Goal: Task Accomplishment & Management: Use online tool/utility

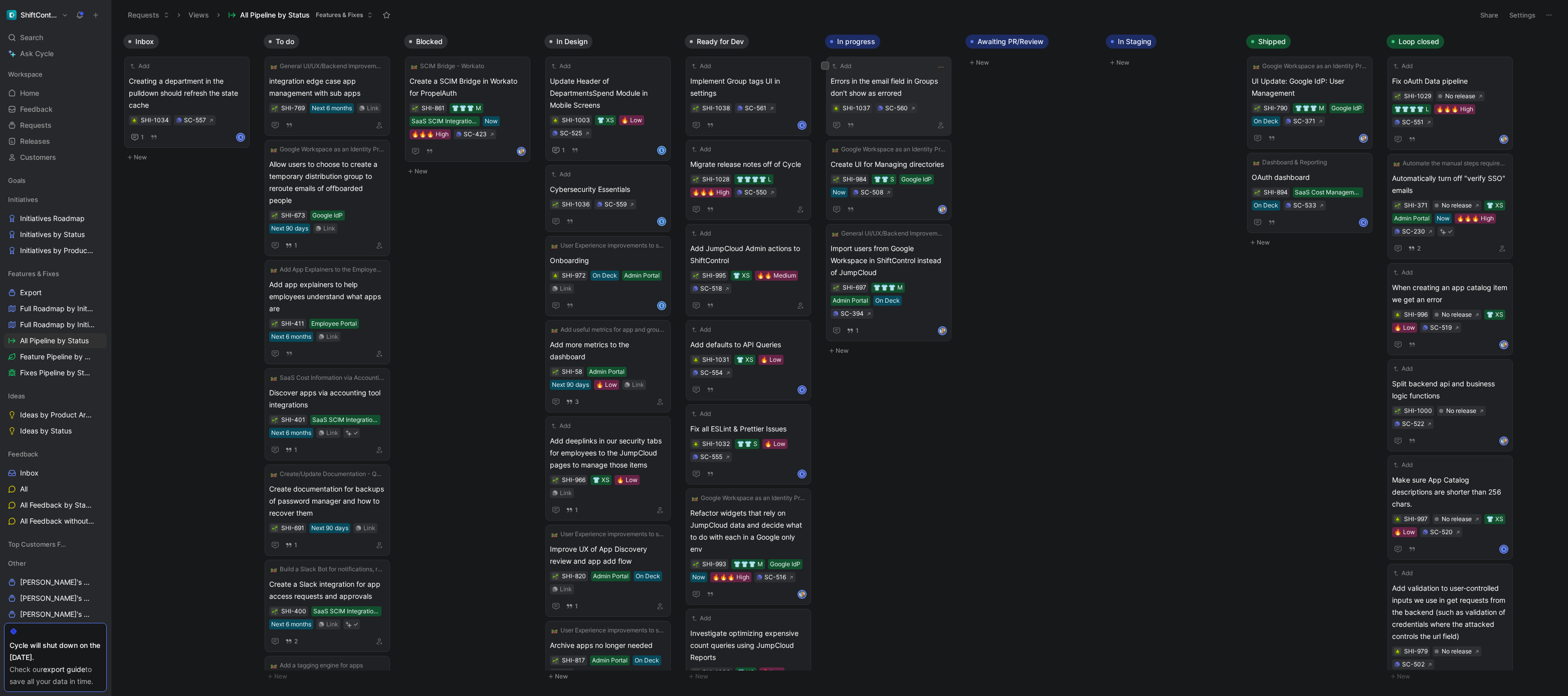
click at [947, 62] on div "Add Errors in the email field in Groups don't show as errored SHI-1037 SC-560" at bounding box center [888, 96] width 125 height 79
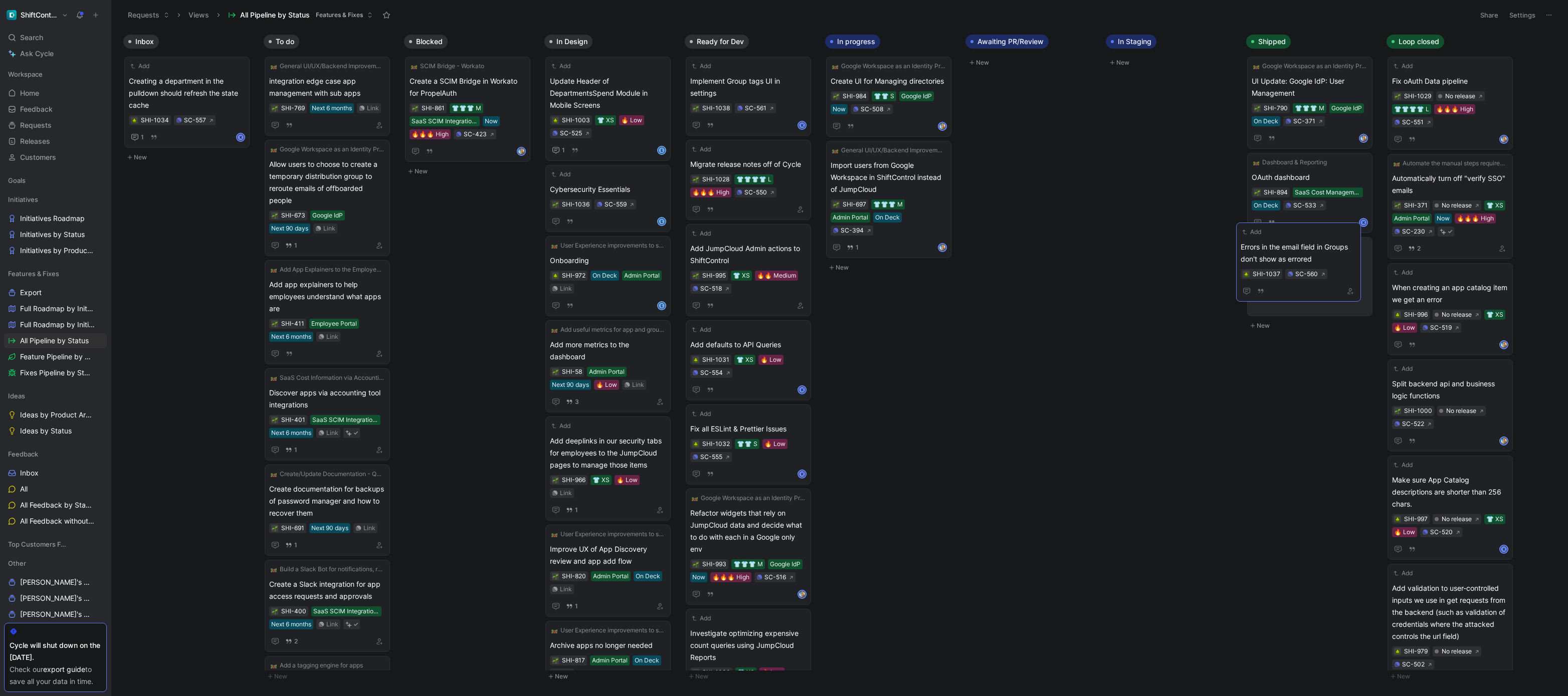
drag, startPoint x: 883, startPoint y: 86, endPoint x: 1293, endPoint y: 252, distance: 442.3
click at [1032, 413] on div "Inbox Add Creating a department in the pulldown should refresh the state cache …" at bounding box center [839, 363] width 1457 height 667
click at [939, 151] on icon "button" at bounding box center [941, 151] width 8 height 8
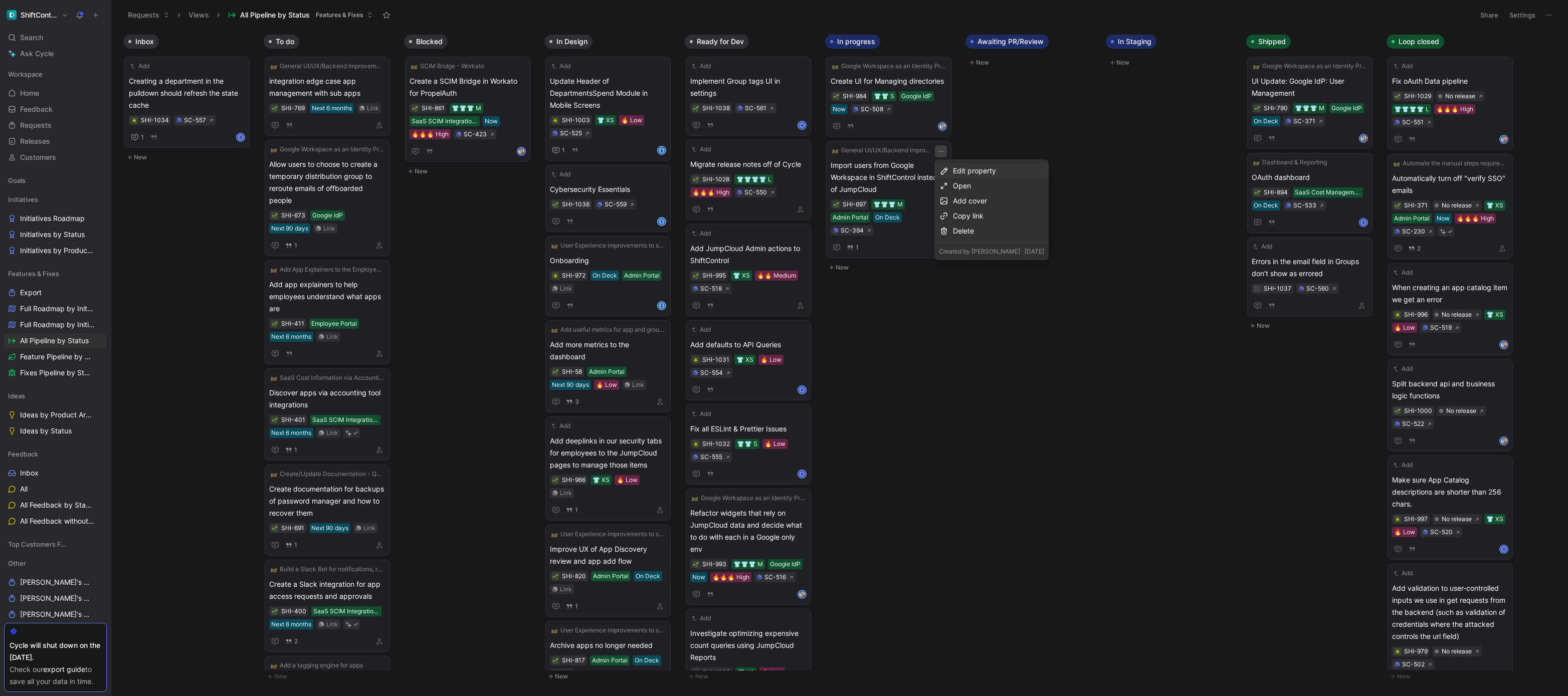
click at [966, 169] on div "Edit property" at bounding box center [998, 171] width 91 height 12
click at [980, 236] on span "Product area" at bounding box center [972, 237] width 43 height 9
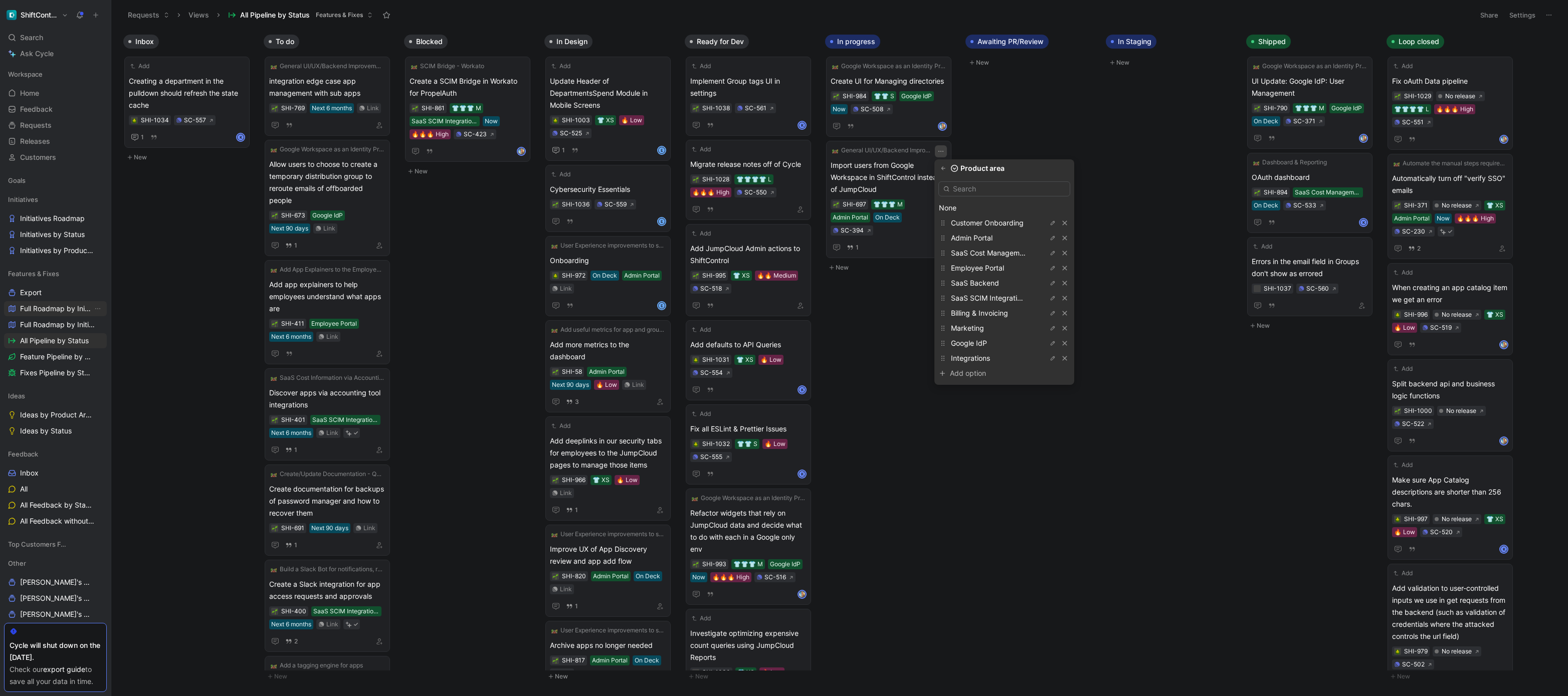
click at [35, 308] on span "Full Roadmap by Initiatives" at bounding box center [56, 309] width 73 height 10
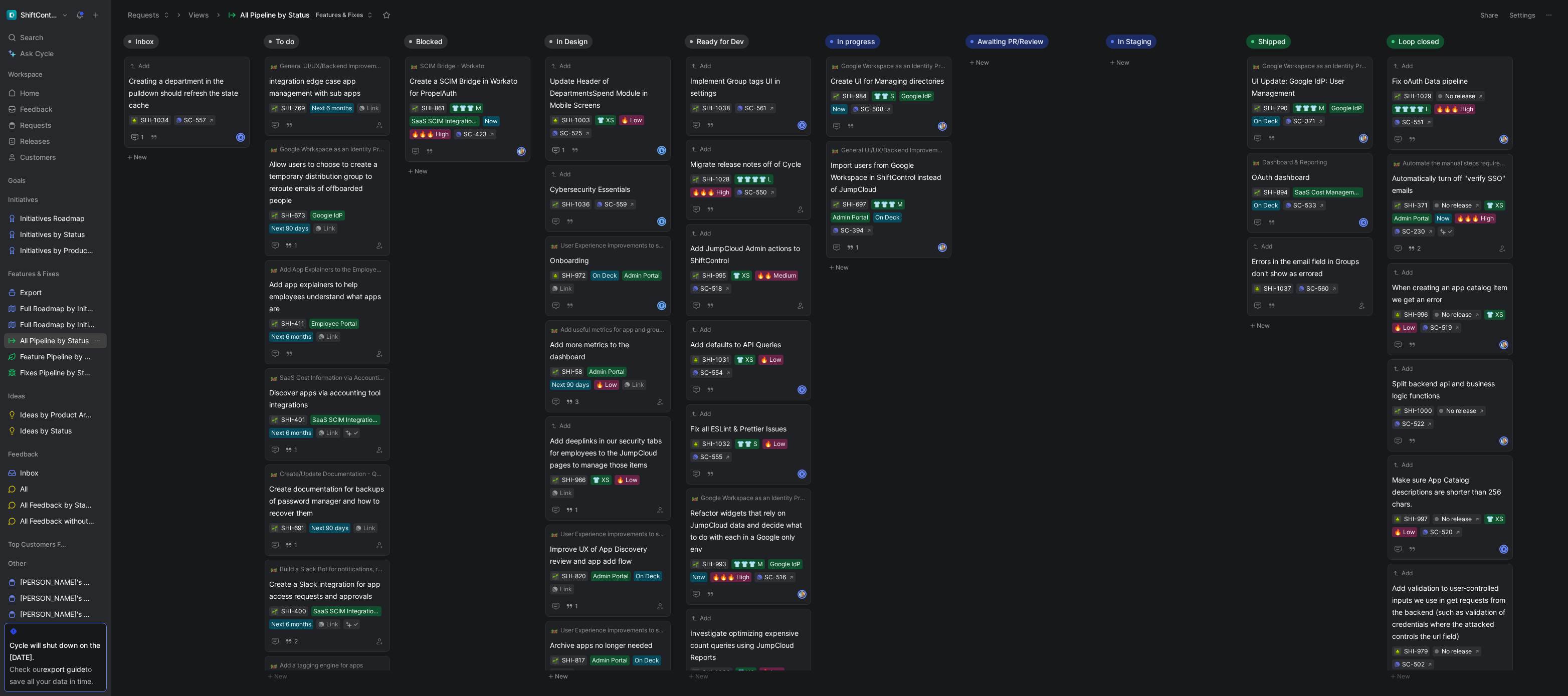
click at [71, 343] on span "All Pipeline by Status" at bounding box center [54, 341] width 69 height 10
click at [444, 420] on div "Inbox Add Creating a department in the pulldown should refresh the state cache …" at bounding box center [839, 363] width 1457 height 667
click at [48, 37] on div "Search ⌘ K" at bounding box center [56, 37] width 103 height 15
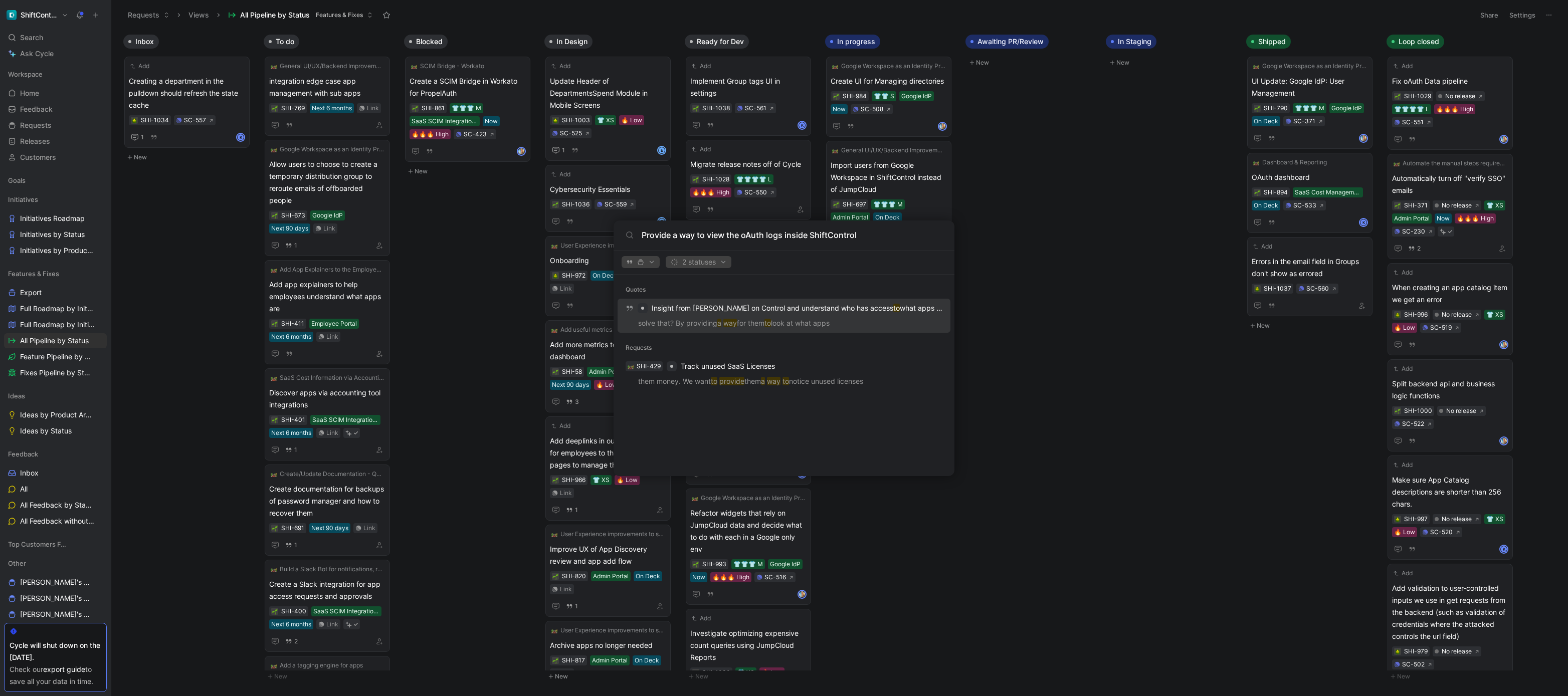
click at [718, 235] on input "Provide a way to view the oAuth logs inside ShiftControl" at bounding box center [792, 235] width 300 height 12
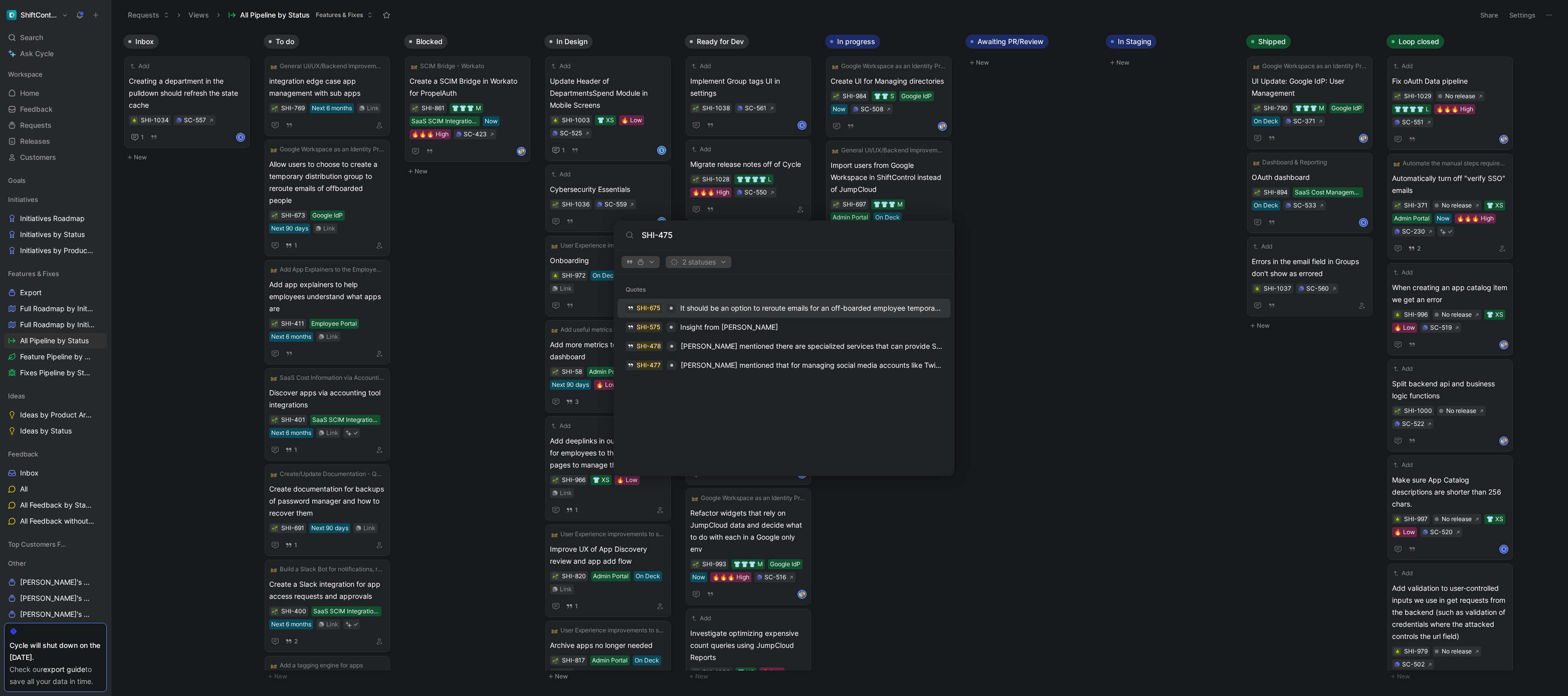
type input "SHI-475"
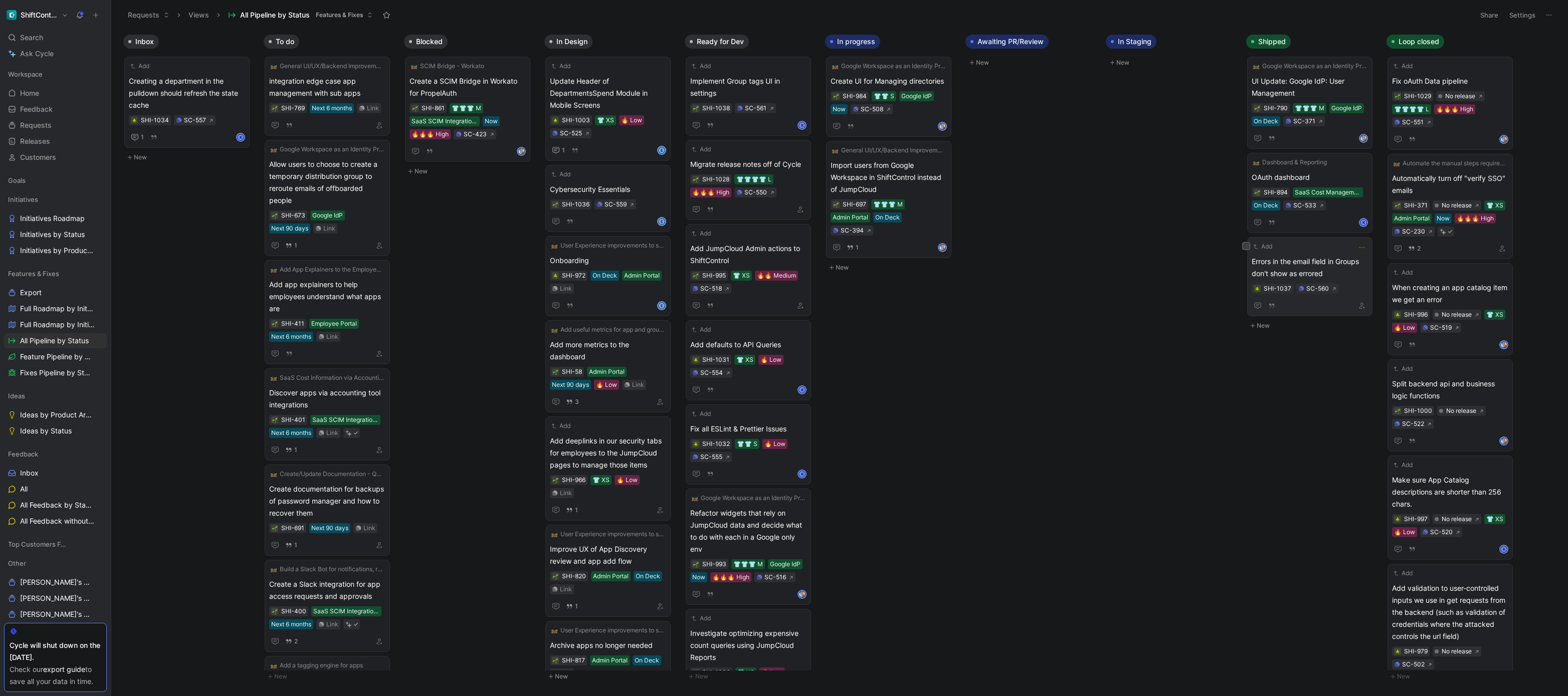
click at [1302, 257] on span "Errors in the email field in Groups don't show as errored" at bounding box center [1310, 268] width 116 height 24
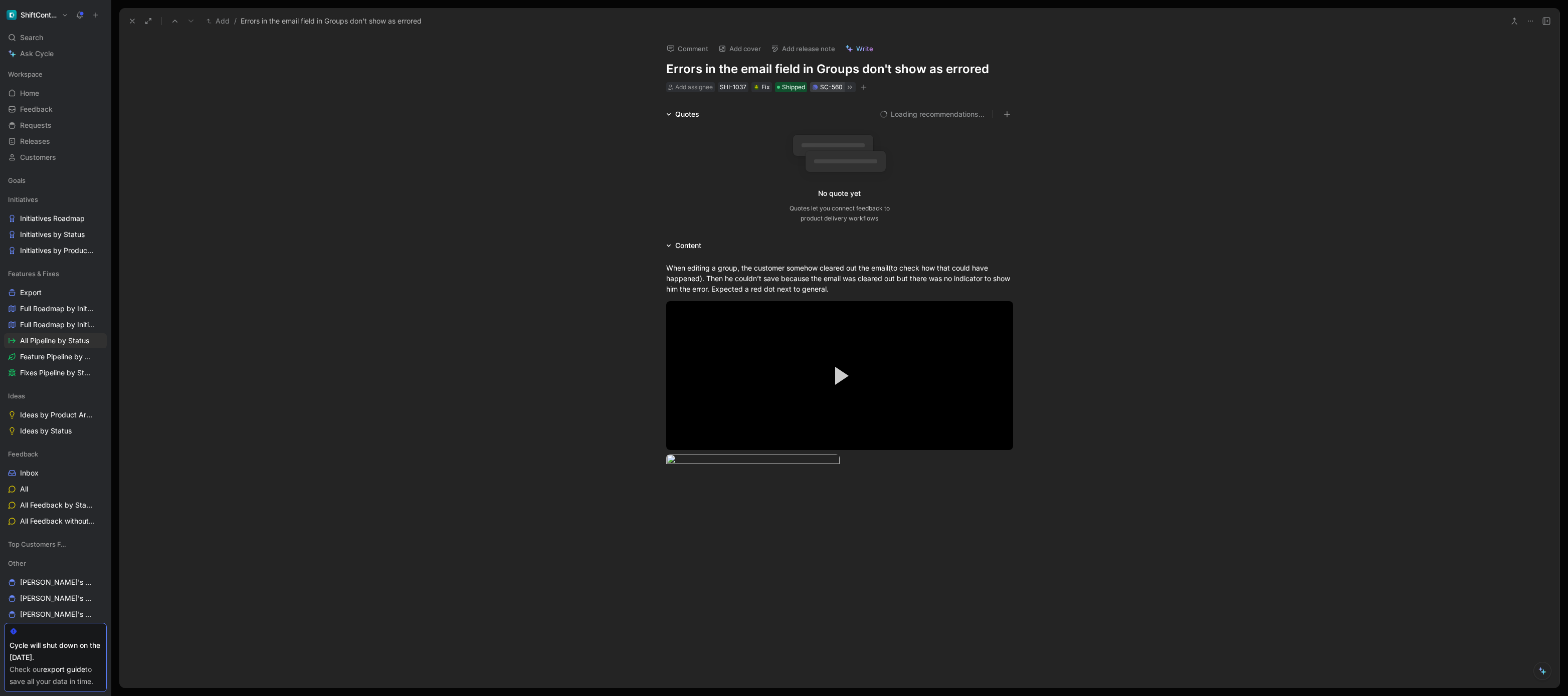
click at [826, 86] on div "SC-560" at bounding box center [831, 87] width 23 height 10
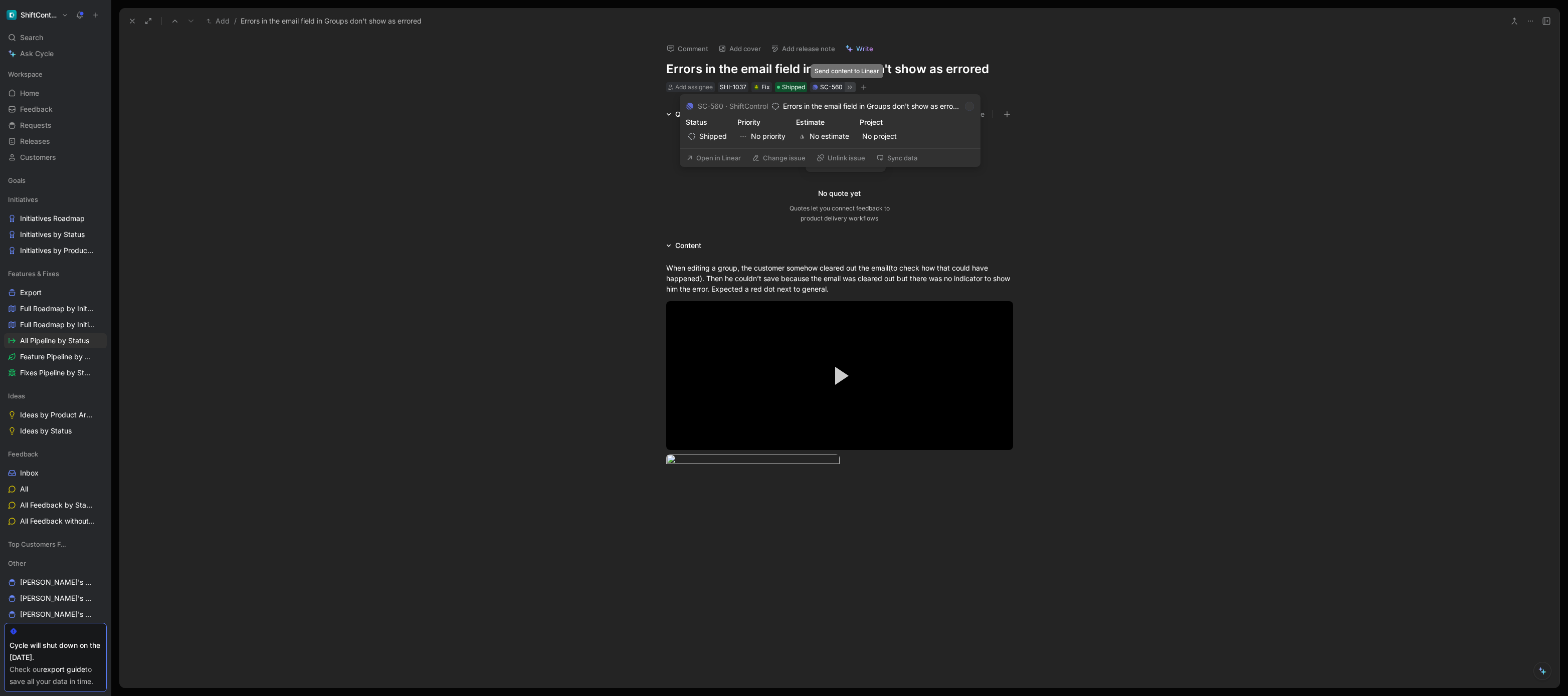
click at [846, 87] on icon at bounding box center [850, 87] width 8 height 8
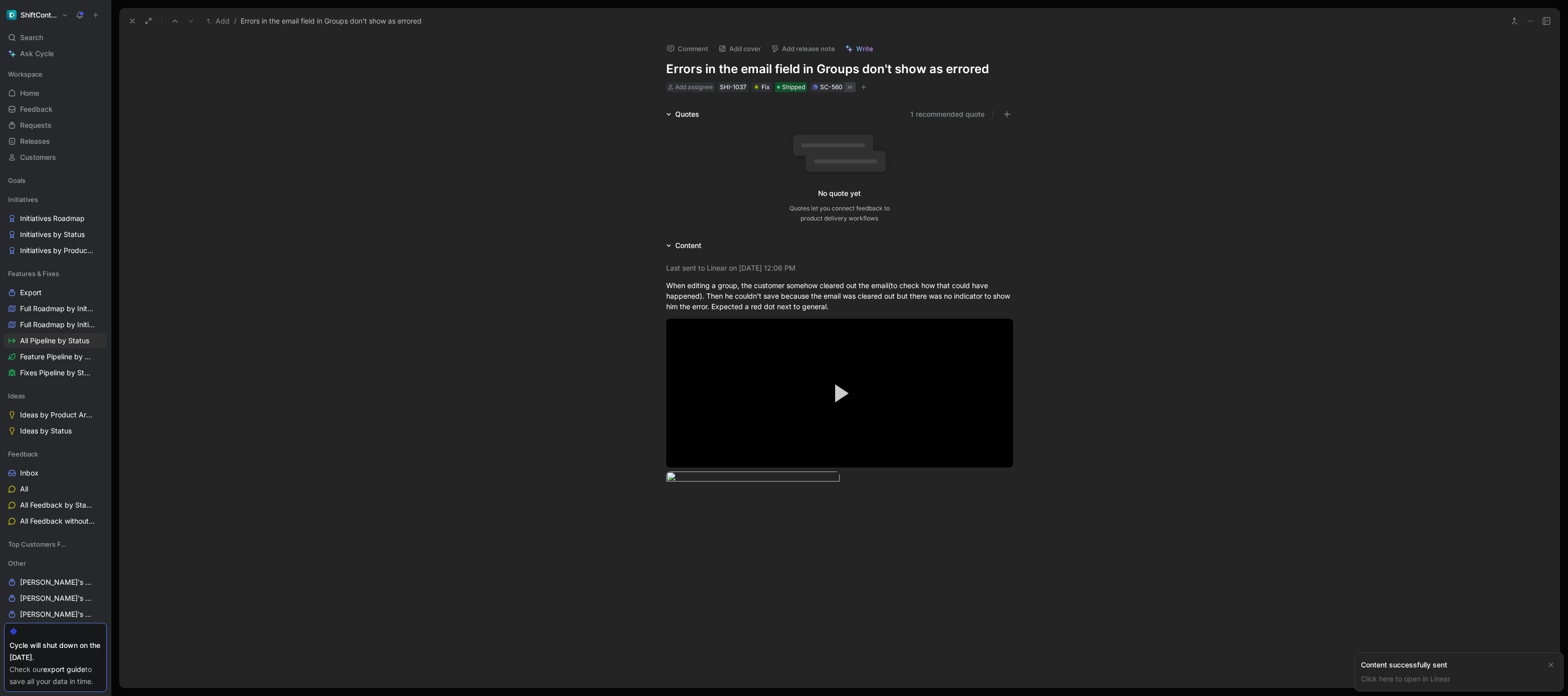
click at [131, 18] on icon at bounding box center [133, 21] width 8 height 8
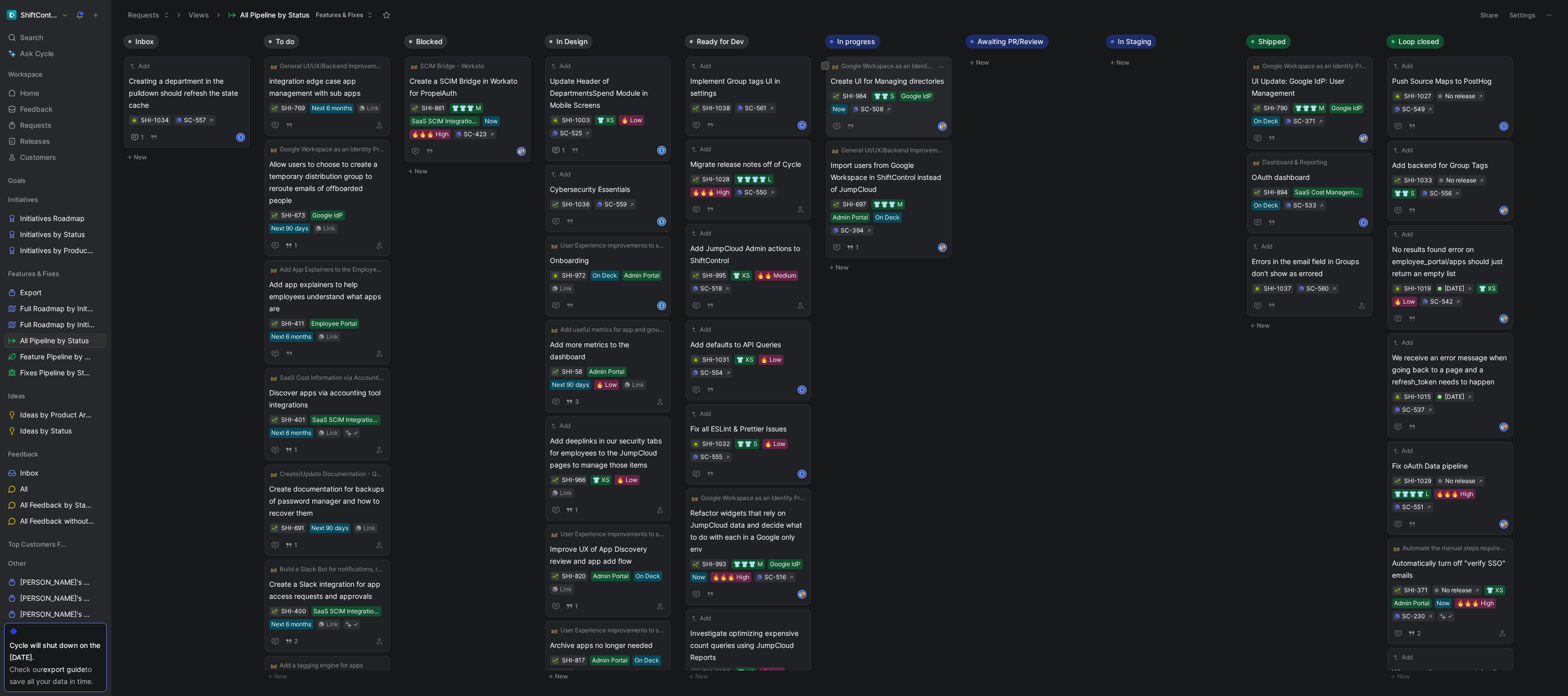
click at [905, 83] on span "Create UI for Managing directories" at bounding box center [889, 81] width 116 height 12
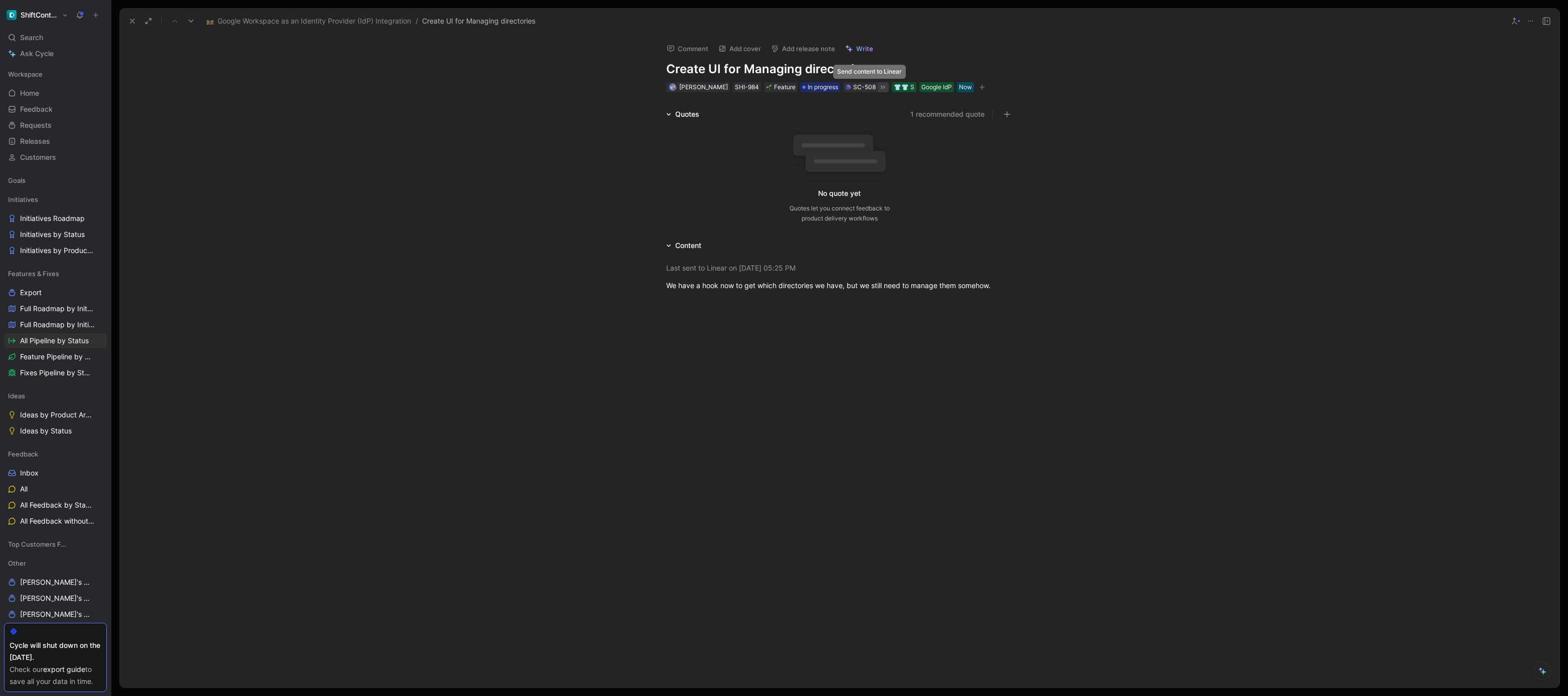
click at [881, 87] on icon at bounding box center [883, 86] width 4 height 3
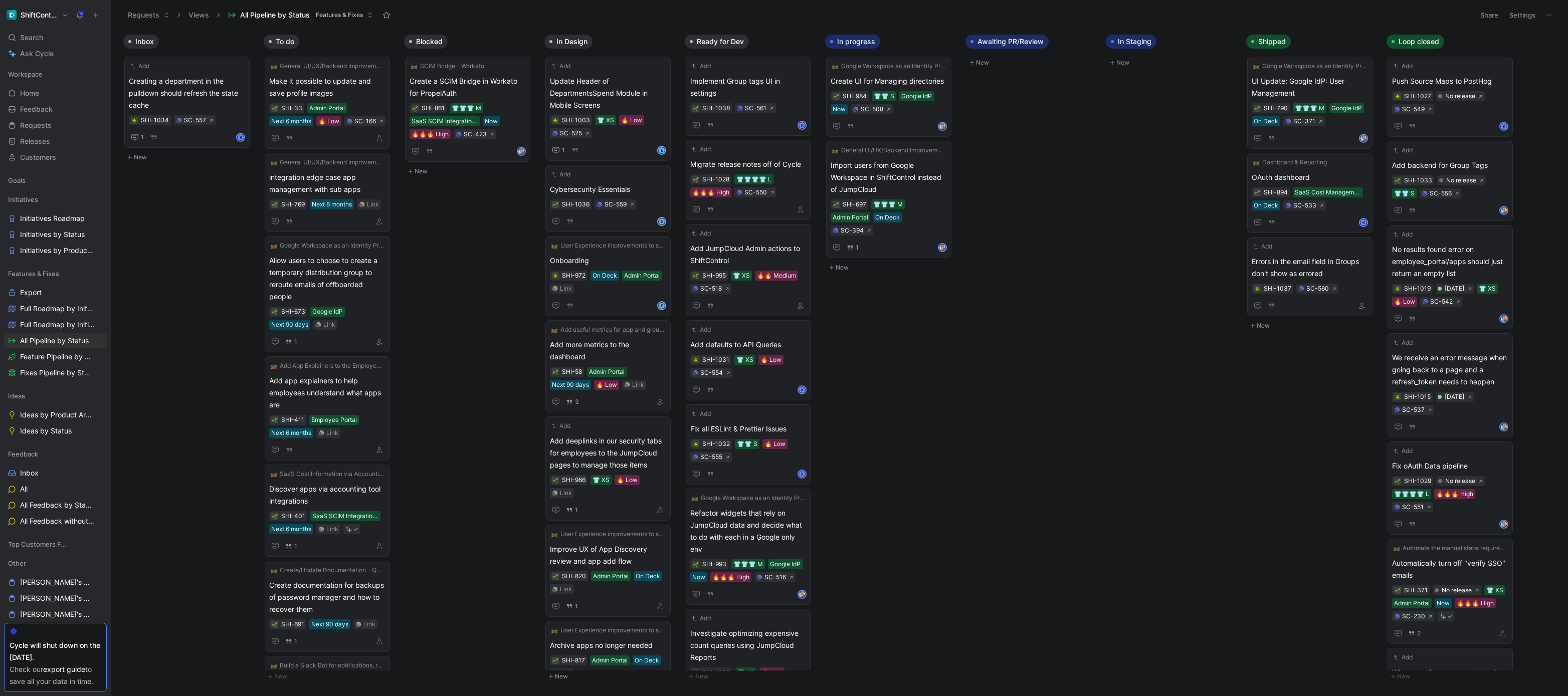
click at [489, 238] on body "ShiftControl Search ⌘ K Ask Cycle Workspace Home G then H Feedback G then F Req…" at bounding box center [784, 348] width 1568 height 696
click at [76, 33] on div "Search ⌘ K" at bounding box center [56, 37] width 103 height 15
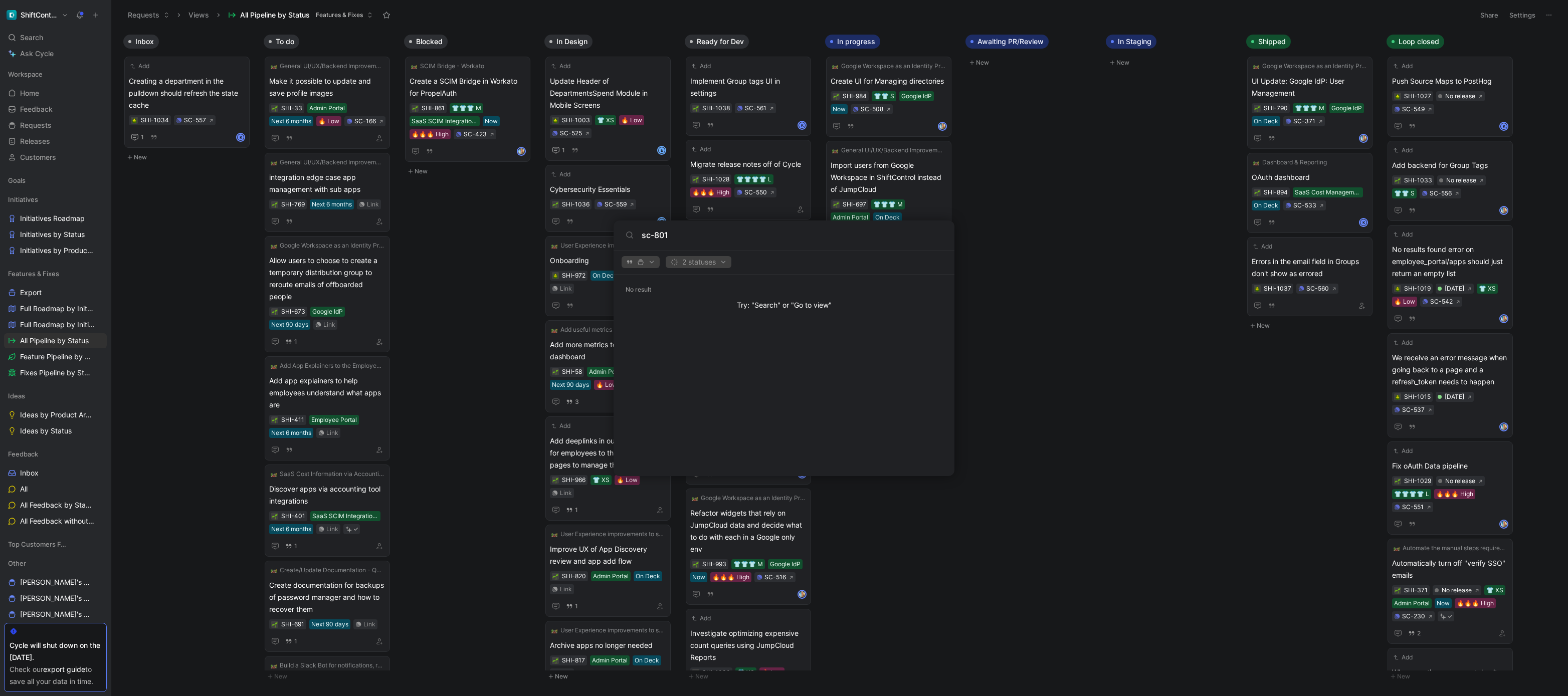
click at [666, 235] on input "sc-801" at bounding box center [792, 235] width 300 height 12
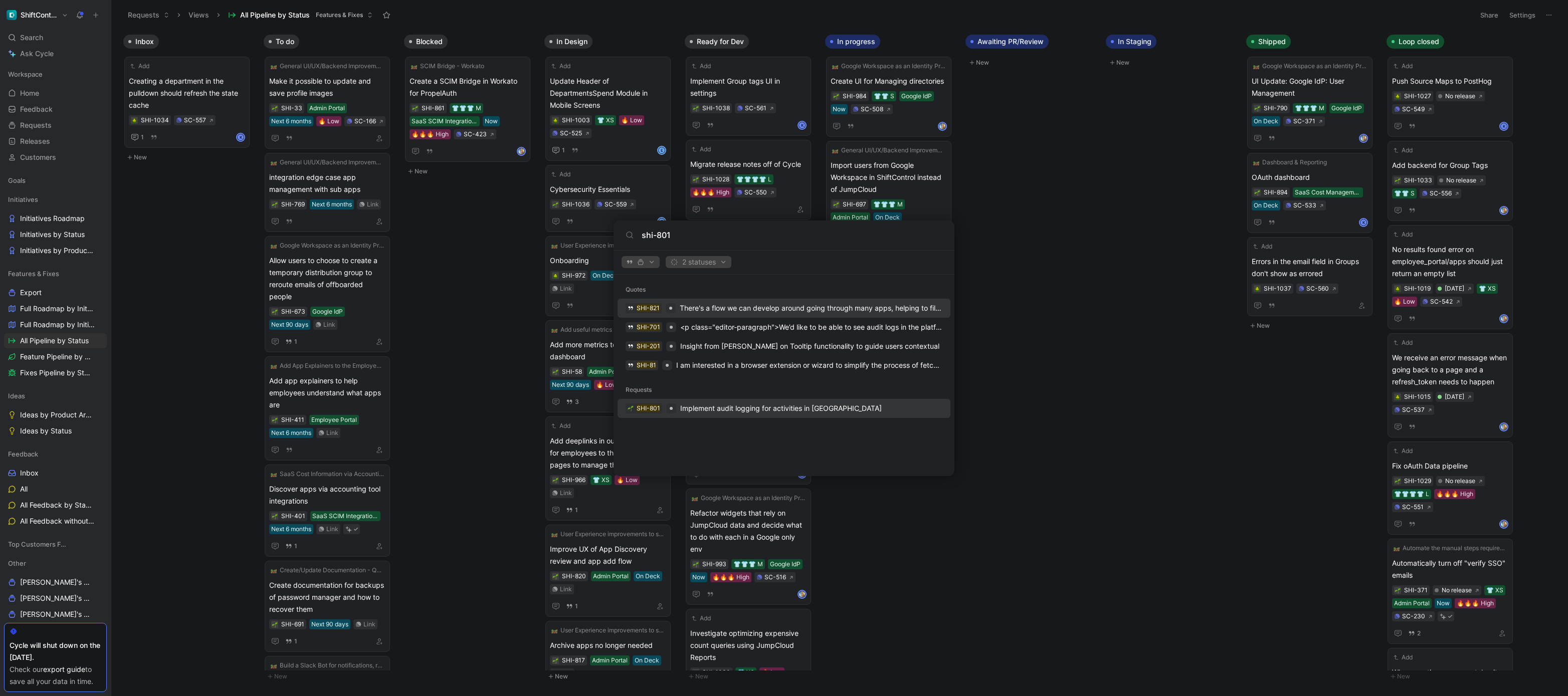
type input "shi-801"
click at [734, 407] on span "Implement audit logging for activities in ShiftControl" at bounding box center [780, 408] width 201 height 9
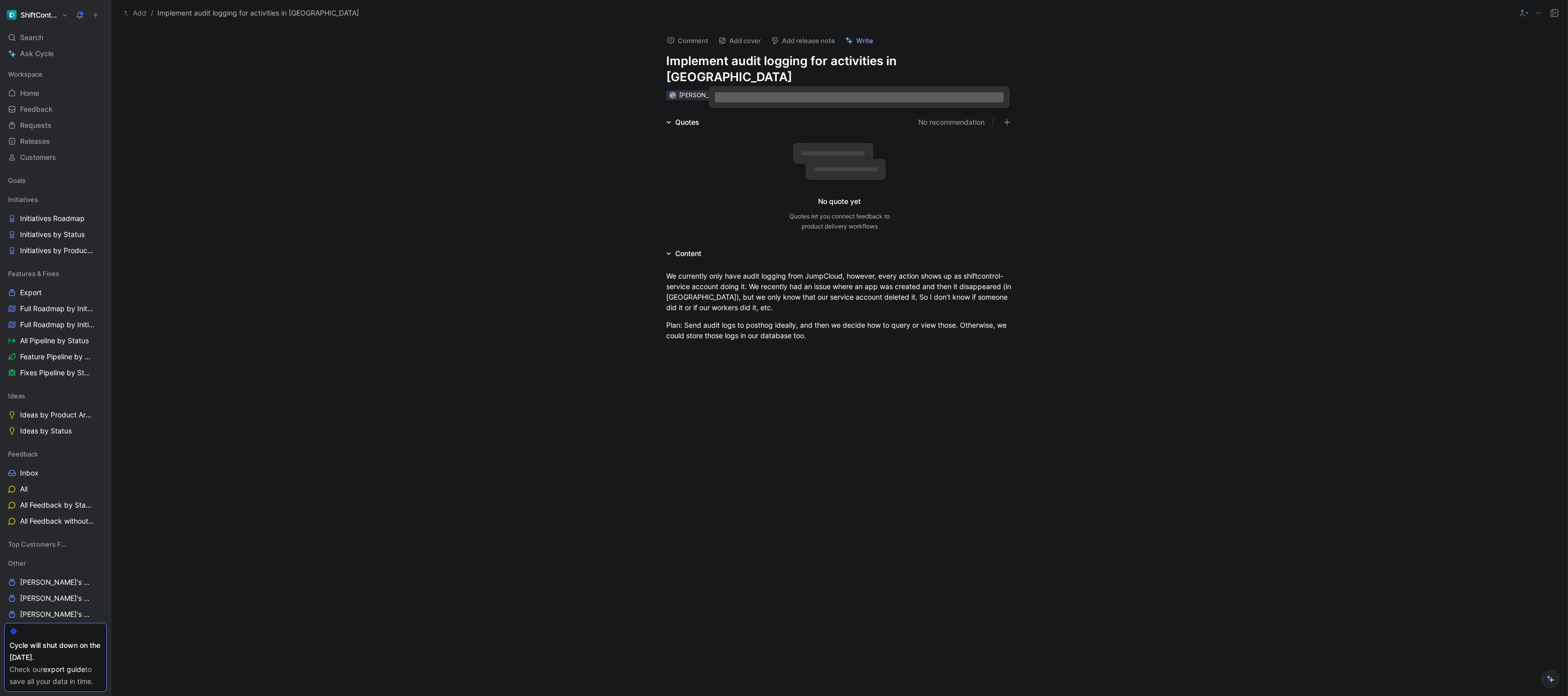
click at [887, 91] on icon at bounding box center [891, 95] width 8 height 8
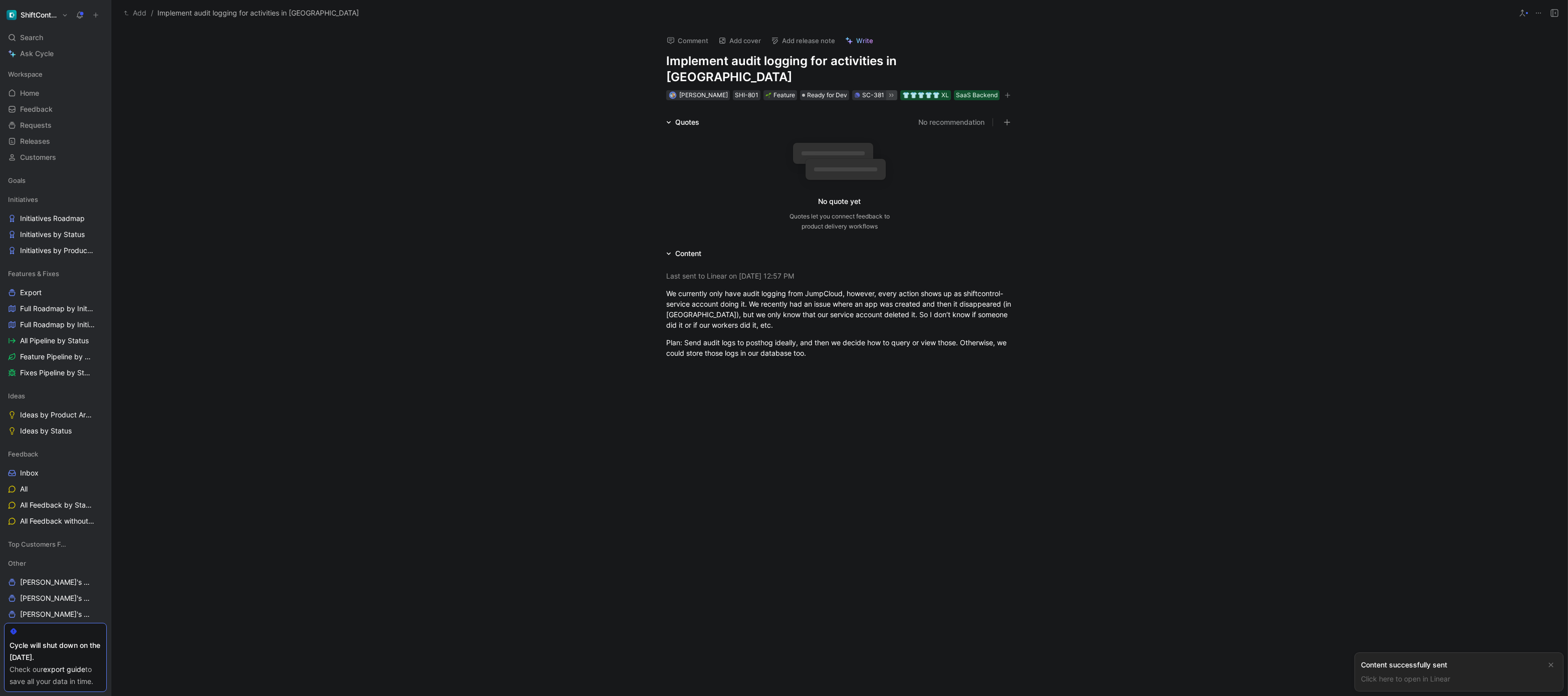
click at [284, 127] on div "Quotes No recommendation No quote yet Quotes let you connect feedback to produc…" at bounding box center [839, 176] width 1456 height 119
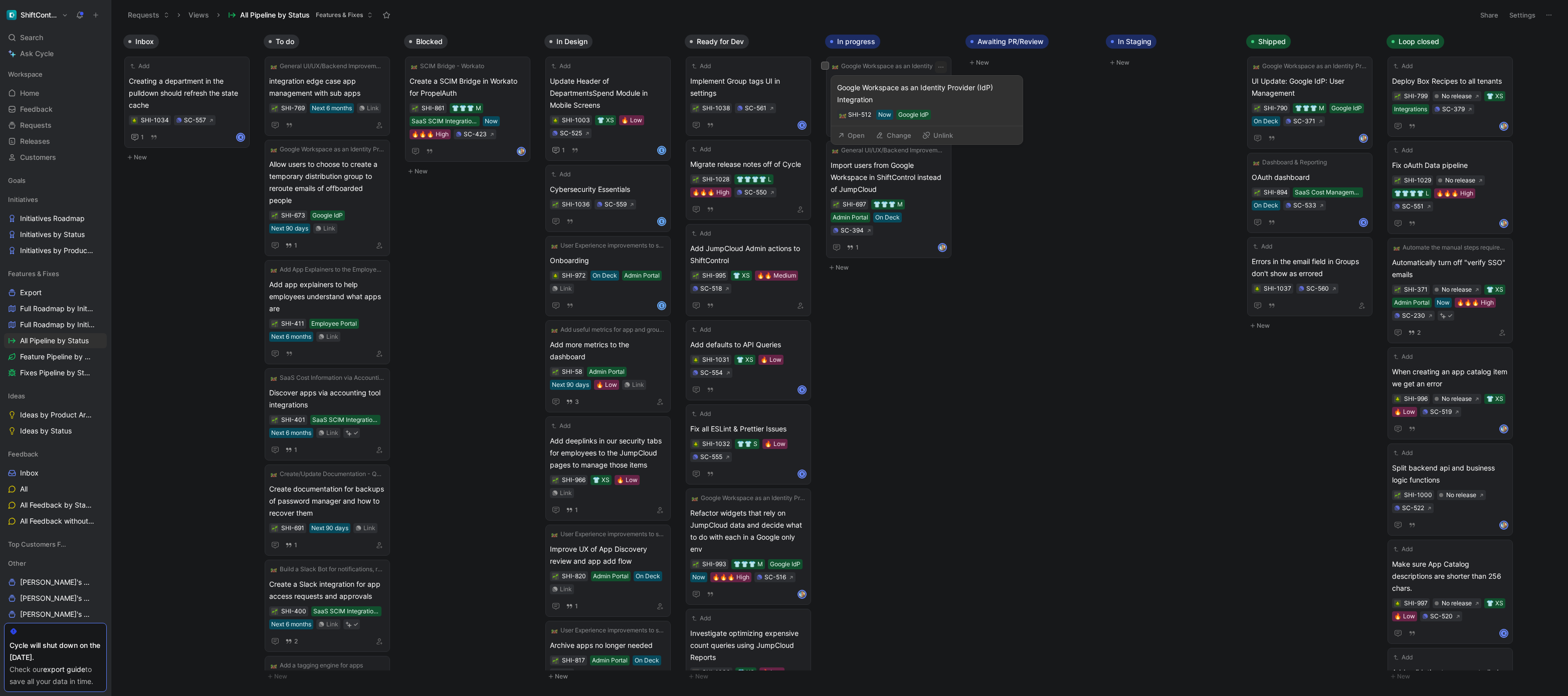
click at [854, 90] on div "Google Workspace as an Identity Provider (IdP) Integration" at bounding box center [927, 94] width 179 height 24
click at [864, 116] on div "SHI-512" at bounding box center [859, 114] width 23 height 10
click at [861, 133] on button "Open" at bounding box center [851, 135] width 36 height 14
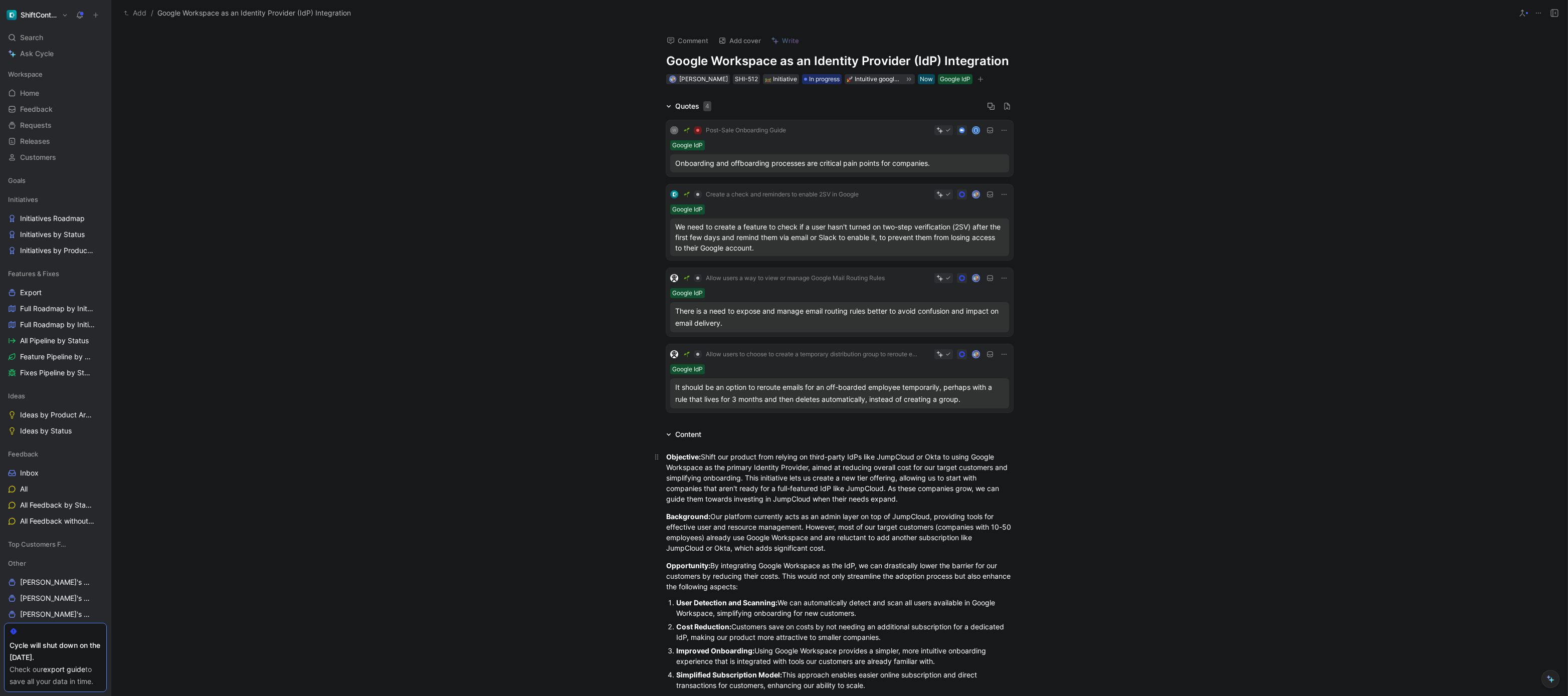
scroll to position [191, 0]
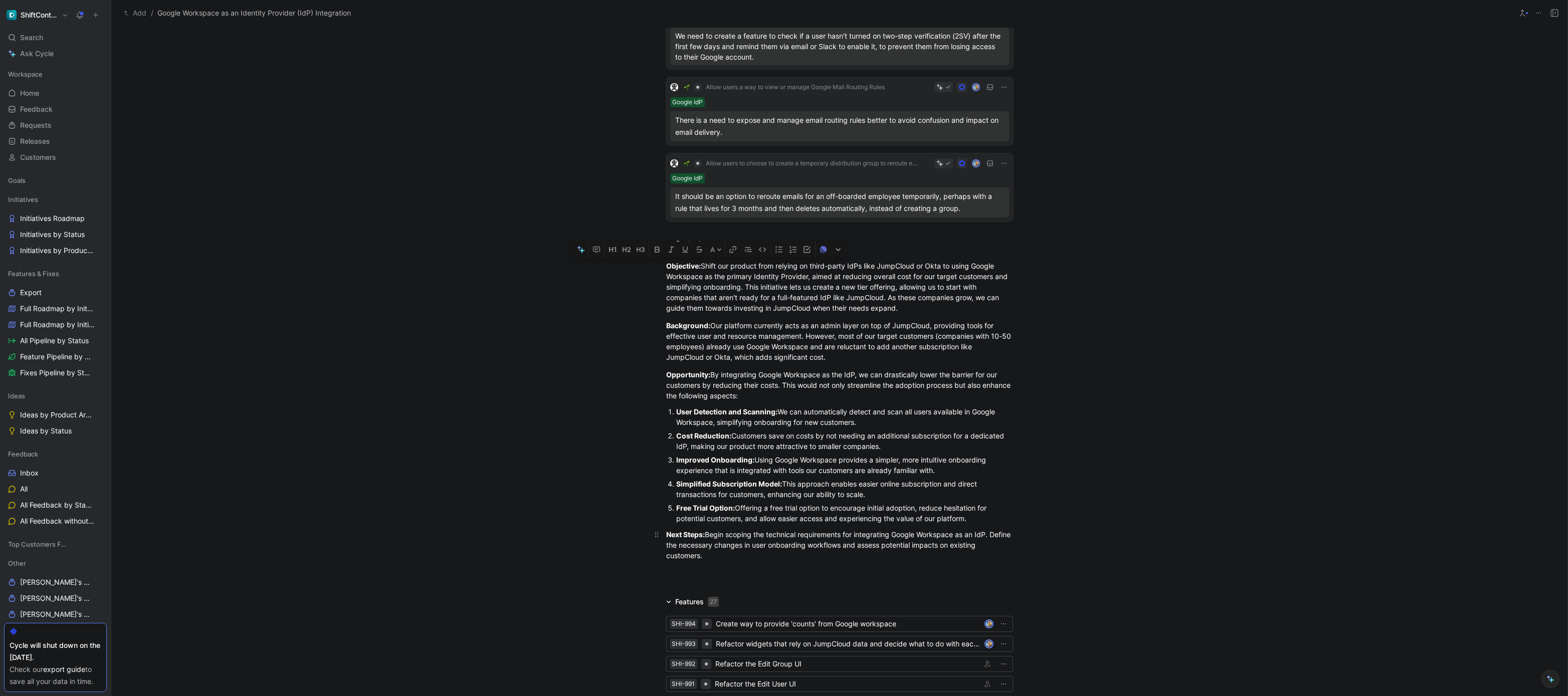
drag, startPoint x: 663, startPoint y: 265, endPoint x: 756, endPoint y: 541, distance: 291.2
click at [756, 541] on div "Objective: Shift our product from relying on third-party IdPs like JumpCloud or…" at bounding box center [839, 411] width 1456 height 323
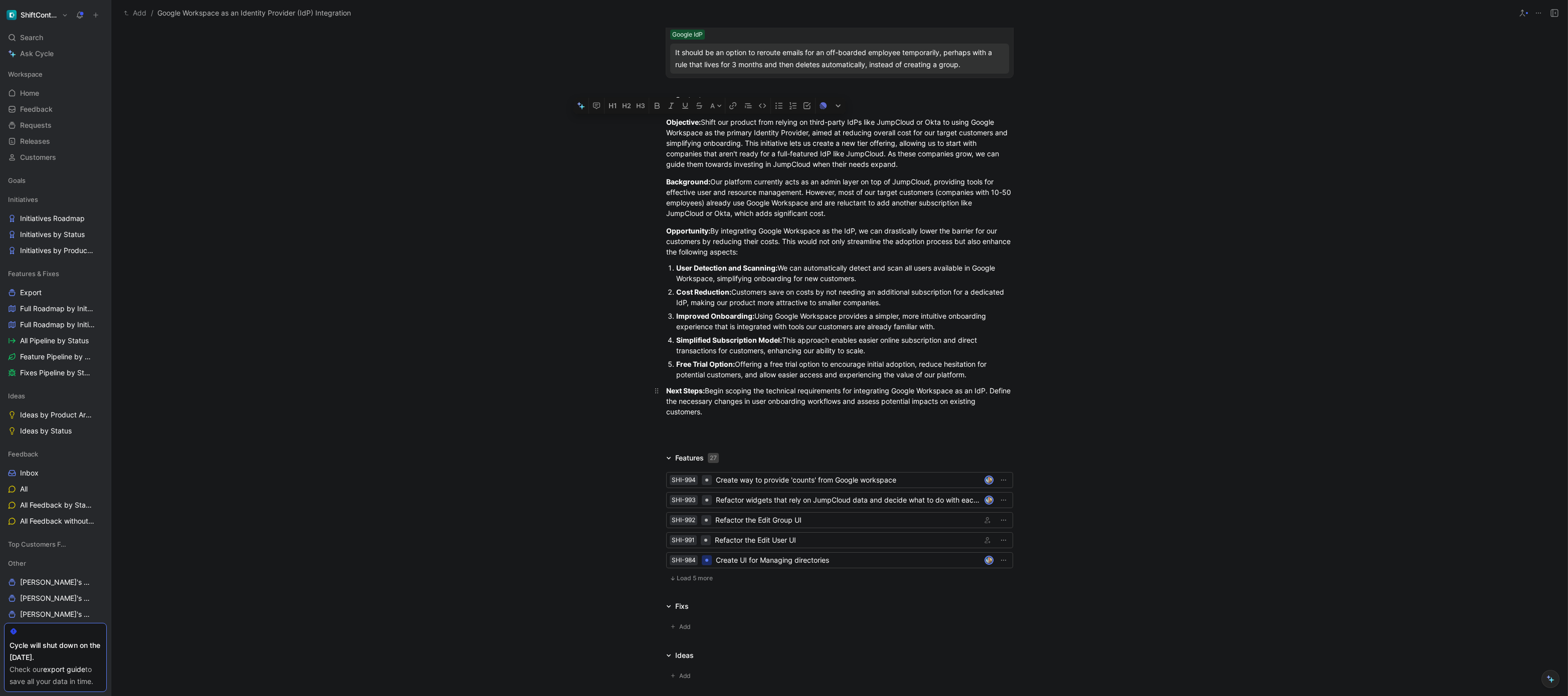
scroll to position [335, 0]
click at [740, 414] on div "Next Steps: Begin scoping the technical requirements for integrating Google Wor…" at bounding box center [840, 400] width 347 height 31
copy div "Objective: Shift our product from relying on third-party IdPs like JumpCloud or…"
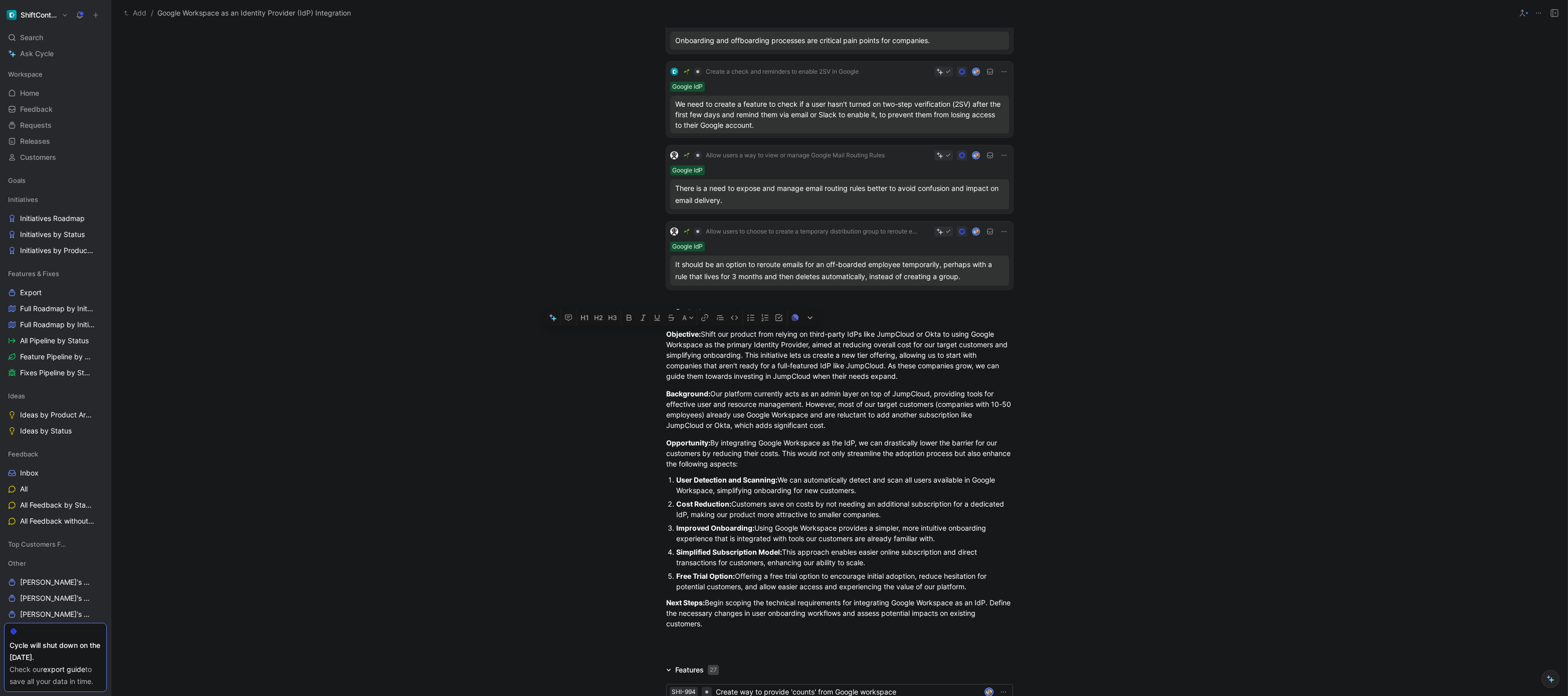
scroll to position [0, 0]
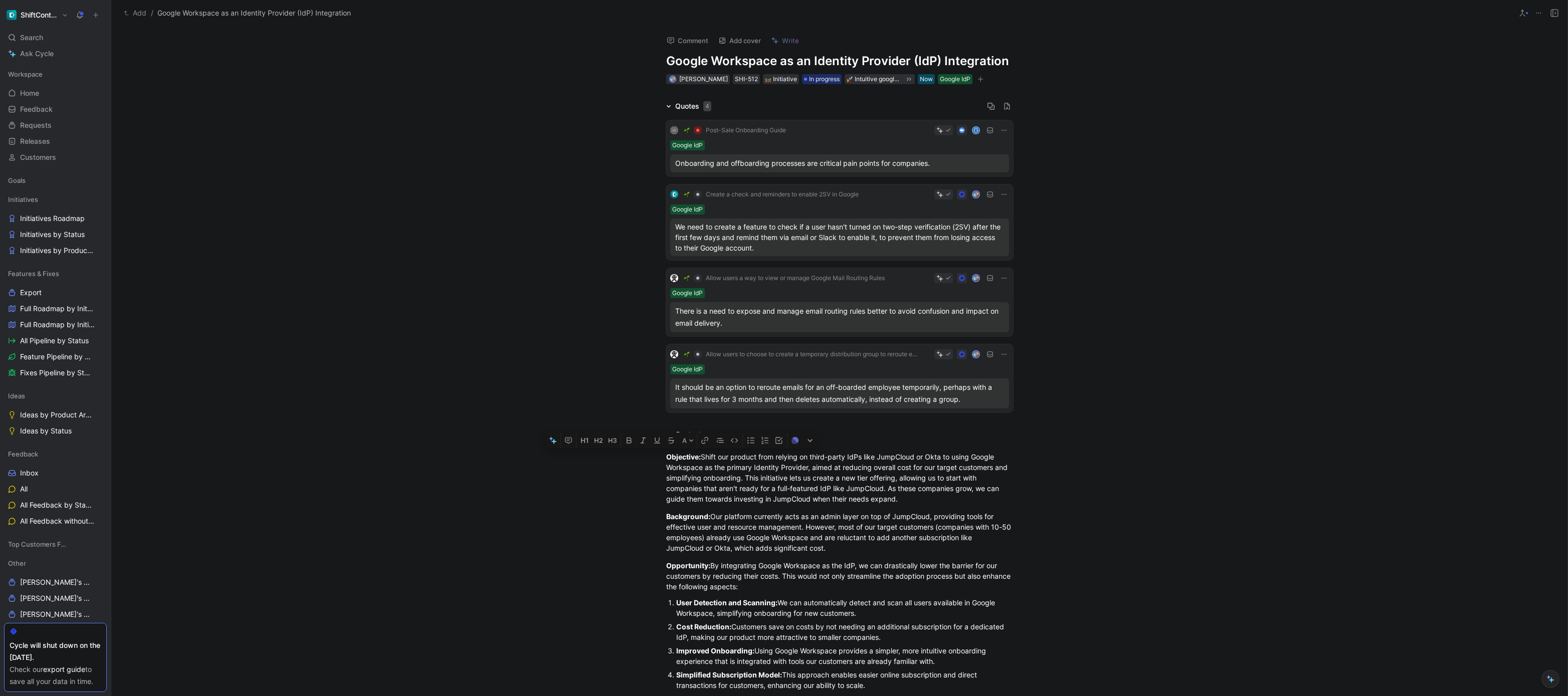
click at [739, 58] on h1 "Google Workspace as an Identity Provider (IdP) Integration" at bounding box center [840, 61] width 347 height 16
copy h1 "Google Workspace as an Identity Provider (IdP) Integration"
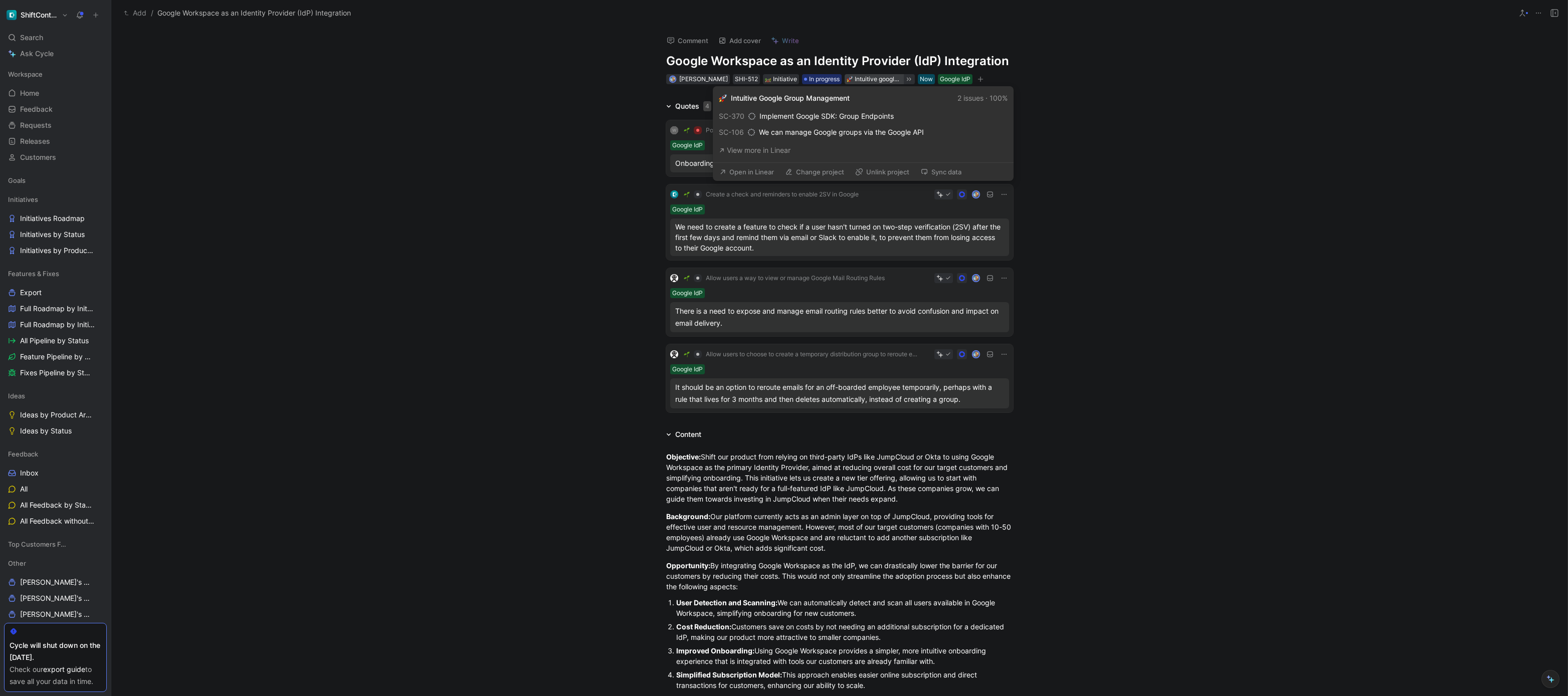
click at [879, 77] on div "Intuitive google group management" at bounding box center [878, 79] width 47 height 10
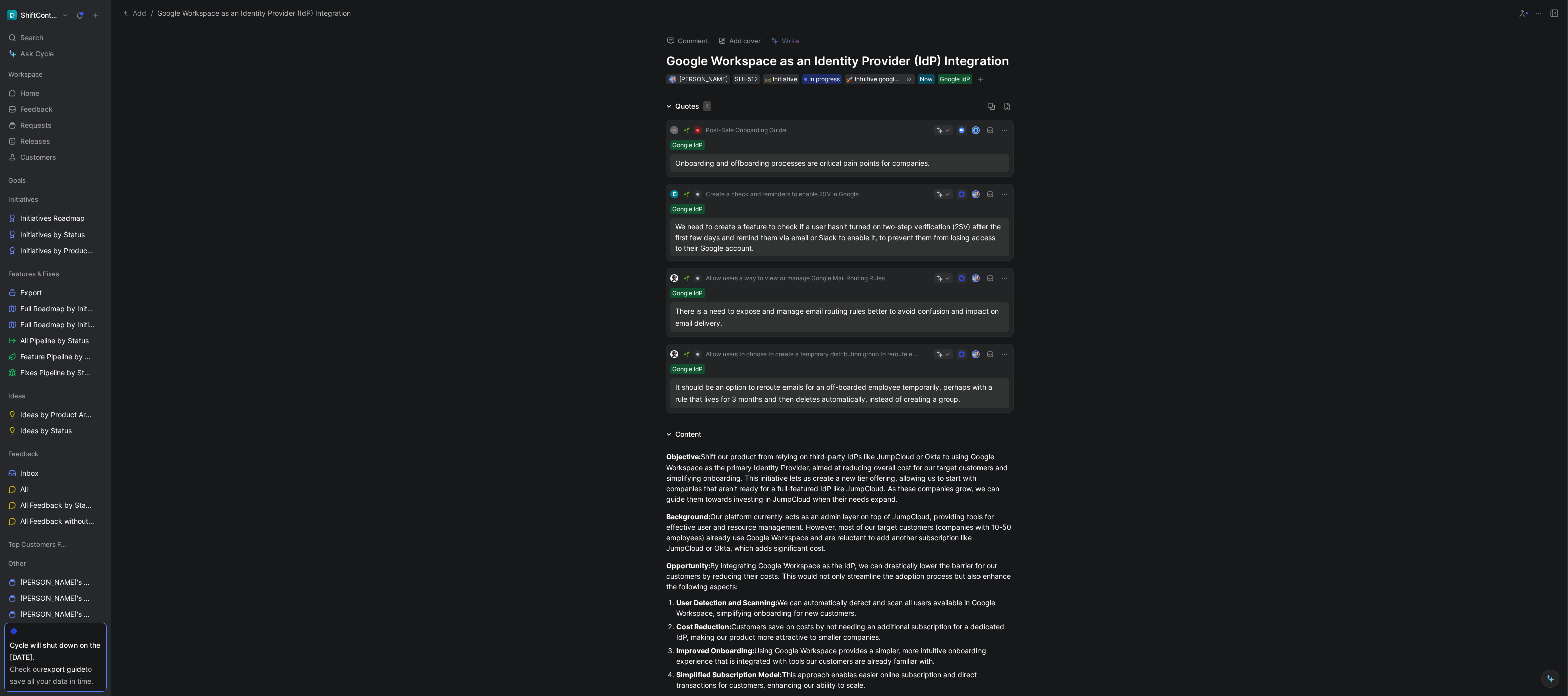
click at [446, 421] on div "Quotes 4 W Post-Sale Onboarding Guide E Google IdP Onboarding and offboarding p…" at bounding box center [839, 561] width 1456 height 922
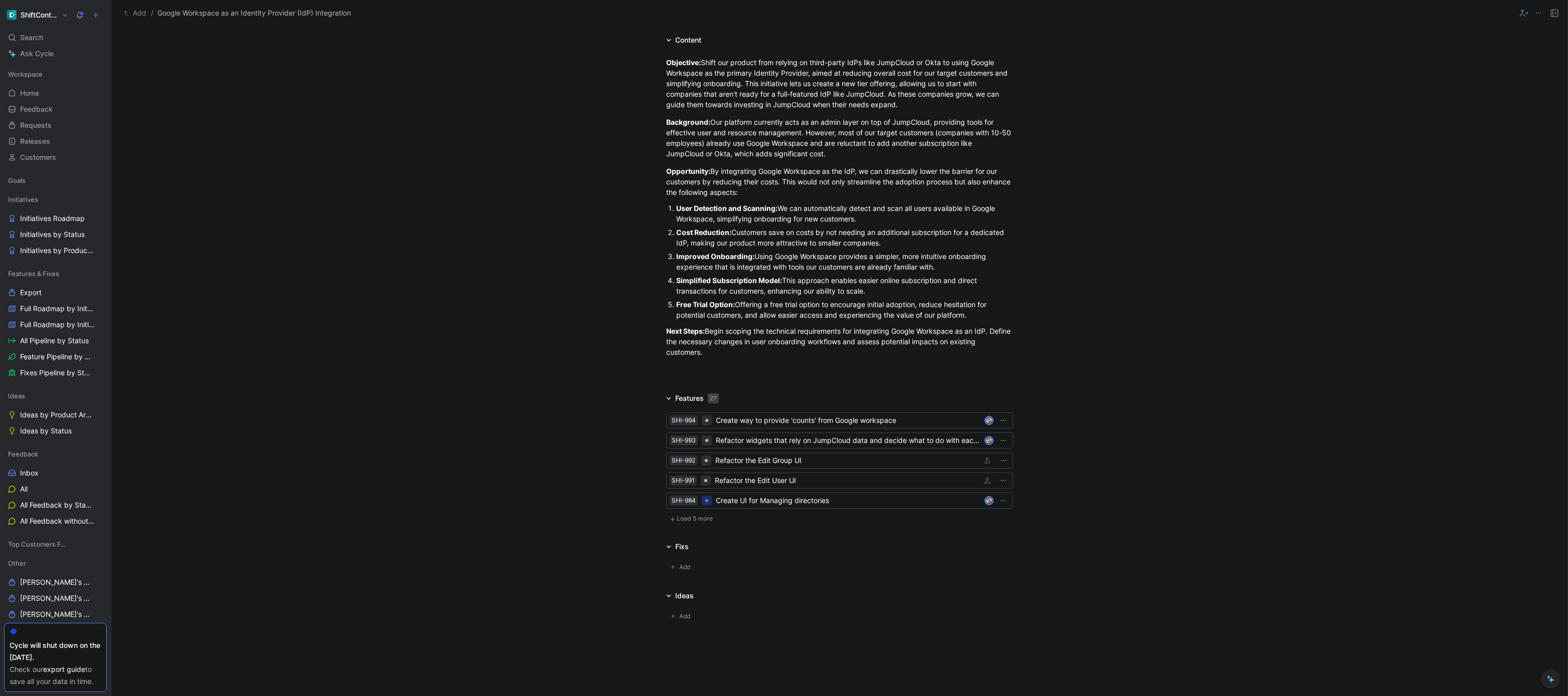
scroll to position [422, 0]
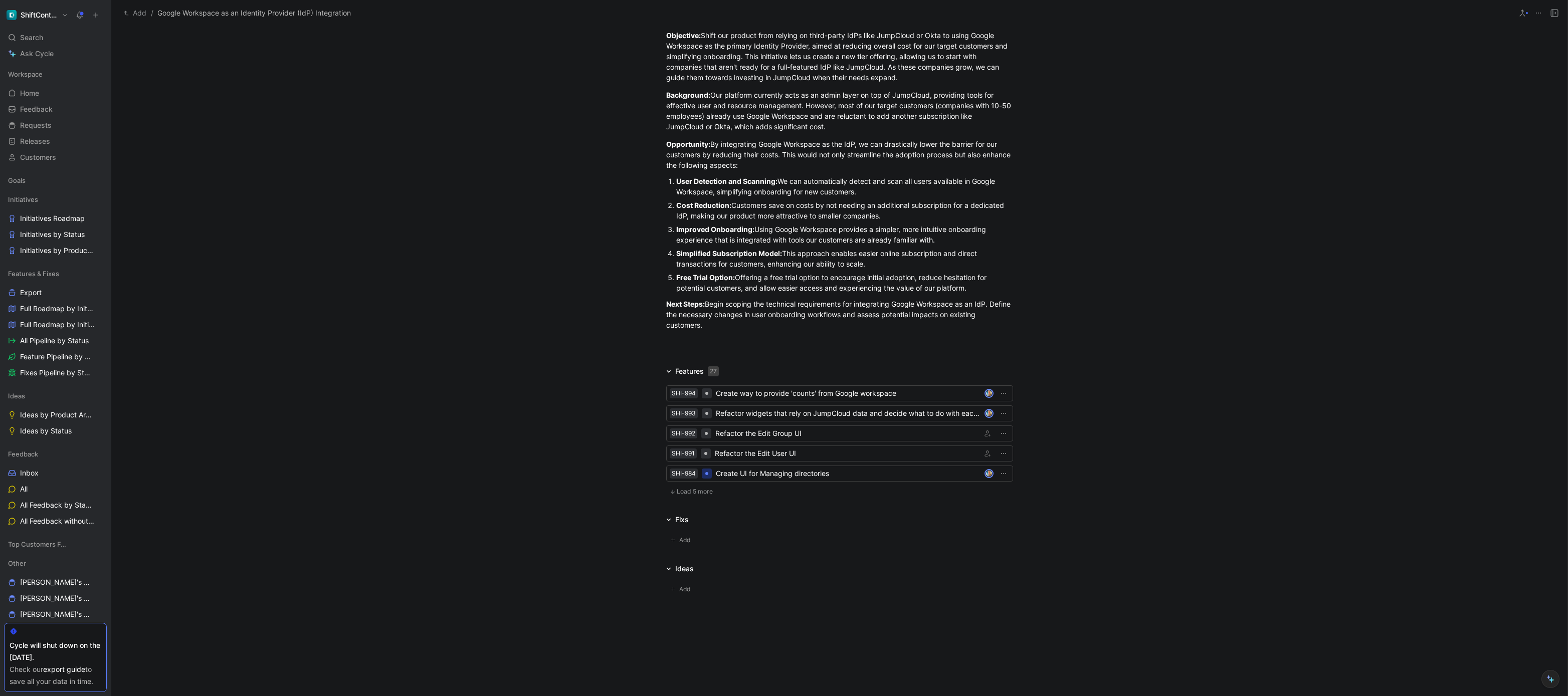
click at [702, 491] on span "Load 5 more" at bounding box center [695, 492] width 36 height 8
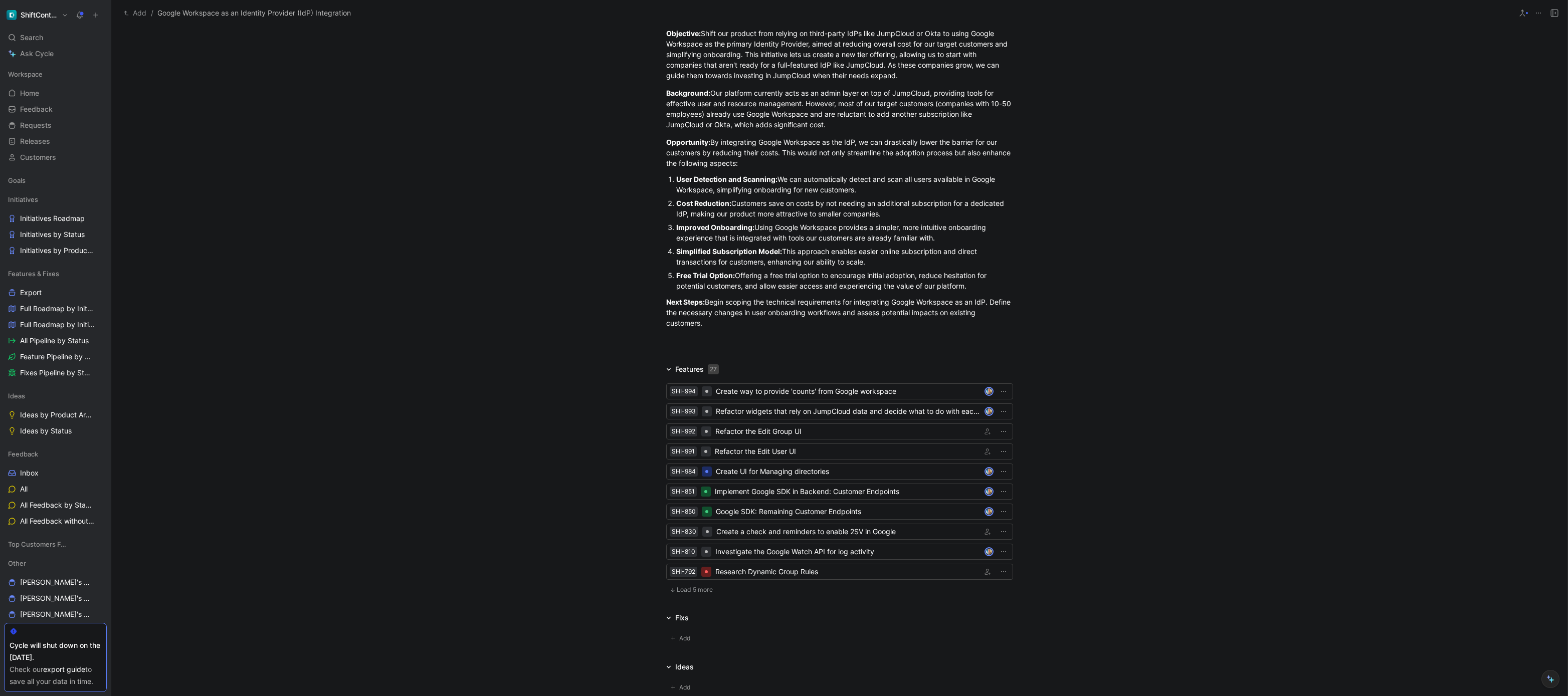
click at [695, 586] on span "Load 5 more" at bounding box center [695, 590] width 36 height 8
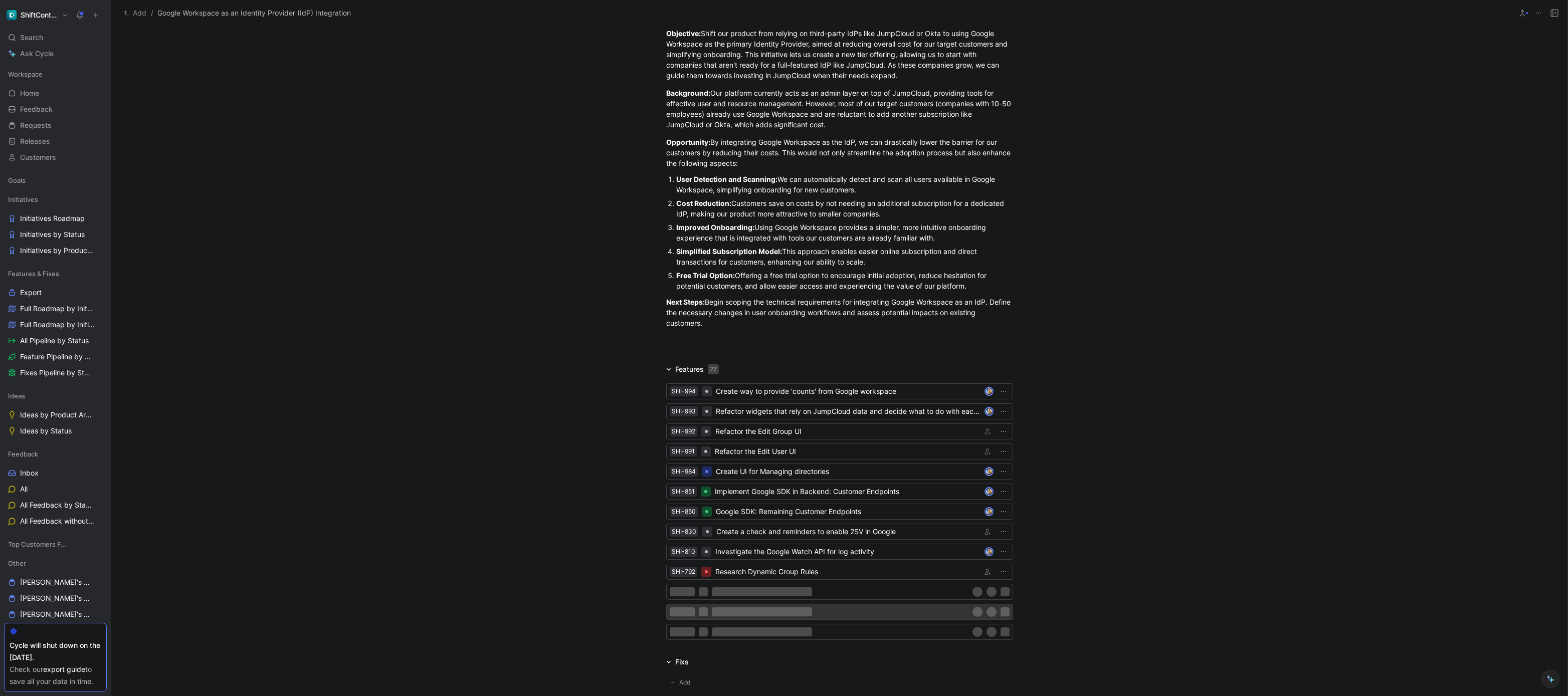
scroll to position [566, 0]
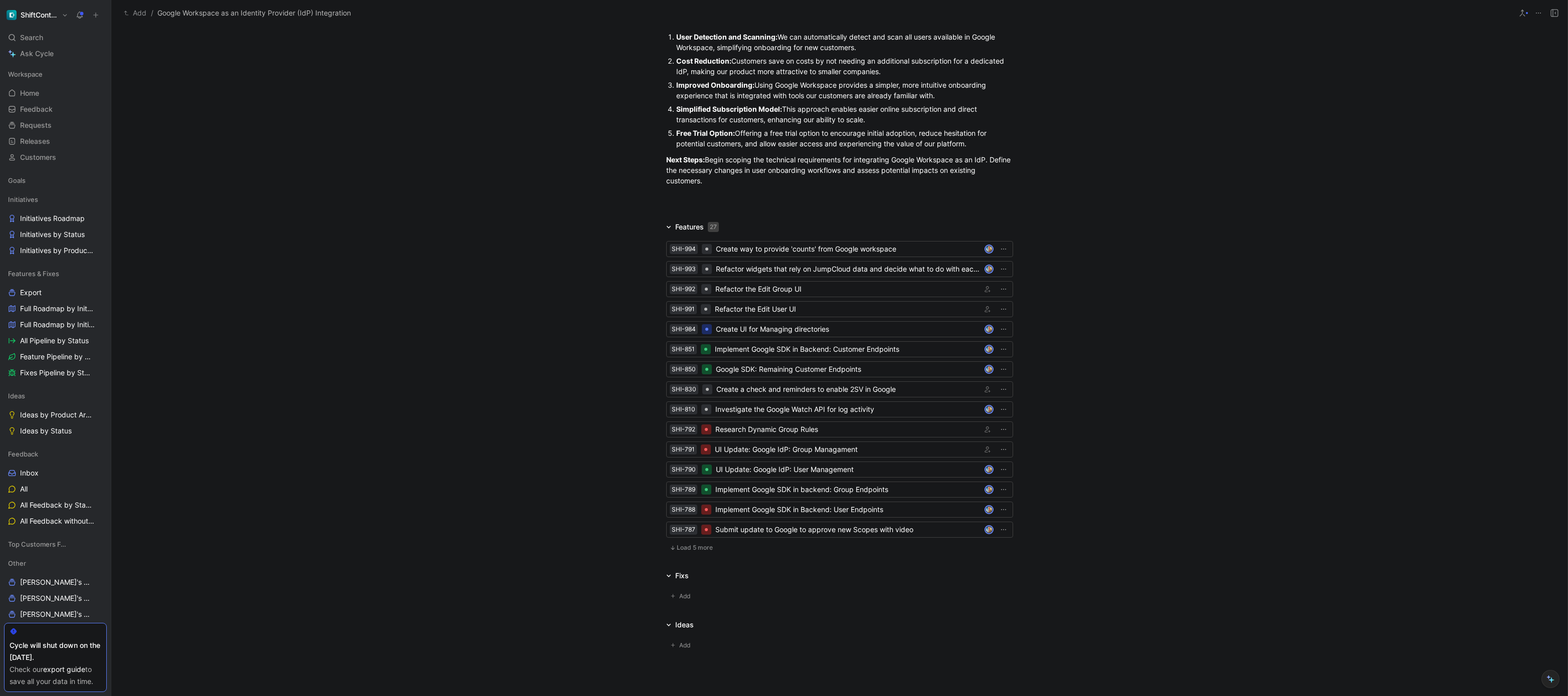
click at [697, 551] on span "Load 5 more" at bounding box center [695, 548] width 36 height 8
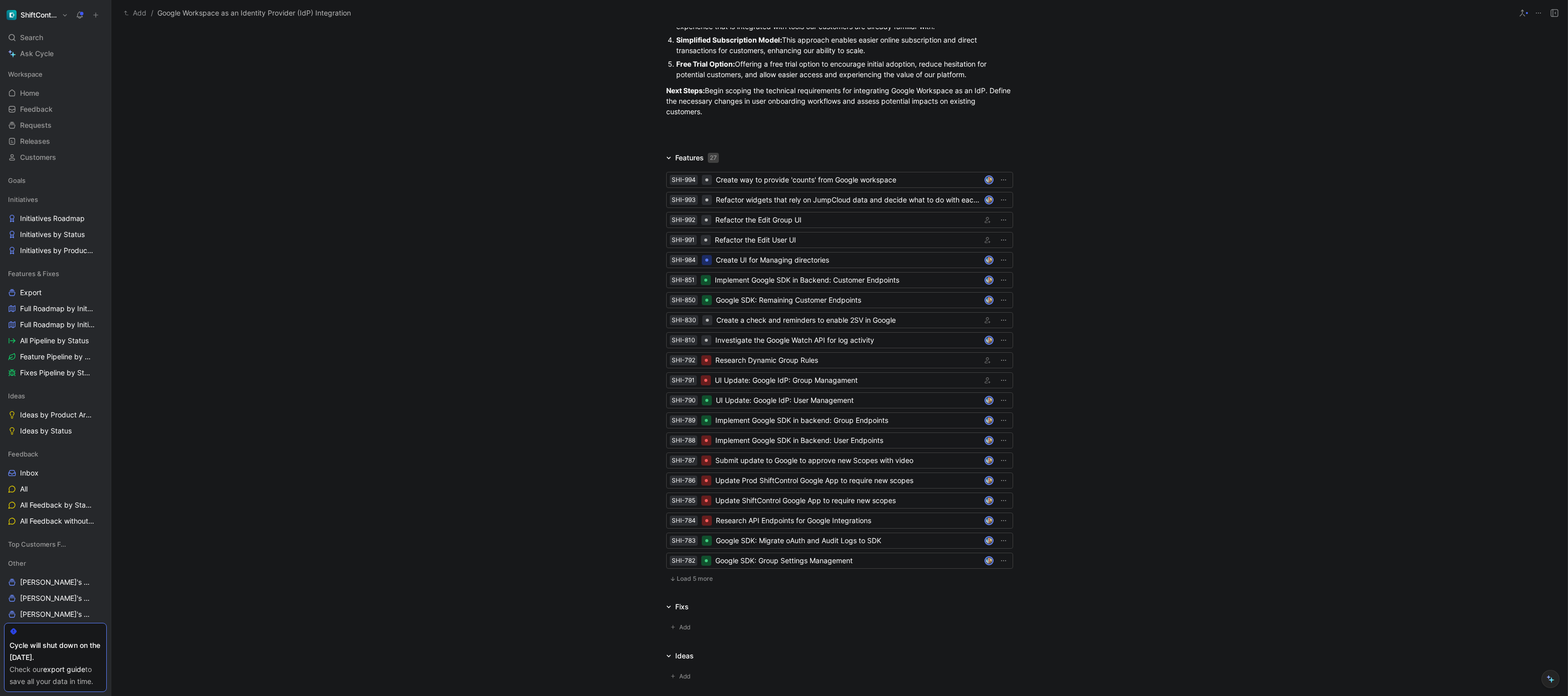
scroll to position [722, 0]
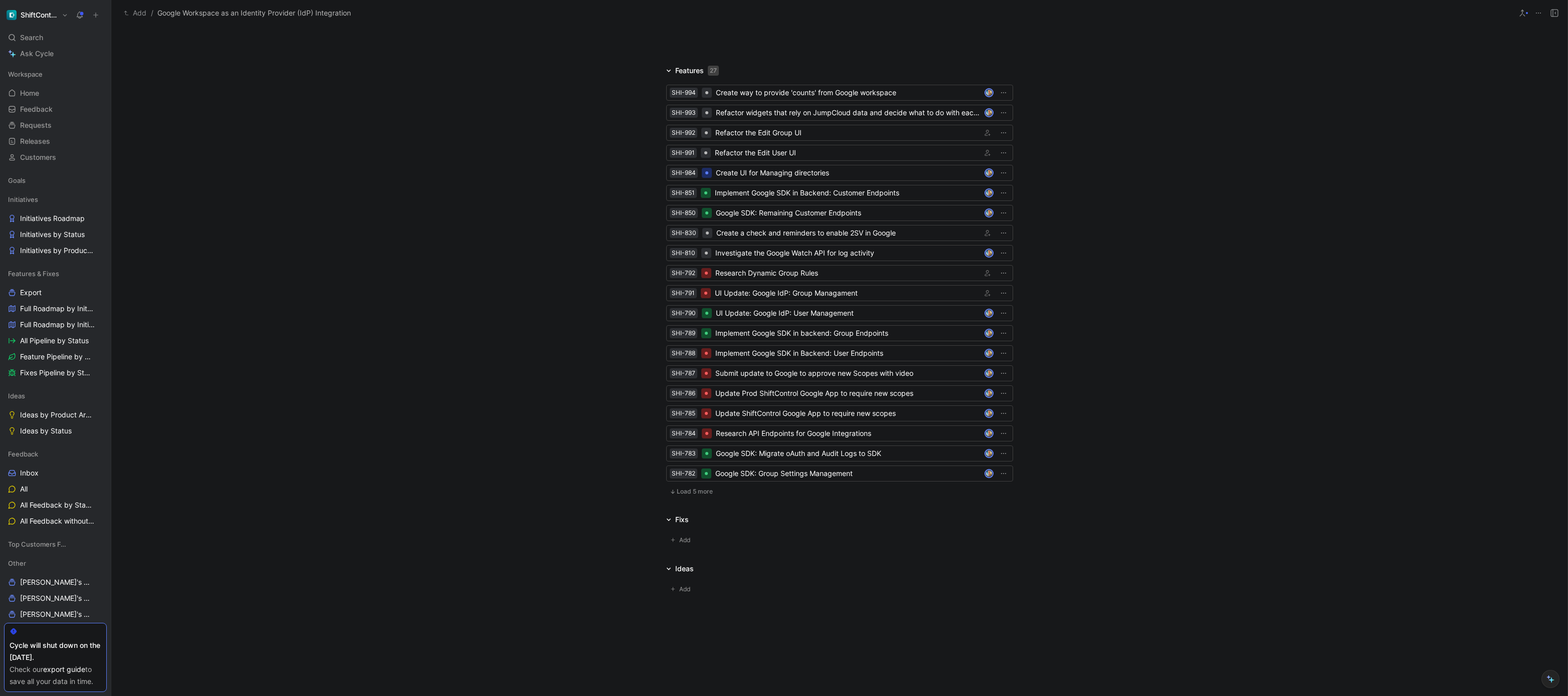
click at [695, 493] on span "Load 5 more" at bounding box center [695, 492] width 36 height 8
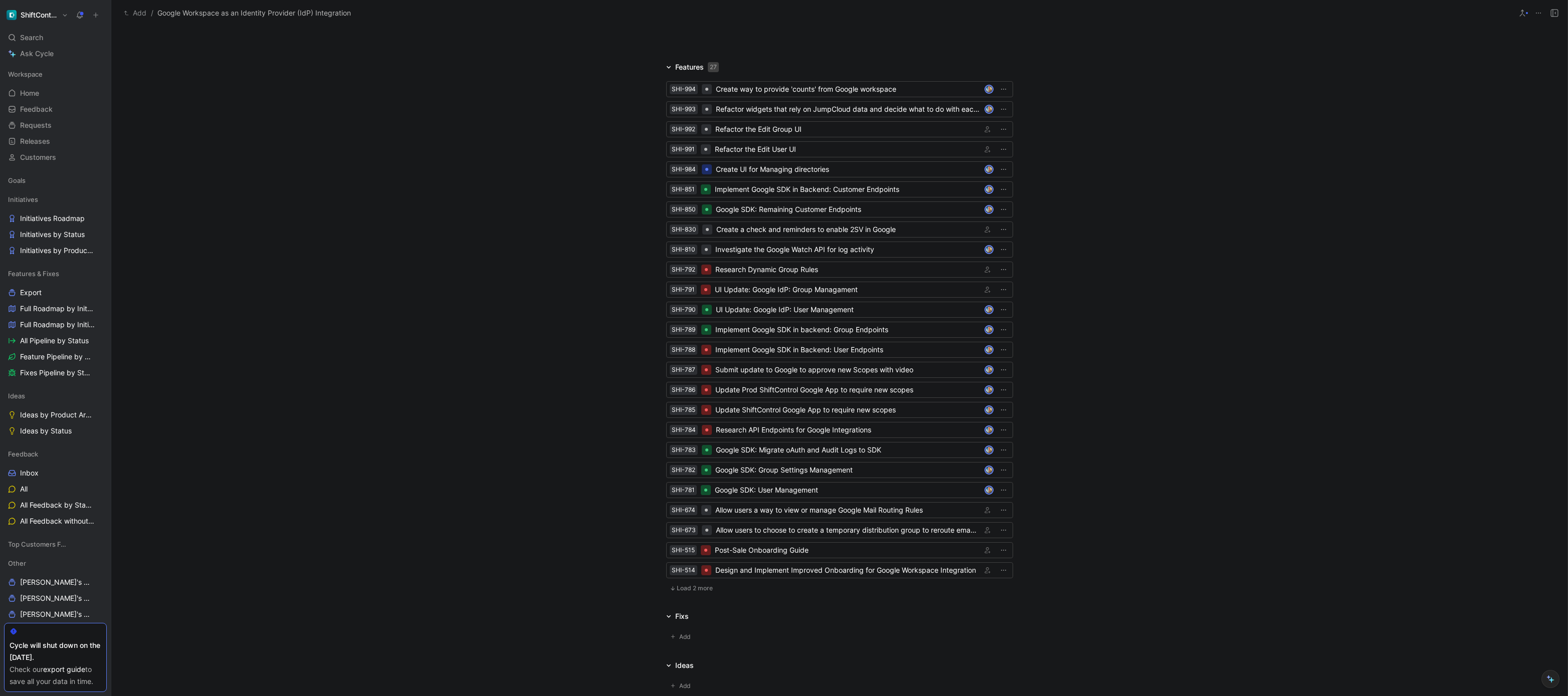
scroll to position [726, 0]
click at [702, 588] on span "Load 2 more" at bounding box center [695, 588] width 36 height 8
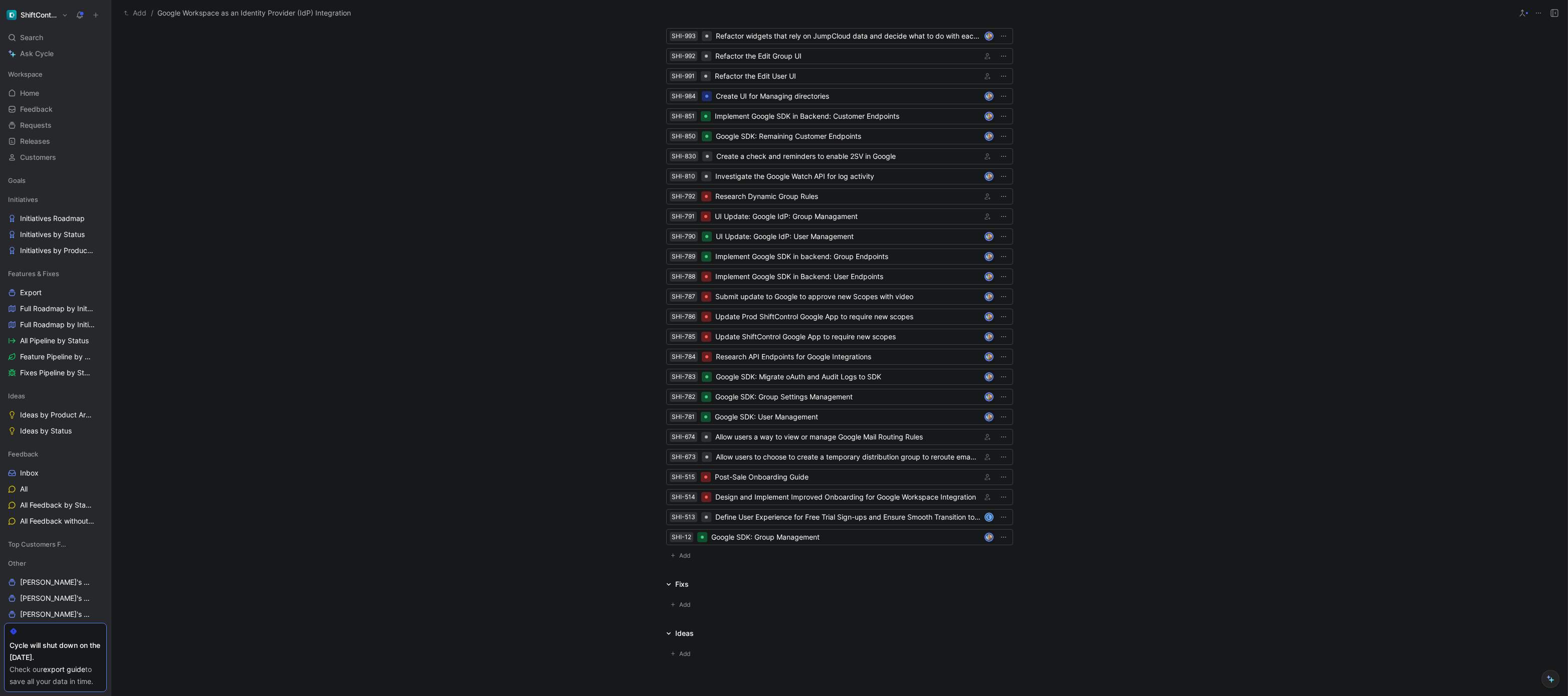
scroll to position [864, 0]
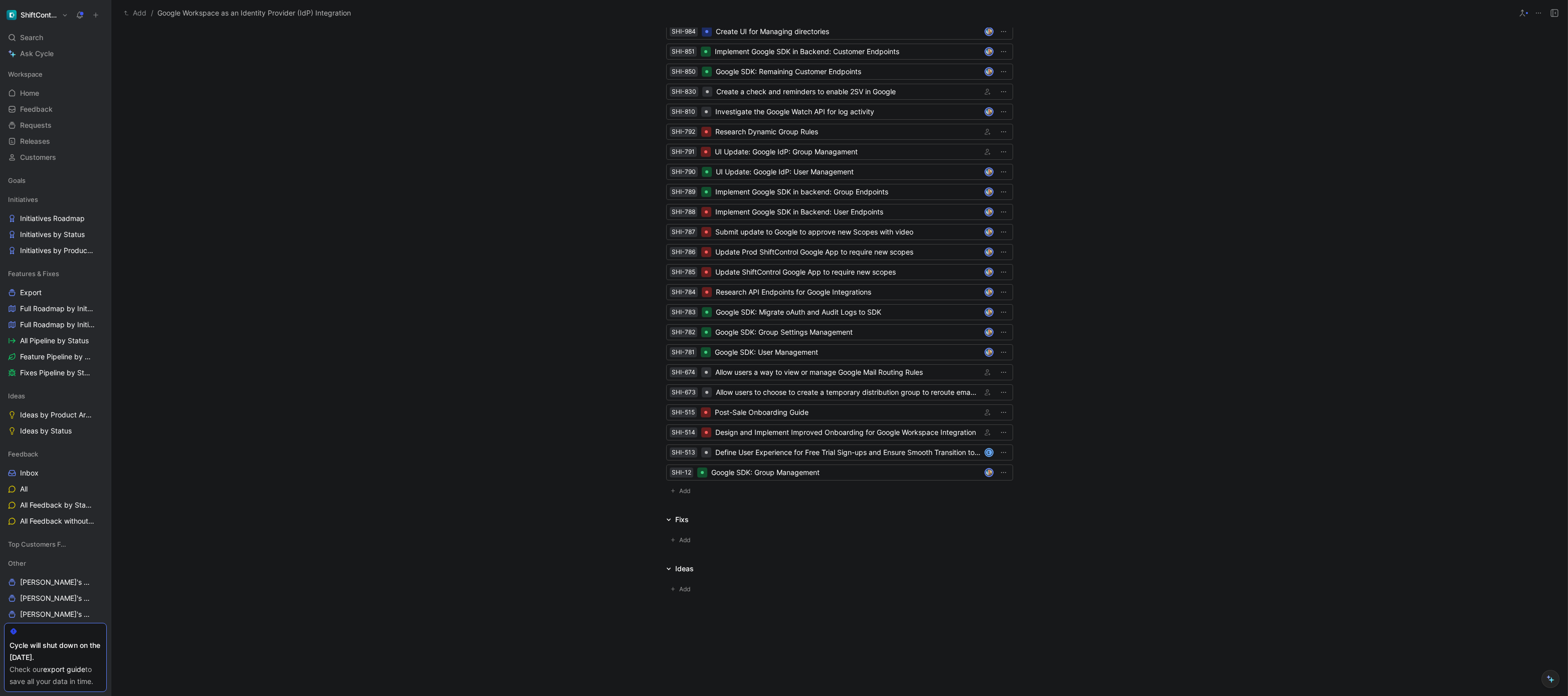
drag, startPoint x: 632, startPoint y: 128, endPoint x: 852, endPoint y: 483, distance: 417.6
copy div "SHI-994 Create way to provide 'counts' from Google workspace SHI-993 Refactor w…"
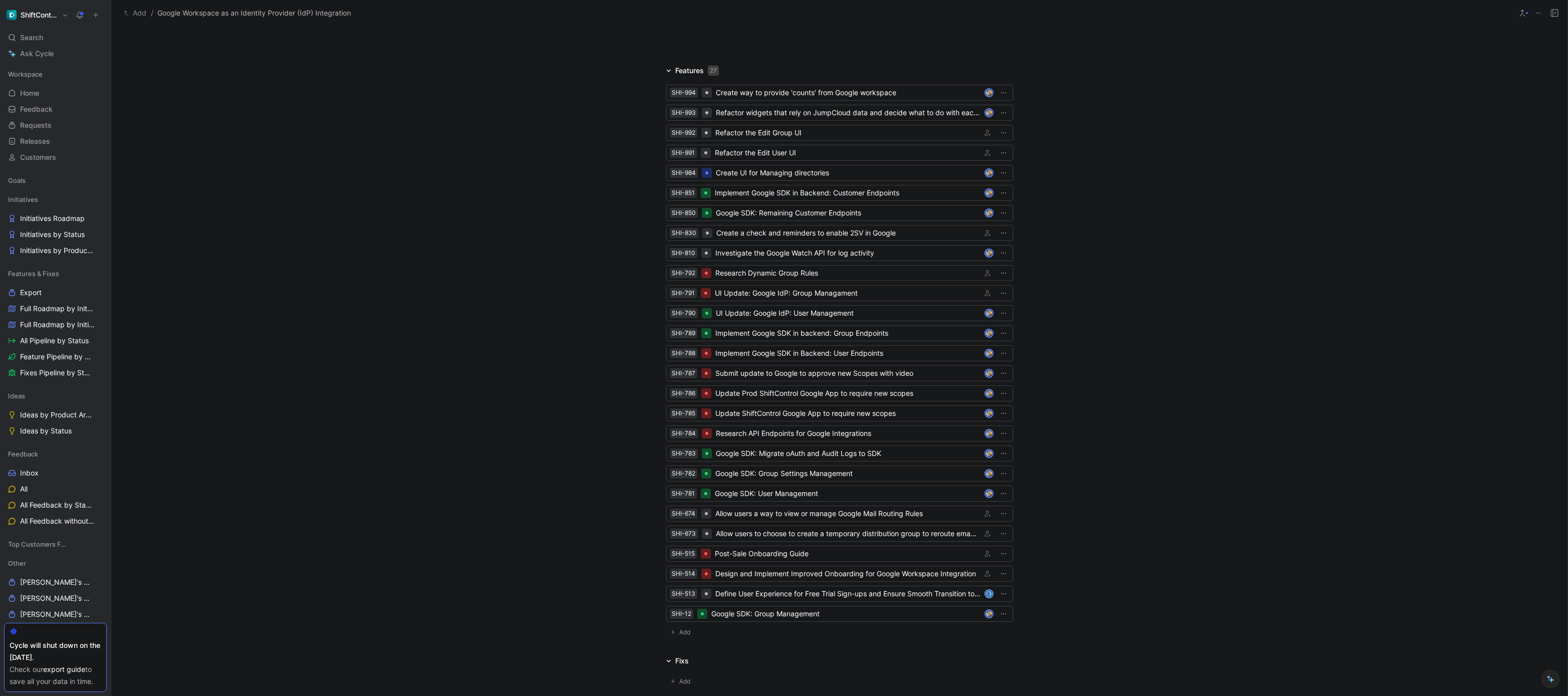
scroll to position [774, 0]
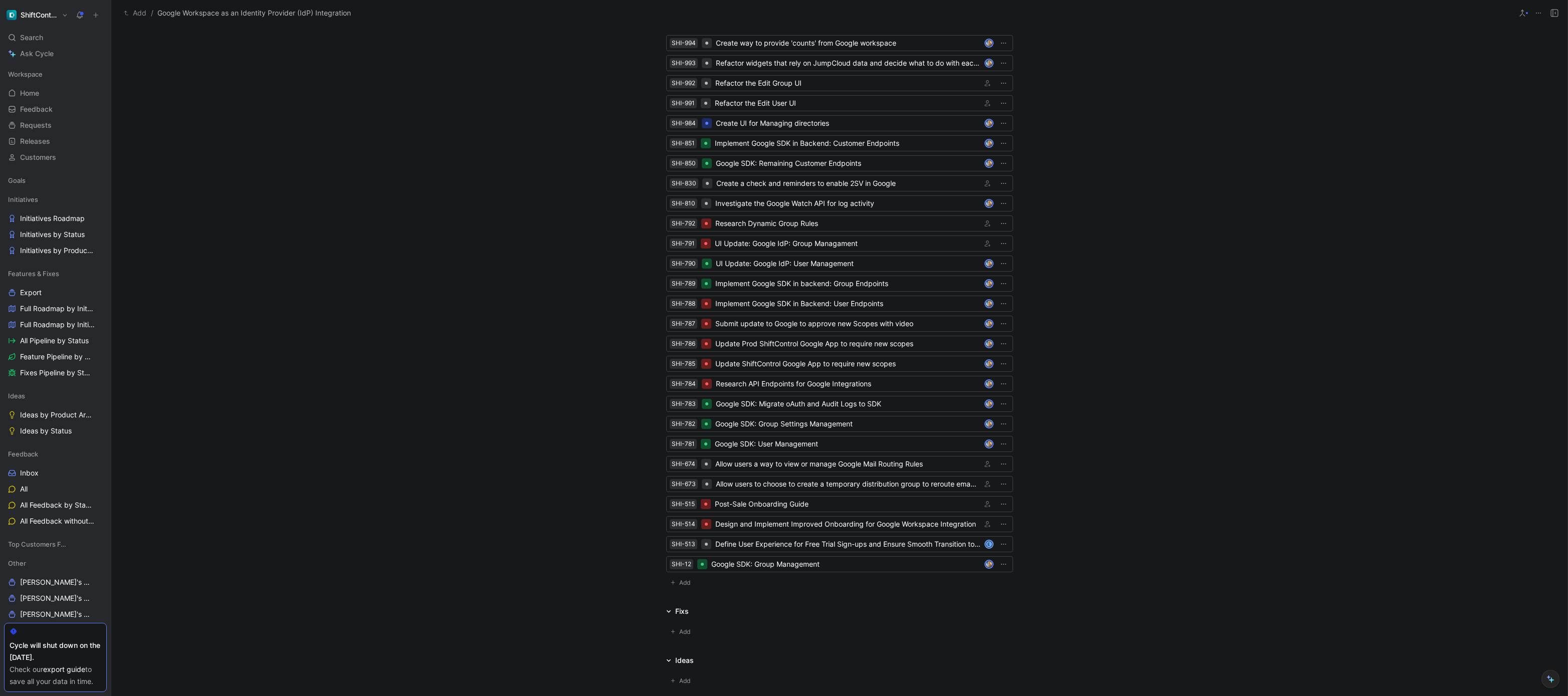
click at [503, 433] on div "Features 27 SHI-994 Create way to provide 'counts' from Google workspace SHI-99…" at bounding box center [839, 304] width 1456 height 578
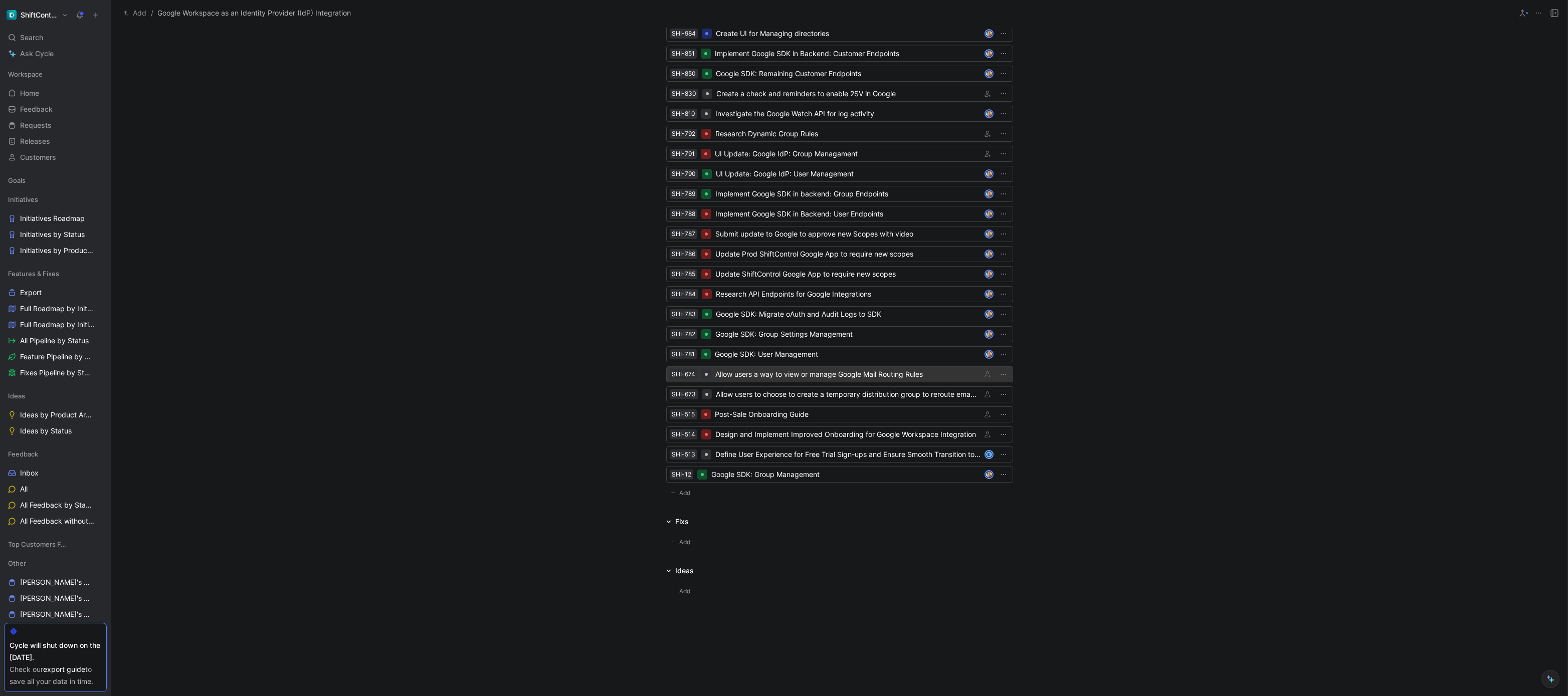
scroll to position [864, 0]
click at [770, 371] on div "Allow users a way to view or manage Google Mail Routing Rules" at bounding box center [847, 373] width 262 height 12
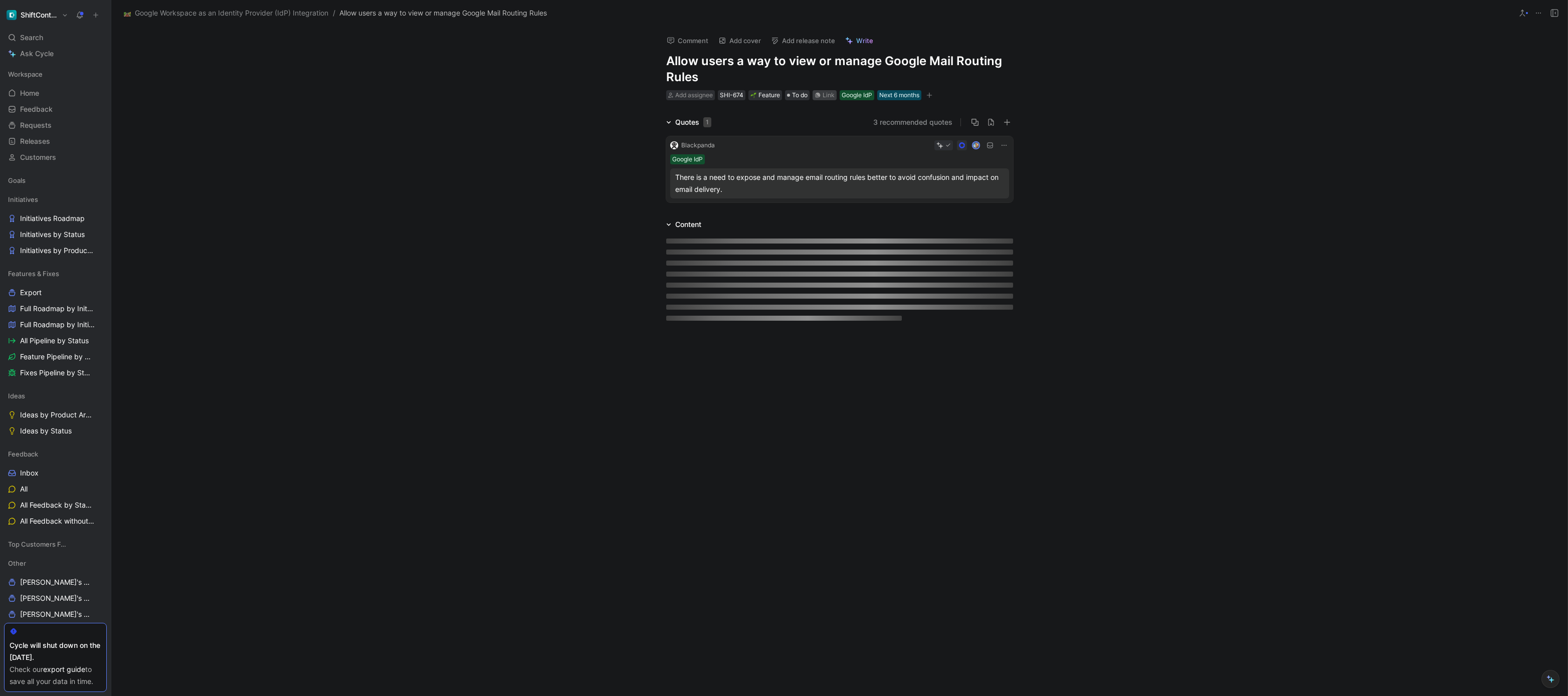
click at [824, 94] on div "Link" at bounding box center [829, 95] width 12 height 10
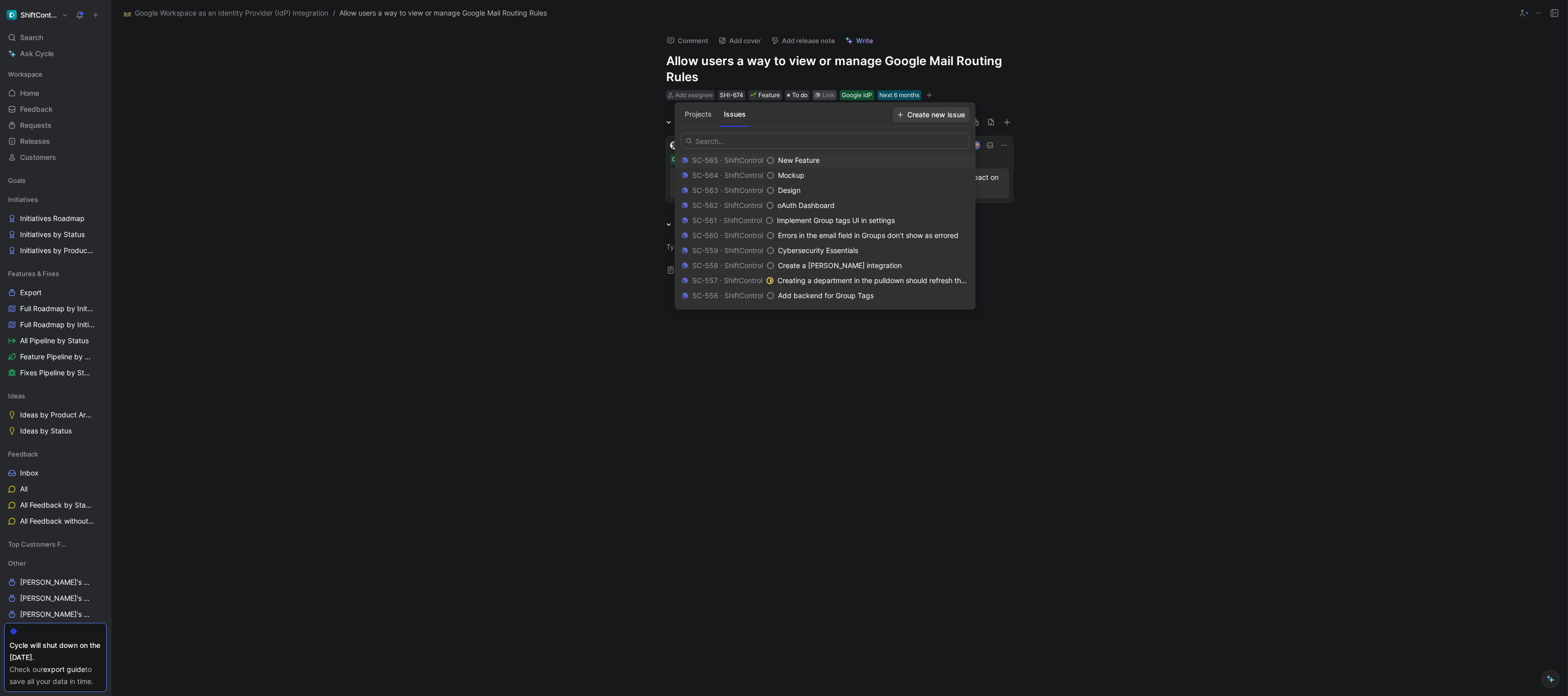
click at [952, 115] on span "Create new issue" at bounding box center [931, 115] width 68 height 12
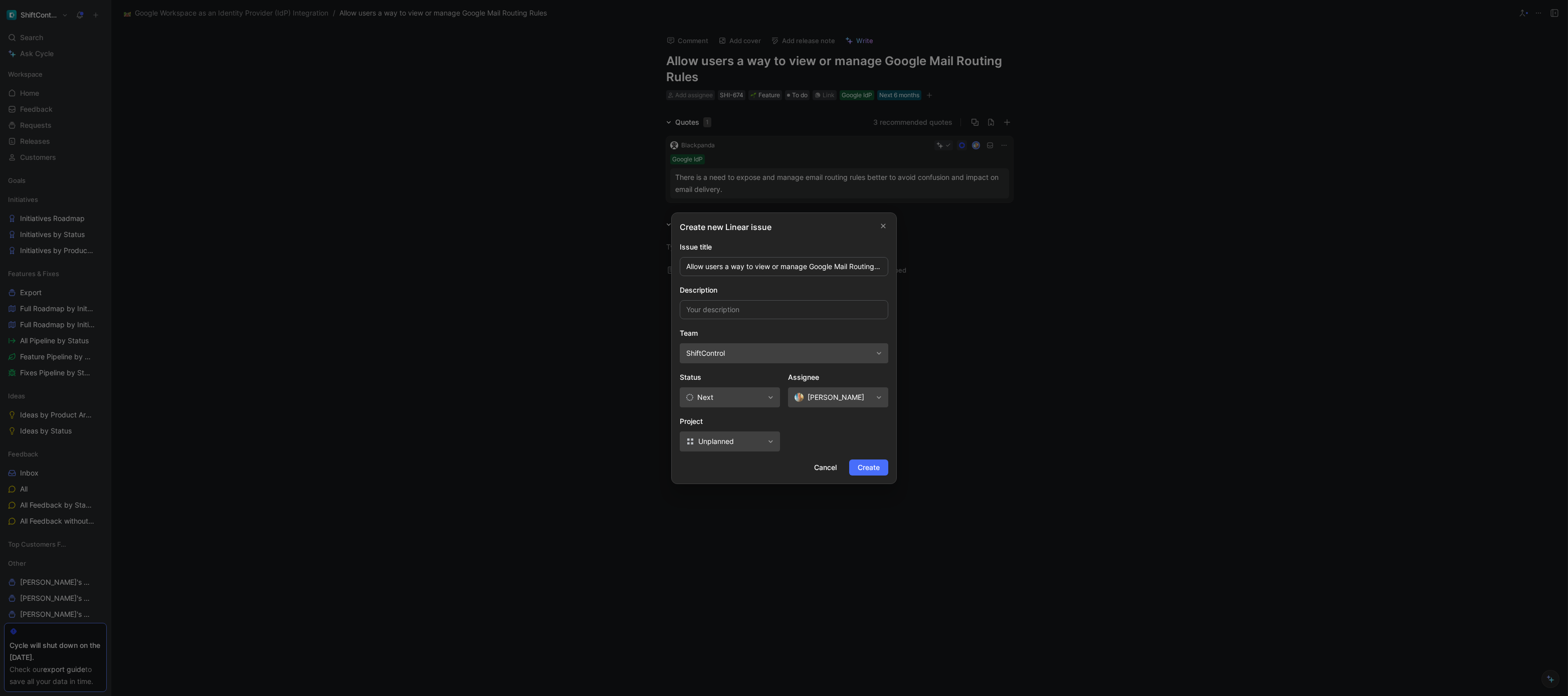
click at [744, 400] on span "Next" at bounding box center [725, 398] width 78 height 12
click at [737, 442] on span "Unplanned" at bounding box center [725, 442] width 78 height 12
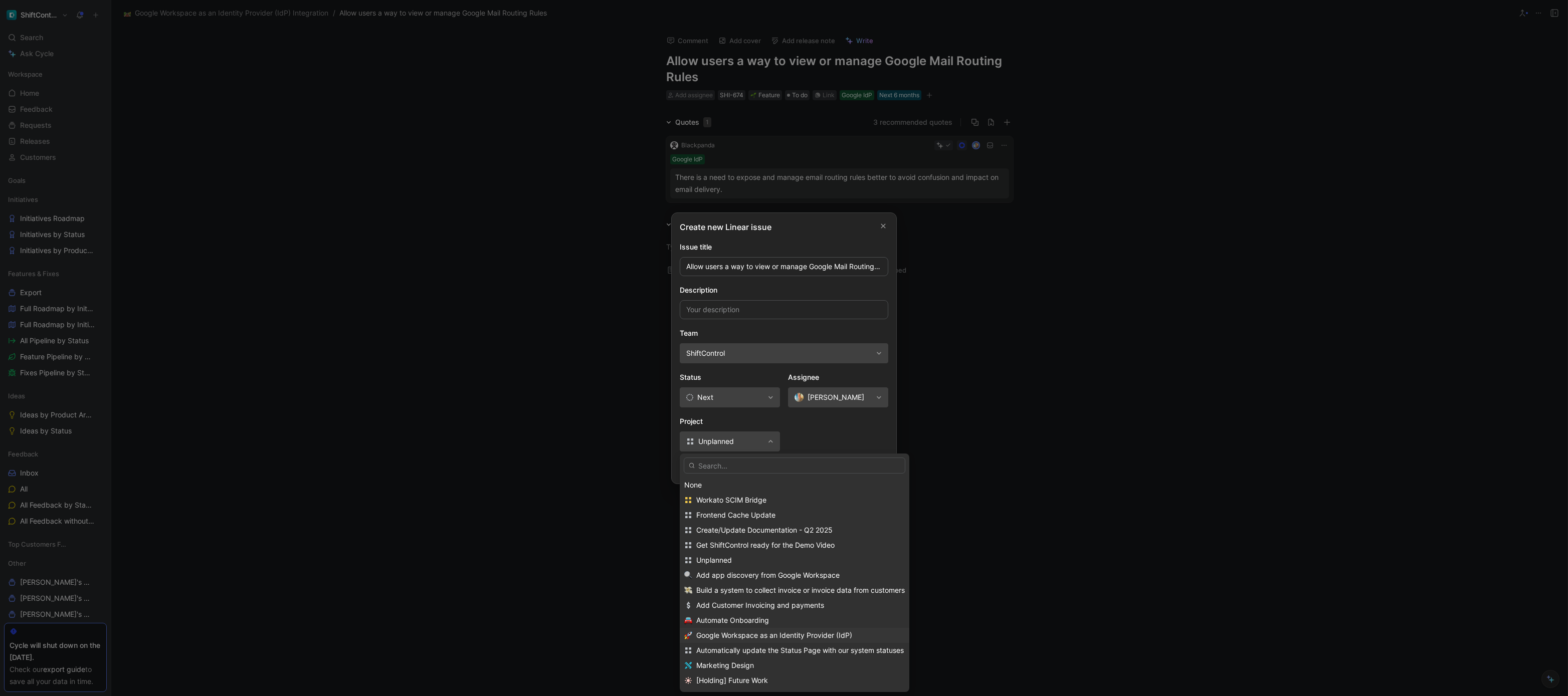
click at [762, 631] on span "Google Workspace as an Identity Provider (IdP)" at bounding box center [774, 635] width 156 height 9
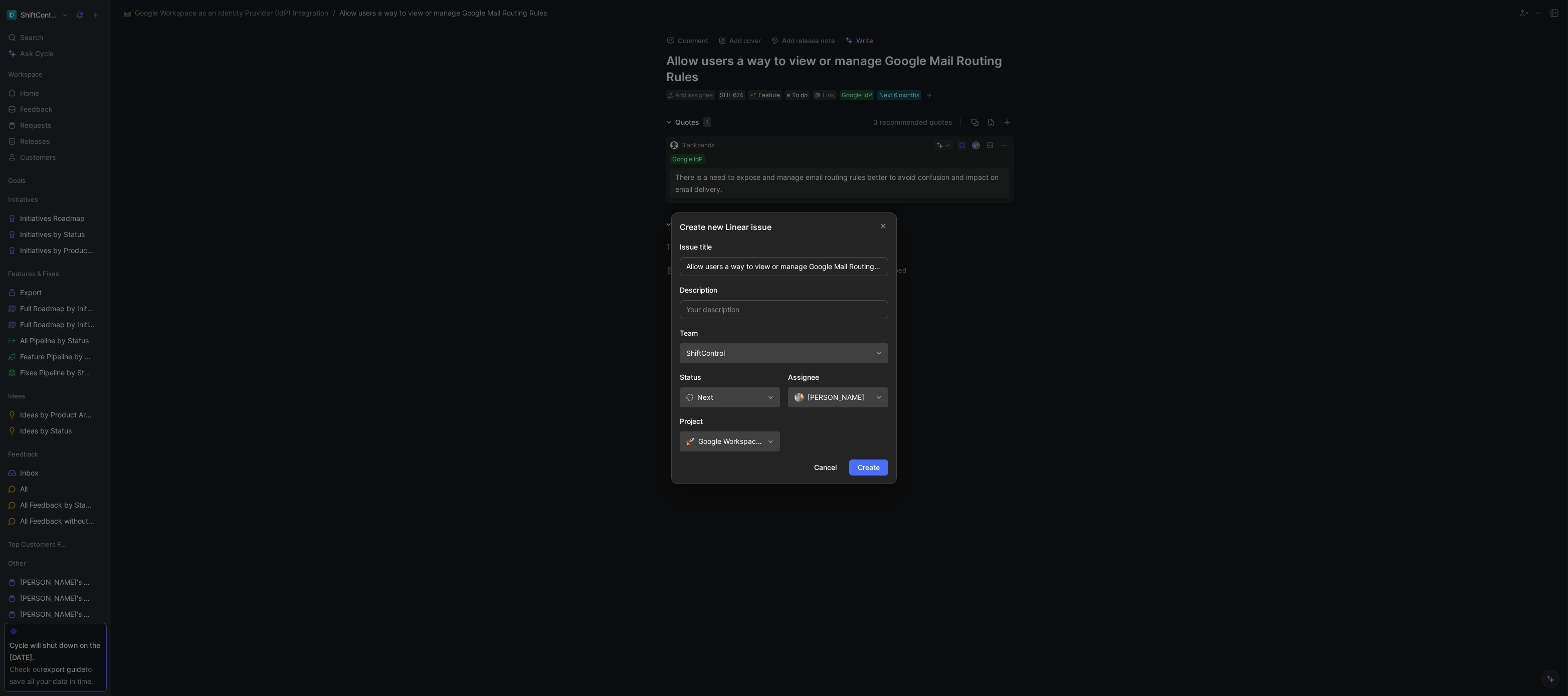
click at [707, 394] on span "Next" at bounding box center [705, 398] width 16 height 12
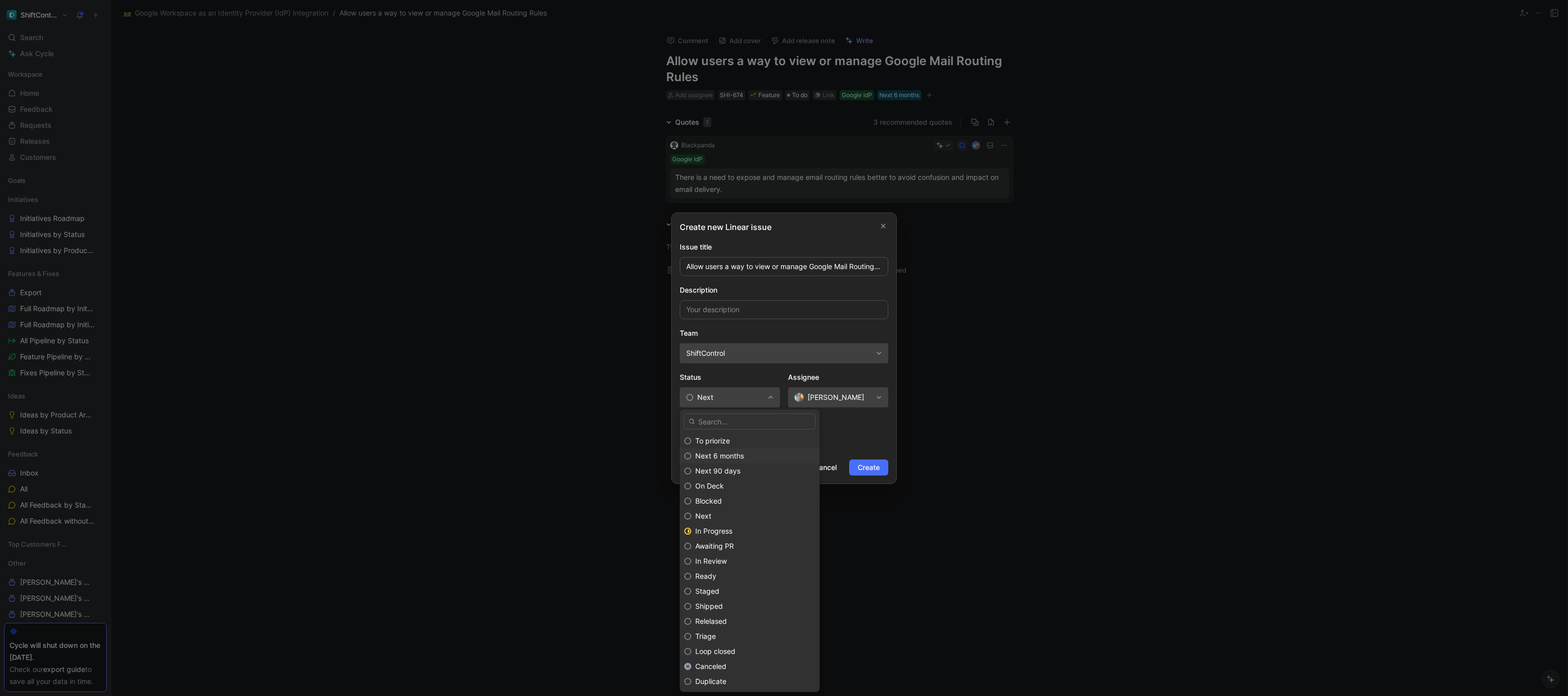
click at [730, 458] on span "Next 6 months" at bounding box center [719, 456] width 49 height 9
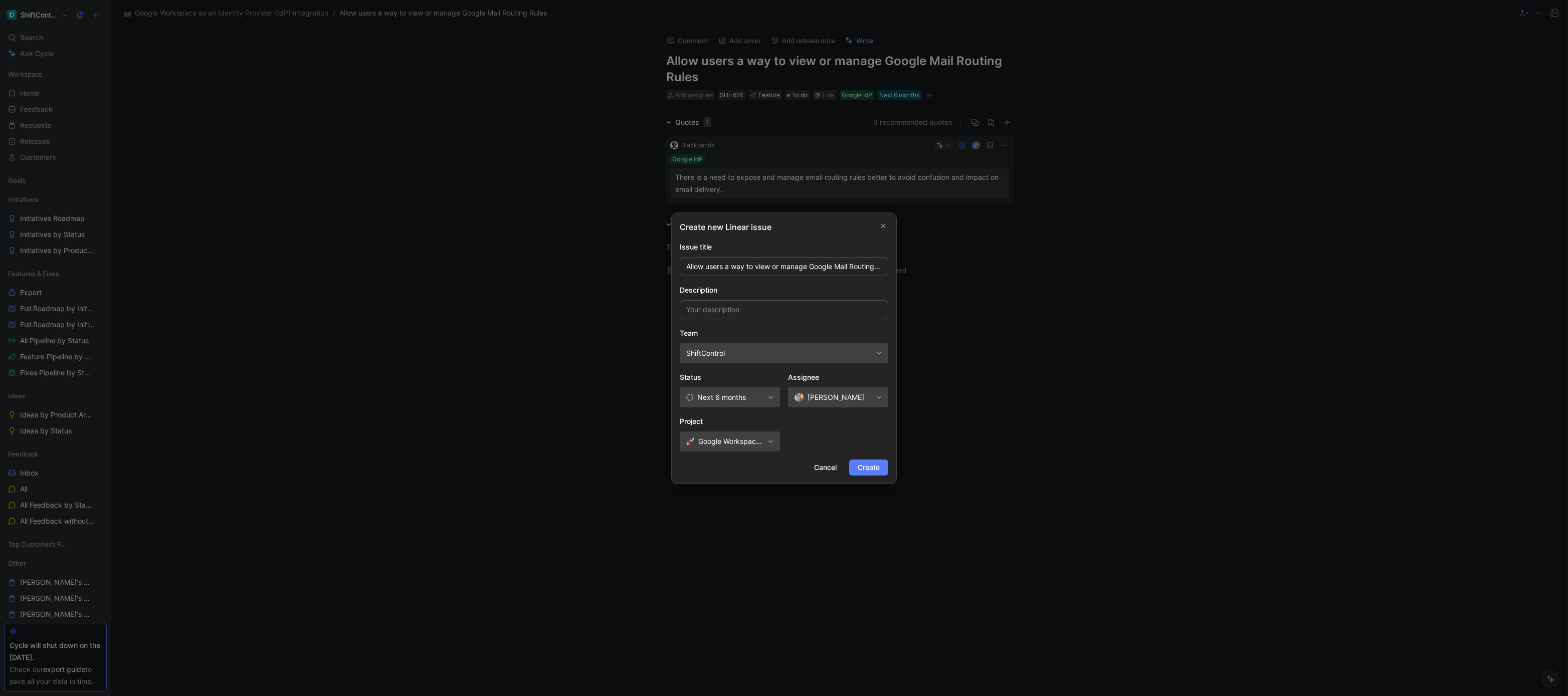
click at [874, 468] on span "Create" at bounding box center [869, 468] width 22 height 12
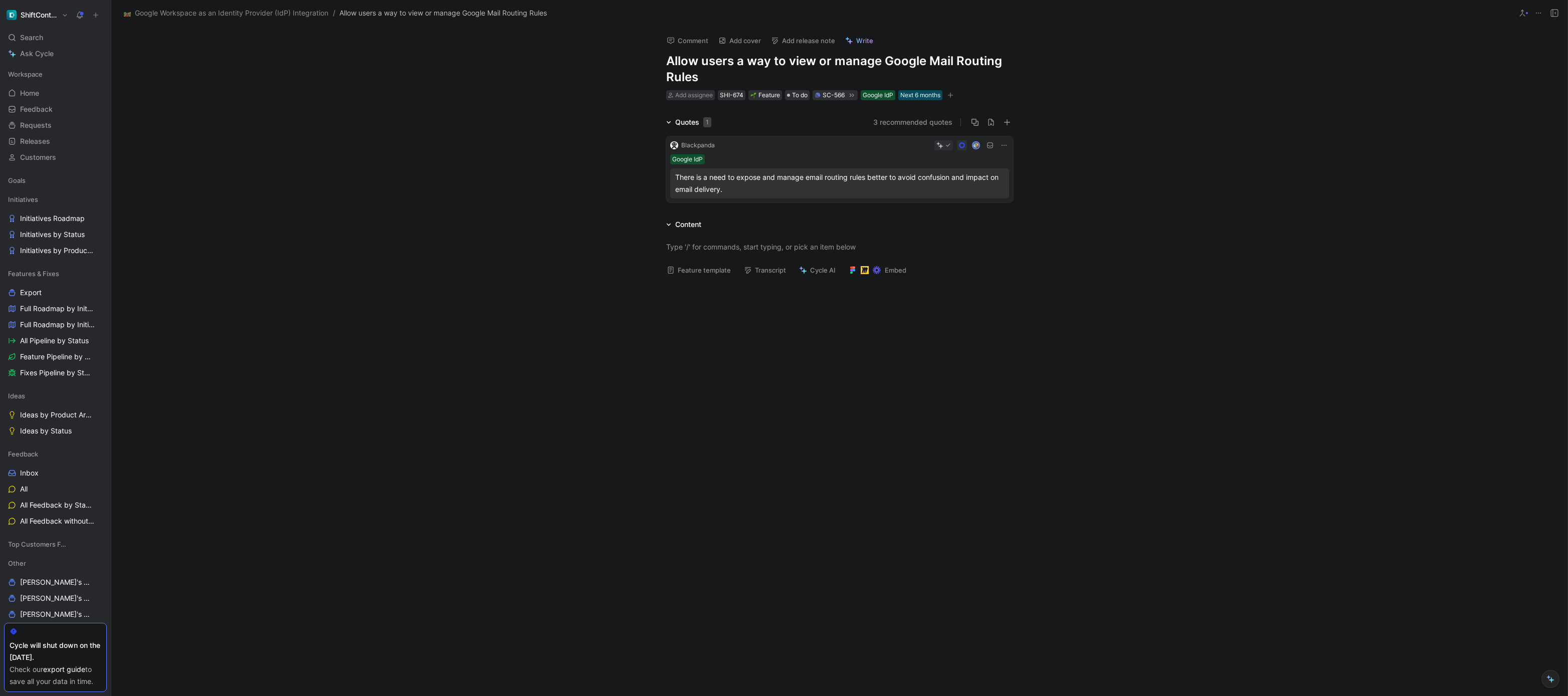
click at [764, 177] on div "There is a need to expose and manage email routing rules better to avoid confus…" at bounding box center [839, 183] width 329 height 24
click at [764, 177] on div at bounding box center [784, 348] width 1568 height 696
click at [764, 177] on div "There is a need to expose and manage email routing rules better to avoid confus…" at bounding box center [839, 183] width 329 height 24
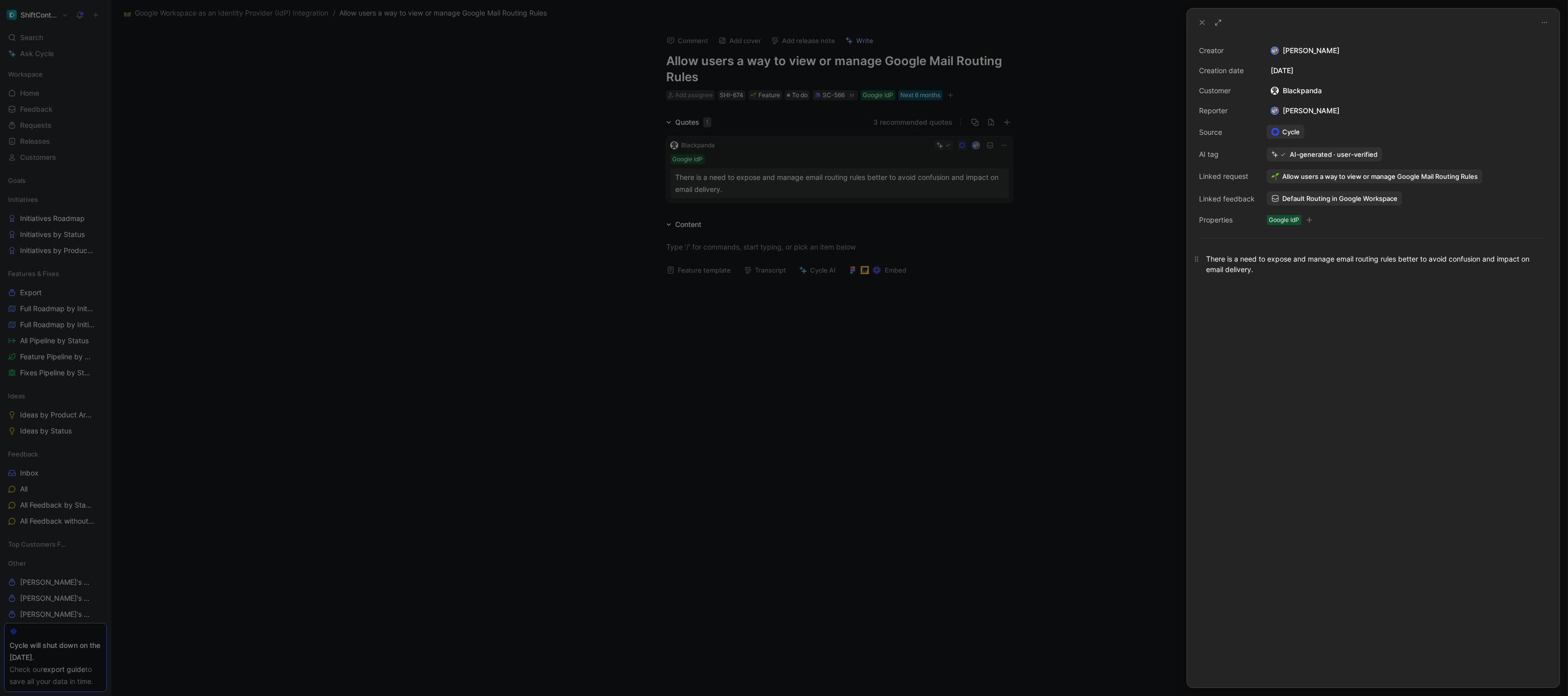
click at [1332, 251] on div "There is a need to expose and manage email routing rules better to avoid confus…" at bounding box center [1373, 264] width 373 height 43
click at [1331, 261] on div "There is a need to expose and manage email routing rules better to avoid confus…" at bounding box center [1373, 264] width 335 height 21
copy div "There is a need to expose and manage email routing rules better to avoid confus…"
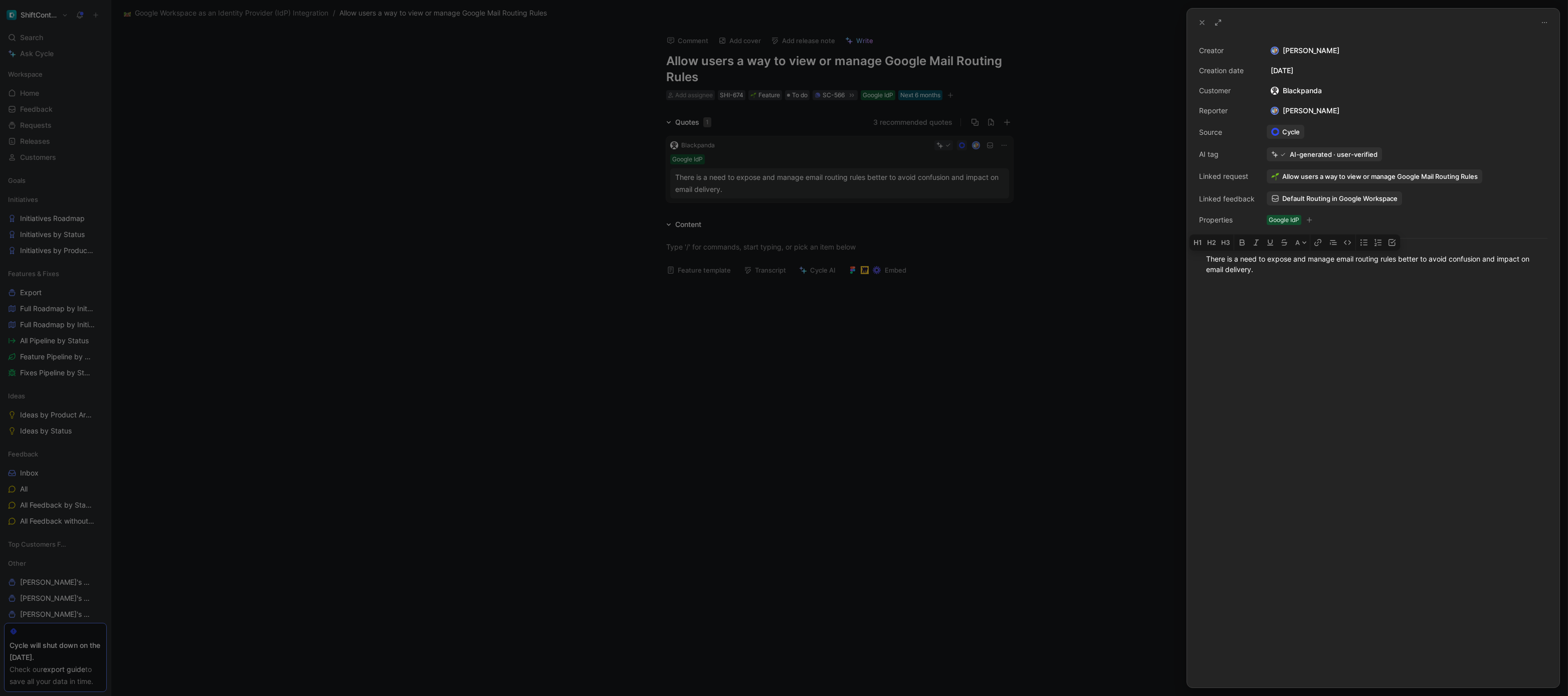
click at [565, 406] on div at bounding box center [784, 348] width 1568 height 696
click at [566, 403] on div at bounding box center [784, 348] width 1568 height 696
click at [1059, 193] on div at bounding box center [784, 348] width 1568 height 696
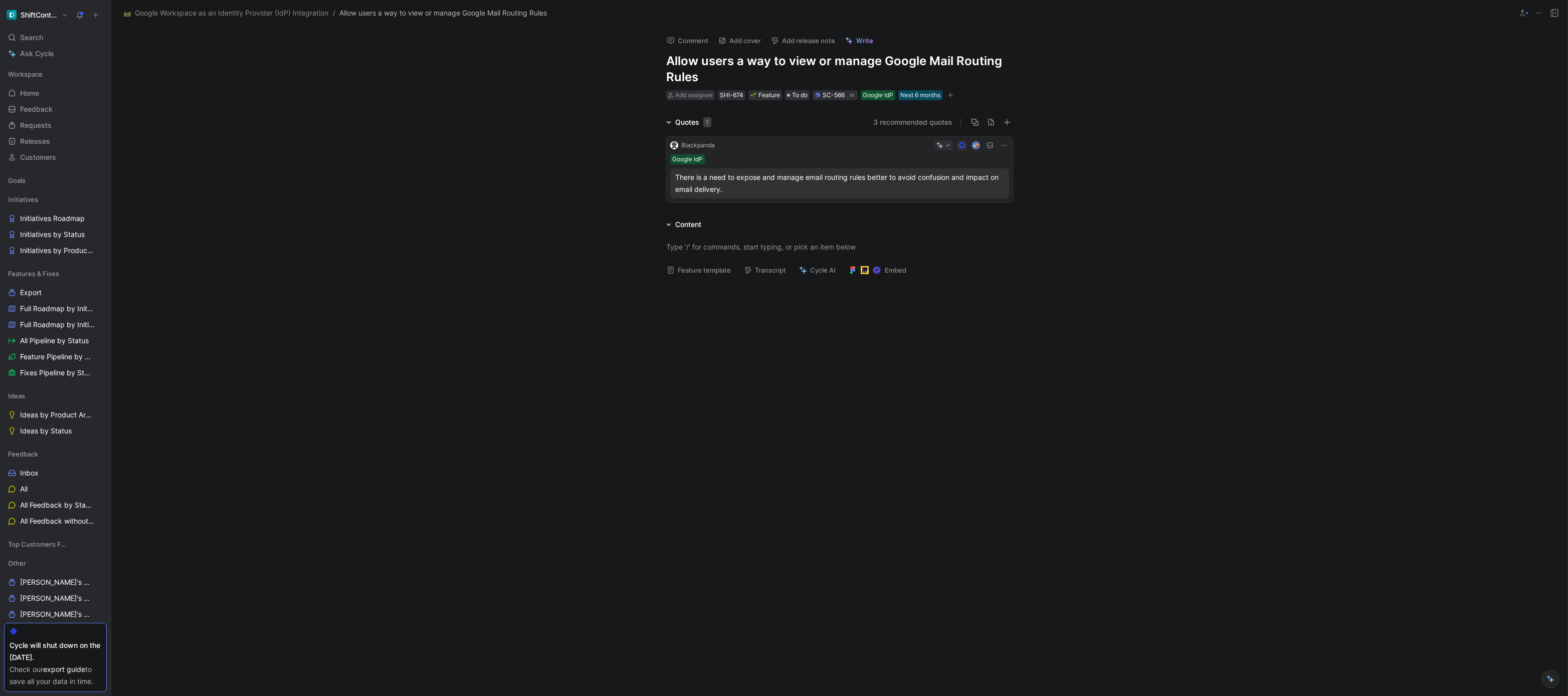
click at [578, 131] on div "Quotes 1 3 recommended quotes Blackpanda Google IdP There is a need to expose a…" at bounding box center [839, 161] width 1456 height 90
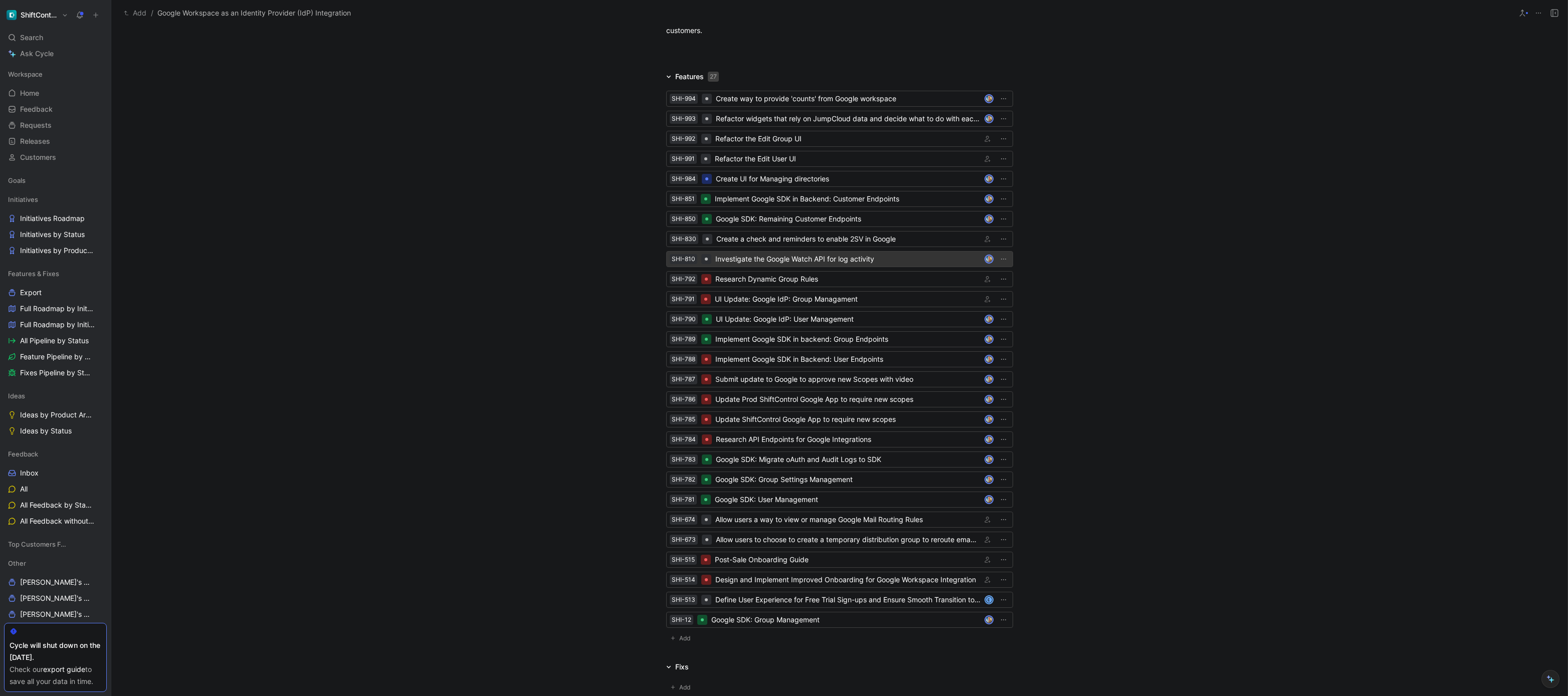
scroll to position [731, 0]
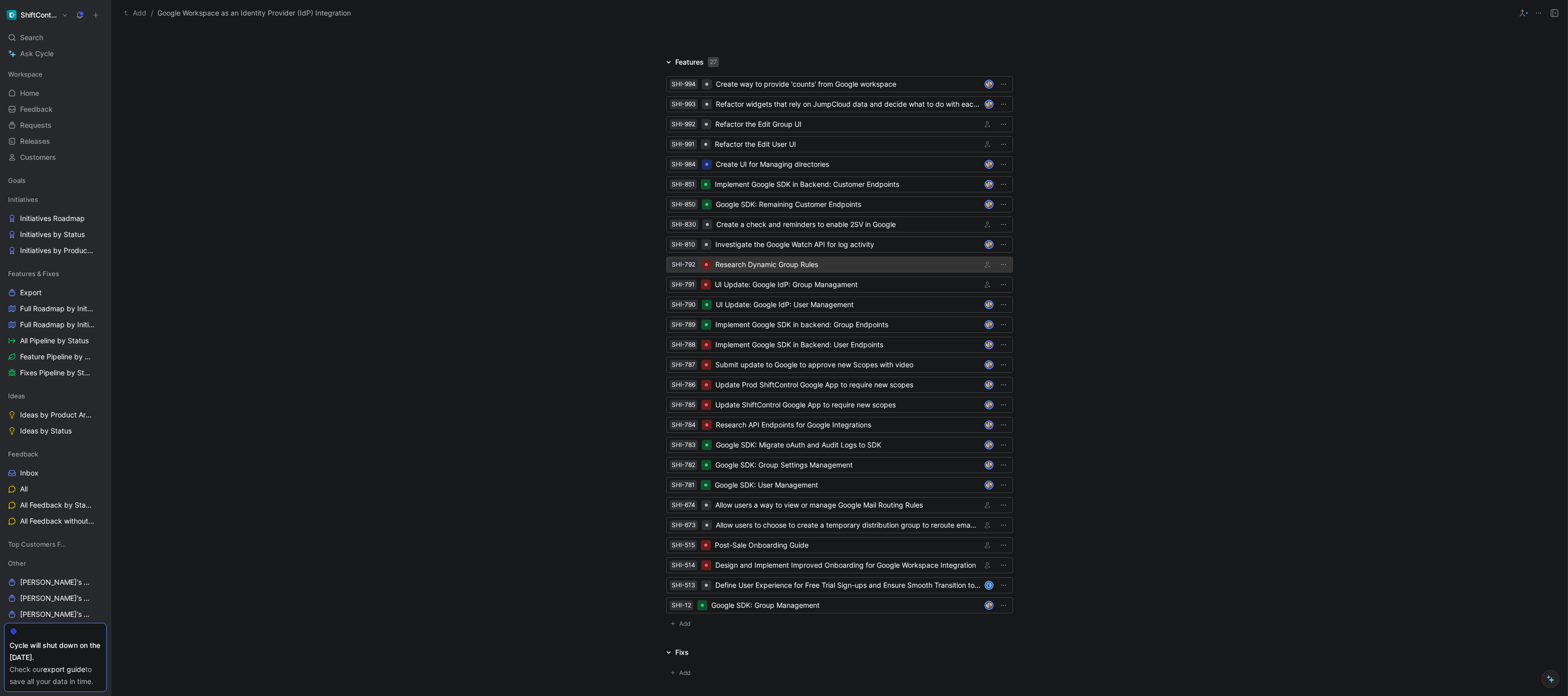
drag, startPoint x: 743, startPoint y: 244, endPoint x: 741, endPoint y: 258, distance: 14.1
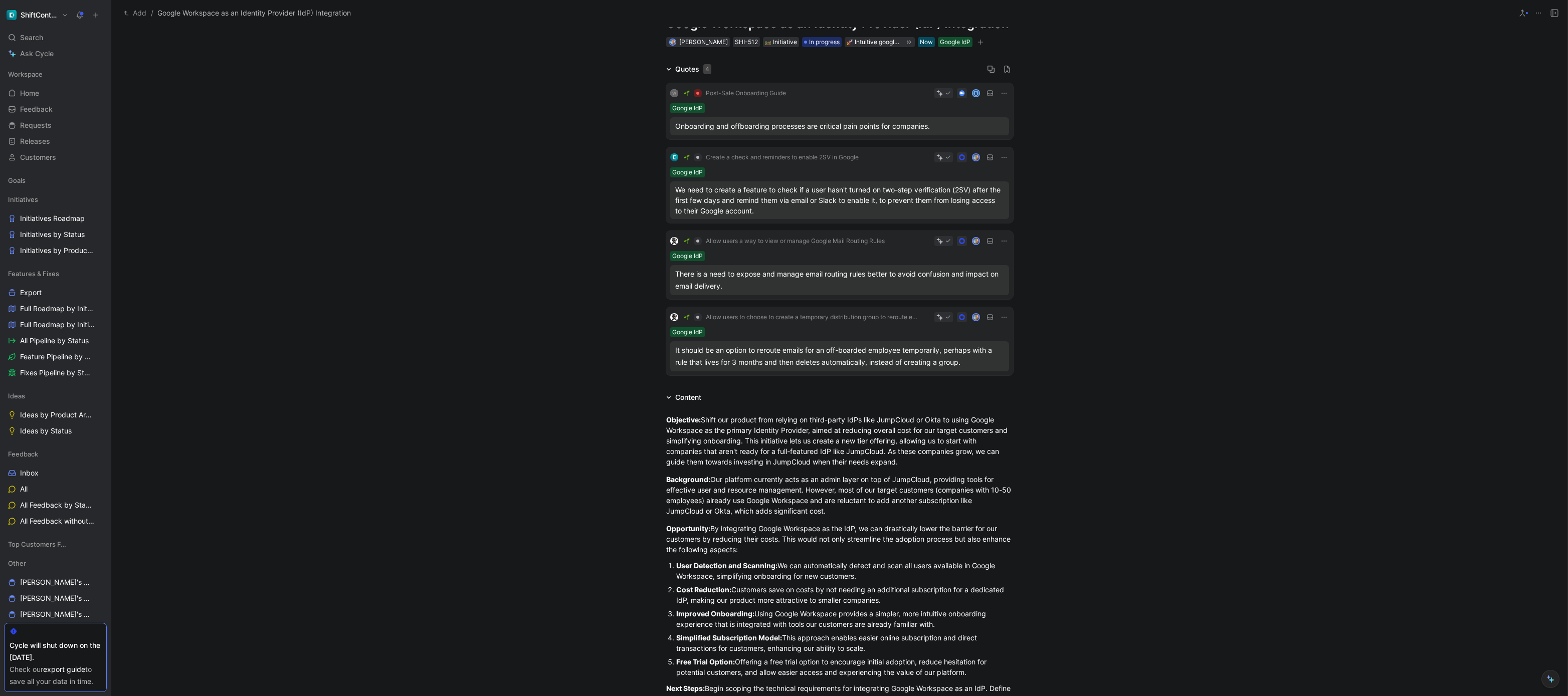
scroll to position [0, 0]
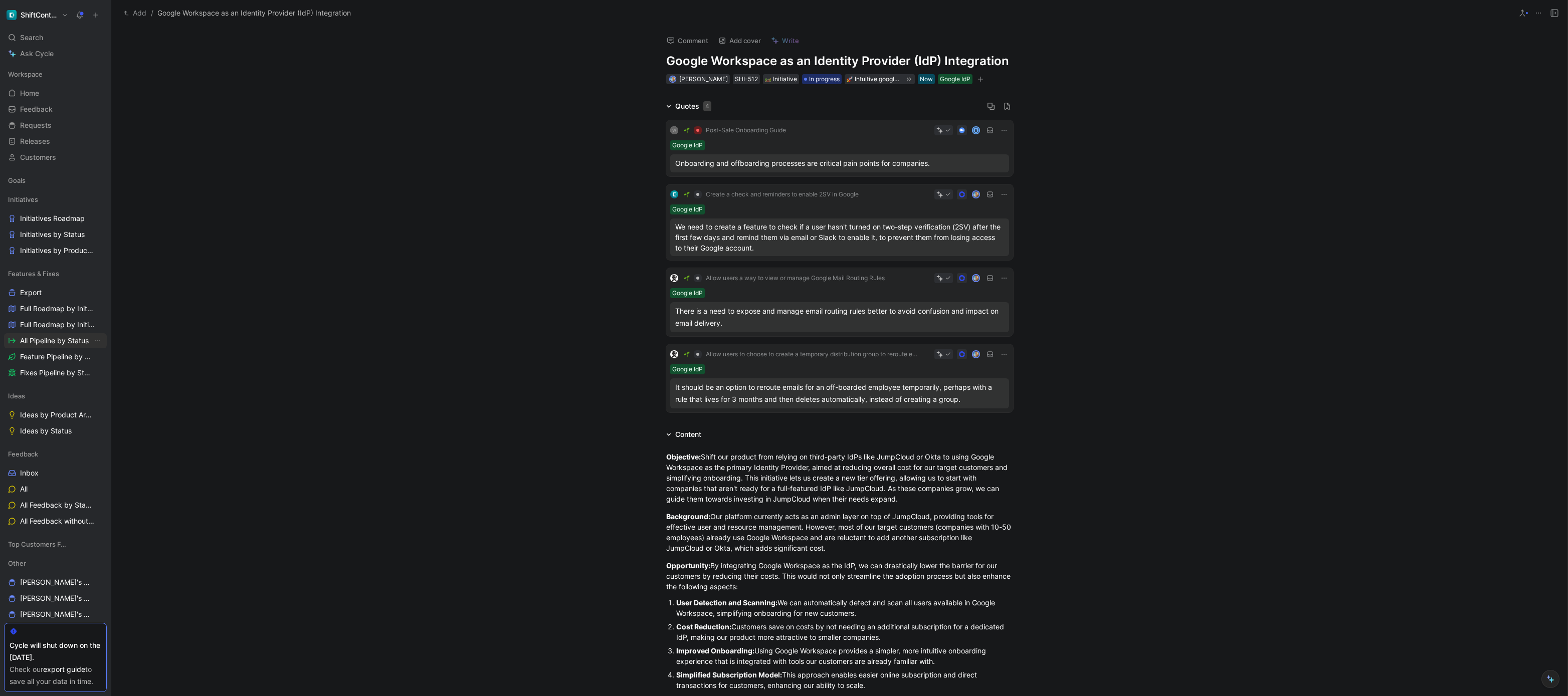
click at [64, 340] on span "All Pipeline by Status" at bounding box center [54, 341] width 69 height 10
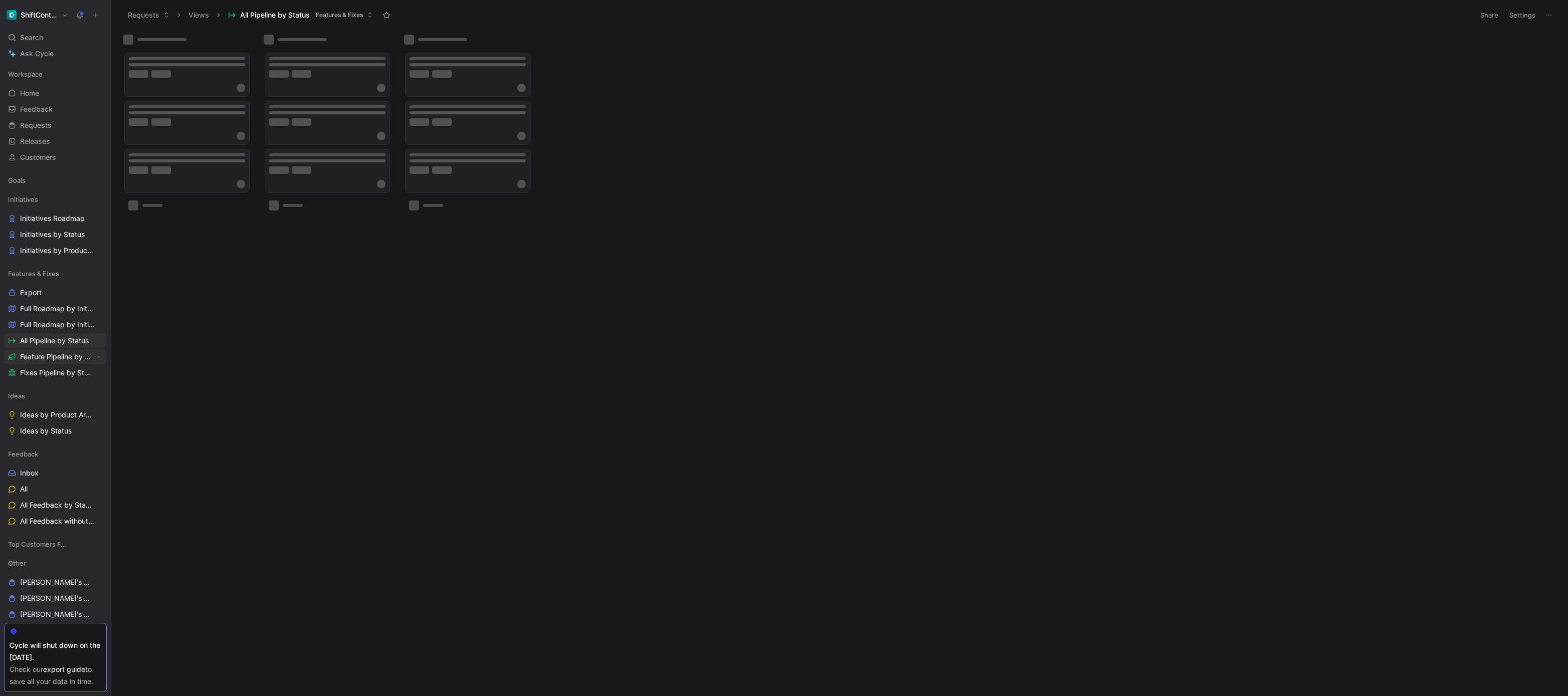
click at [62, 359] on span "Feature Pipeline by Status" at bounding box center [56, 357] width 73 height 10
click at [64, 371] on span "Fixes Pipeline by Status" at bounding box center [56, 373] width 73 height 10
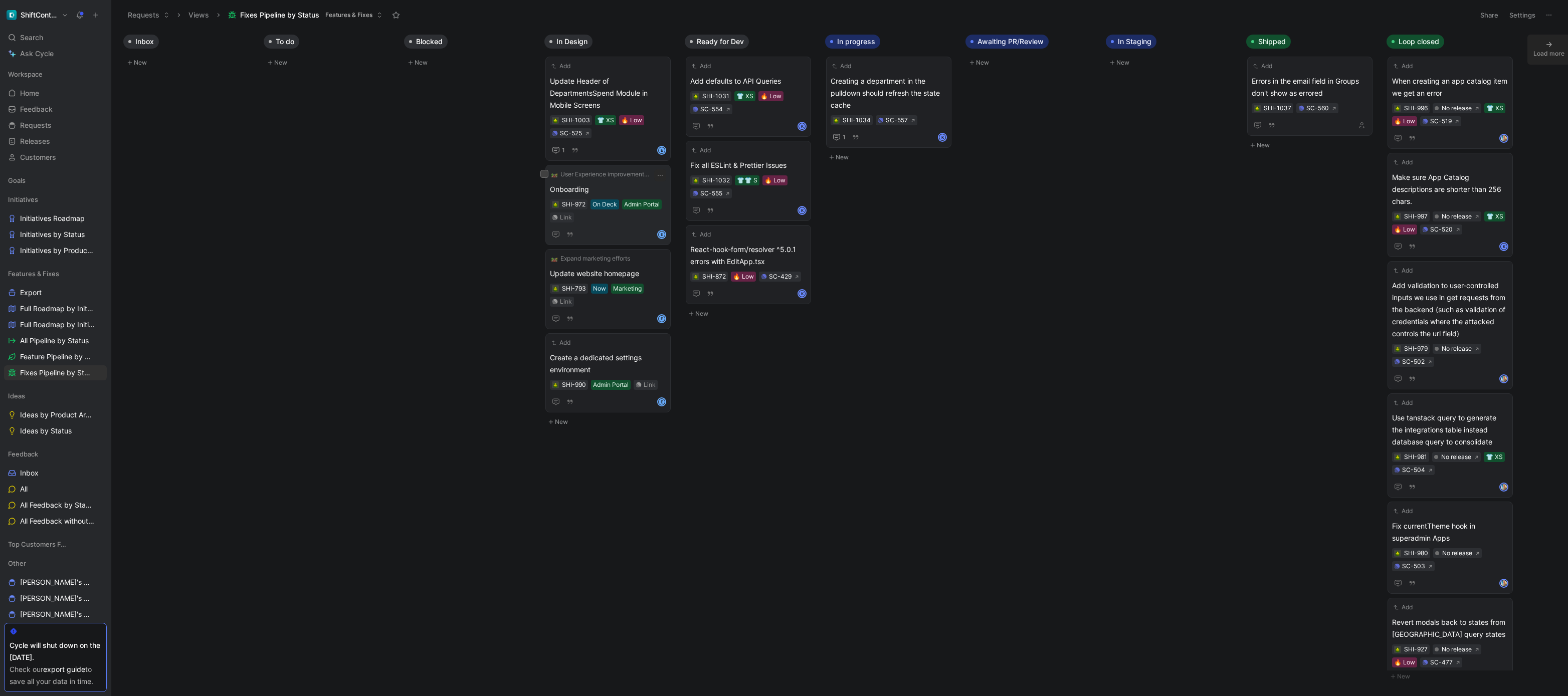
click at [599, 188] on span "Onboarding" at bounding box center [608, 189] width 116 height 12
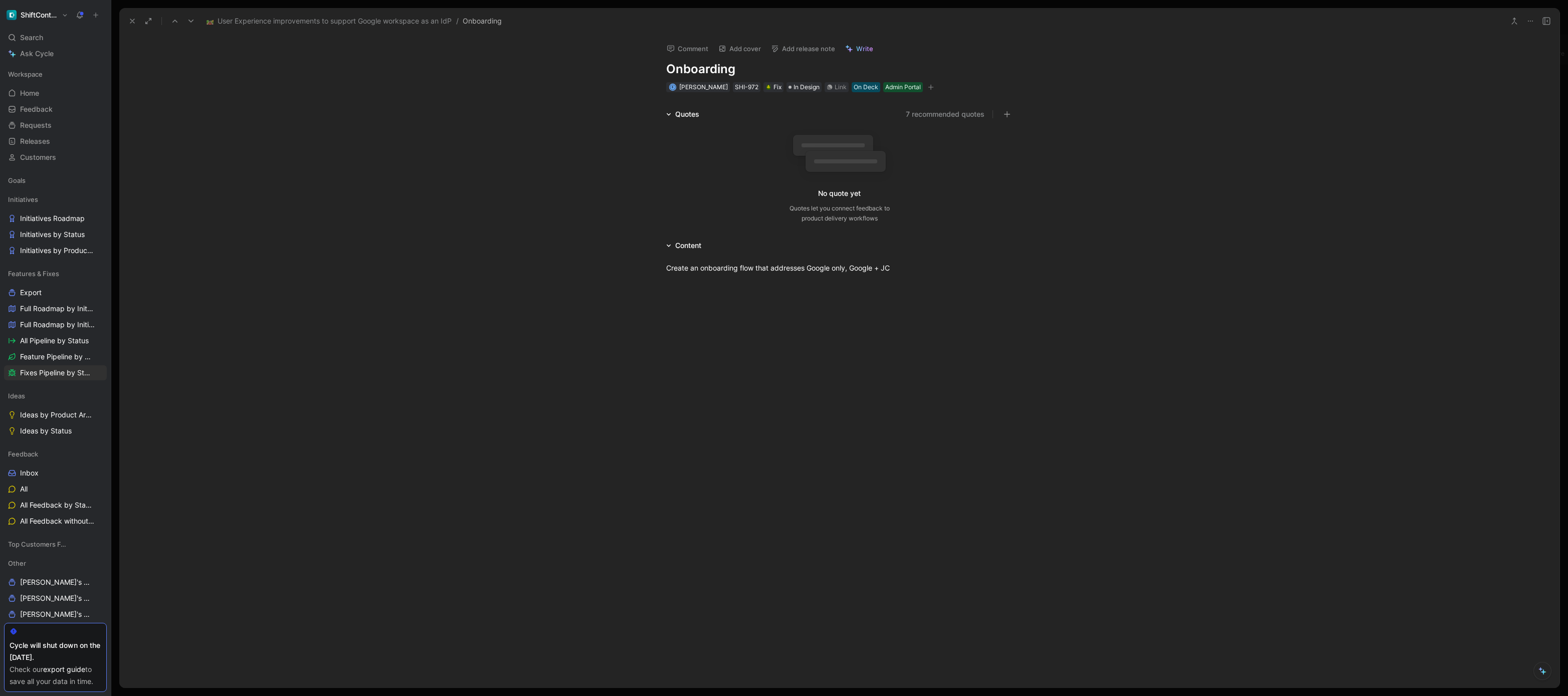
click at [133, 19] on use at bounding box center [133, 21] width 4 height 4
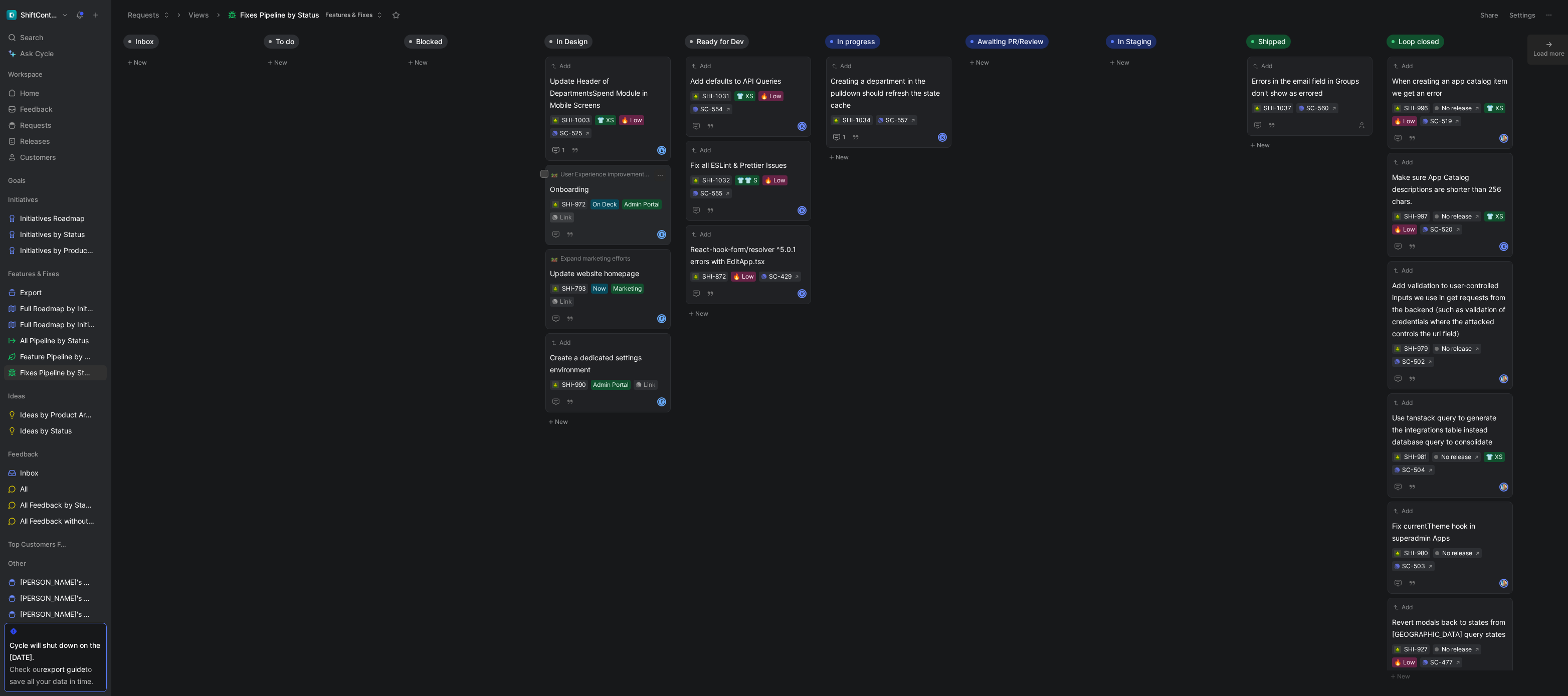
click at [568, 217] on div "Link" at bounding box center [566, 217] width 12 height 10
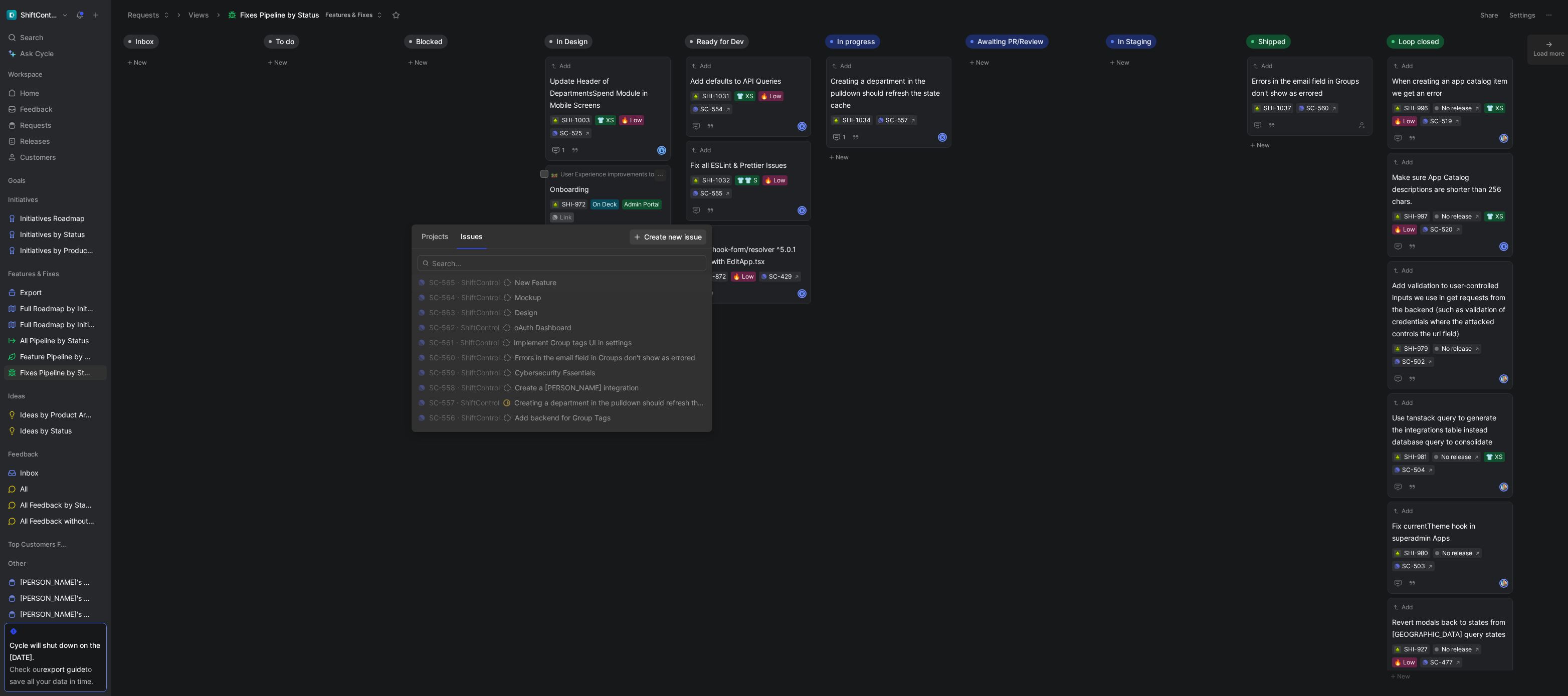
click at [665, 237] on span "Create new issue" at bounding box center [668, 237] width 68 height 12
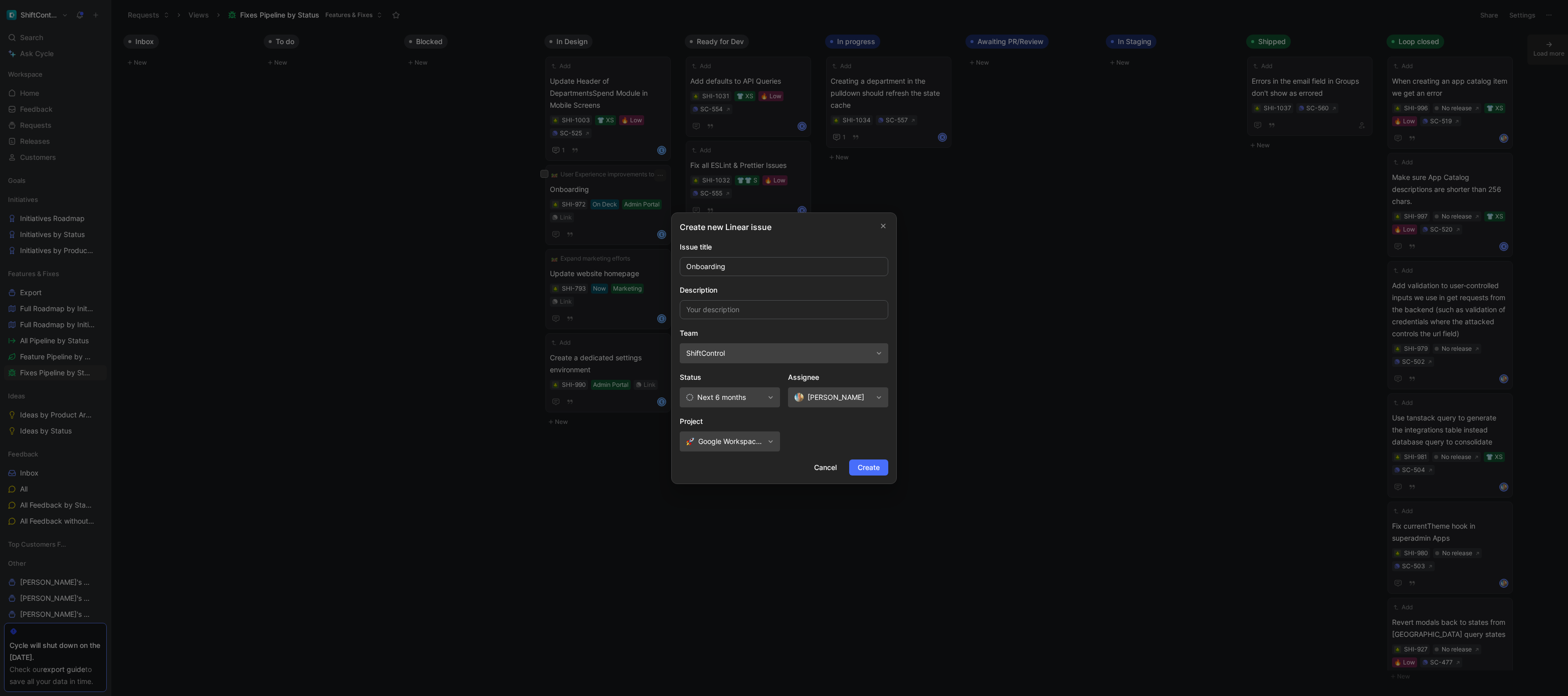
click at [767, 393] on button "Next 6 months" at bounding box center [730, 398] width 100 height 20
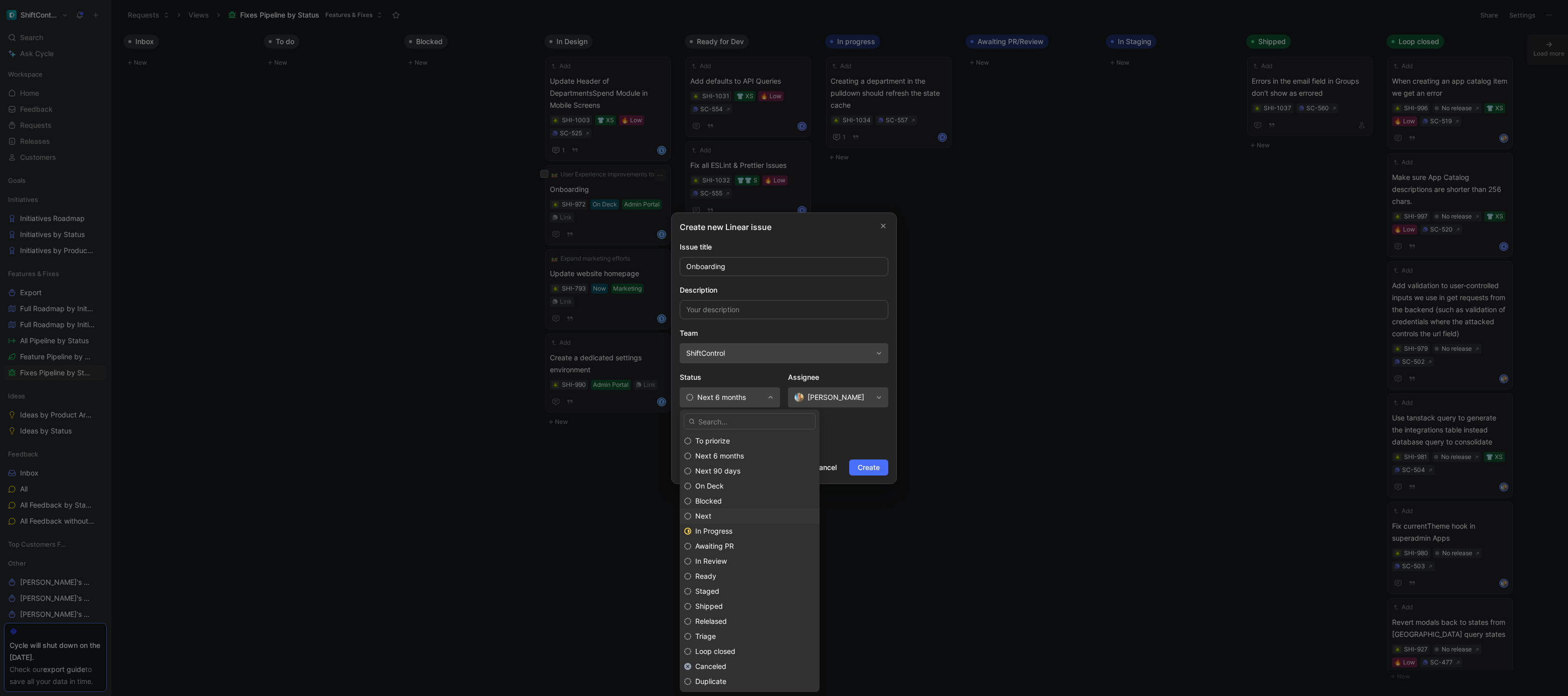
click at [718, 520] on div "Next" at bounding box center [755, 517] width 120 height 12
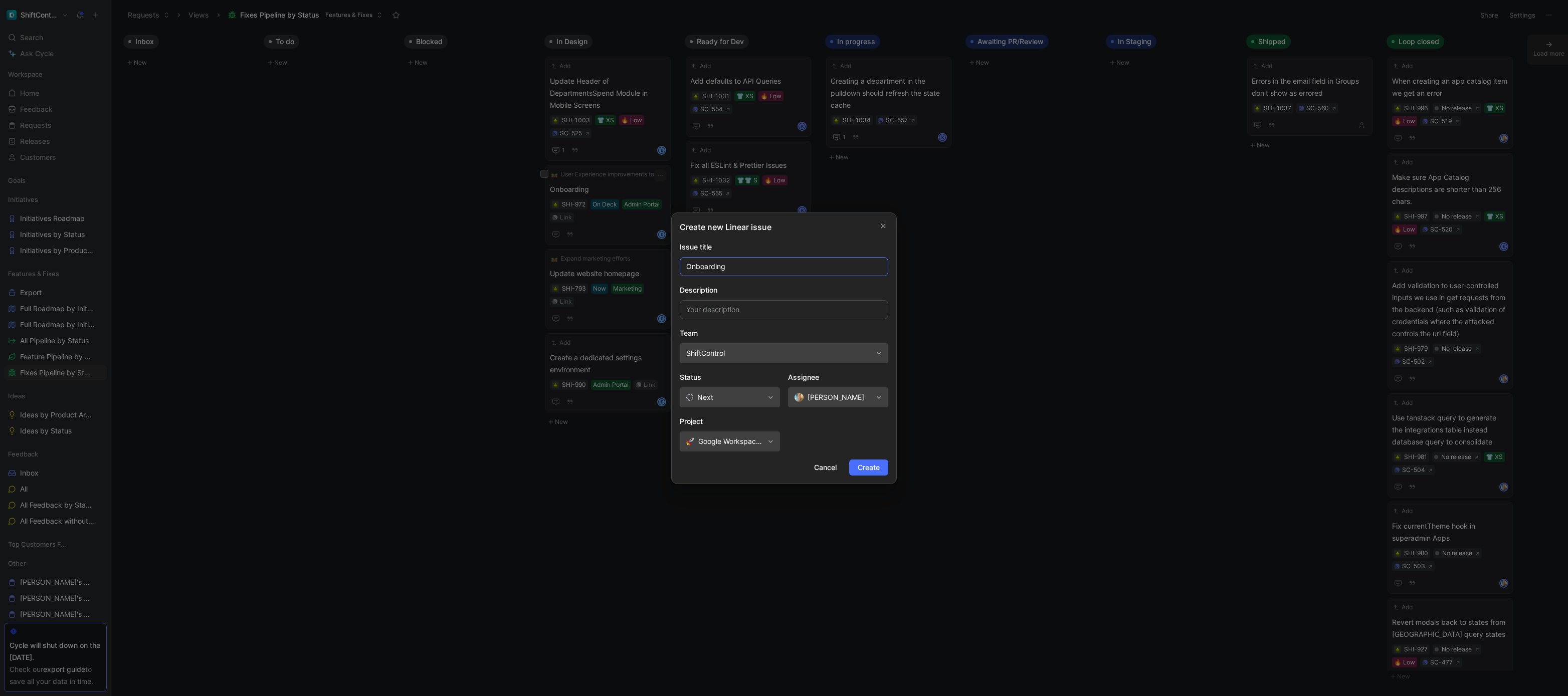
click at [764, 264] on input "Onboarding" at bounding box center [784, 266] width 209 height 19
click at [834, 408] on div "Create new Linear issue Issue title Onboarding Description Team ShiftControl St…" at bounding box center [784, 349] width 226 height 272
click at [835, 405] on button "[PERSON_NAME]" at bounding box center [839, 398] width 100 height 20
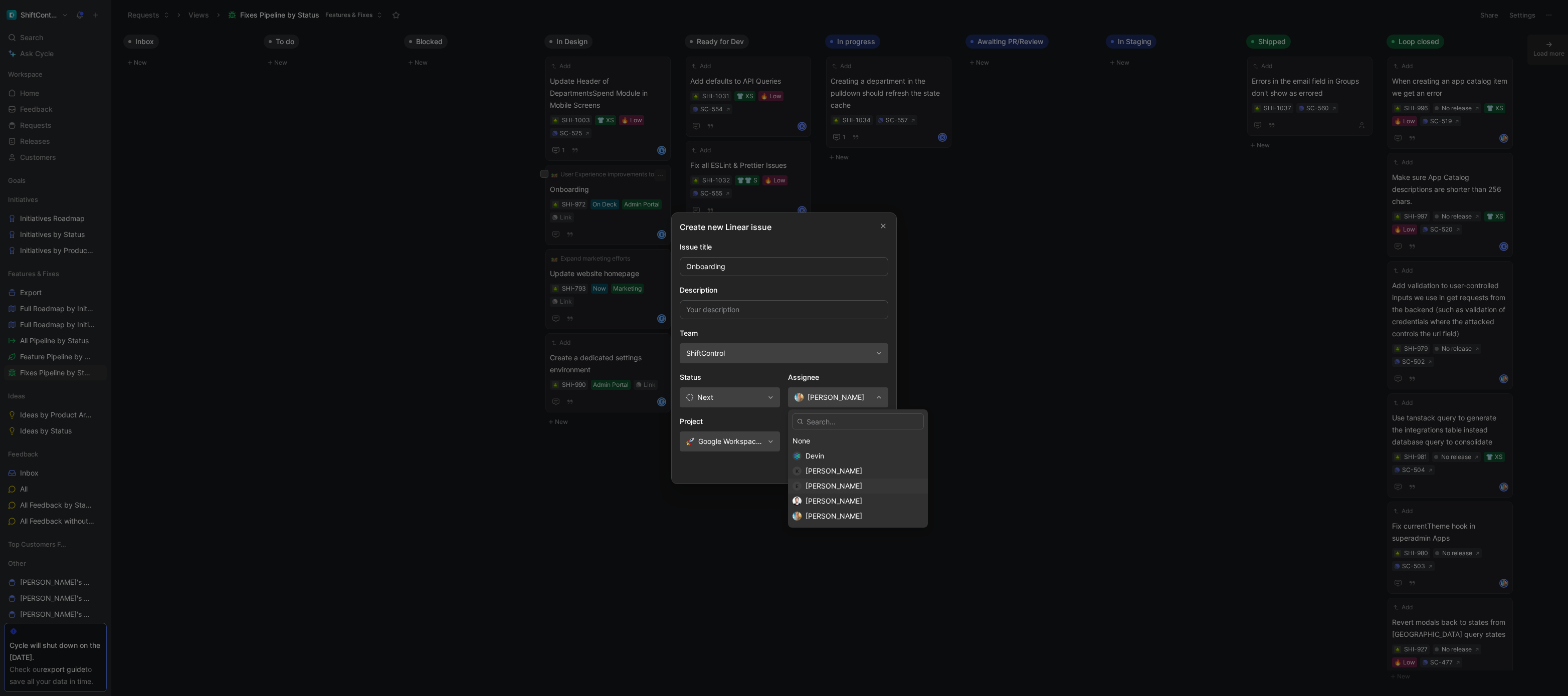
click at [820, 489] on span "Efrim Bartosik" at bounding box center [834, 486] width 57 height 9
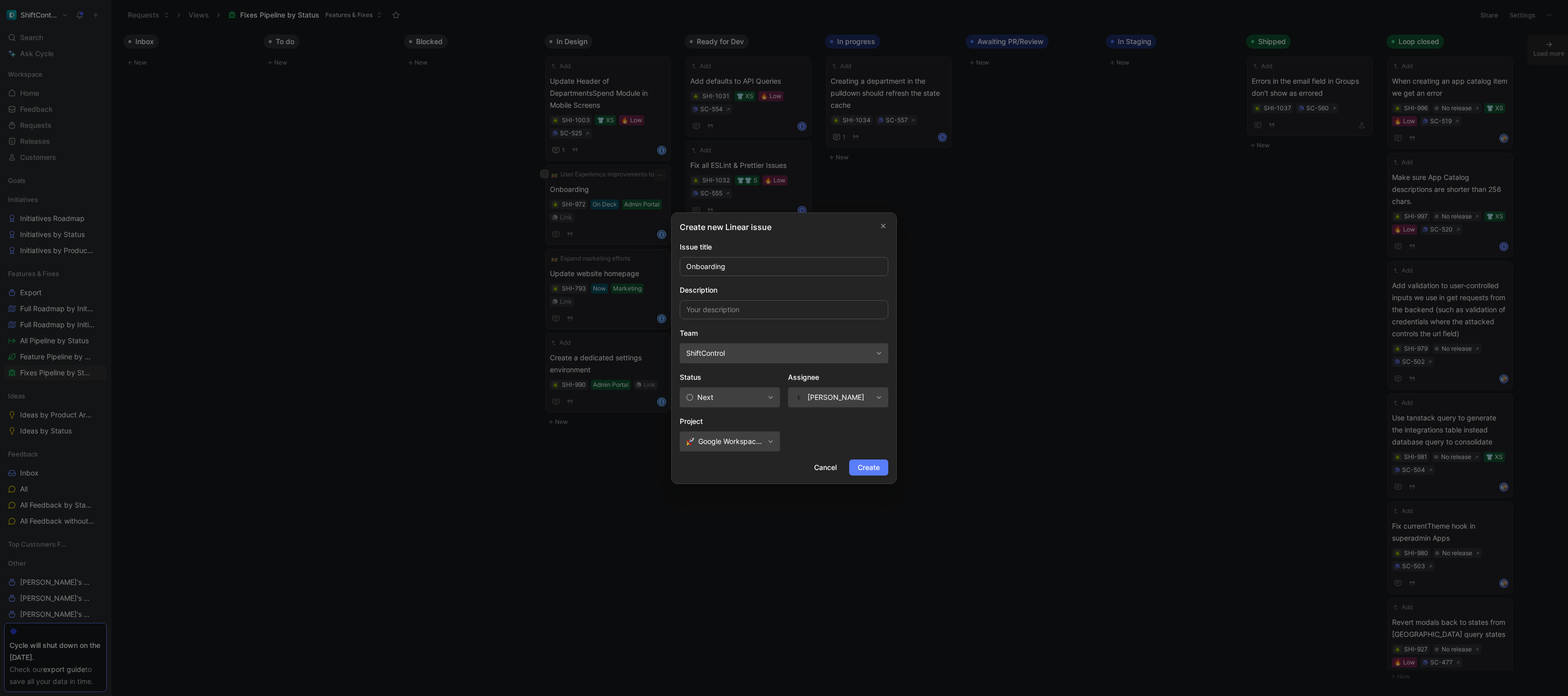
click at [866, 468] on span "Create" at bounding box center [869, 468] width 22 height 12
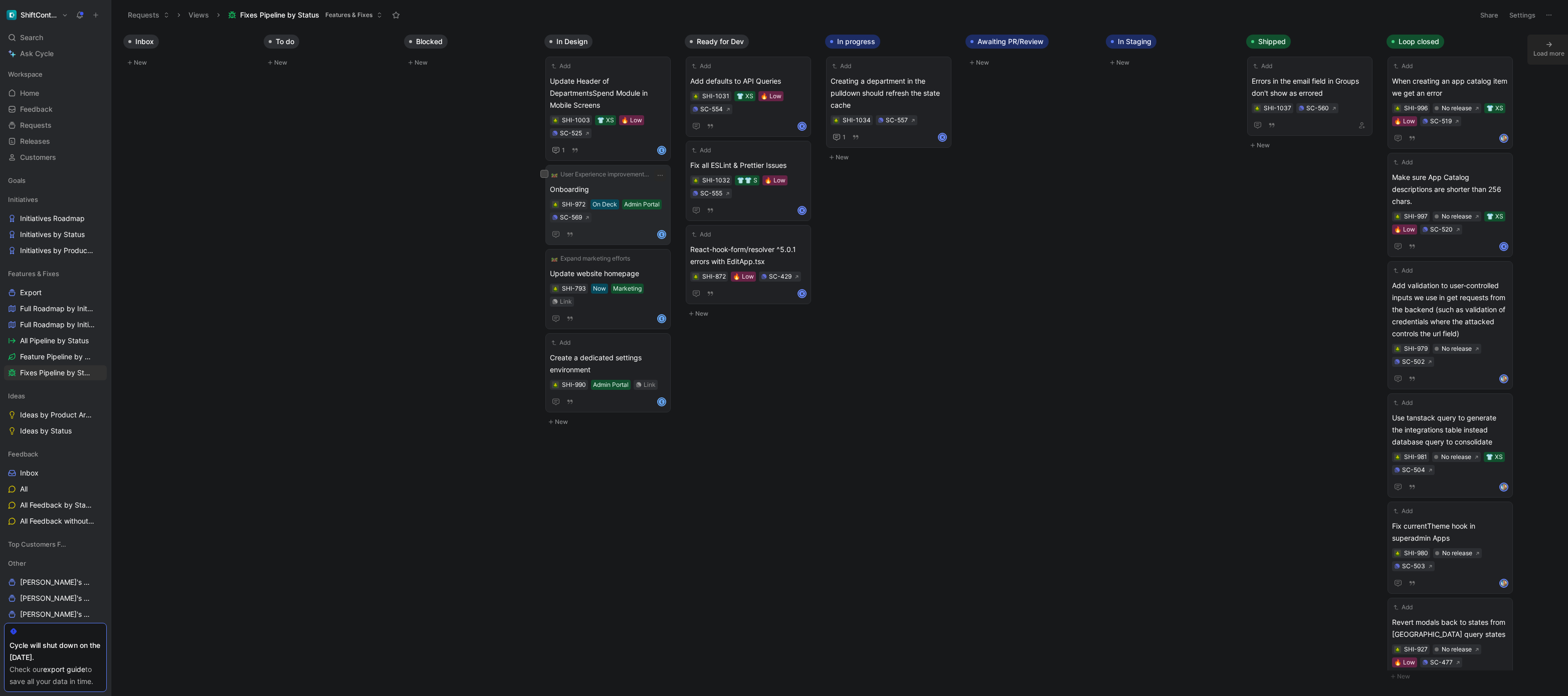
click at [620, 224] on div "Onboarding SHI-972 On Deck Admin Portal SC-569 E" at bounding box center [608, 211] width 116 height 57
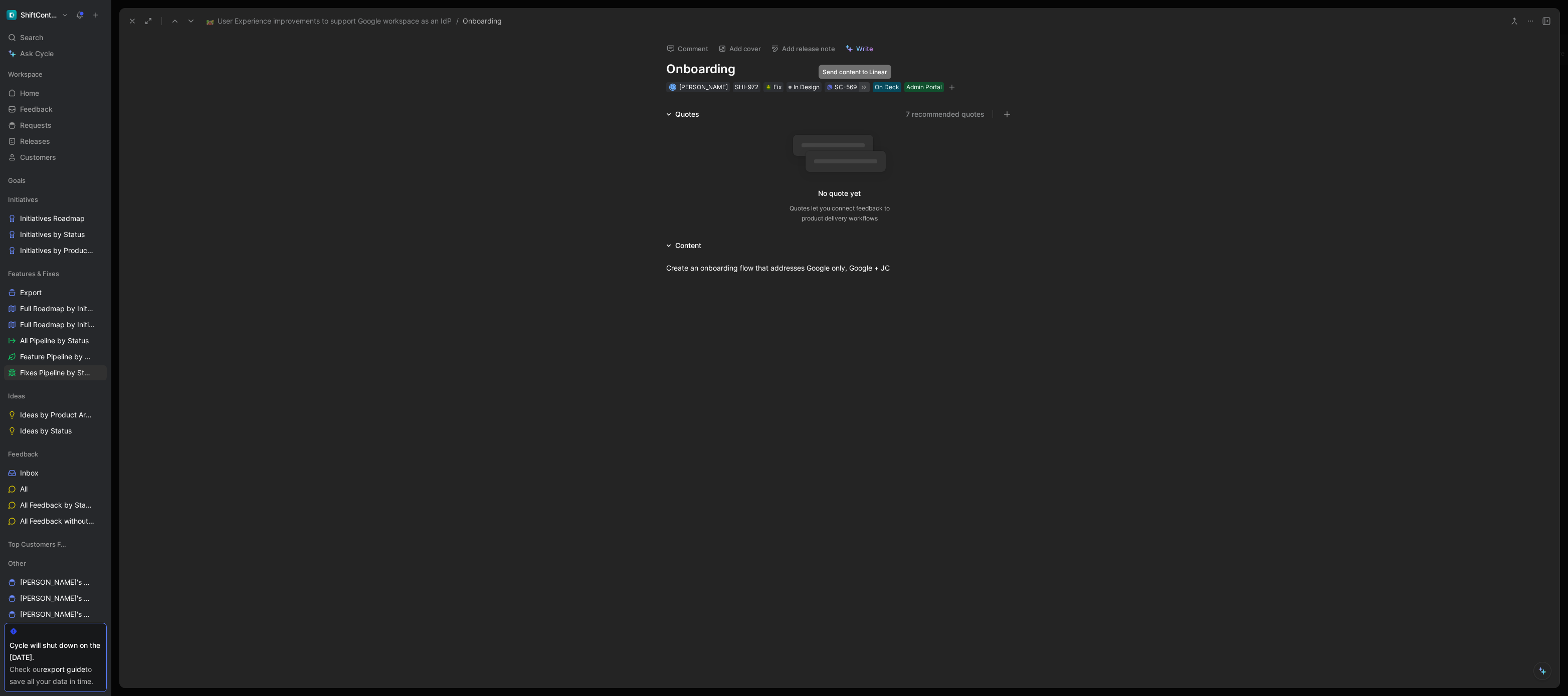
click at [860, 87] on icon at bounding box center [864, 87] width 8 height 8
click at [515, 288] on div "Last sent to Linear on October 03, 2025 - 02:44 PM Create an onboarding flow th…" at bounding box center [839, 276] width 1440 height 50
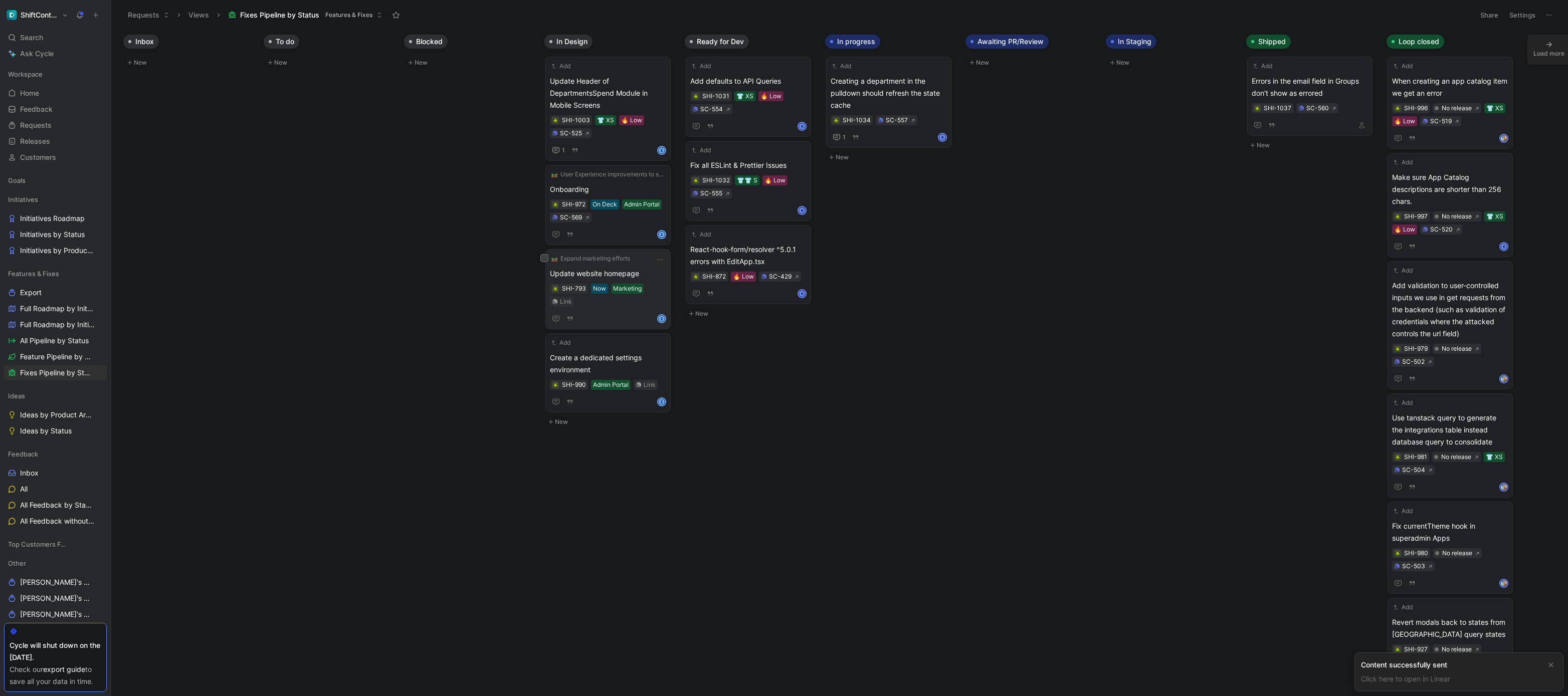
click at [620, 272] on span "Update website homepage" at bounding box center [608, 274] width 116 height 12
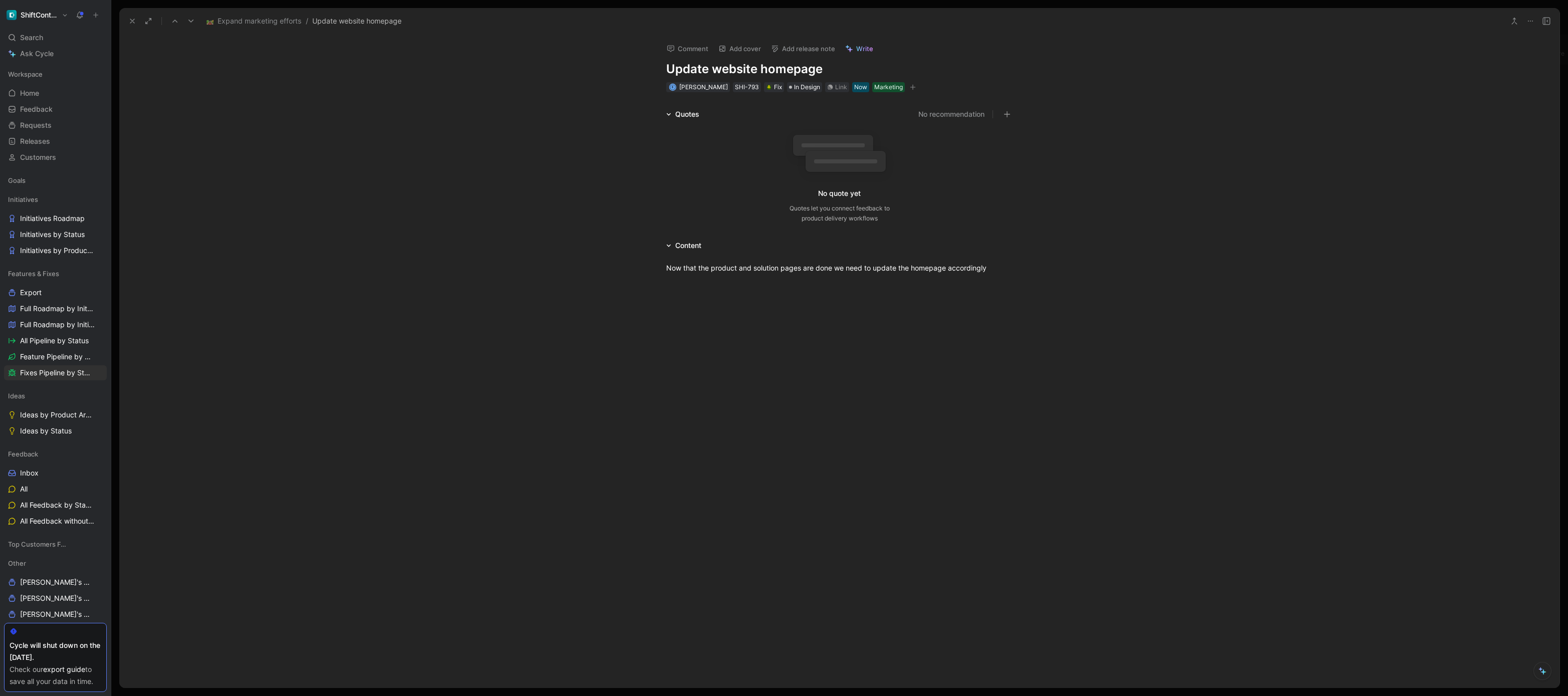
click at [132, 17] on icon at bounding box center [133, 21] width 8 height 8
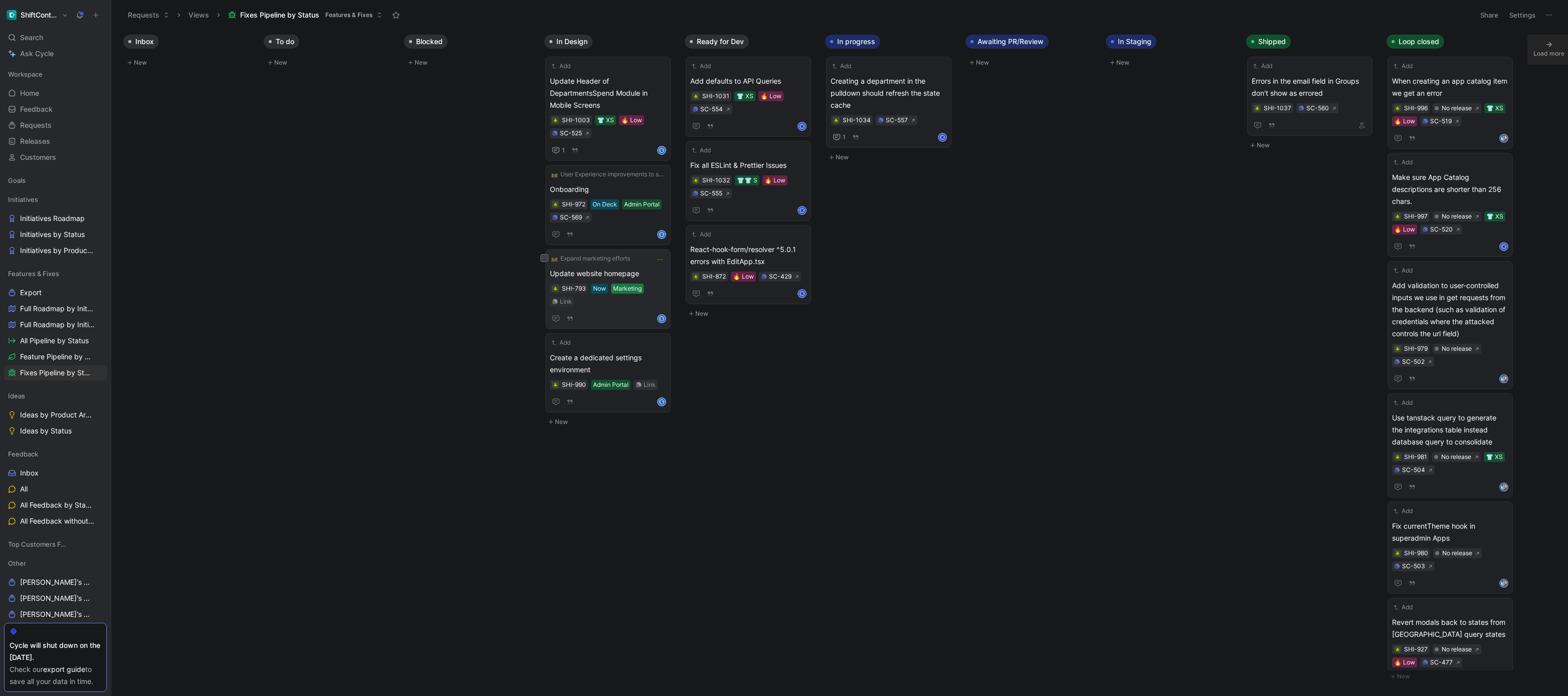
click at [638, 284] on div "Marketing" at bounding box center [627, 288] width 29 height 10
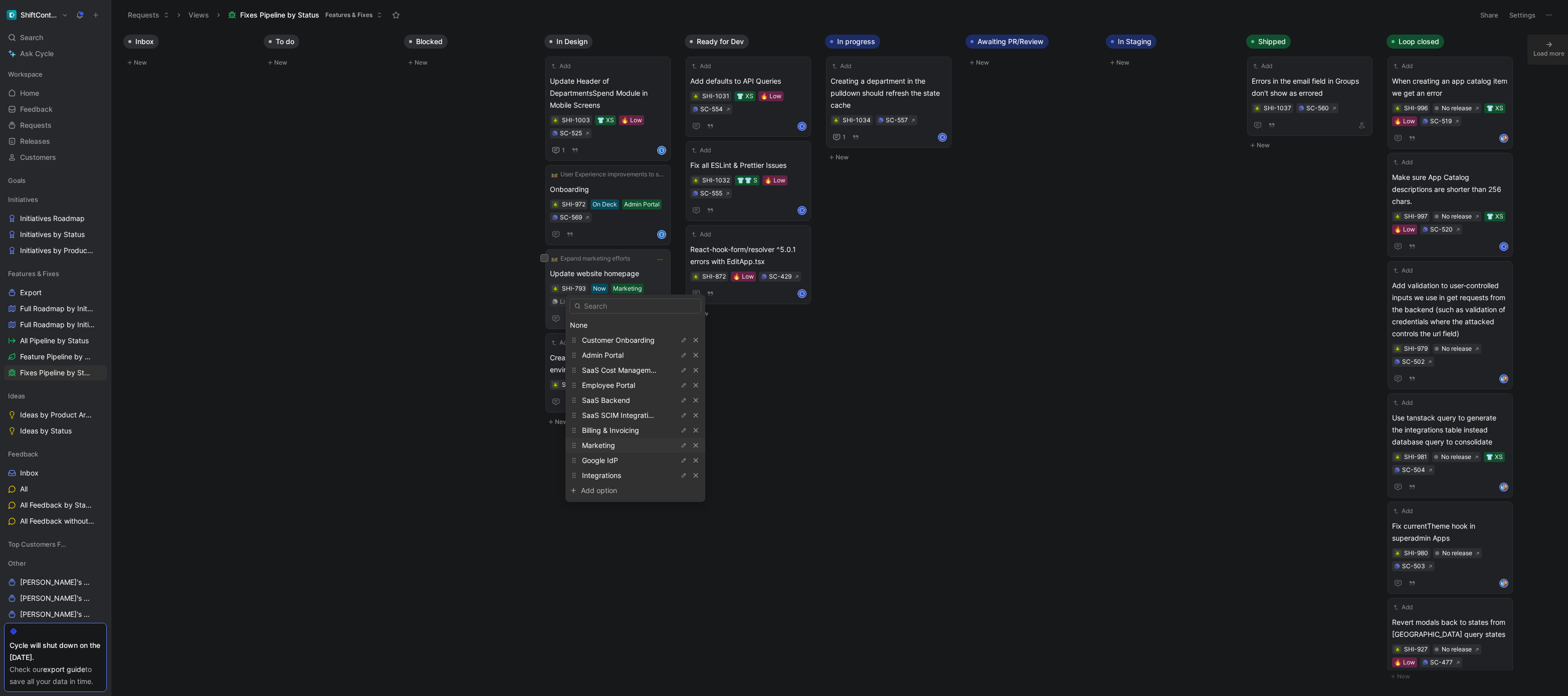
drag, startPoint x: 664, startPoint y: 293, endPoint x: 659, endPoint y: 294, distance: 5.1
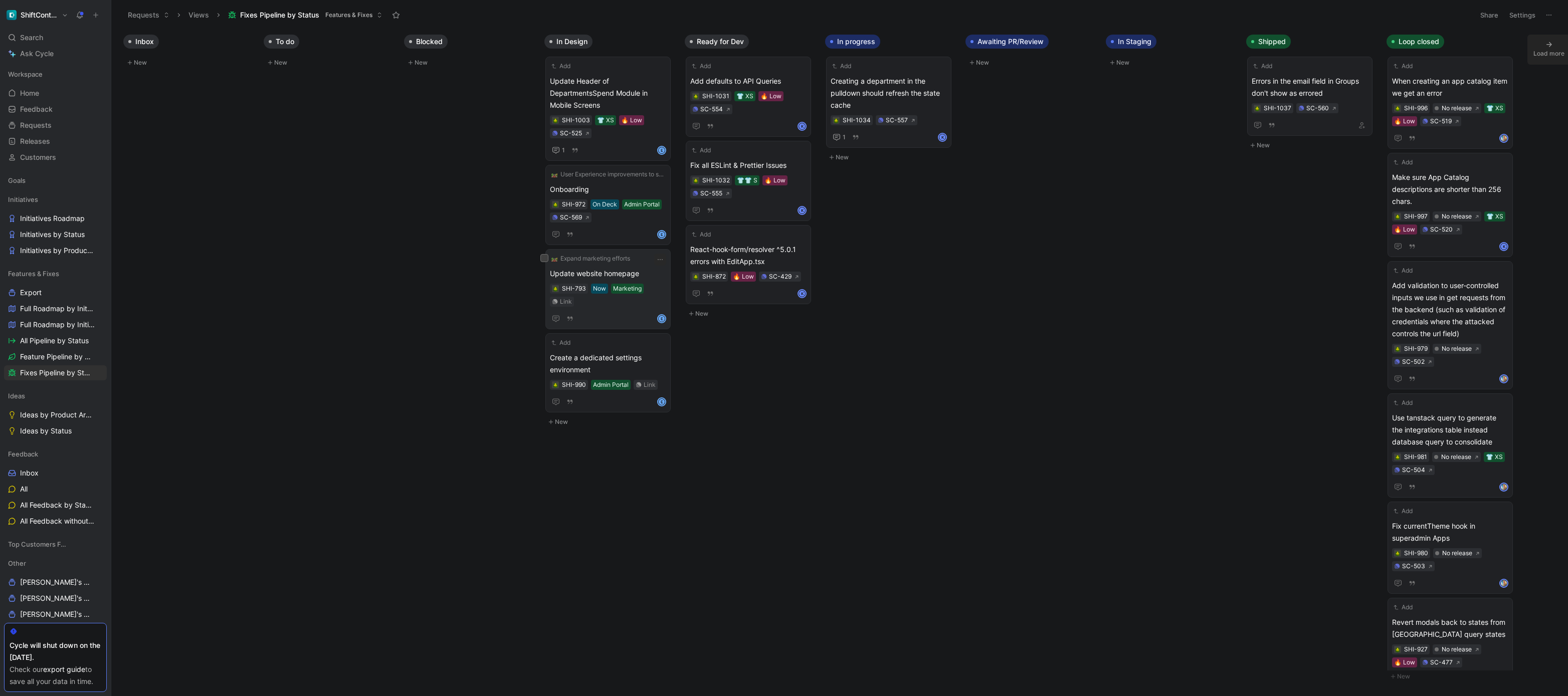
click at [655, 290] on div "SHI-793 Now Marketing Link" at bounding box center [608, 295] width 116 height 23
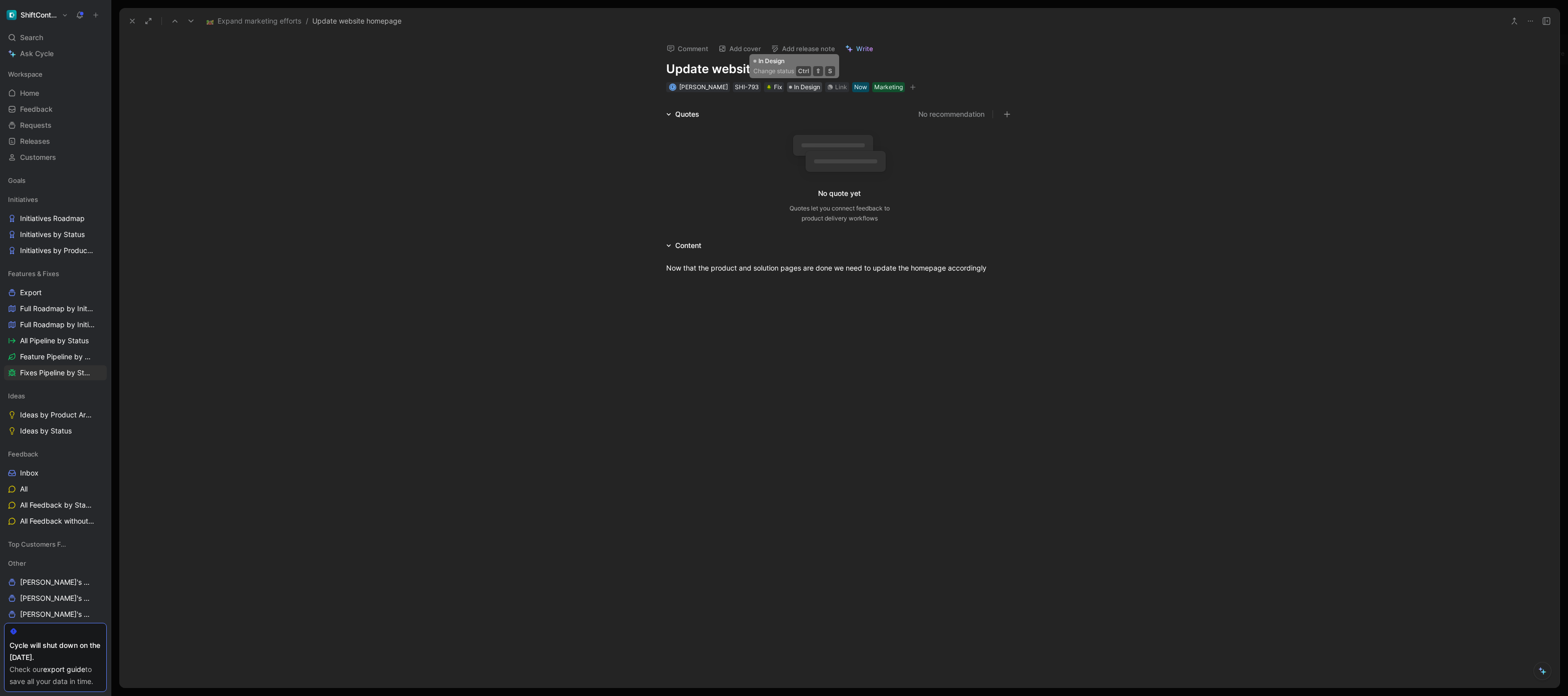
click at [789, 87] on div at bounding box center [790, 87] width 3 height 3
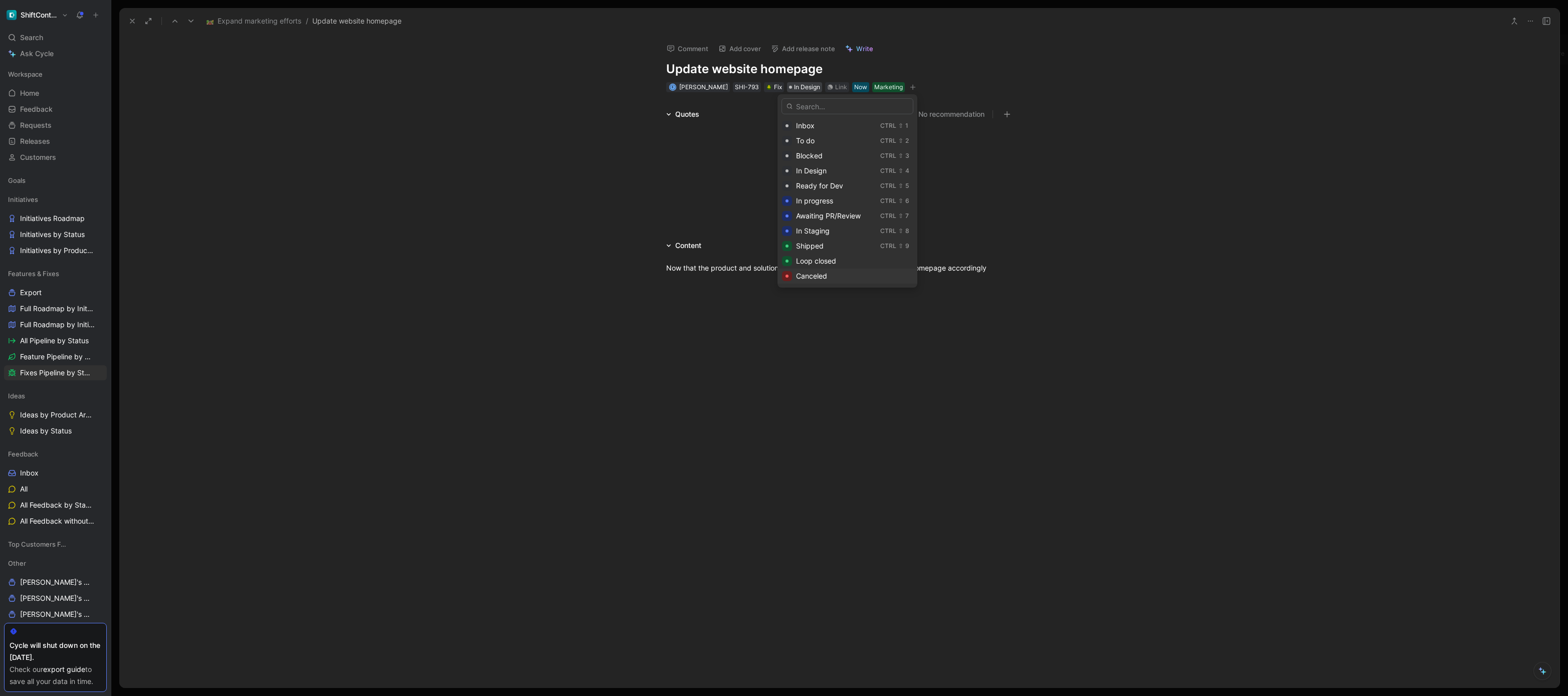
click at [810, 276] on span "Canceled" at bounding box center [812, 276] width 31 height 9
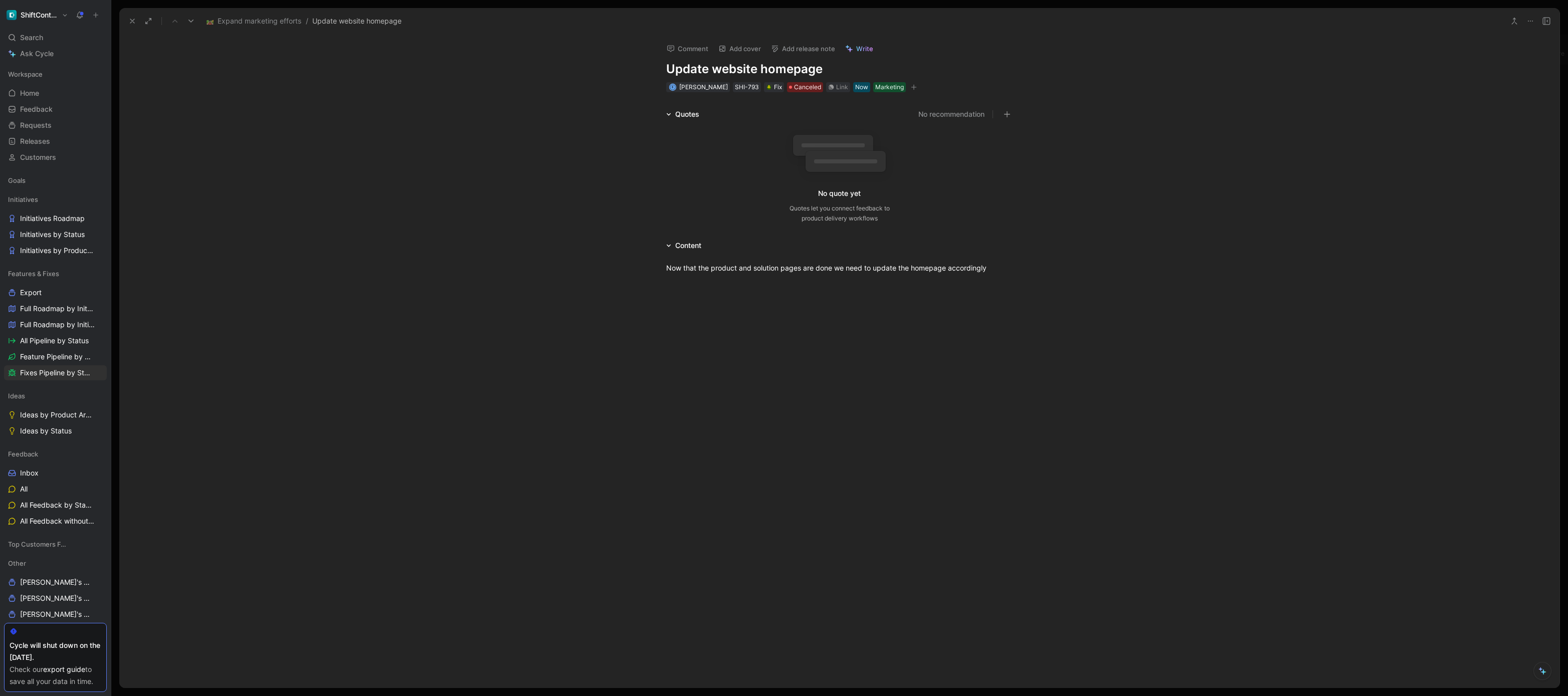
click at [133, 21] on icon at bounding box center [133, 21] width 8 height 8
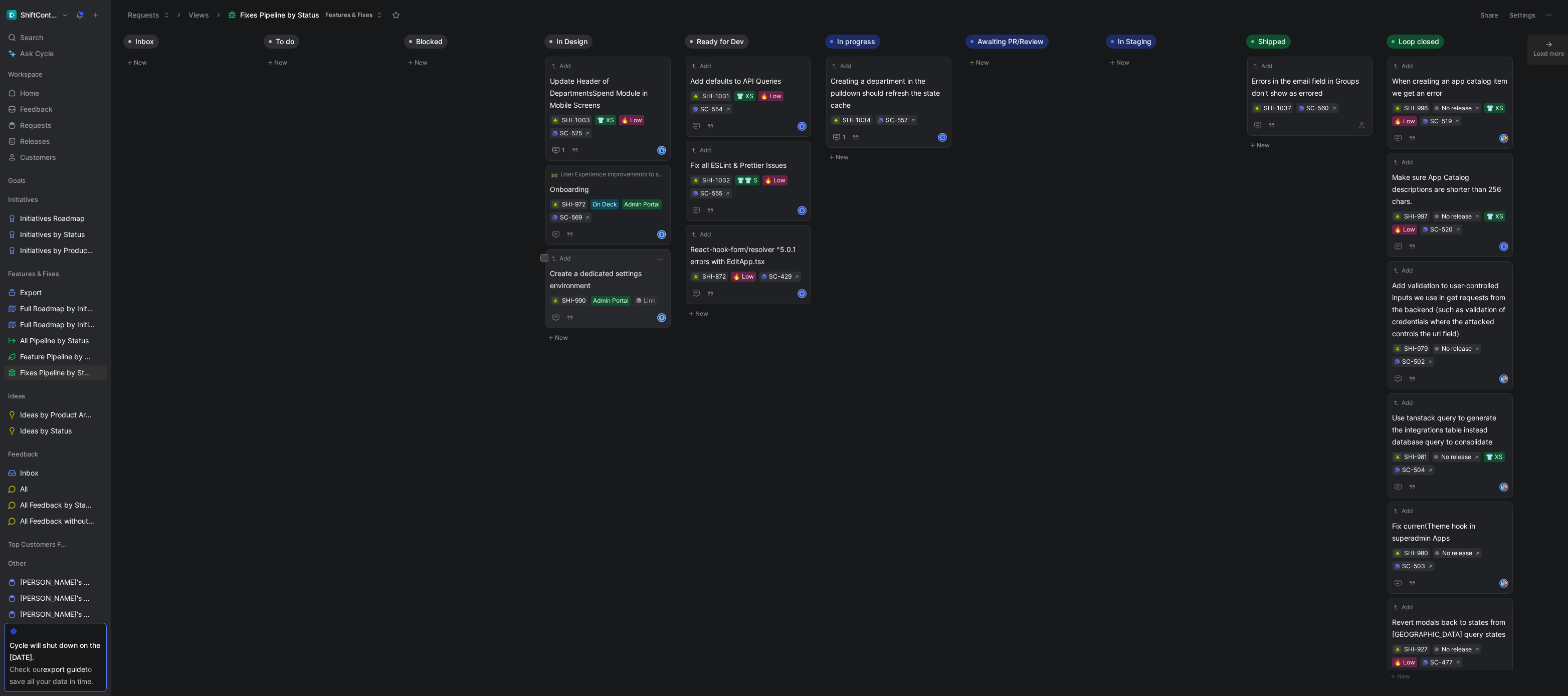
click at [632, 278] on span "Create a dedicated settings environment" at bounding box center [608, 280] width 116 height 24
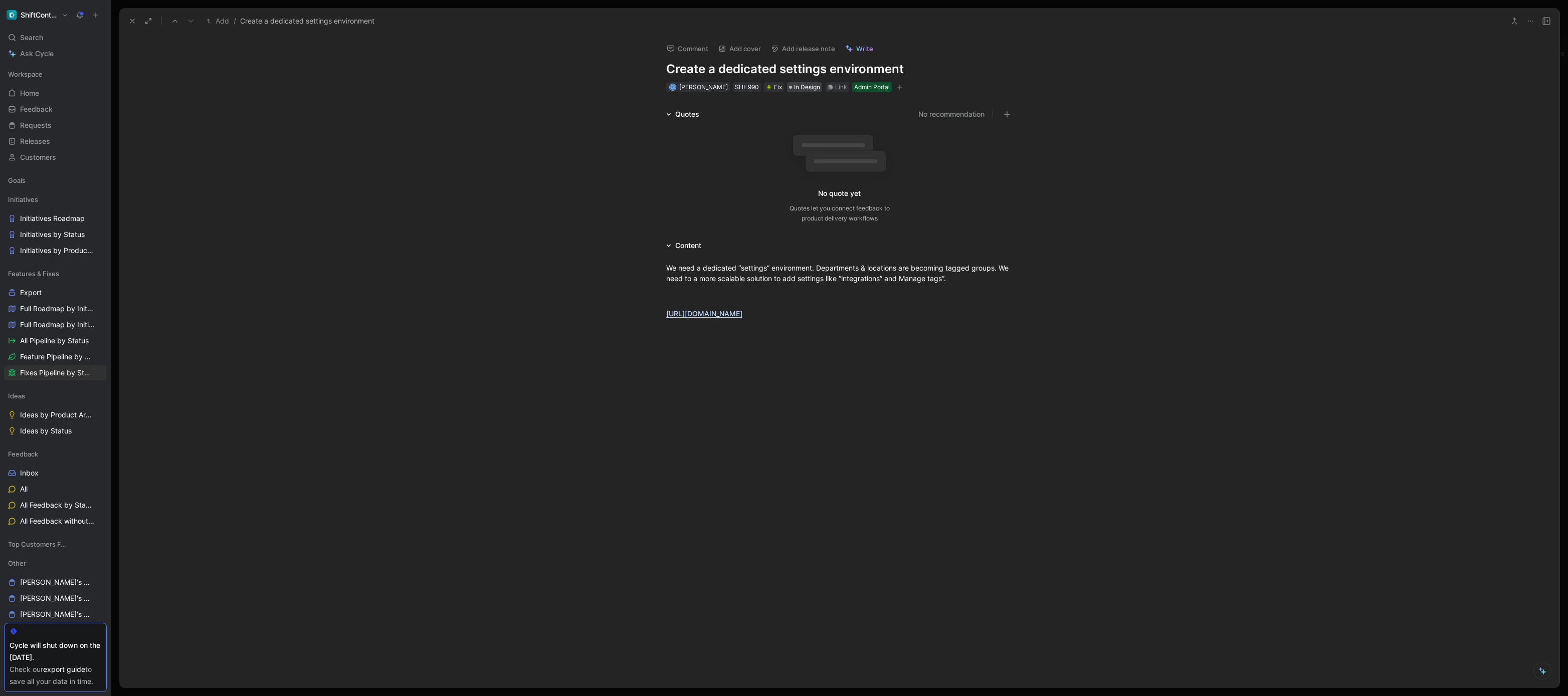
click at [800, 87] on span "In Design" at bounding box center [807, 87] width 26 height 10
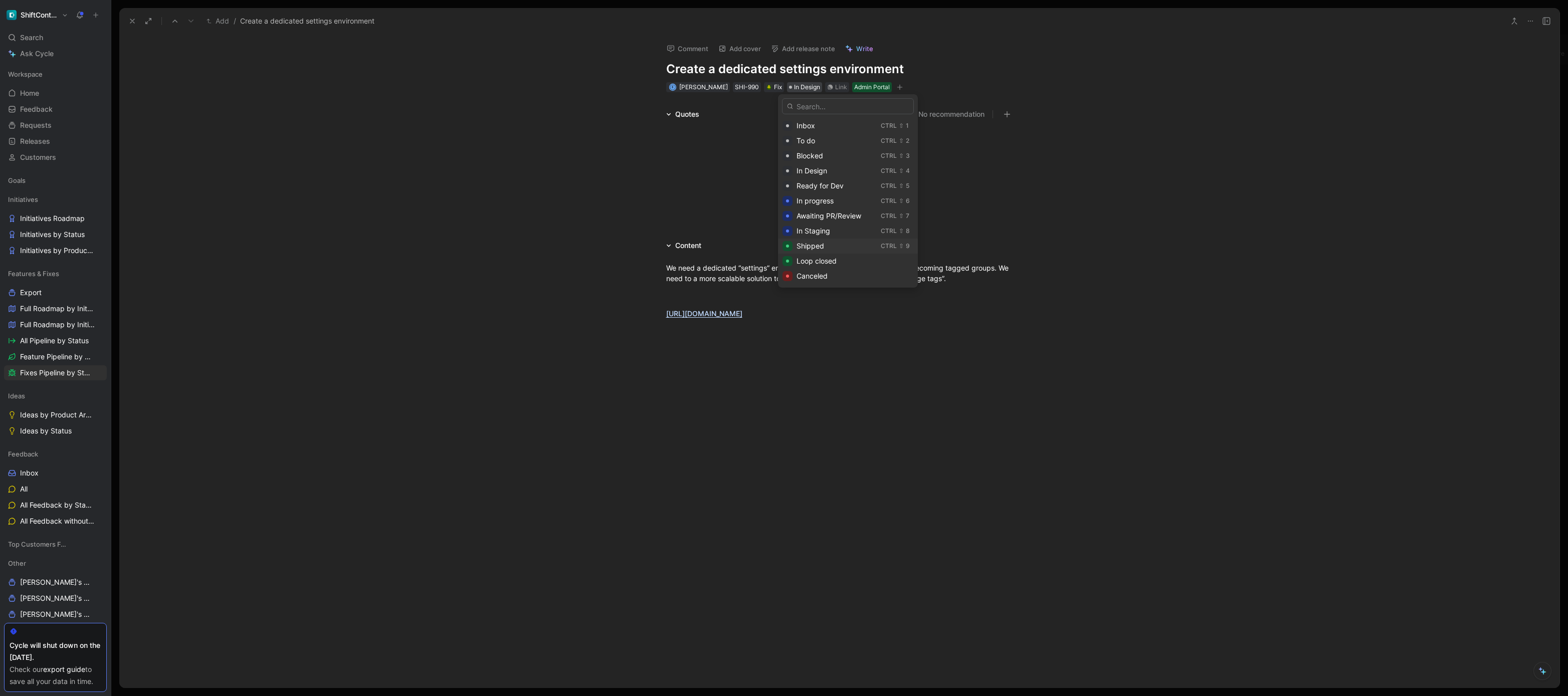
click at [820, 248] on span "Shipped" at bounding box center [810, 246] width 27 height 9
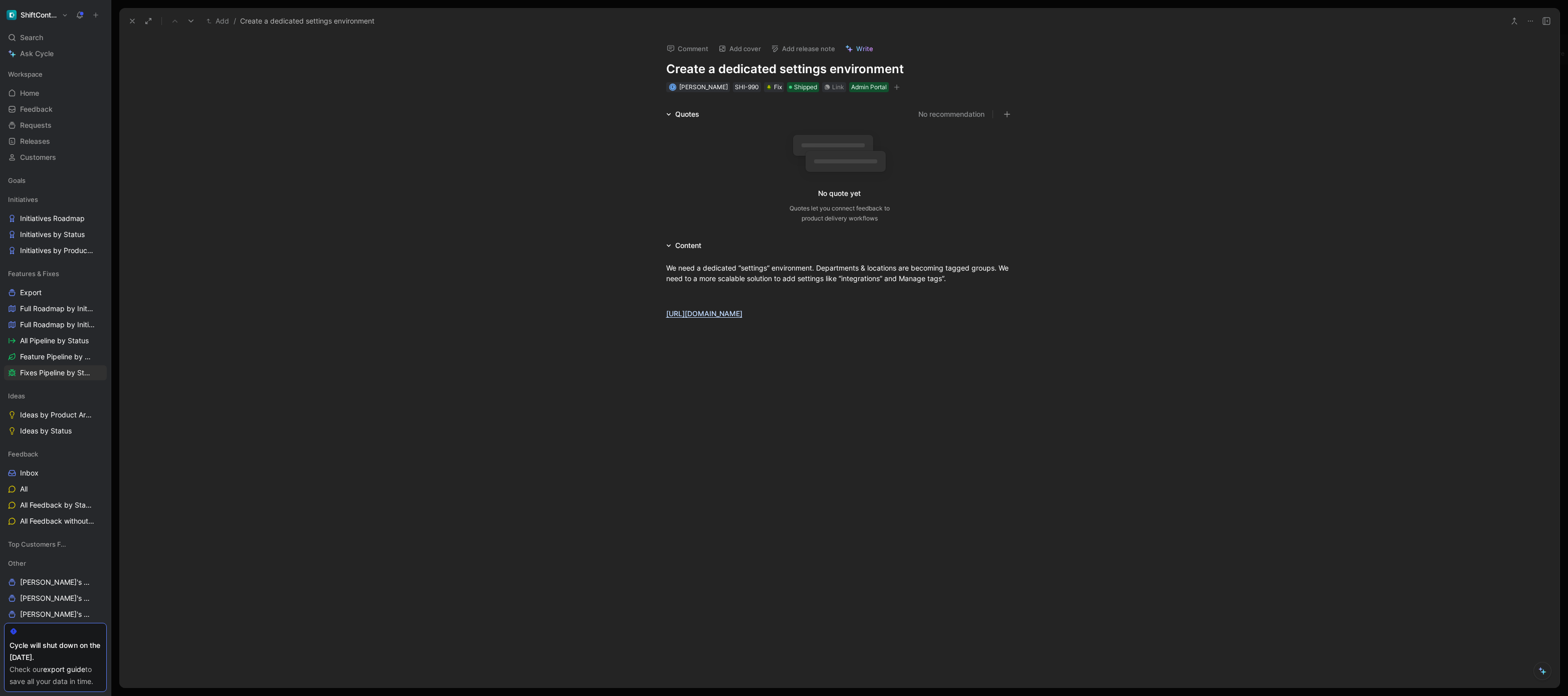
click at [134, 23] on use at bounding box center [133, 21] width 4 height 4
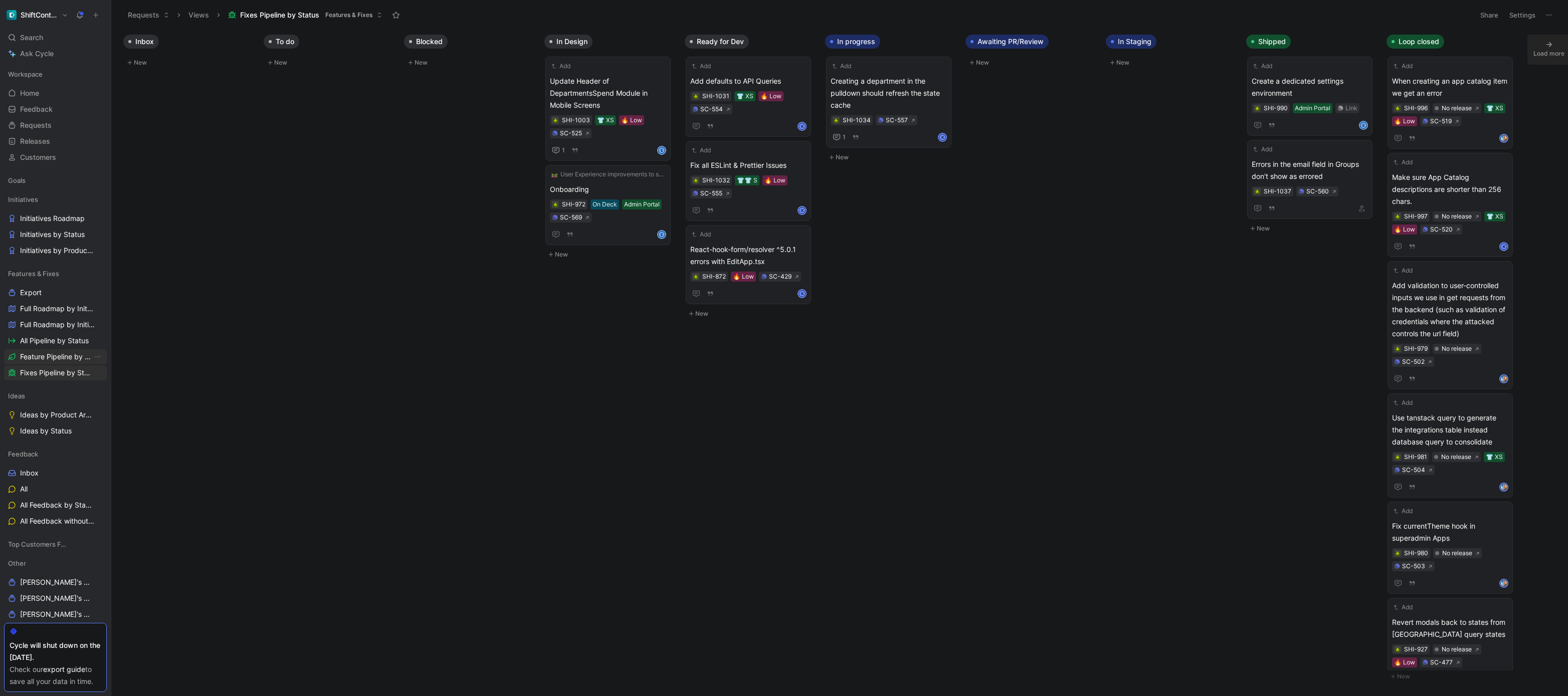
click at [53, 359] on span "Feature Pipeline by Status" at bounding box center [56, 357] width 73 height 10
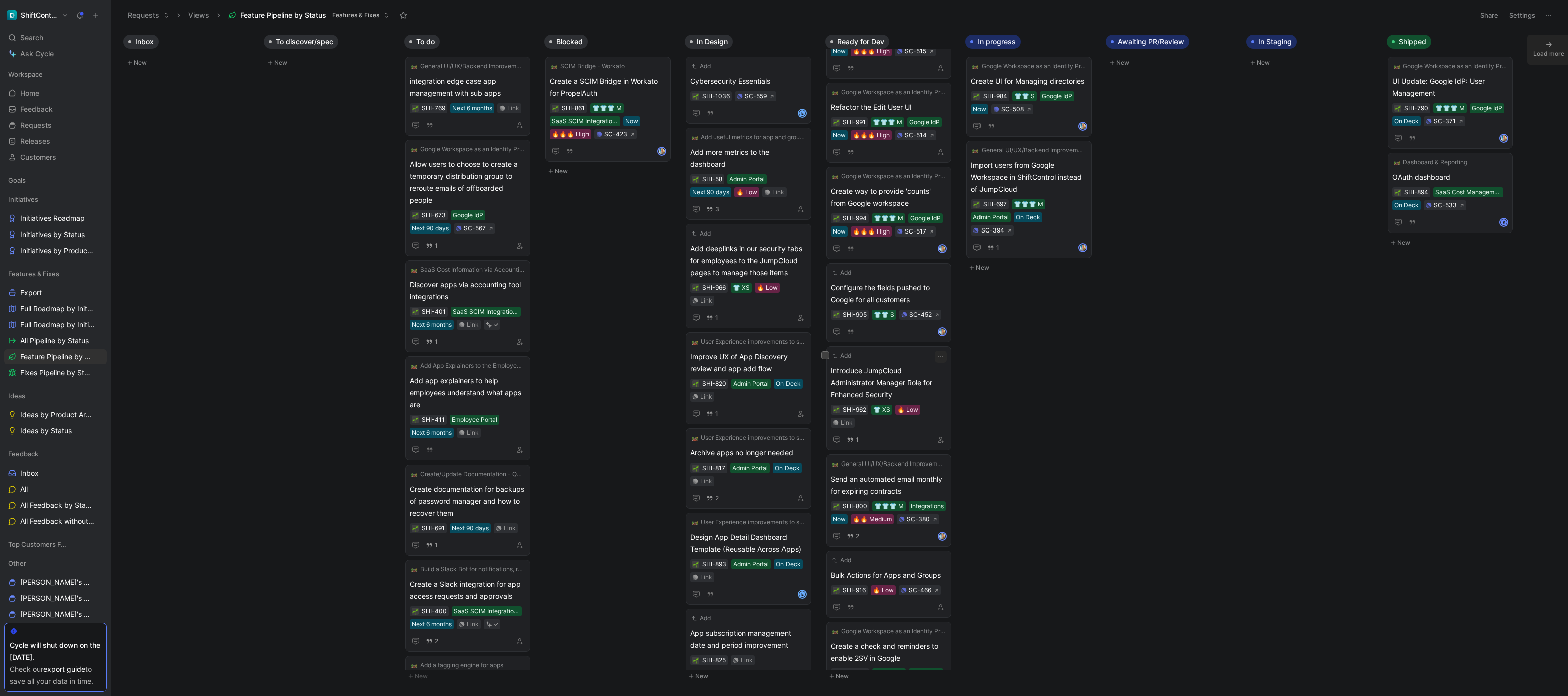
scroll to position [547, 0]
click at [847, 426] on div "Link" at bounding box center [847, 426] width 12 height 10
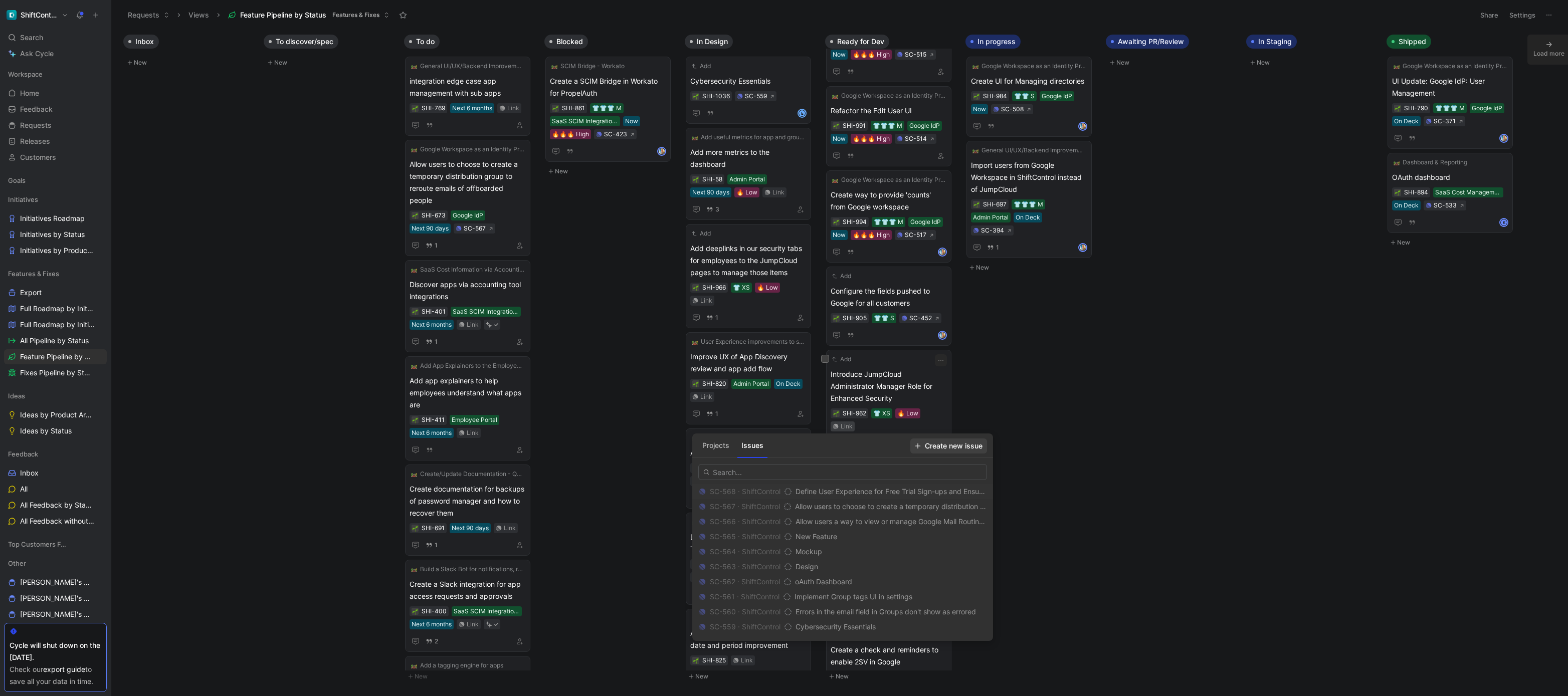
click at [950, 441] on span "Create new issue" at bounding box center [948, 446] width 68 height 12
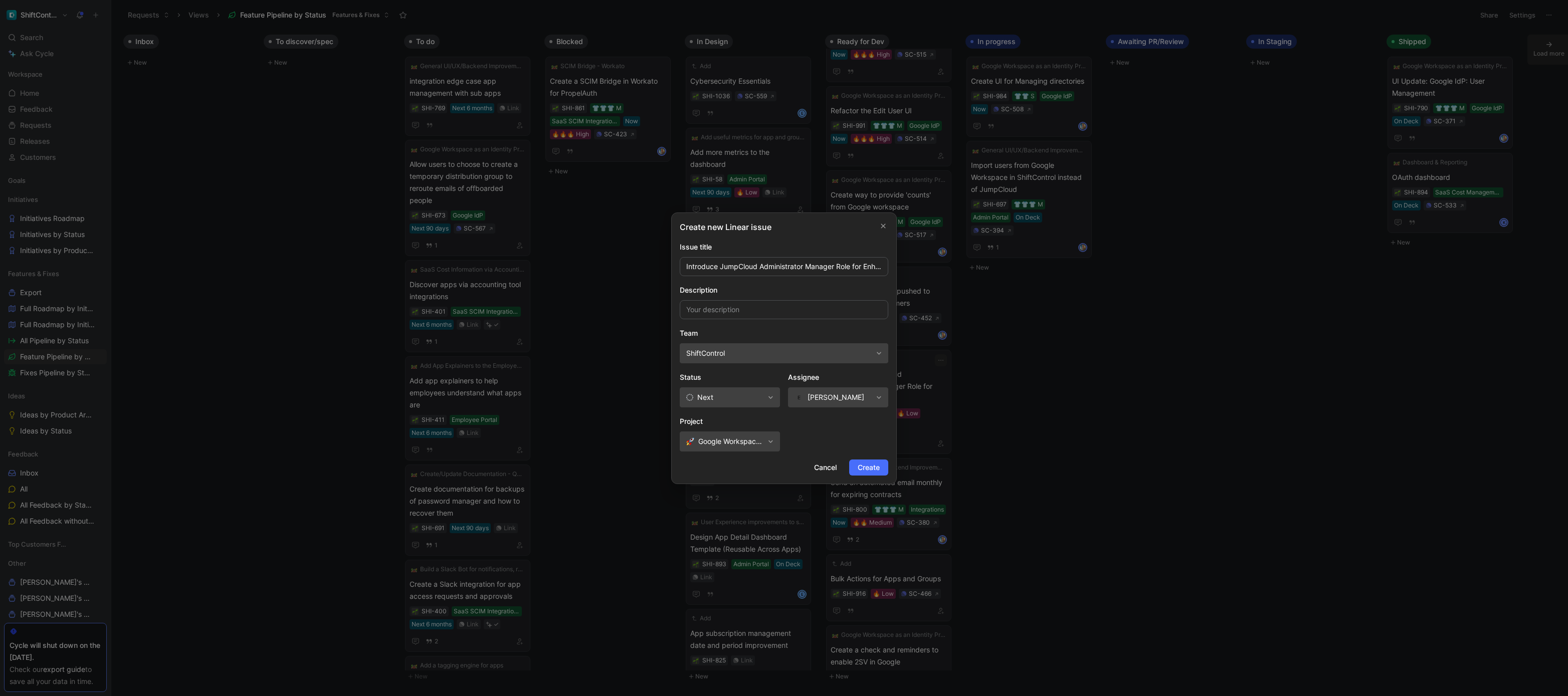
click at [804, 347] on span "ShiftControl" at bounding box center [779, 353] width 186 height 12
click at [758, 399] on span "Next" at bounding box center [725, 398] width 78 height 12
click at [840, 398] on span "Efrim Bartosik" at bounding box center [836, 398] width 57 height 12
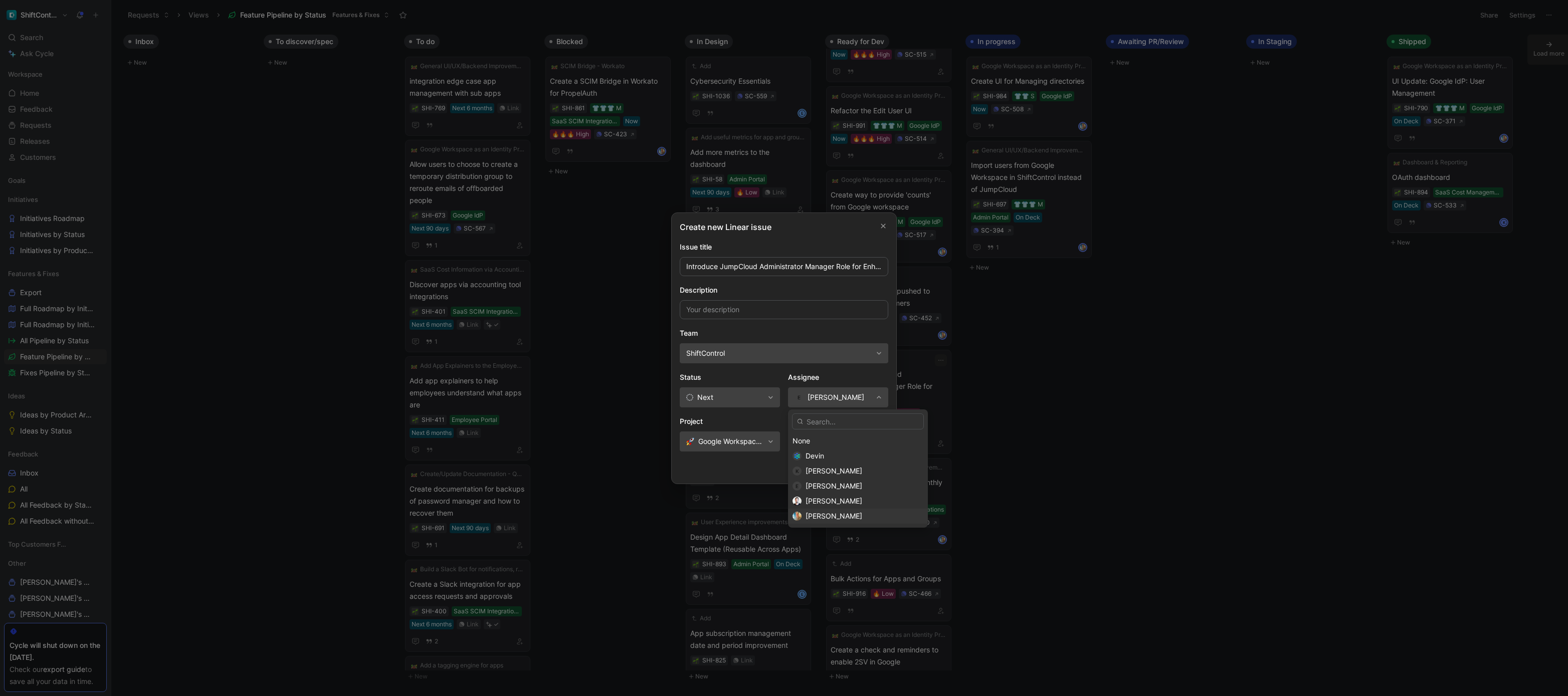
drag, startPoint x: 818, startPoint y: 454, endPoint x: 821, endPoint y: 512, distance: 58.1
click at [821, 512] on div "None Devin K Krishna Nanduri E Efrim Bartosik Julien Monguillot Dan Gericke" at bounding box center [858, 478] width 140 height 90
click at [821, 512] on span "[PERSON_NAME]" at bounding box center [834, 516] width 57 height 9
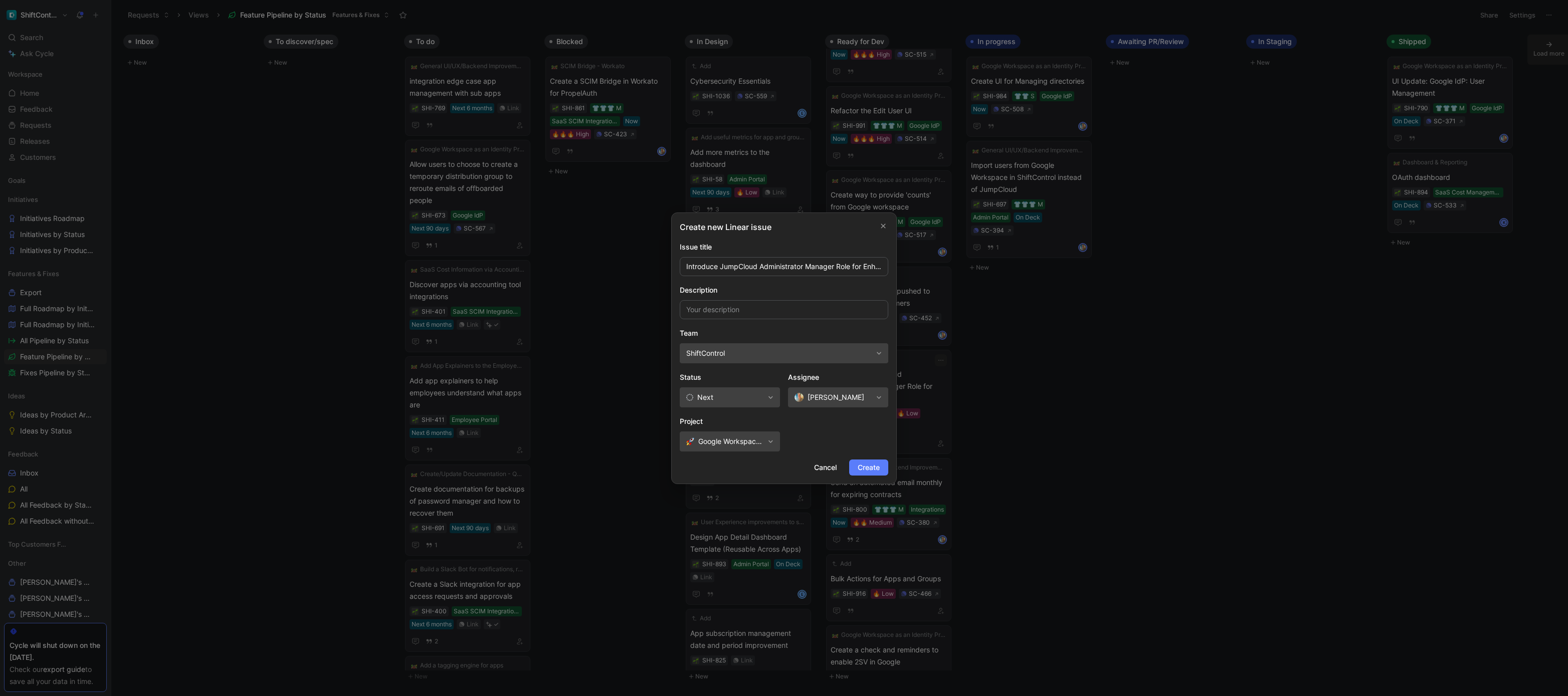
click at [861, 462] on span "Create" at bounding box center [869, 468] width 22 height 12
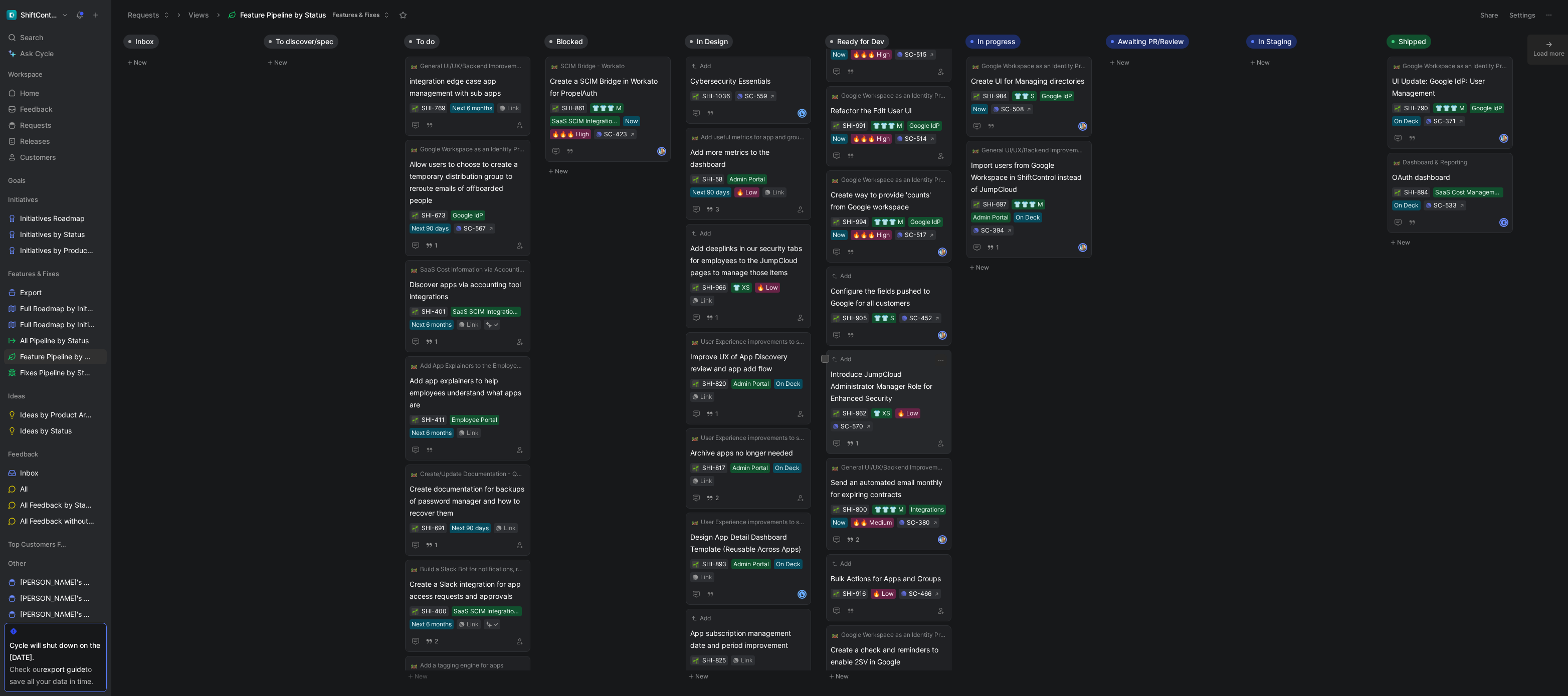
click at [914, 389] on span "Introduce JumpCloud Administrator Manager Role for Enhanced Security" at bounding box center [889, 387] width 116 height 36
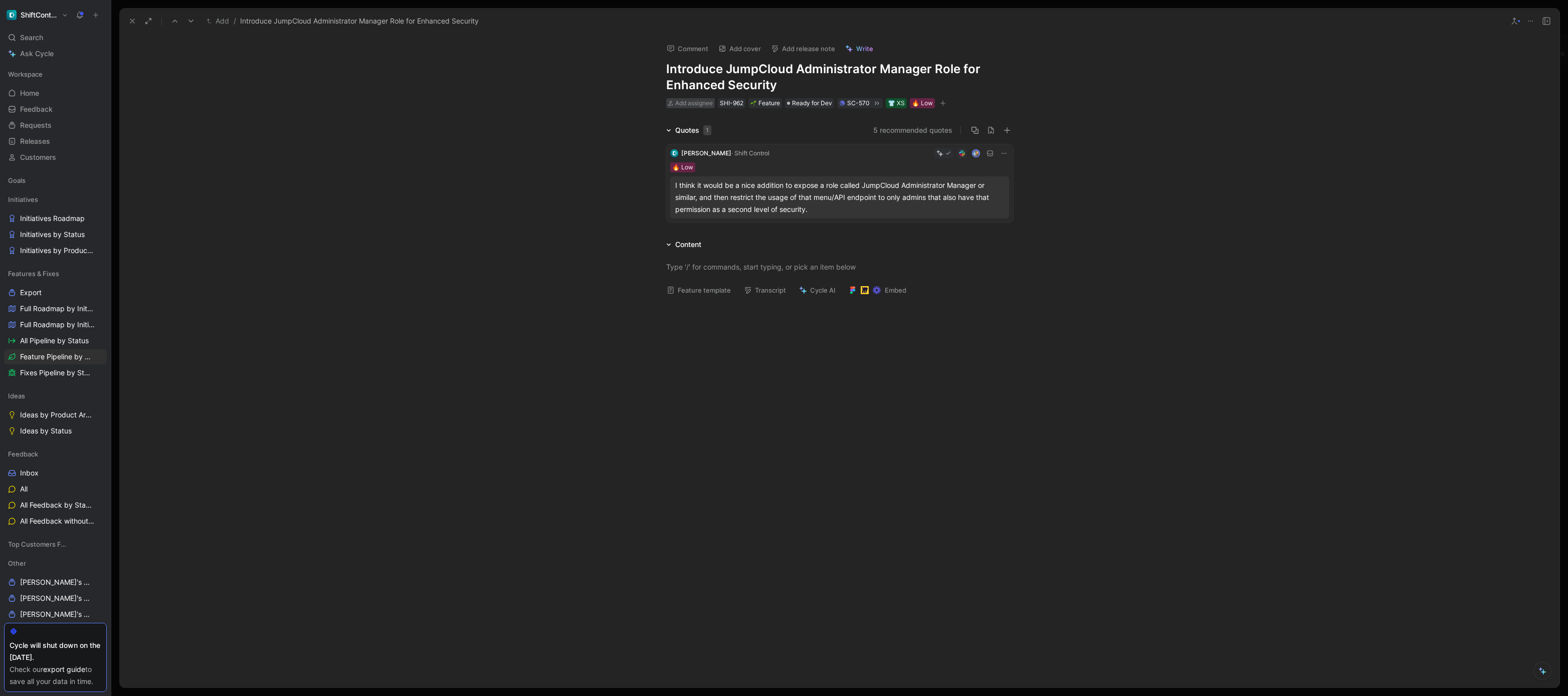
click at [701, 102] on span "Add assignee" at bounding box center [694, 102] width 37 height 7
click at [845, 193] on div "I think it would be a nice addition to expose a role called JumpCloud Administr…" at bounding box center [839, 197] width 329 height 36
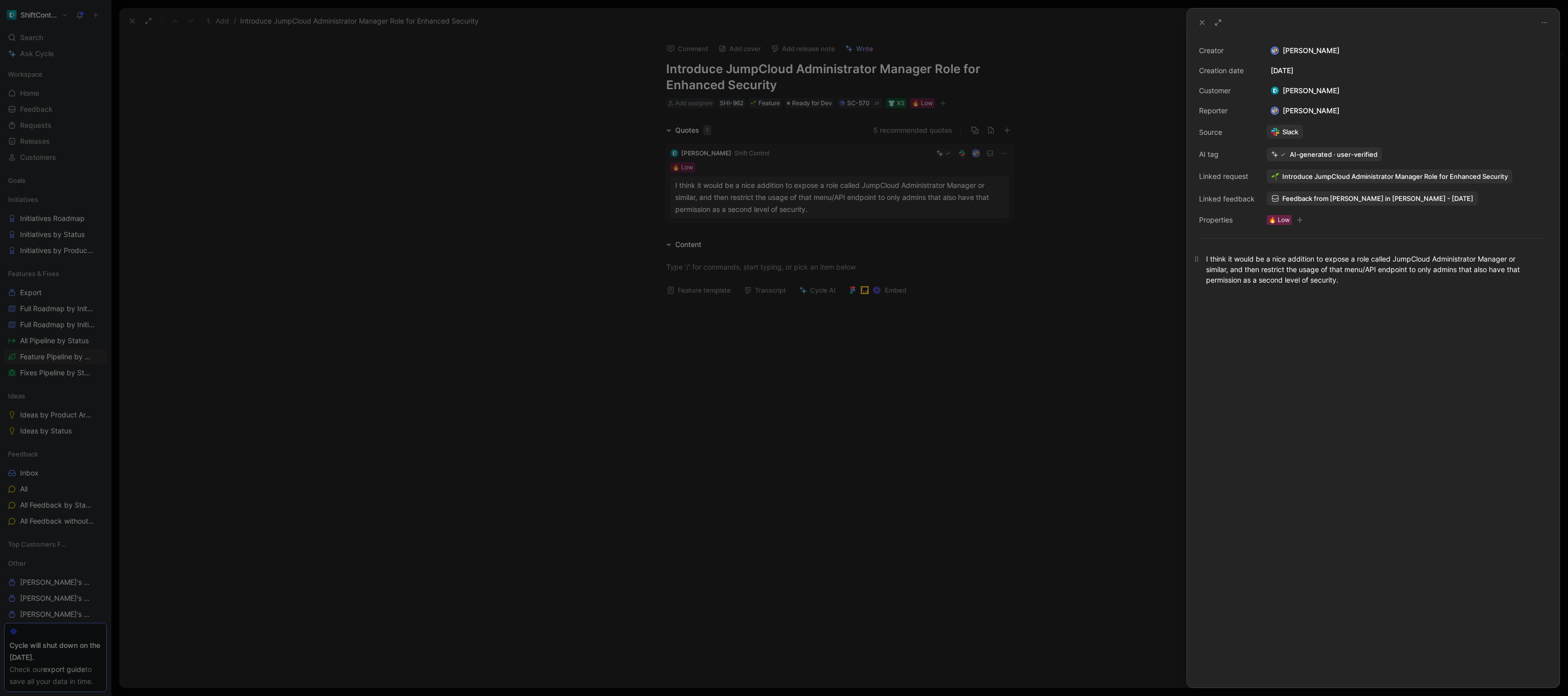
click at [1295, 270] on div "I think it would be a nice addition to expose a role called JumpCloud Administr…" at bounding box center [1373, 269] width 335 height 31
copy div "I think it would be a nice addition to expose a role called JumpCloud Administr…"
click at [966, 274] on div at bounding box center [784, 348] width 1568 height 696
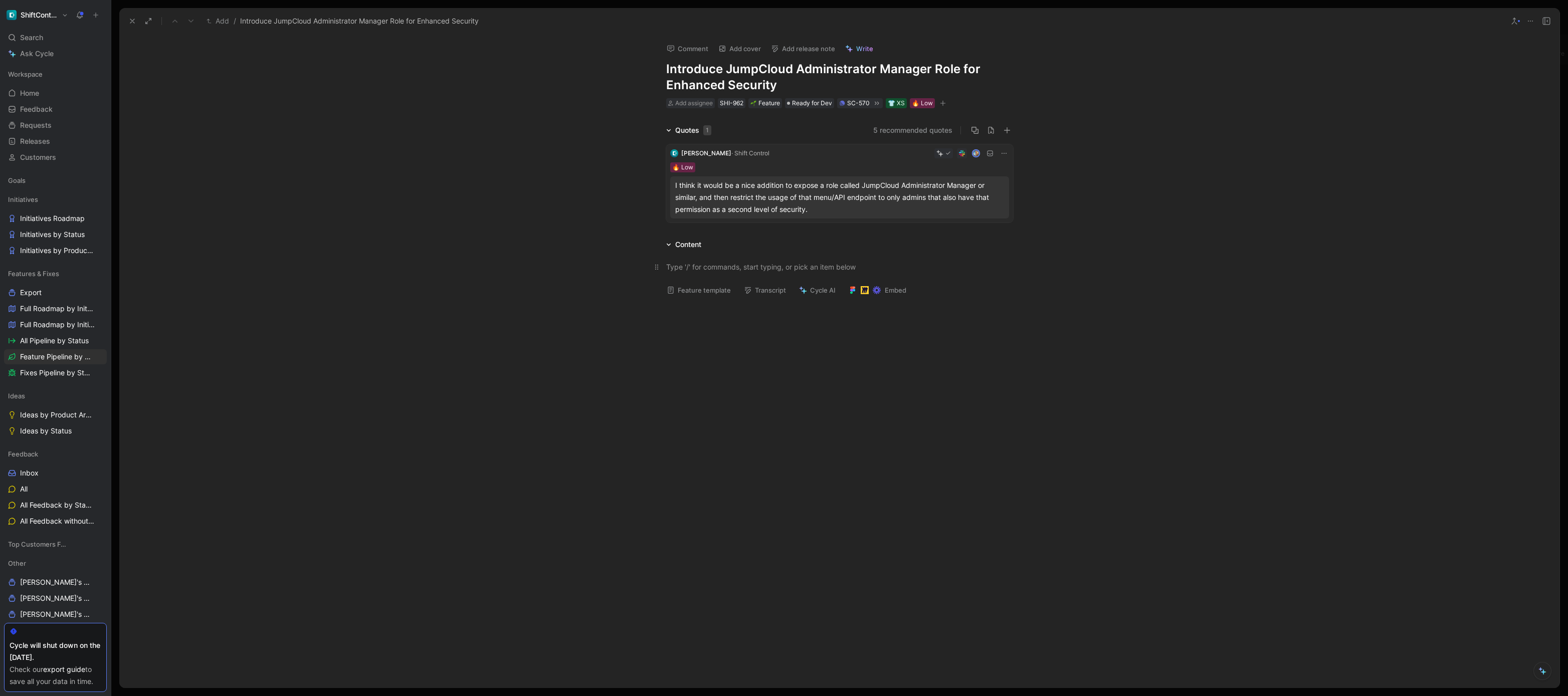
click at [822, 266] on div at bounding box center [840, 267] width 347 height 11
click at [869, 340] on div at bounding box center [839, 409] width 1440 height 209
click at [879, 101] on icon at bounding box center [877, 103] width 8 height 8
click at [135, 22] on icon at bounding box center [133, 21] width 8 height 8
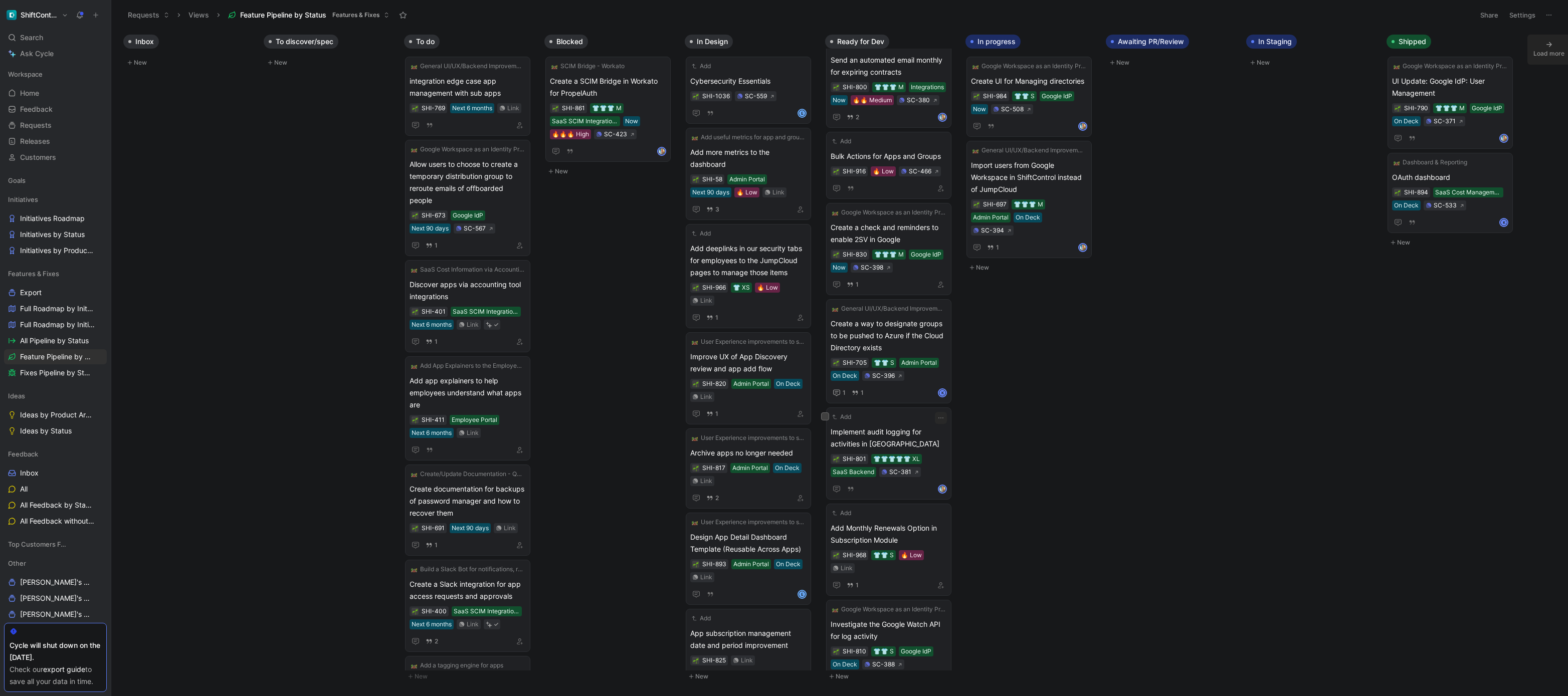
scroll to position [1048, 0]
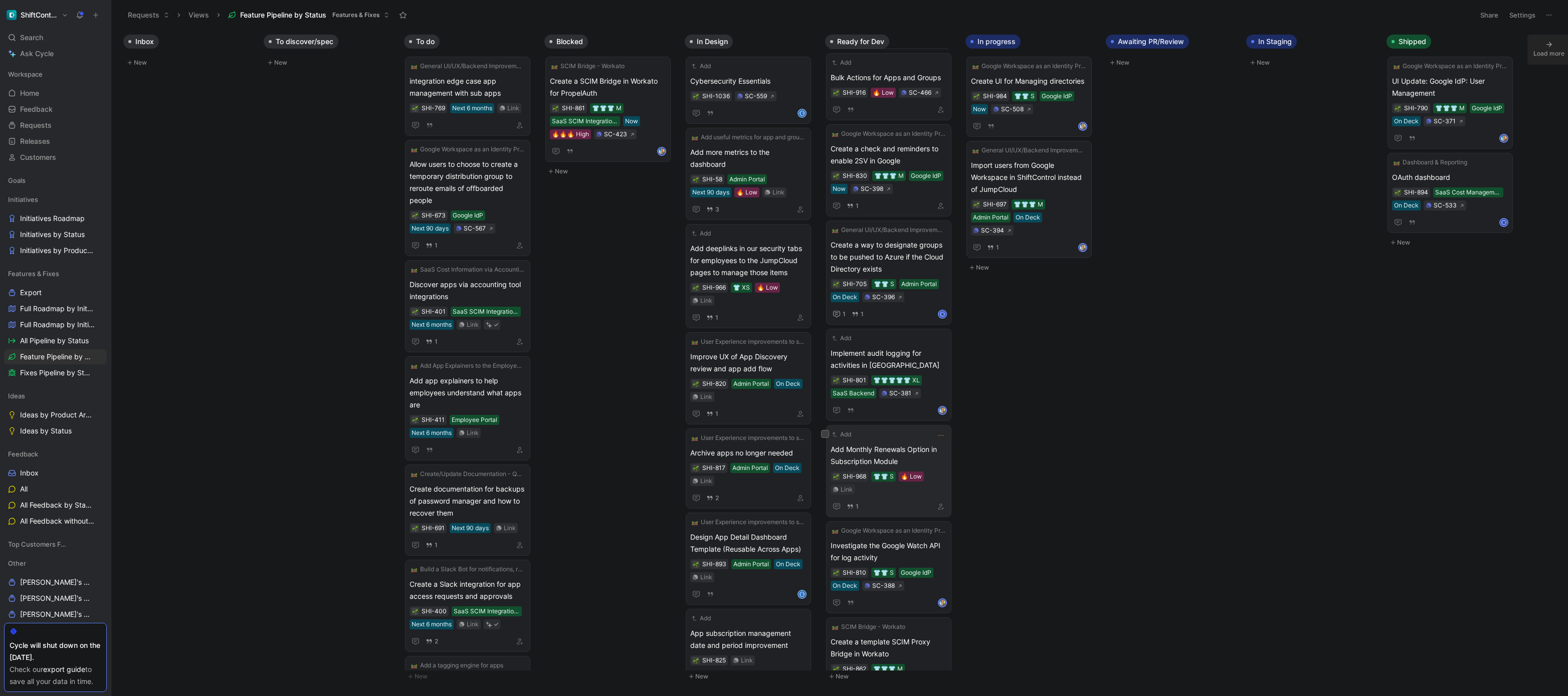
click at [926, 451] on span "Add Monthly Renewals Option in Subscription Module" at bounding box center [889, 456] width 116 height 24
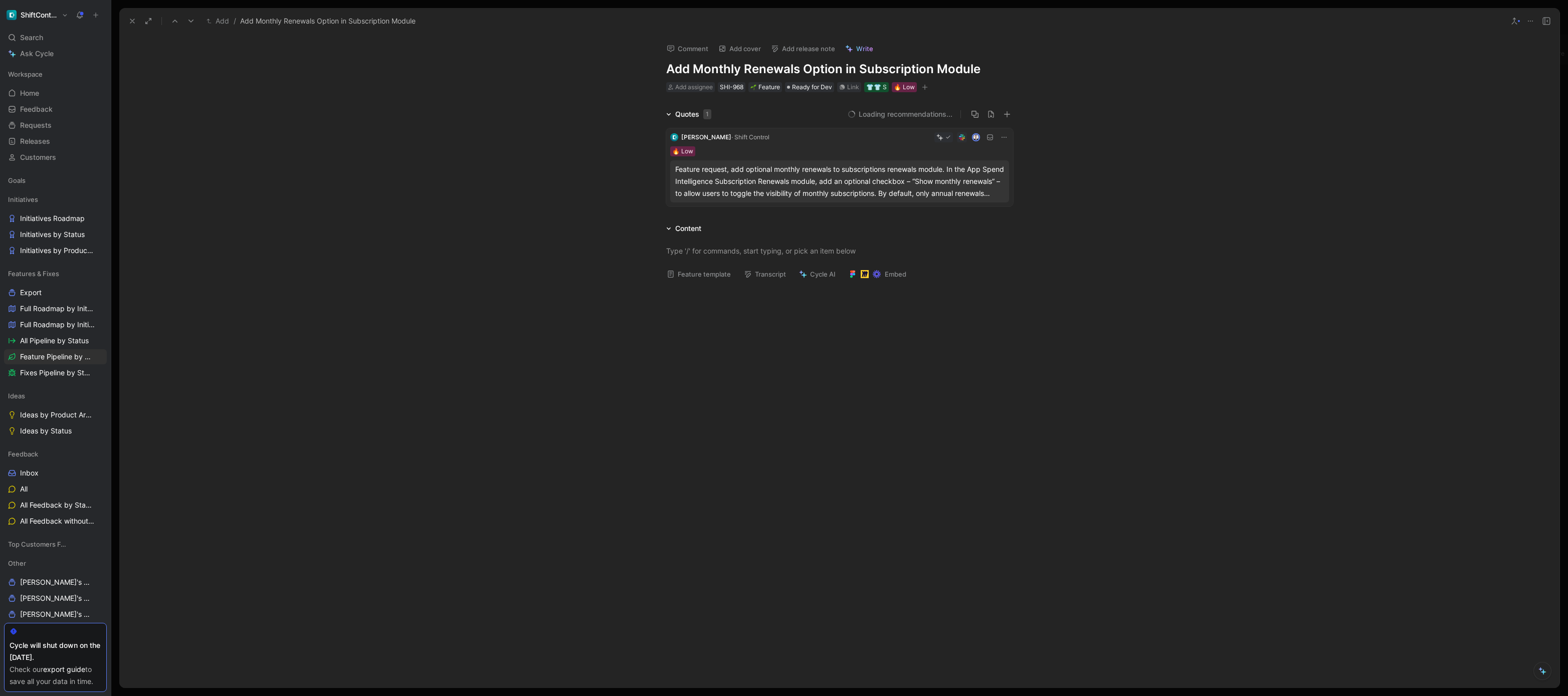
click at [880, 187] on div "Feature request, add optional monthly renewals to subscriptions renewals module…" at bounding box center [839, 181] width 329 height 36
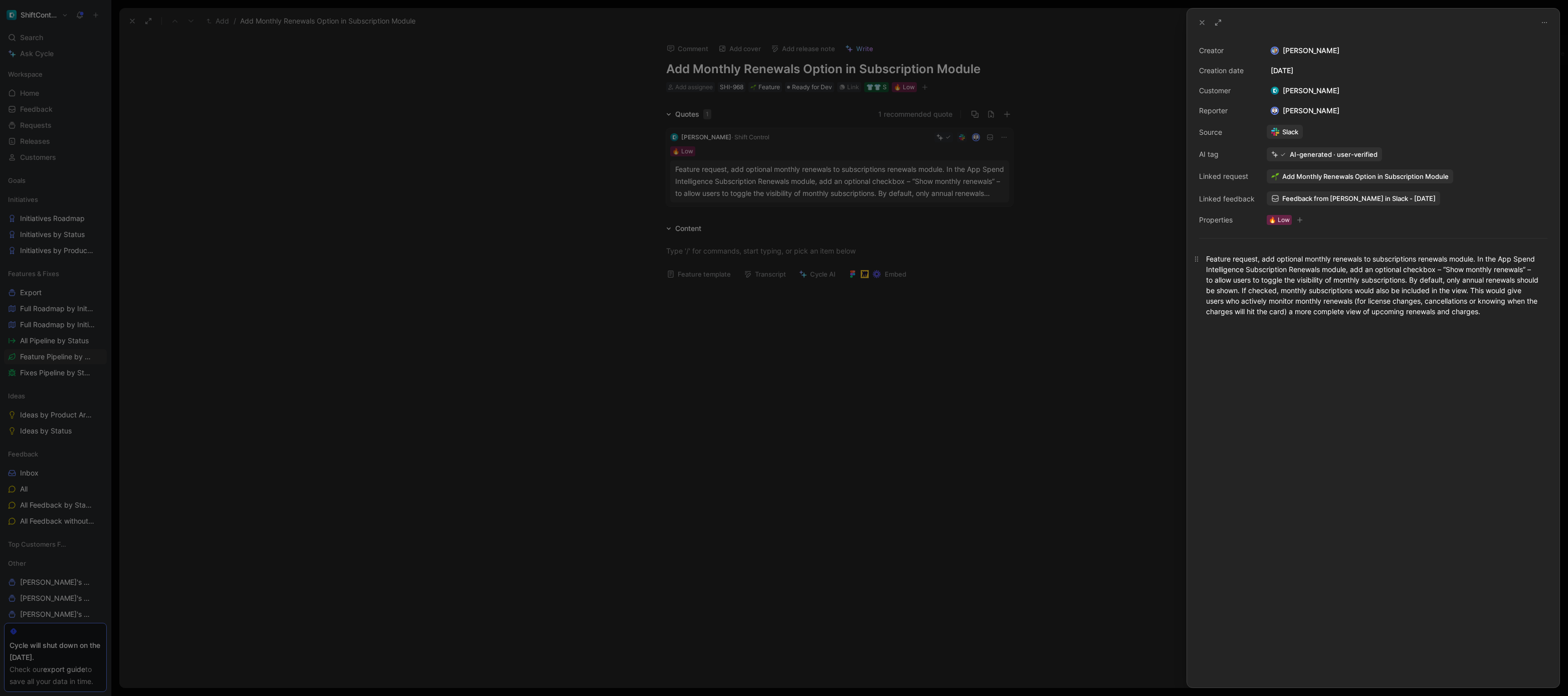
click at [1383, 304] on div "Feature request, add optional monthly renewals to subscriptions renewals module…" at bounding box center [1373, 285] width 335 height 63
copy div "Feature request, add optional monthly renewals to subscriptions renewals module…"
click at [1019, 305] on div at bounding box center [784, 348] width 1568 height 696
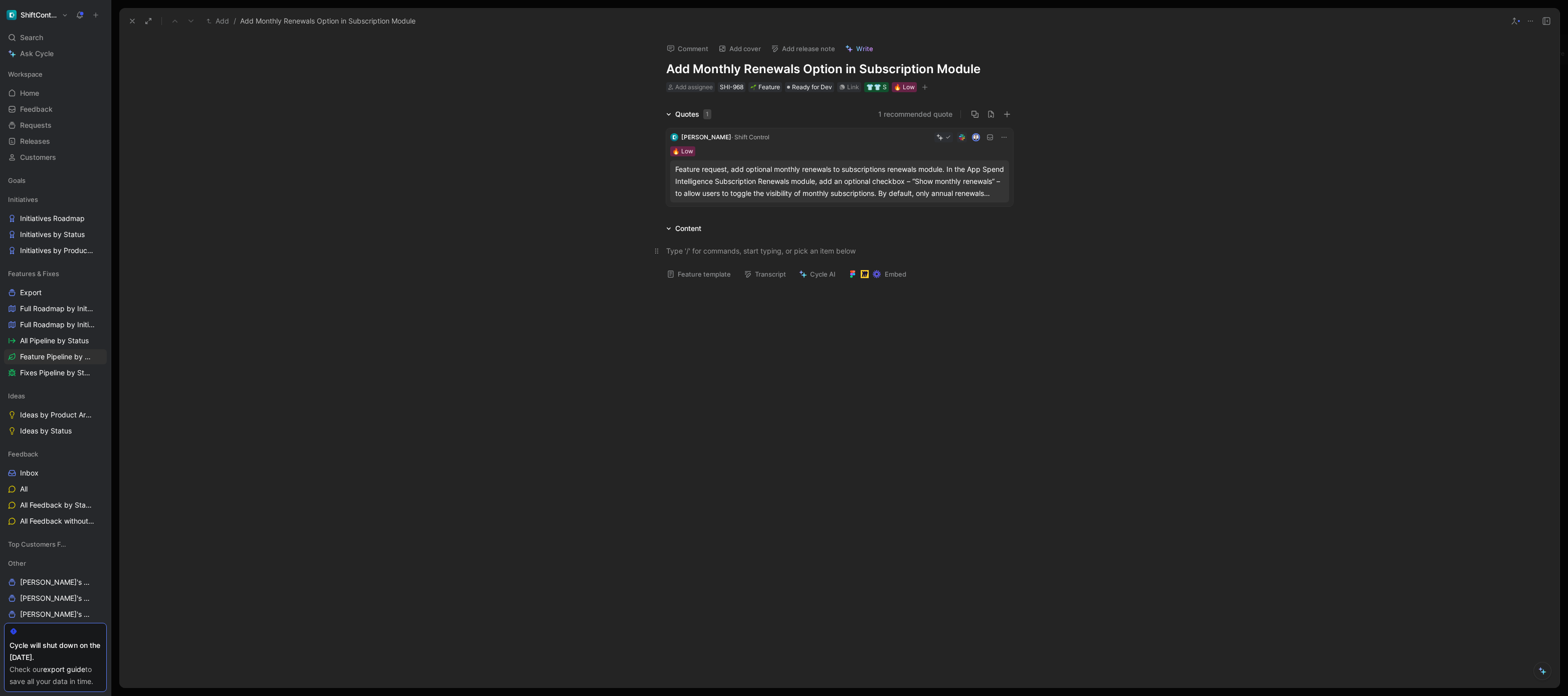
click at [867, 243] on p at bounding box center [839, 251] width 385 height 17
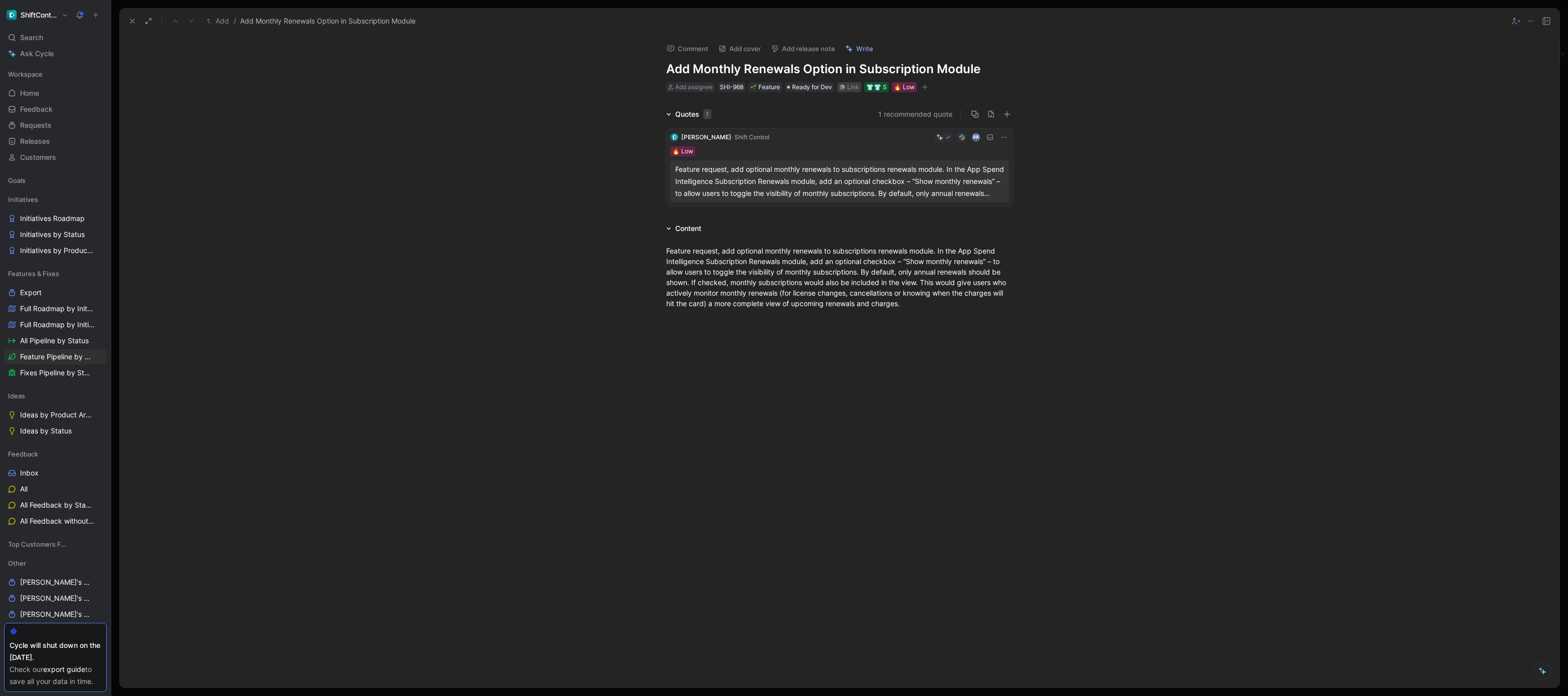
click at [853, 83] on div "Link" at bounding box center [853, 87] width 12 height 10
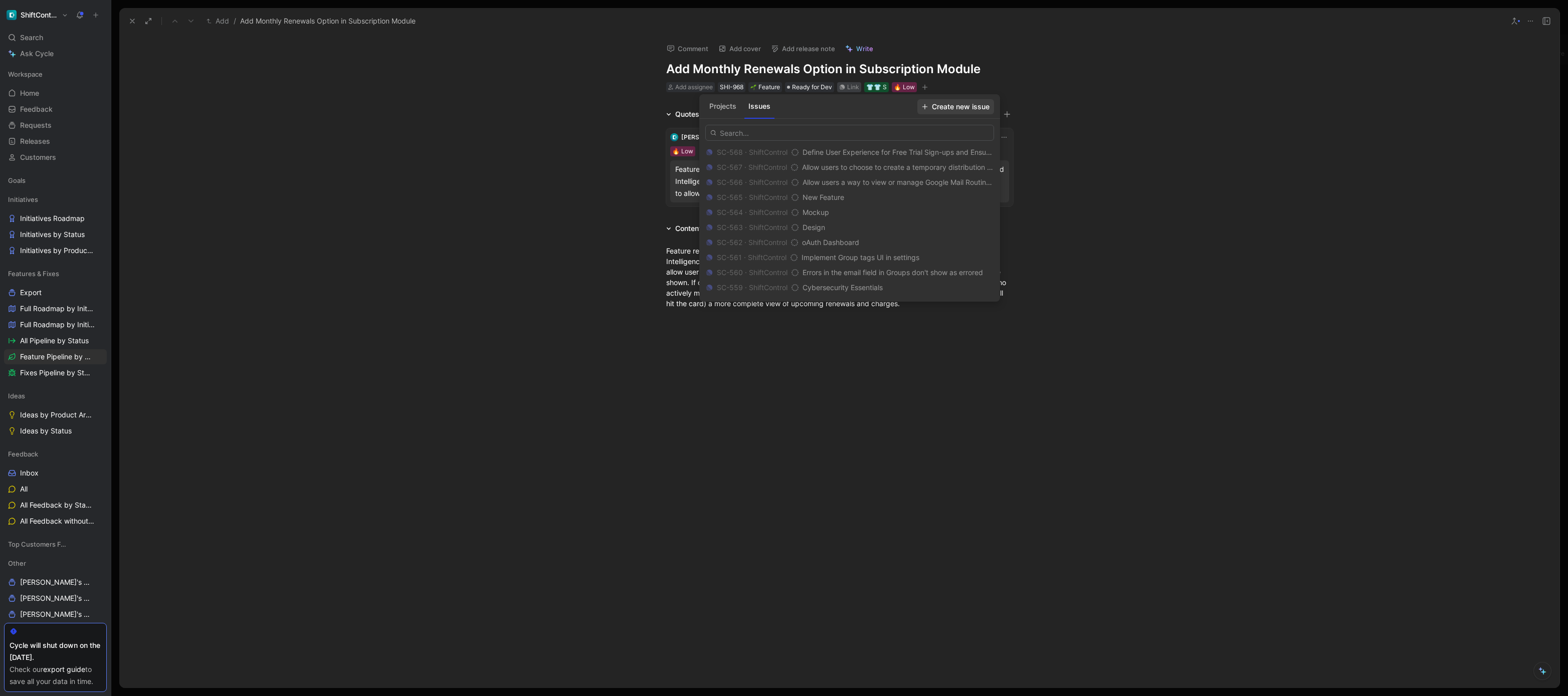
click at [958, 108] on span "Create new issue" at bounding box center [956, 107] width 68 height 12
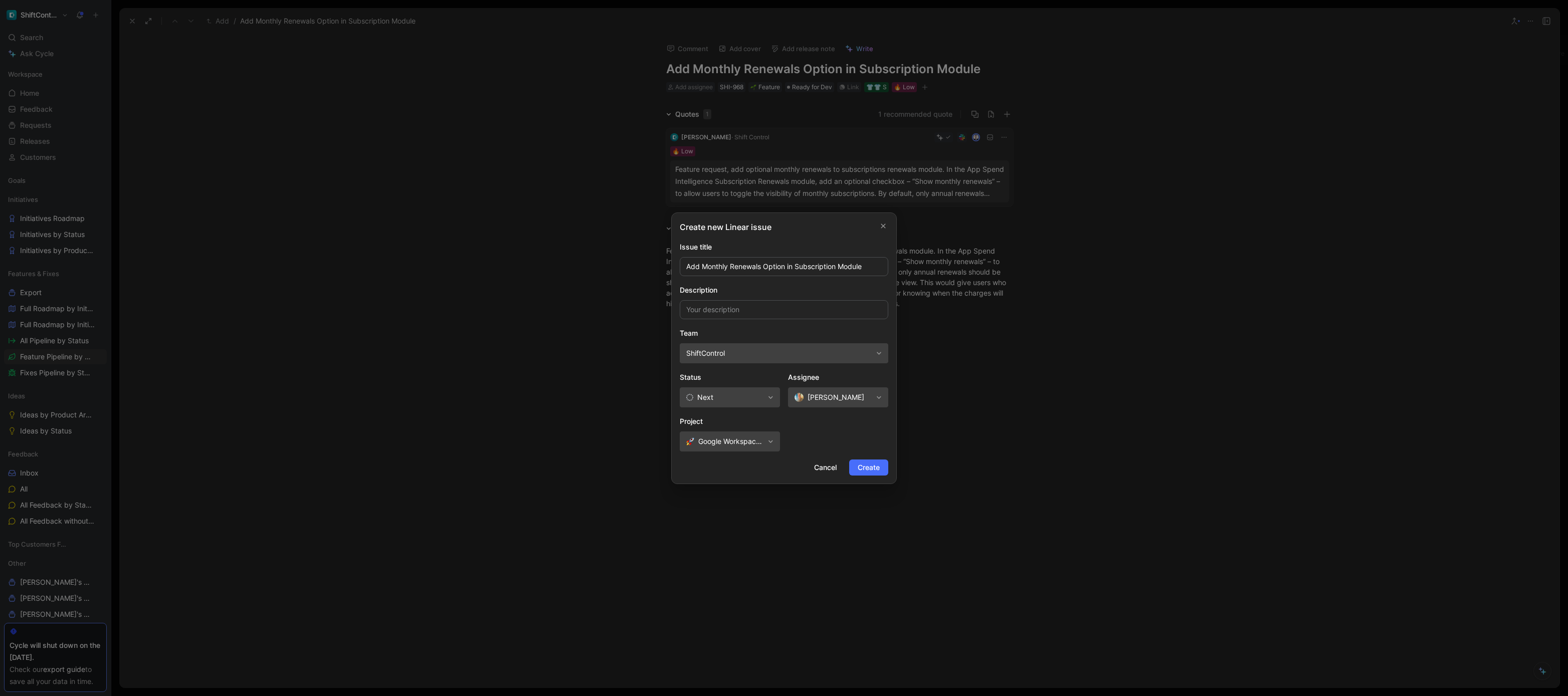
click at [750, 392] on span "Next" at bounding box center [725, 398] width 78 height 12
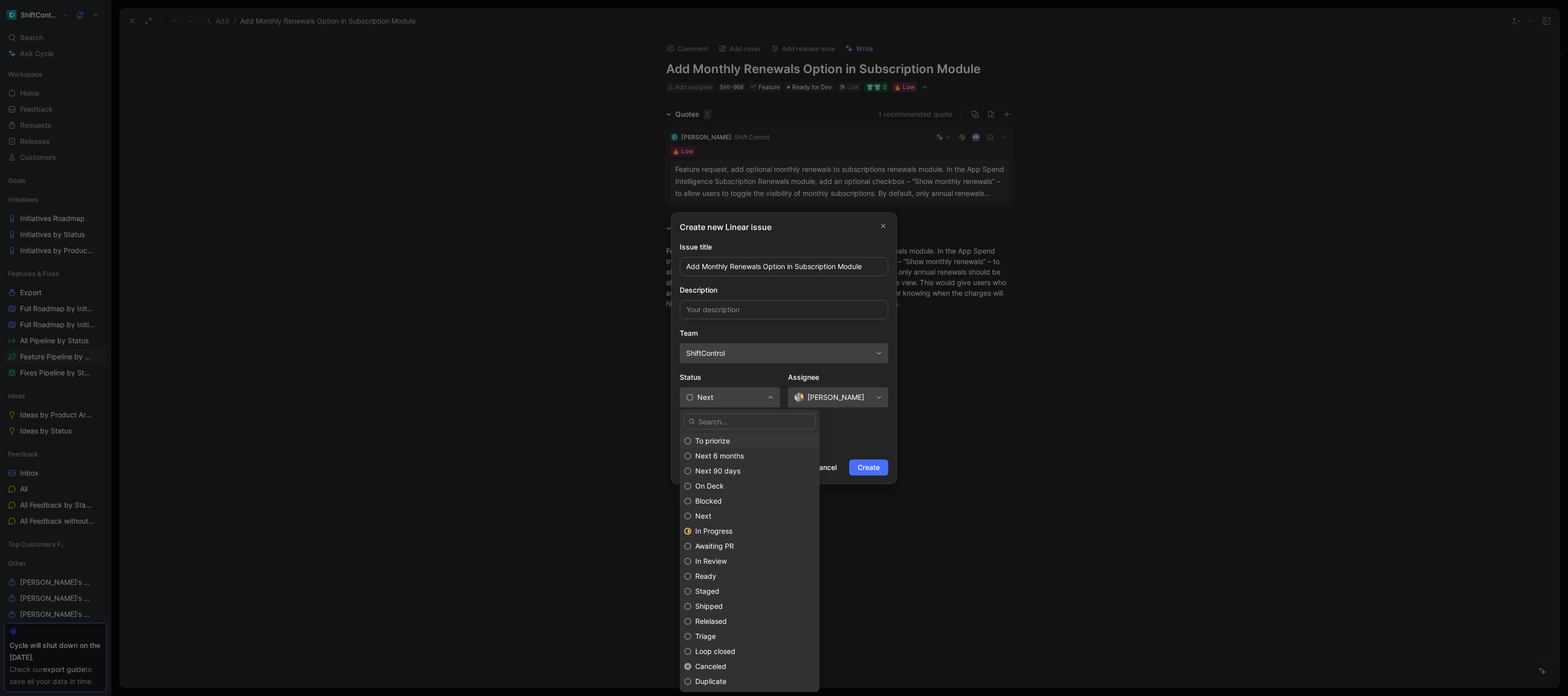
click at [741, 438] on div "To priorize" at bounding box center [755, 441] width 120 height 12
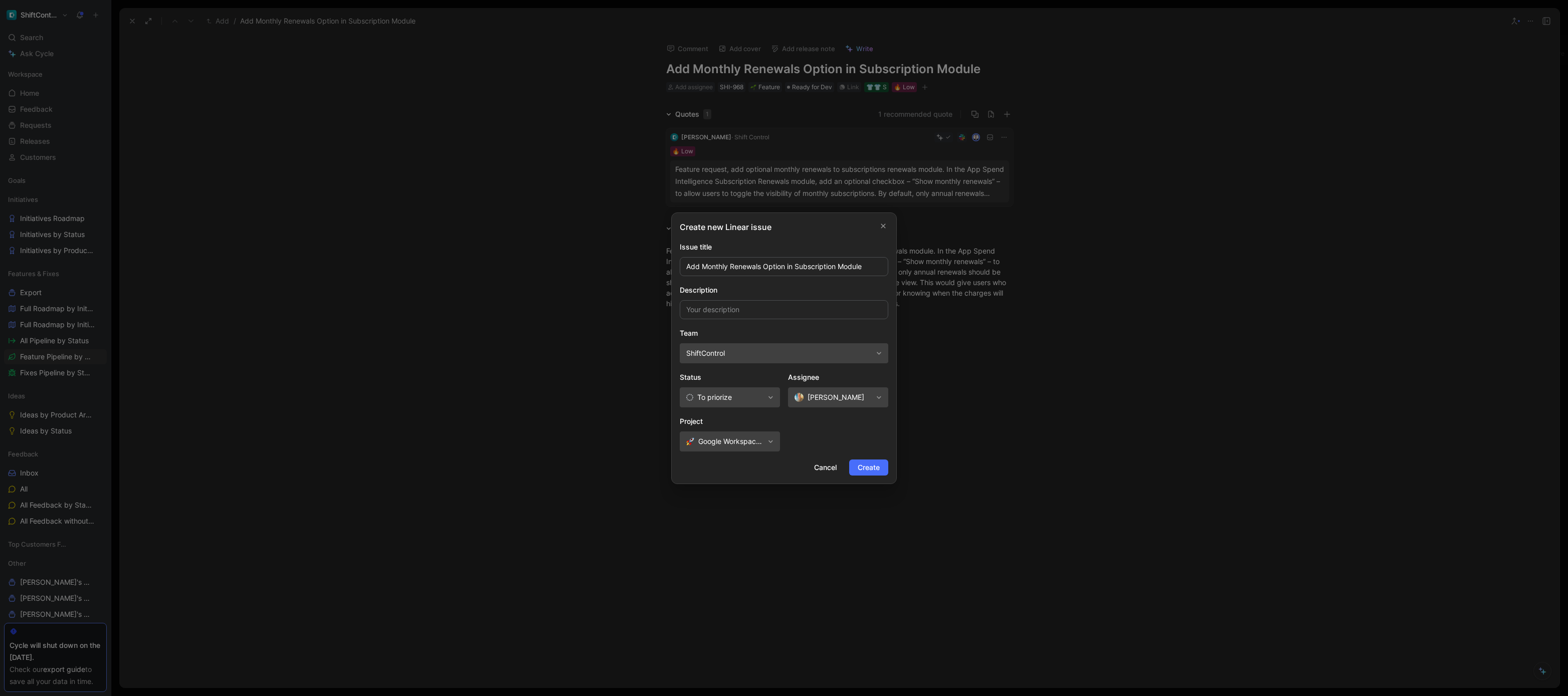
click at [823, 397] on span "[PERSON_NAME]" at bounding box center [836, 398] width 57 height 12
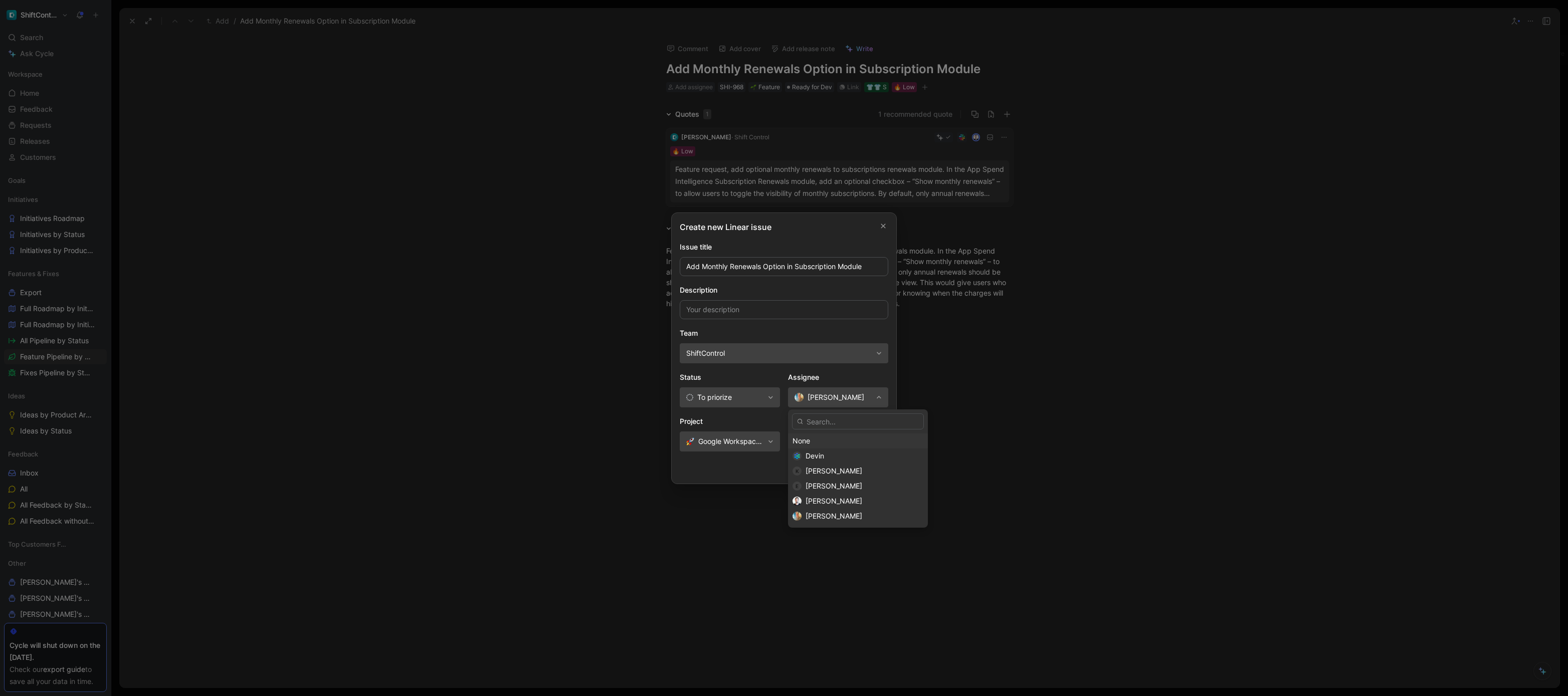
click at [810, 436] on div "None" at bounding box center [858, 441] width 131 height 12
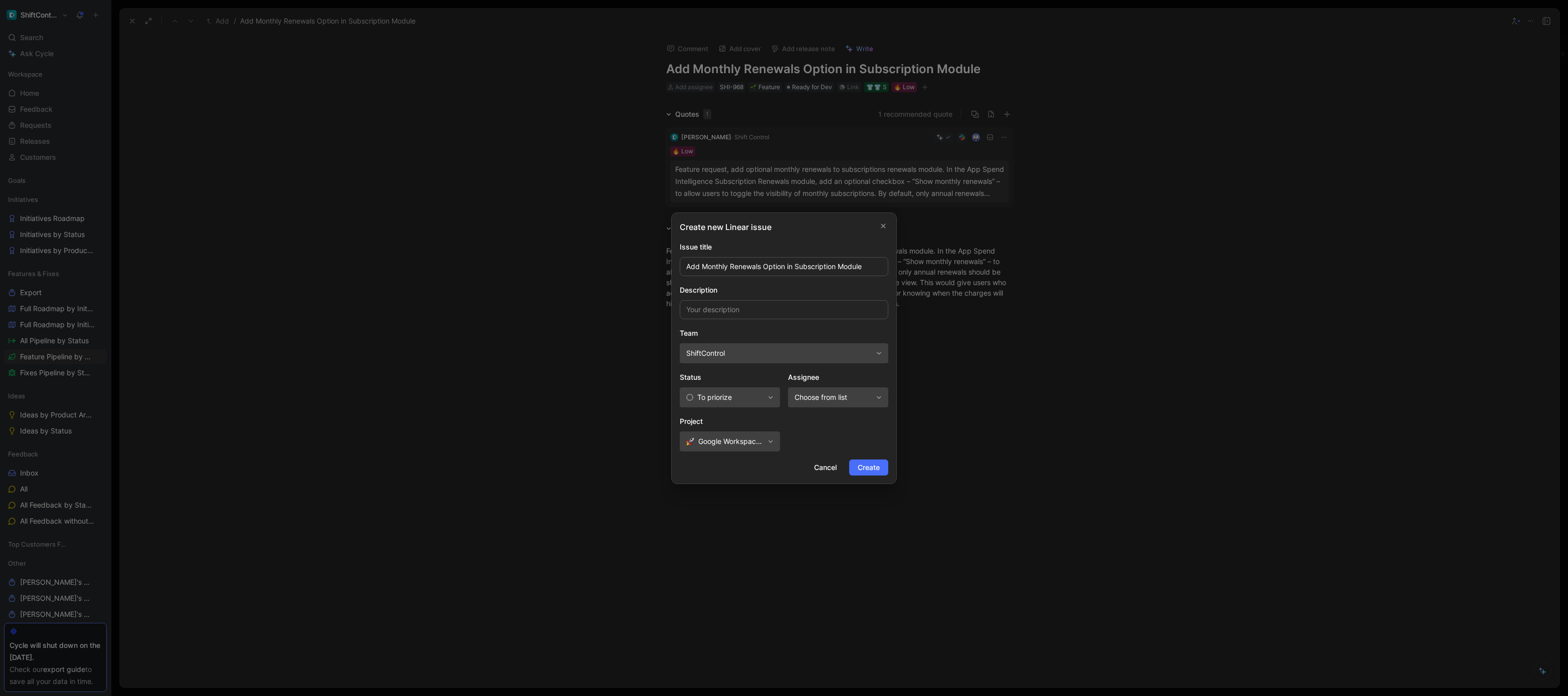
click at [761, 444] on span "Google Workspace as an Identity Provider (IdP)" at bounding box center [731, 442] width 66 height 12
click at [771, 440] on icon "button" at bounding box center [771, 441] width 5 height 6
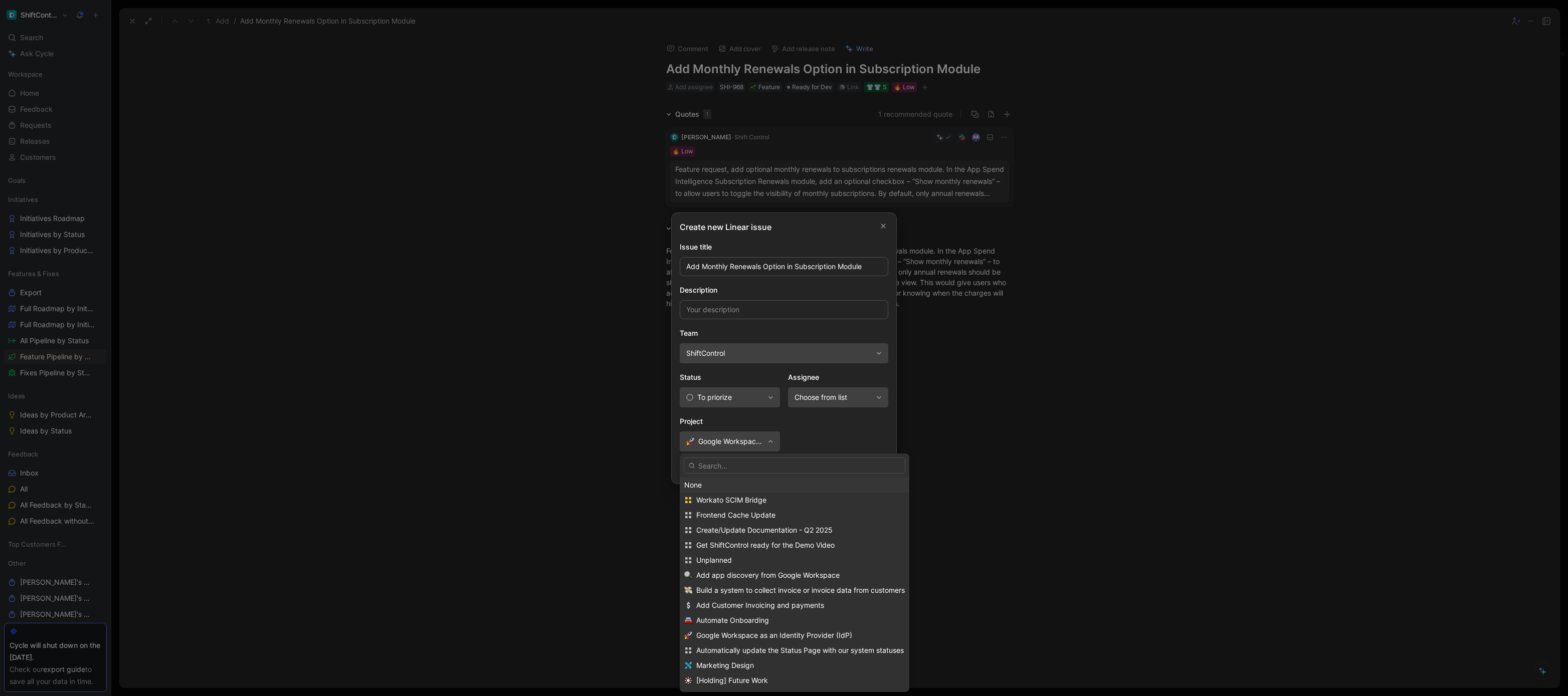
click at [726, 485] on div "None" at bounding box center [794, 485] width 221 height 12
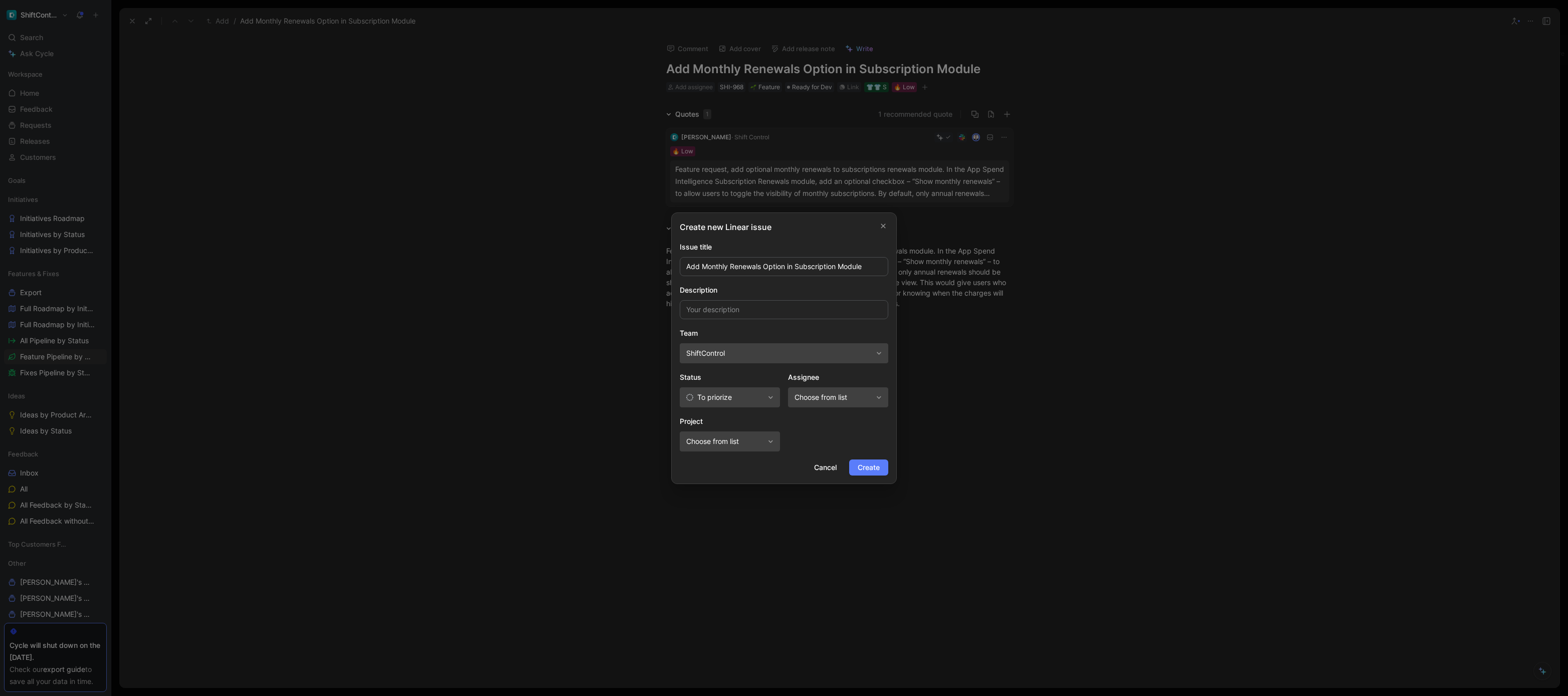
click at [864, 467] on span "Create" at bounding box center [869, 468] width 22 height 12
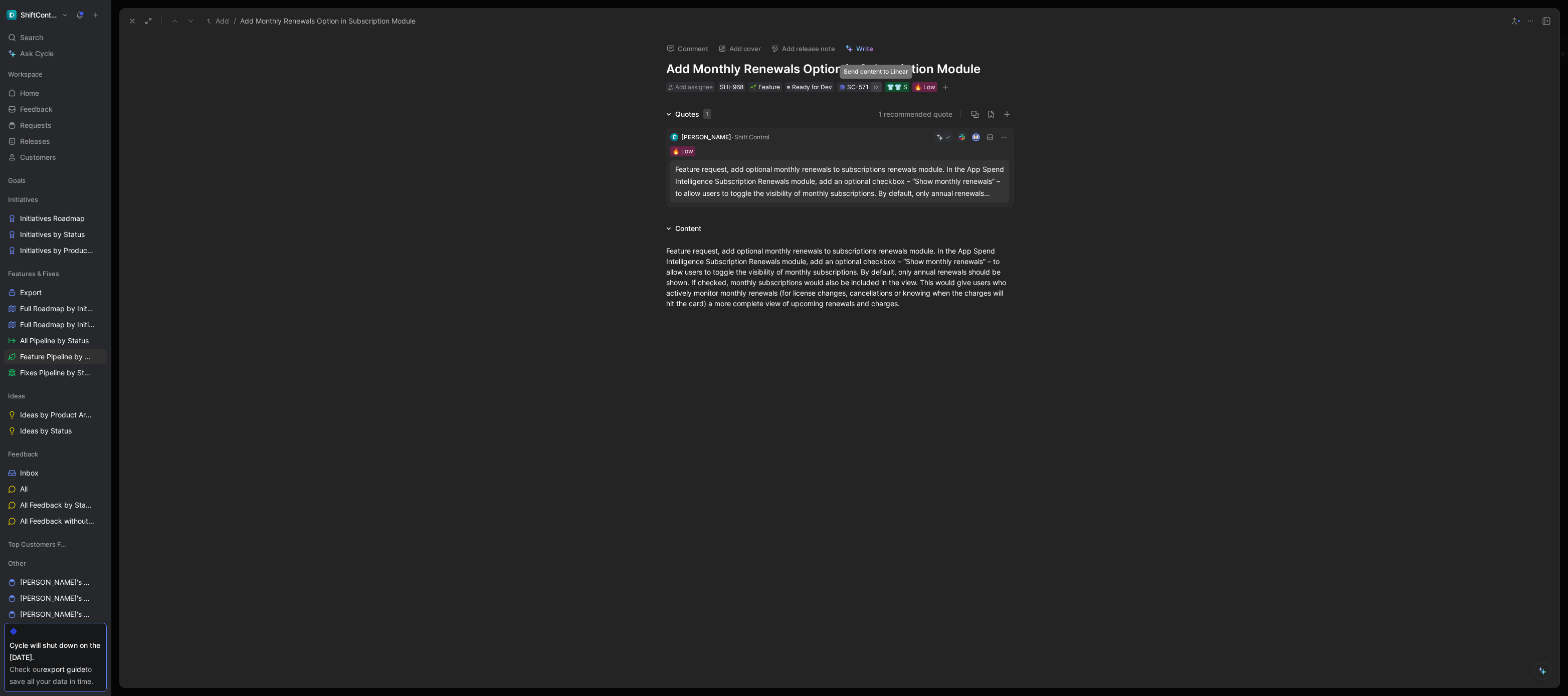
click at [878, 87] on icon at bounding box center [876, 86] width 4 height 3
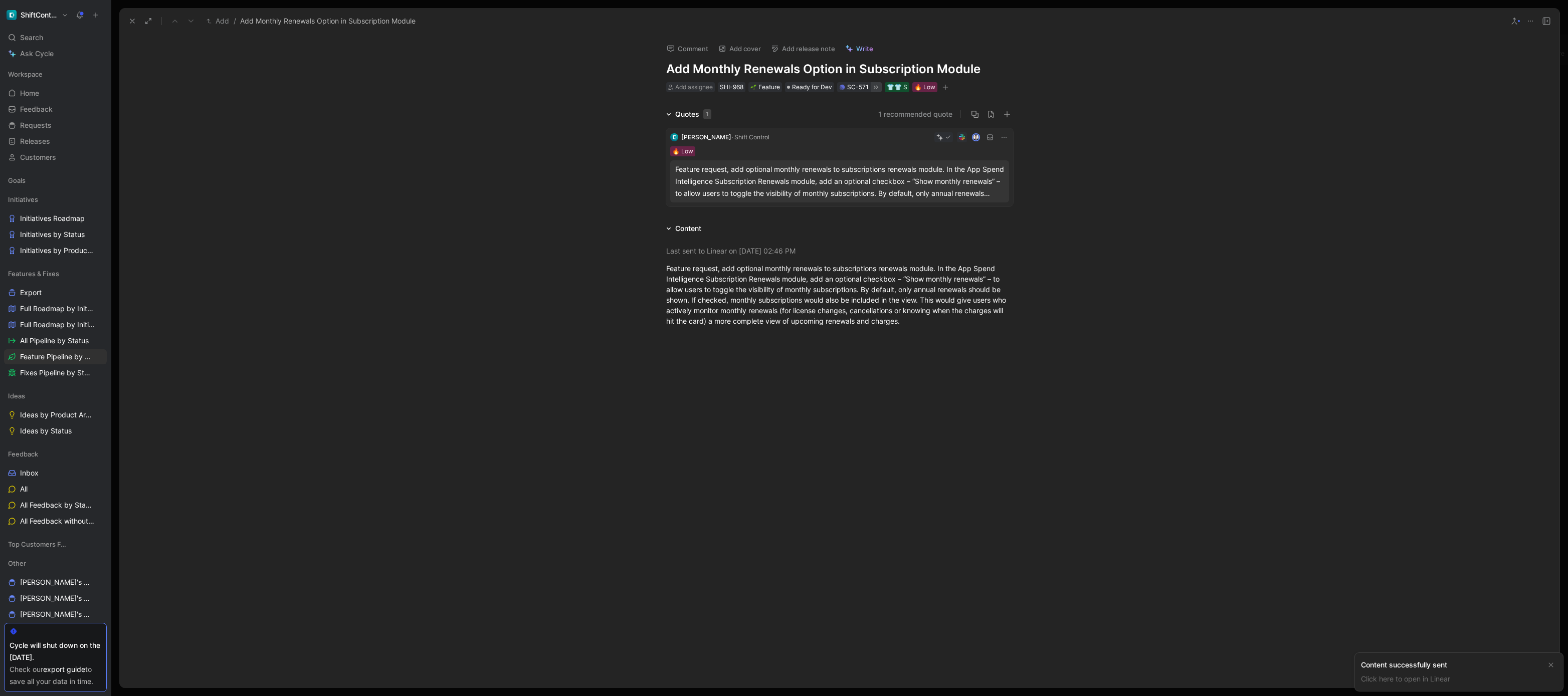
click at [133, 19] on icon at bounding box center [133, 21] width 8 height 8
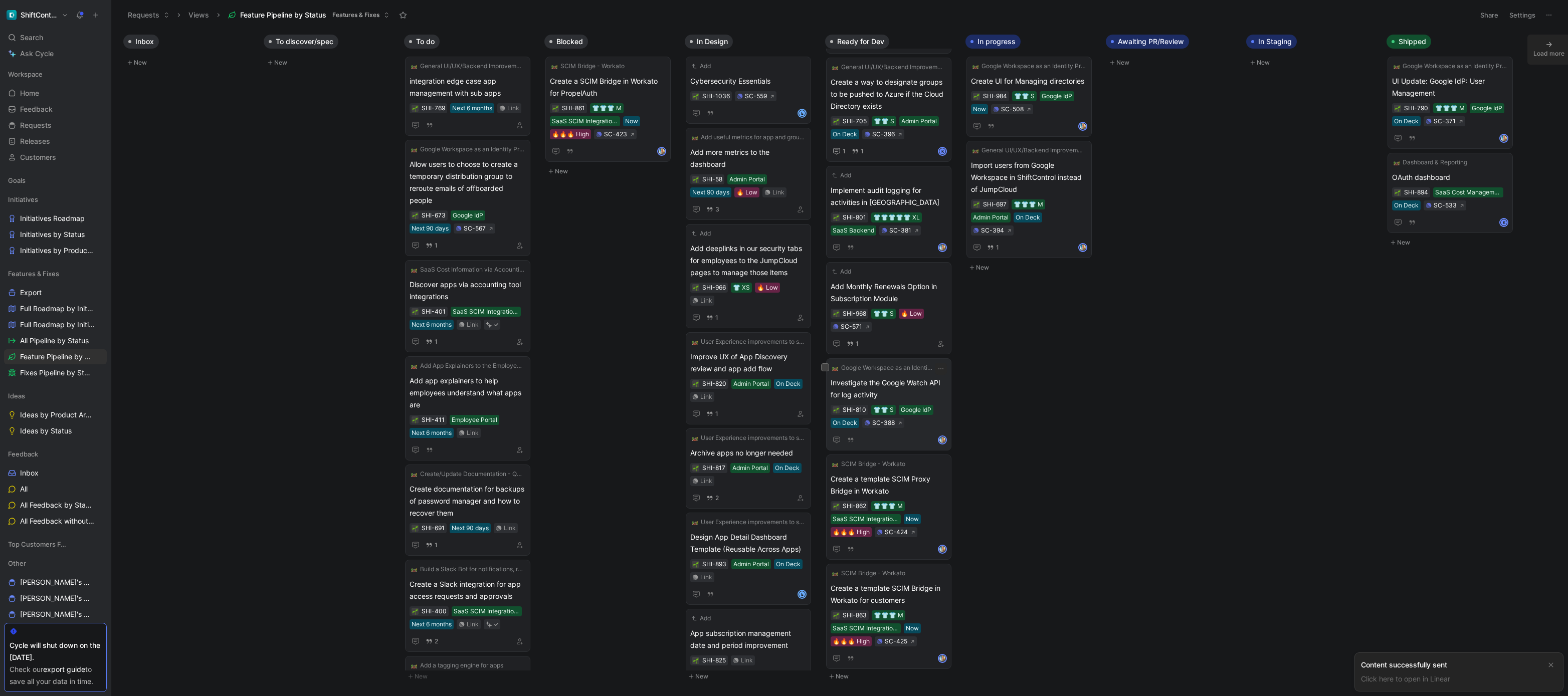
scroll to position [1219, 0]
click at [774, 187] on div "Link" at bounding box center [778, 192] width 12 height 10
click at [790, 171] on div "Add more metrics to the dashboard SHI-58 Admin Portal Next 90 days 🔥 Low Link 3" at bounding box center [748, 181] width 116 height 69
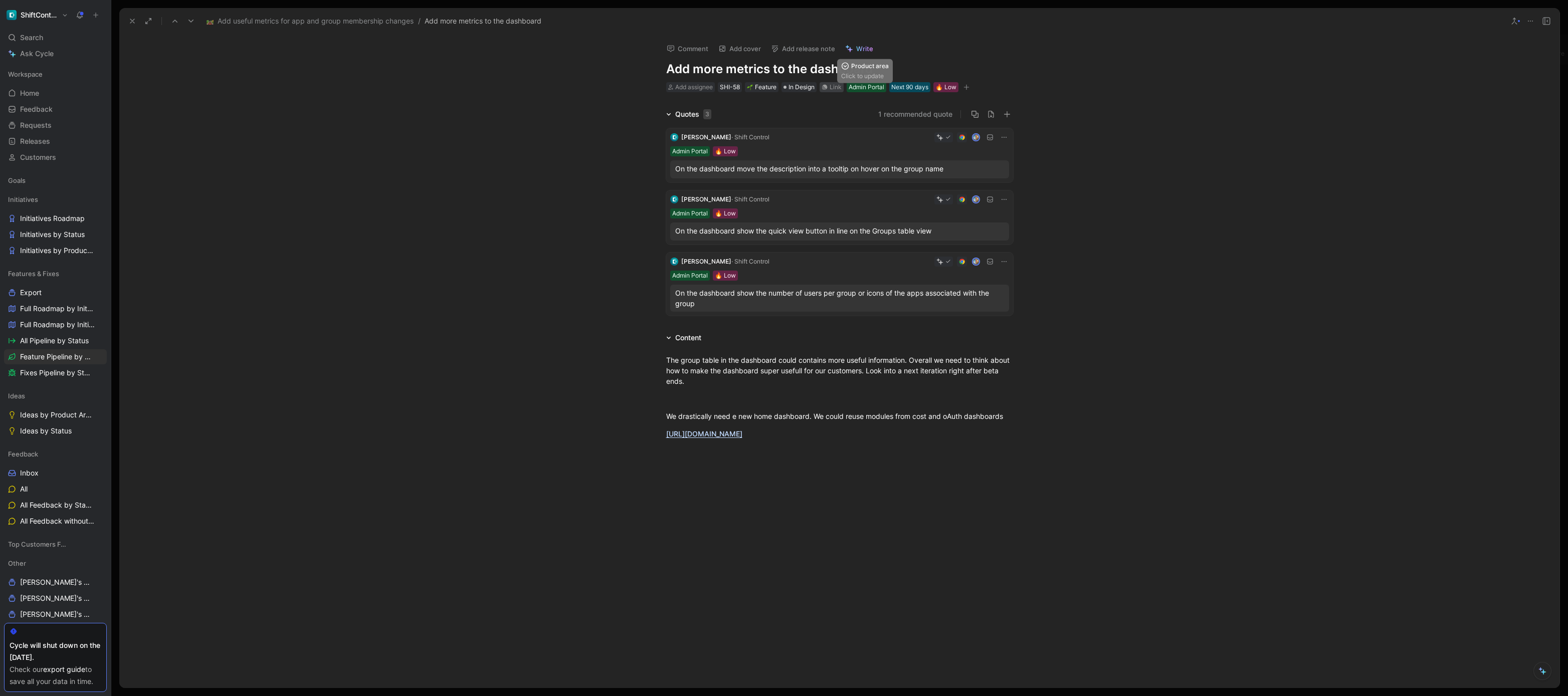
click at [838, 83] on div "Link" at bounding box center [836, 87] width 12 height 10
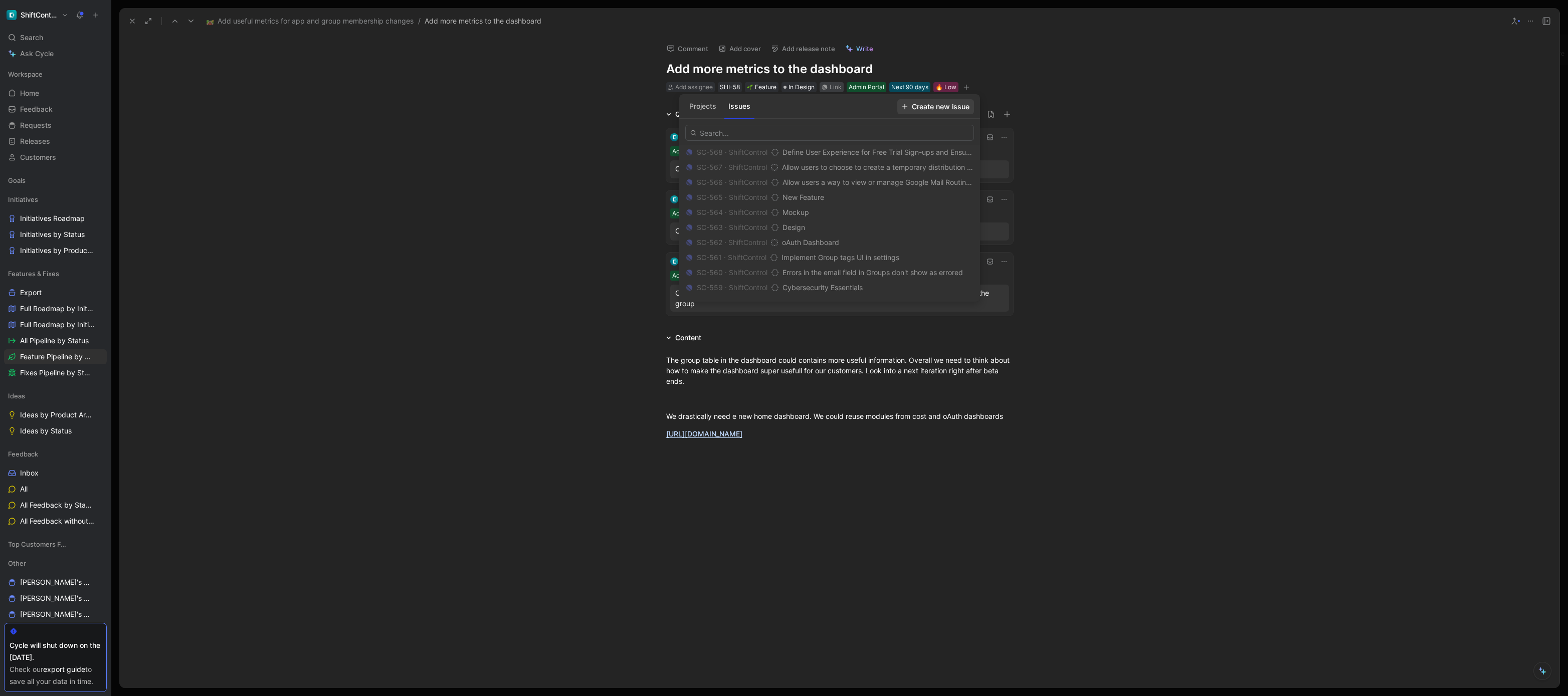
click at [938, 107] on span "Create new issue" at bounding box center [936, 107] width 68 height 12
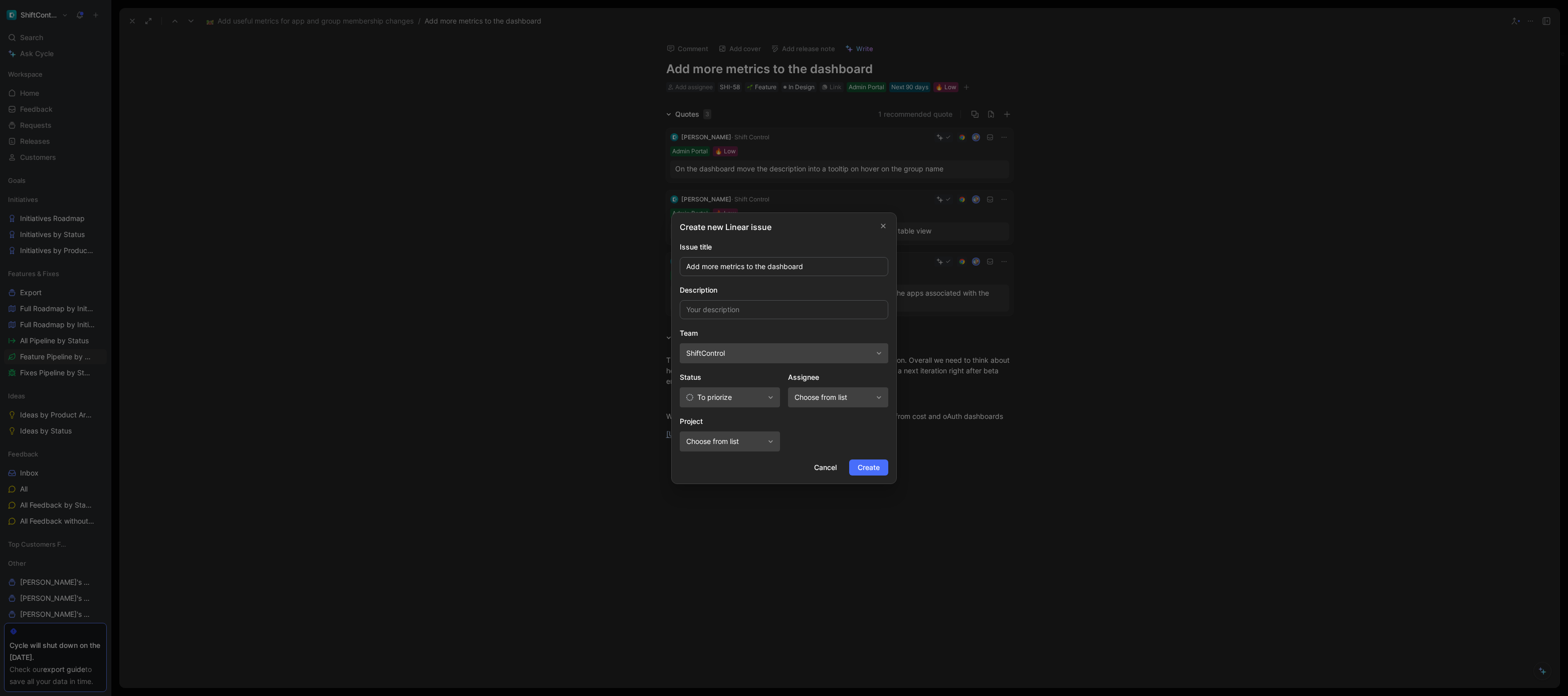
click at [744, 396] on span "To priorize" at bounding box center [725, 398] width 78 height 12
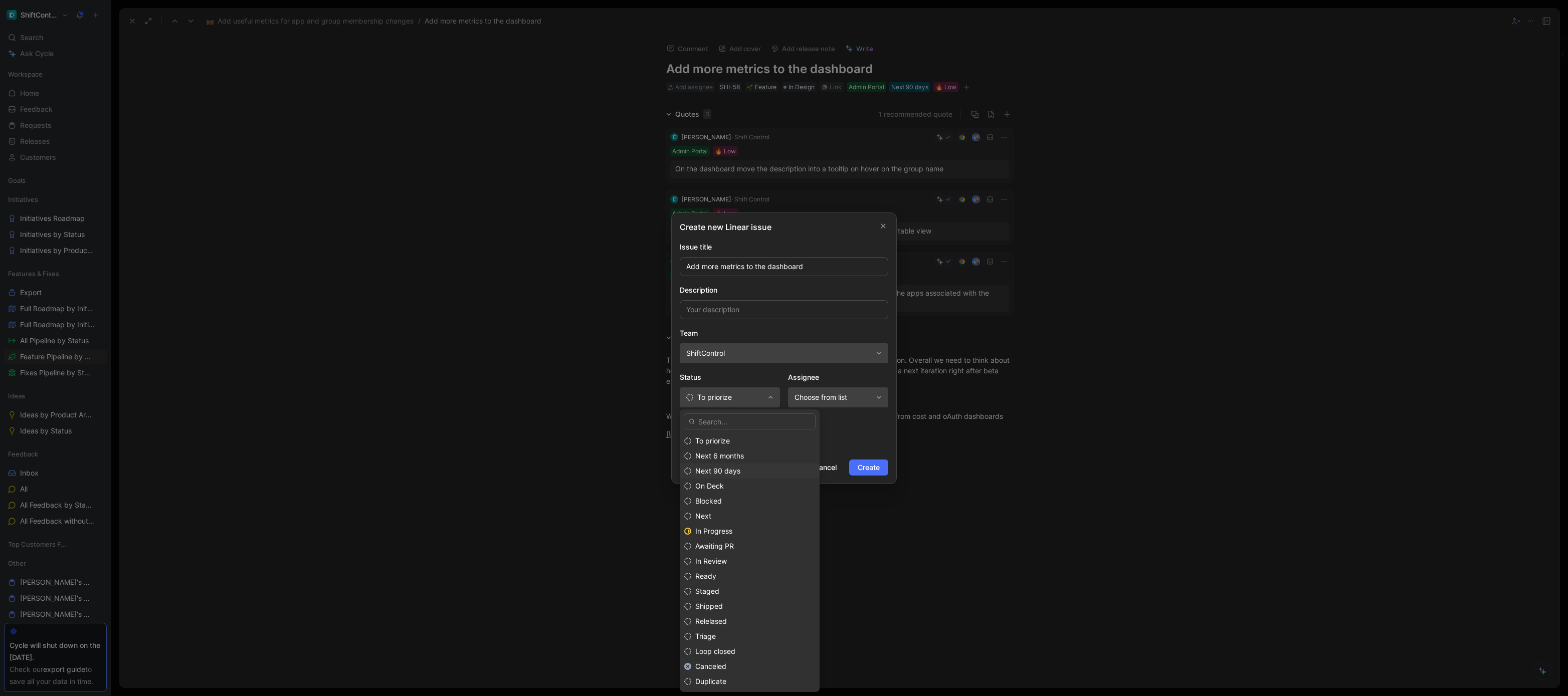
click at [742, 470] on div "Next 90 days" at bounding box center [755, 471] width 120 height 12
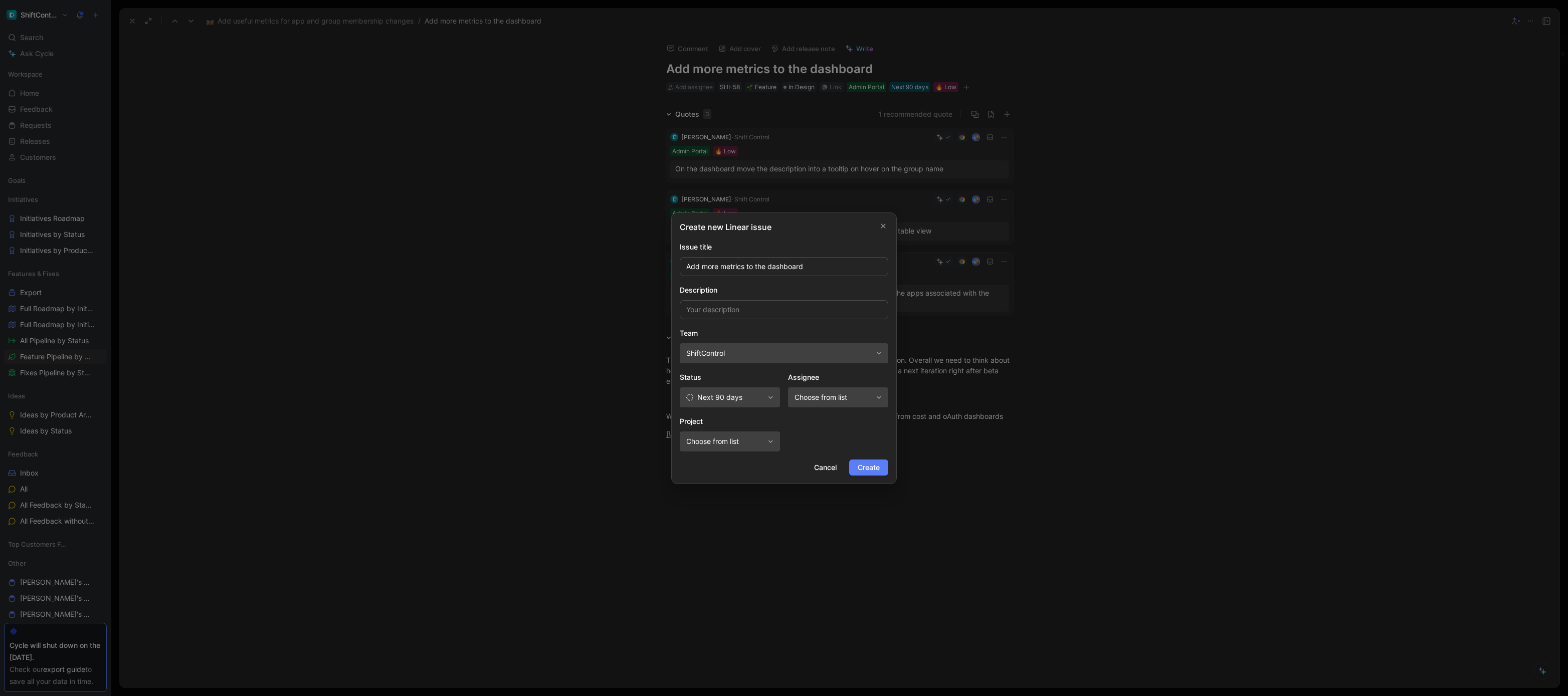
click at [860, 464] on span "Create" at bounding box center [869, 468] width 22 height 12
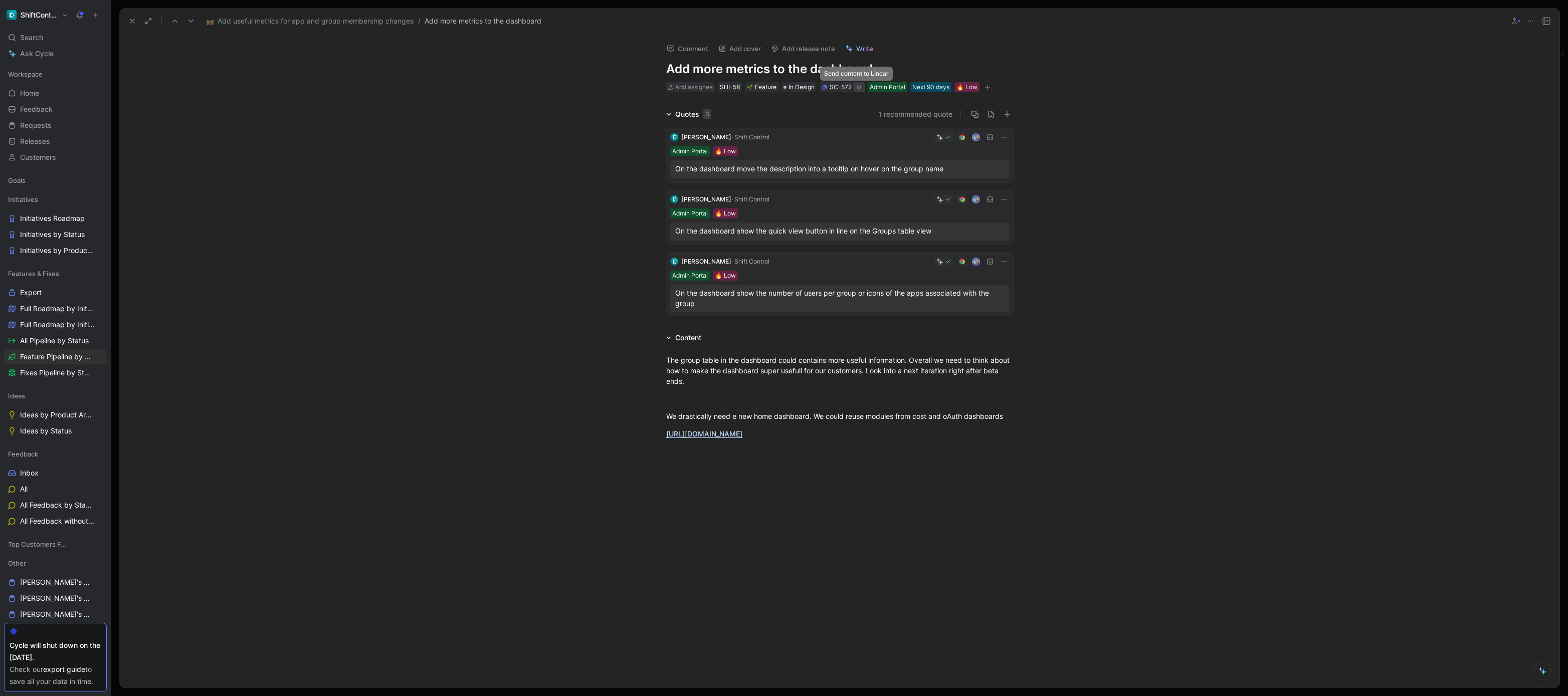
click at [856, 87] on icon at bounding box center [859, 87] width 8 height 8
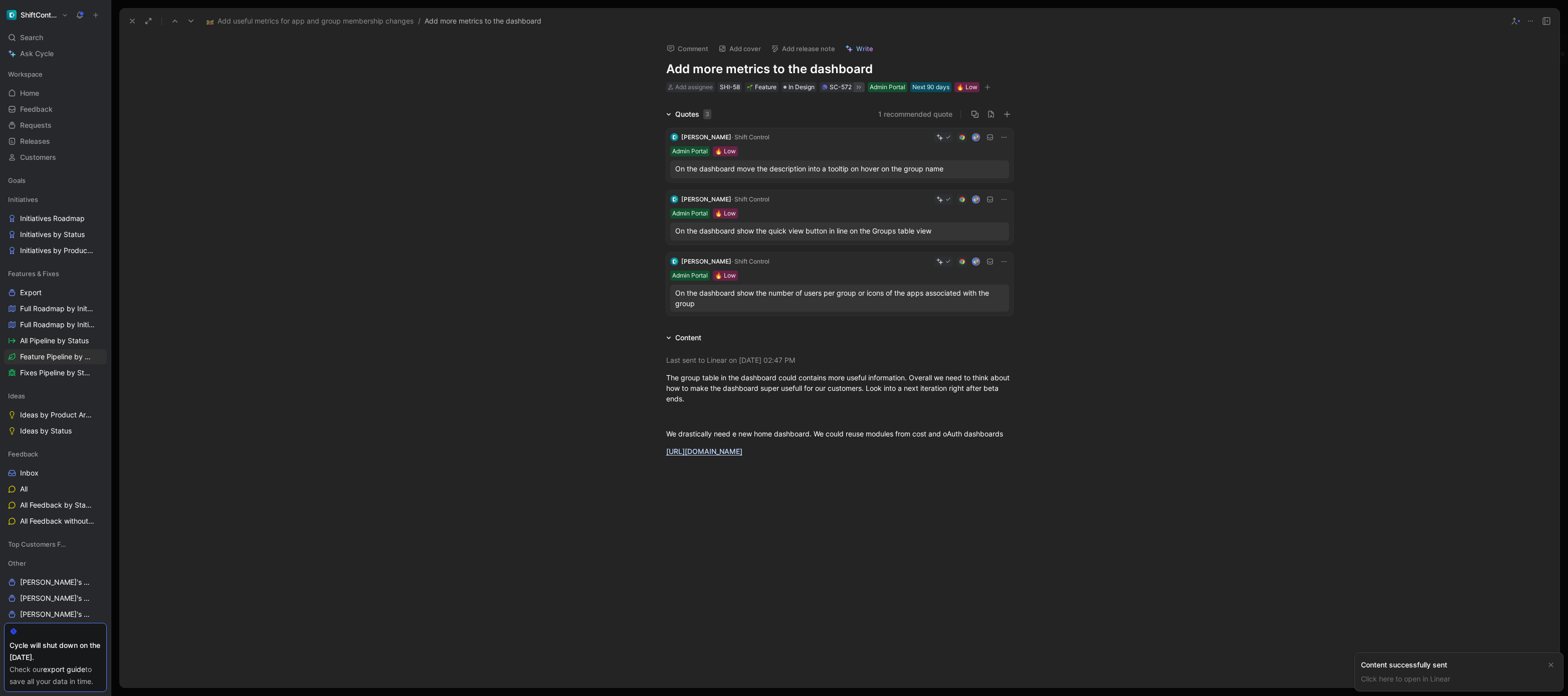
click at [473, 153] on div "Quotes 3 1 recommended quote Julien · Shift Control Admin Portal 🔥 Low On the d…" at bounding box center [839, 214] width 1440 height 211
click at [132, 21] on use at bounding box center [133, 21] width 4 height 4
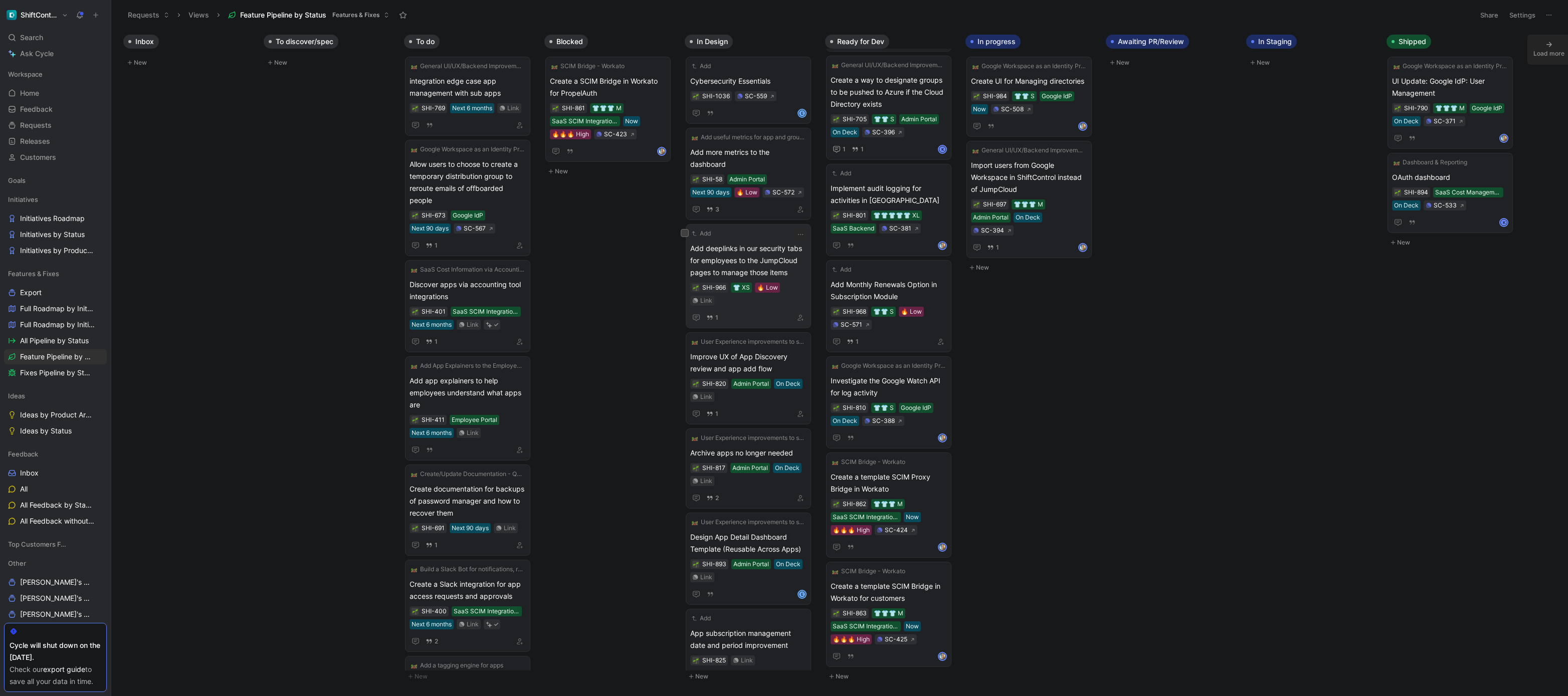
click at [774, 256] on span "Add deeplinks in our security tabs for employees to the JumpCloud pages to mana…" at bounding box center [748, 261] width 116 height 36
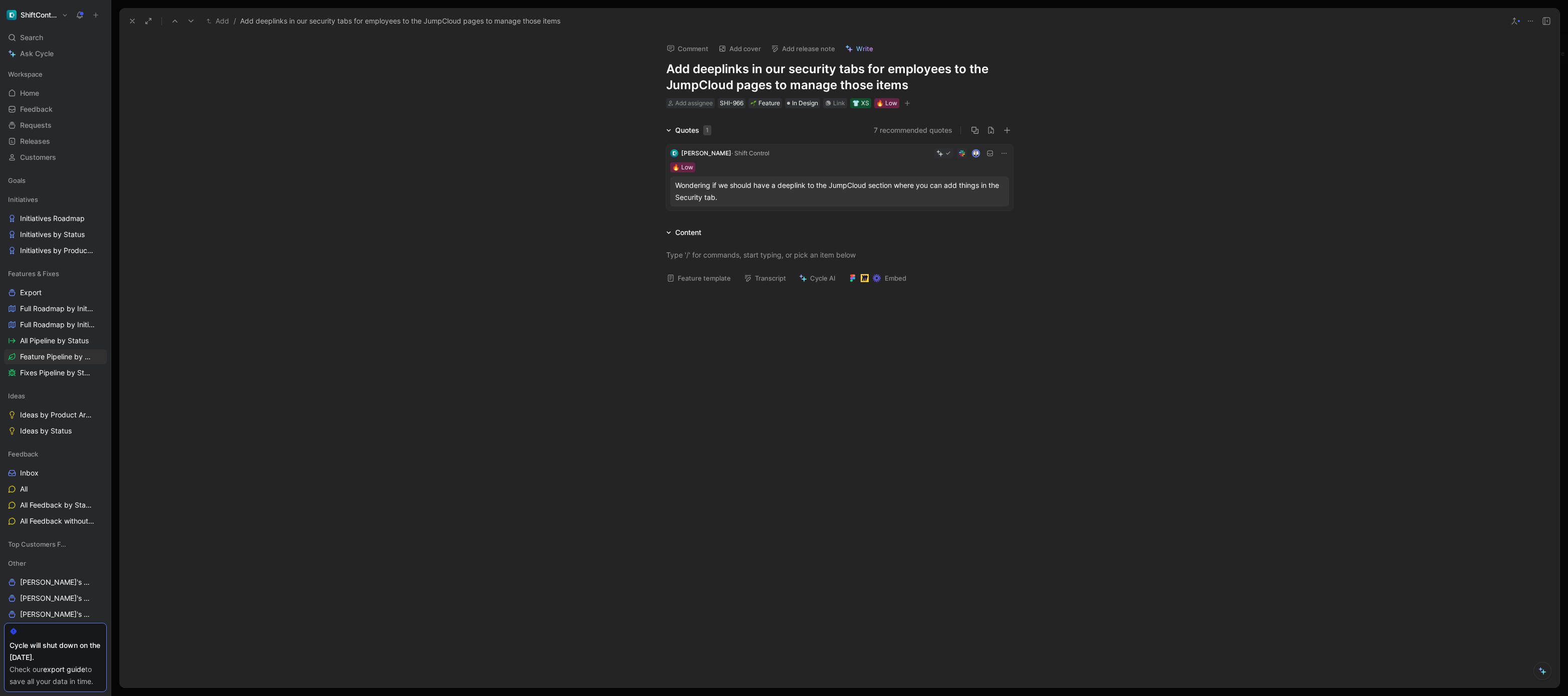
click at [844, 189] on div "Wondering if we should have a deeplink to the JumpCloud section where you can a…" at bounding box center [839, 191] width 329 height 24
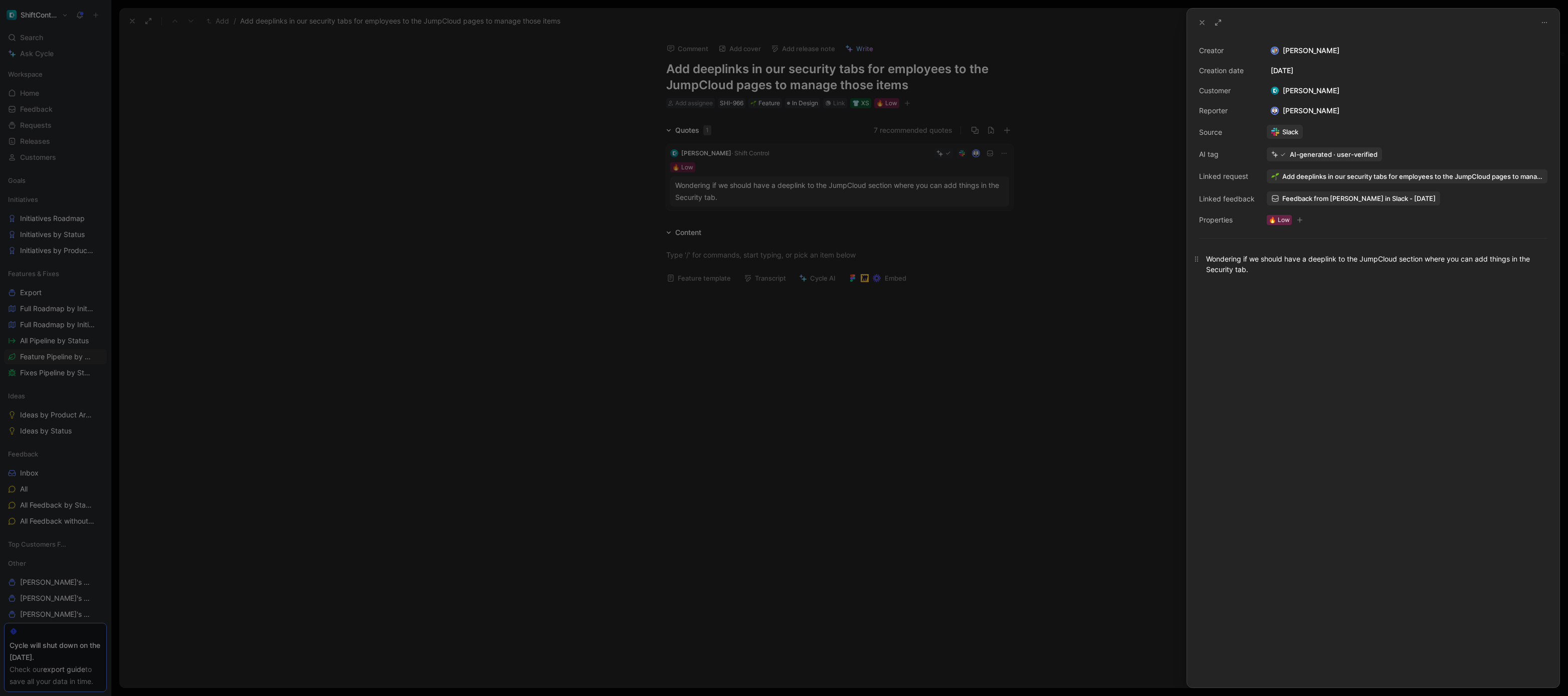
click at [1325, 259] on div "Wondering if we should have a deeplink to the JumpCloud section where you can a…" at bounding box center [1373, 264] width 335 height 21
copy div "Wondering if we should have a deeplink to the JumpCloud section where you can a…"
click at [844, 236] on div at bounding box center [784, 348] width 1568 height 696
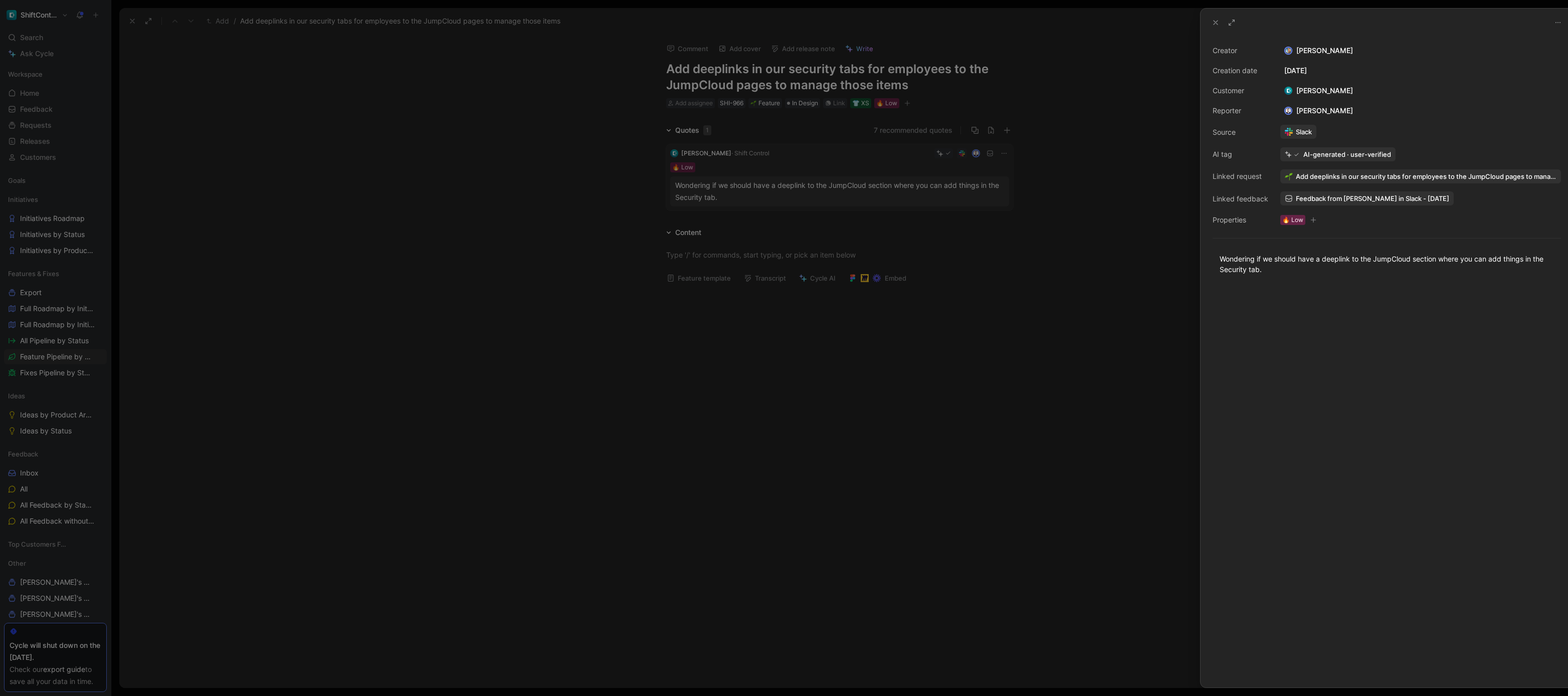
click at [834, 248] on div at bounding box center [784, 348] width 1568 height 696
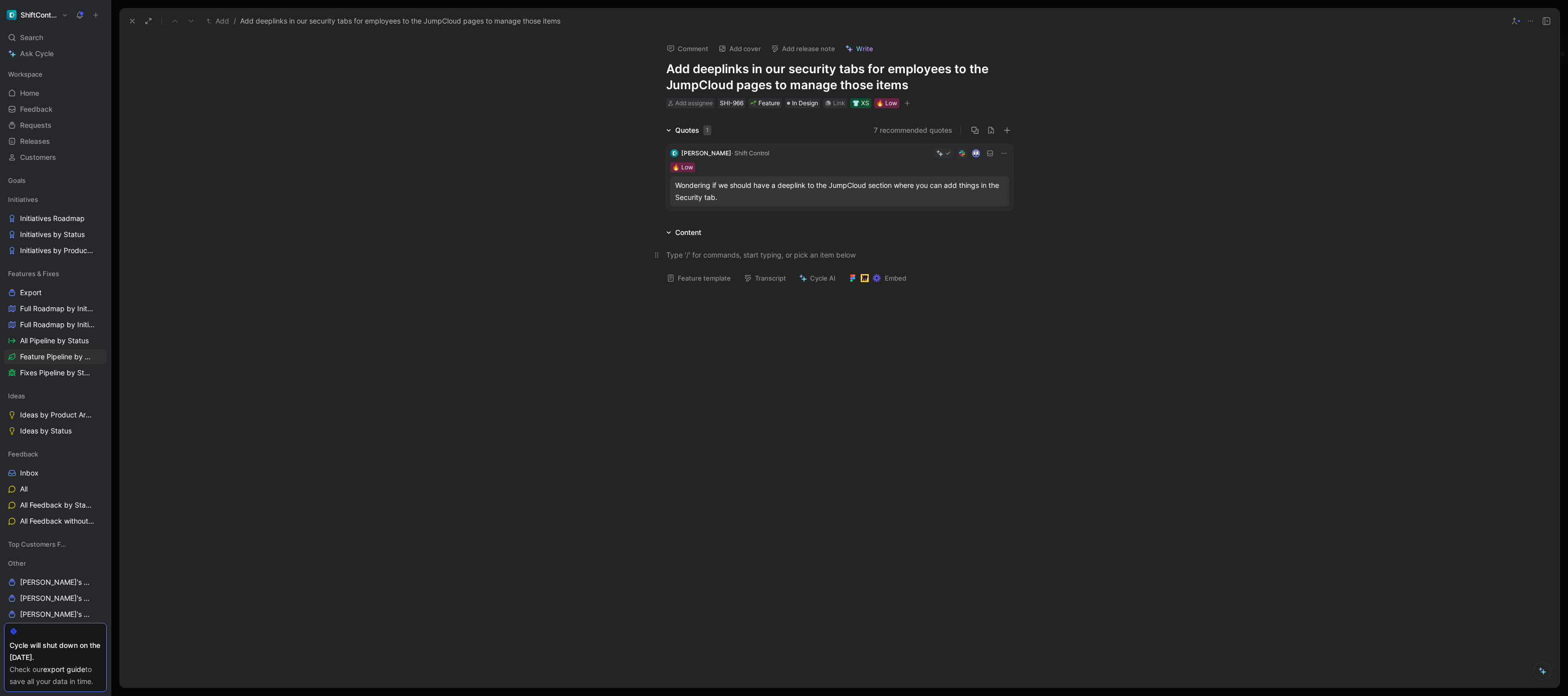
click at [862, 257] on div at bounding box center [840, 255] width 347 height 11
click at [1108, 209] on div "Quotes 1 7 recommended quotes Julien · Shift Control 🔥 Low Wondering if we shou…" at bounding box center [839, 169] width 1440 height 90
click at [840, 102] on div "Link" at bounding box center [839, 103] width 12 height 10
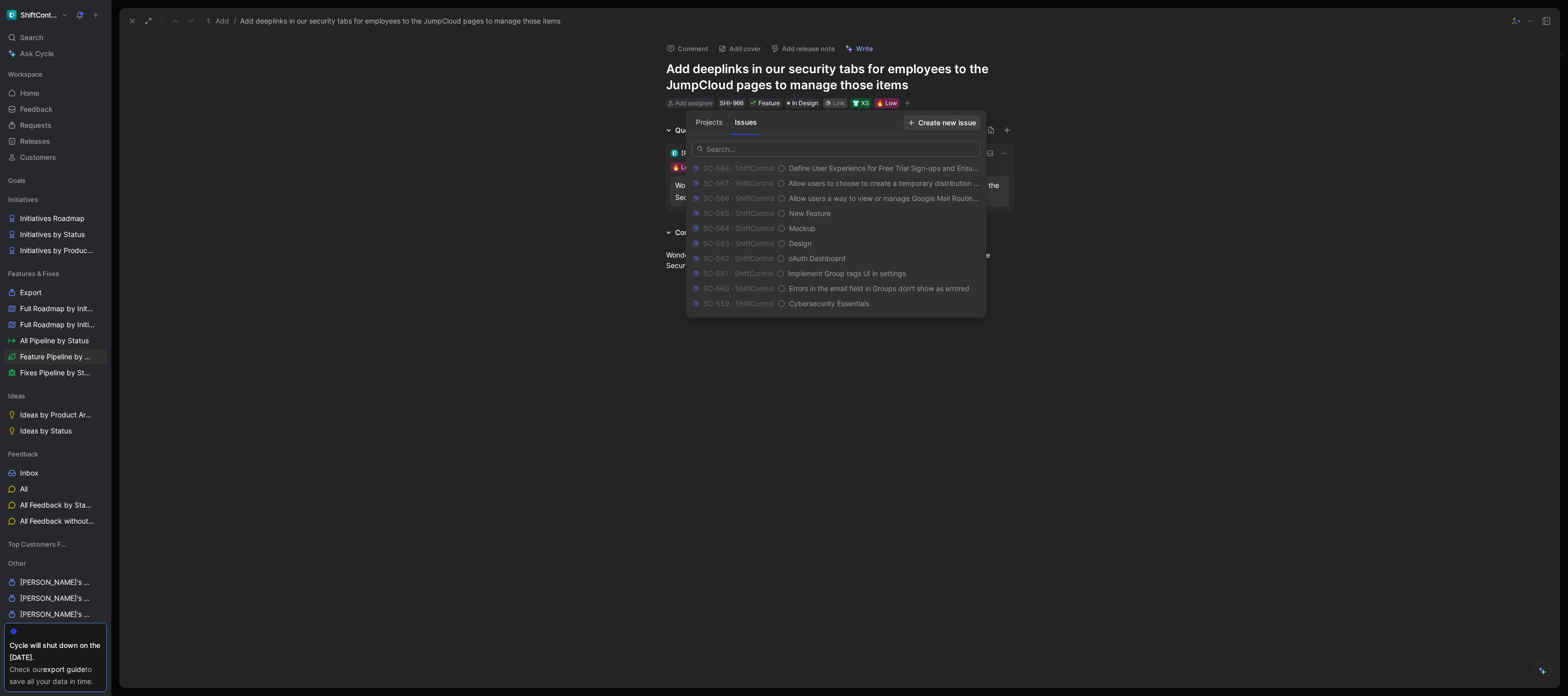
click at [952, 124] on span "Create new issue" at bounding box center [942, 123] width 68 height 12
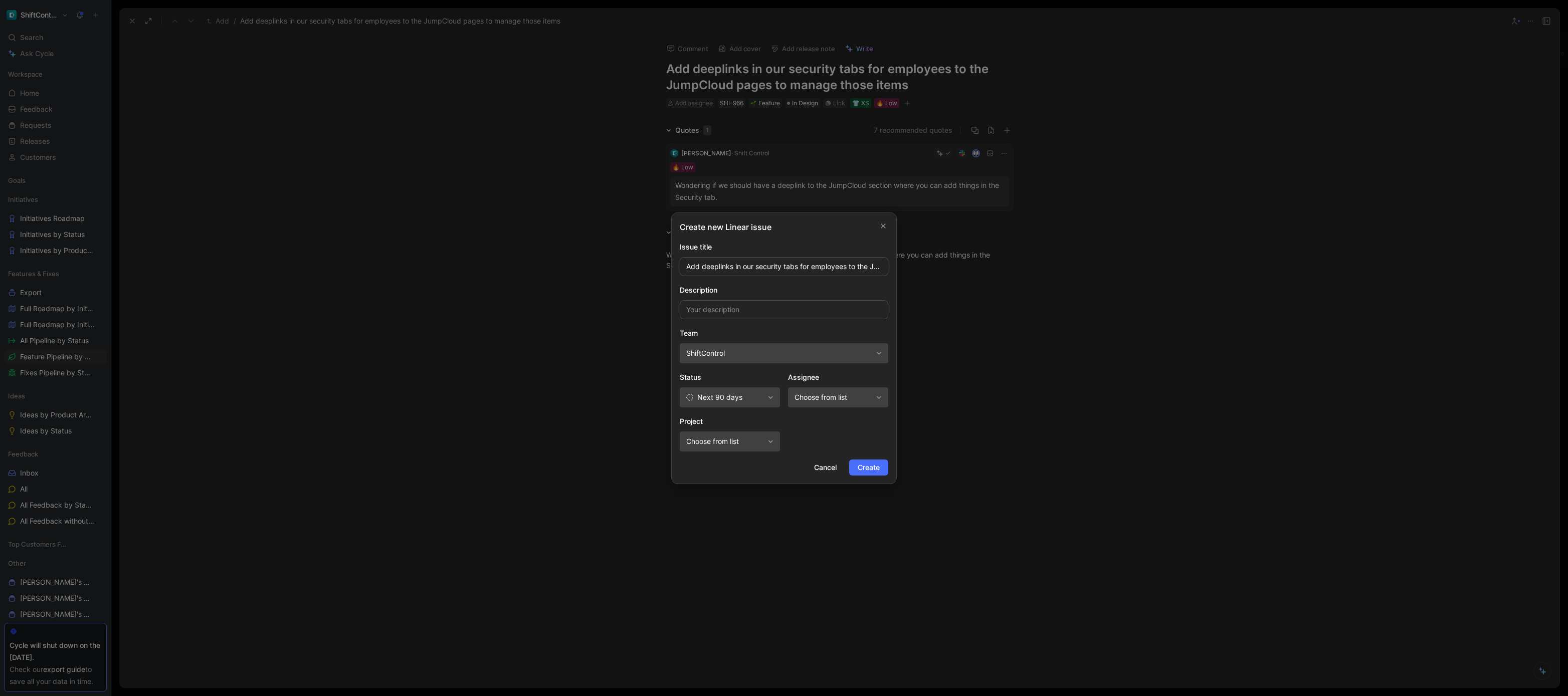
click at [760, 396] on span "Next 90 days" at bounding box center [725, 398] width 78 height 12
click at [868, 464] on span "Create" at bounding box center [869, 468] width 22 height 12
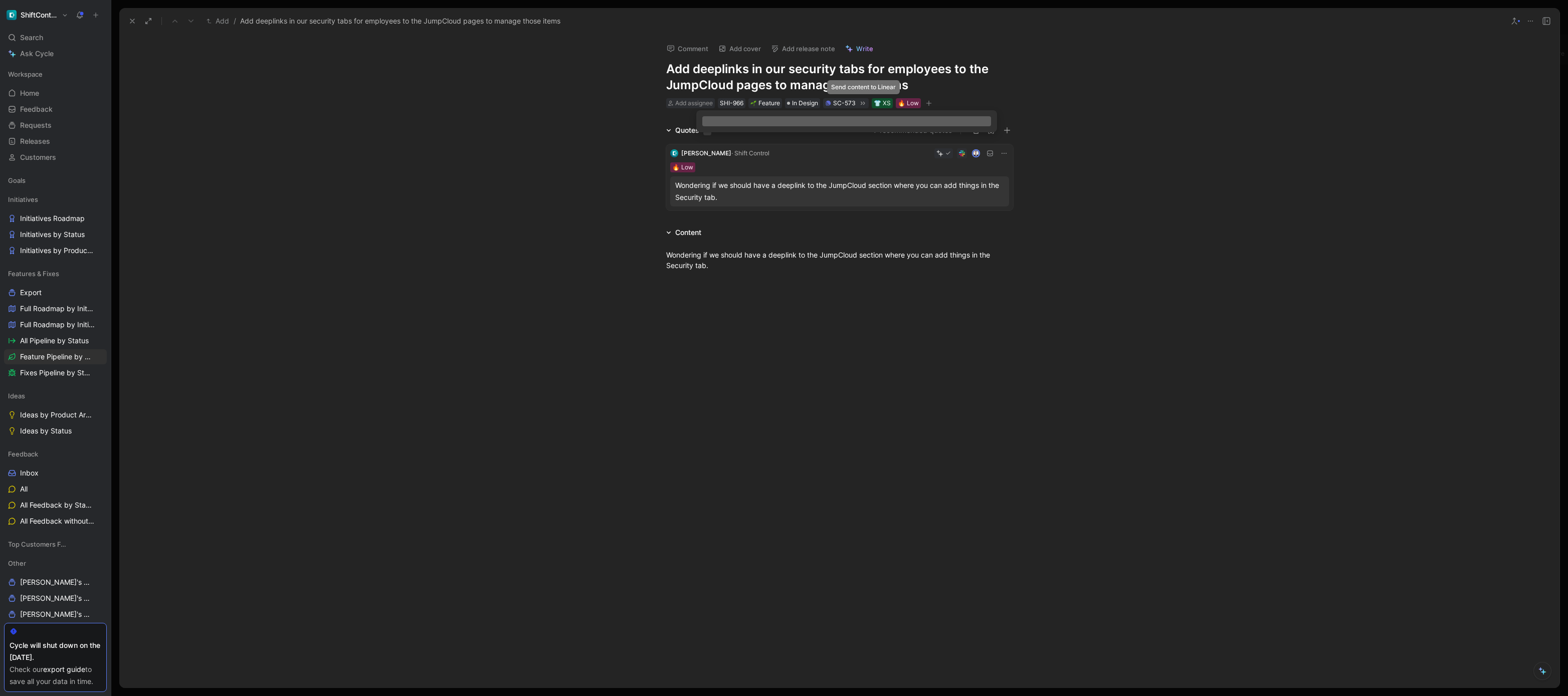
click at [861, 105] on icon at bounding box center [863, 103] width 8 height 8
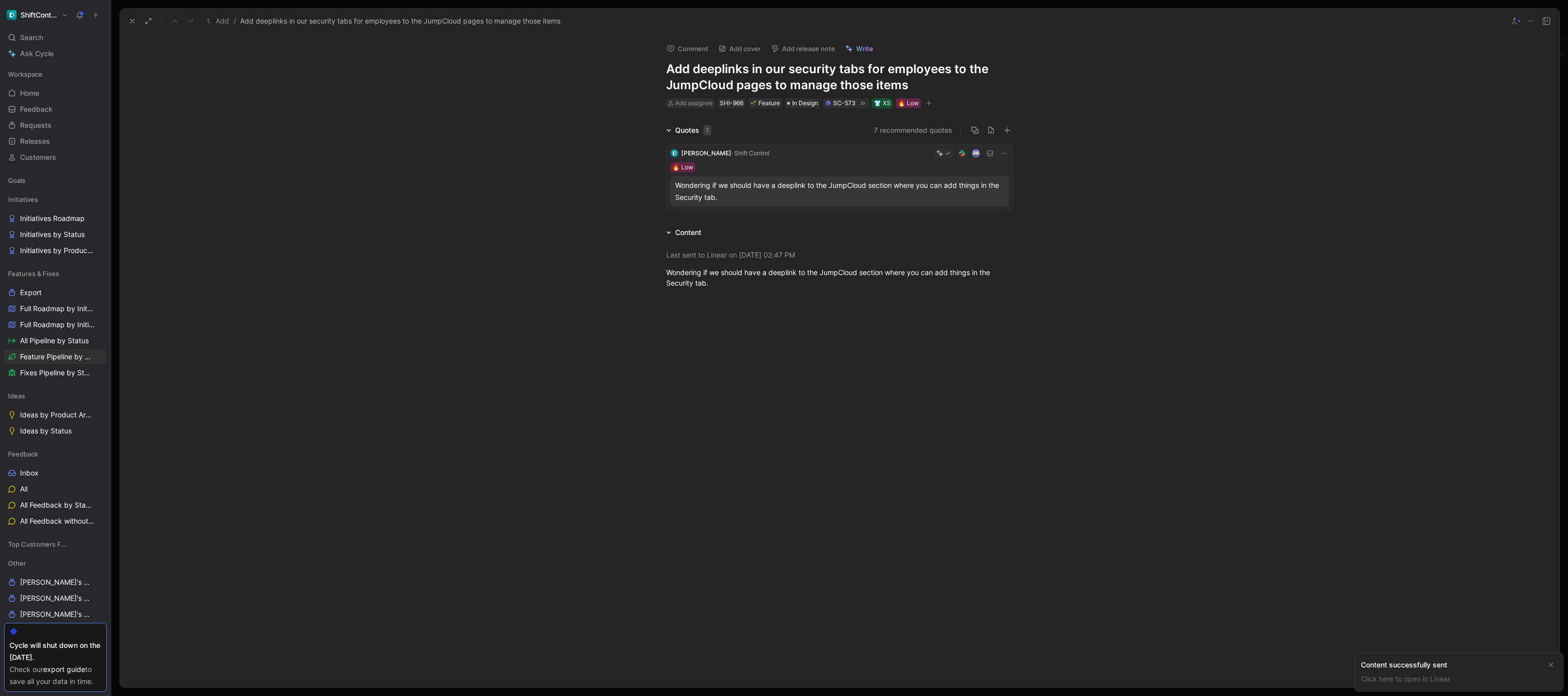
click at [886, 380] on div at bounding box center [839, 404] width 1440 height 209
click at [133, 24] on icon at bounding box center [133, 21] width 8 height 8
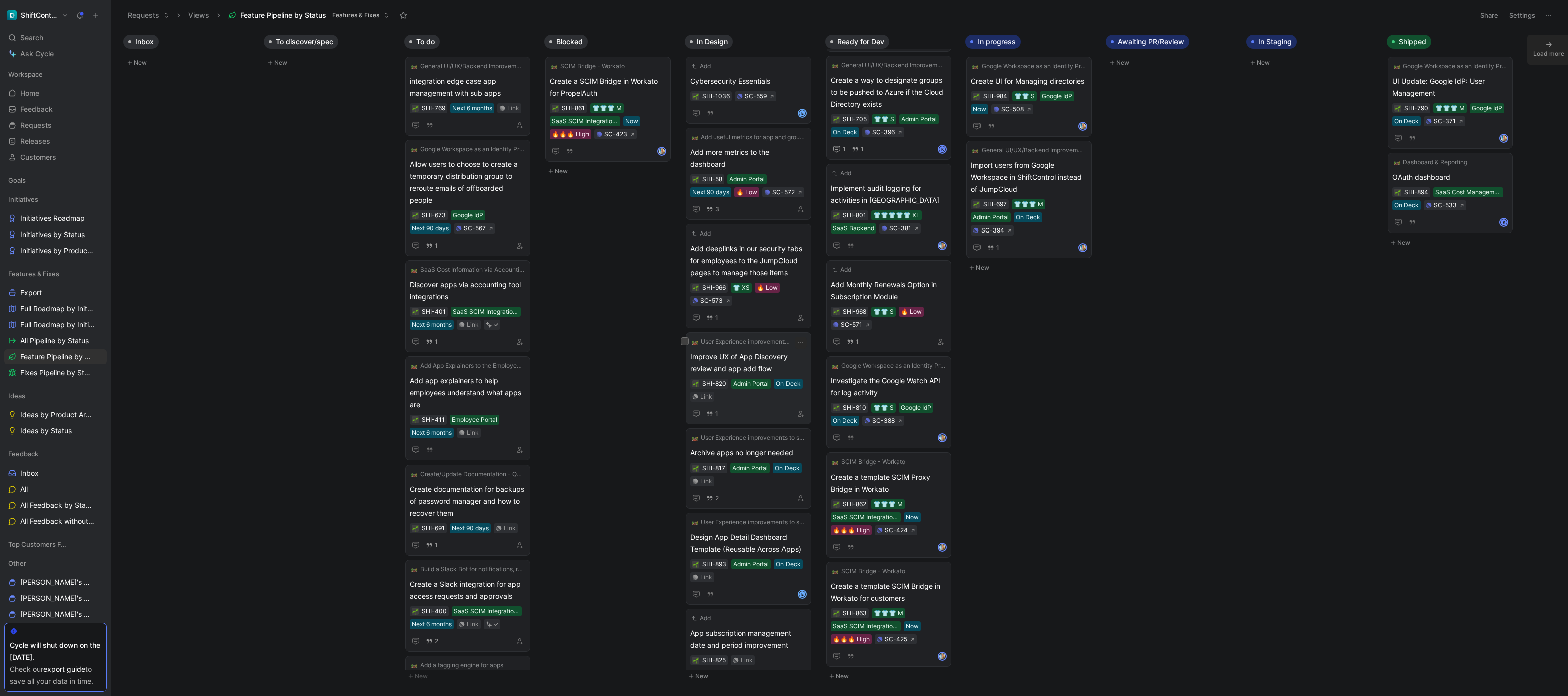
click at [770, 363] on span "Improve UX of App Discovery review and app add flow" at bounding box center [748, 363] width 116 height 24
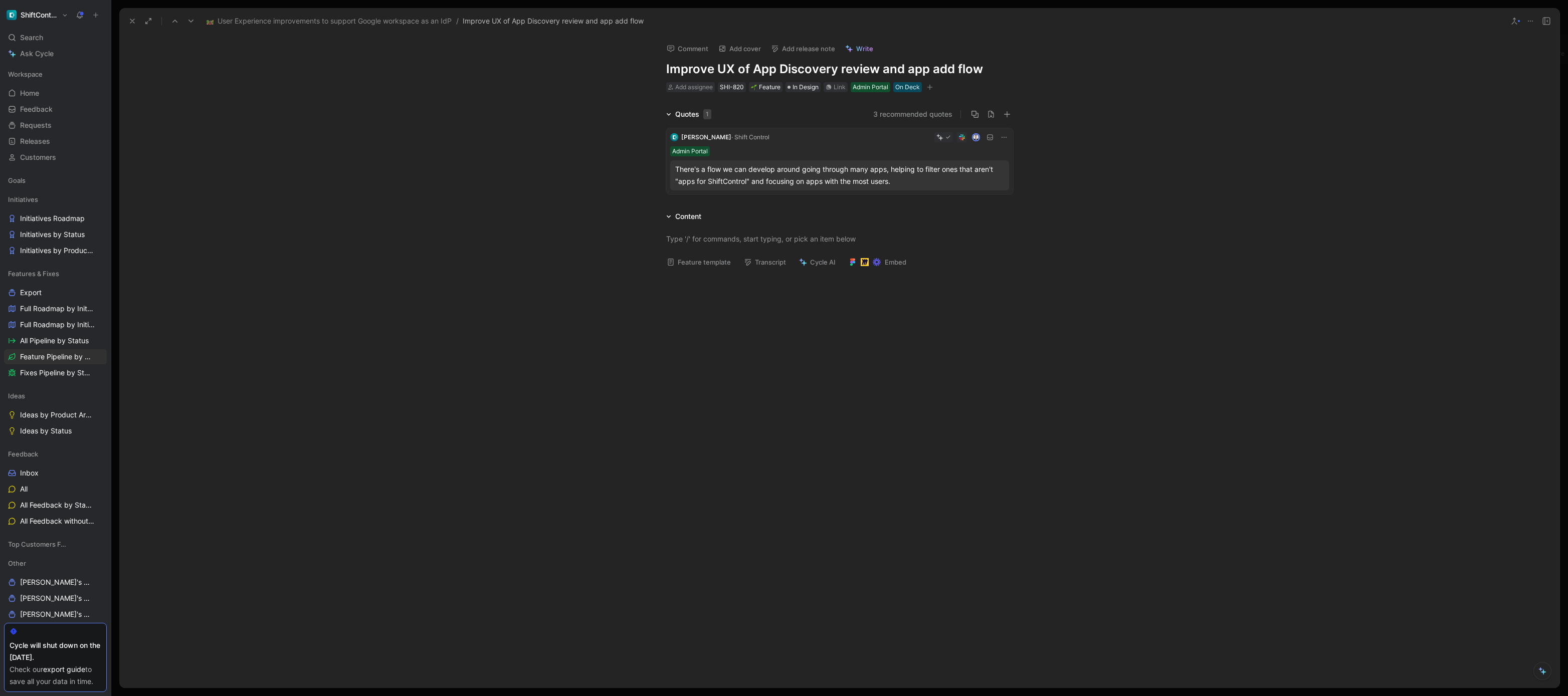
click at [910, 177] on div "There's a flow we can develop around going through many apps, helping to filter…" at bounding box center [839, 175] width 329 height 24
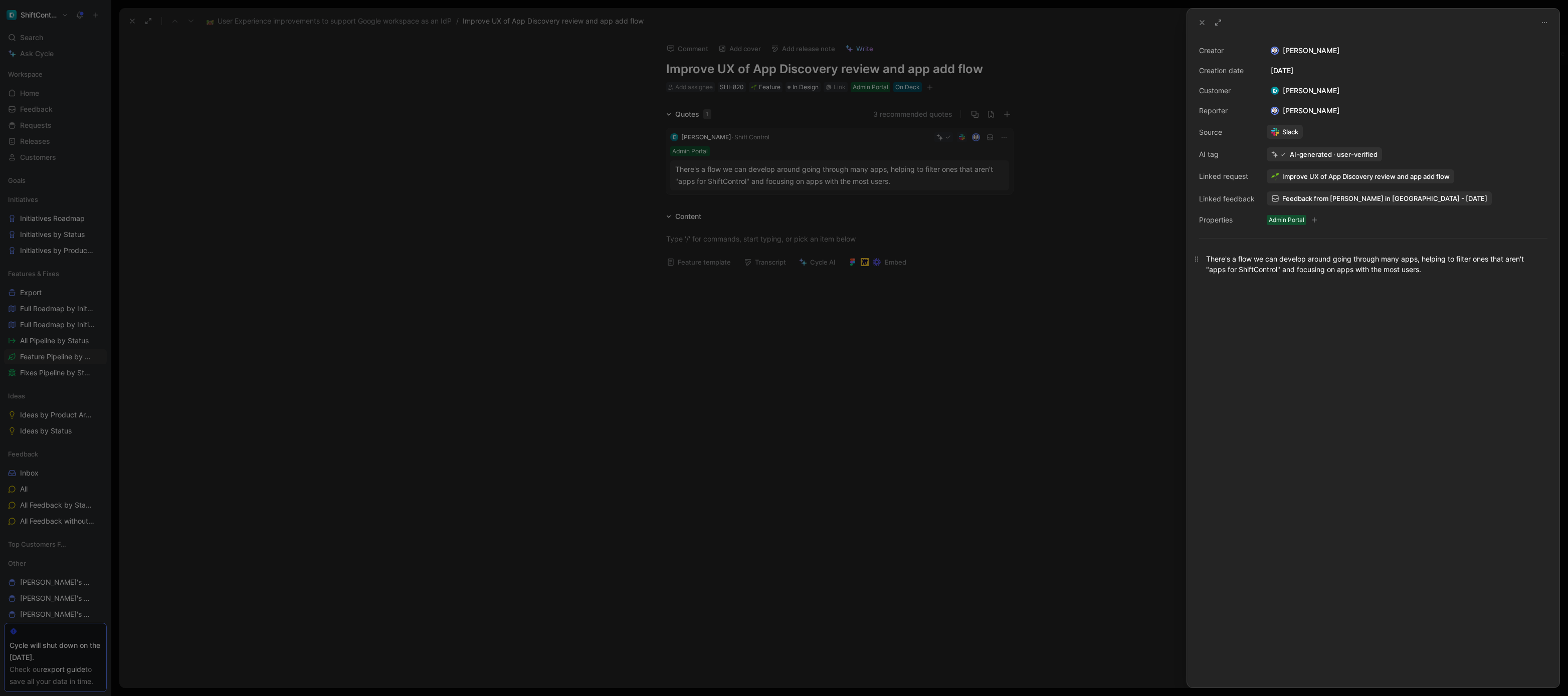
click at [1357, 263] on div "There's a flow we can develop around going through many apps, helping to filter…" at bounding box center [1373, 264] width 335 height 21
copy div "There's a flow we can develop around going through many apps, helping to filter…"
click at [990, 242] on div at bounding box center [784, 348] width 1568 height 696
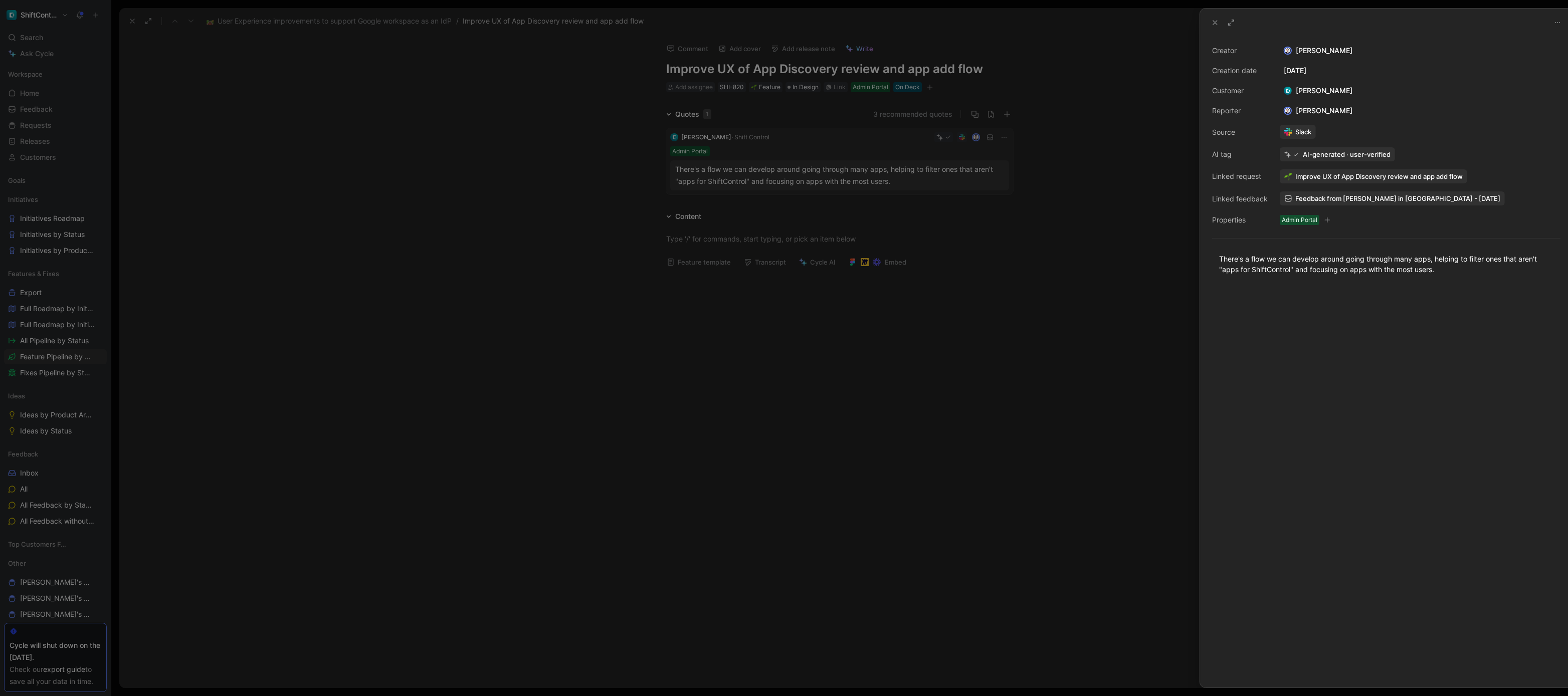
click at [911, 231] on div at bounding box center [784, 348] width 1568 height 696
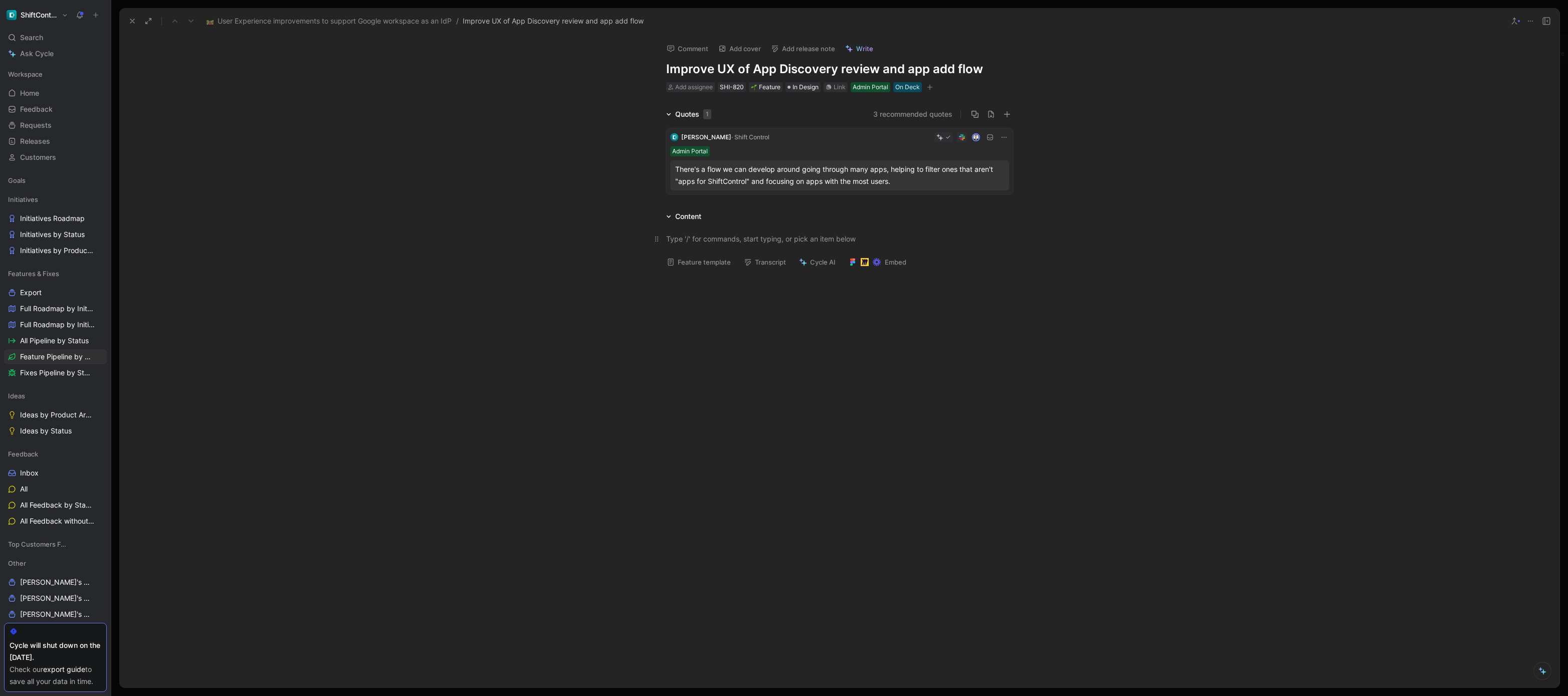
click at [900, 238] on div at bounding box center [840, 239] width 347 height 11
click at [844, 84] on div "Link" at bounding box center [840, 87] width 12 height 10
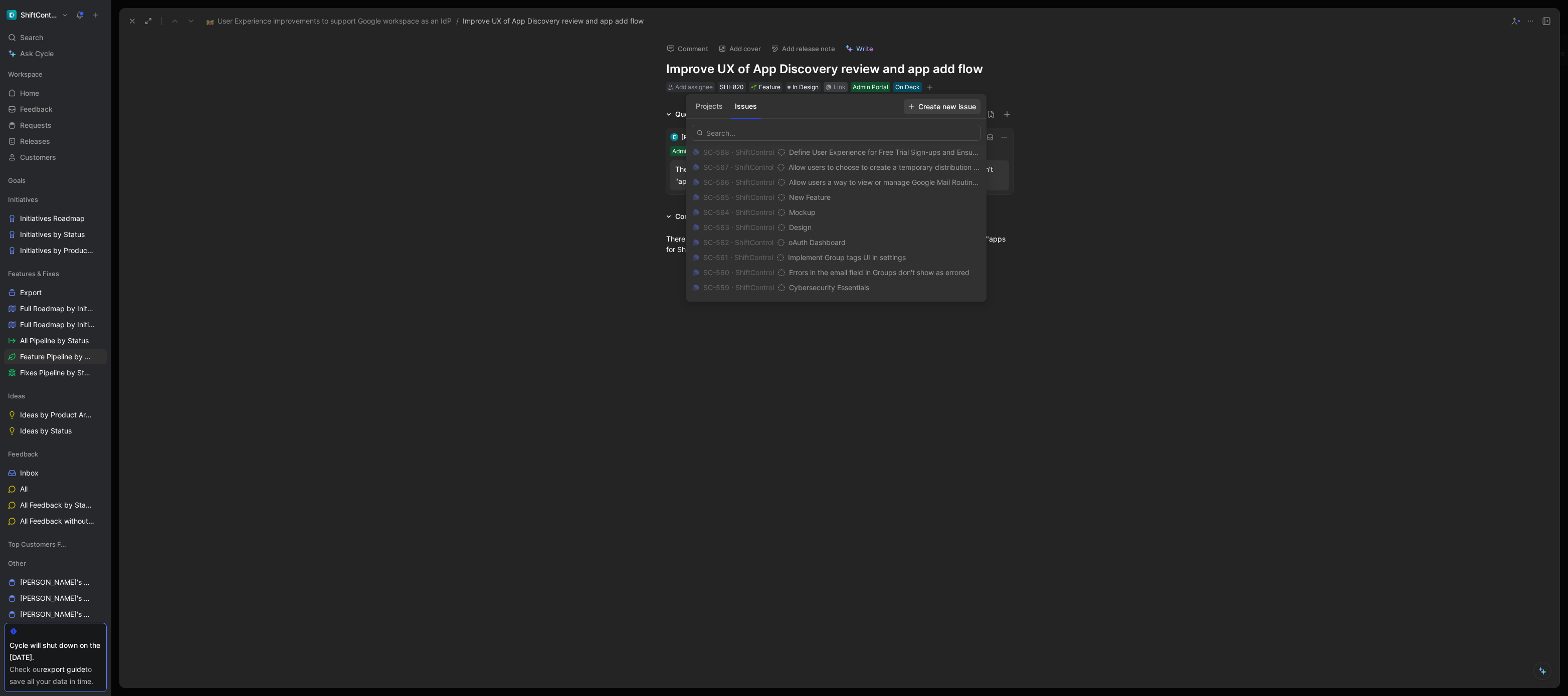
click at [956, 106] on span "Create new issue" at bounding box center [942, 107] width 68 height 12
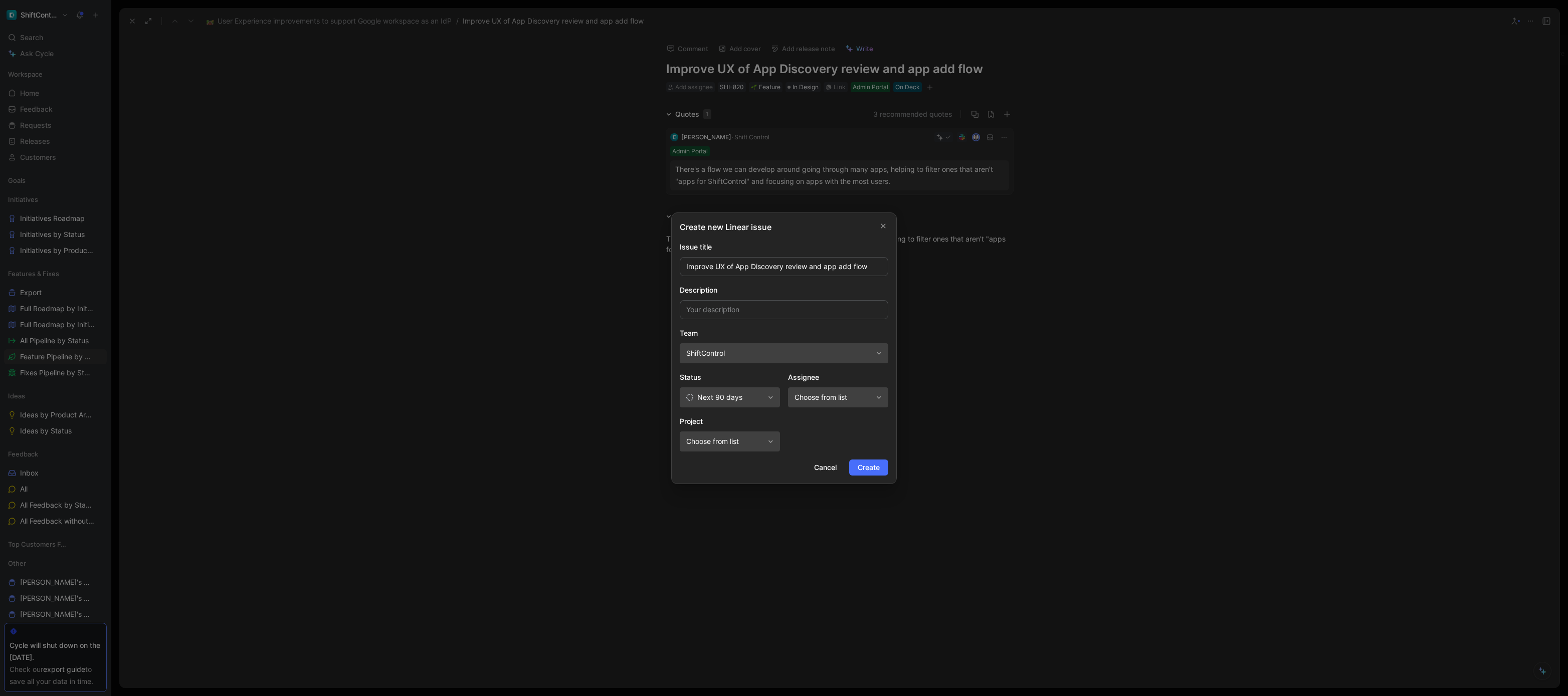
click at [765, 400] on button "Next 90 days" at bounding box center [730, 398] width 100 height 20
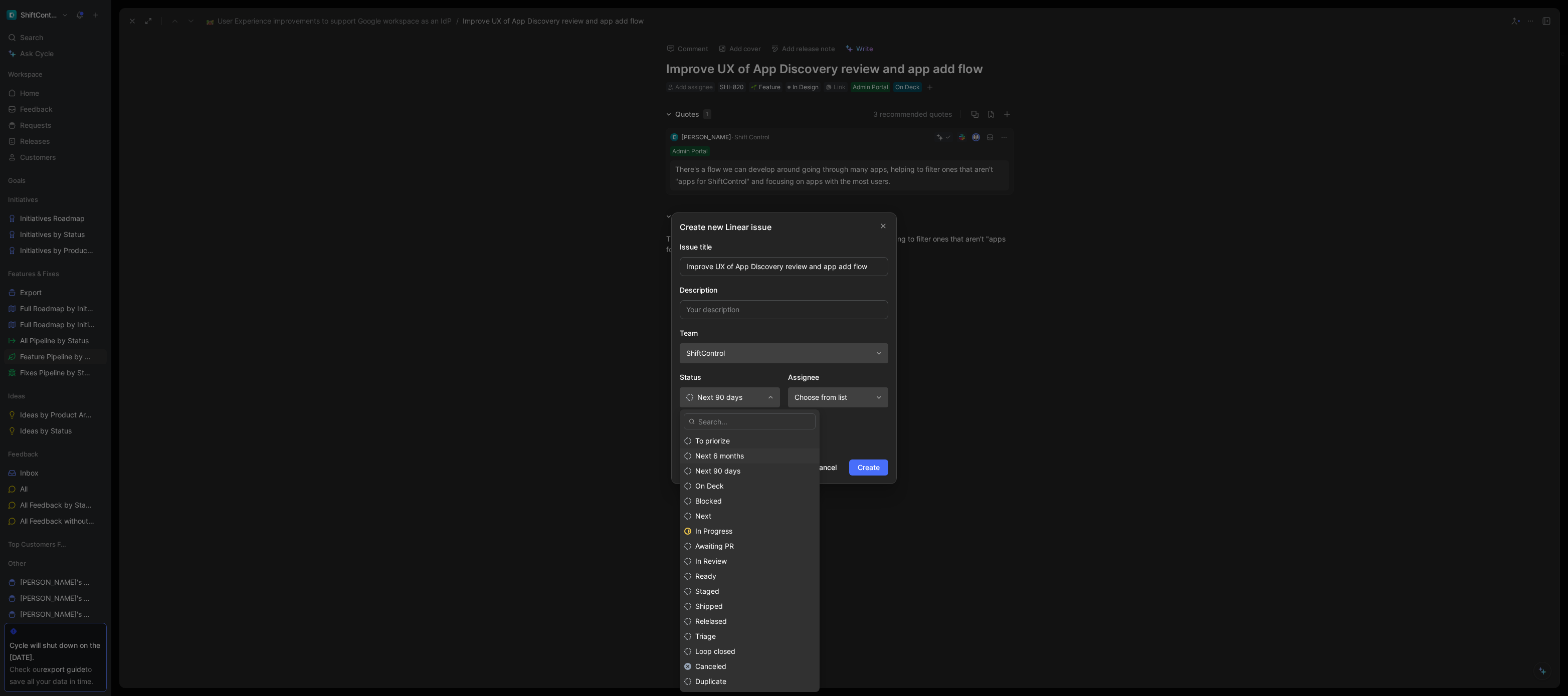
click at [734, 456] on span "Next 6 months" at bounding box center [719, 456] width 49 height 9
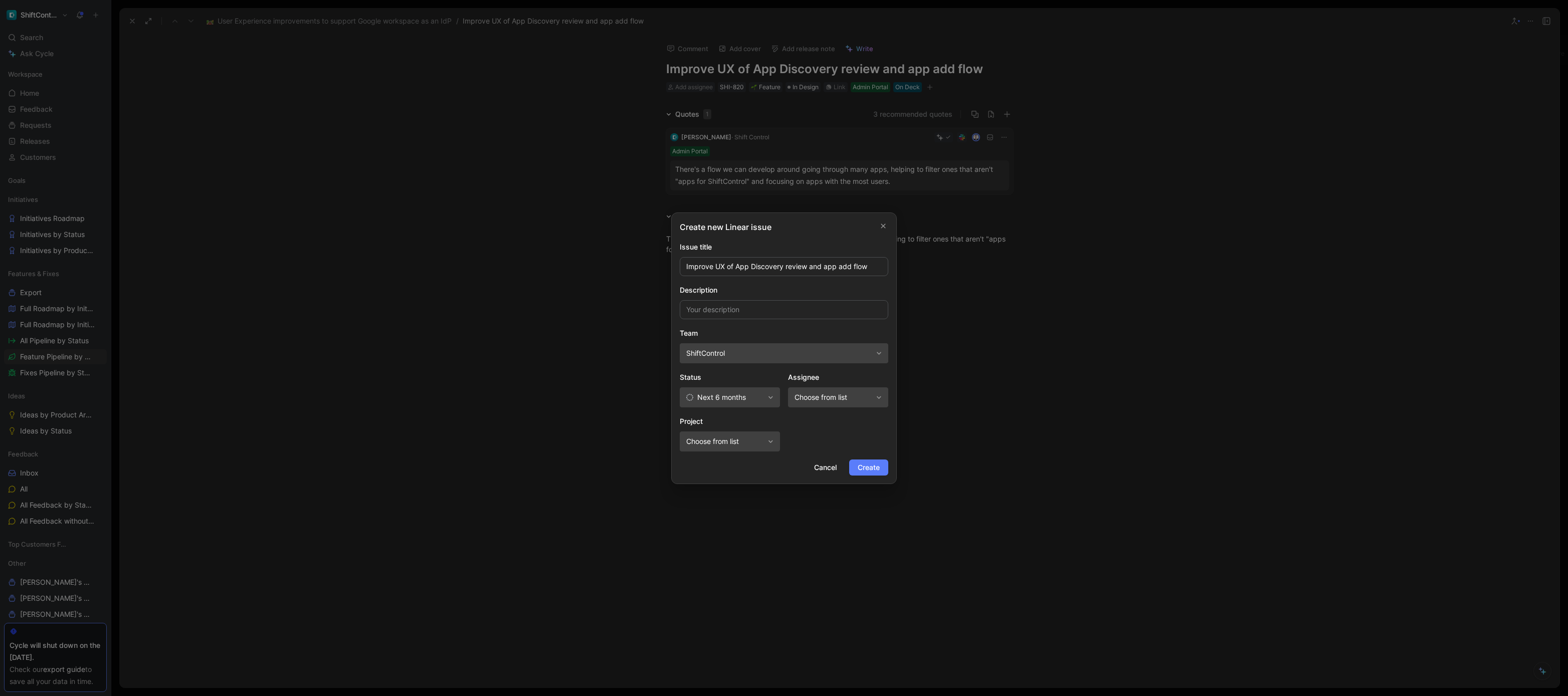
click at [872, 471] on span "Create" at bounding box center [869, 468] width 22 height 12
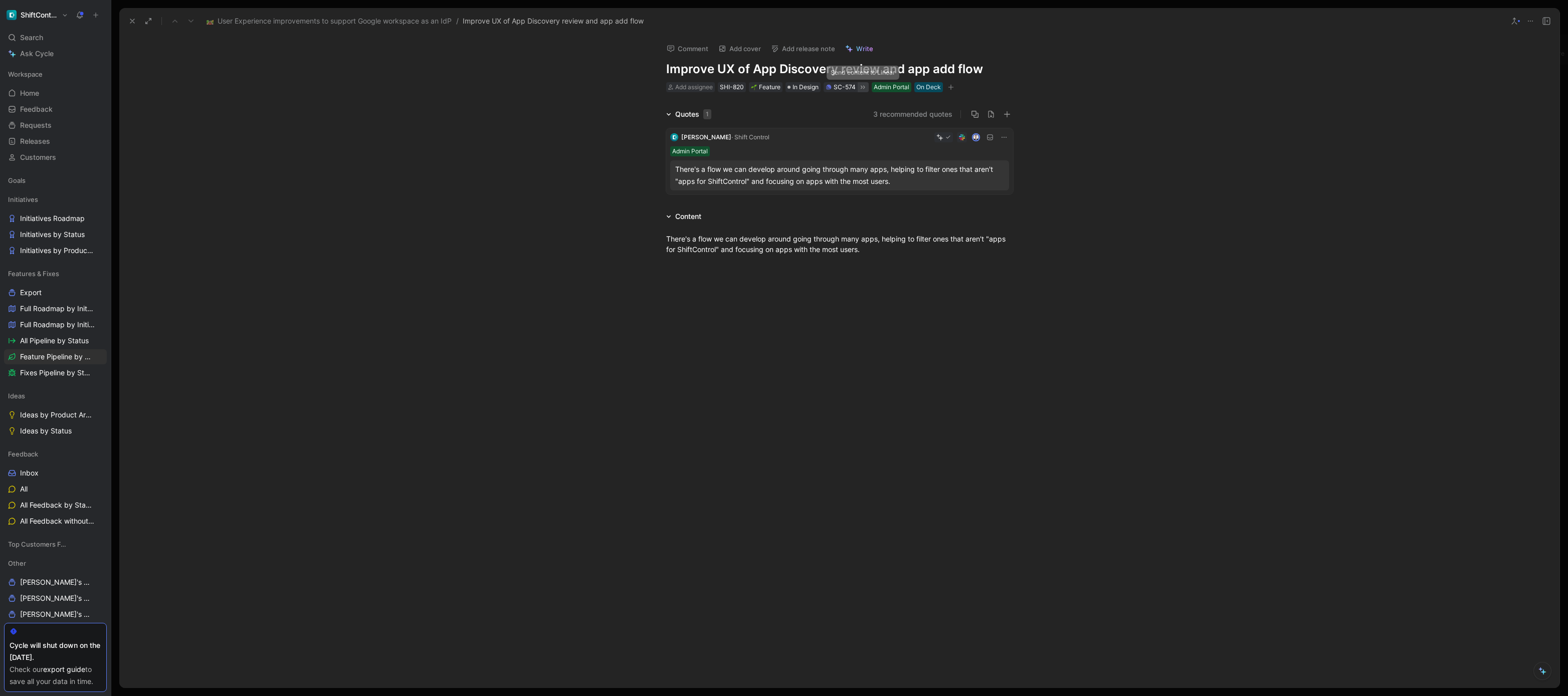
click at [862, 87] on icon at bounding box center [863, 86] width 4 height 3
click at [132, 20] on icon at bounding box center [133, 21] width 8 height 8
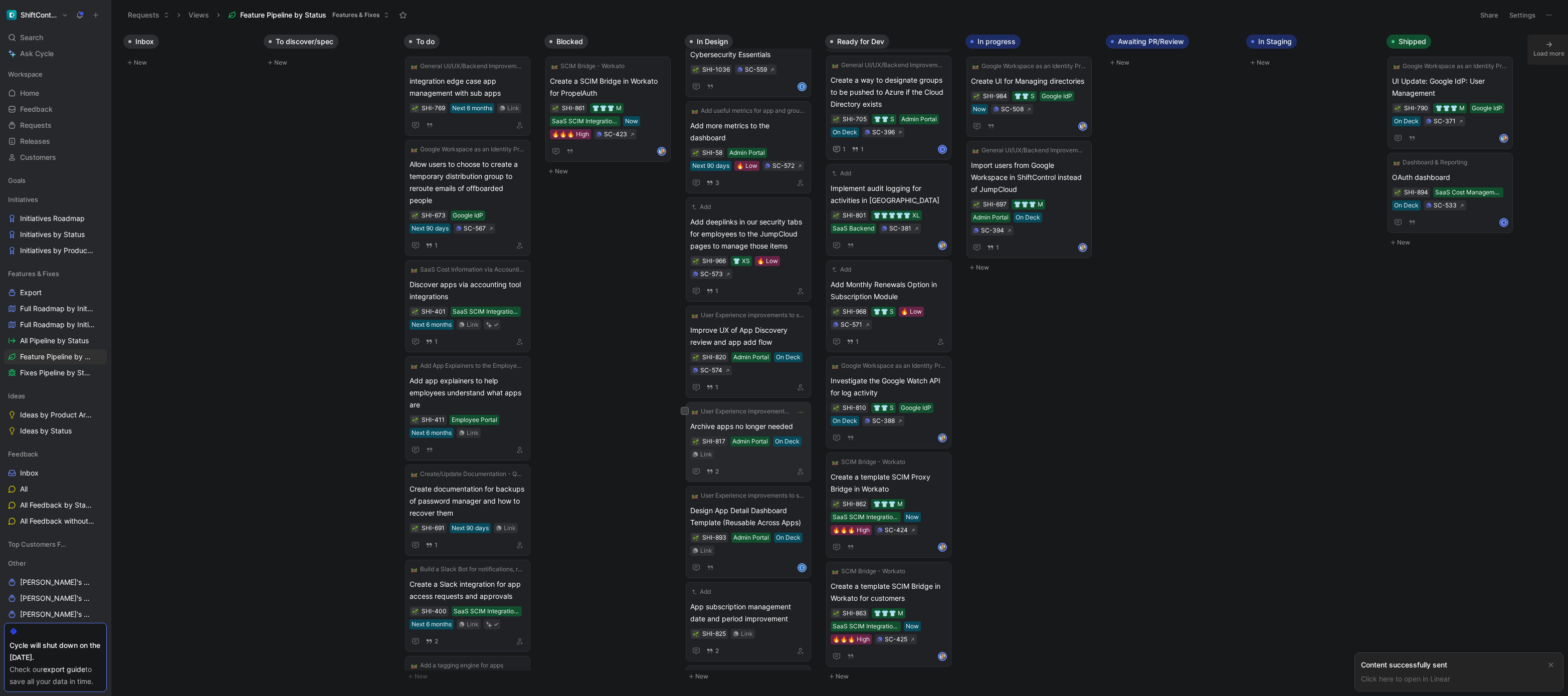
scroll to position [33, 0]
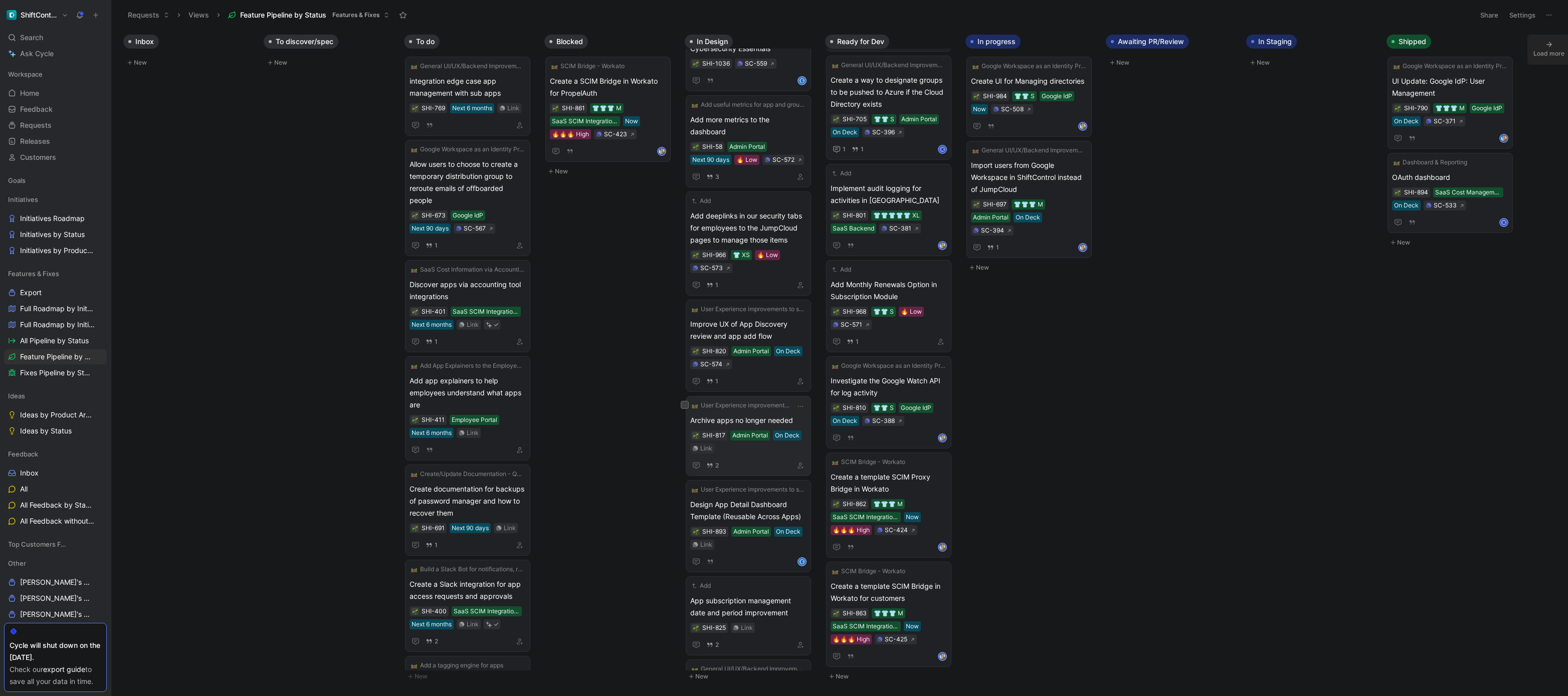
click at [768, 420] on span "Archive apps no longer needed" at bounding box center [748, 420] width 116 height 12
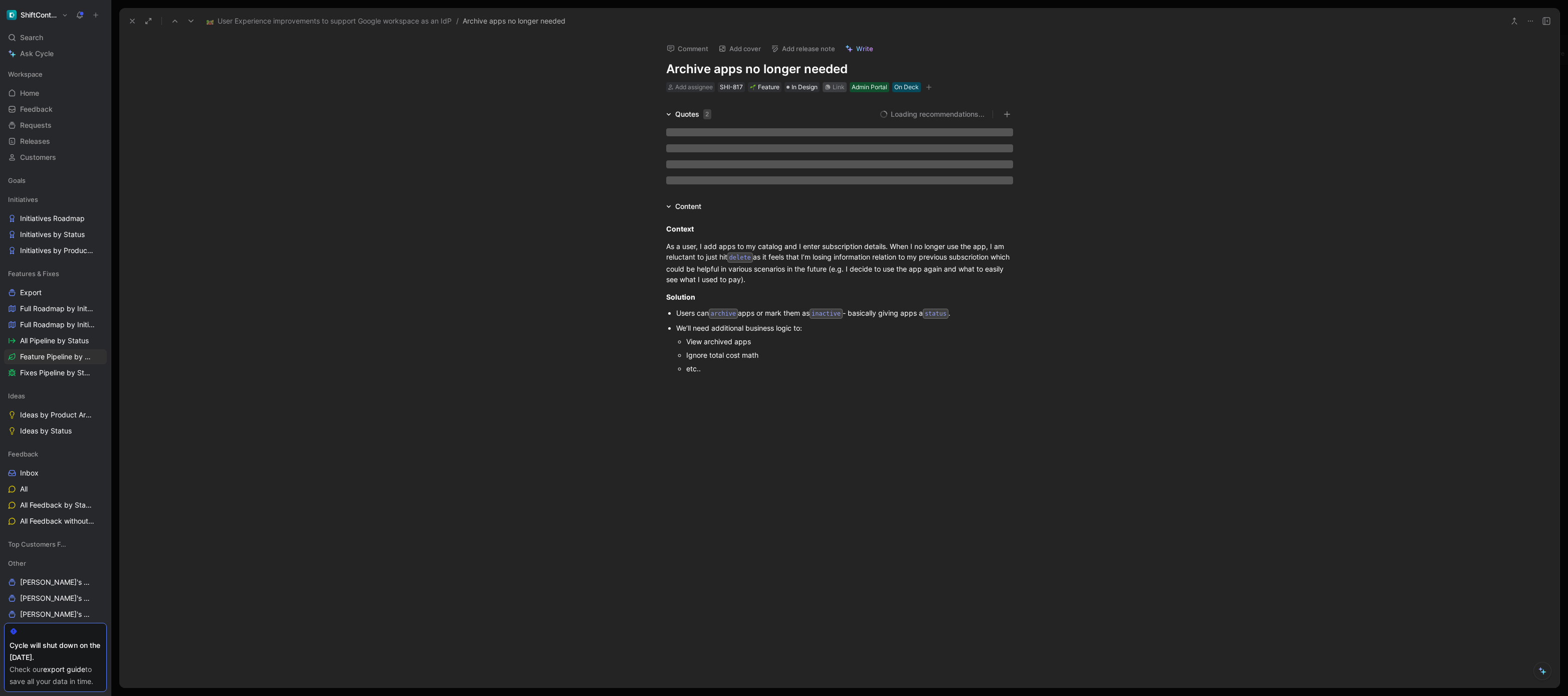
click at [836, 88] on div "Link" at bounding box center [839, 87] width 12 height 10
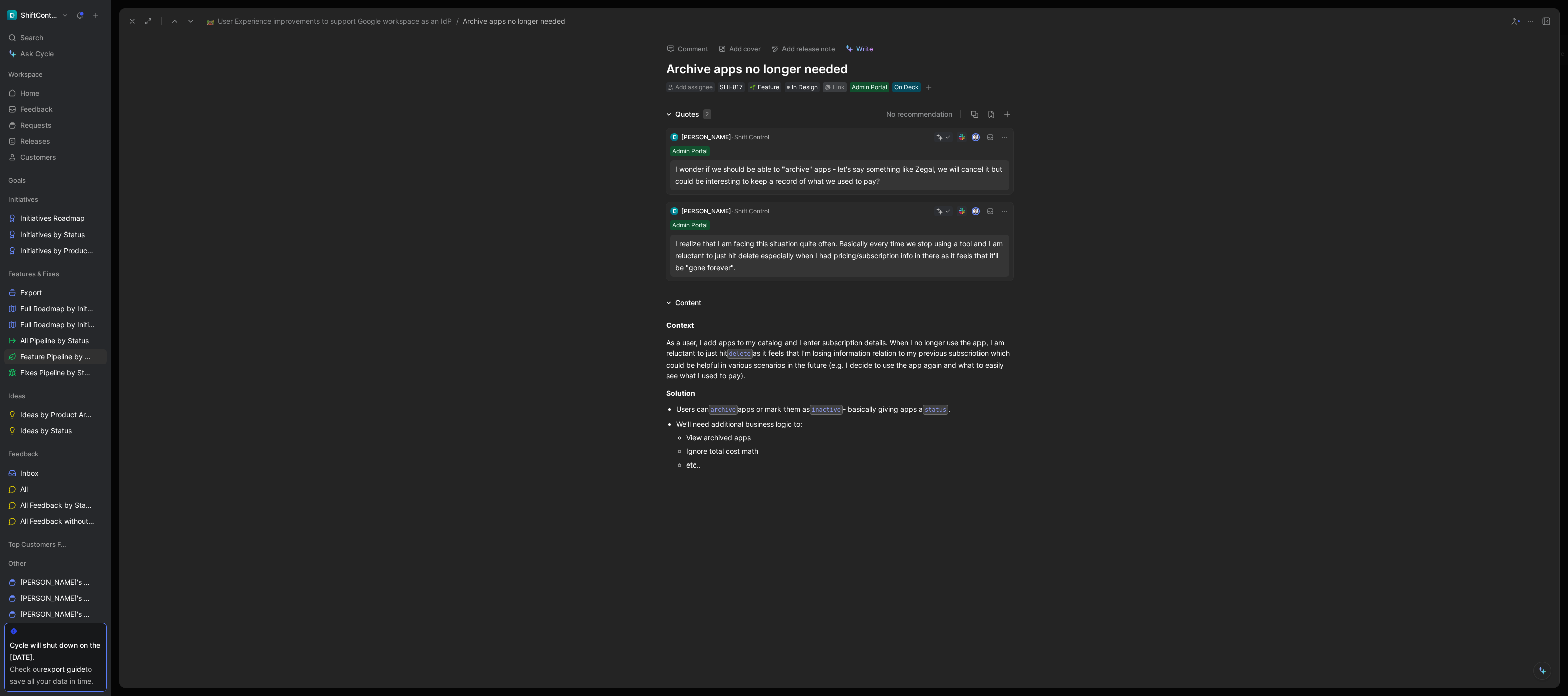
click at [838, 86] on div "Link" at bounding box center [839, 87] width 12 height 10
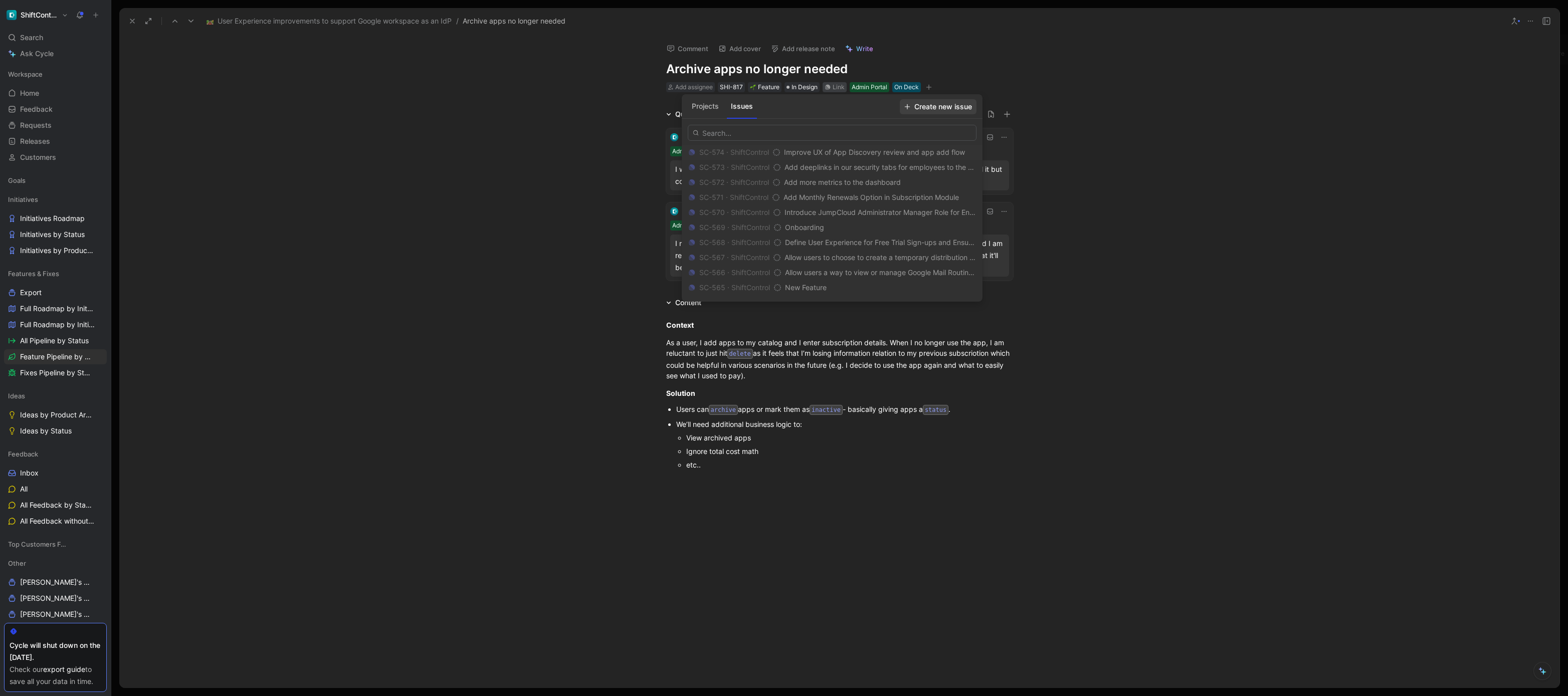
click at [940, 106] on span "Create new issue" at bounding box center [938, 107] width 68 height 12
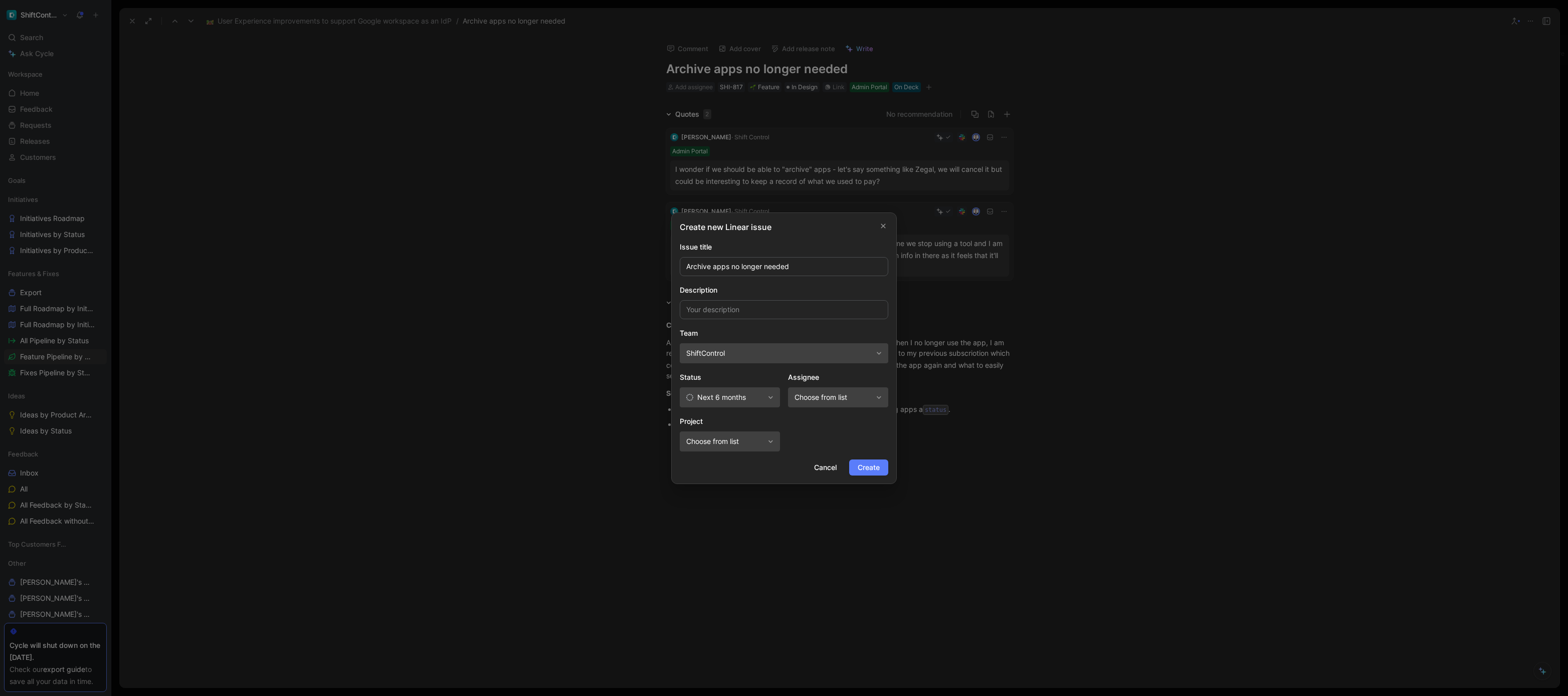
click at [875, 466] on span "Create" at bounding box center [869, 468] width 22 height 12
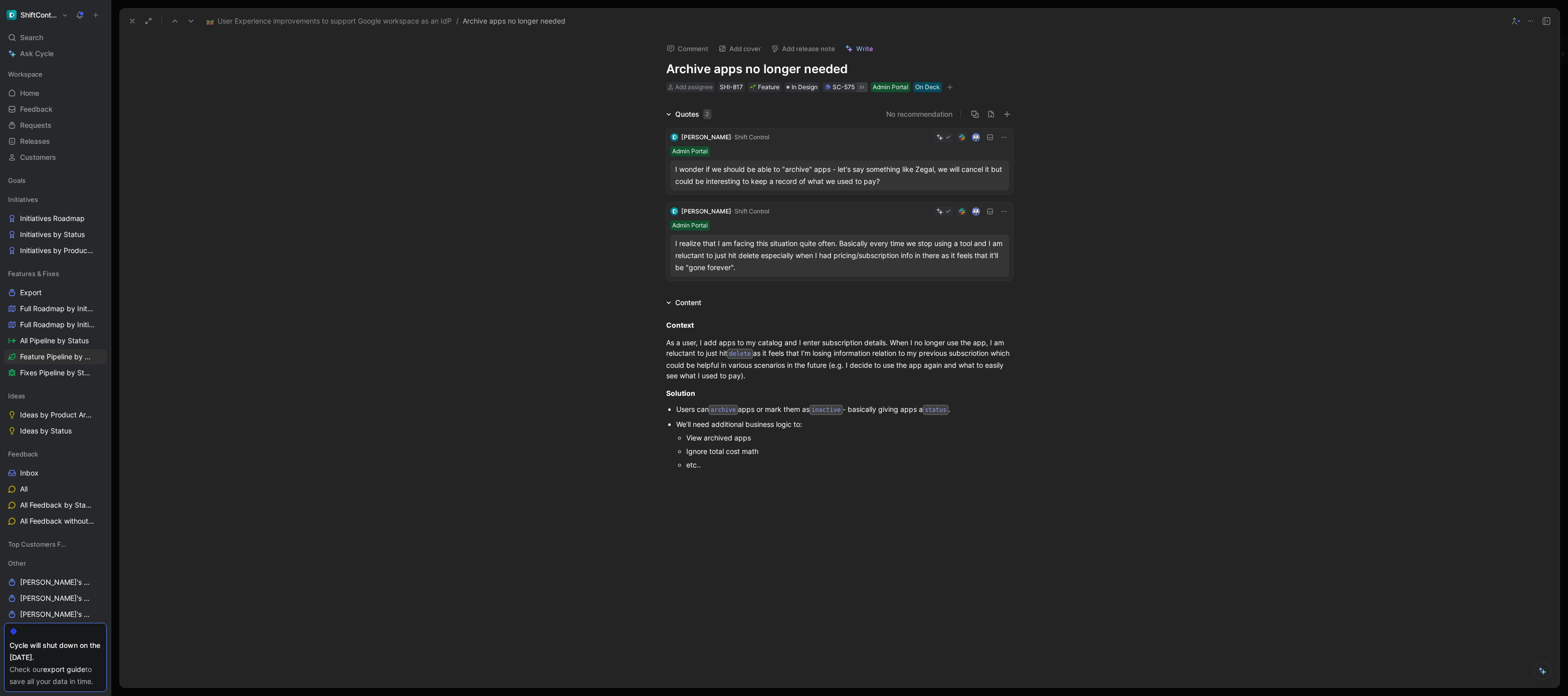
click at [860, 88] on icon at bounding box center [862, 86] width 4 height 3
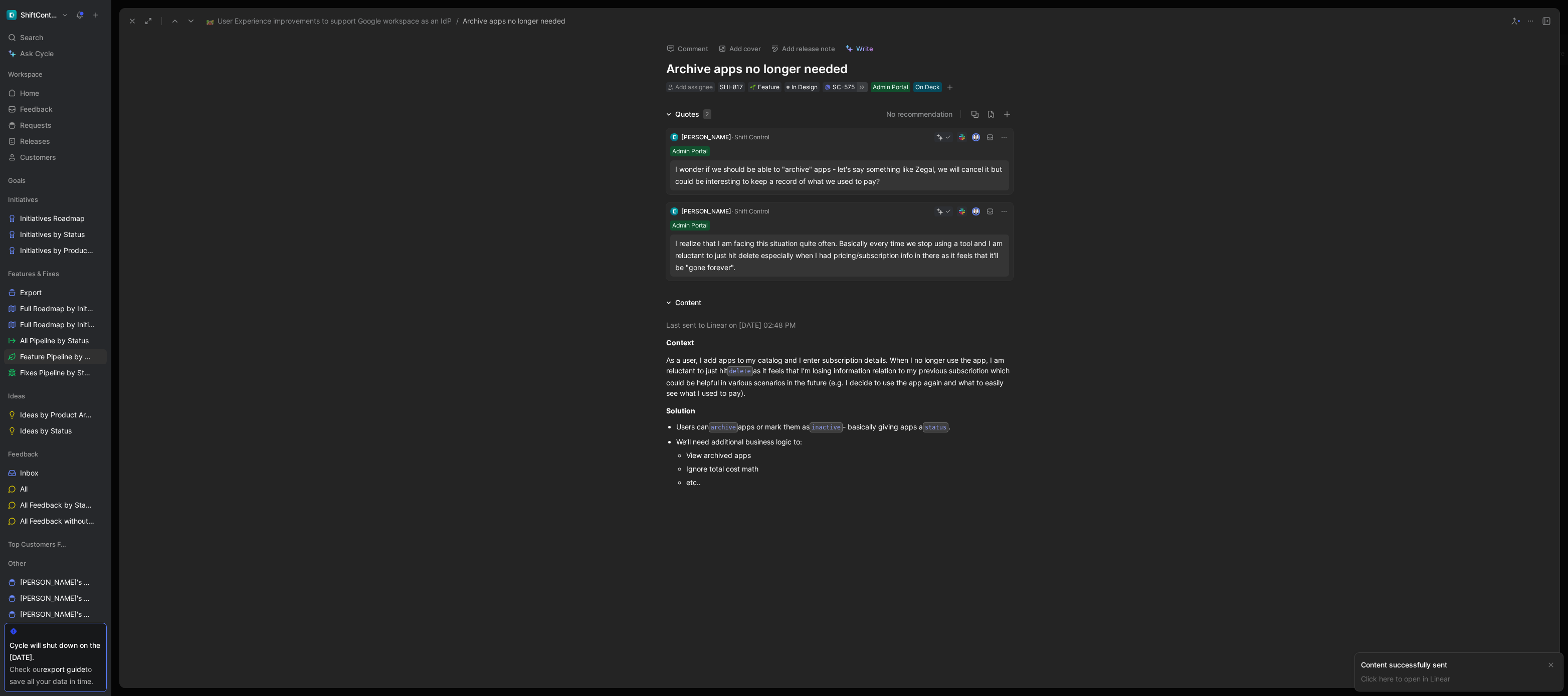
click at [443, 300] on div "Content Last sent to Linear on October 03, 2025 - 02:48 PM Context As a user, I…" at bounding box center [839, 501] width 1440 height 410
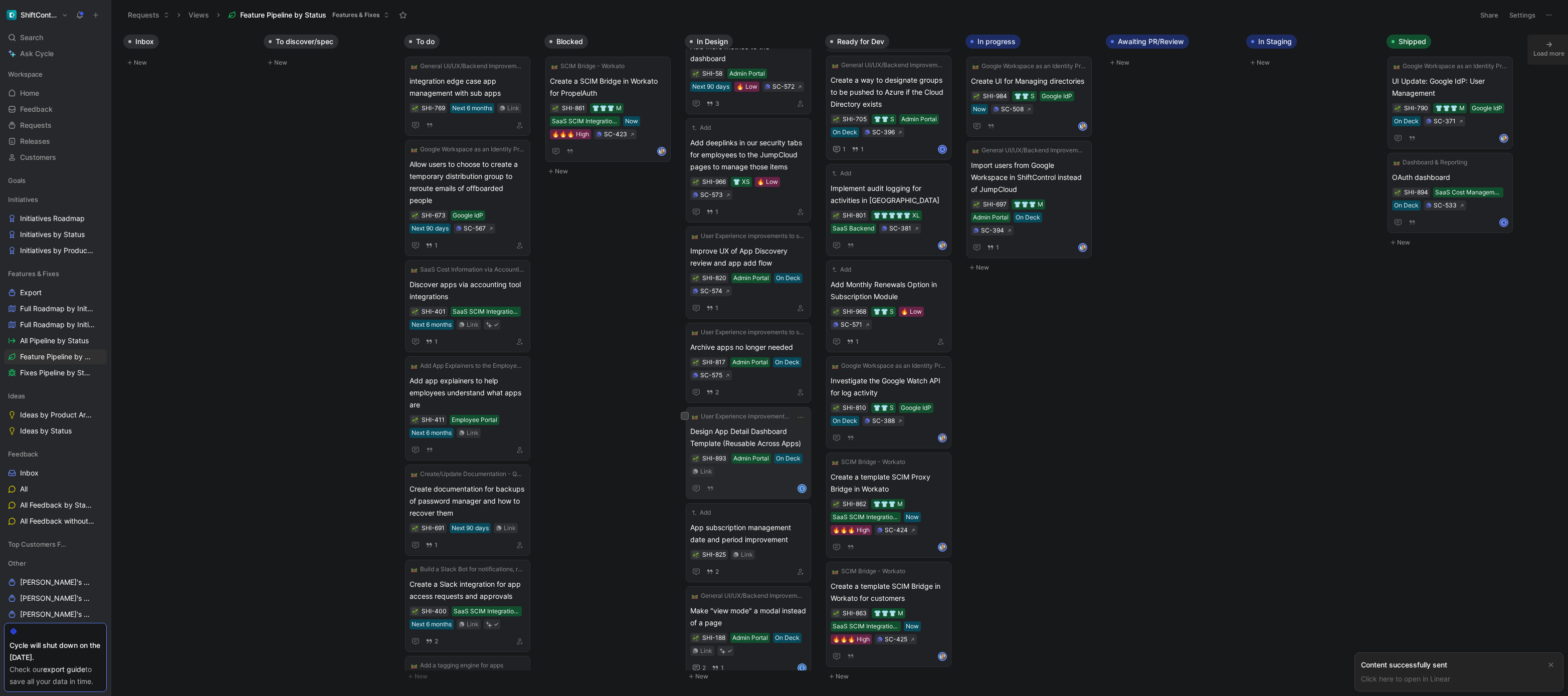
scroll to position [108, 0]
click at [769, 426] on span "Design App Detail Dashboard Template (Reusable Across Apps)" at bounding box center [748, 436] width 116 height 24
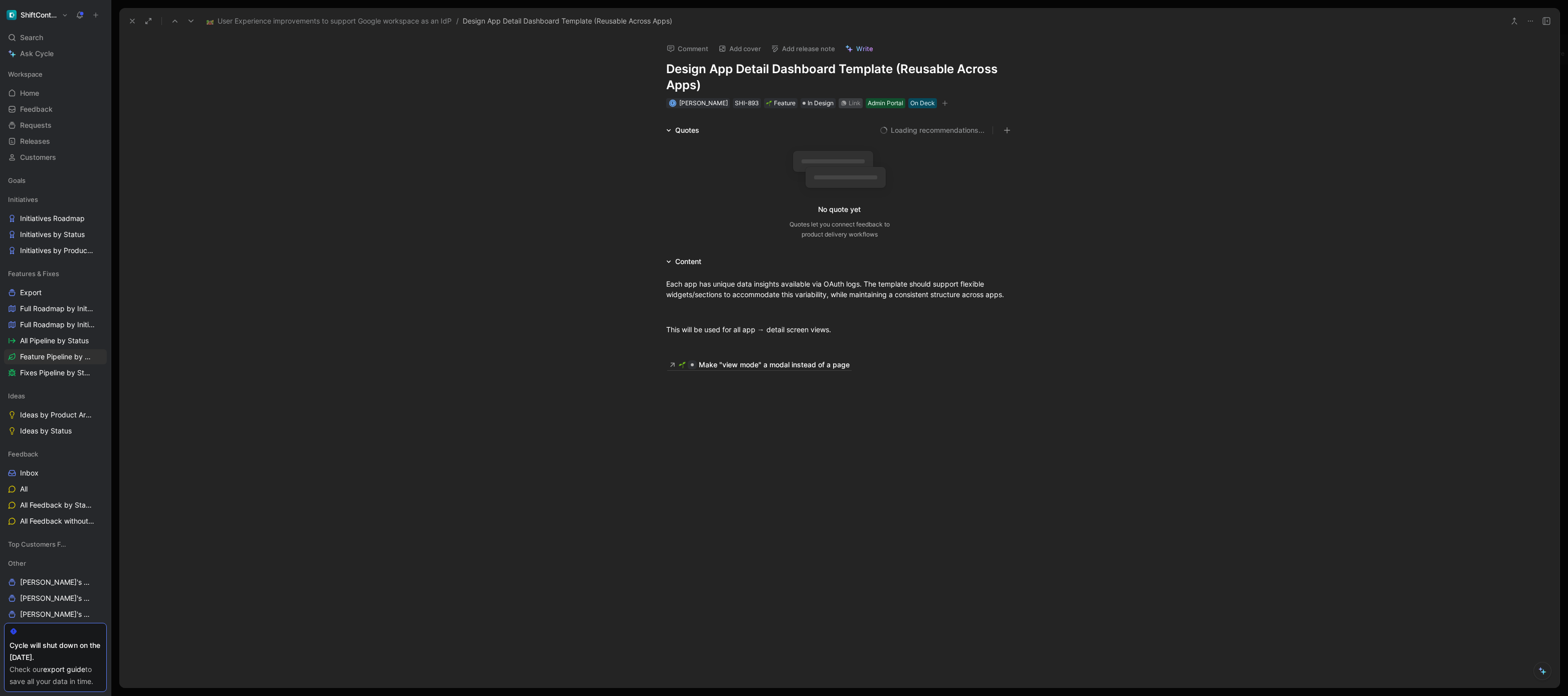
click at [849, 103] on div "Link" at bounding box center [855, 103] width 12 height 10
click at [849, 105] on div "Link" at bounding box center [855, 103] width 12 height 10
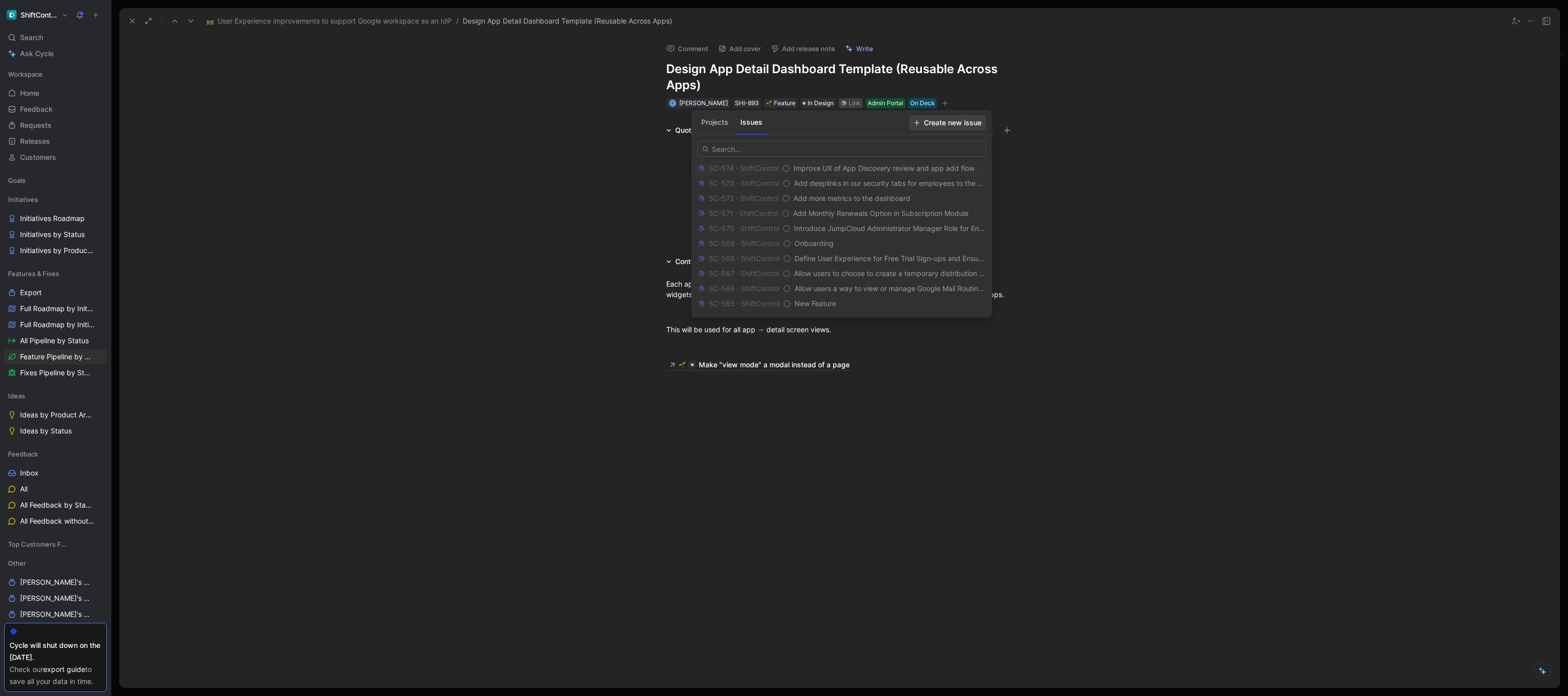
click at [960, 129] on button "Create new issue" at bounding box center [948, 122] width 77 height 15
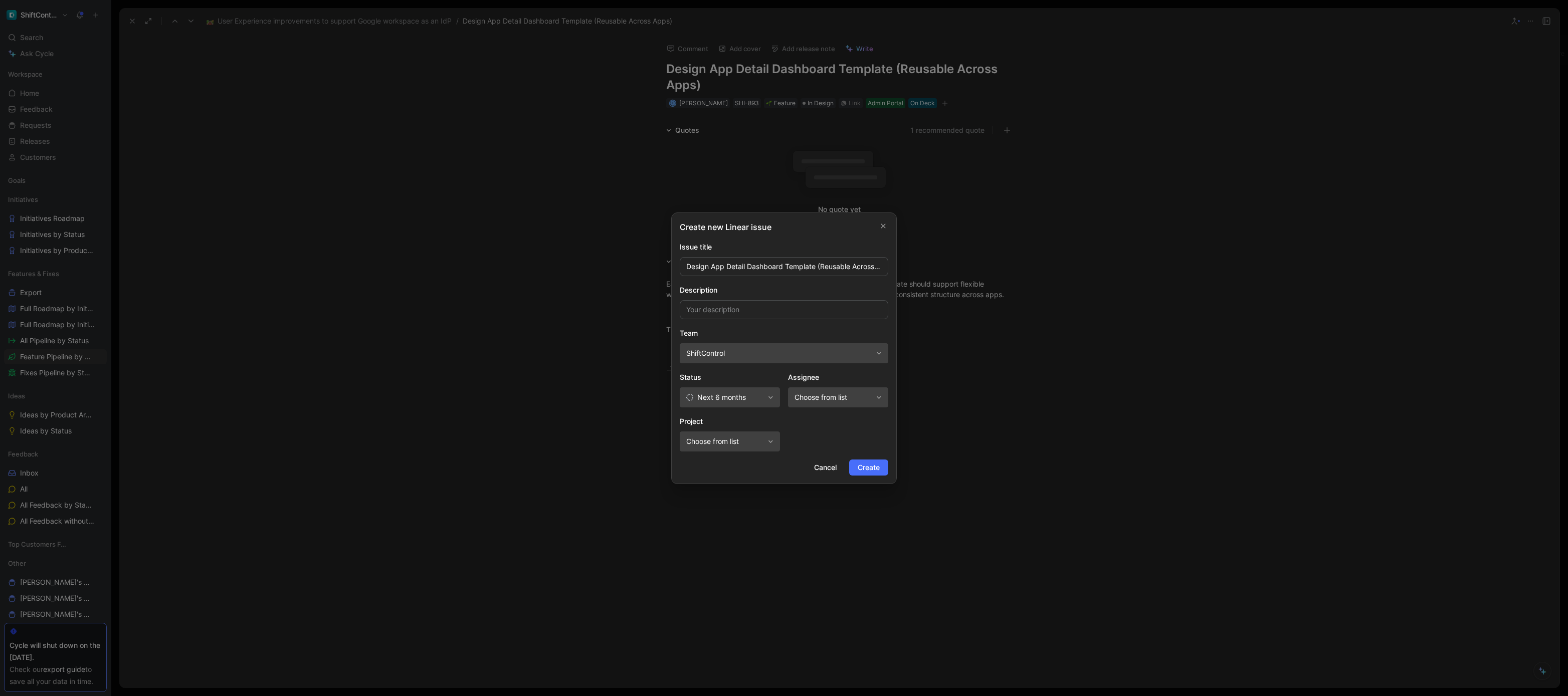
click at [740, 398] on span "Next 6 months" at bounding box center [721, 398] width 49 height 12
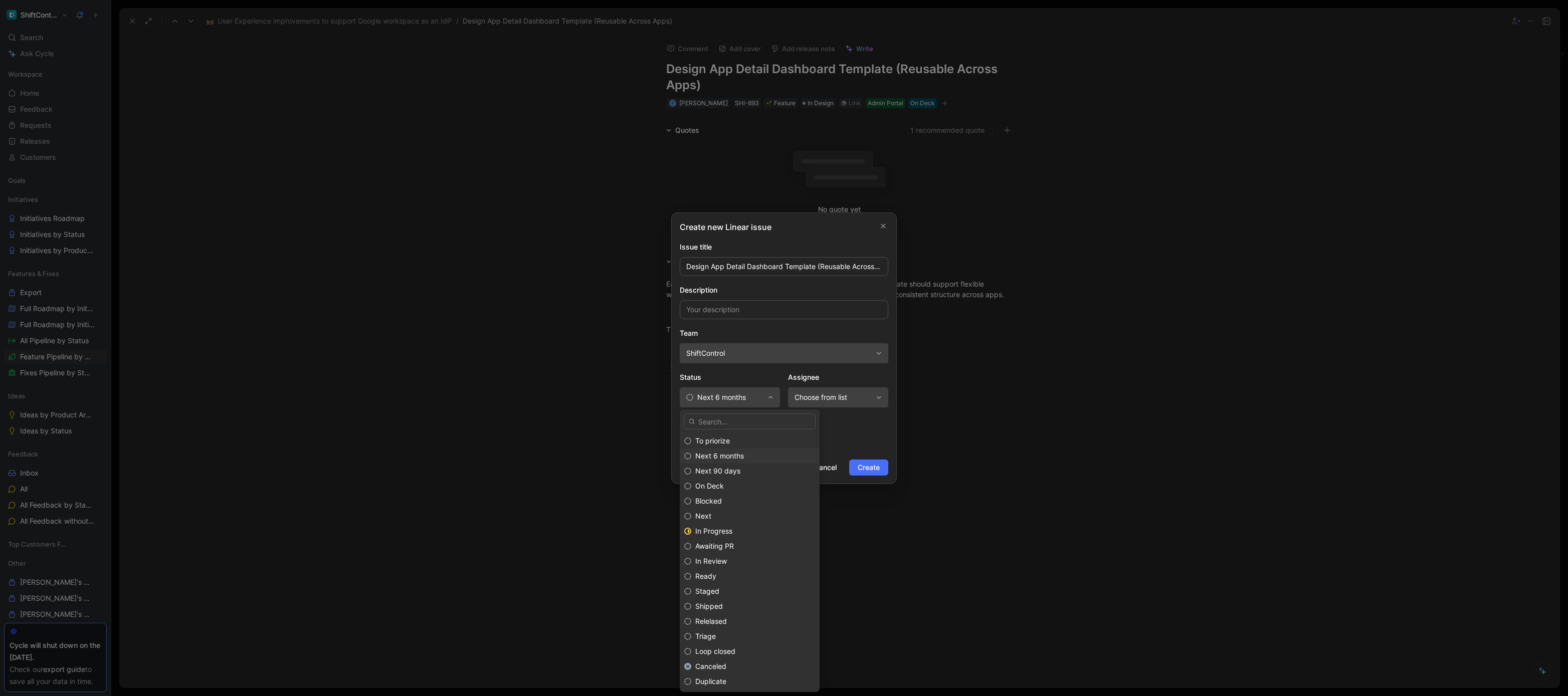
drag, startPoint x: 742, startPoint y: 469, endPoint x: 742, endPoint y: 456, distance: 13.0
click at [741, 454] on div "To priorize Next 6 months Next 90 days On Deck Blocked Next In Progress Awaitin…" at bounding box center [750, 561] width 140 height 256
click at [746, 465] on div "Next 90 days" at bounding box center [755, 471] width 120 height 12
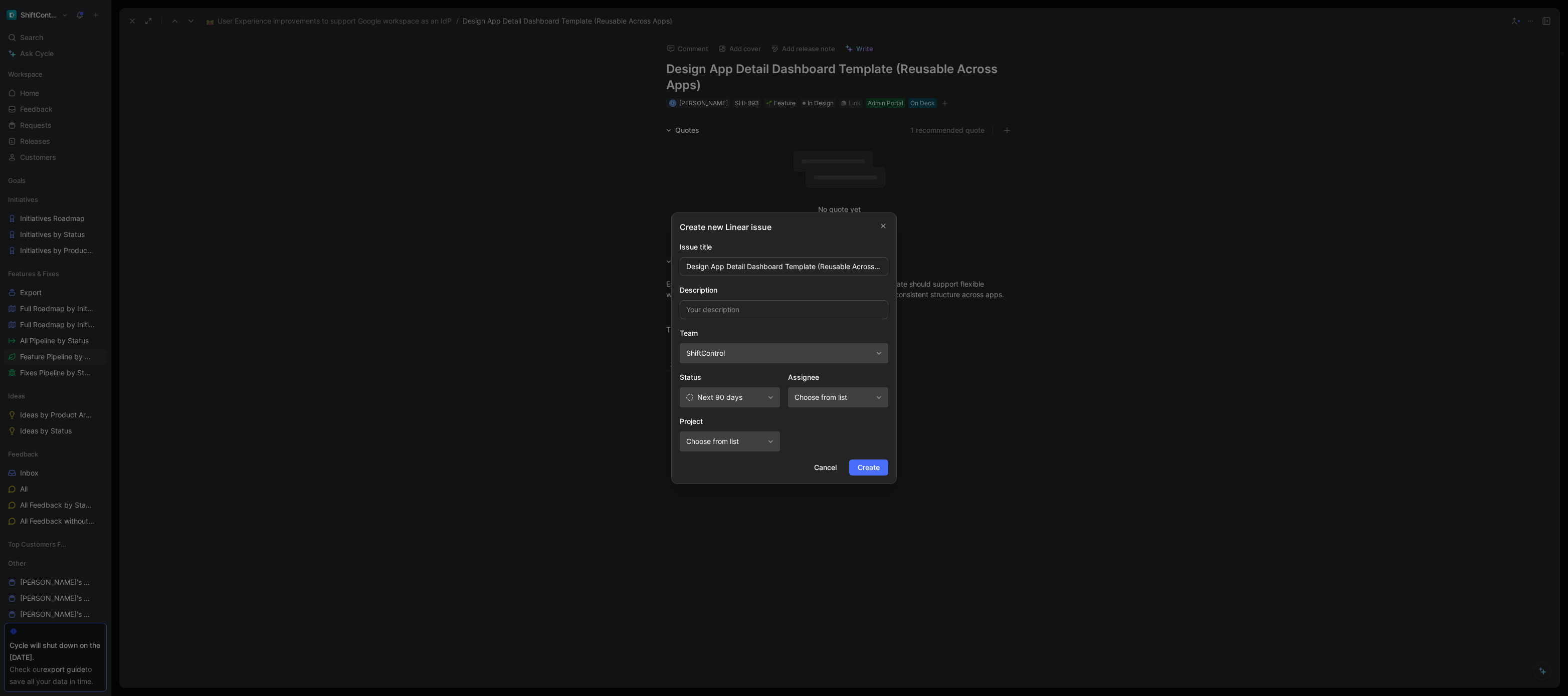
click at [866, 476] on div "Create new Linear issue Issue title Design App Detail Dashboard Template (Reusa…" at bounding box center [784, 349] width 226 height 272
click at [871, 472] on span "Create" at bounding box center [869, 468] width 22 height 12
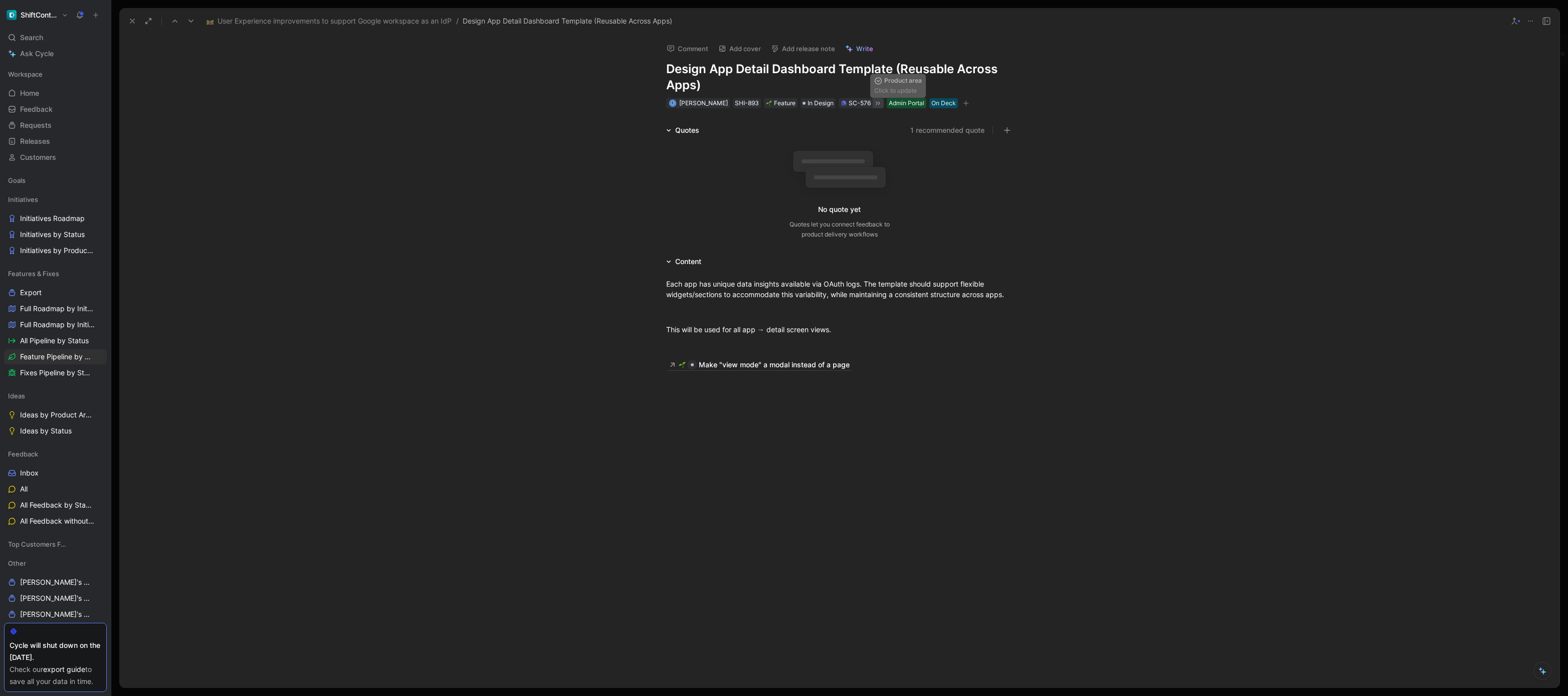
click at [874, 103] on icon at bounding box center [878, 103] width 8 height 8
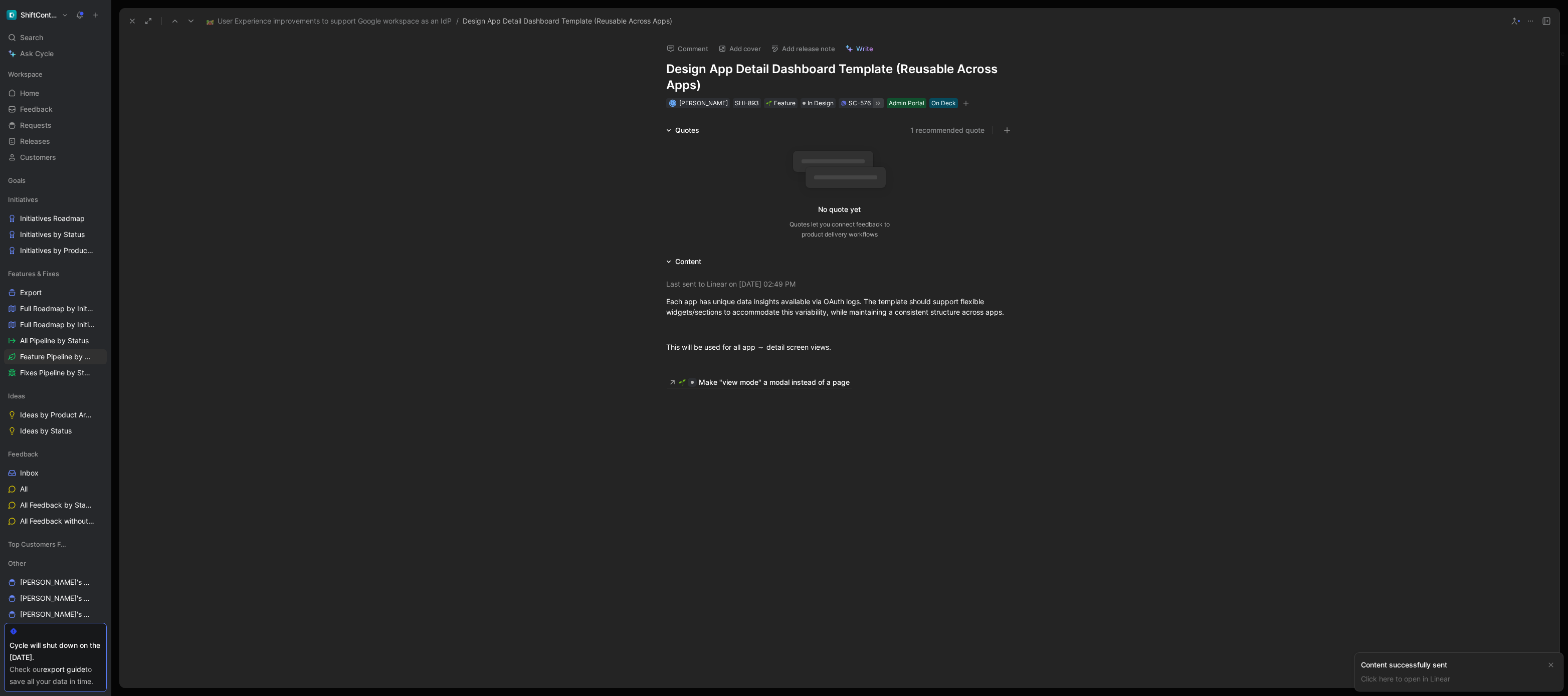
click at [383, 192] on div "Quotes 1 recommended quote No quote yet Quotes let you connect feedback to prod…" at bounding box center [839, 184] width 1440 height 119
click at [129, 22] on icon at bounding box center [133, 21] width 8 height 8
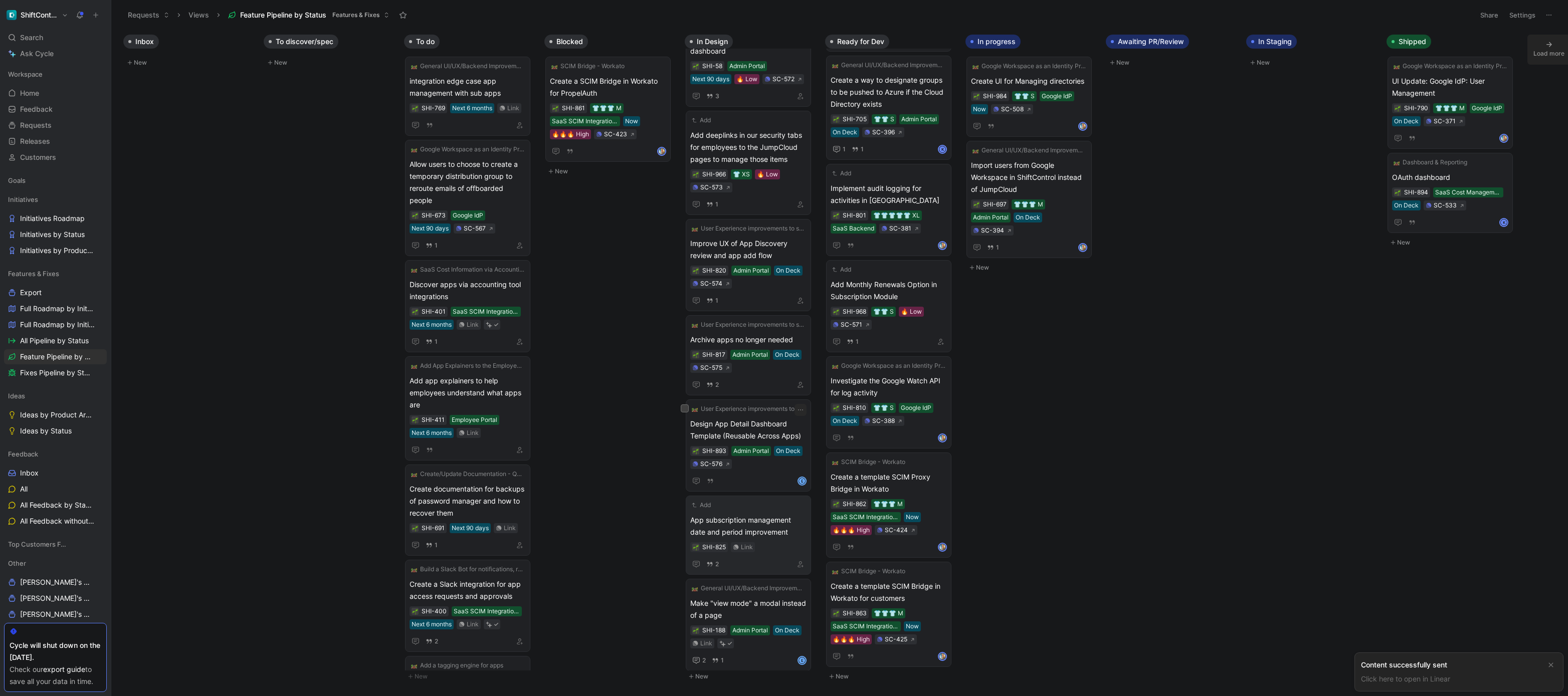
scroll to position [123, 0]
click at [782, 511] on span "App subscription management date and period improvement" at bounding box center [748, 523] width 116 height 24
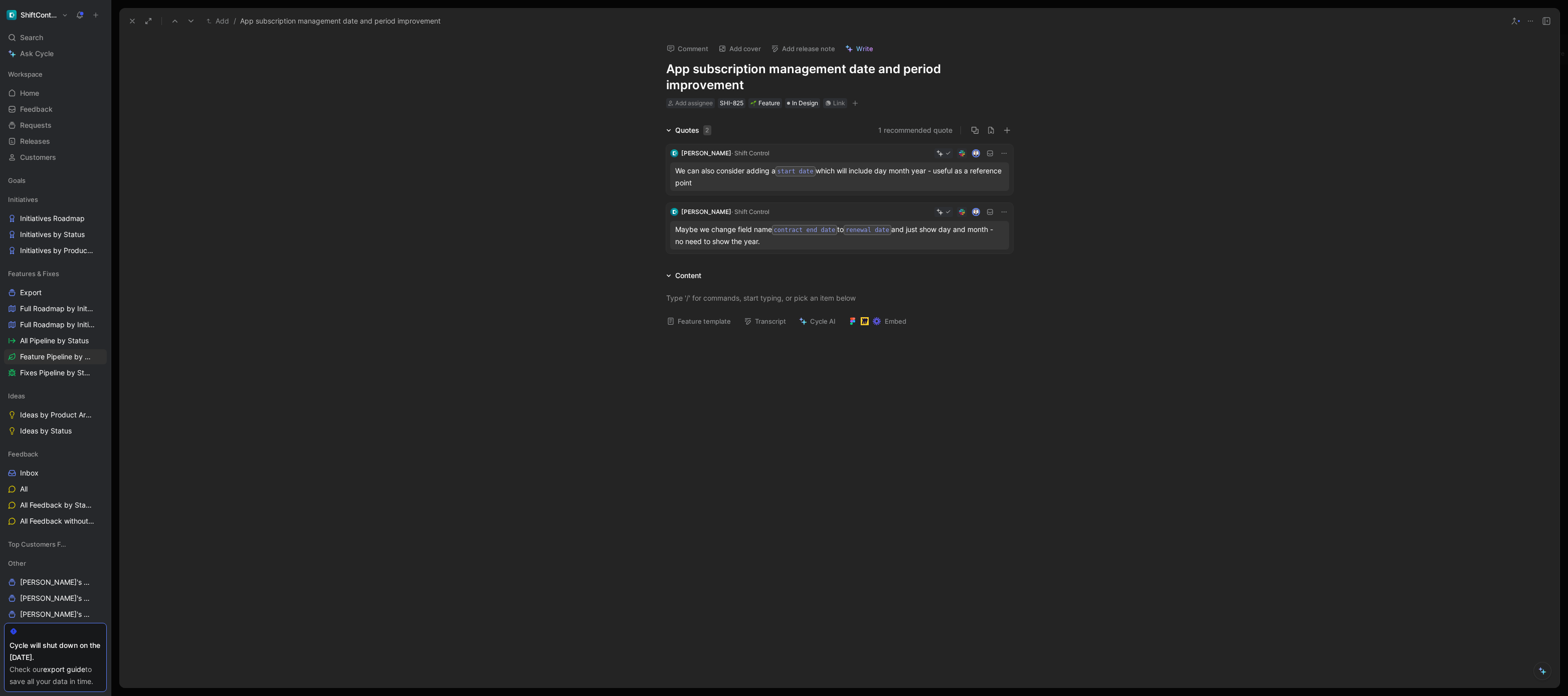
click at [906, 176] on p "We can also consider adding a start date which will include day month year - us…" at bounding box center [839, 177] width 329 height 23
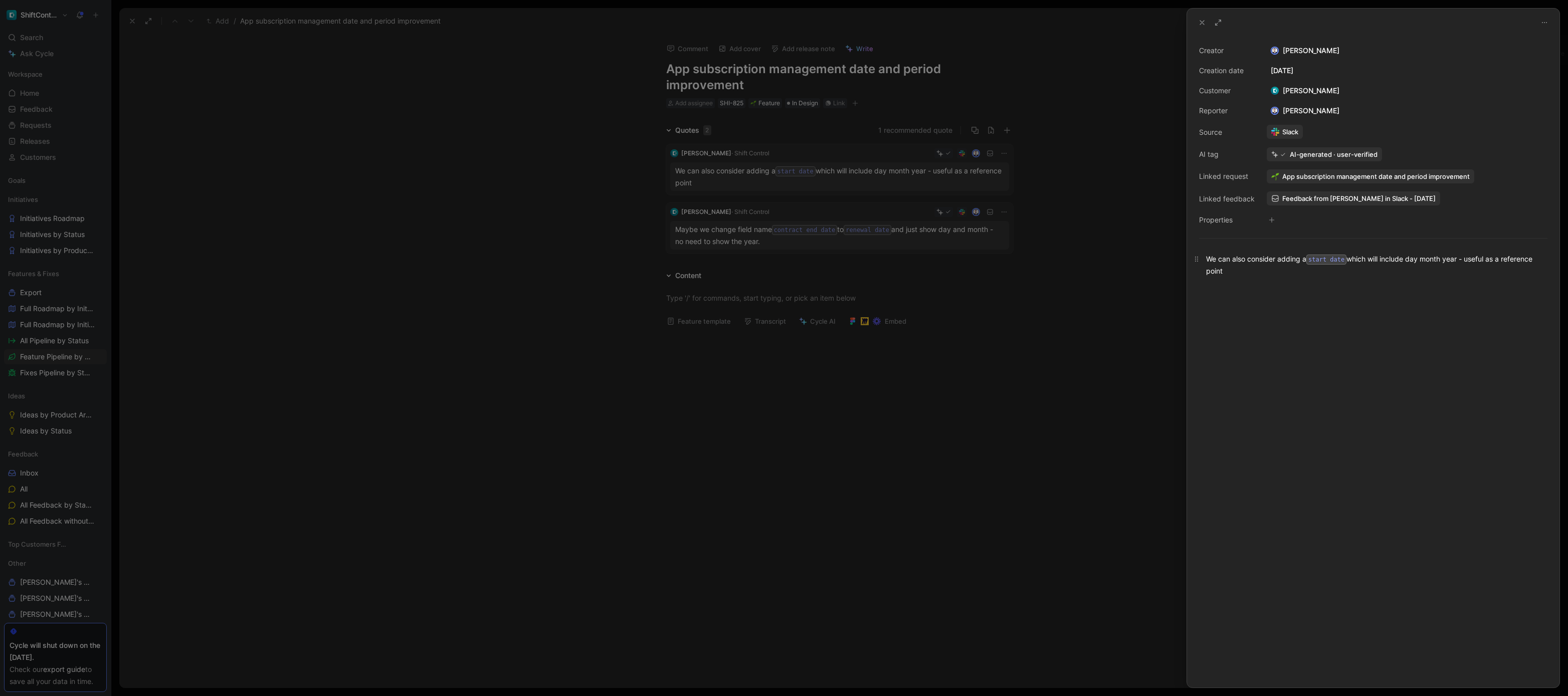
click at [1275, 267] on div "We can also consider adding a start date which will include day month year - us…" at bounding box center [1373, 265] width 335 height 23
copy div "We can also consider adding a start date which will include day month year - us…"
click at [820, 288] on div at bounding box center [784, 348] width 1568 height 696
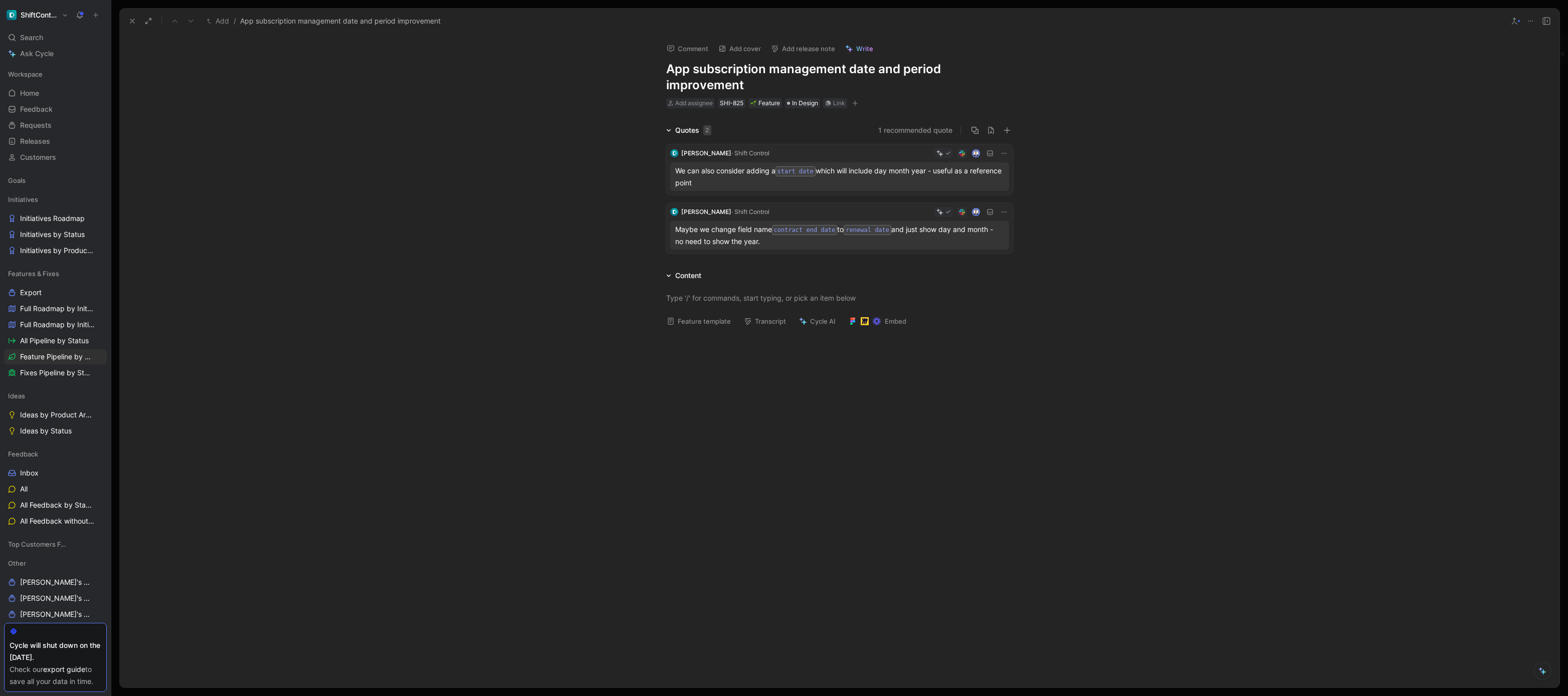
click at [816, 297] on div at bounding box center [840, 298] width 347 height 11
click at [888, 237] on p "Maybe we change field name contract end date to renewal date and just show day …" at bounding box center [839, 236] width 329 height 23
click at [888, 237] on div at bounding box center [784, 348] width 1568 height 696
click at [946, 238] on p "Maybe we change field name contract end date to renewal date and just show day …" at bounding box center [839, 236] width 329 height 23
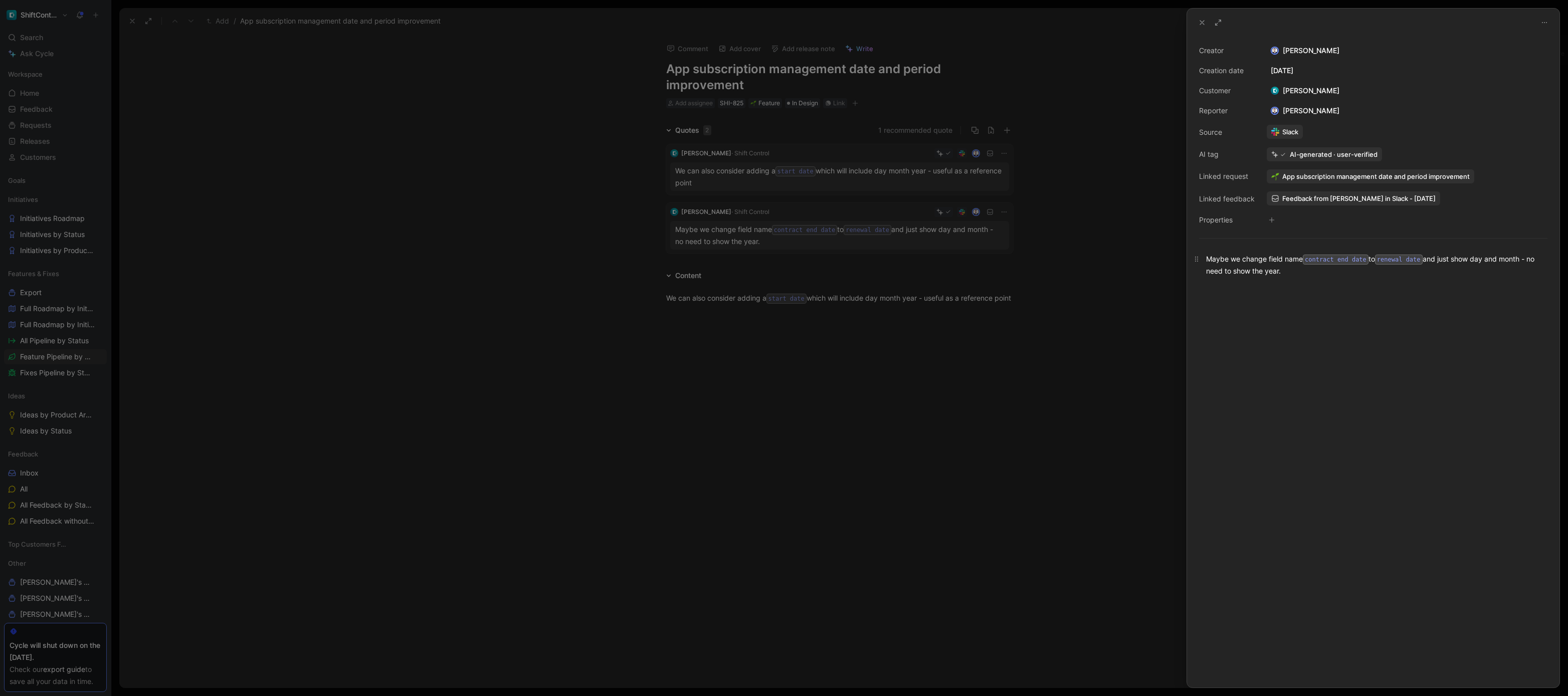
click at [1310, 258] on code "contract end date" at bounding box center [1336, 260] width 66 height 10
click at [1296, 262] on div "Maybe we change field name contract end date to renewal date and just show day …" at bounding box center [1373, 265] width 335 height 23
copy div "Maybe we change field name contract end date to renewal date and just show day …"
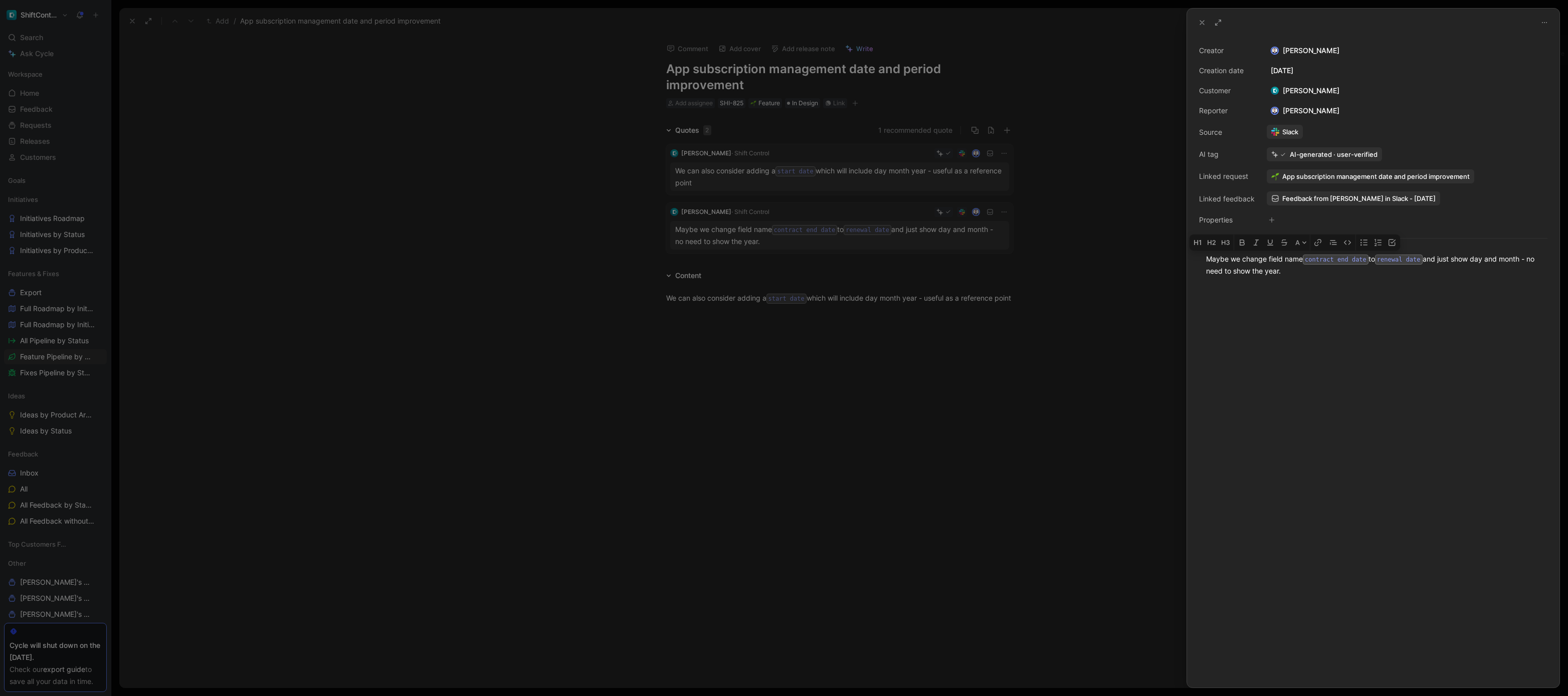
click at [888, 286] on div at bounding box center [784, 348] width 1568 height 696
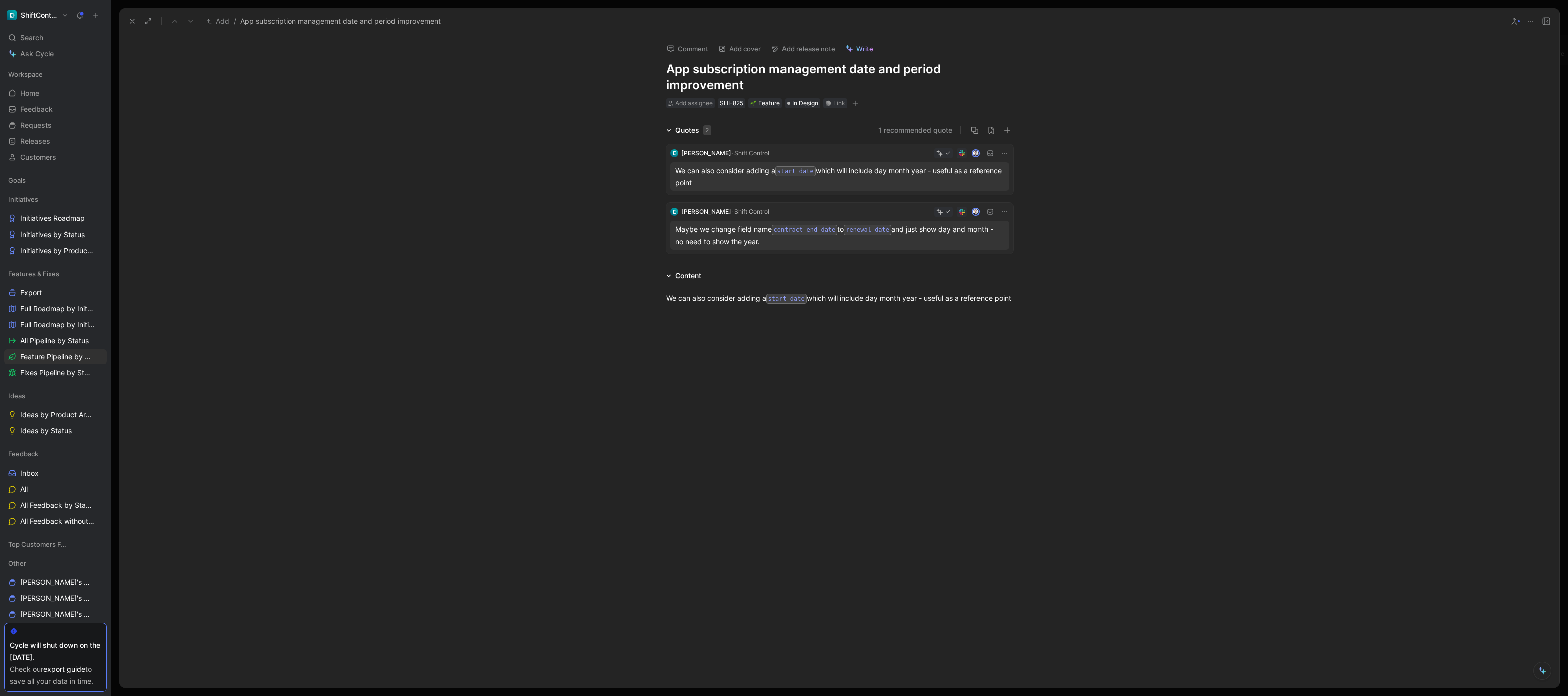
click at [877, 304] on div "We can also consider adding a start date which will include day month year - us…" at bounding box center [840, 298] width 347 height 12
click at [875, 316] on div "We can also consider adding a start date which will include day month year - us…" at bounding box center [839, 298] width 1440 height 34
click at [841, 99] on div "Link" at bounding box center [839, 103] width 12 height 10
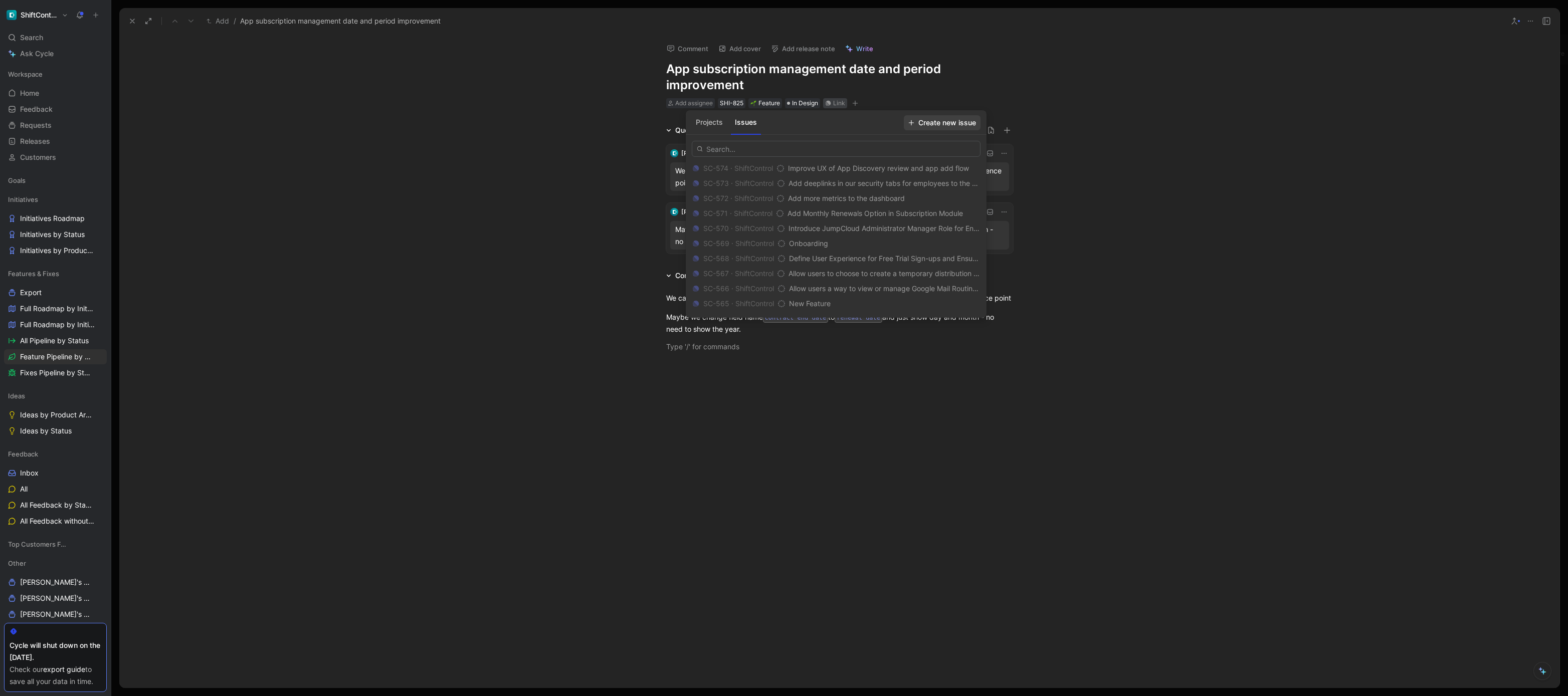
click at [950, 120] on span "Create new issue" at bounding box center [942, 123] width 68 height 12
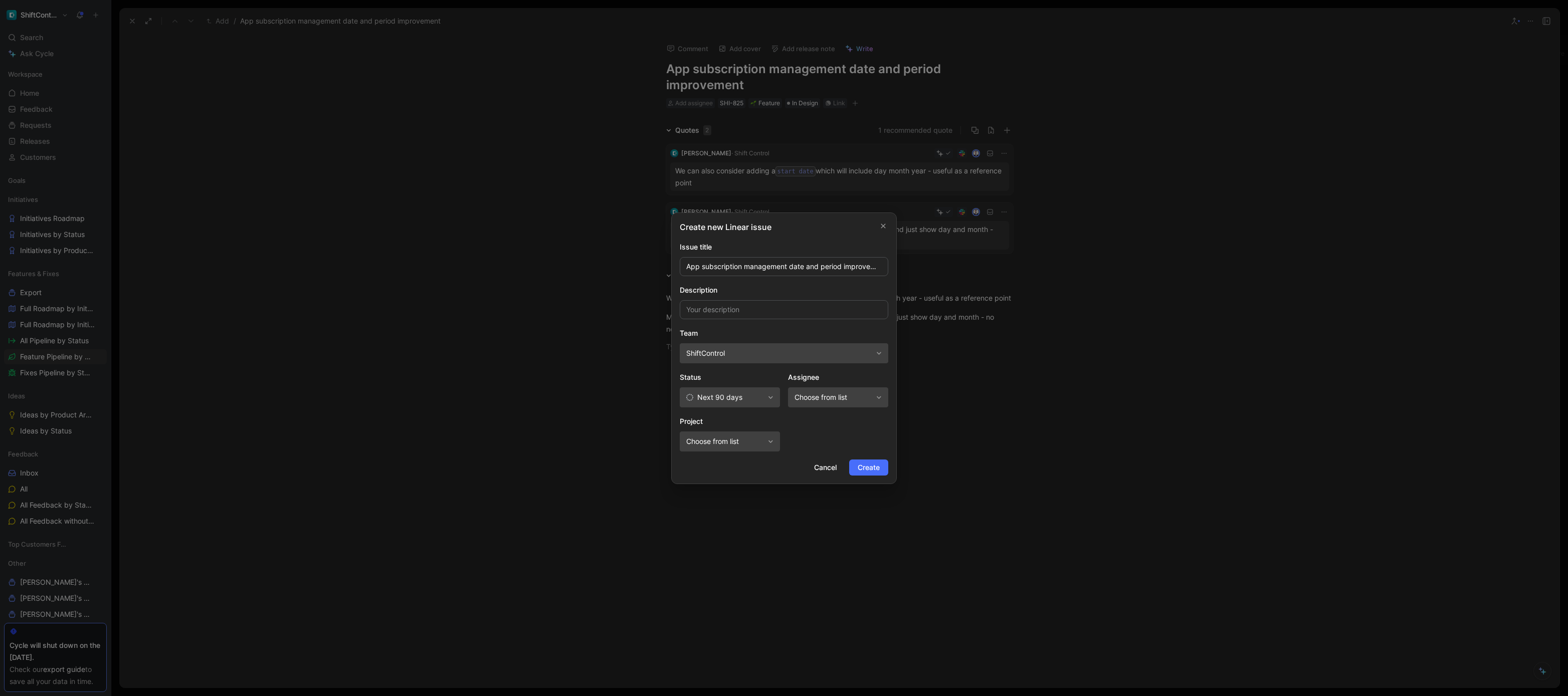
click at [738, 400] on span "Next 90 days" at bounding box center [719, 398] width 45 height 12
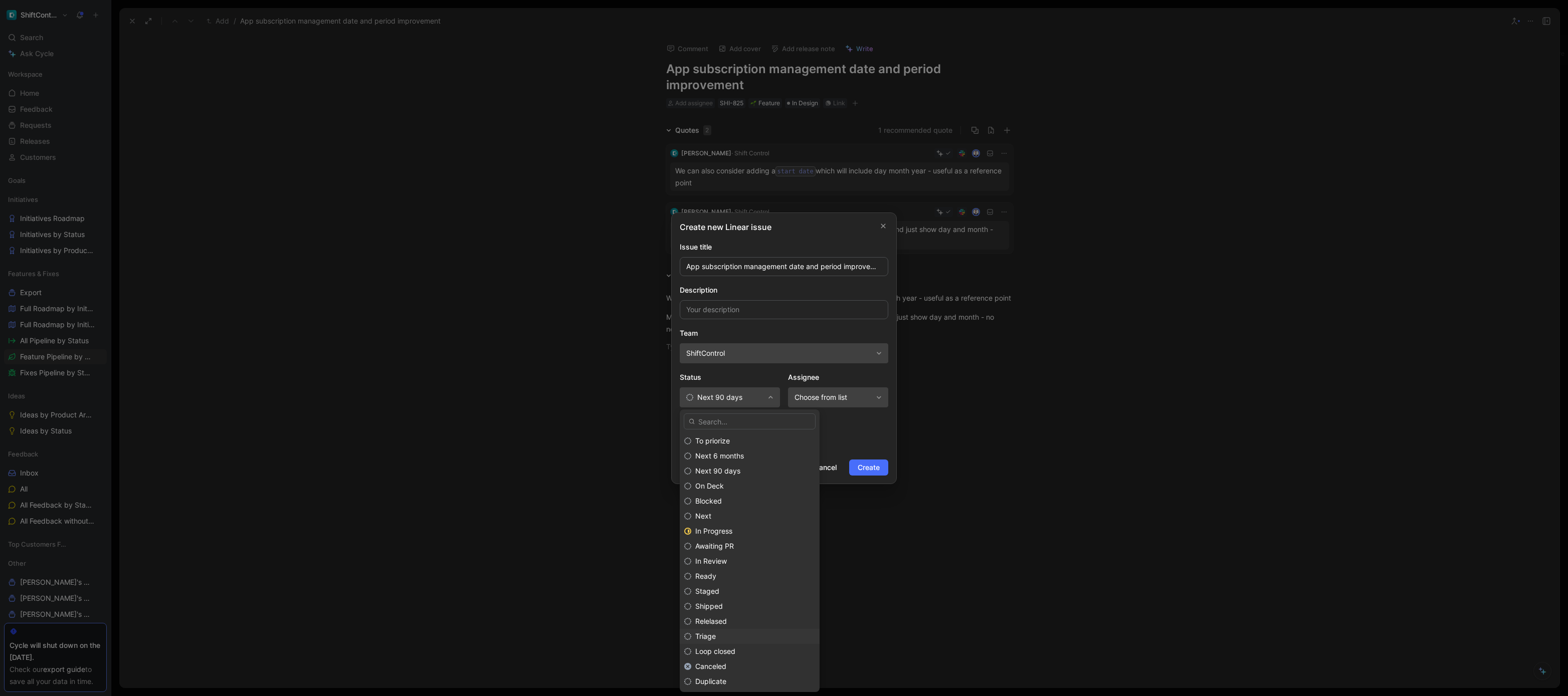
click at [718, 636] on div "Triage" at bounding box center [755, 636] width 120 height 12
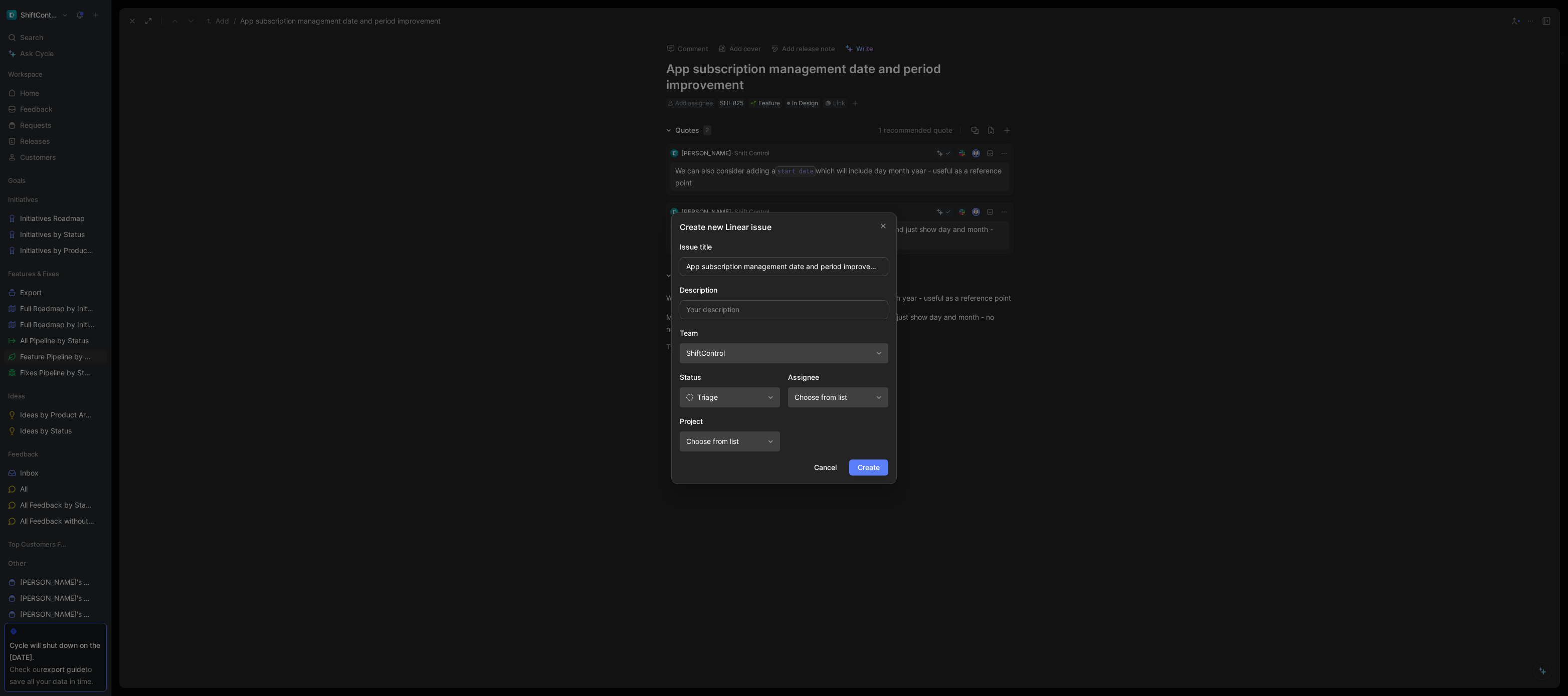
click at [865, 464] on span "Create" at bounding box center [869, 468] width 22 height 12
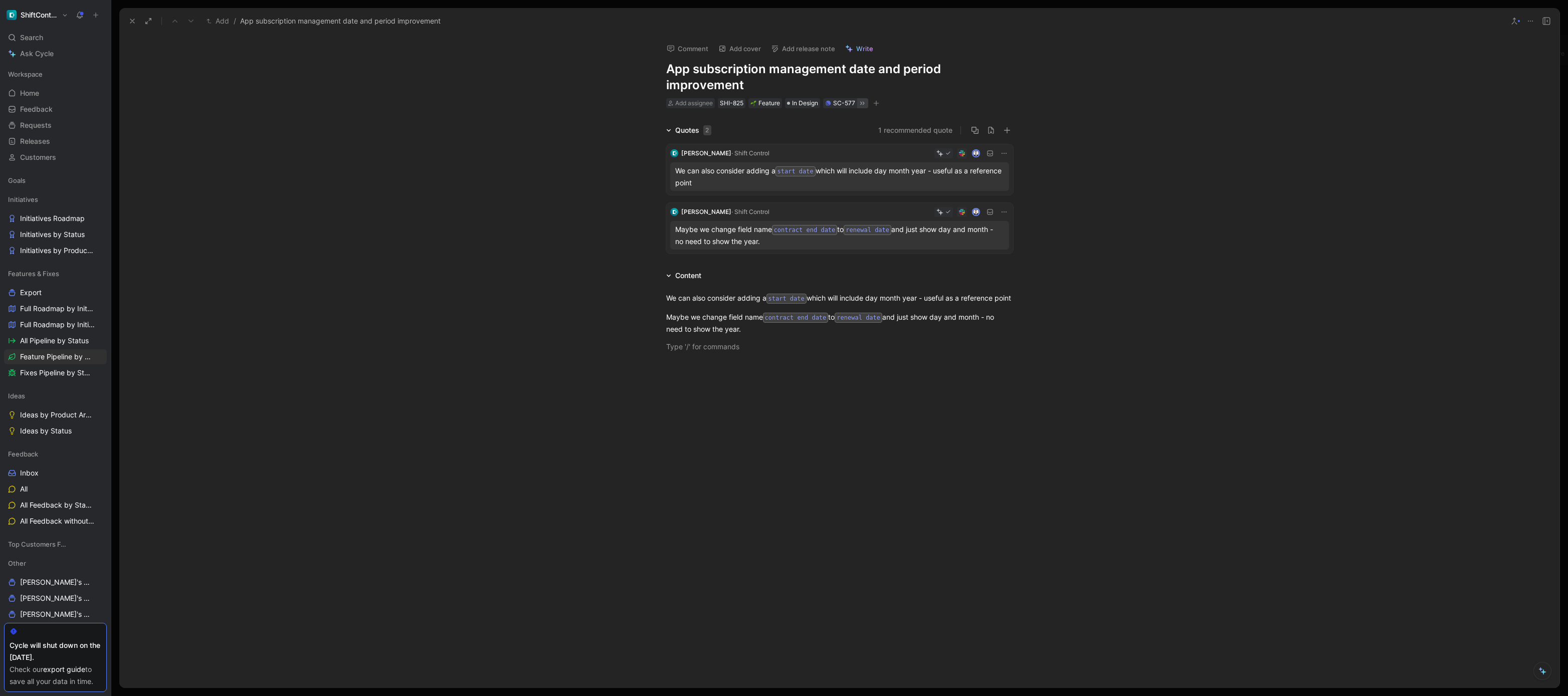
click at [863, 100] on icon at bounding box center [862, 103] width 8 height 8
click at [495, 257] on div "Quotes 2 1 recommended quote Julien · Shift Control We can also consider adding…" at bounding box center [839, 191] width 1440 height 133
click at [129, 21] on icon at bounding box center [133, 21] width 8 height 8
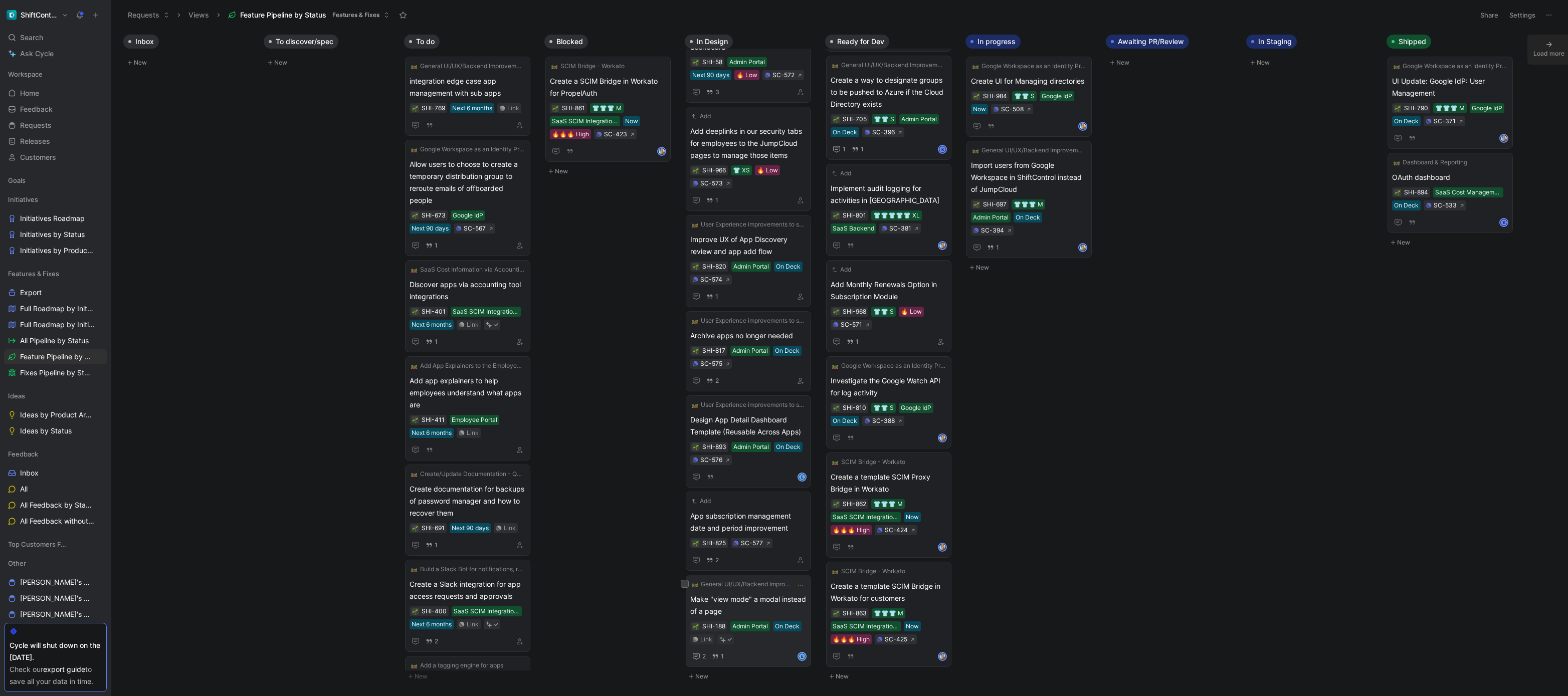
click at [782, 600] on span "Make "view mode" a modal instead of a page" at bounding box center [748, 606] width 116 height 24
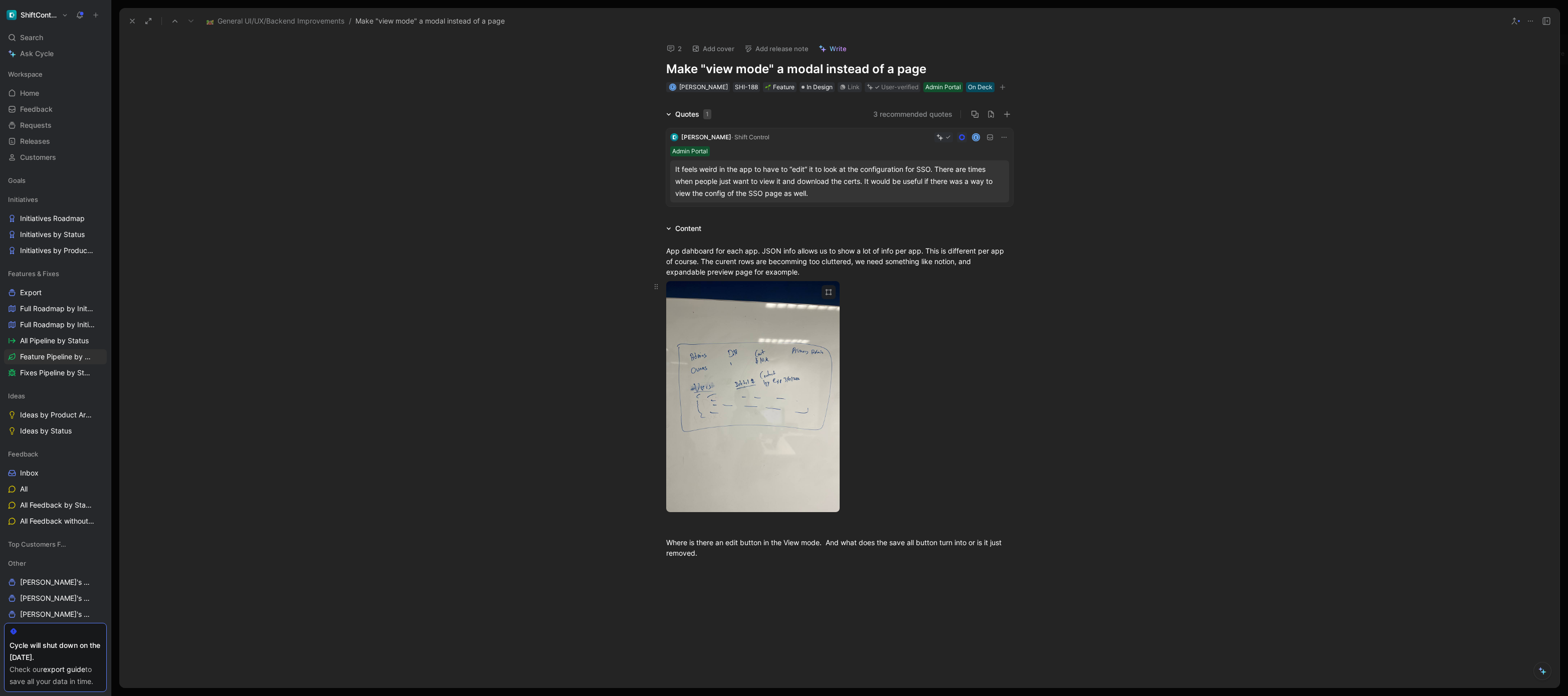
click at [748, 361] on body "ShiftControl Search ⌘ K Ask Cycle Workspace Home G then H Feedback G then F Req…" at bounding box center [784, 348] width 1568 height 696
click at [840, 181] on div "It feels weird in the app to have to “edit” it to look at the configuration for…" at bounding box center [839, 181] width 329 height 36
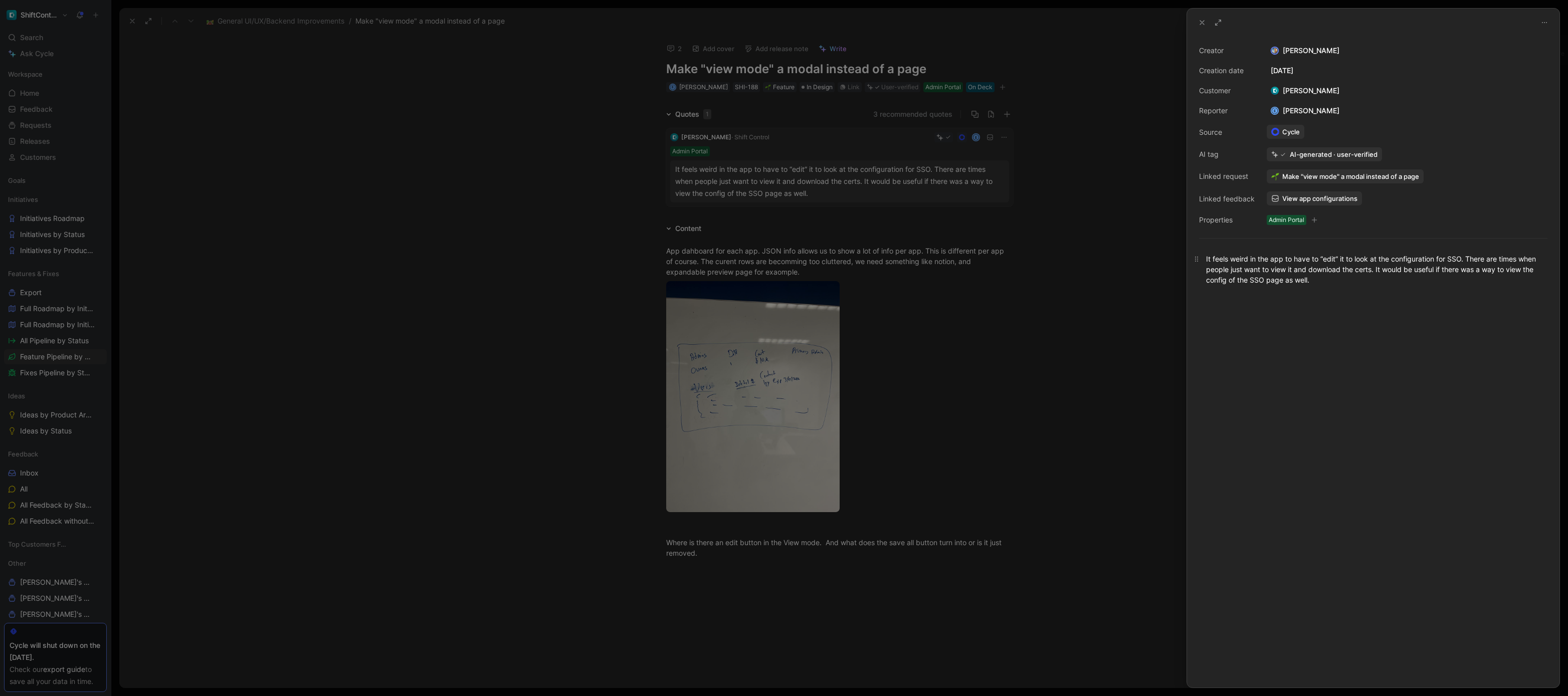
click at [1261, 254] on div "It feels weird in the app to have to “edit” it to look at the configuration for…" at bounding box center [1373, 269] width 335 height 31
click at [1261, 259] on div "It feels weird in the app to have to “edit” it to look at the configuration for…" at bounding box center [1373, 269] width 335 height 31
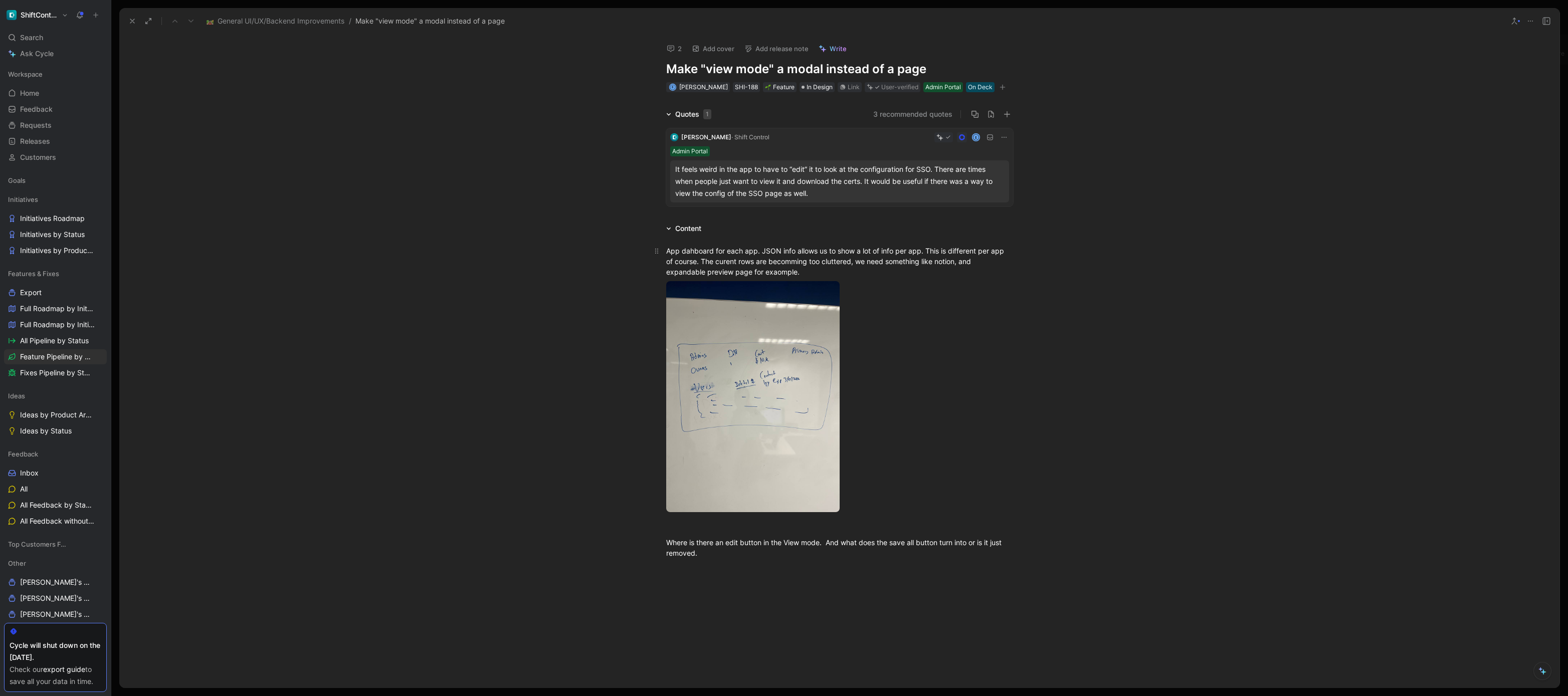
click at [1012, 249] on p "App dahboard for each app. JSON info allows us to show a lot of info per app. T…" at bounding box center [839, 262] width 385 height 37
click at [944, 267] on div "App dahboard for each app. JSON info allows us to show a lot of info per app. T…" at bounding box center [840, 261] width 347 height 31
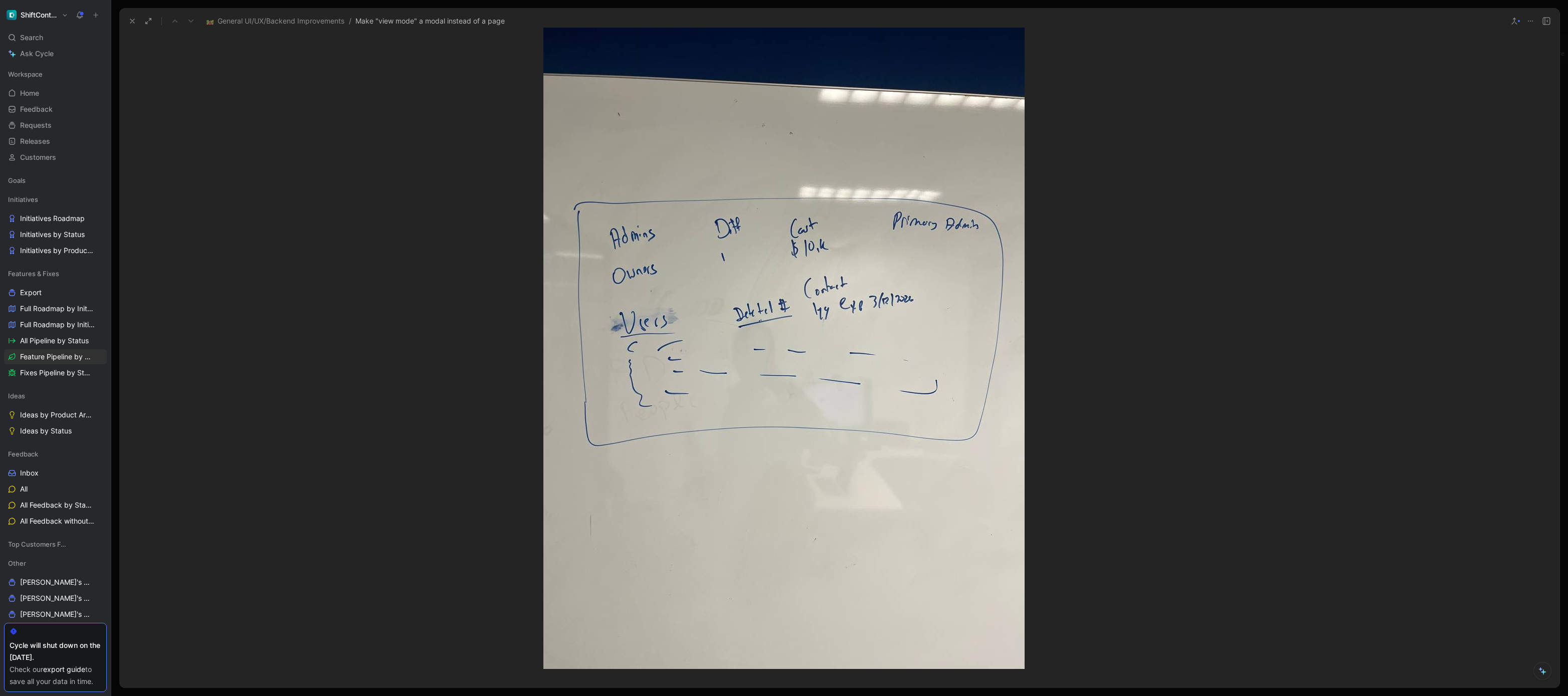
click at [813, 311] on body "ShiftControl Search ⌘ K Ask Cycle Workspace Home G then H Feedback G then F Req…" at bounding box center [784, 348] width 1568 height 696
click at [813, 311] on img at bounding box center [784, 348] width 481 height 642
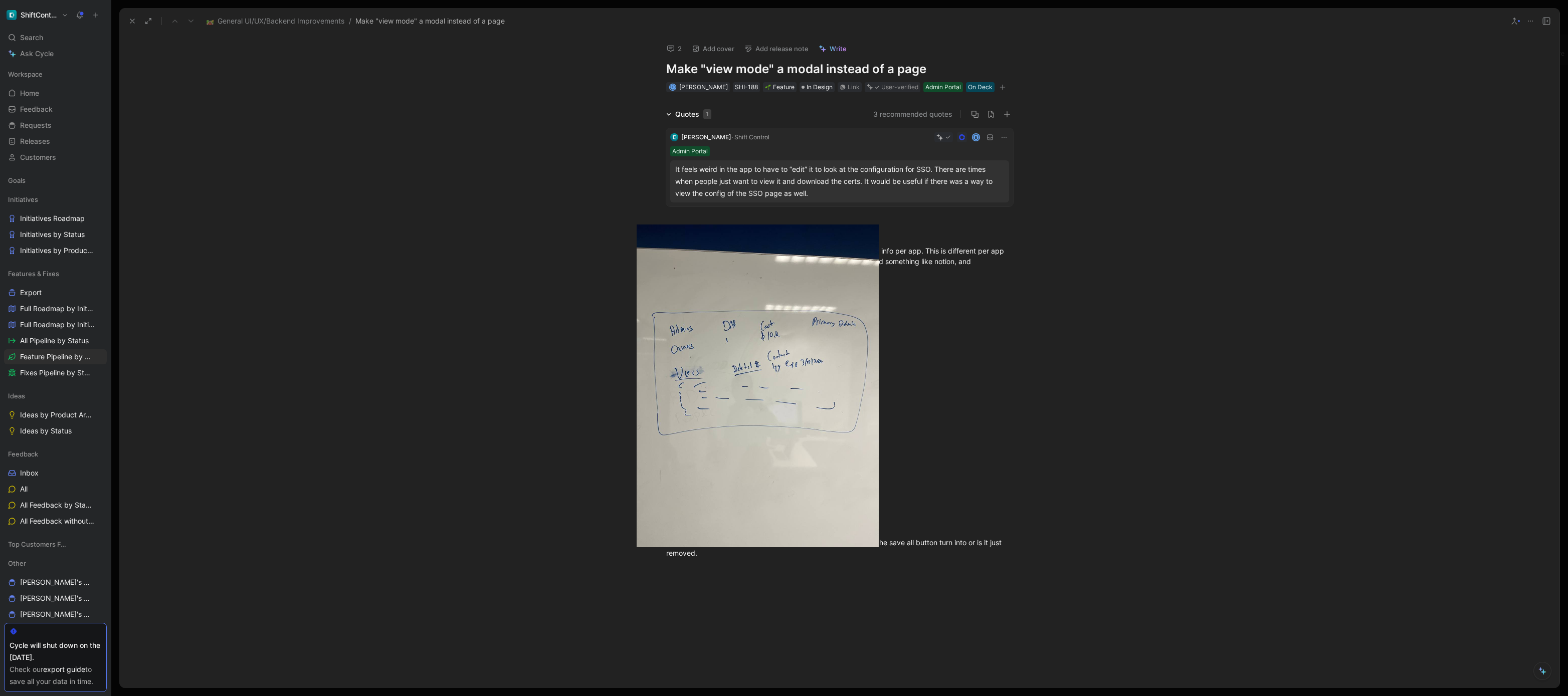
click at [813, 311] on img at bounding box center [758, 386] width 242 height 323
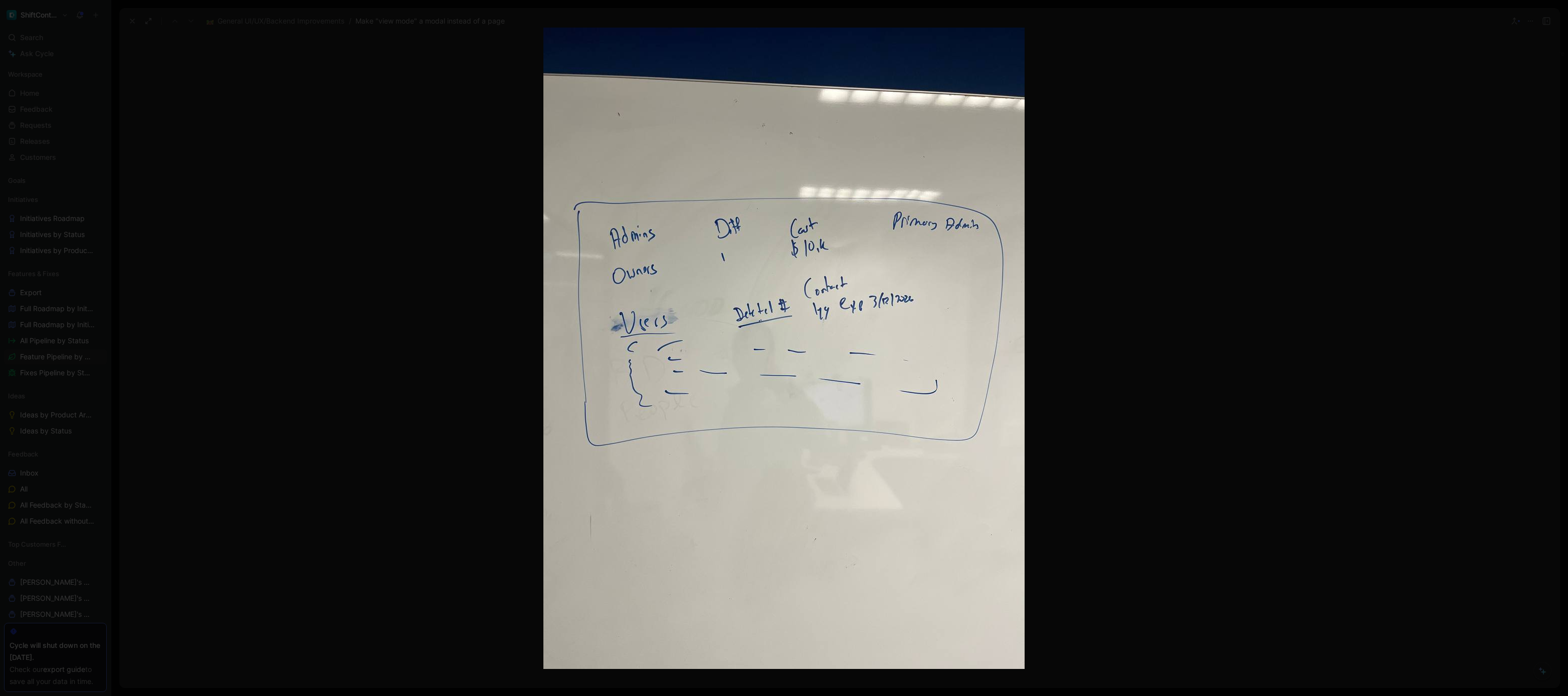
click at [1132, 696] on div at bounding box center [784, 696] width 1568 height 0
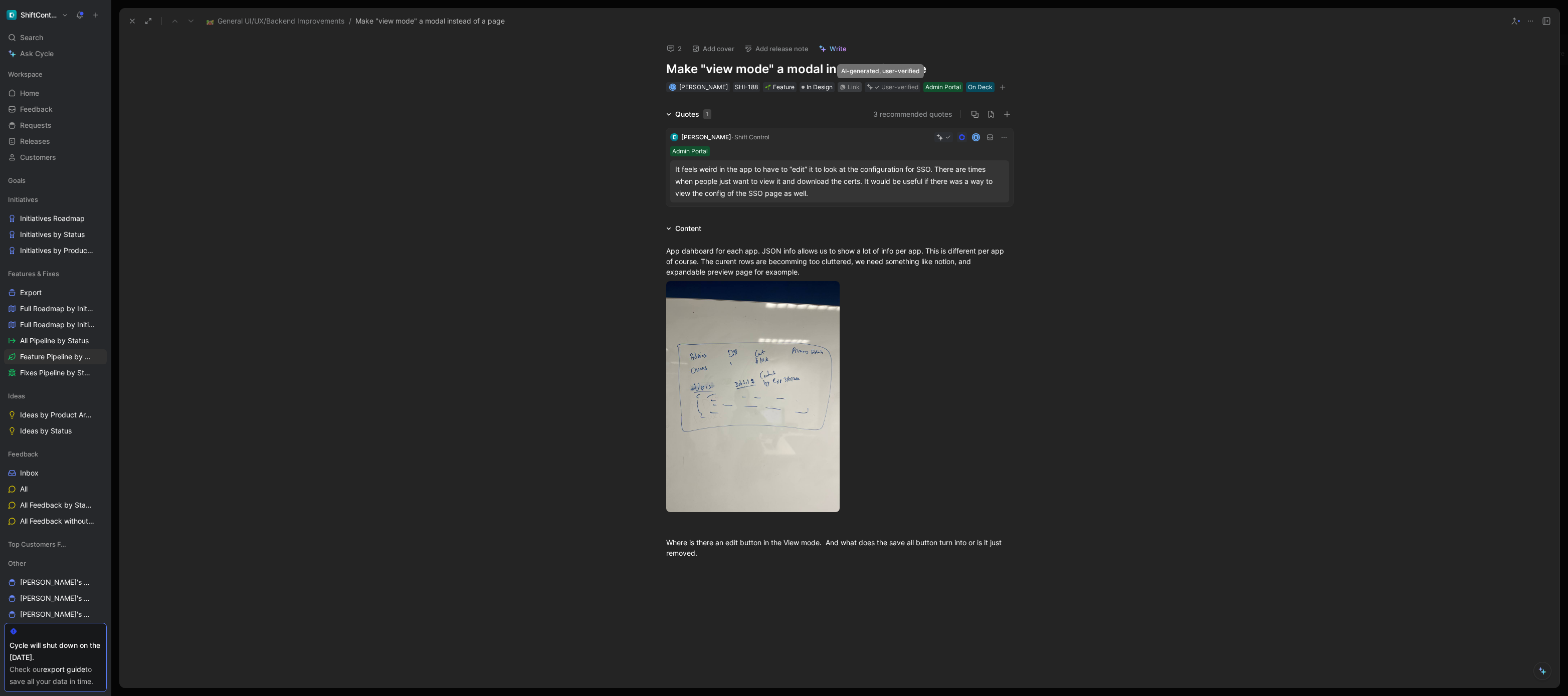
click at [847, 87] on div "Link" at bounding box center [850, 87] width 24 height 10
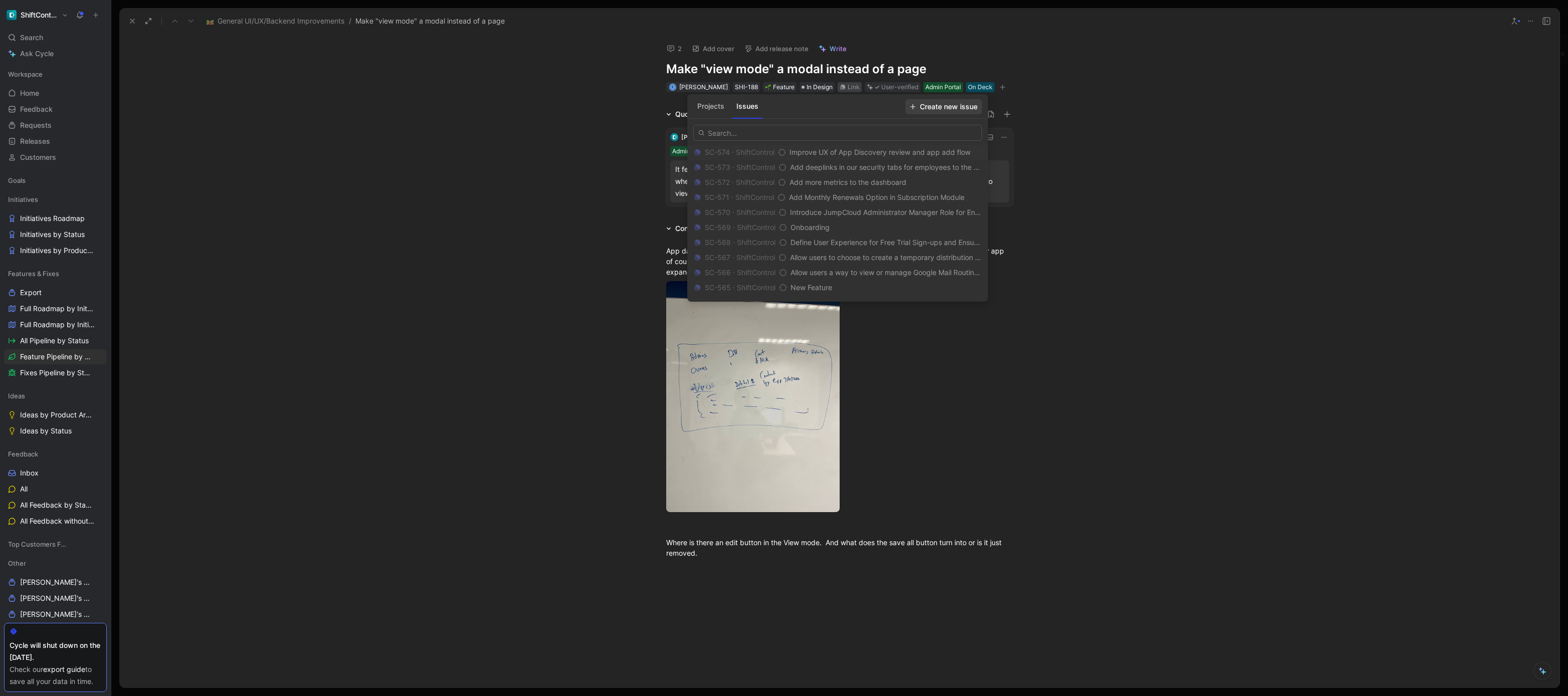
click at [974, 107] on span "Create new issue" at bounding box center [944, 107] width 68 height 12
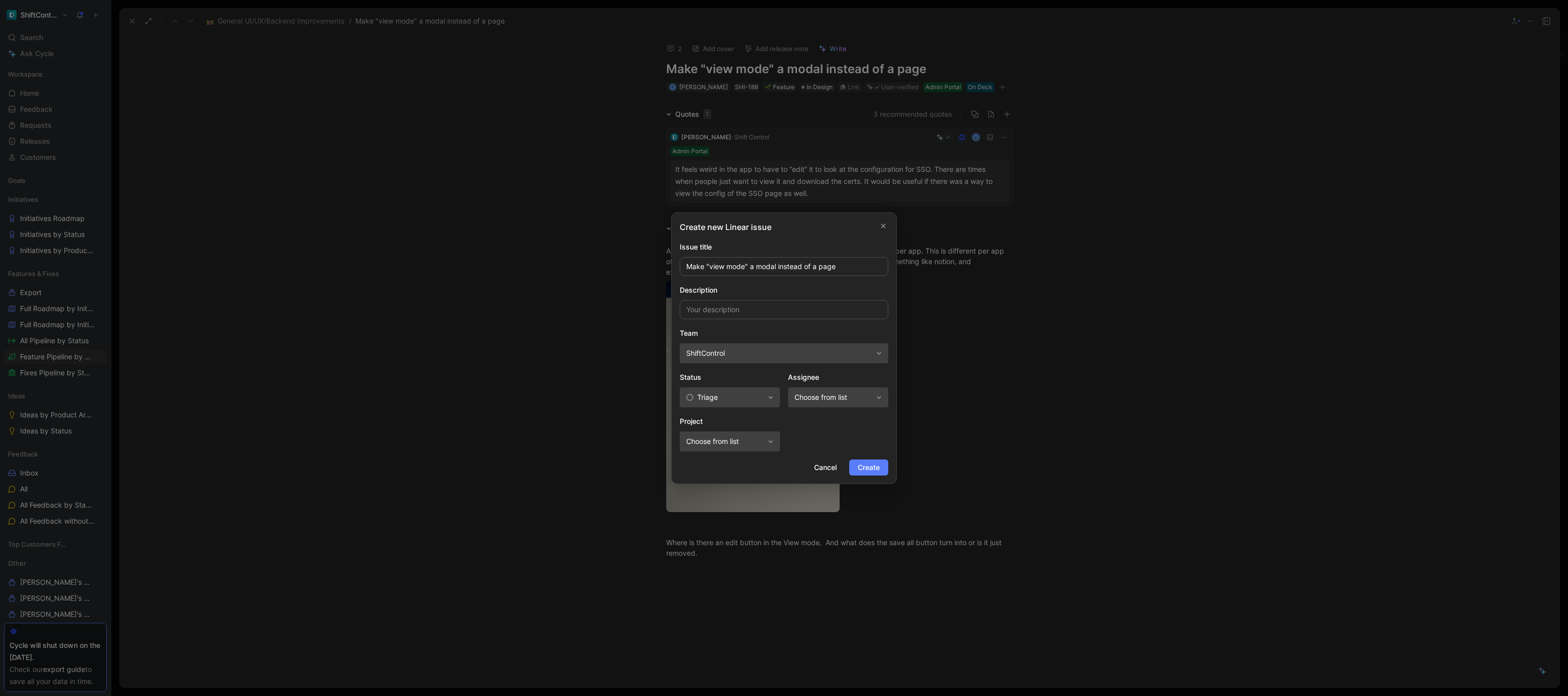
click at [854, 462] on button "Create" at bounding box center [869, 468] width 39 height 16
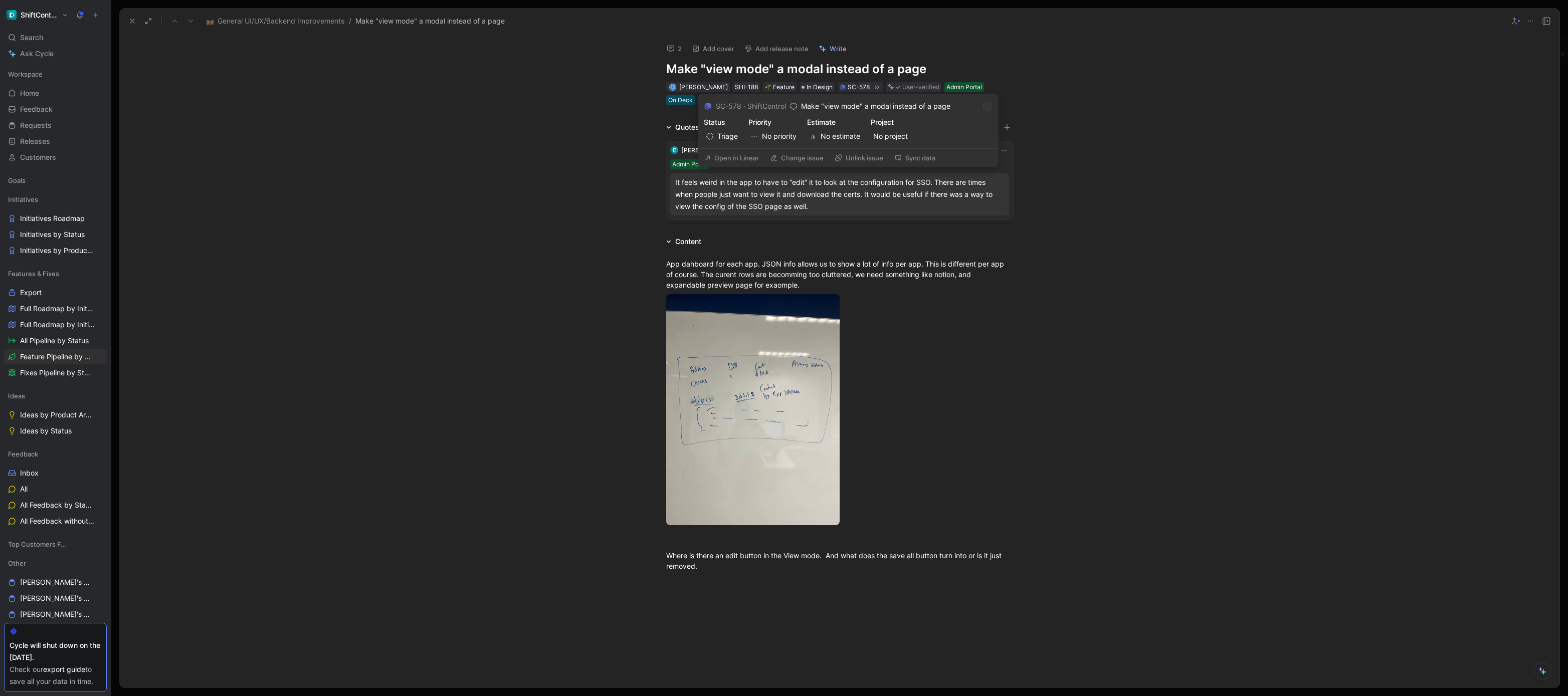
click at [742, 157] on button "Open in Linear" at bounding box center [731, 157] width 64 height 14
click at [875, 88] on icon at bounding box center [877, 86] width 4 height 3
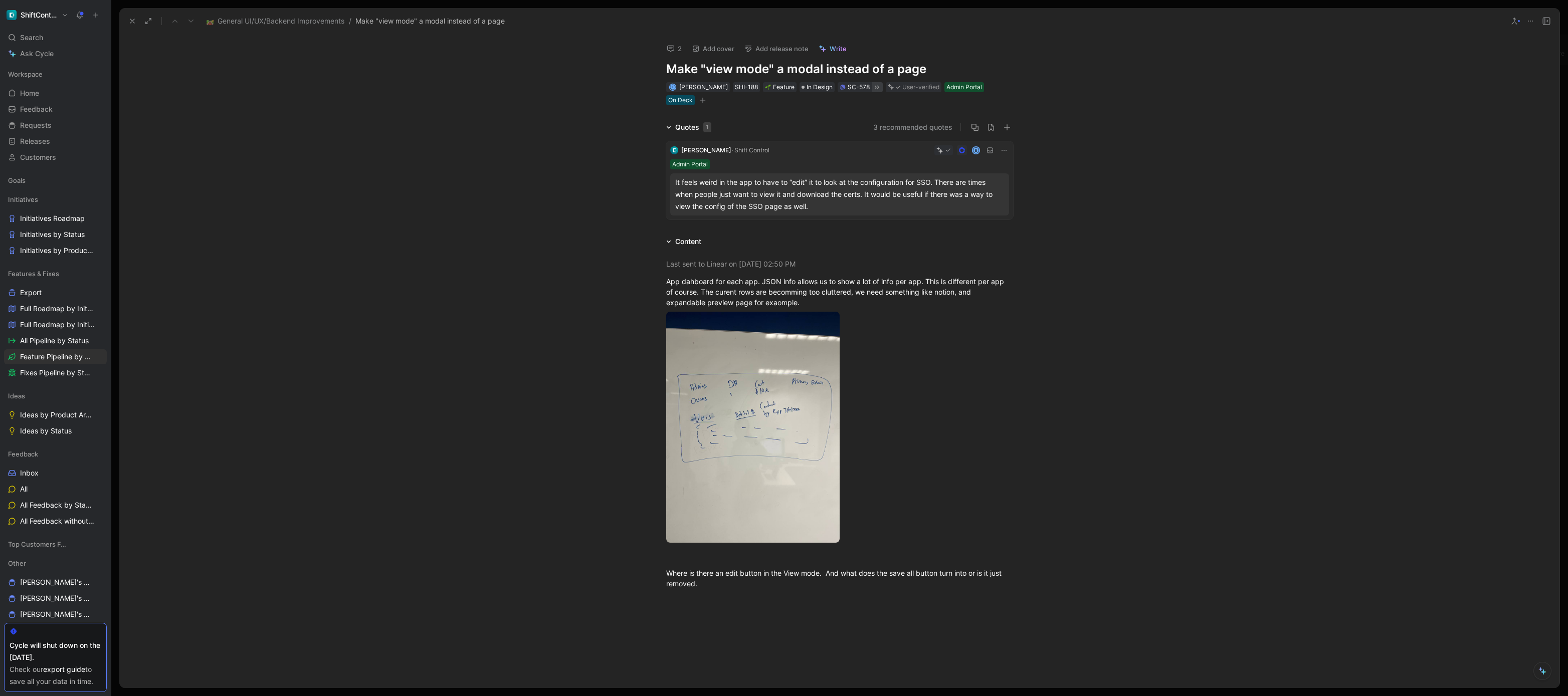
click at [572, 217] on div "Quotes 1 3 recommended quotes Dan · Shift Control E Admin Portal It feels weird…" at bounding box center [839, 172] width 1440 height 102
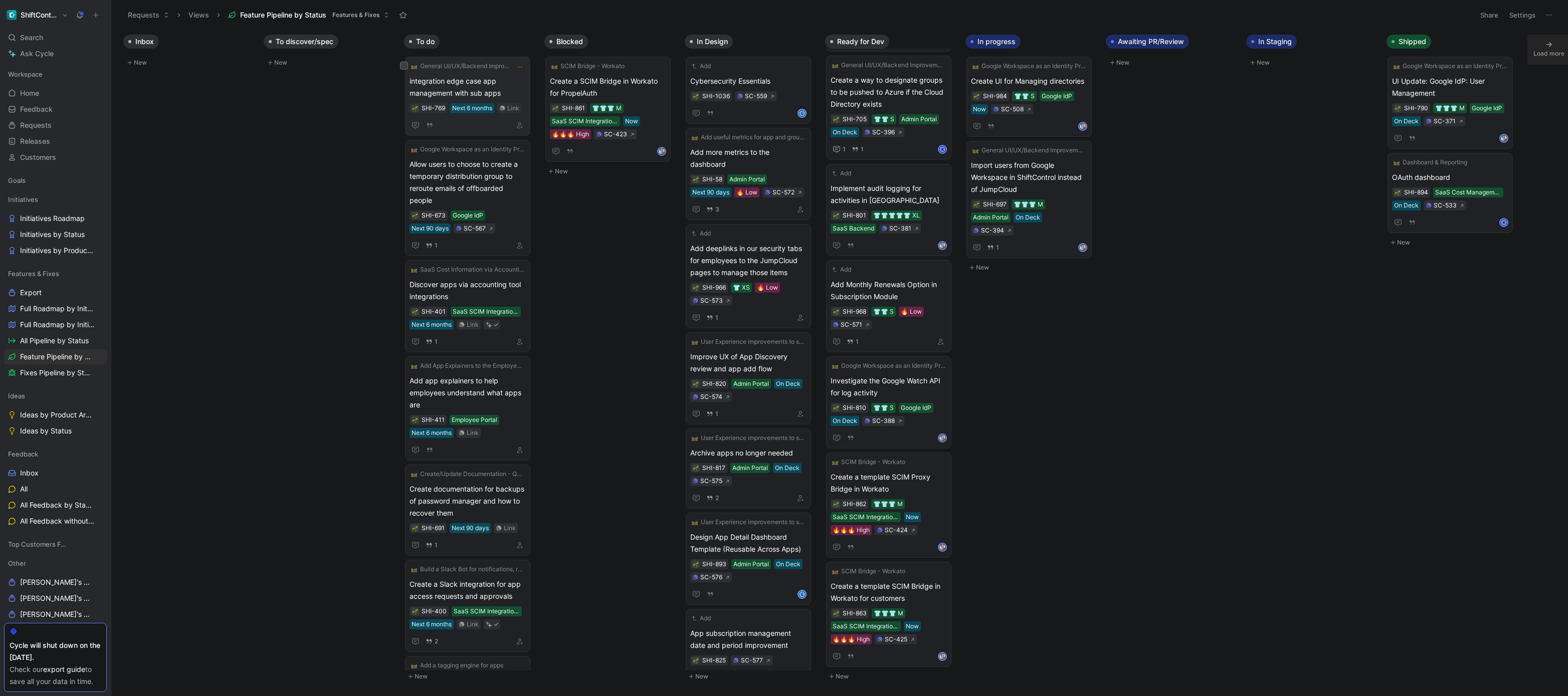
click at [512, 88] on span "integration edge case app management with sub apps" at bounding box center [468, 87] width 116 height 24
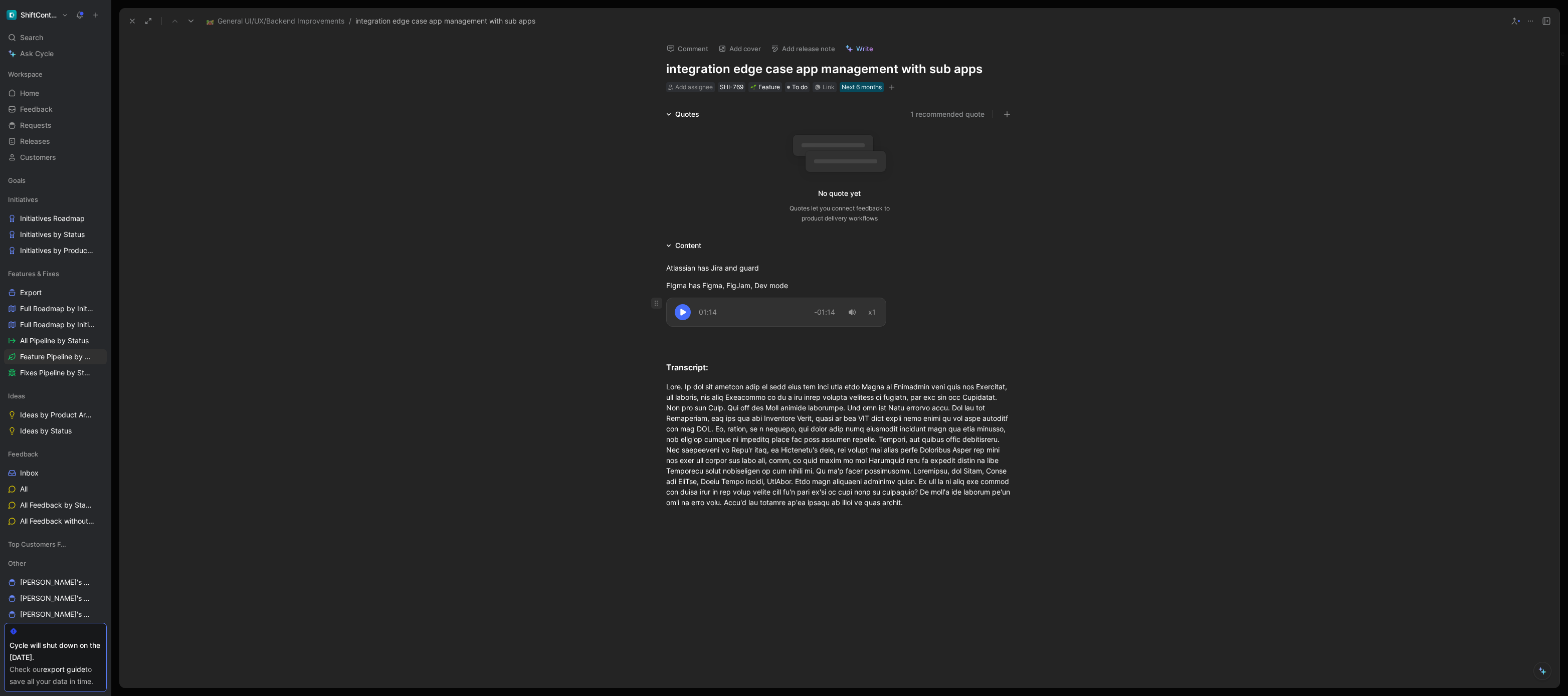
click at [653, 304] on icon at bounding box center [657, 303] width 8 height 8
click at [659, 353] on div "Download" at bounding box center [659, 355] width 95 height 12
click at [1013, 337] on p at bounding box center [839, 339] width 385 height 17
click at [832, 86] on div "Link" at bounding box center [824, 87] width 24 height 10
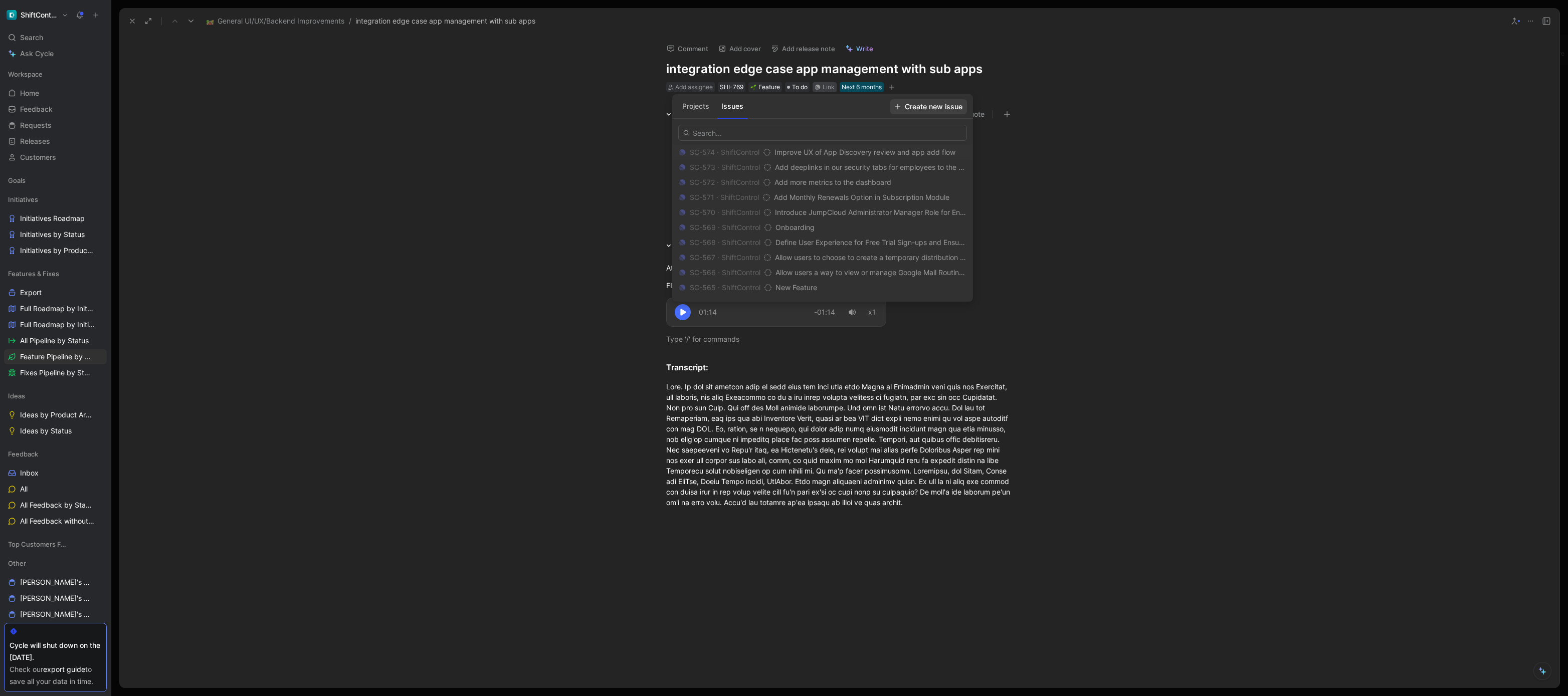
click at [926, 105] on span "Create new issue" at bounding box center [928, 107] width 68 height 12
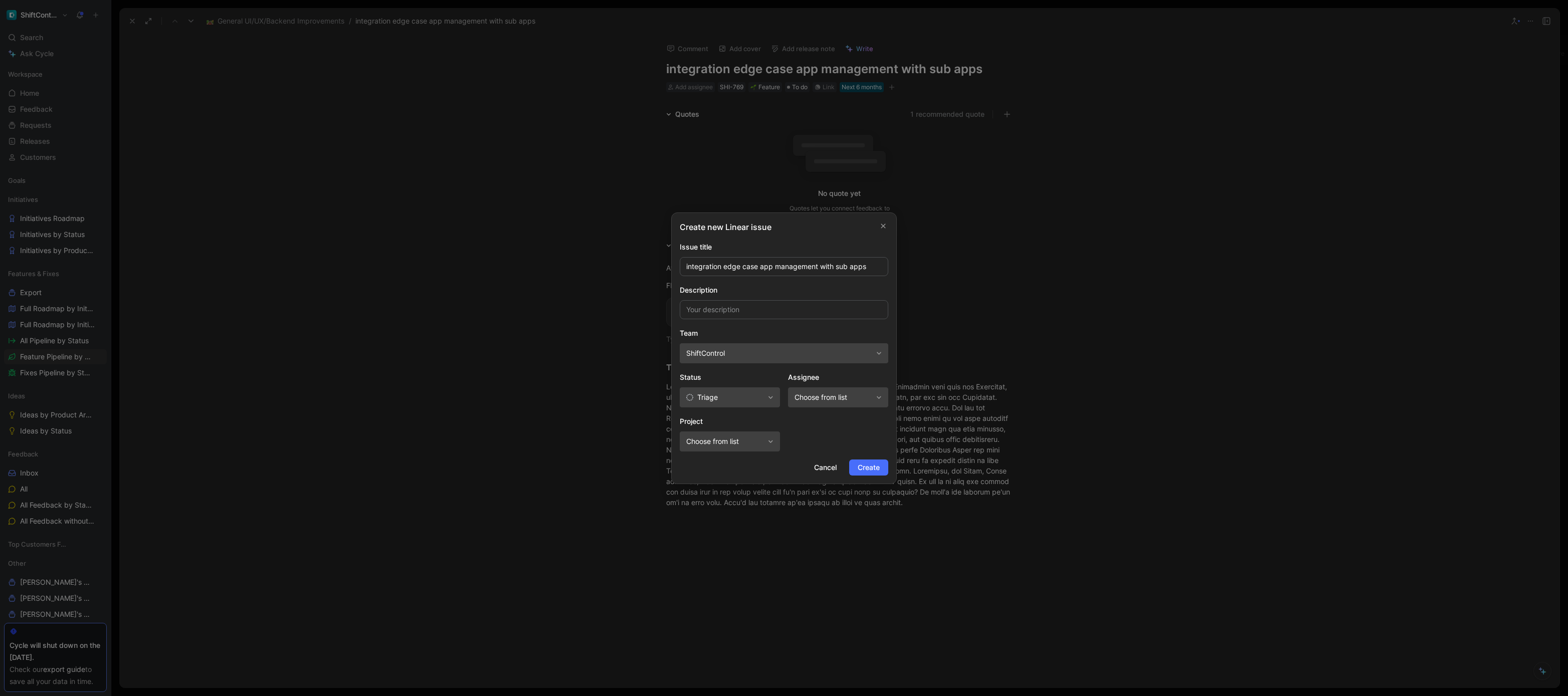
click at [760, 392] on span "Triage" at bounding box center [725, 398] width 78 height 12
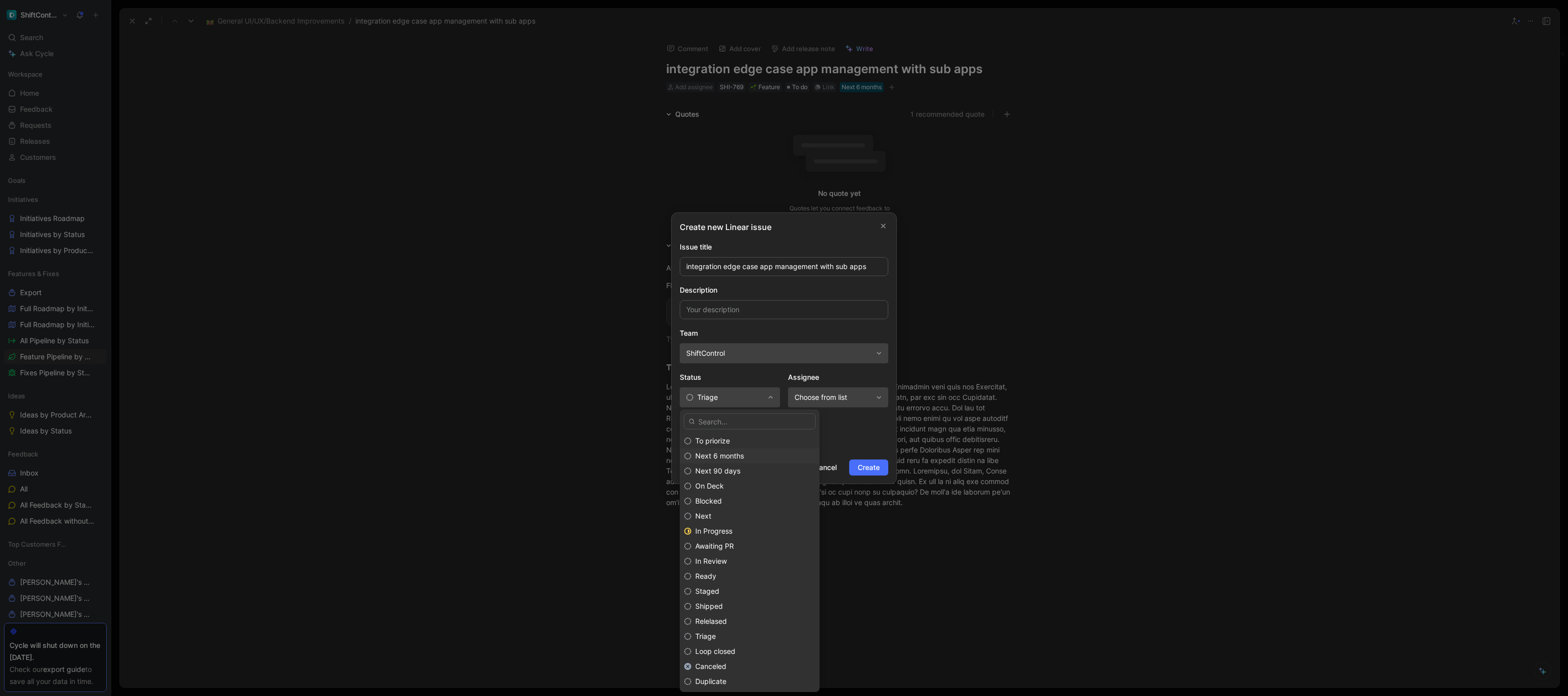
click at [732, 454] on span "Next 6 months" at bounding box center [719, 456] width 49 height 9
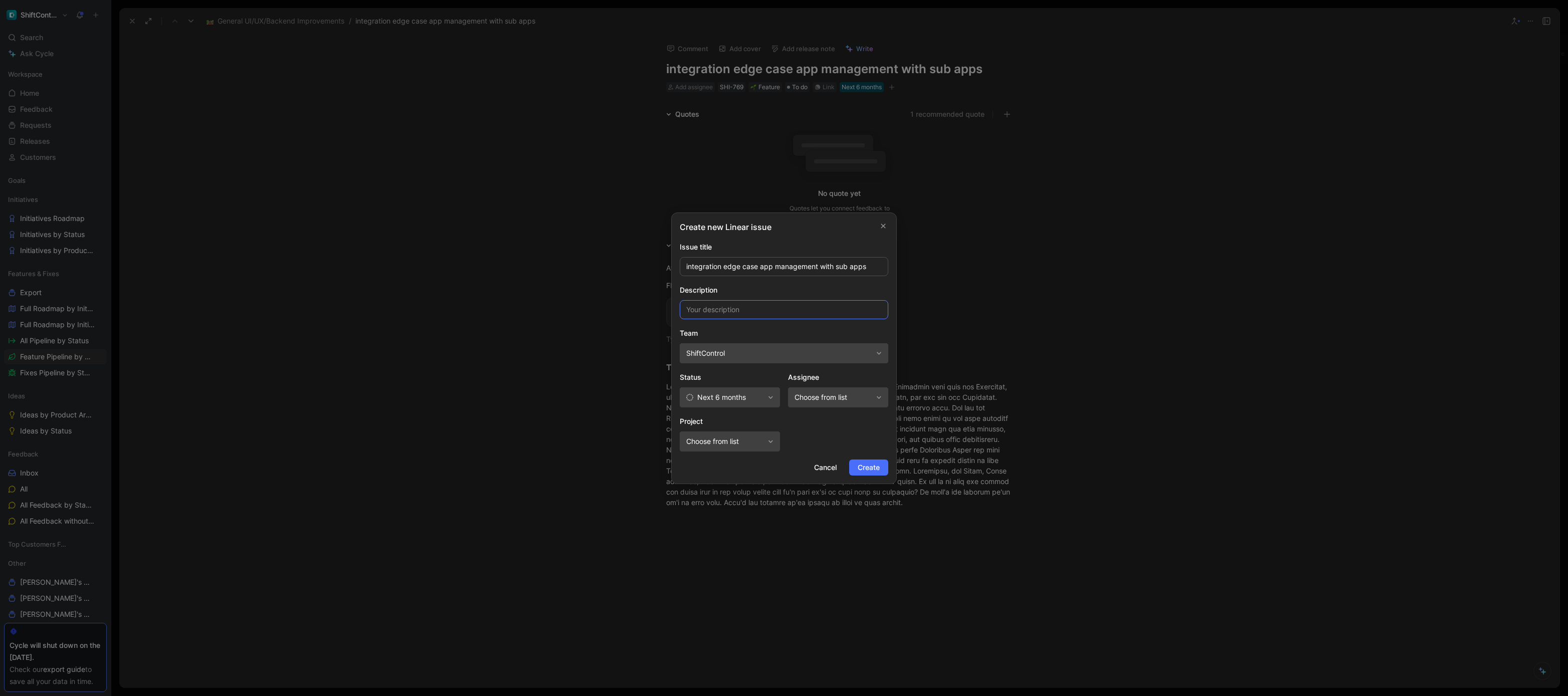
click at [807, 309] on input at bounding box center [784, 310] width 209 height 19
click at [869, 470] on span "Create" at bounding box center [869, 468] width 22 height 12
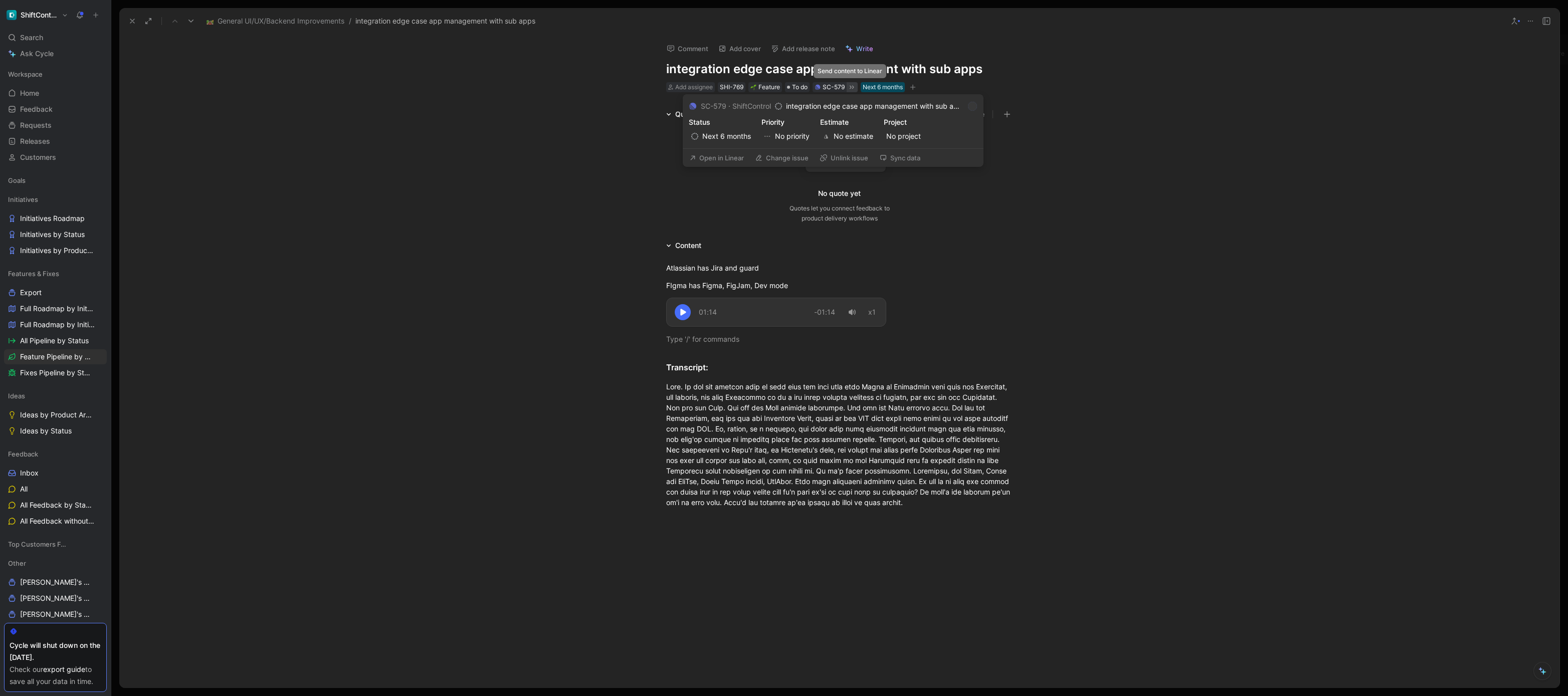
click at [851, 88] on icon at bounding box center [852, 87] width 8 height 8
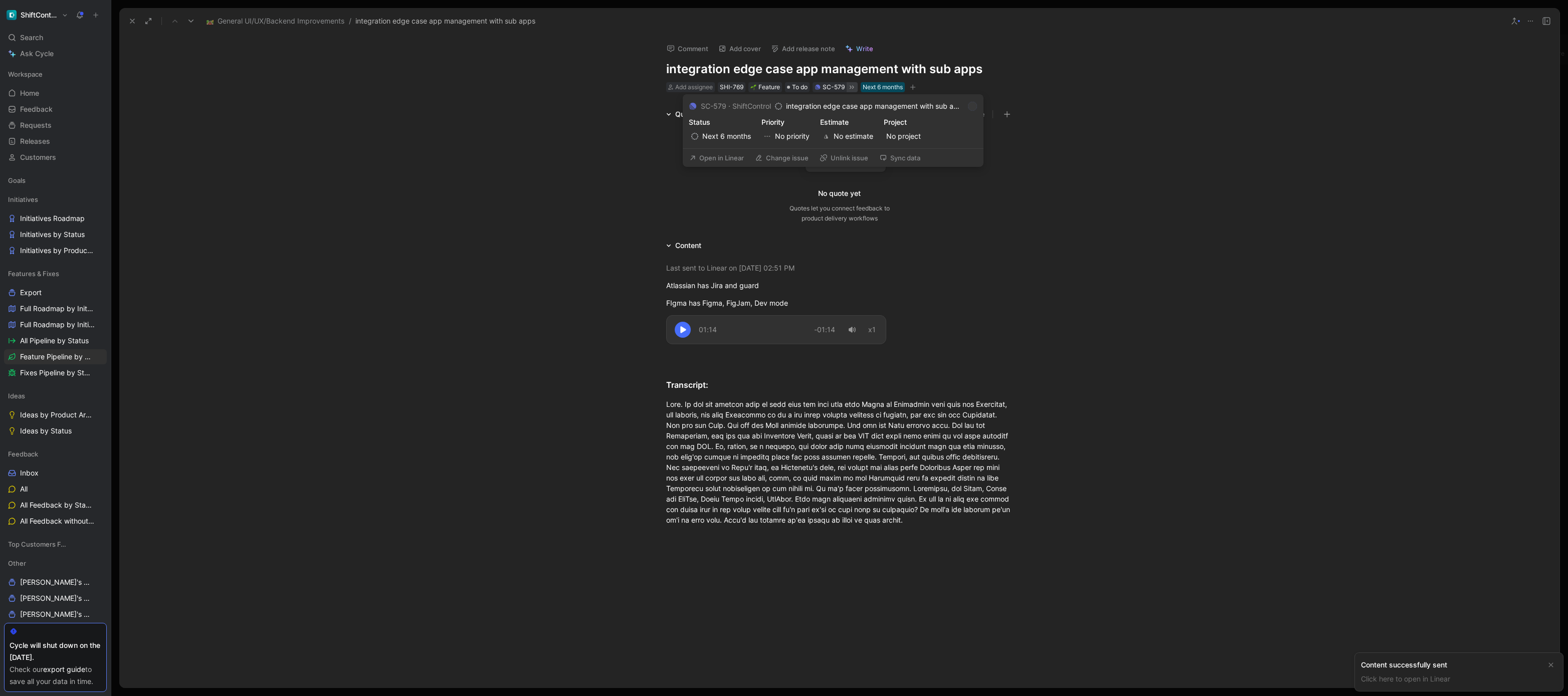
click at [732, 159] on button "Open in Linear" at bounding box center [716, 157] width 64 height 14
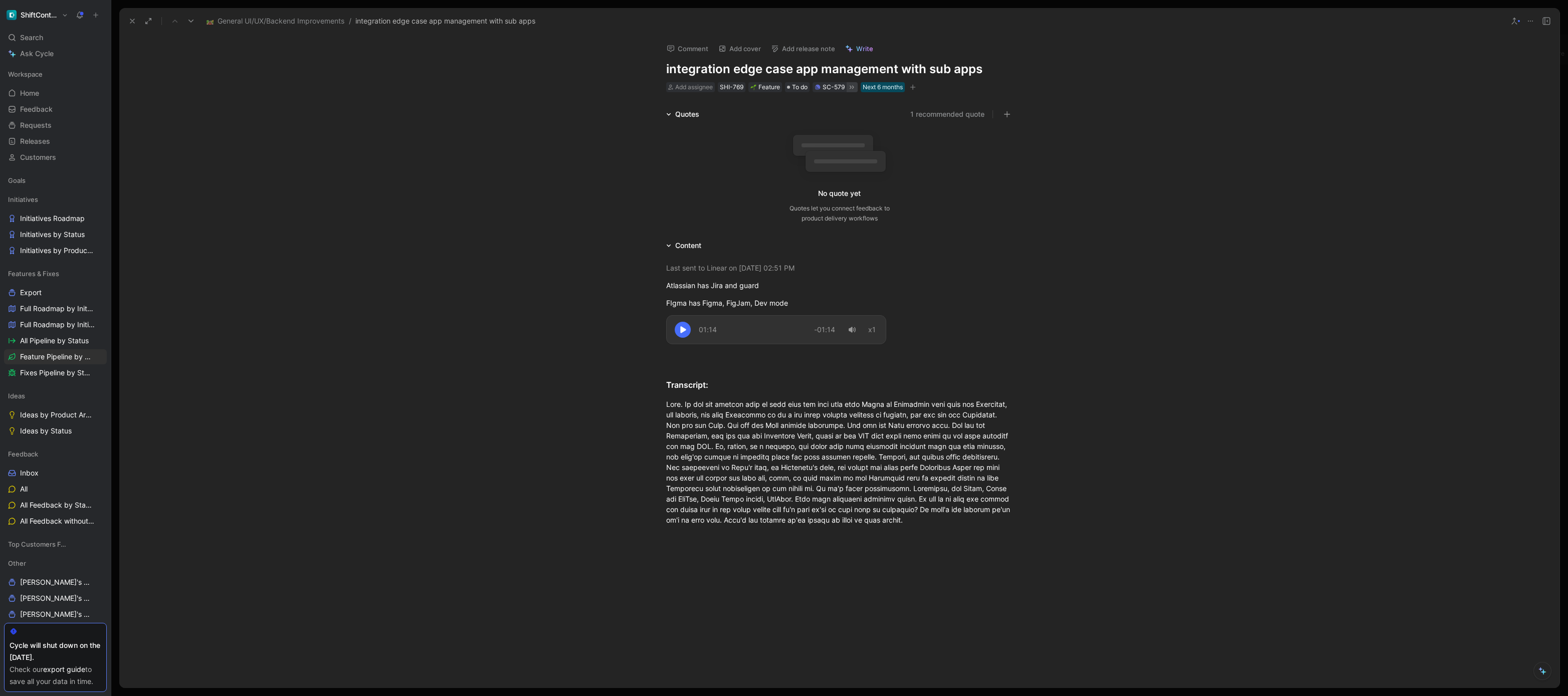
click at [299, 354] on div "Last sent to Linear on October 03, 2025 - 02:51 PM Atlassian has Jira and guard…" at bounding box center [839, 403] width 1440 height 302
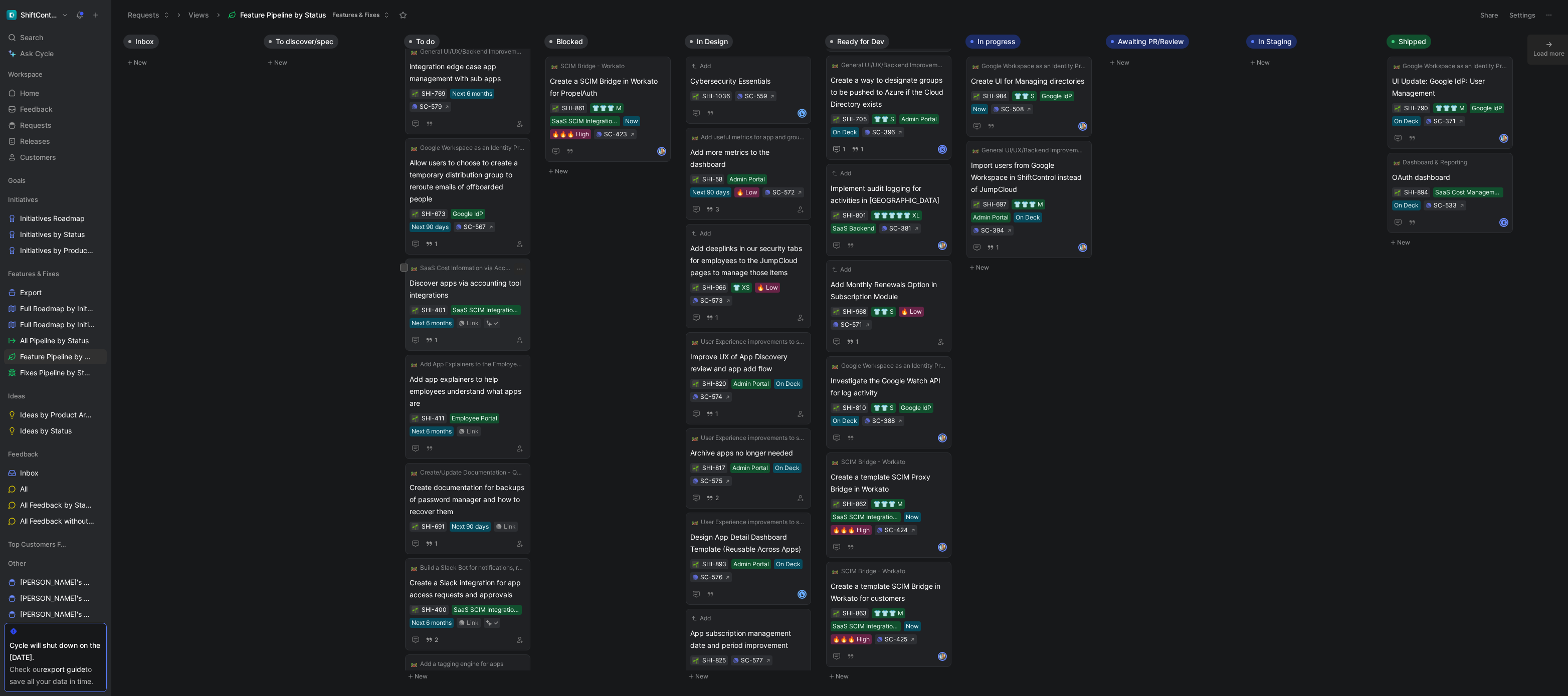
scroll to position [21, 0]
click at [499, 285] on span "Discover apps via accounting tool integrations" at bounding box center [468, 282] width 116 height 24
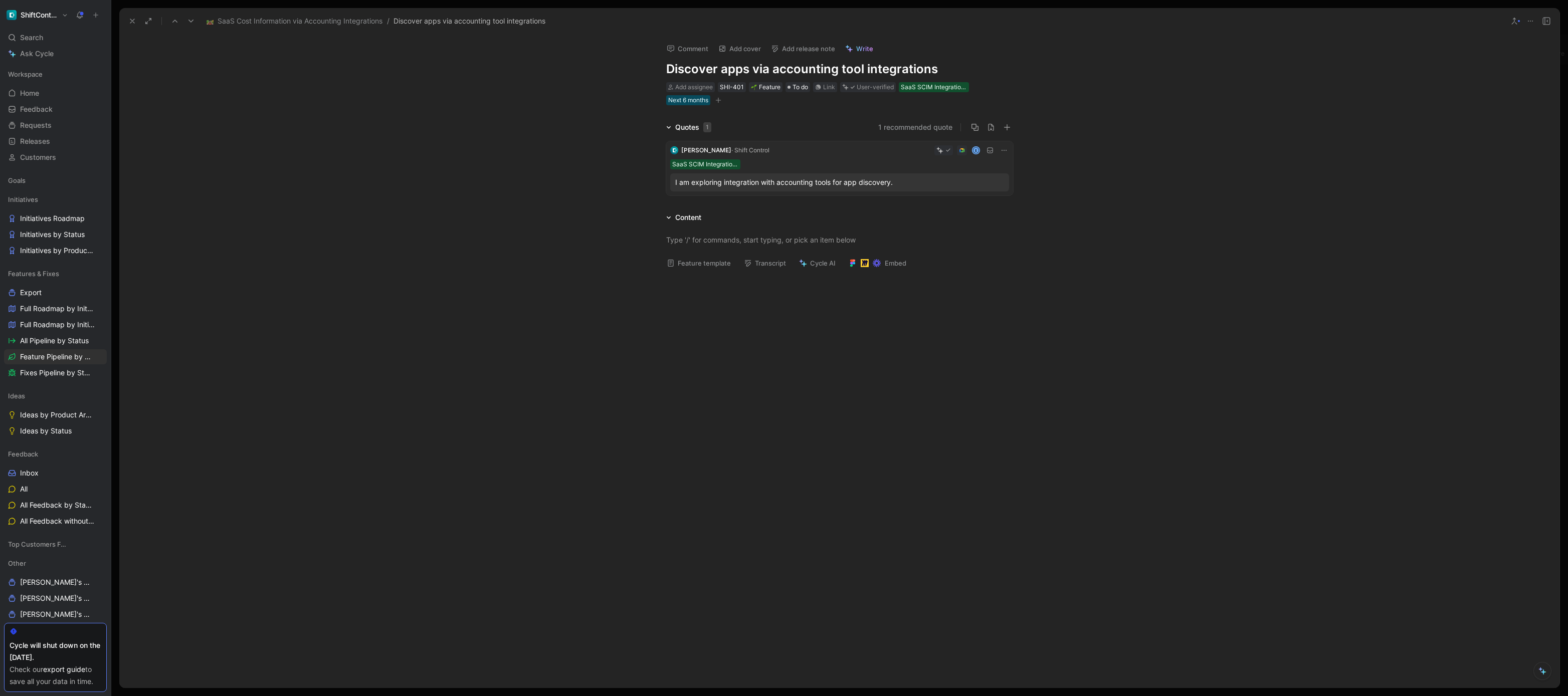
click at [843, 183] on div "I am exploring integration with accounting tools for app discovery." at bounding box center [839, 183] width 329 height 12
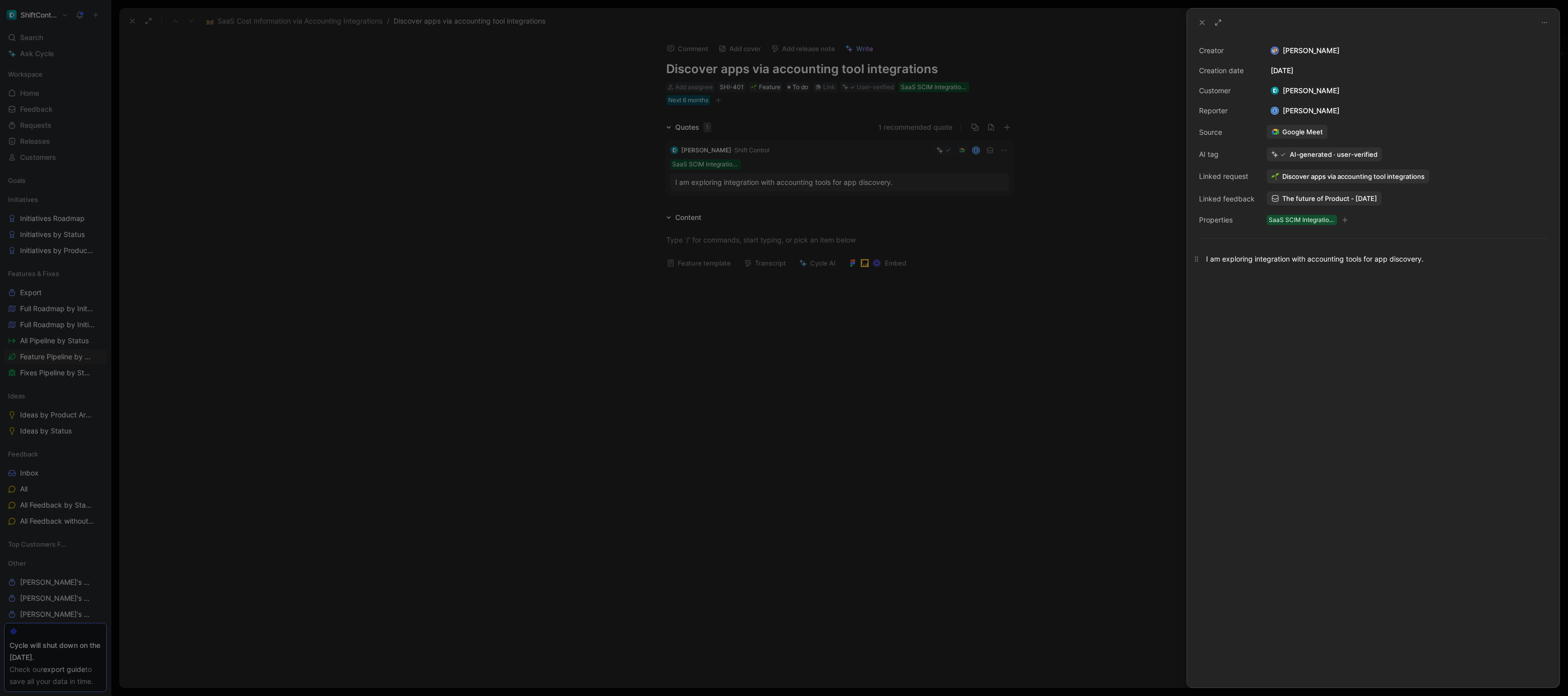
click at [1302, 256] on div "I am exploring integration with accounting tools for app discovery." at bounding box center [1373, 259] width 335 height 11
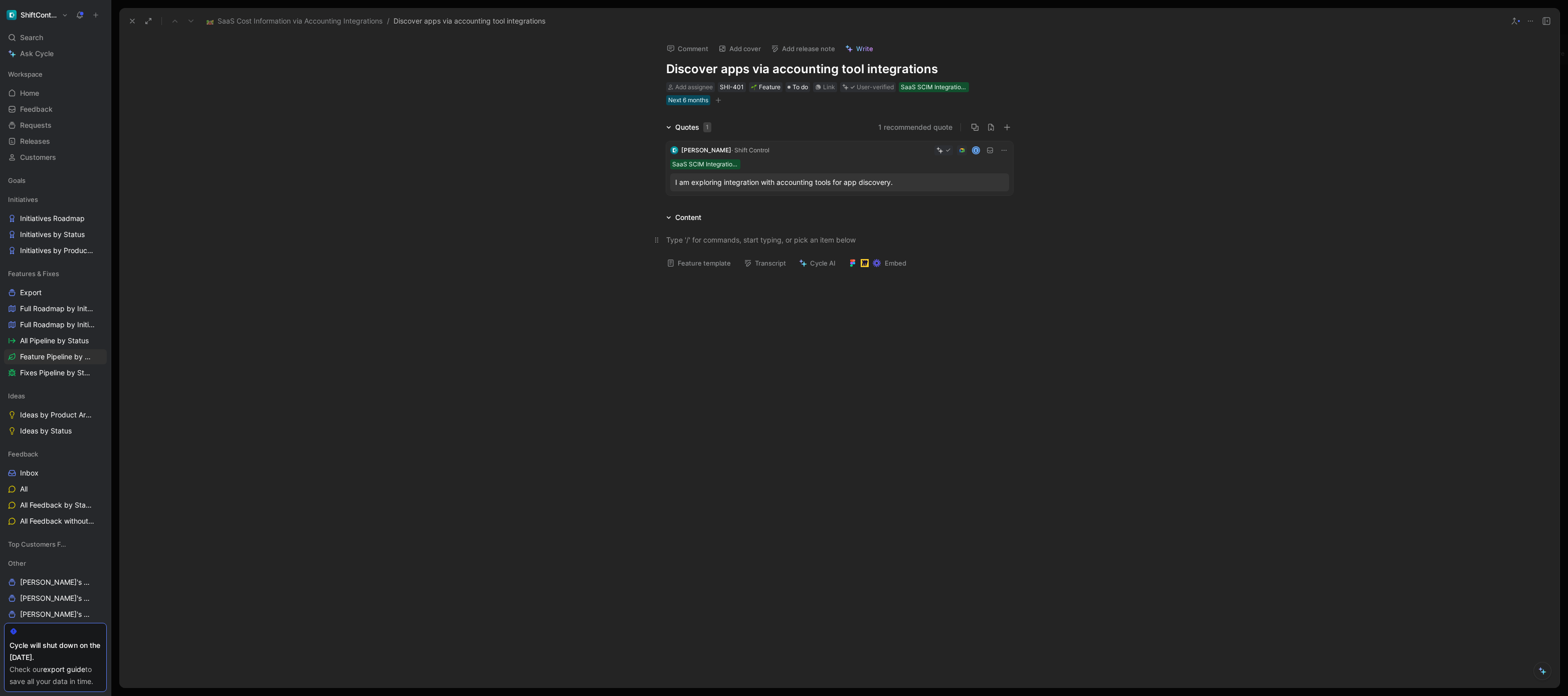
click at [812, 238] on div at bounding box center [840, 240] width 347 height 11
click at [829, 88] on div "Link" at bounding box center [829, 87] width 12 height 10
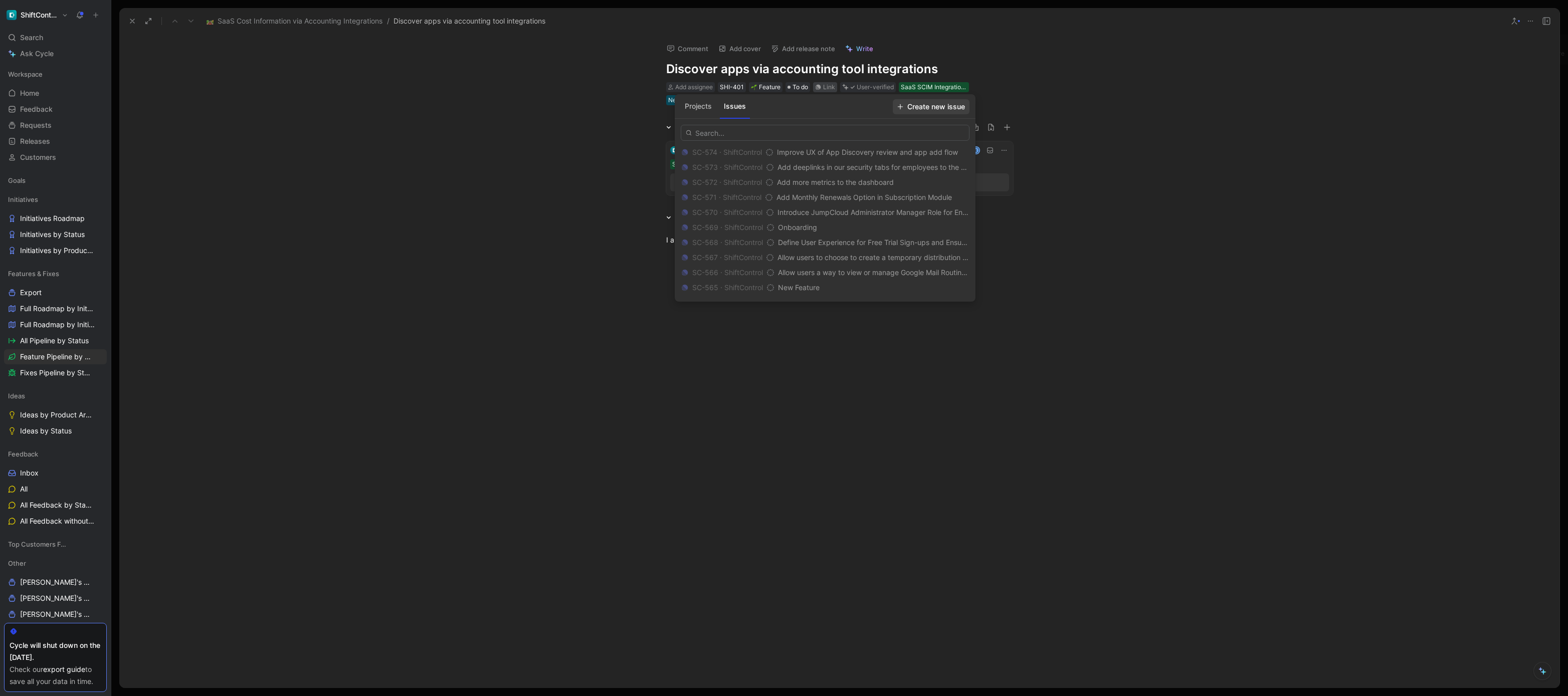
click at [950, 108] on span "Create new issue" at bounding box center [931, 107] width 68 height 12
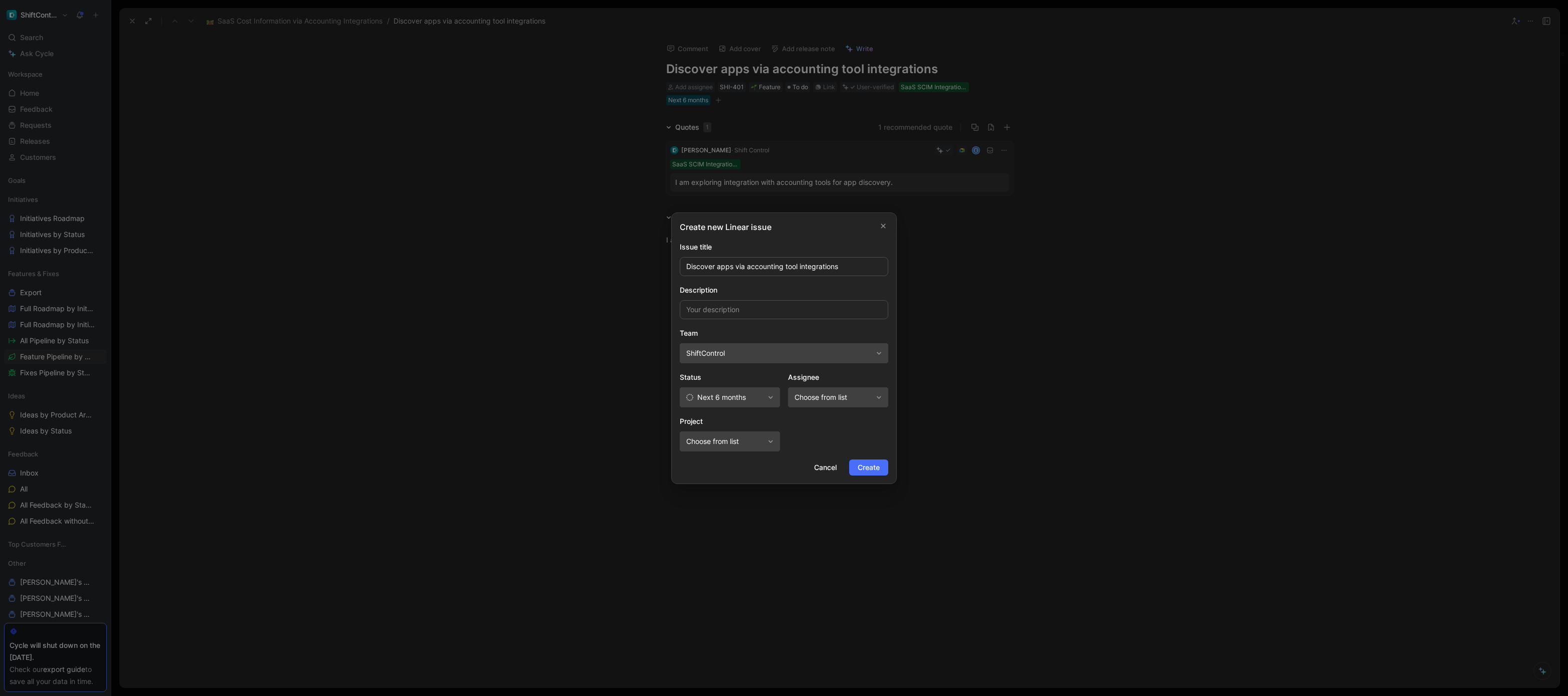
click at [744, 391] on button "Next 6 months" at bounding box center [730, 398] width 100 height 20
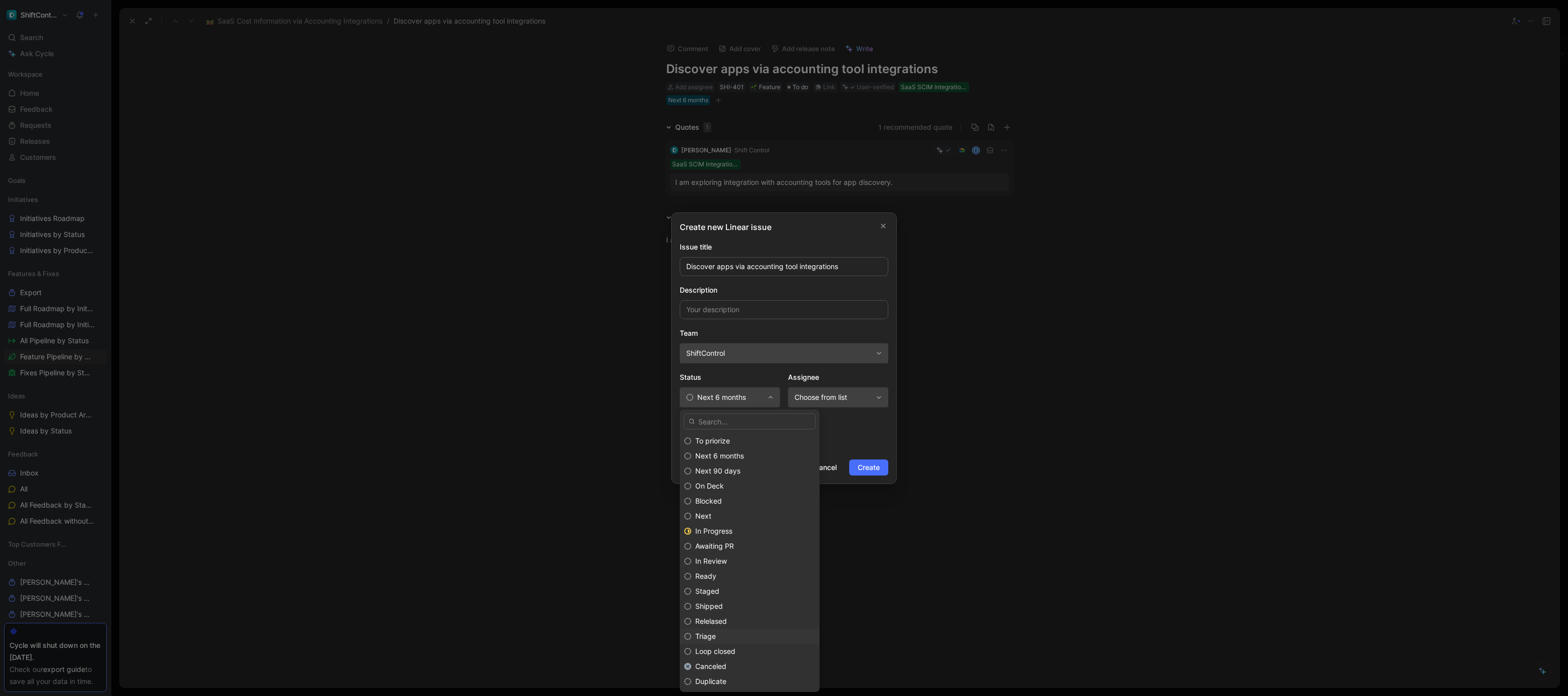
click at [724, 636] on div "Triage" at bounding box center [755, 636] width 120 height 12
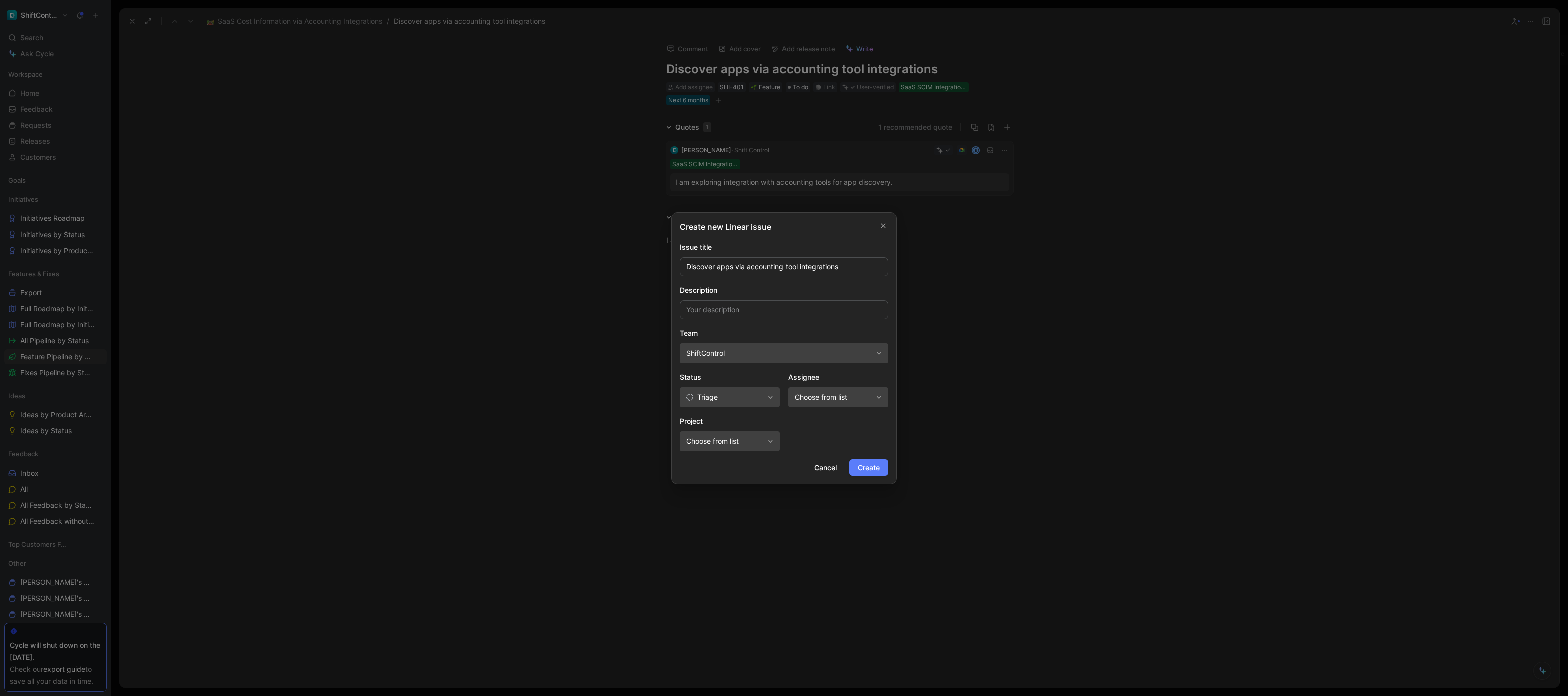
click at [868, 469] on span "Create" at bounding box center [869, 468] width 22 height 12
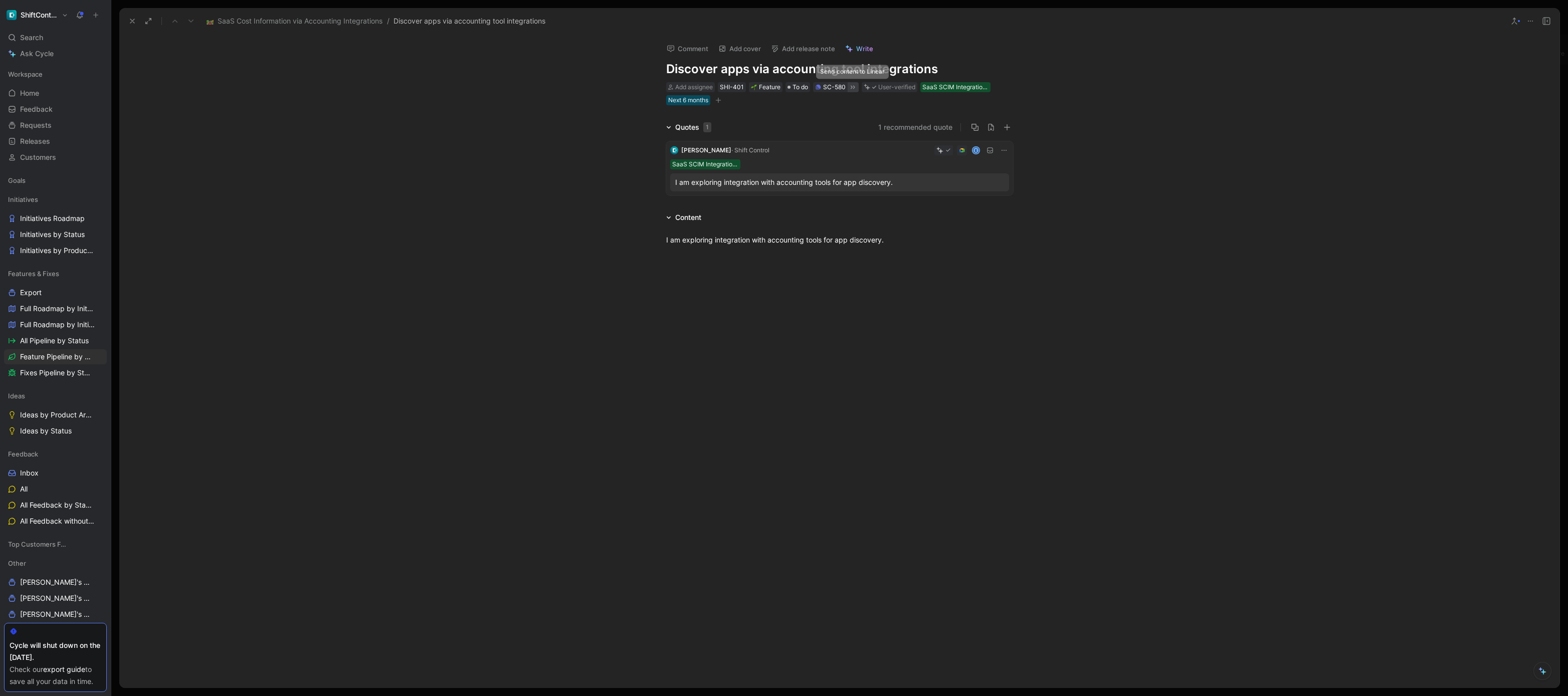
click at [856, 88] on icon at bounding box center [853, 87] width 8 height 8
click at [412, 197] on div "Quotes 1 1 recommended quote Julien · Shift Control E SaaS SCIM Integrations I …" at bounding box center [839, 160] width 1440 height 78
click at [128, 20] on icon at bounding box center [133, 21] width 8 height 8
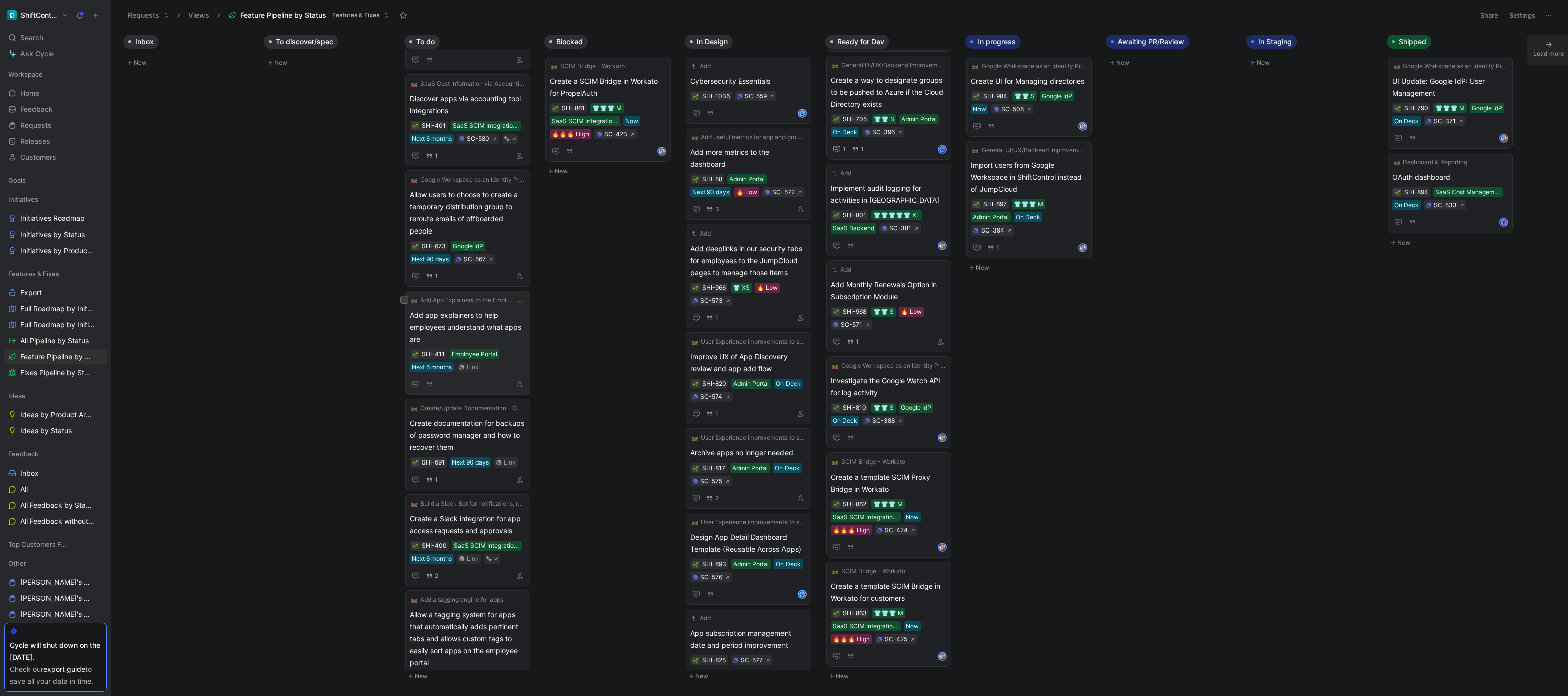
scroll to position [81, 0]
click at [506, 321] on span "Add app explainers to help employees understand what apps are" at bounding box center [468, 325] width 116 height 36
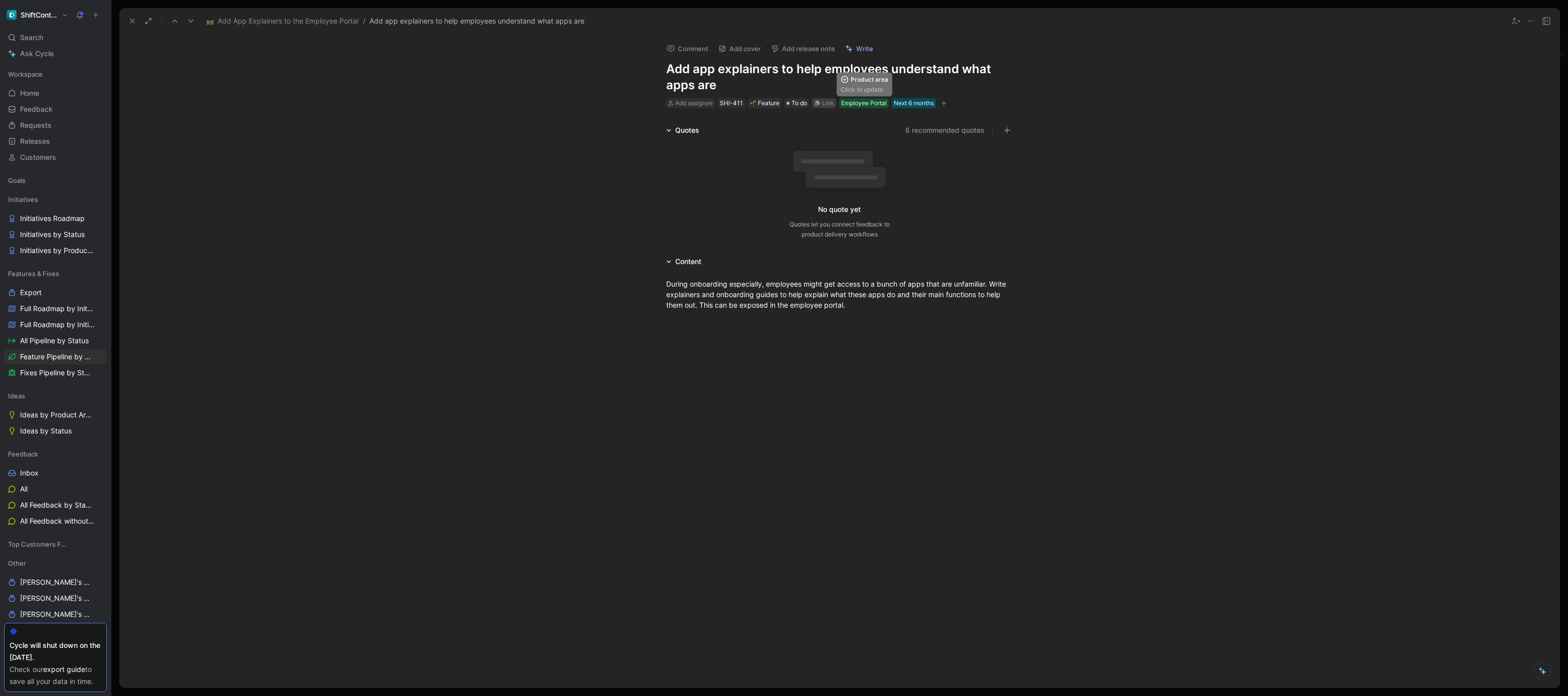
click at [835, 103] on div "Link" at bounding box center [824, 103] width 24 height 10
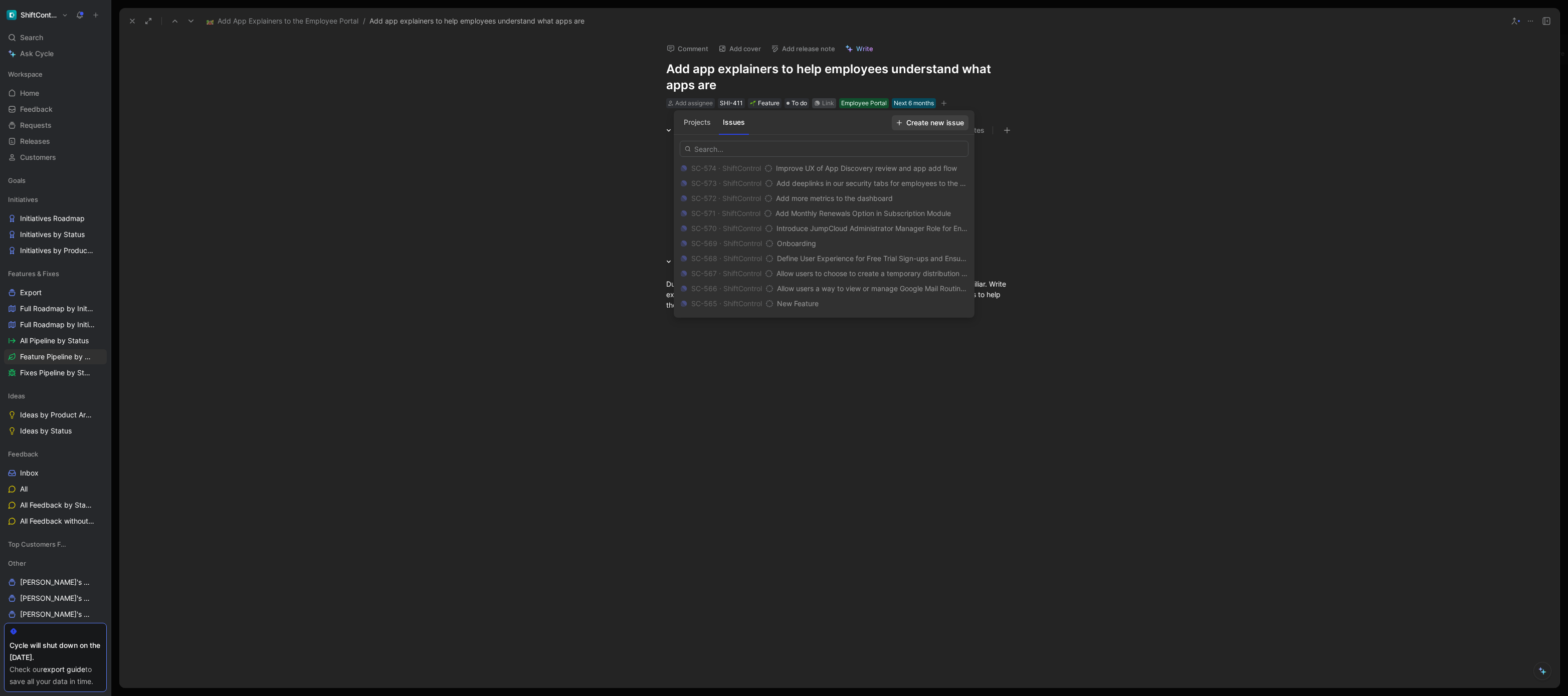
click at [938, 123] on span "Create new issue" at bounding box center [930, 123] width 68 height 12
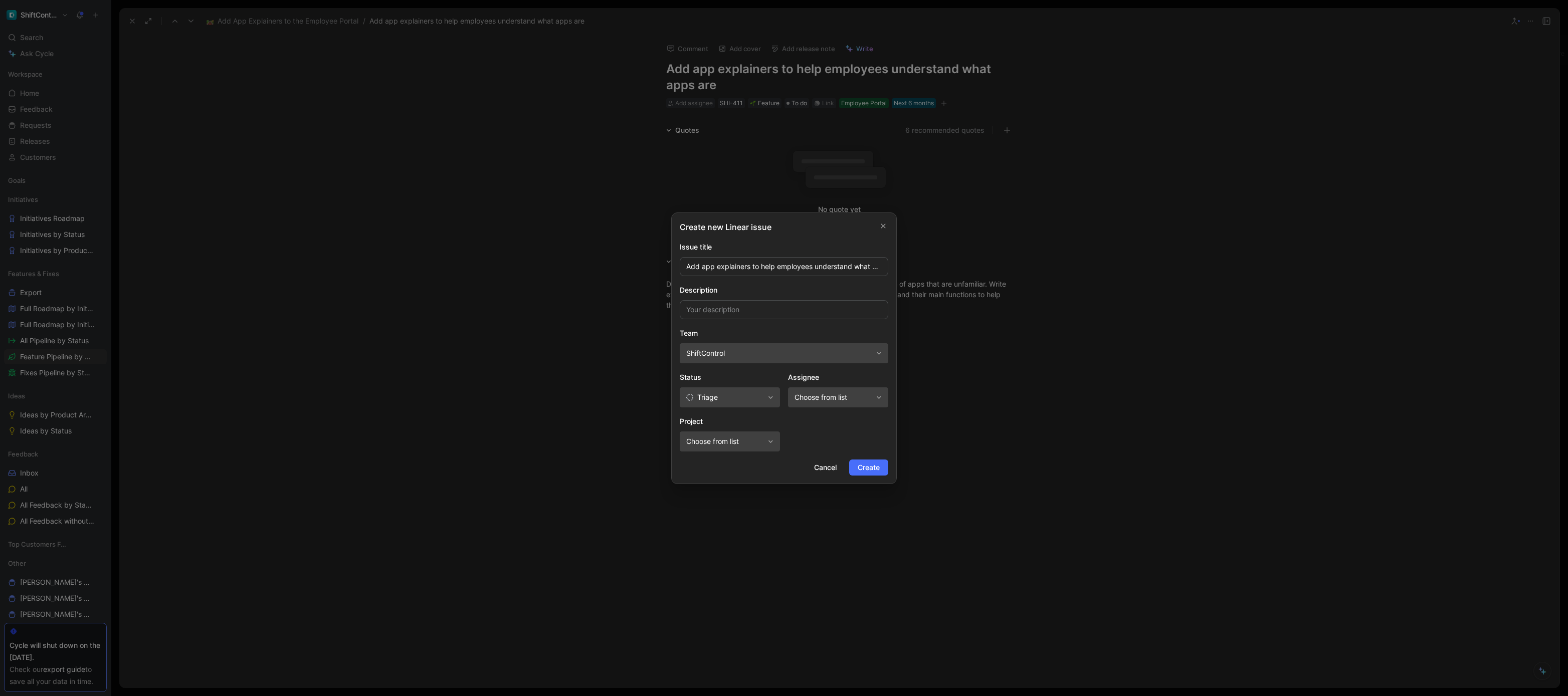
click at [756, 349] on span "ShiftControl" at bounding box center [779, 353] width 186 height 12
click at [752, 397] on span "Triage" at bounding box center [725, 398] width 78 height 12
click at [853, 394] on span "Choose from list" at bounding box center [833, 398] width 78 height 12
click at [872, 465] on span "Create" at bounding box center [869, 468] width 22 height 12
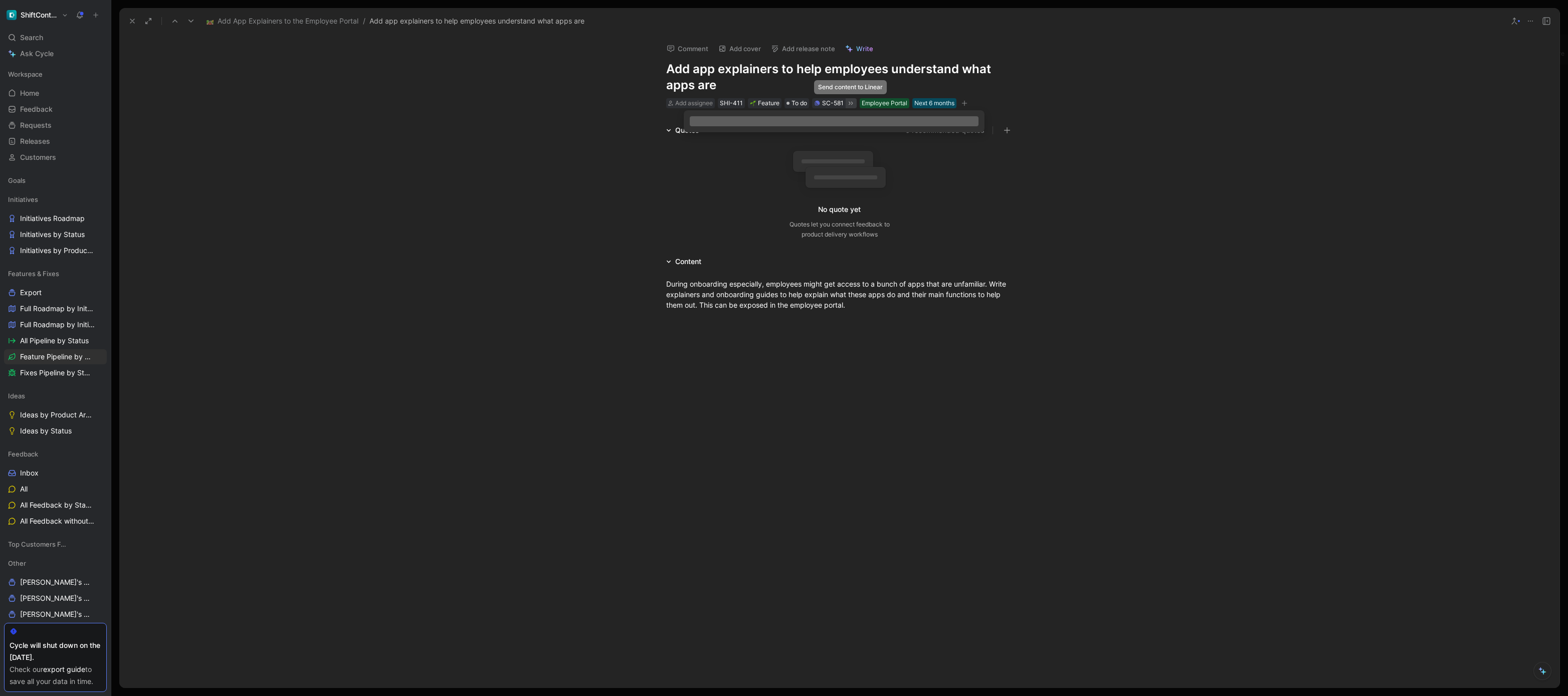
click at [847, 105] on icon at bounding box center [851, 103] width 8 height 8
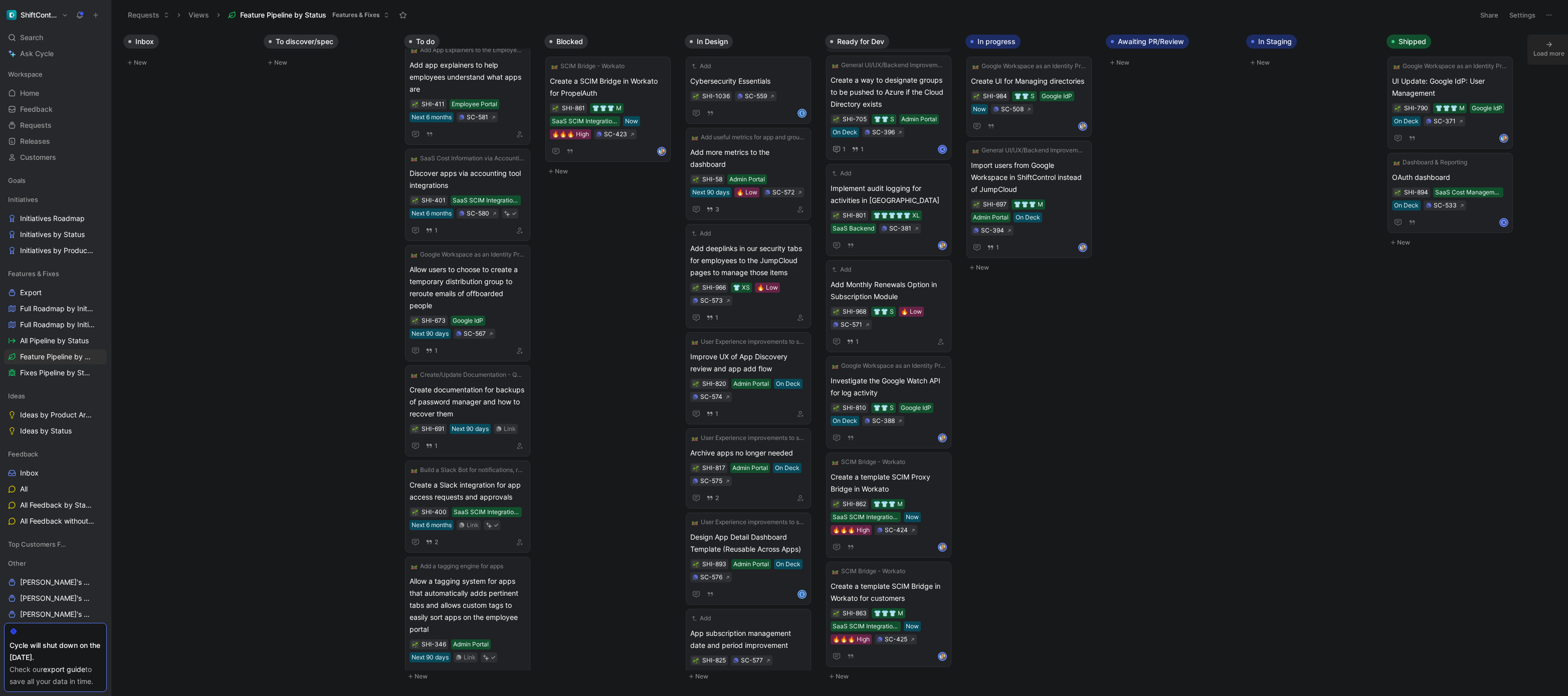
scroll to position [106, 0]
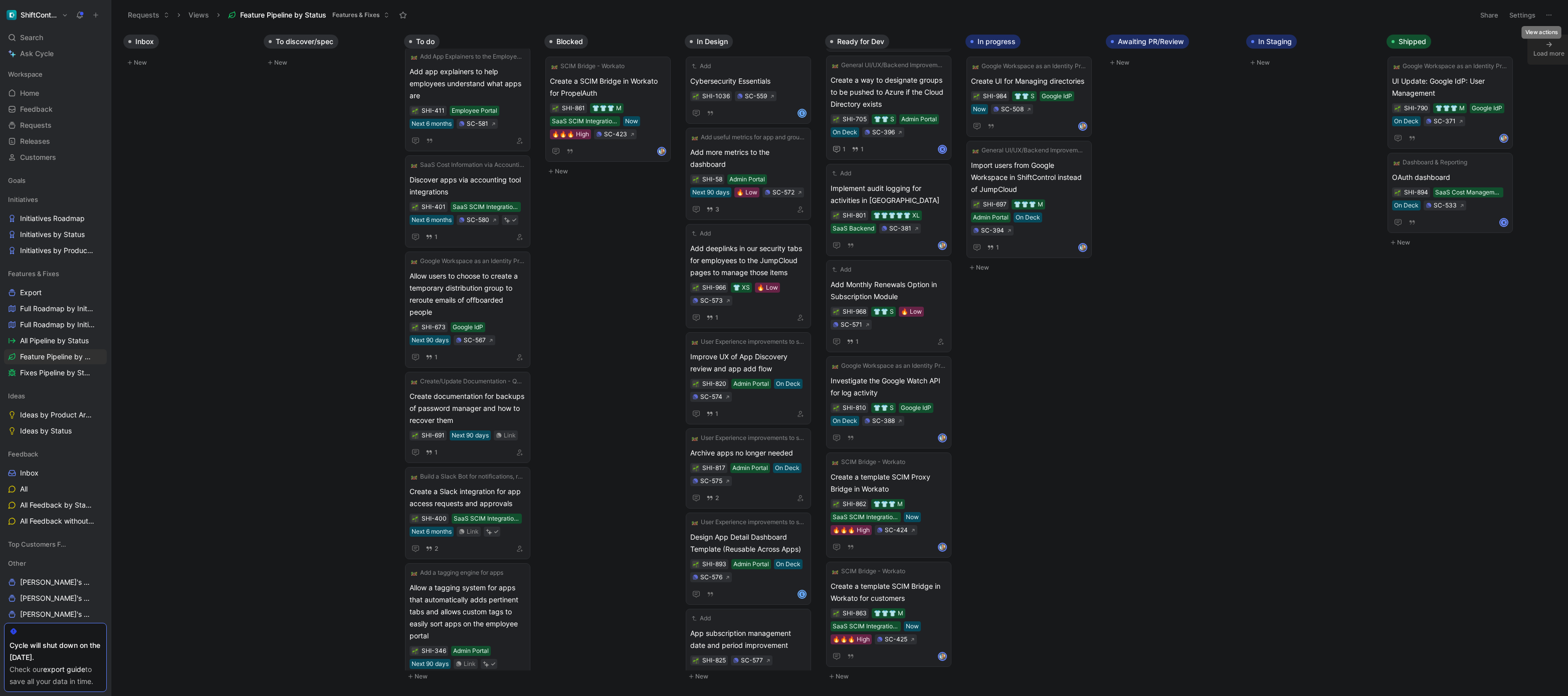
click at [1533, 15] on button "Settings" at bounding box center [1522, 15] width 35 height 14
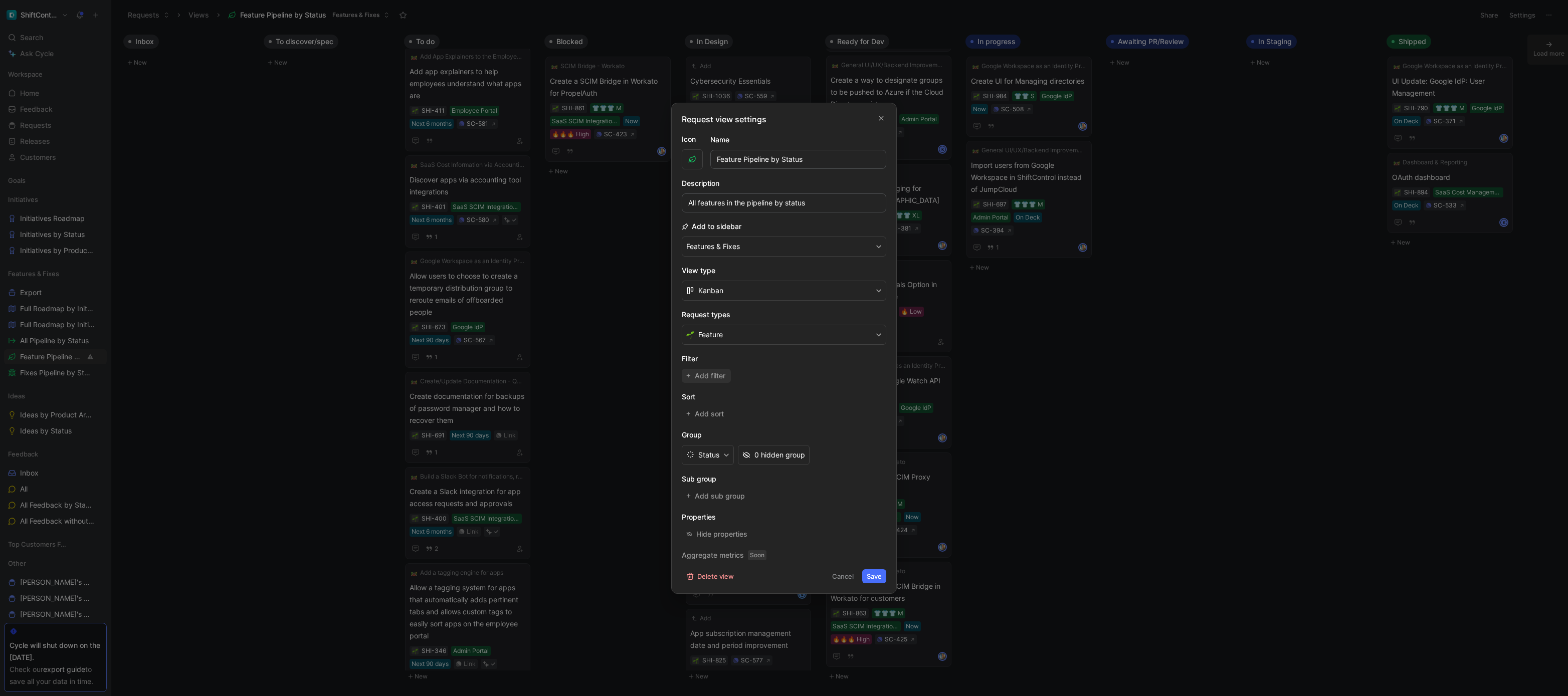
click at [718, 376] on span "Add filter" at bounding box center [710, 376] width 31 height 12
click at [720, 371] on span "Creator" at bounding box center [712, 368] width 25 height 12
click at [879, 367] on icon "button" at bounding box center [879, 367] width 5 height 5
click at [735, 533] on div "Hide properties" at bounding box center [721, 535] width 51 height 12
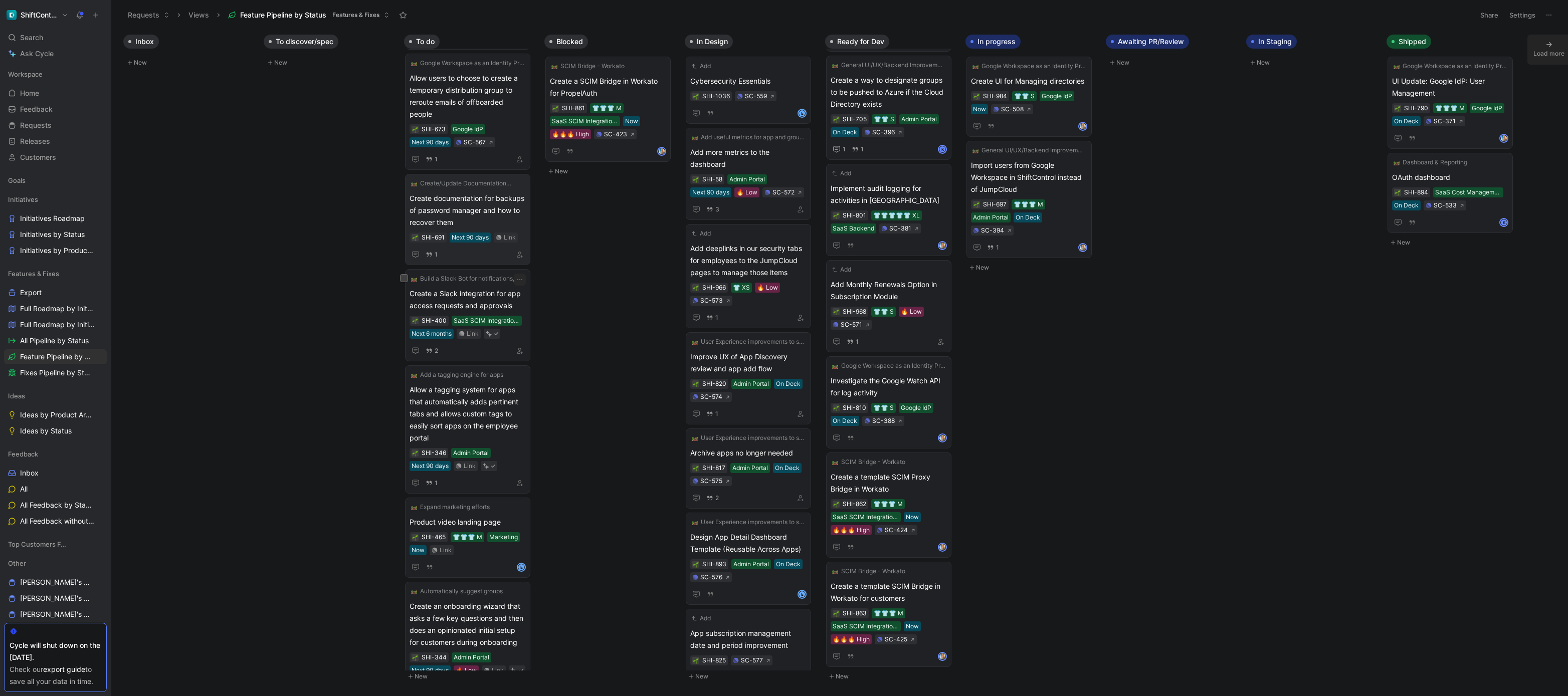
scroll to position [292, 0]
click at [503, 205] on span "Create documentation for backups of password manager and how to recover them" at bounding box center [468, 209] width 116 height 36
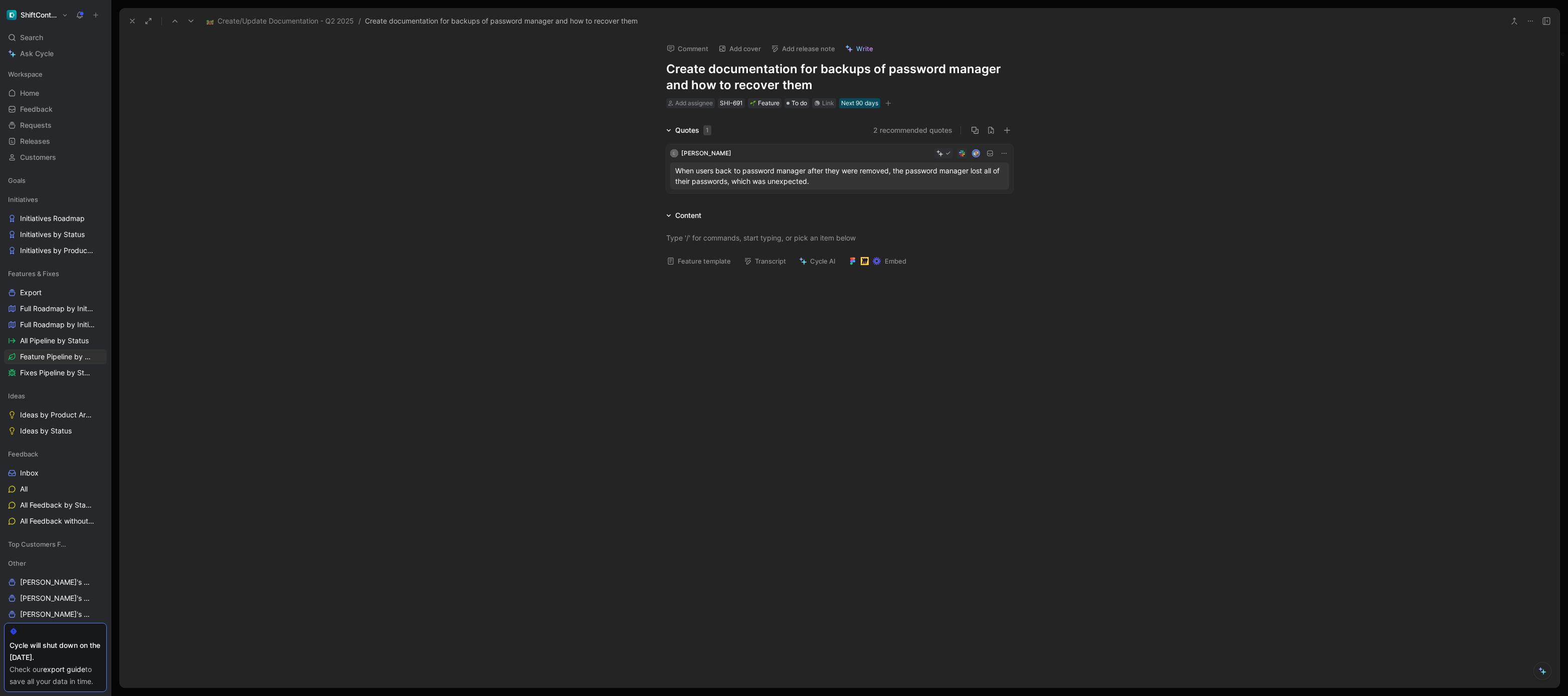
click at [800, 175] on p "When users back to password manager after they were removed, the password manag…" at bounding box center [839, 175] width 329 height 21
click at [800, 175] on div at bounding box center [784, 348] width 1568 height 696
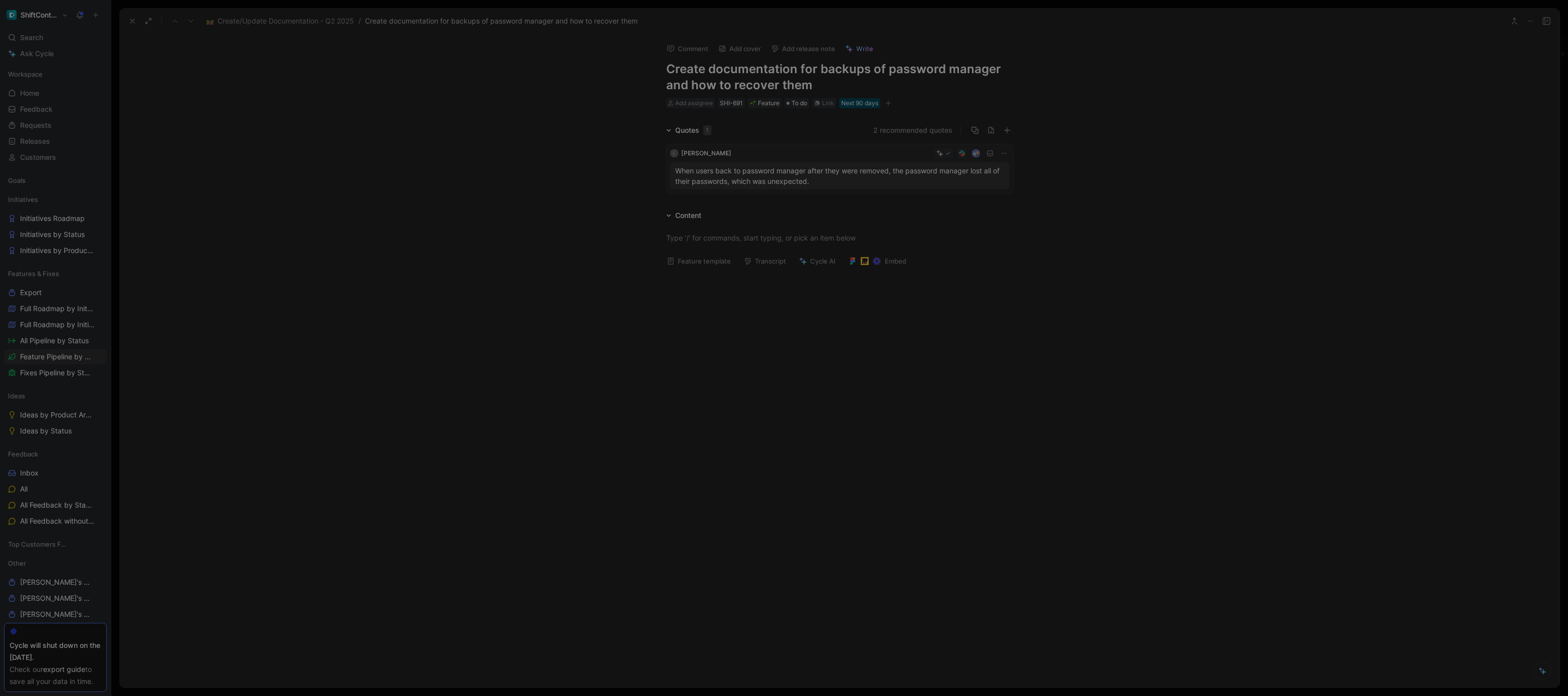
click at [800, 175] on div at bounding box center [784, 348] width 1568 height 696
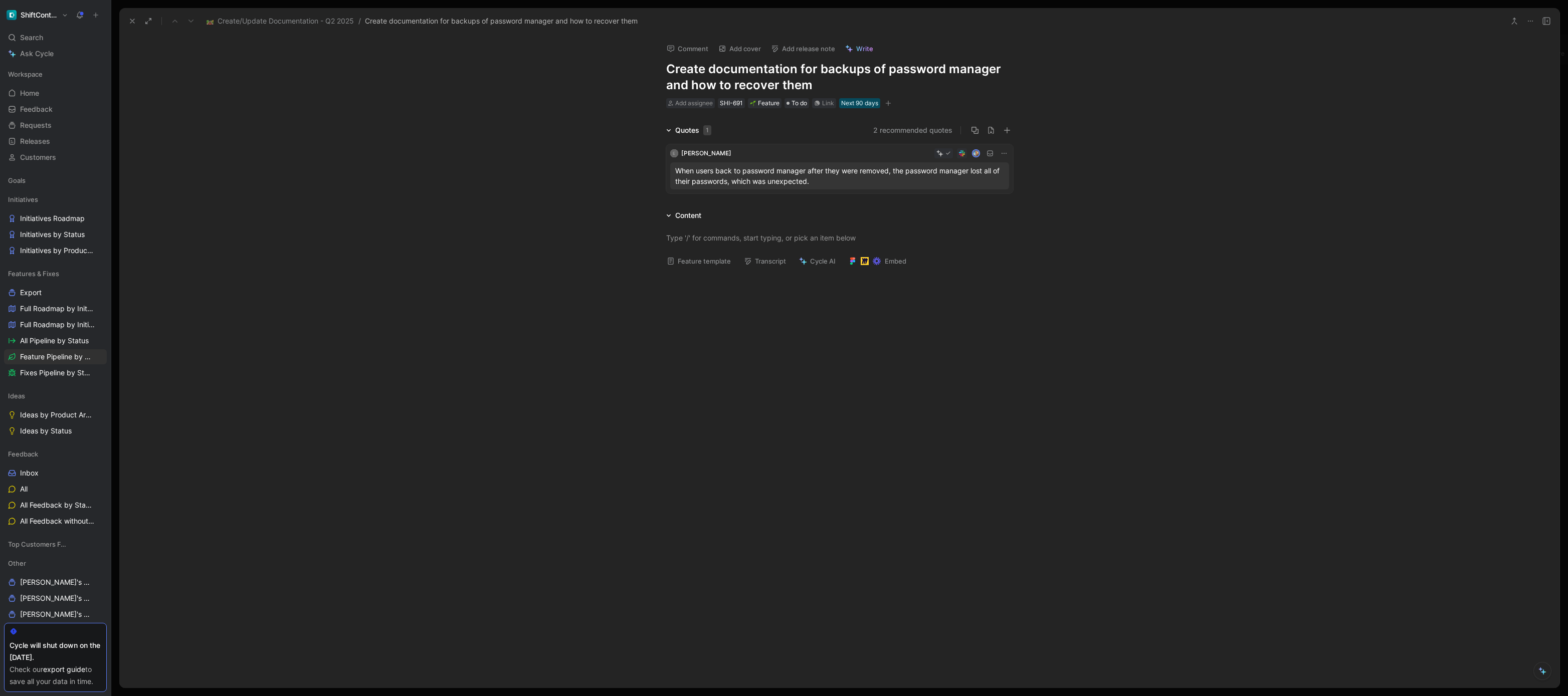
click at [946, 180] on p "When users back to password manager after they were removed, the password manag…" at bounding box center [839, 175] width 329 height 21
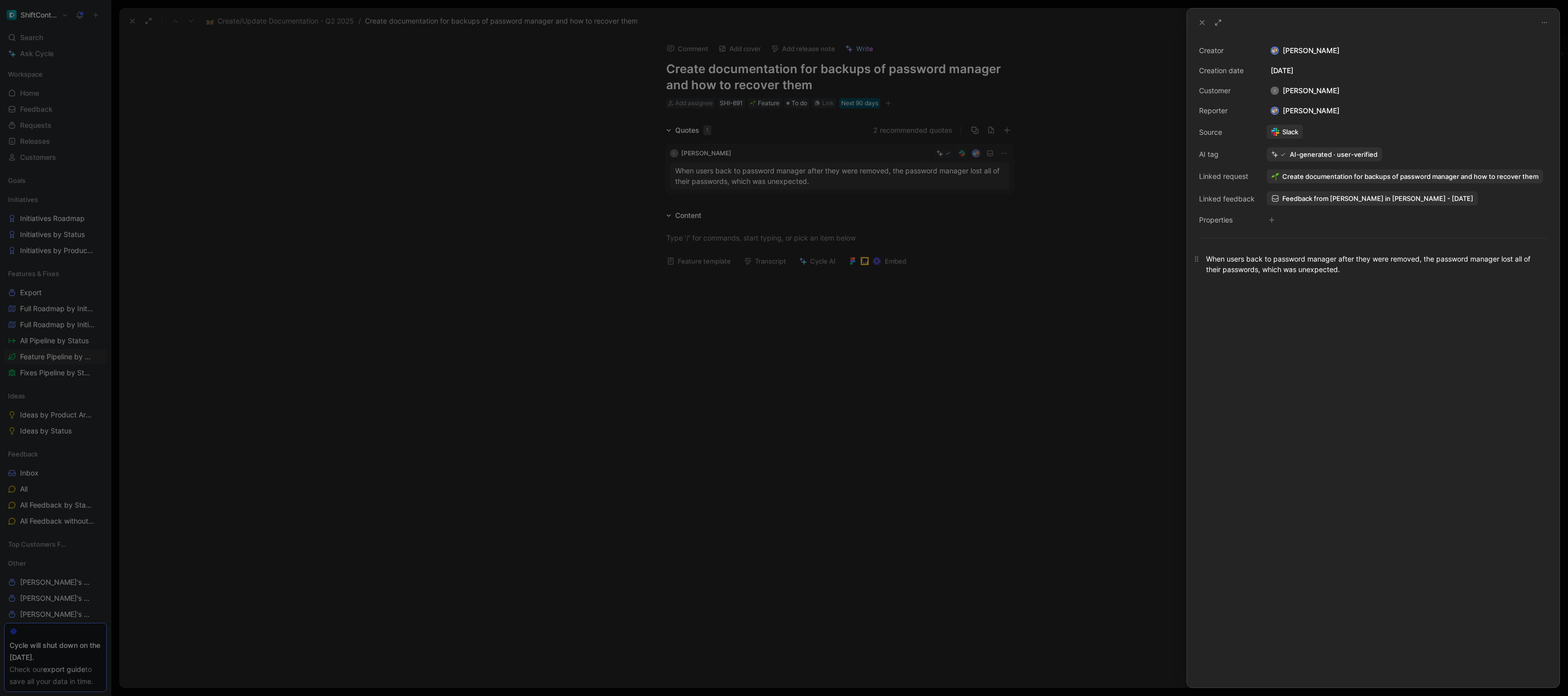
click at [1334, 256] on div "When users back to password manager after they were removed, the password manag…" at bounding box center [1373, 264] width 335 height 21
click at [1334, 257] on div "When users back to password manager after they were removed, the password manag…" at bounding box center [1373, 264] width 335 height 21
click at [1328, 269] on div "When users back to password manager after they were removed, the password manag…" at bounding box center [1373, 264] width 335 height 21
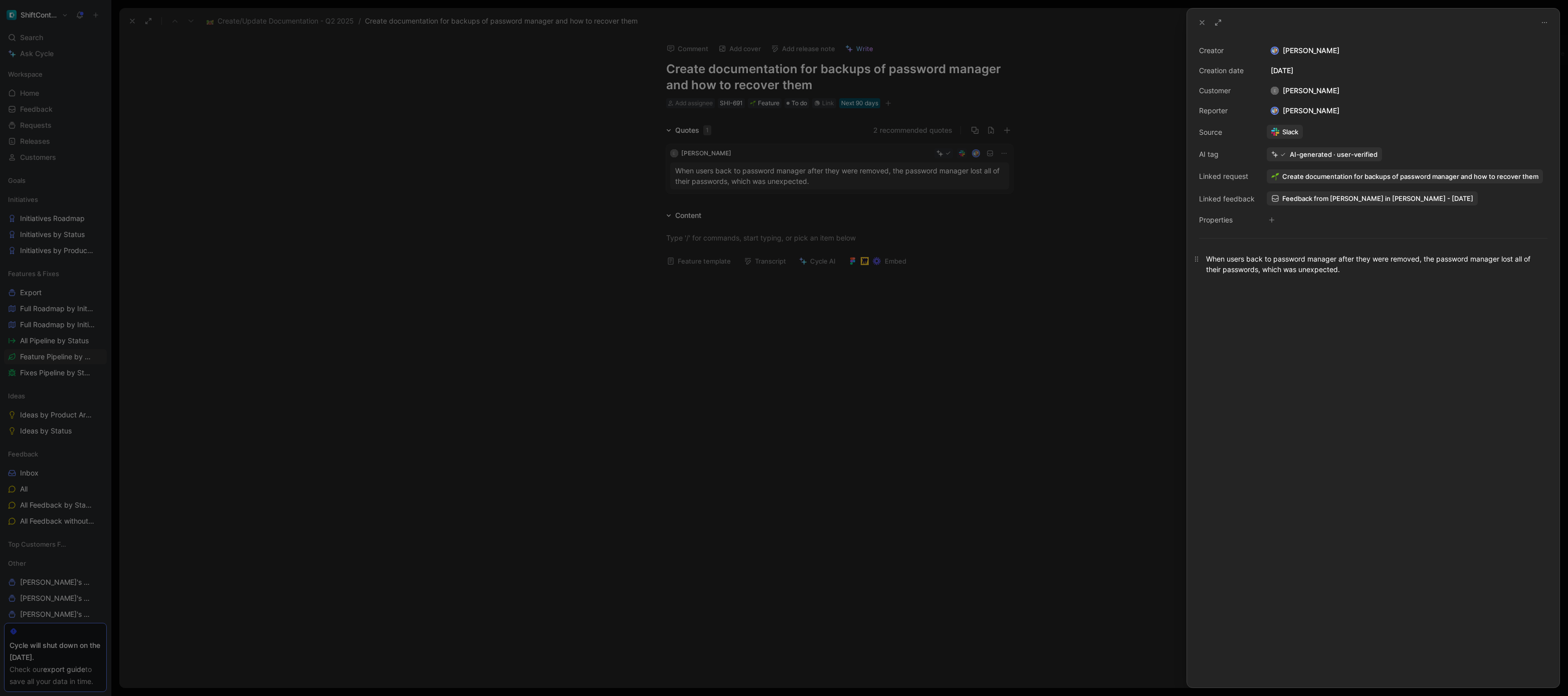
click at [1328, 269] on div "When users back to password manager after they were removed, the password manag…" at bounding box center [1373, 264] width 335 height 21
click at [1080, 257] on div at bounding box center [784, 348] width 1568 height 696
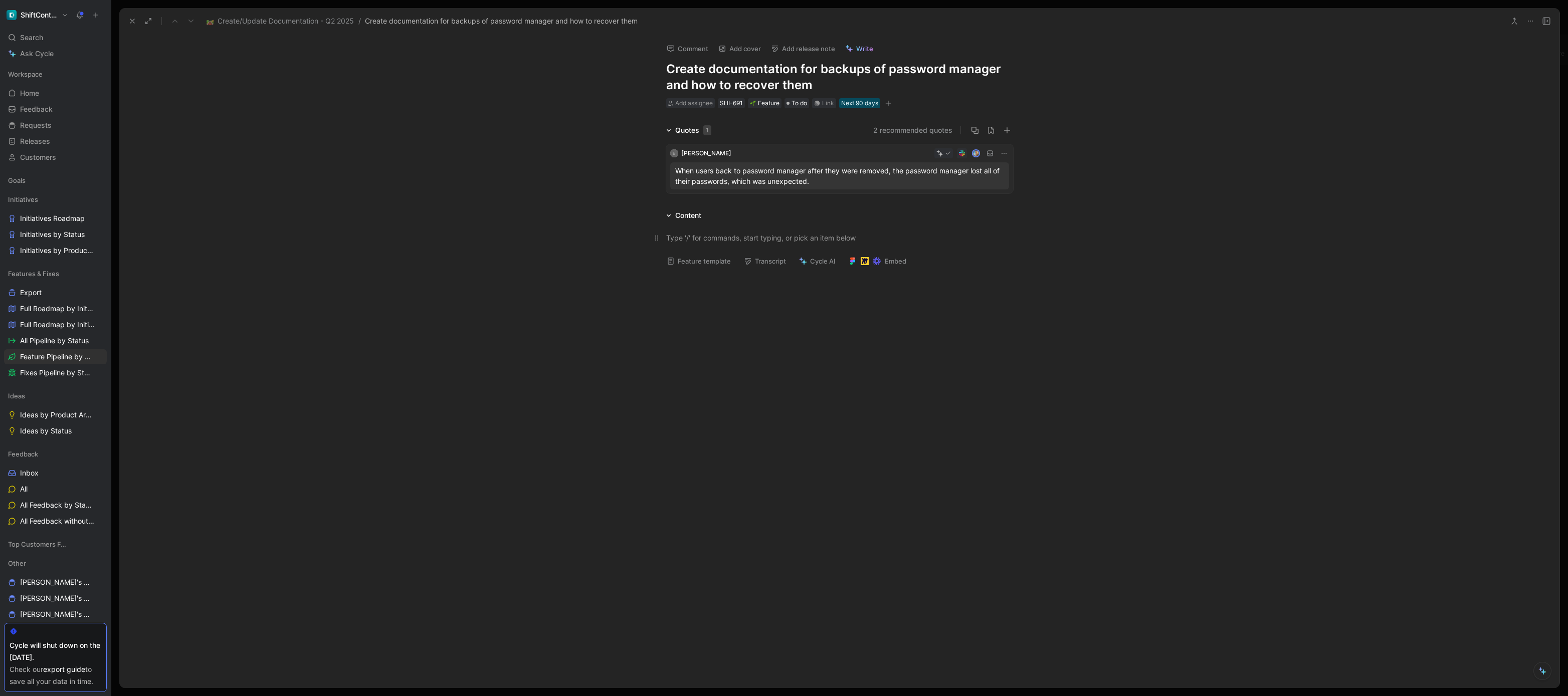
click at [831, 234] on div at bounding box center [840, 238] width 347 height 11
click at [802, 103] on span "To do" at bounding box center [799, 103] width 15 height 10
click at [837, 102] on div "Add assignee SHI-691 Feature To do Link Next 90 days" at bounding box center [839, 103] width 349 height 12
click at [832, 104] on div "Link" at bounding box center [828, 103] width 12 height 10
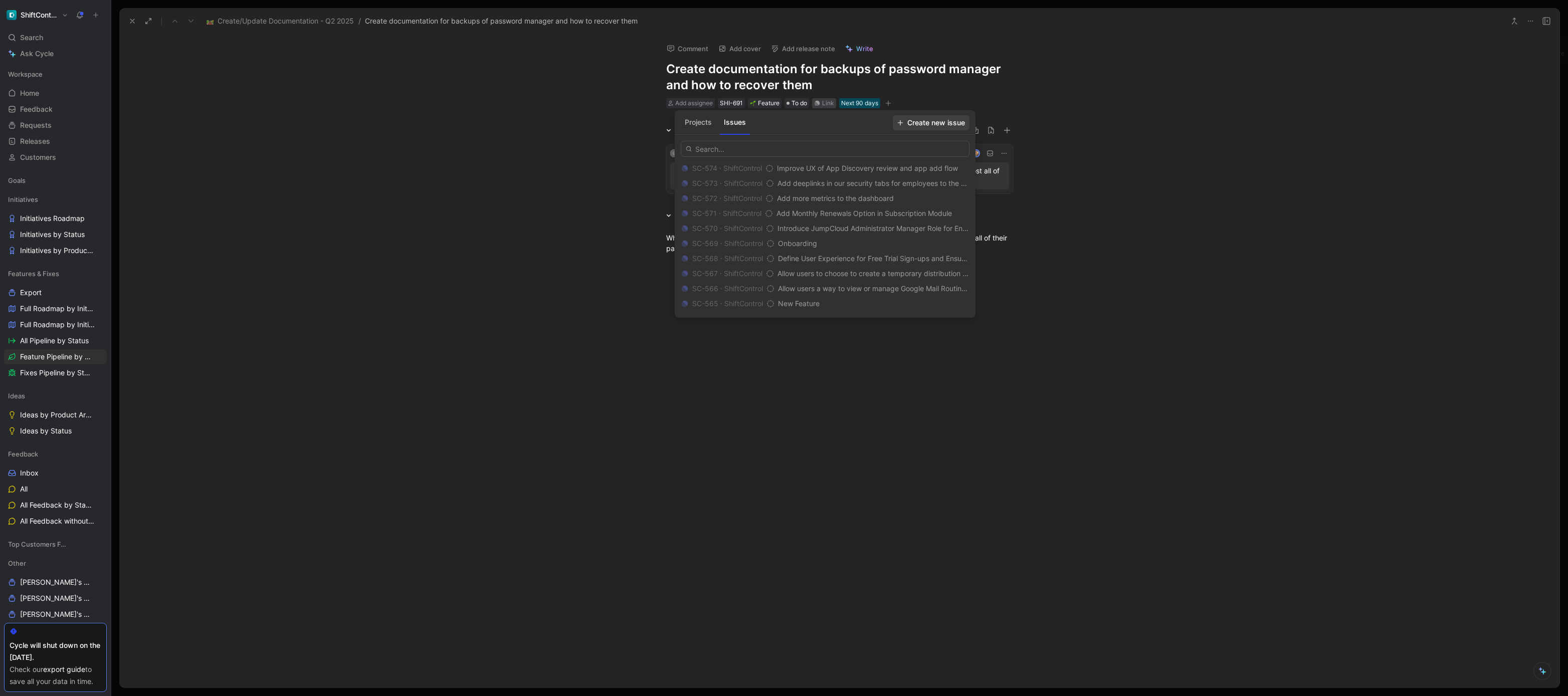
click at [944, 123] on span "Create new issue" at bounding box center [931, 123] width 68 height 12
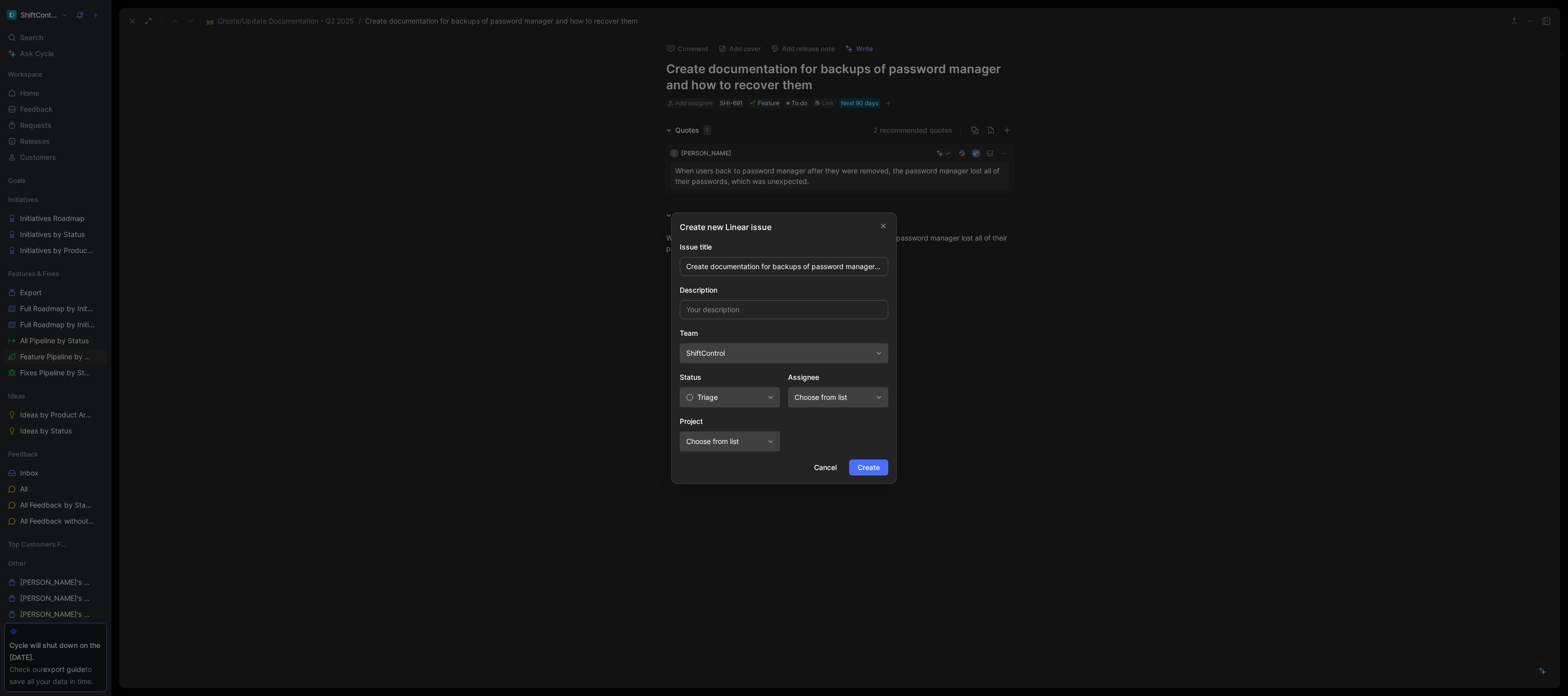
click at [731, 399] on span "Triage" at bounding box center [725, 398] width 78 height 12
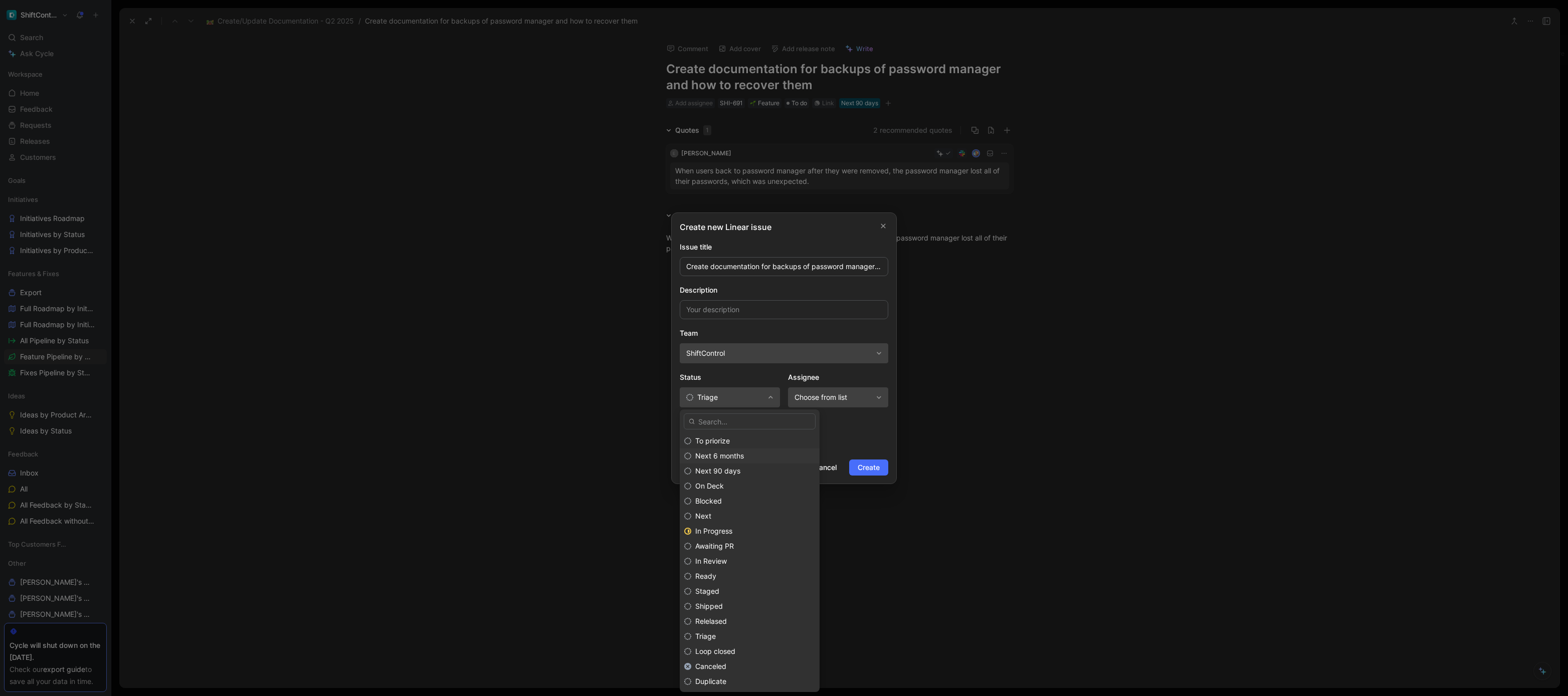
click at [737, 456] on span "Next 6 months" at bounding box center [719, 456] width 49 height 9
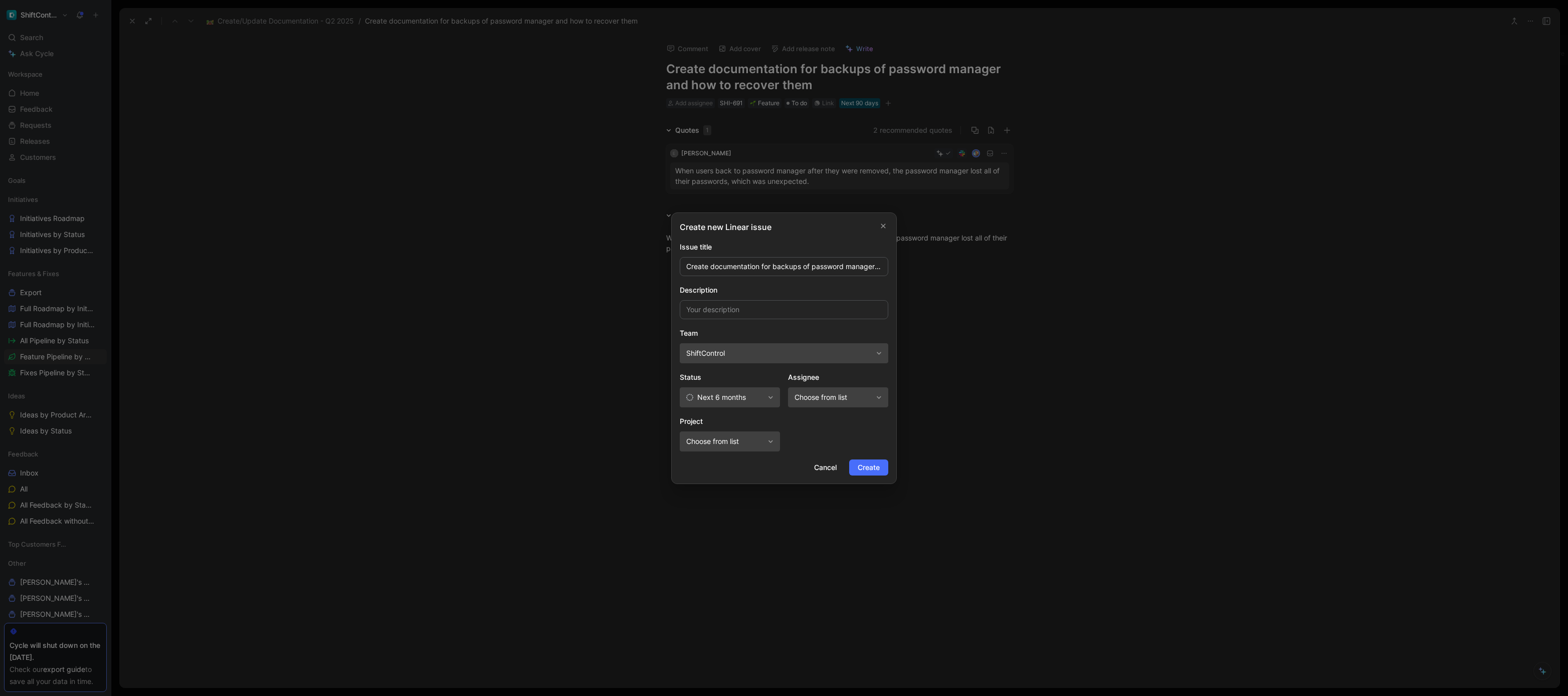
click at [821, 402] on span "Choose from list" at bounding box center [833, 398] width 78 height 12
click at [872, 478] on div "Create new Linear issue Issue title Create documentation for backups of passwor…" at bounding box center [784, 349] width 226 height 272
click at [872, 470] on span "Create" at bounding box center [869, 468] width 22 height 12
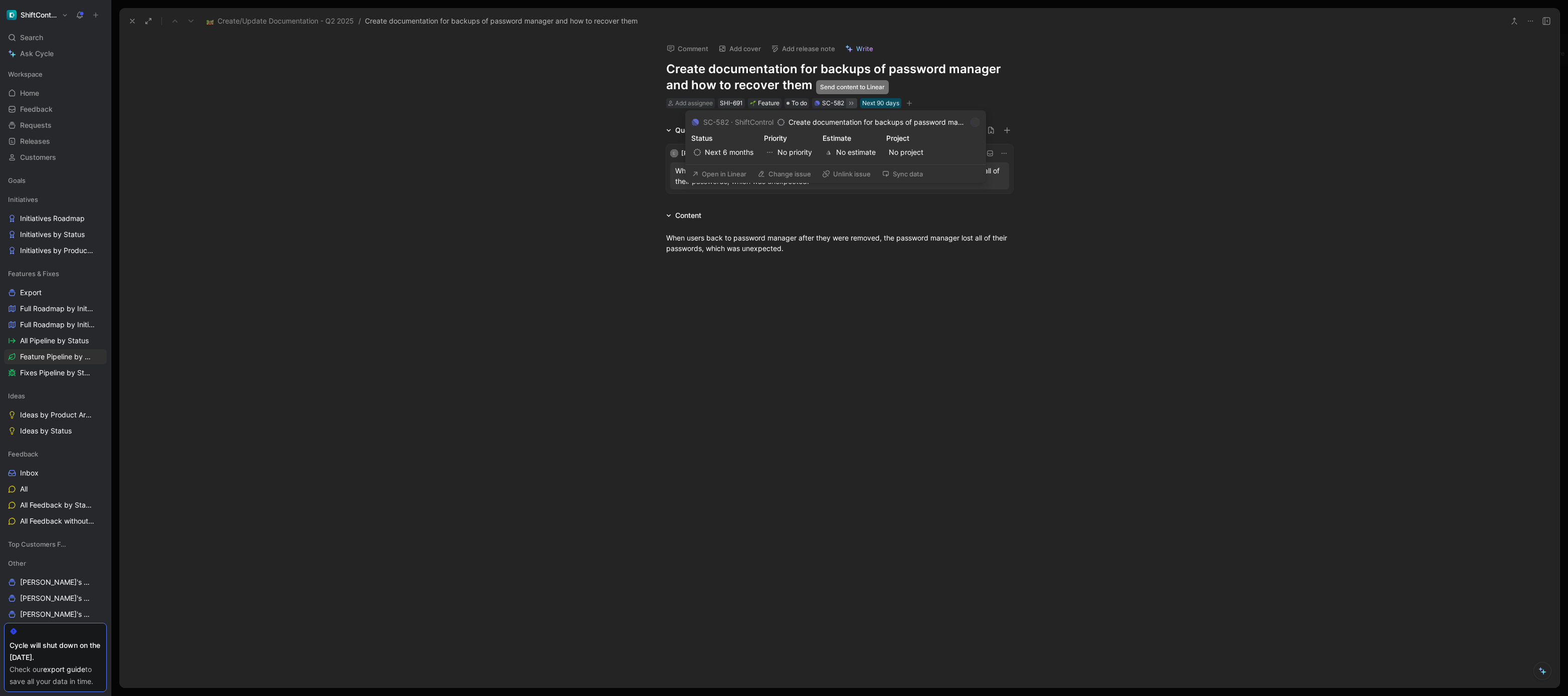
click at [855, 104] on icon at bounding box center [851, 103] width 8 height 8
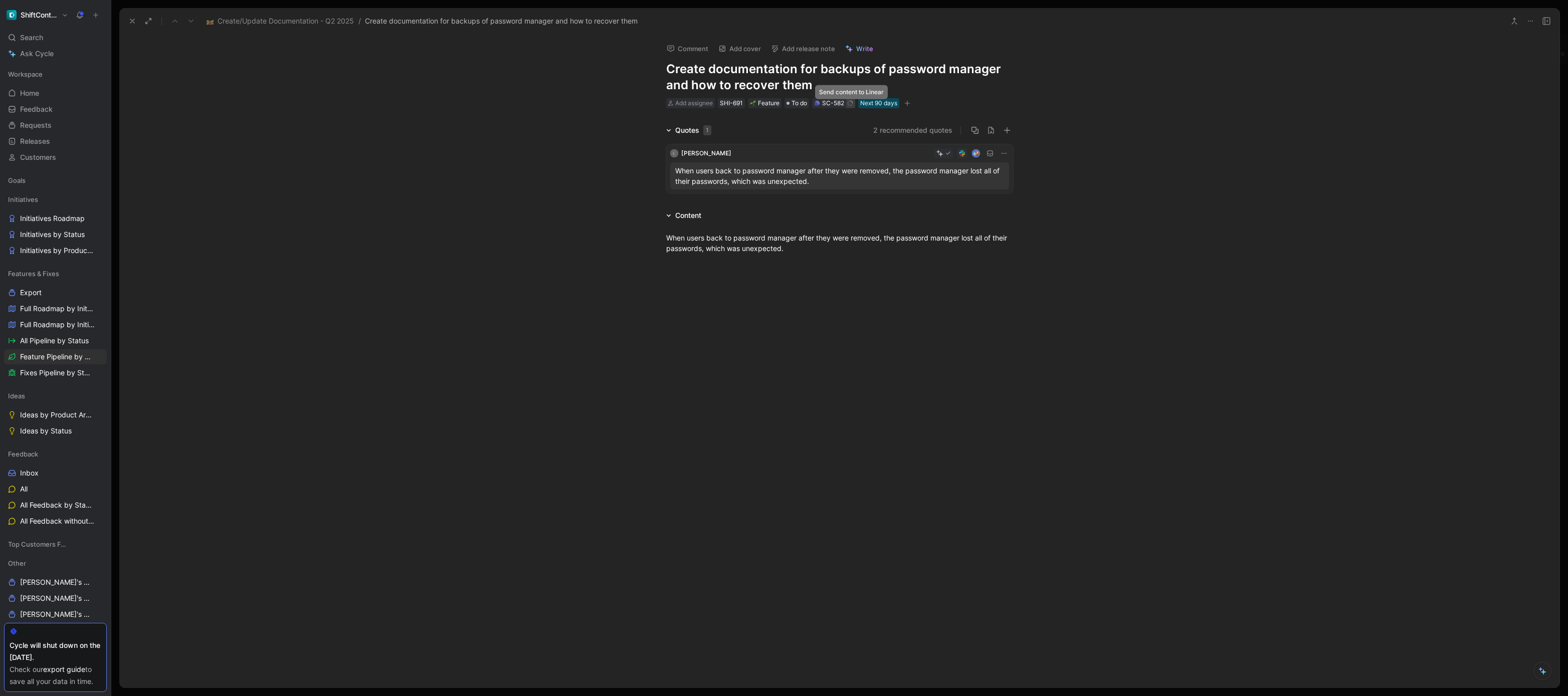
click at [505, 133] on div "Quotes 1 2 recommended quotes E Ed Bosher When users back to password manager a…" at bounding box center [839, 161] width 1440 height 73
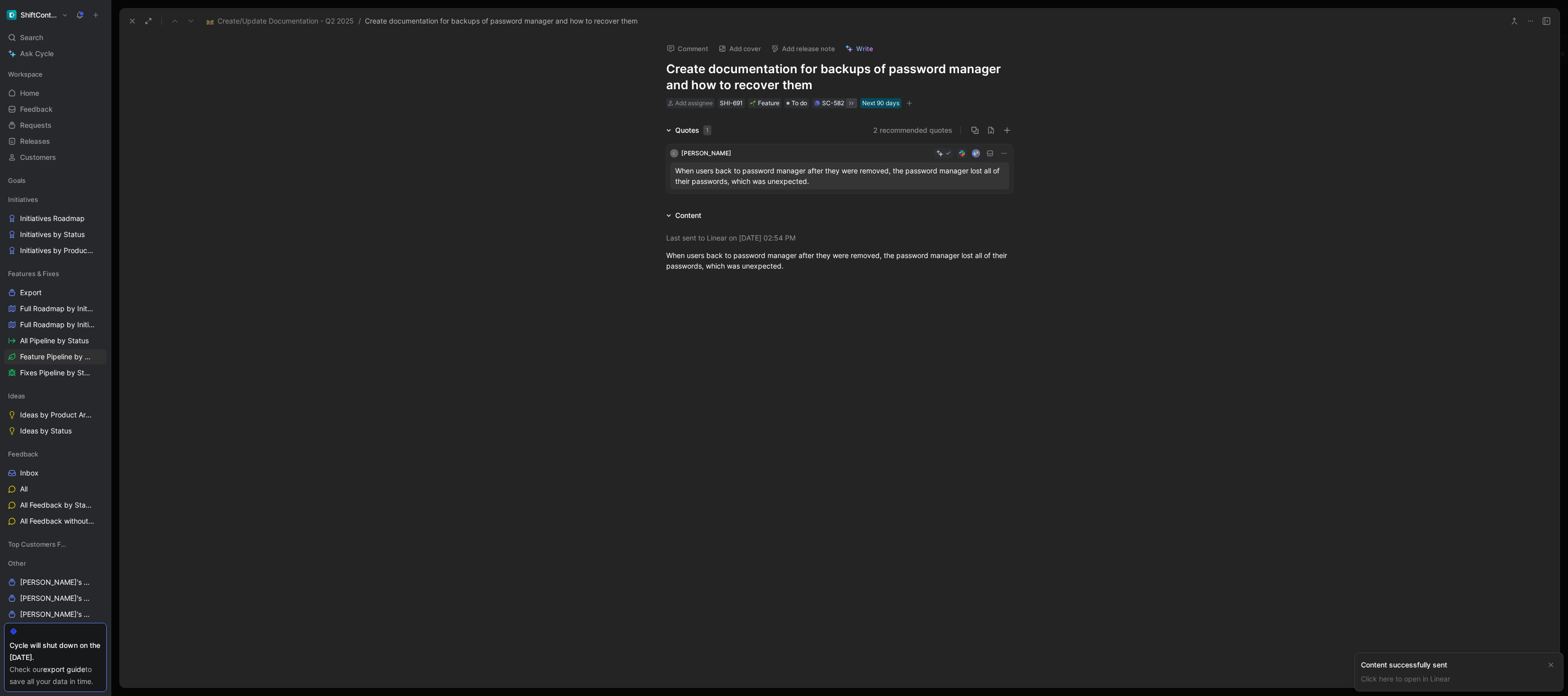
click at [130, 22] on use at bounding box center [133, 21] width 4 height 4
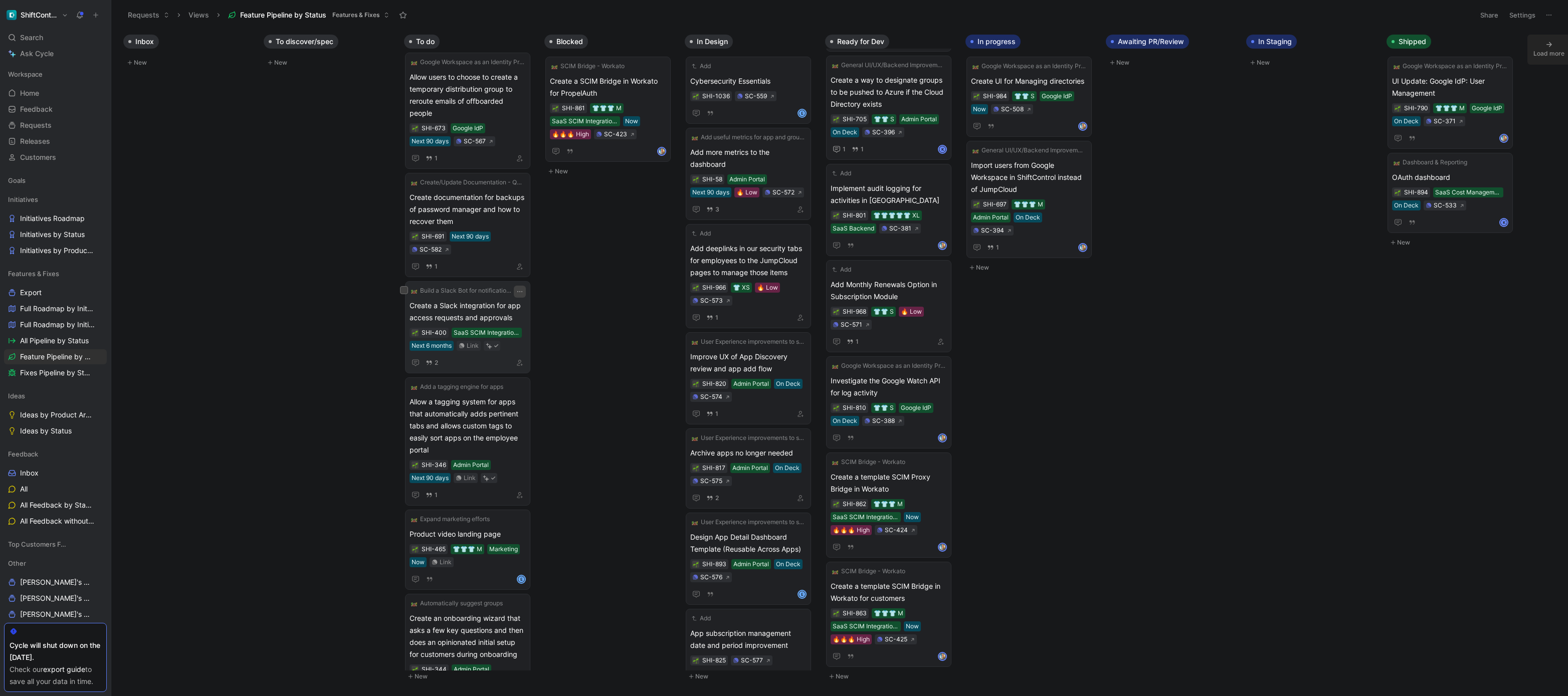
click at [519, 293] on icon "button" at bounding box center [520, 292] width 8 height 8
click at [478, 317] on span "Create a Slack integration for app access requests and approvals" at bounding box center [468, 312] width 116 height 24
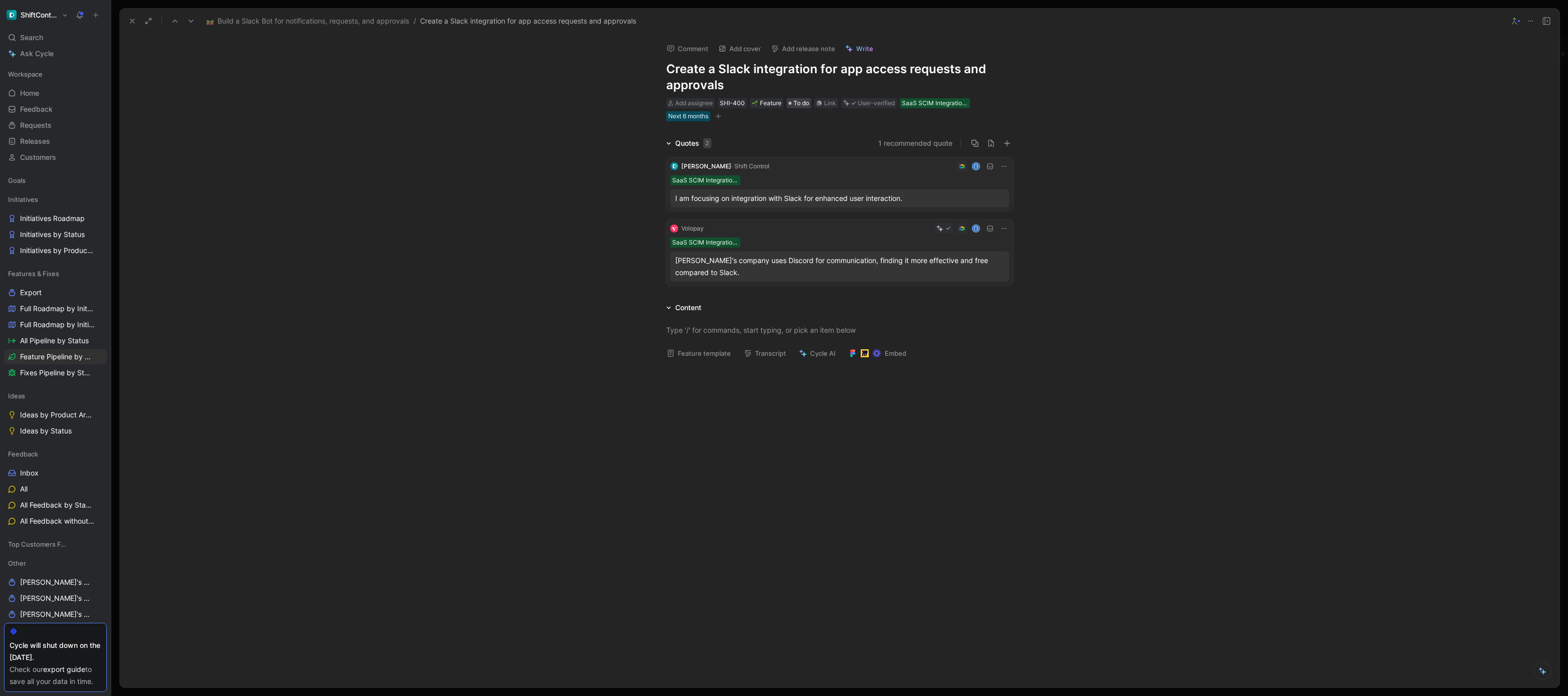
click at [794, 101] on span "To do" at bounding box center [801, 103] width 15 height 10
click at [830, 102] on div "Link" at bounding box center [830, 103] width 12 height 10
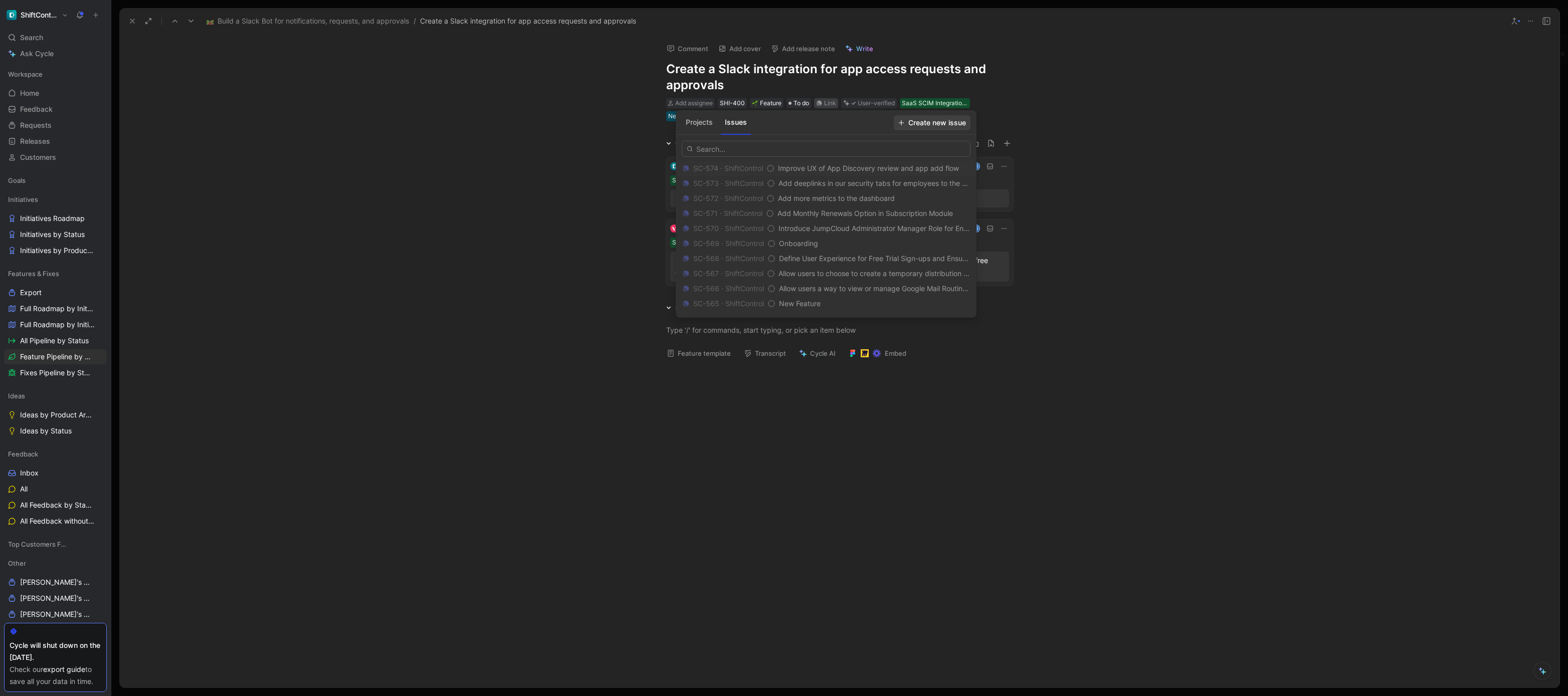
click at [923, 120] on span "Create new issue" at bounding box center [932, 123] width 68 height 12
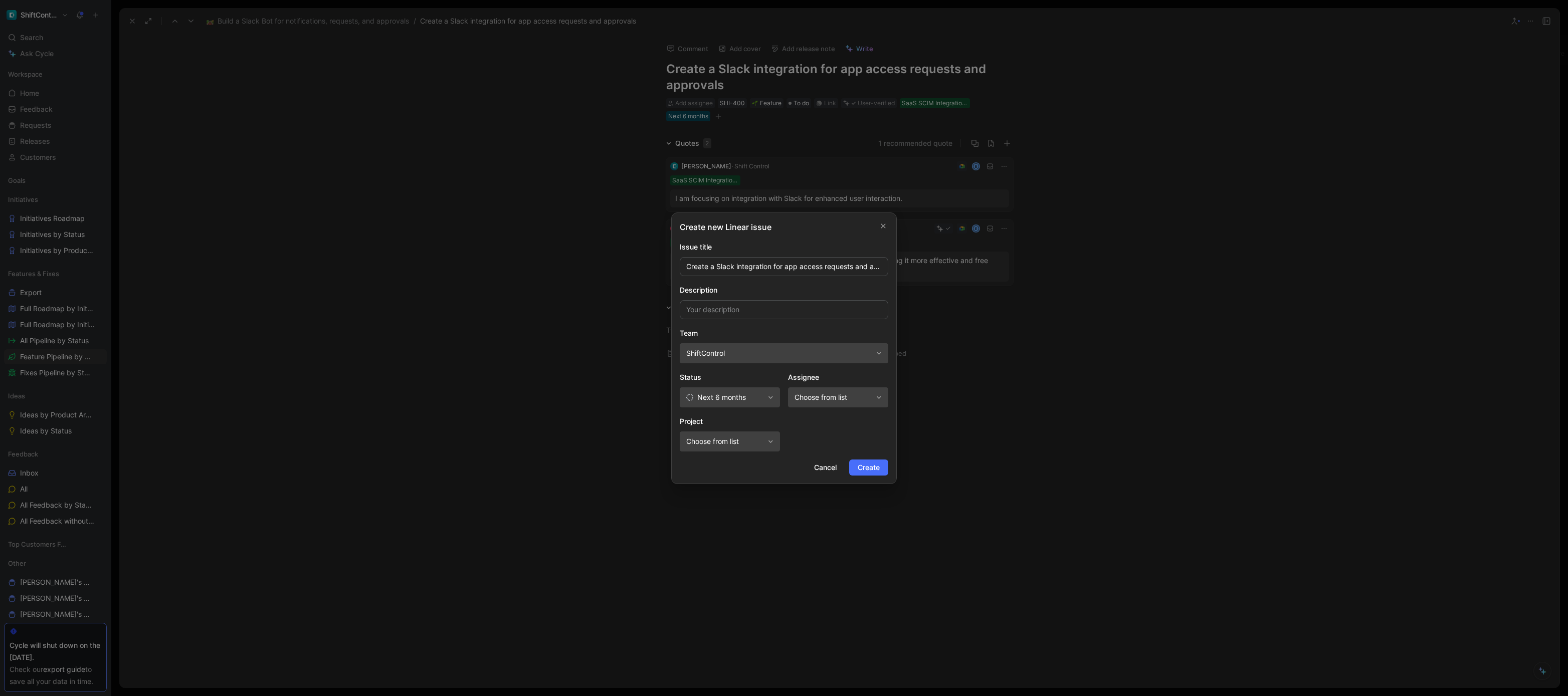
click at [831, 406] on button "Choose from list" at bounding box center [839, 398] width 100 height 20
click at [764, 398] on span "Next 6 months" at bounding box center [725, 398] width 78 height 12
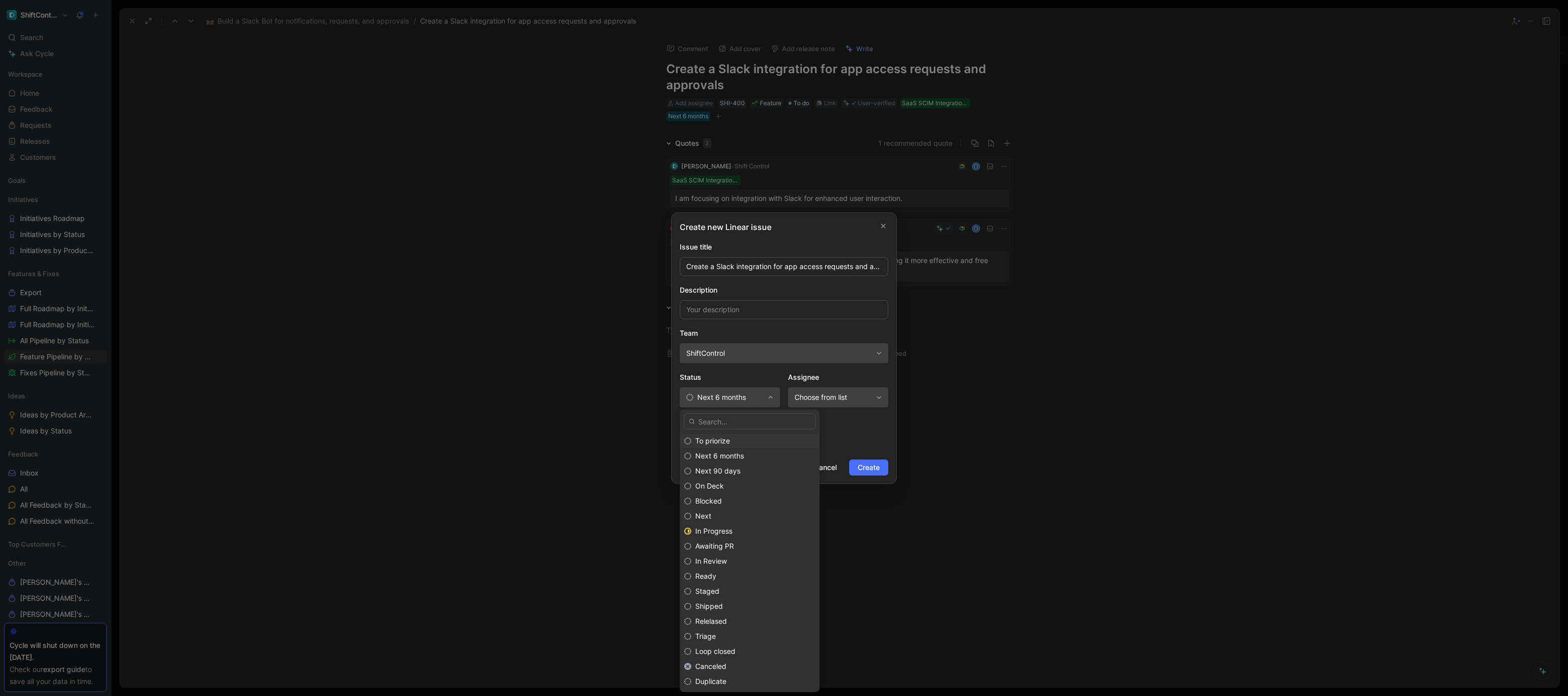
click at [730, 442] on div "To priorize" at bounding box center [755, 441] width 120 height 12
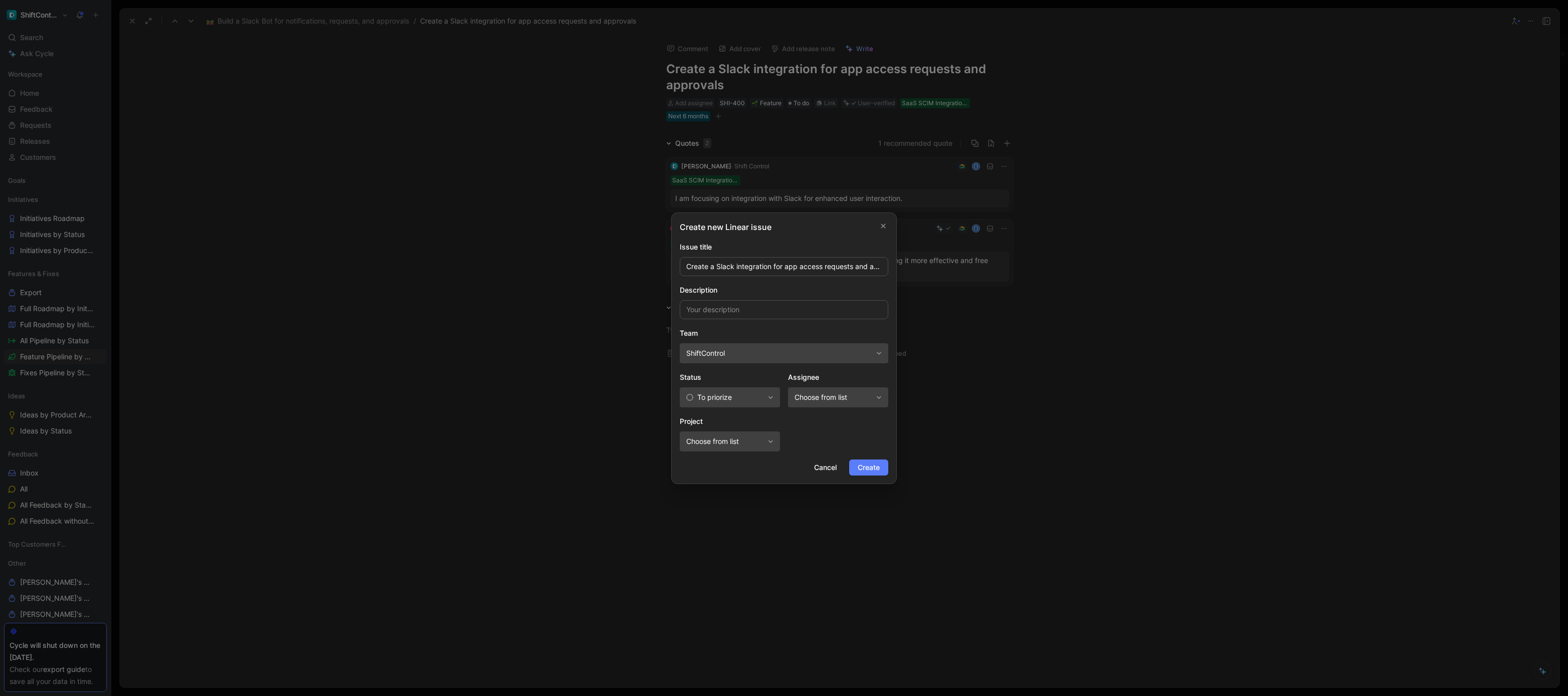
click at [859, 465] on span "Create" at bounding box center [869, 468] width 22 height 12
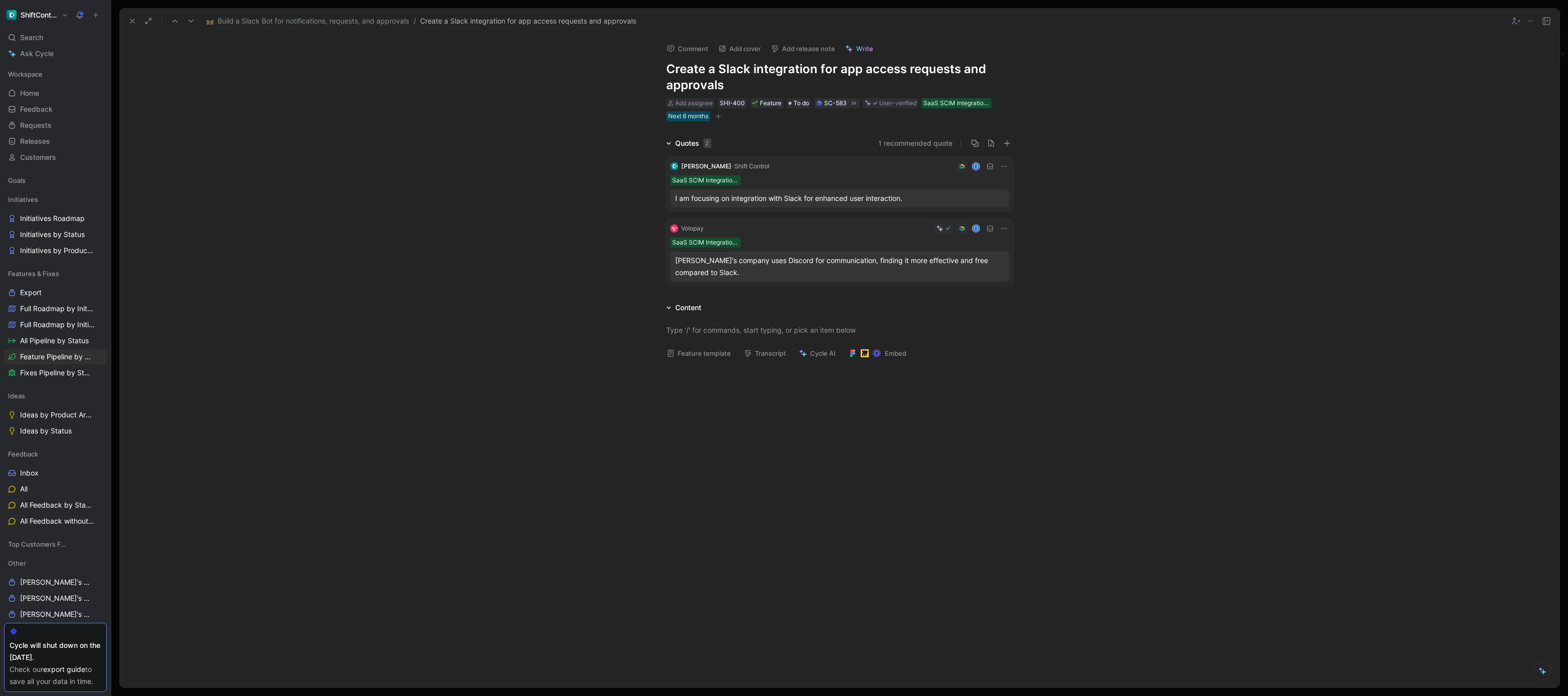
click at [129, 23] on icon at bounding box center [133, 21] width 8 height 8
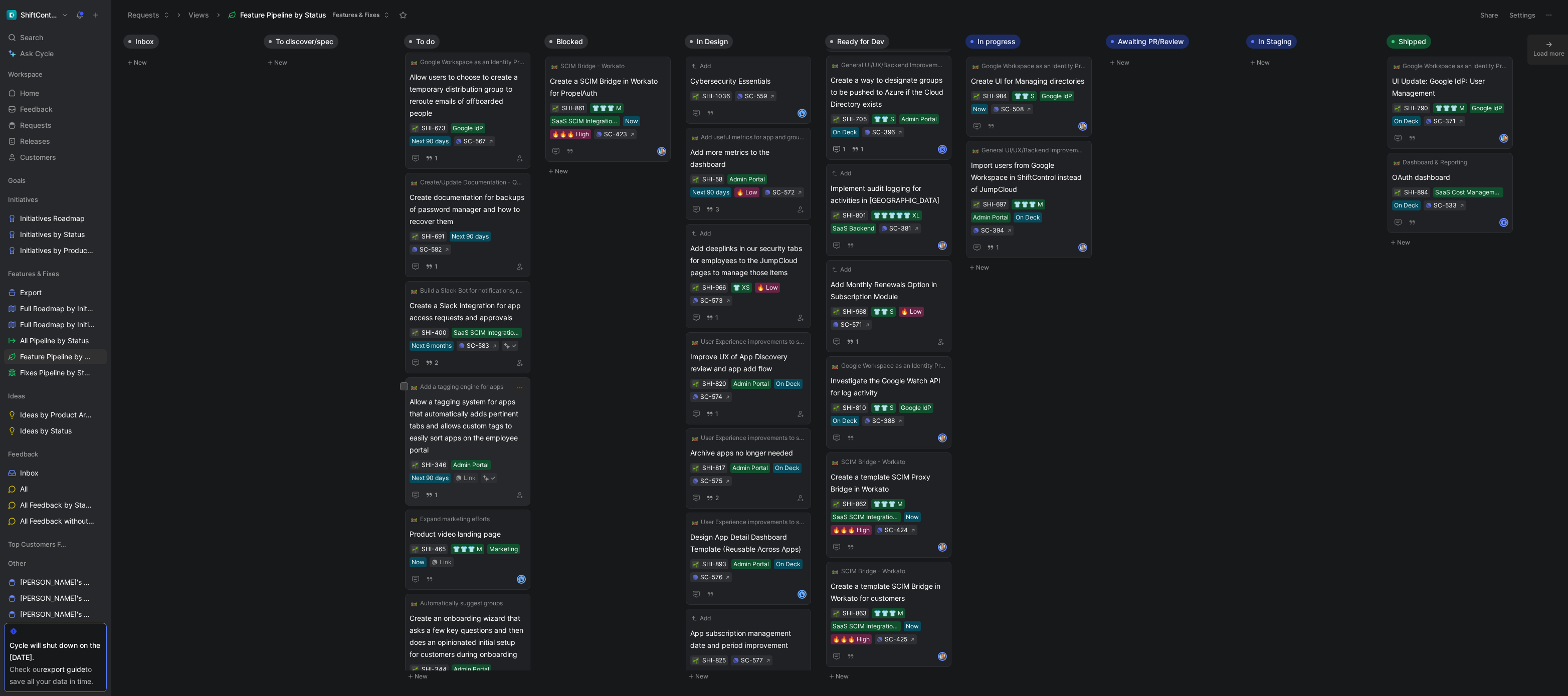
click at [507, 436] on span "Allow a tagging system for apps that automatically adds pertinent tabs and allo…" at bounding box center [468, 426] width 116 height 60
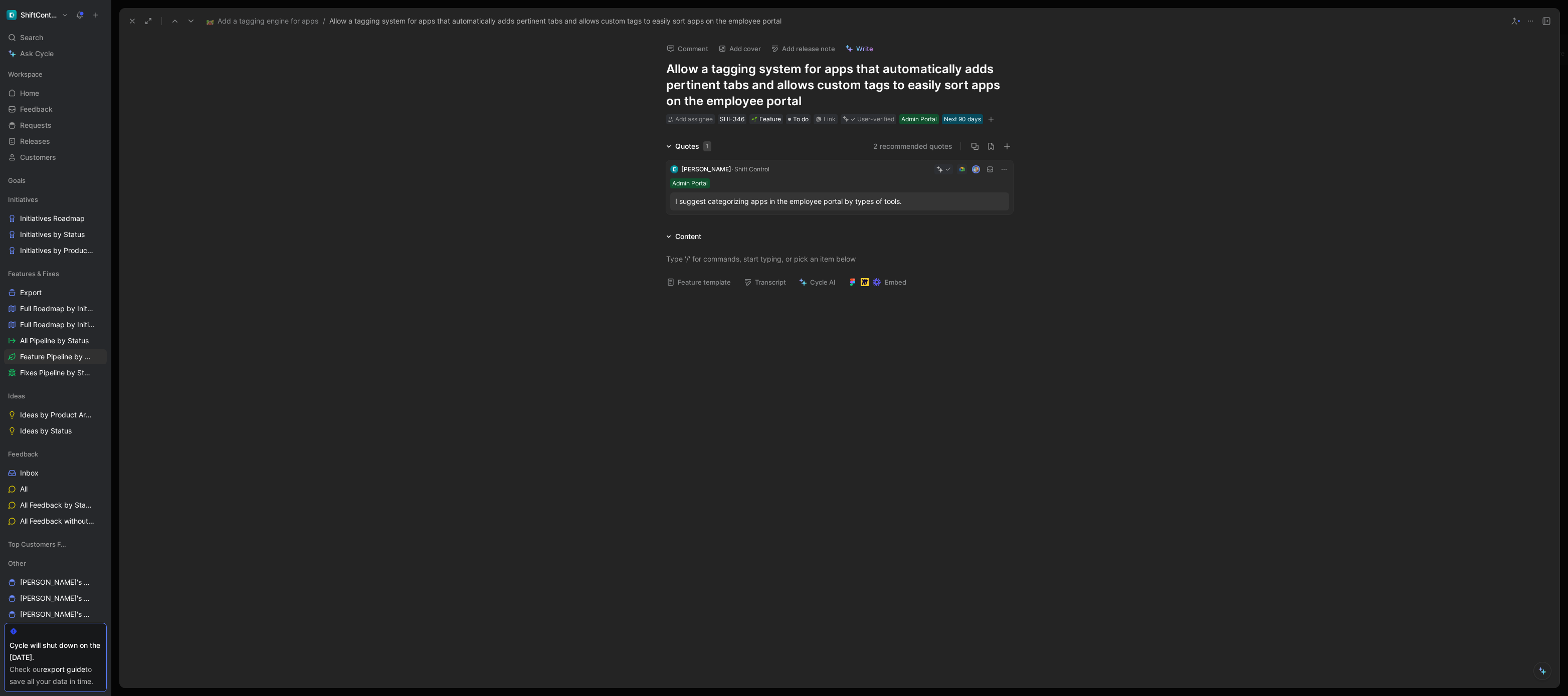
click at [832, 52] on button "Add release note" at bounding box center [802, 48] width 73 height 14
click at [831, 120] on div "Link" at bounding box center [830, 119] width 12 height 10
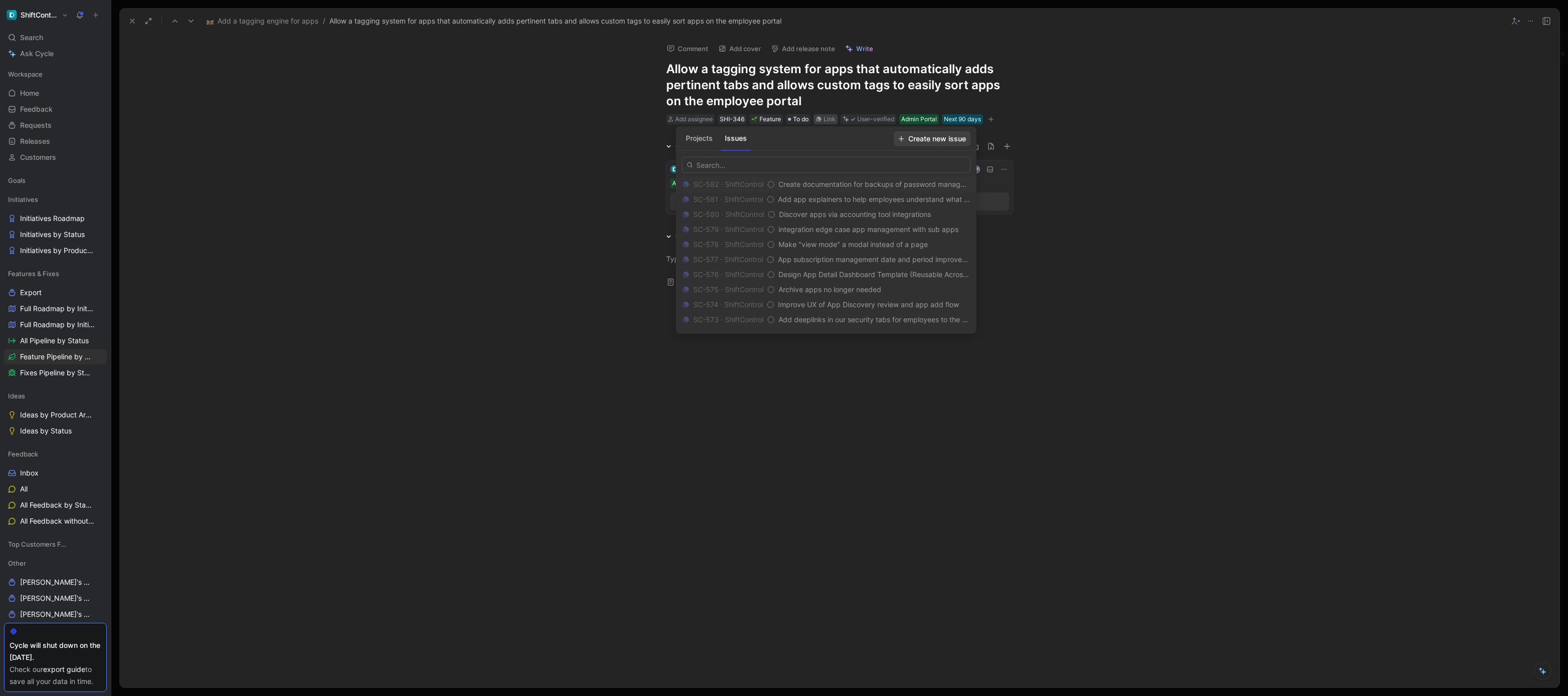
click at [933, 138] on span "Create new issue" at bounding box center [932, 139] width 68 height 12
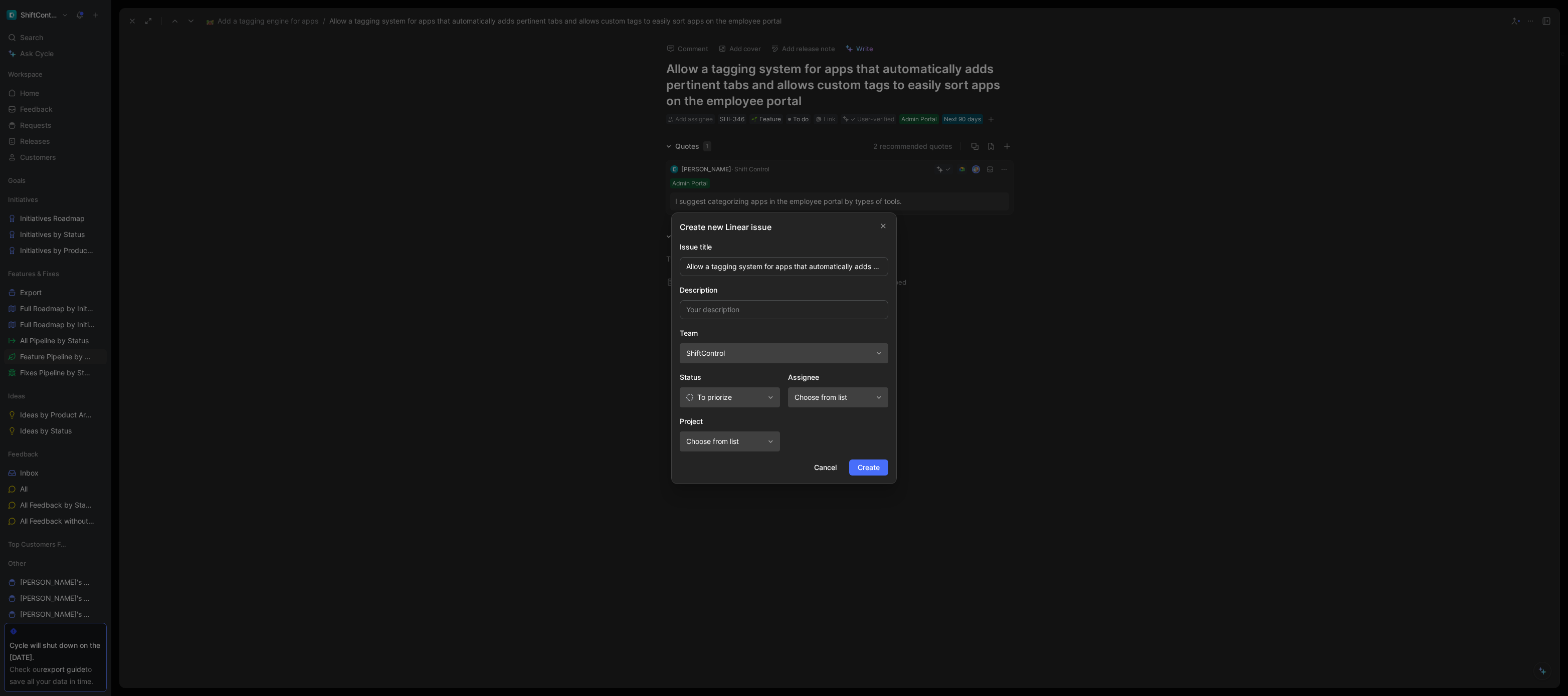
click at [770, 401] on button "To priorize" at bounding box center [730, 398] width 100 height 20
click at [875, 468] on span "Create" at bounding box center [869, 468] width 22 height 12
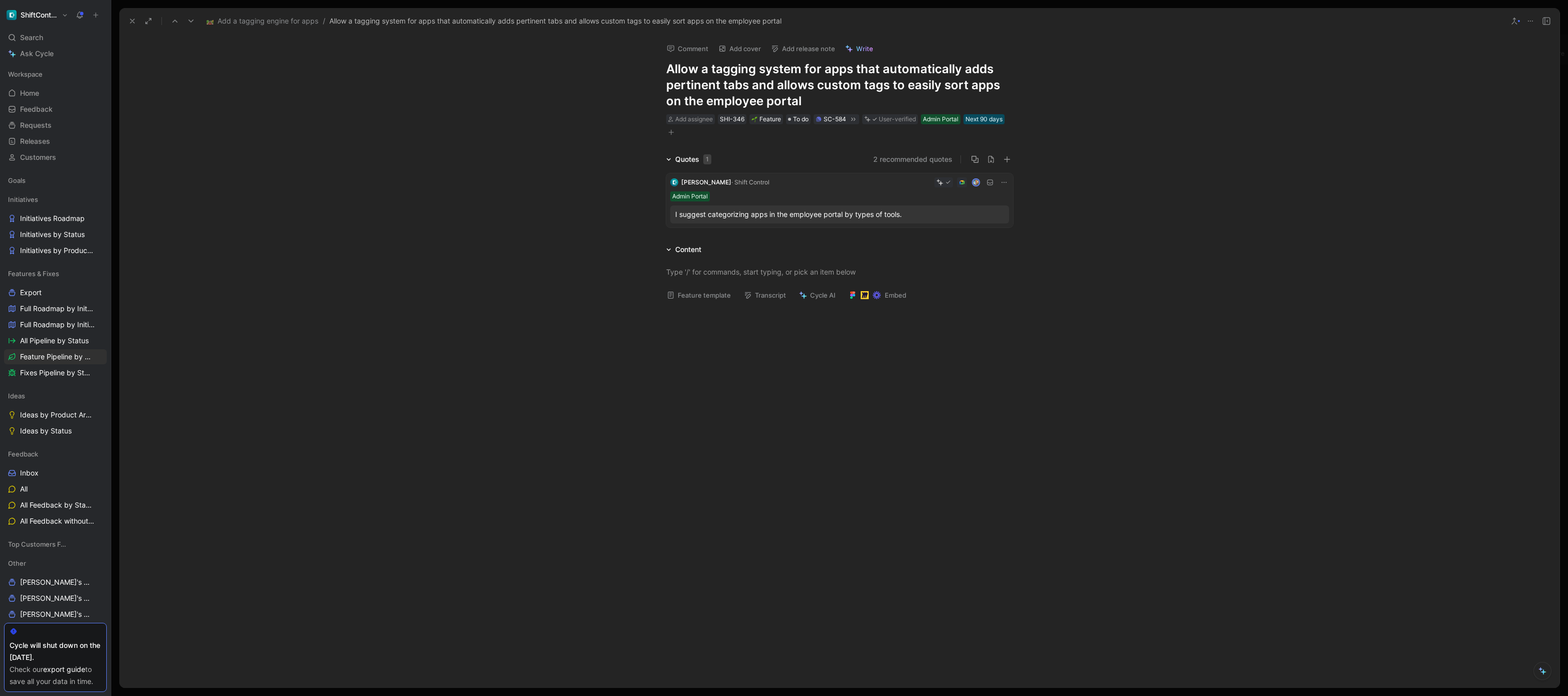
click at [806, 212] on div "I suggest categorizing apps in the employee portal by types of tools." at bounding box center [839, 215] width 329 height 12
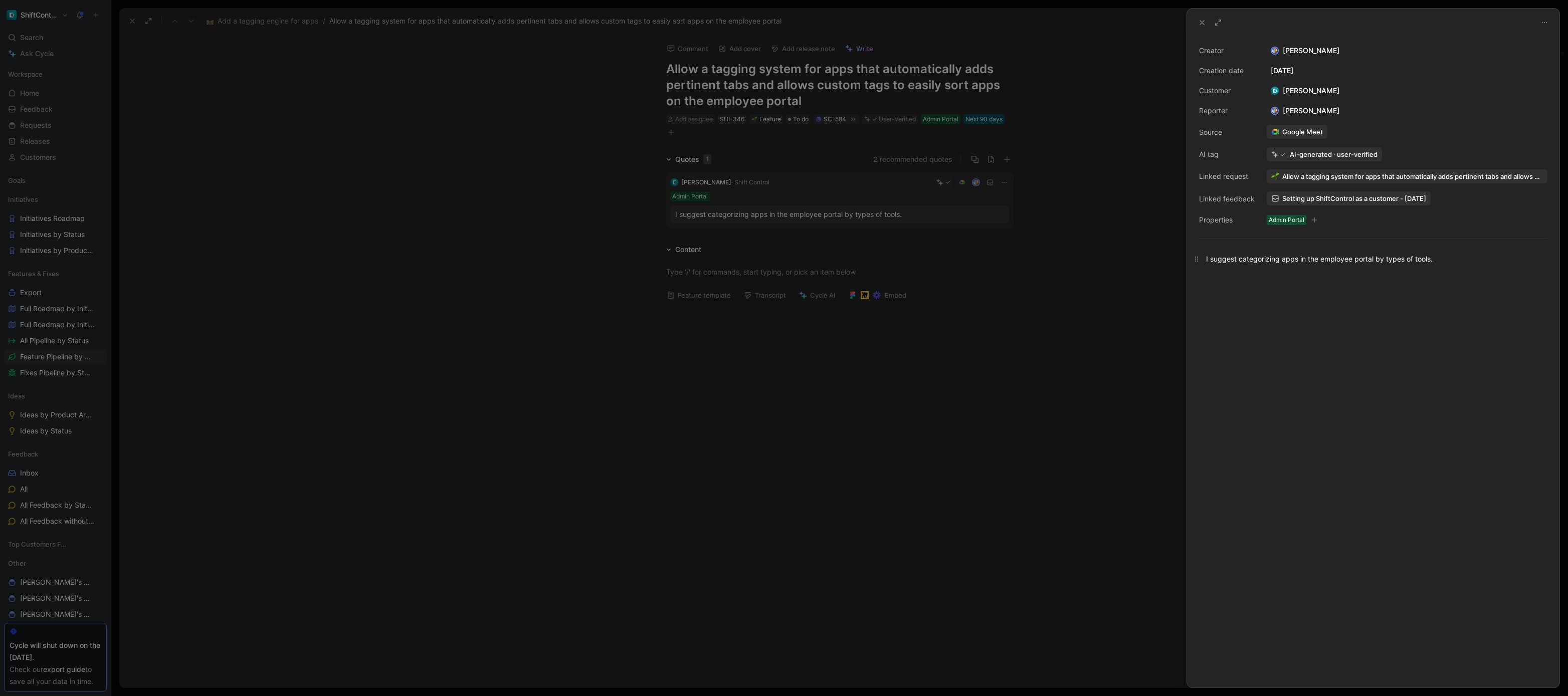
click at [1328, 255] on div "I suggest categorizing apps in the employee portal by types of tools." at bounding box center [1373, 259] width 335 height 11
drag, startPoint x: 1098, startPoint y: 267, endPoint x: 1092, endPoint y: 267, distance: 6.0
click at [1098, 267] on div at bounding box center [784, 348] width 1568 height 696
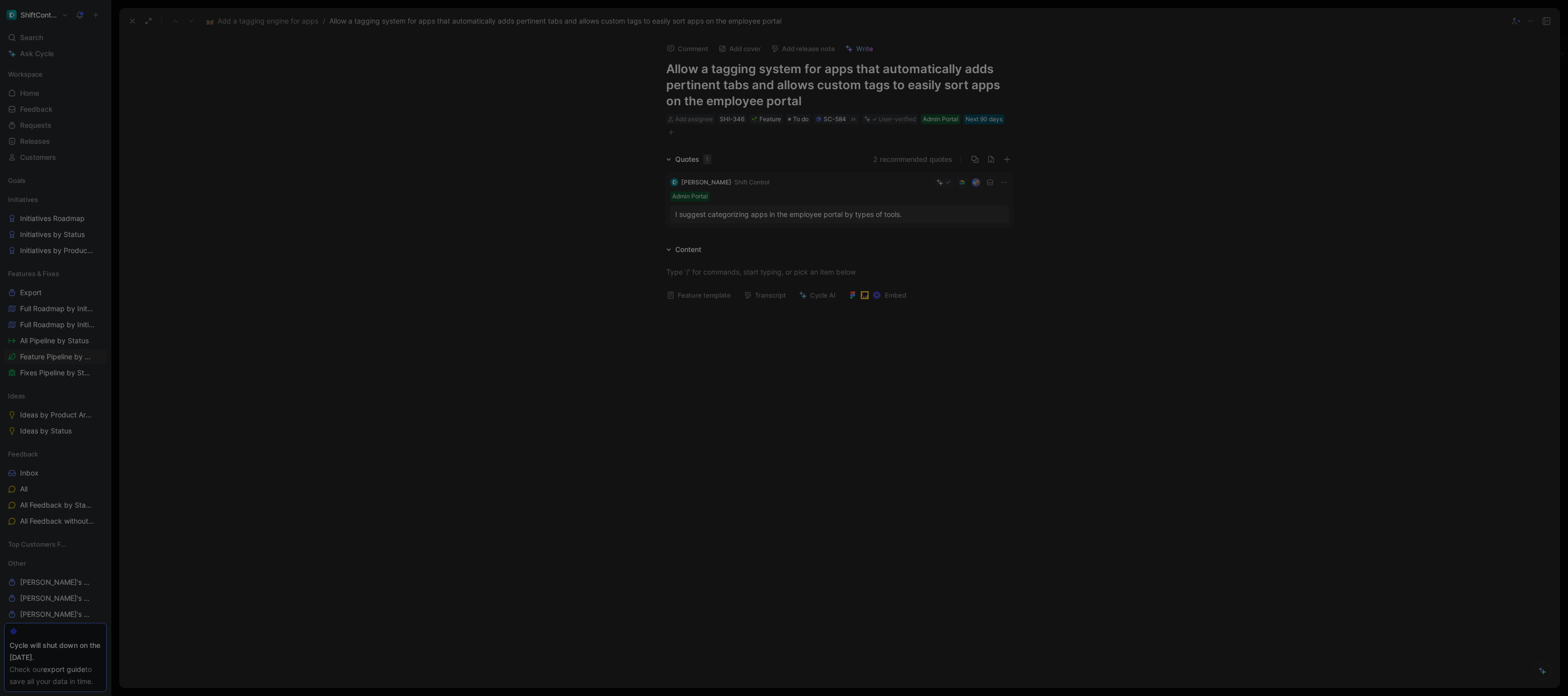
click at [932, 260] on div at bounding box center [784, 348] width 1568 height 696
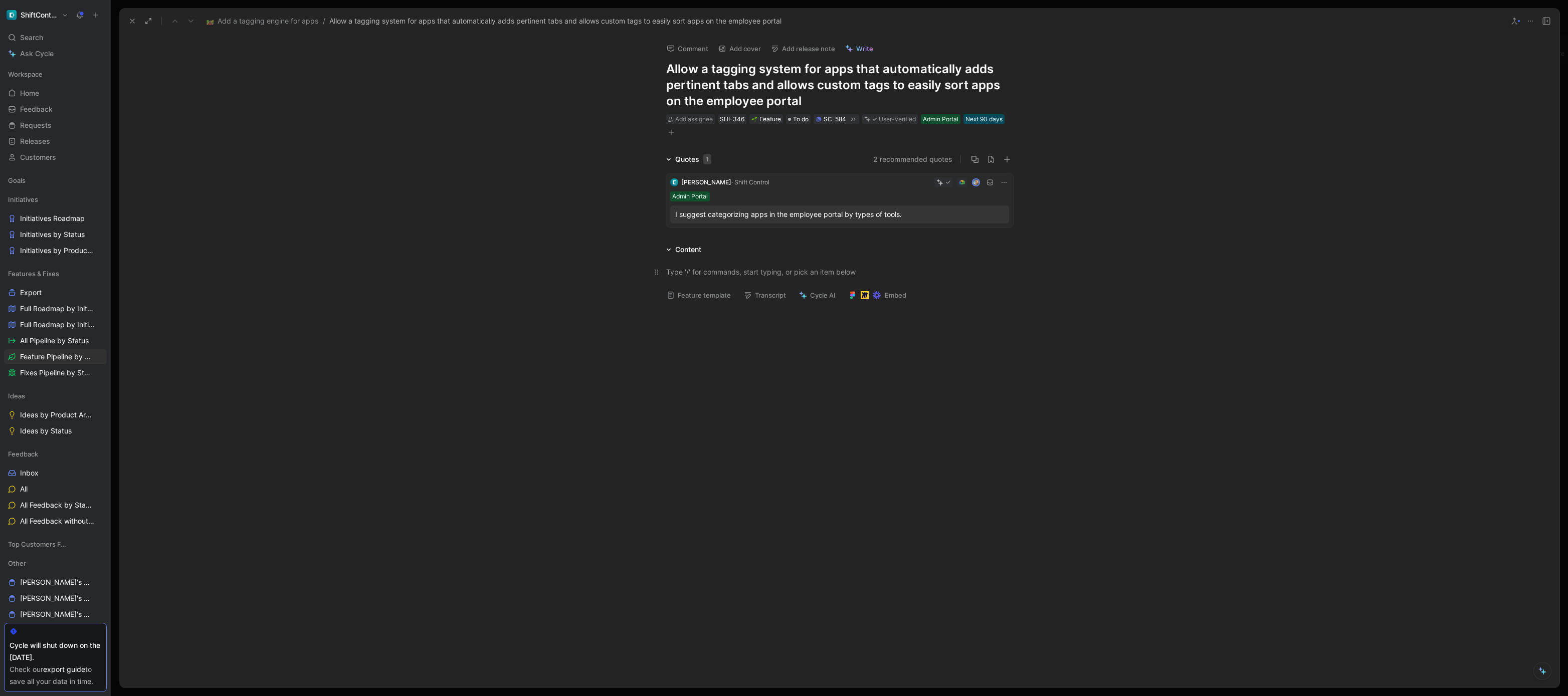
drag, startPoint x: 908, startPoint y: 267, endPoint x: 898, endPoint y: 272, distance: 11.2
click at [908, 267] on div at bounding box center [840, 272] width 347 height 11
click at [854, 120] on icon at bounding box center [853, 118] width 4 height 3
click at [133, 25] on icon at bounding box center [133, 21] width 8 height 8
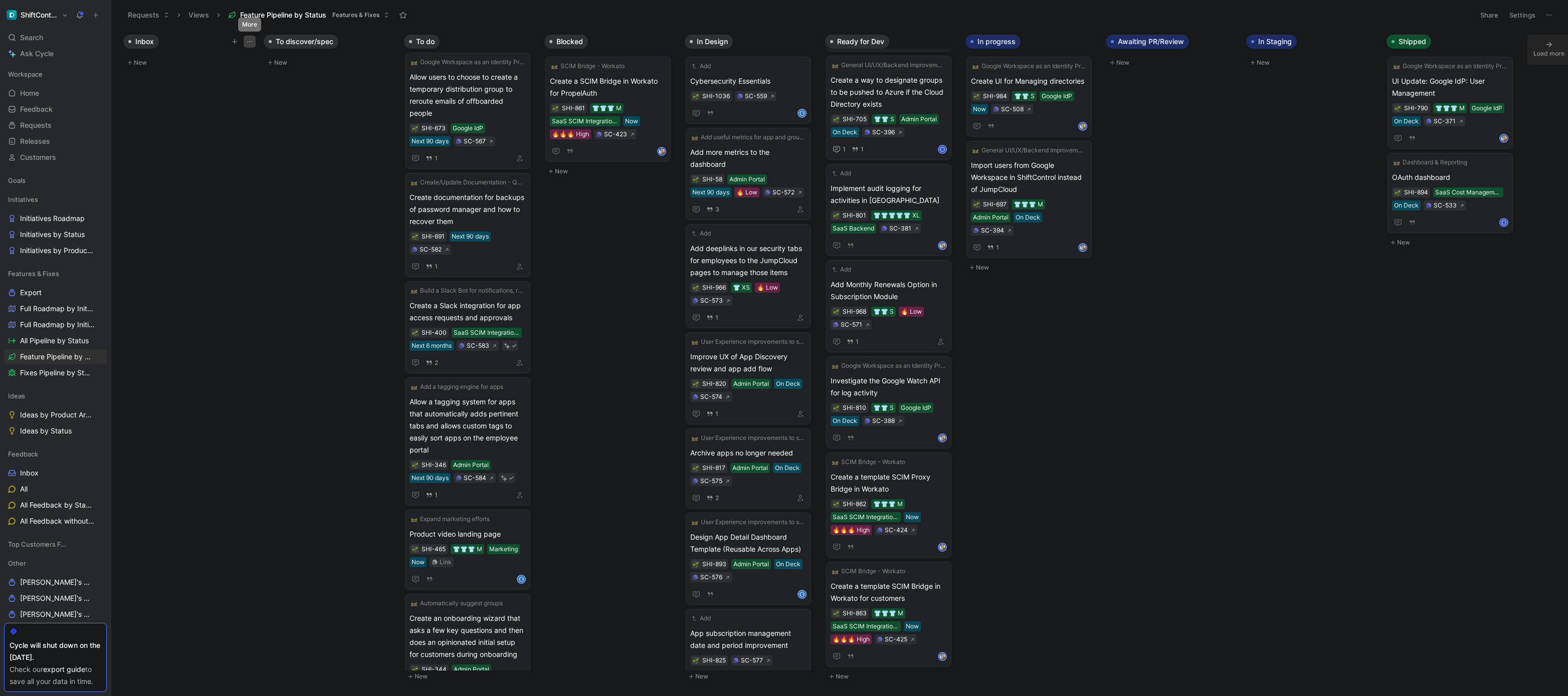
click at [248, 43] on icon "button" at bounding box center [250, 41] width 8 height 8
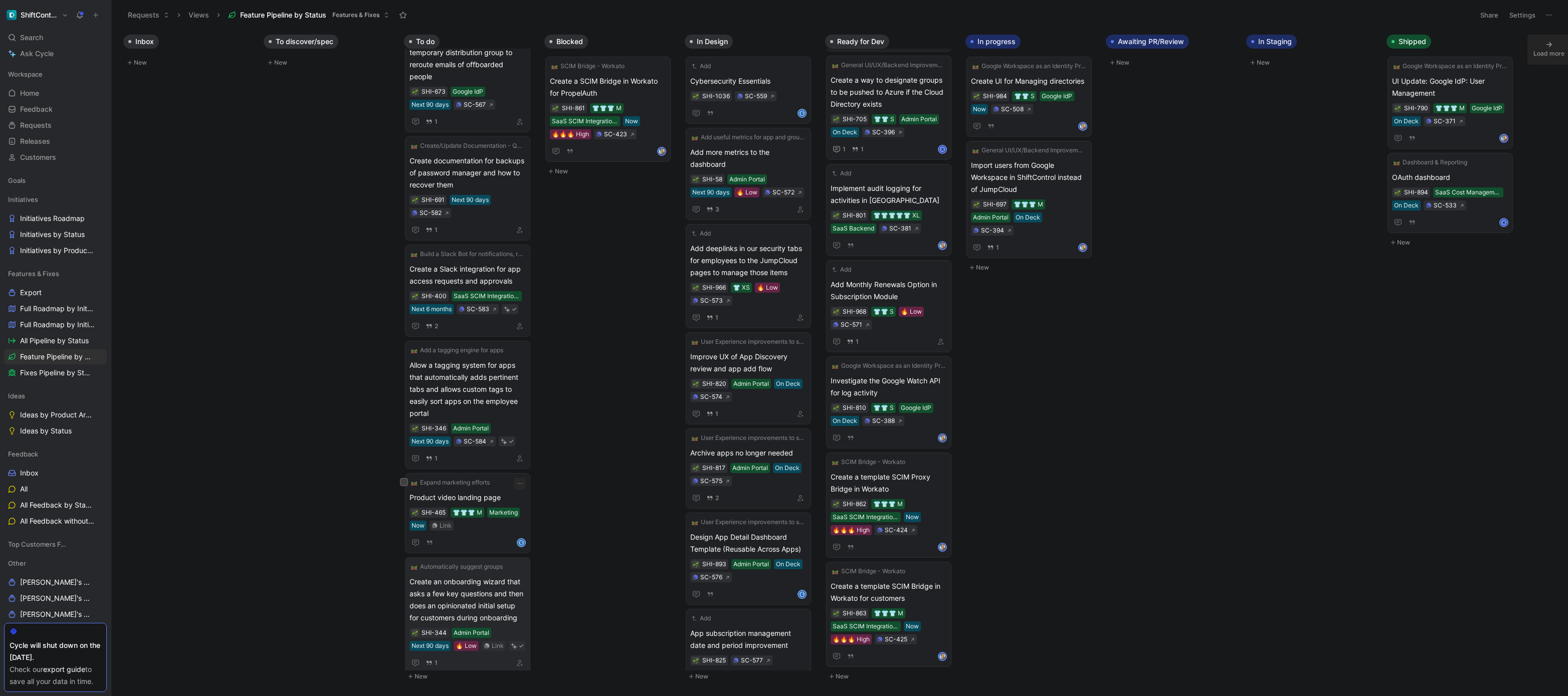
scroll to position [532, 0]
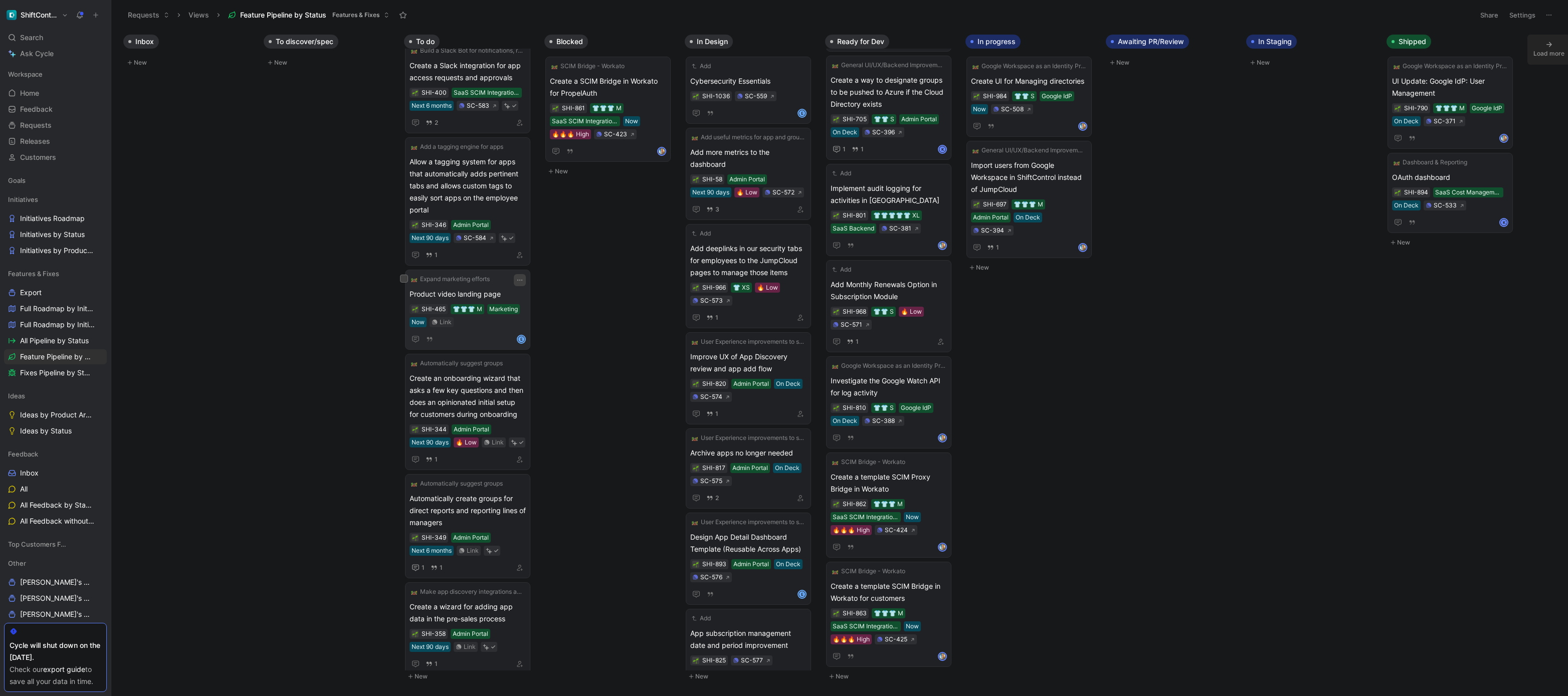
click at [520, 280] on icon "button" at bounding box center [520, 280] width 8 height 8
click at [468, 292] on span "Product video landing page" at bounding box center [468, 294] width 116 height 12
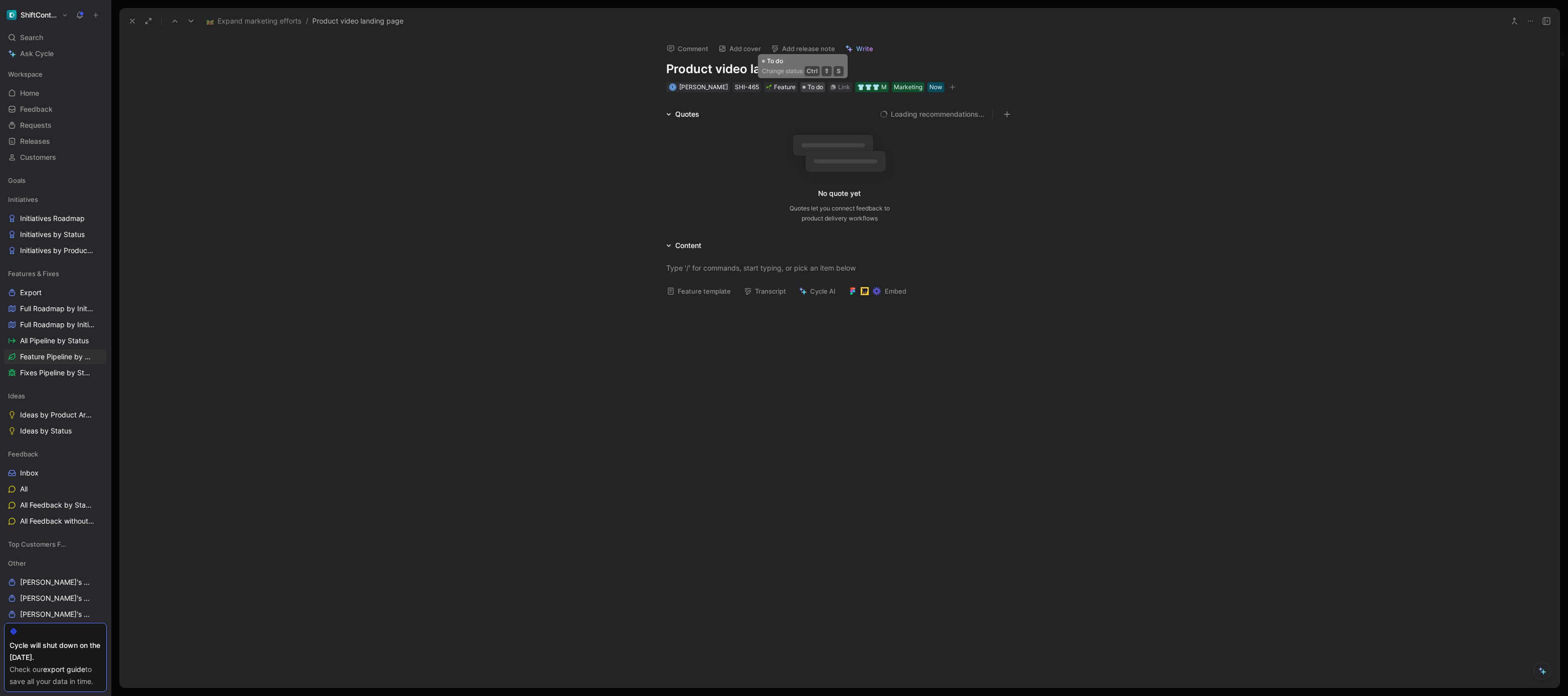
click at [808, 89] on span "To do" at bounding box center [815, 87] width 15 height 10
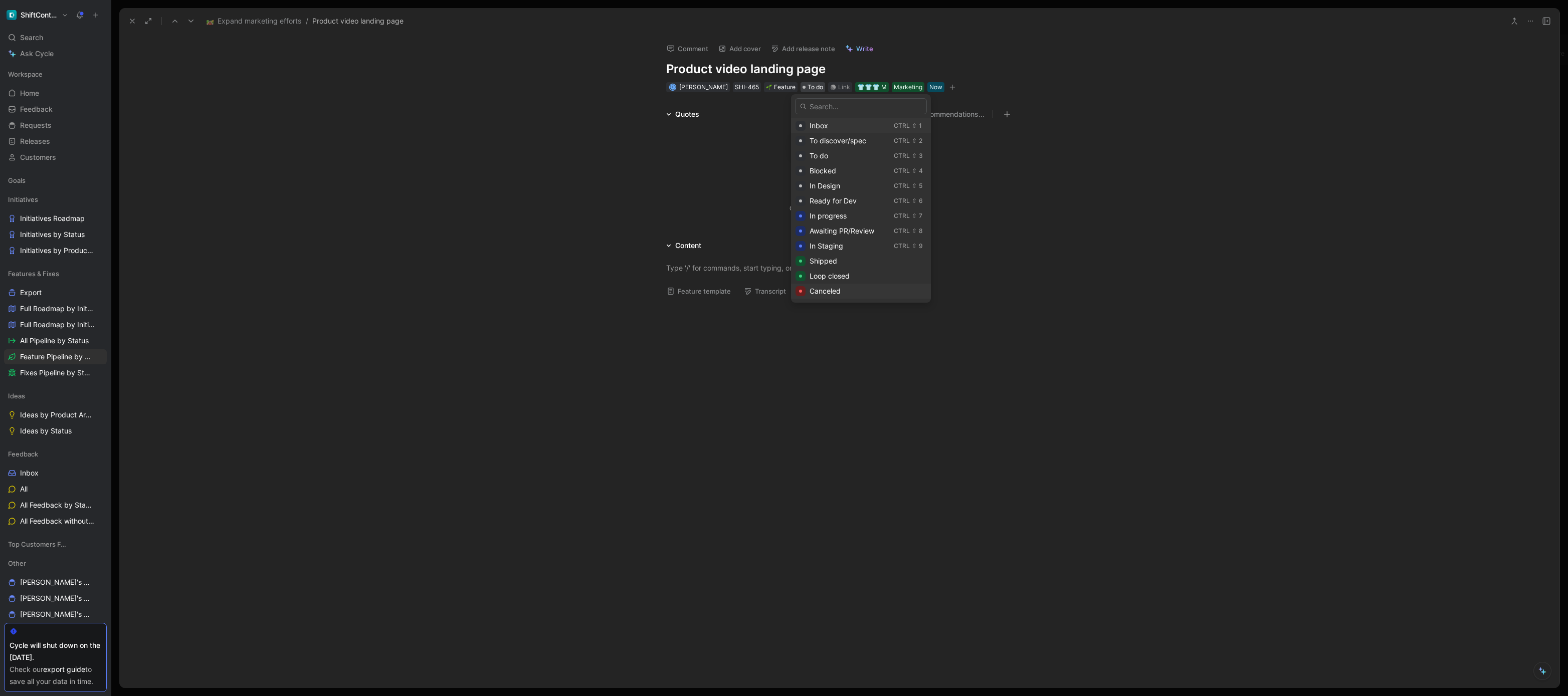
click at [837, 291] on span "Canceled" at bounding box center [825, 290] width 31 height 9
click at [528, 209] on div "Quotes Loading recommendations... No quote yet Quotes let you connect feedback …" at bounding box center [839, 168] width 1440 height 119
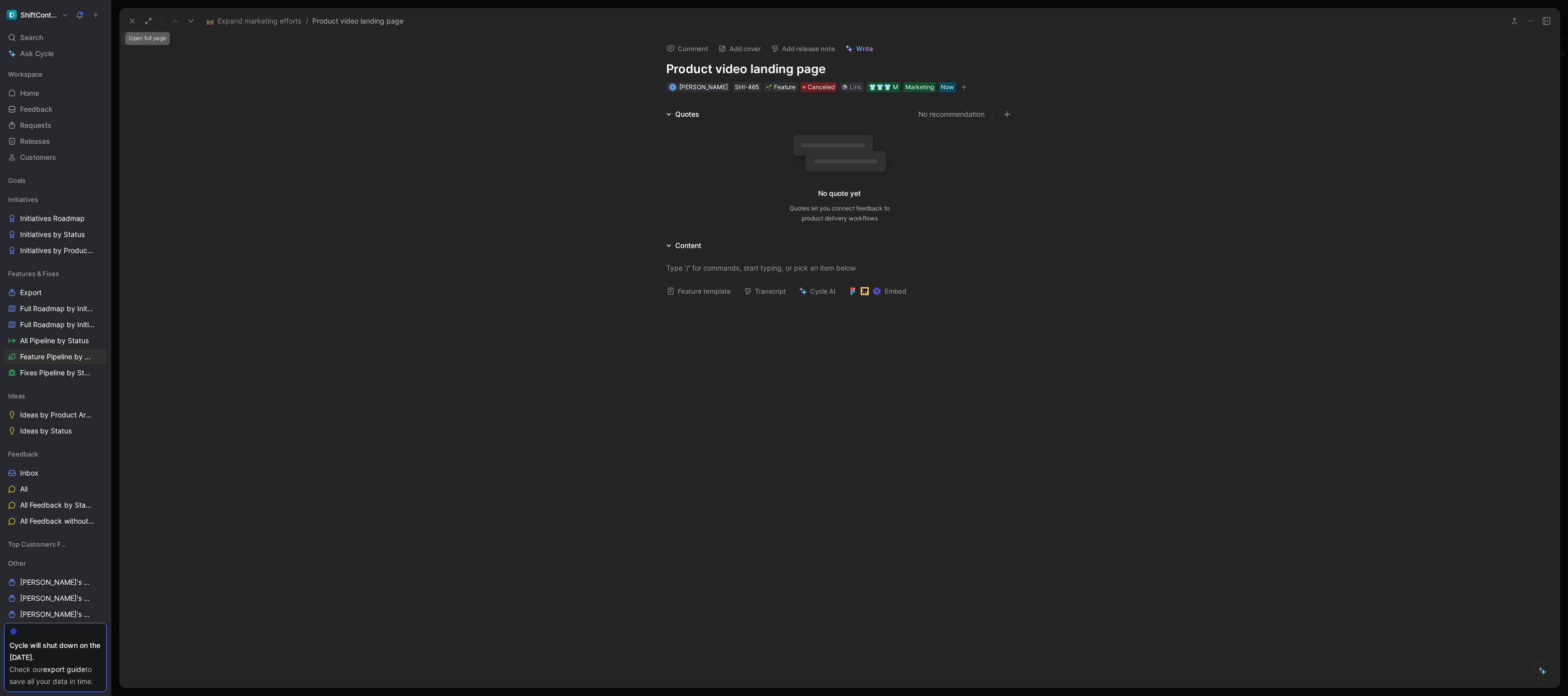
click at [137, 23] on button at bounding box center [132, 21] width 14 height 14
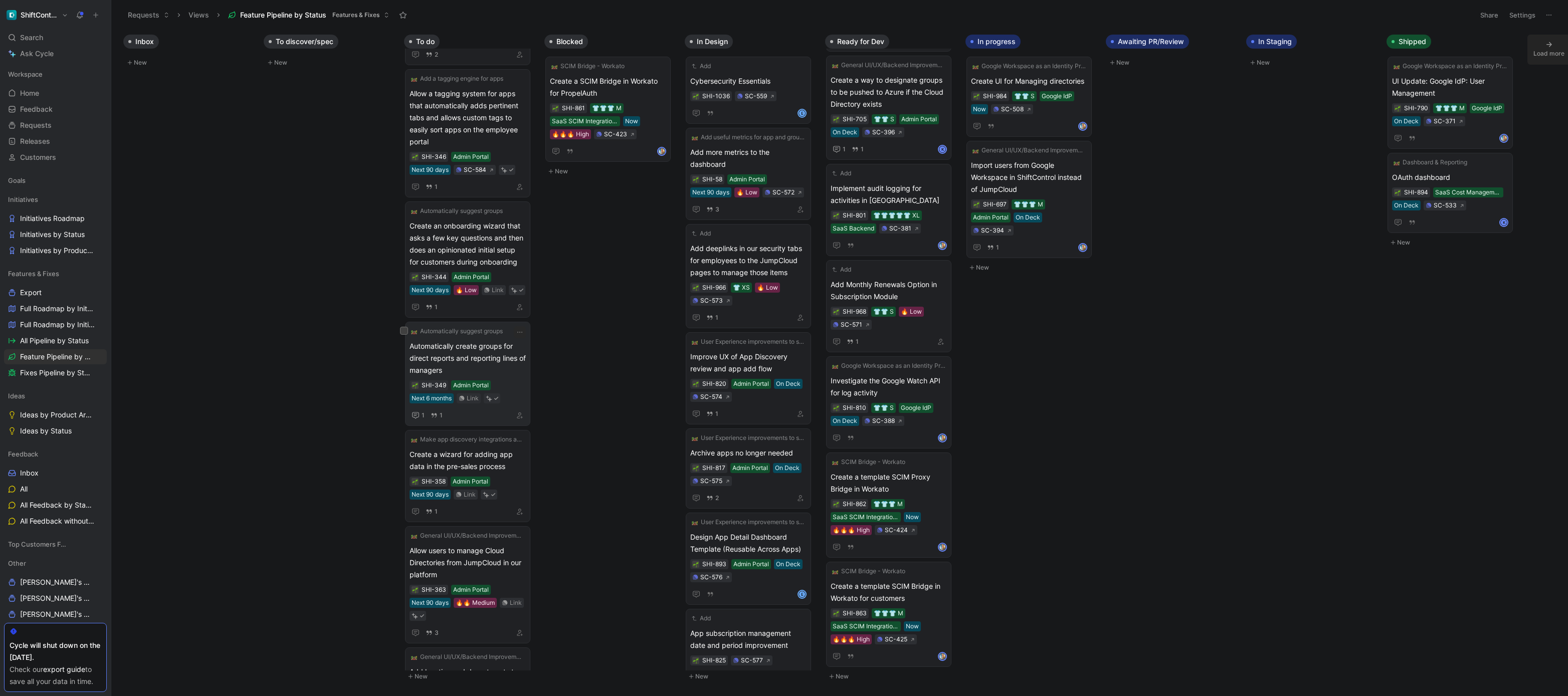
scroll to position [600, 0]
click at [505, 242] on span "Create an onboarding wizard that asks a few key questions and then does an opin…" at bounding box center [468, 244] width 116 height 48
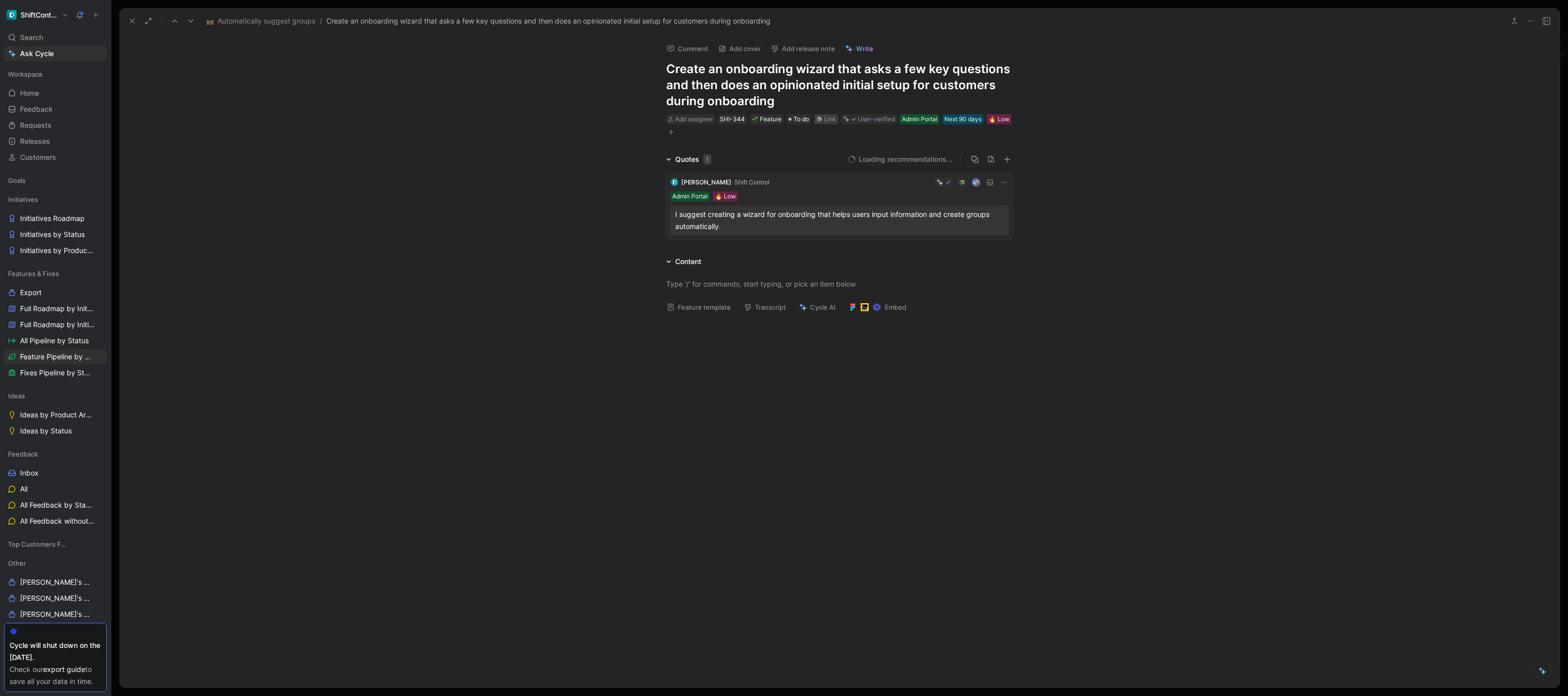
click at [831, 121] on div "Link" at bounding box center [830, 119] width 12 height 10
click at [804, 119] on span "To do" at bounding box center [801, 119] width 15 height 10
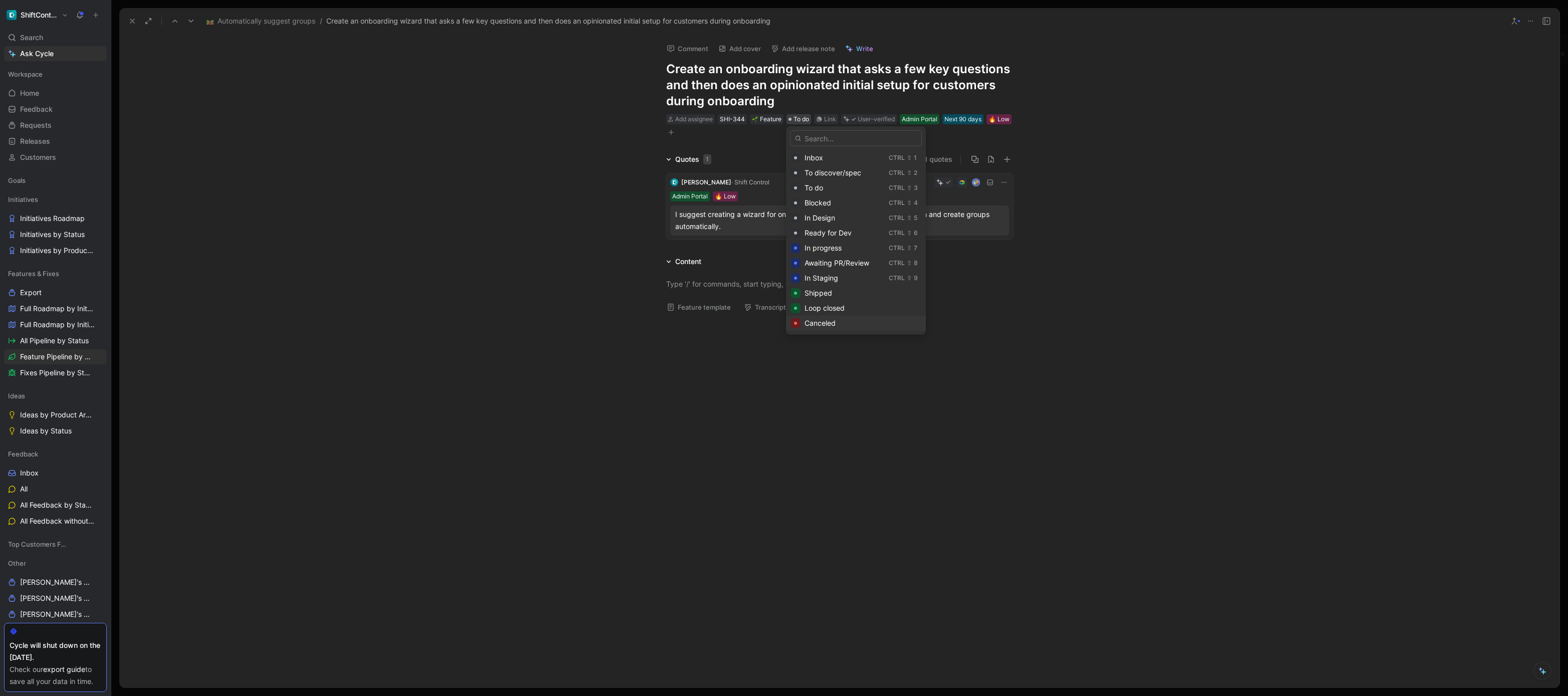
click at [843, 319] on div "Canceled" at bounding box center [863, 323] width 117 height 12
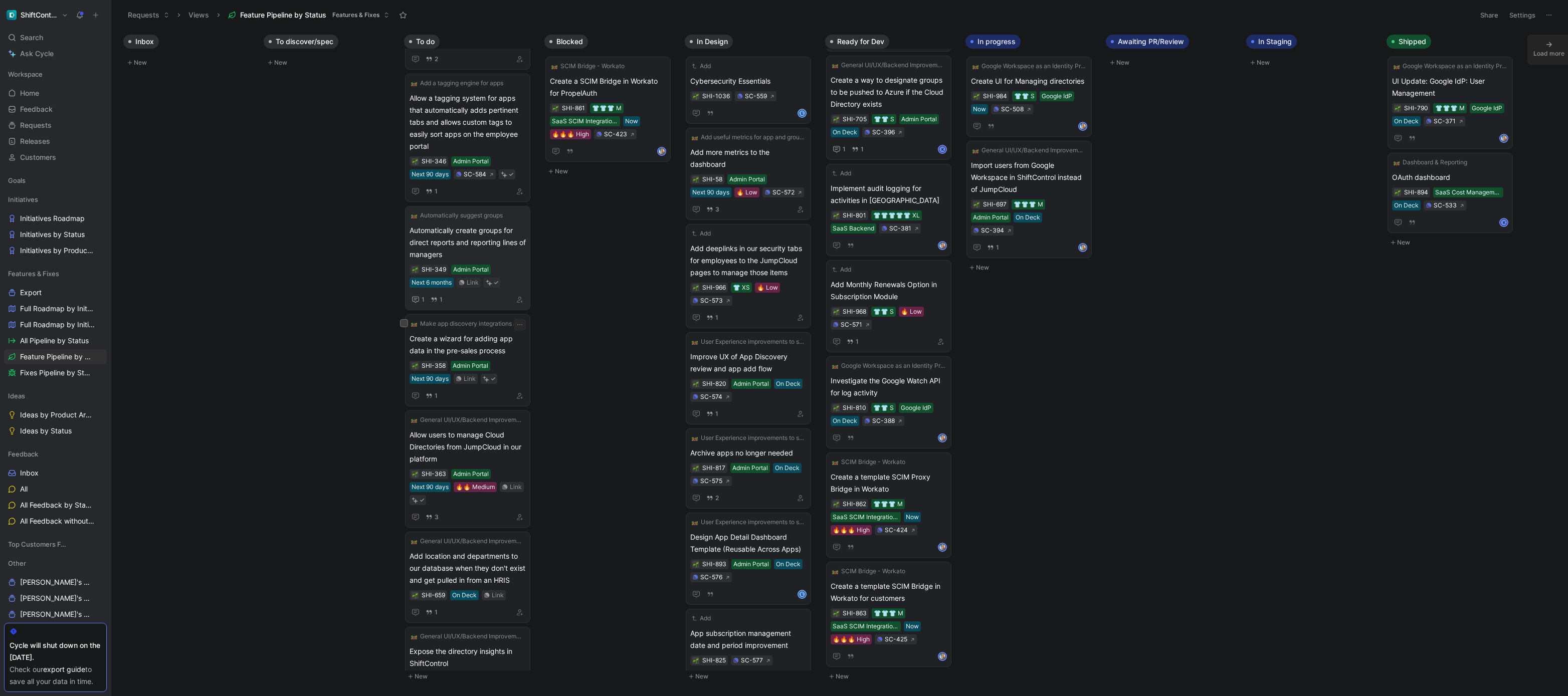
scroll to position [594, 0]
click at [517, 249] on span "Automatically create groups for direct reports and reporting lines of managers" at bounding box center [468, 244] width 116 height 36
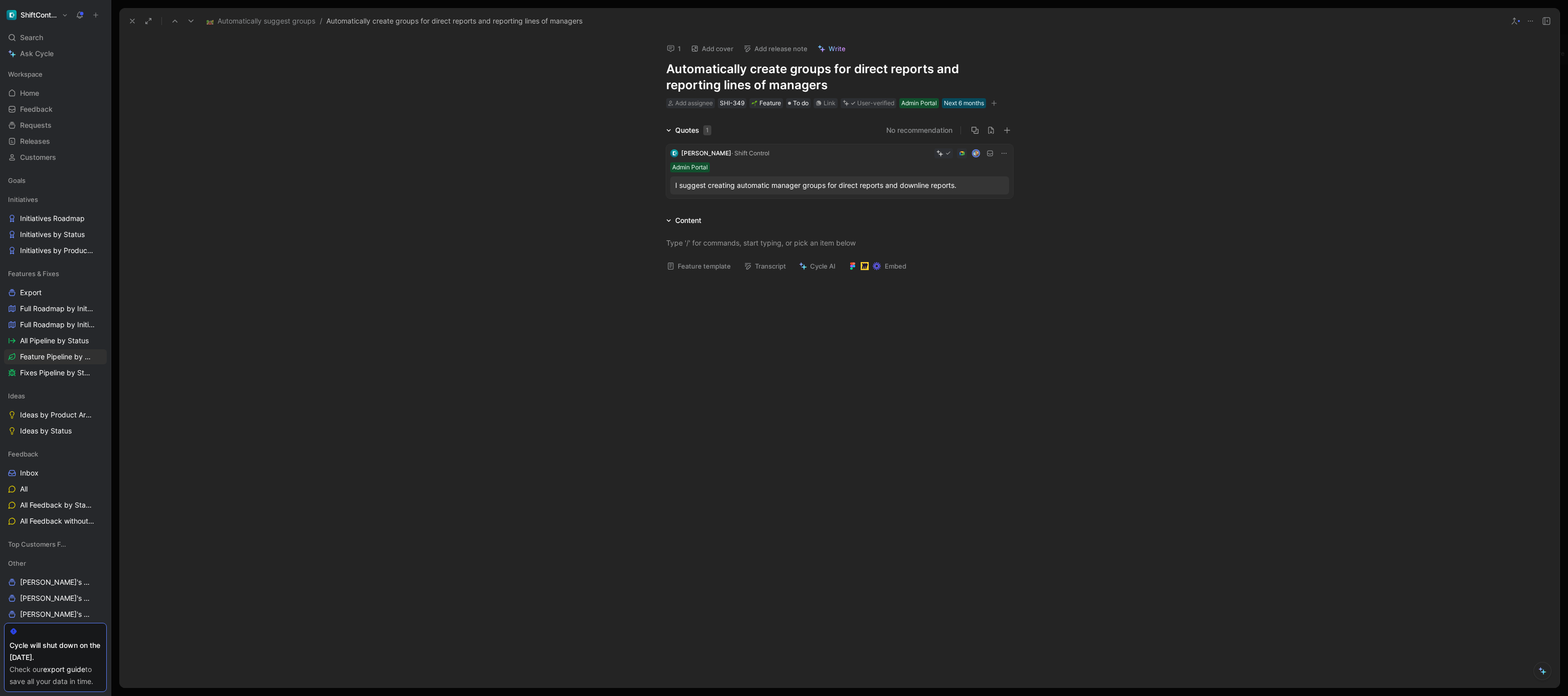
click at [879, 183] on div "I suggest creating automatic manager groups for direct reports and downline rep…" at bounding box center [839, 185] width 329 height 12
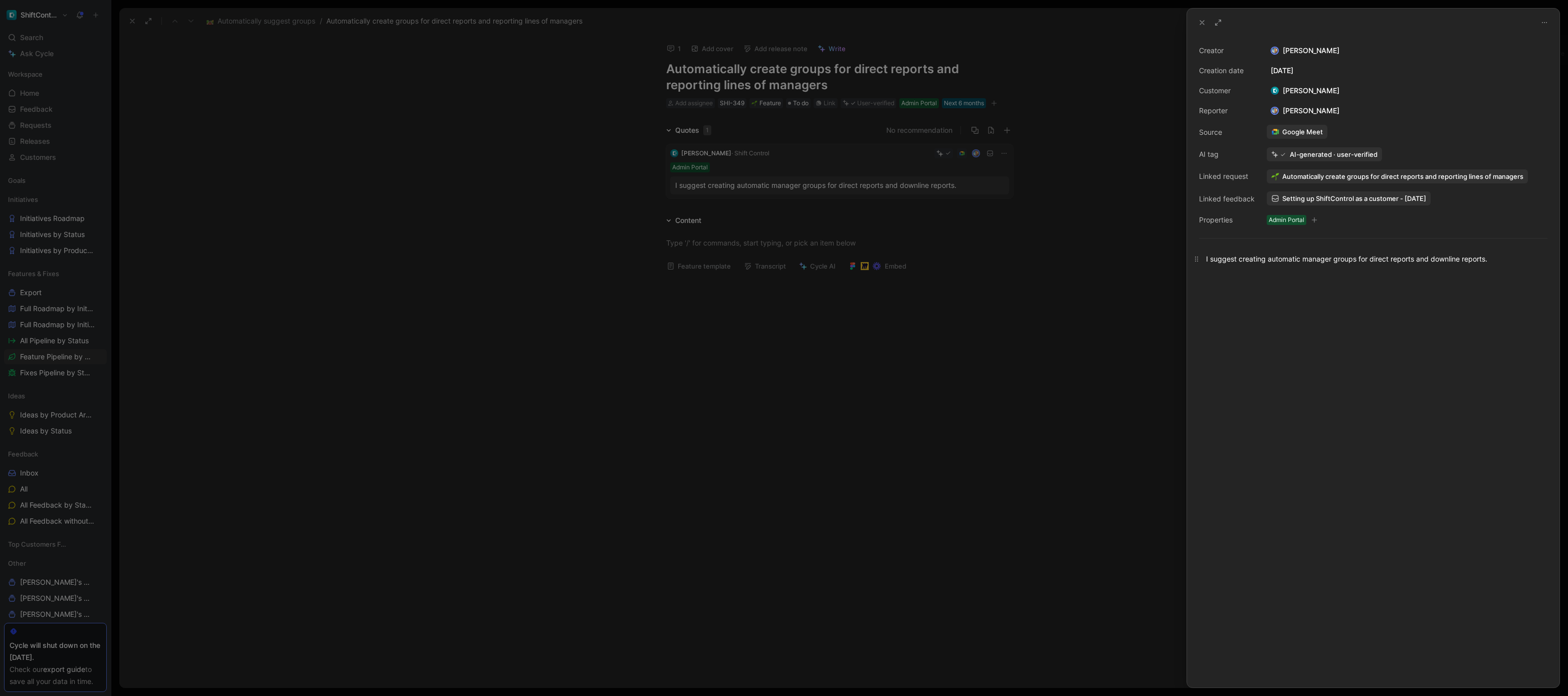
click at [1385, 258] on div "I suggest creating automatic manager groups for direct reports and downline rep…" at bounding box center [1373, 259] width 335 height 11
click at [835, 221] on div at bounding box center [784, 348] width 1568 height 696
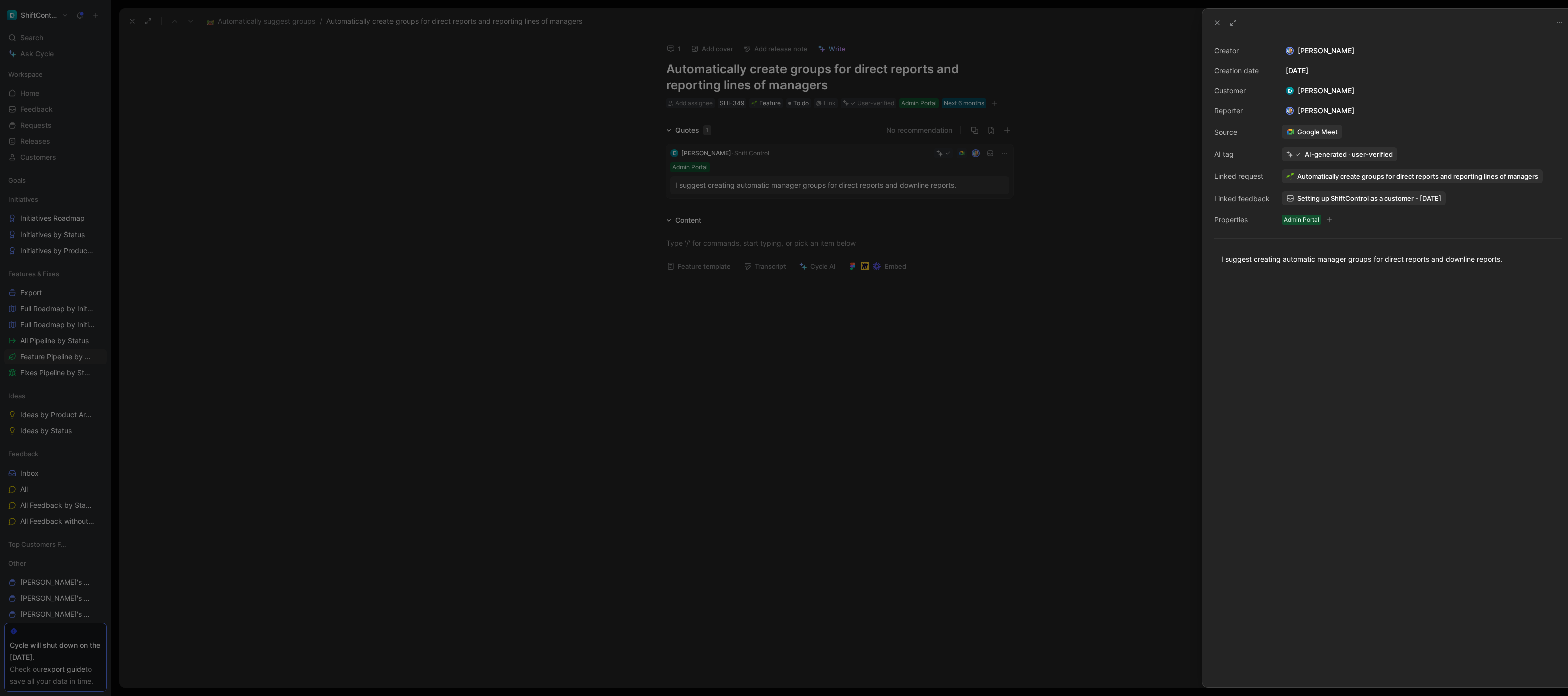
click at [826, 242] on div at bounding box center [784, 348] width 1568 height 696
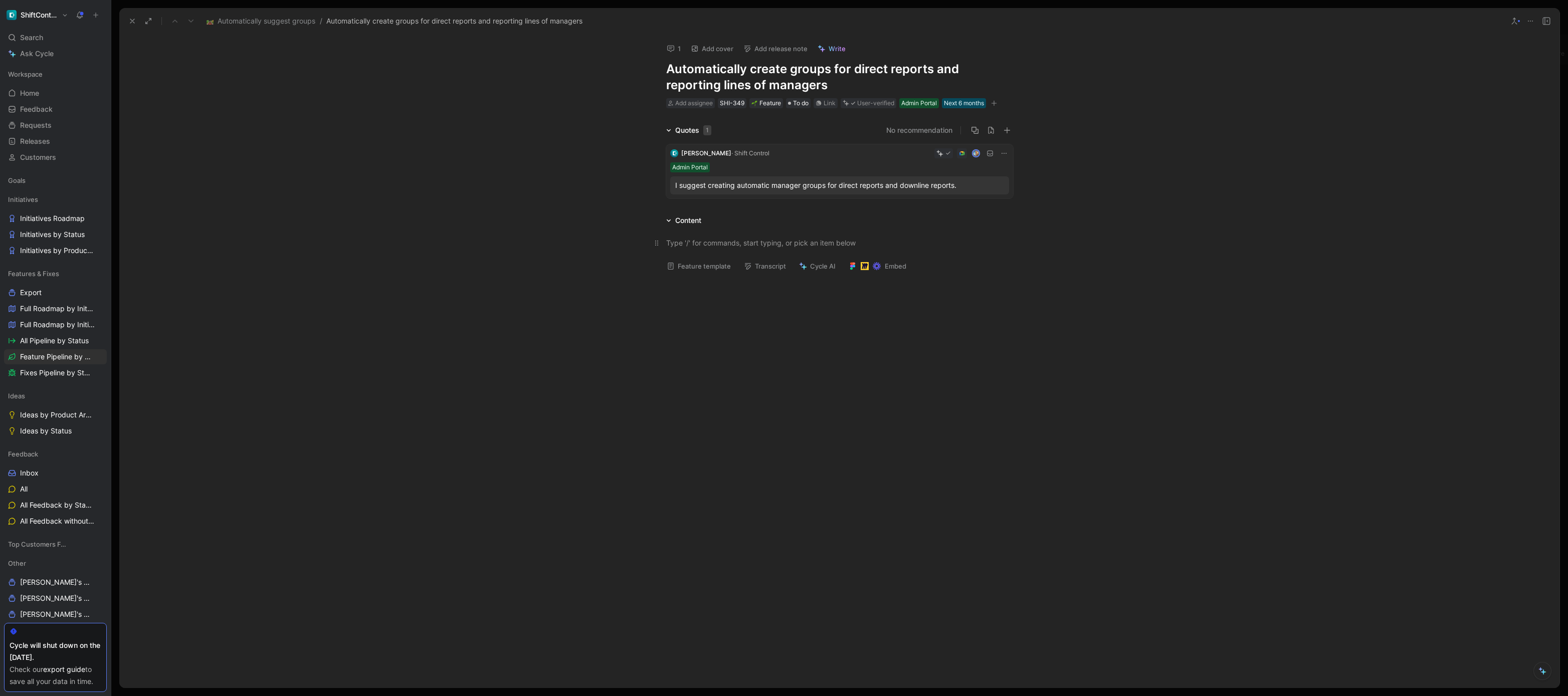
click at [850, 244] on div at bounding box center [840, 243] width 347 height 11
drag, startPoint x: 903, startPoint y: 281, endPoint x: 912, endPoint y: 270, distance: 14.2
click at [903, 281] on div at bounding box center [839, 363] width 1440 height 209
click at [877, 188] on div "I suggest creating automatic manager groups for direct reports and downline rep…" at bounding box center [839, 185] width 329 height 12
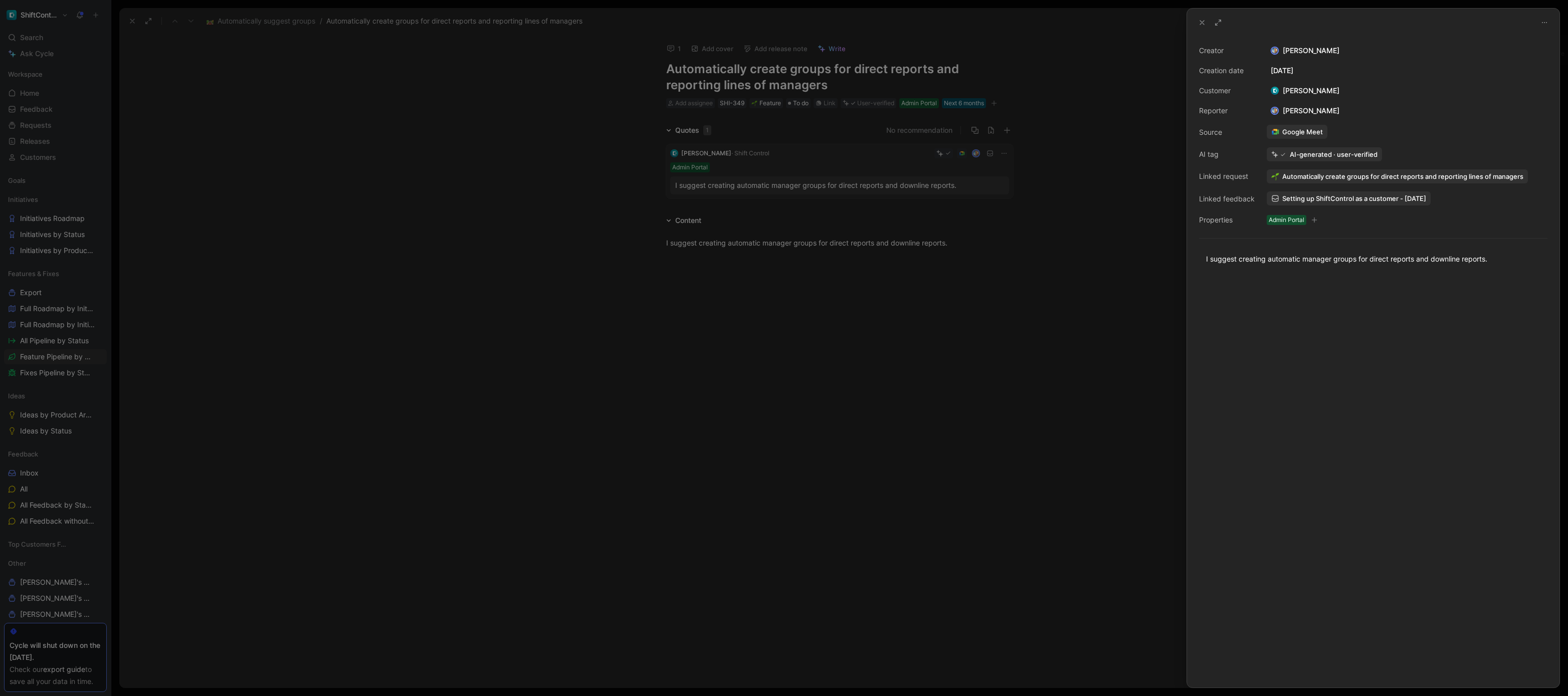
click at [1077, 263] on div at bounding box center [784, 348] width 1568 height 696
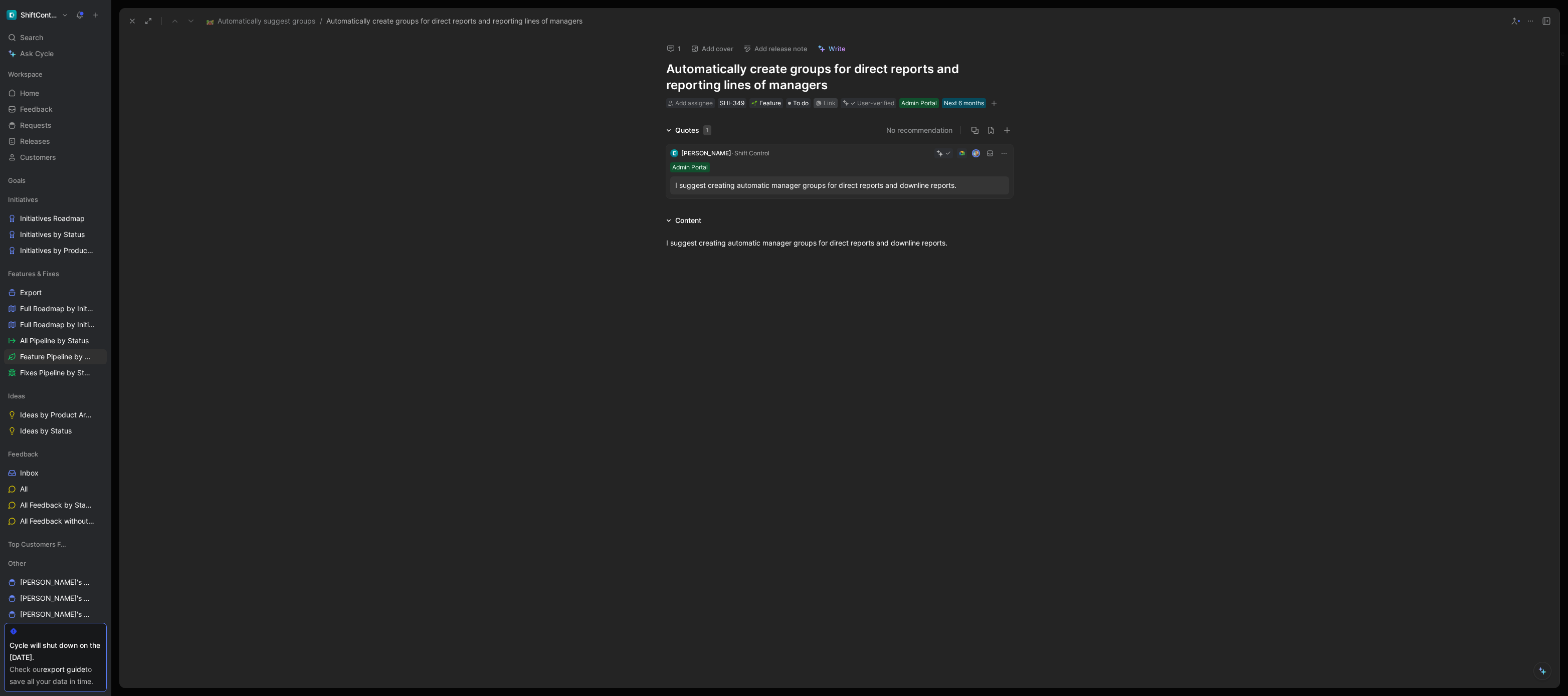
click at [833, 103] on div "Link" at bounding box center [830, 103] width 12 height 10
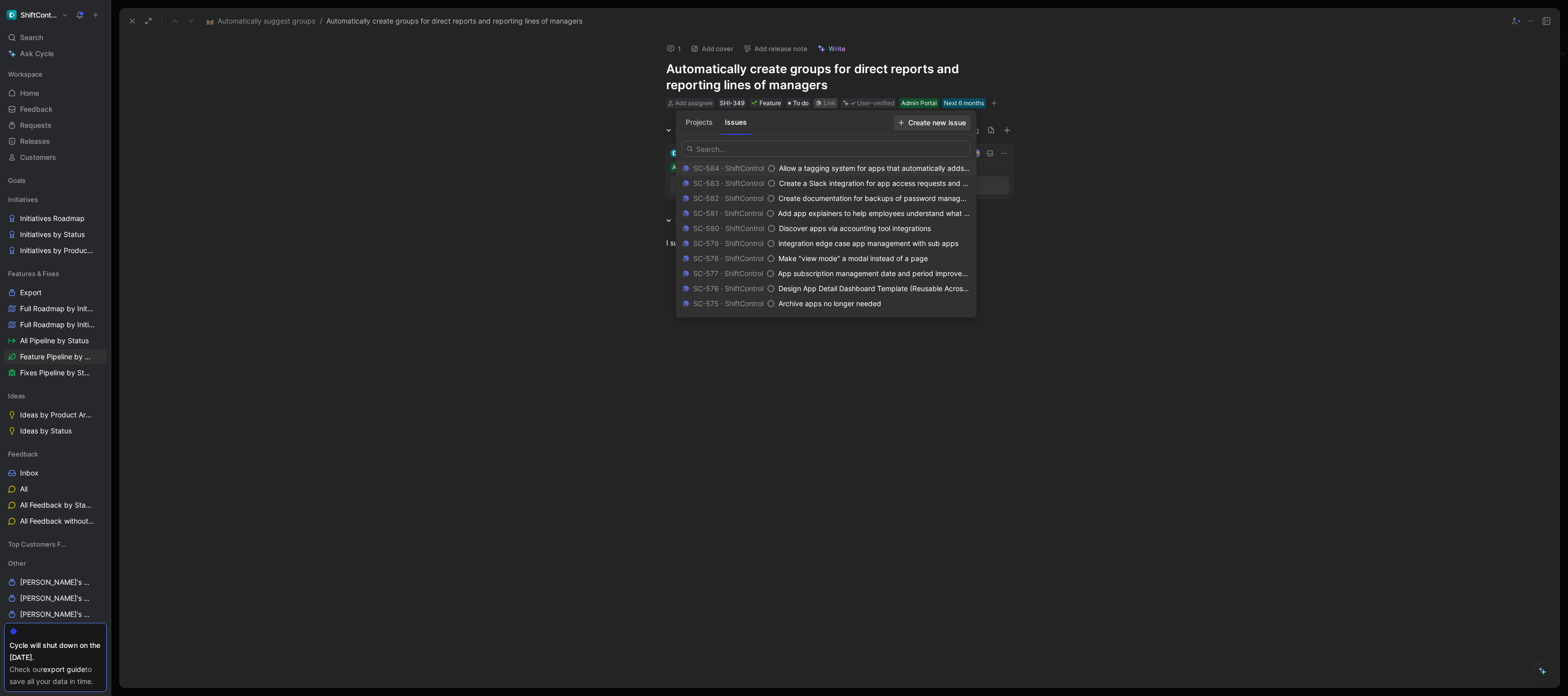
click at [937, 119] on span "Create new issue" at bounding box center [932, 123] width 68 height 12
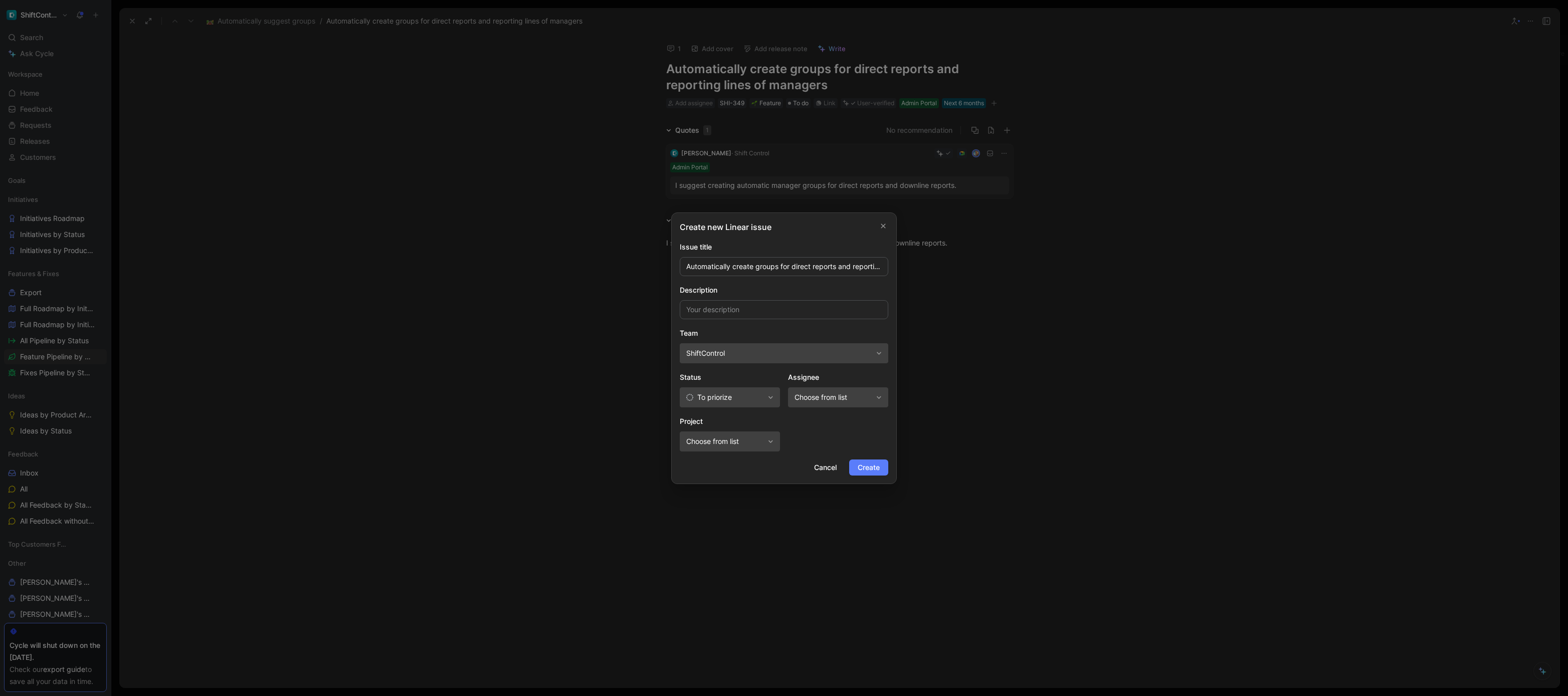
click at [870, 466] on span "Create" at bounding box center [869, 468] width 22 height 12
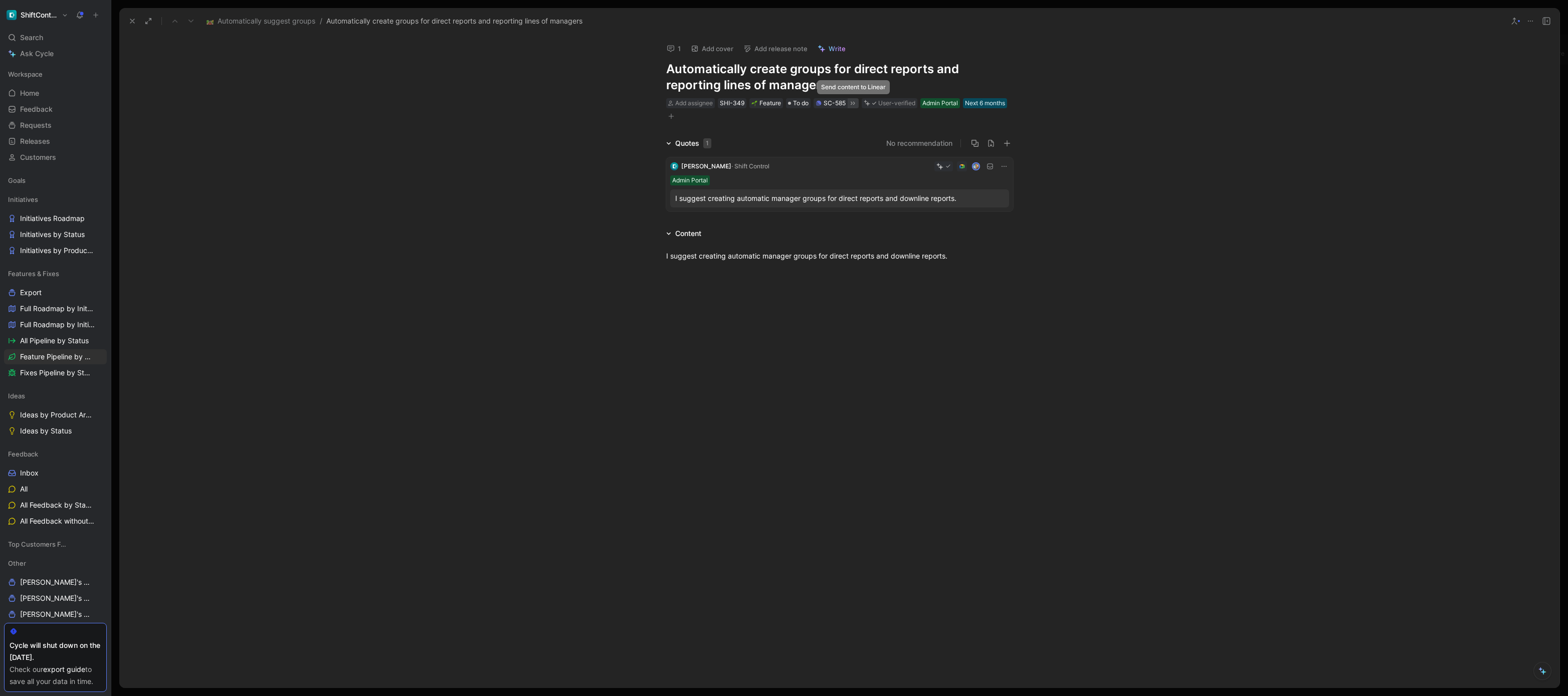
click at [855, 102] on icon at bounding box center [853, 103] width 8 height 8
click at [549, 201] on div "Quotes 1 No recommendation Julien · Shift Control Admin Portal I suggest creati…" at bounding box center [839, 176] width 1440 height 78
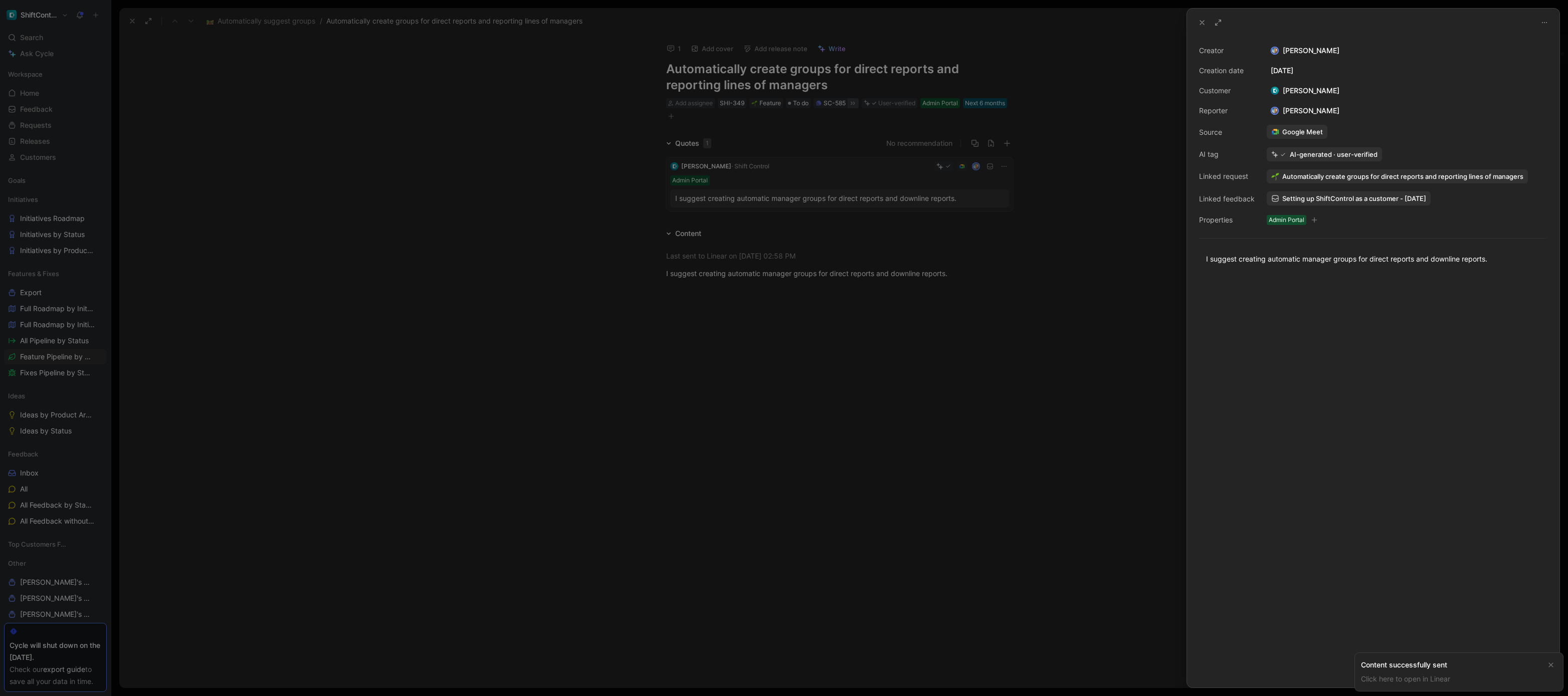
click at [1084, 227] on div at bounding box center [784, 348] width 1568 height 696
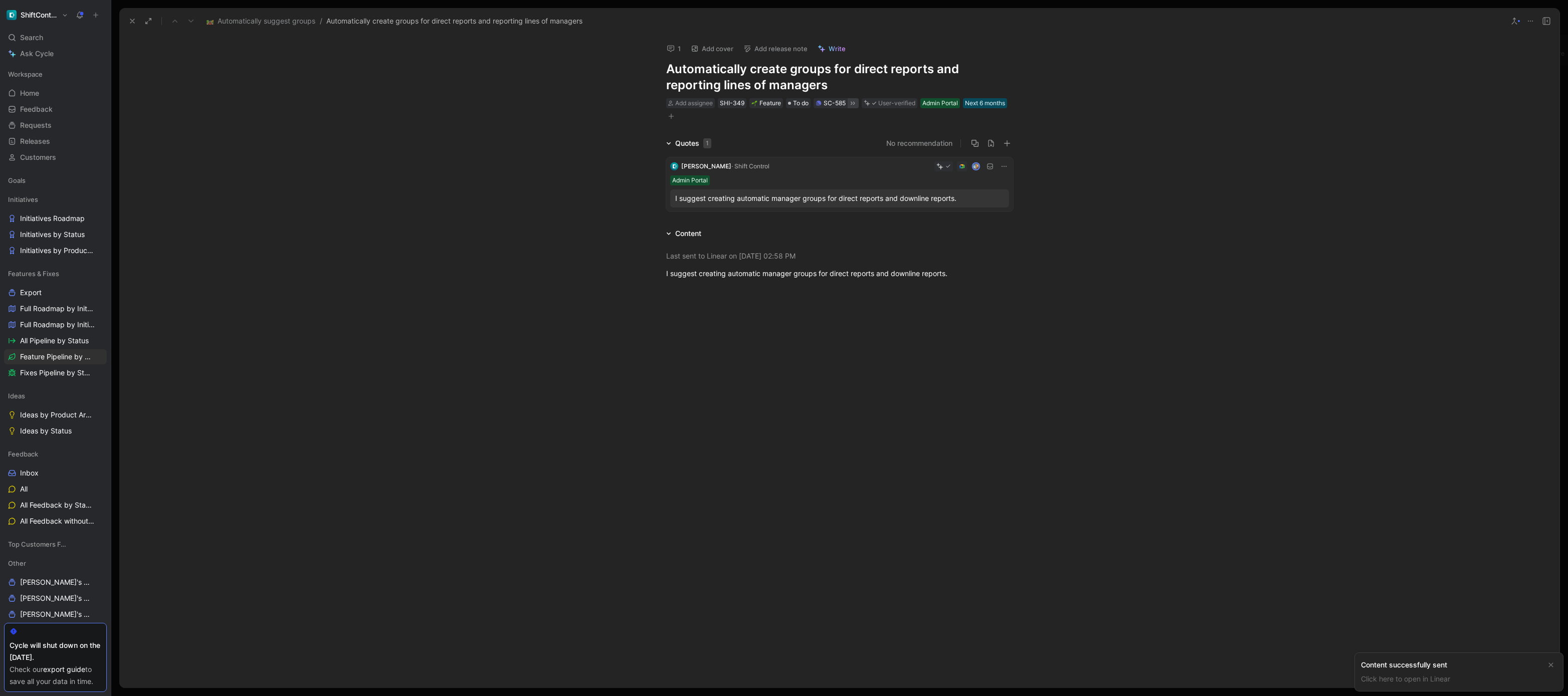
click at [131, 23] on icon at bounding box center [133, 21] width 8 height 8
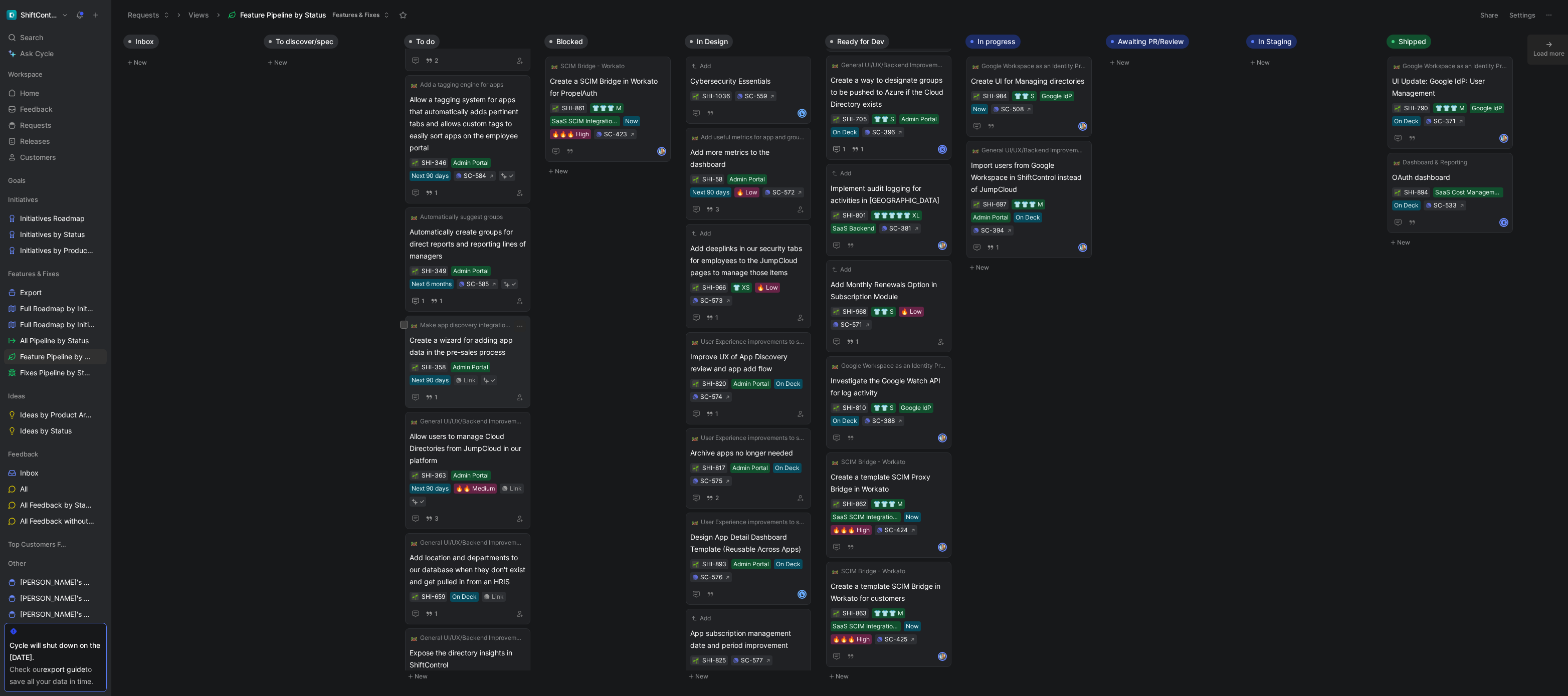
click at [507, 345] on span "Create a wizard for adding app data in the pre-sales process" at bounding box center [468, 347] width 116 height 24
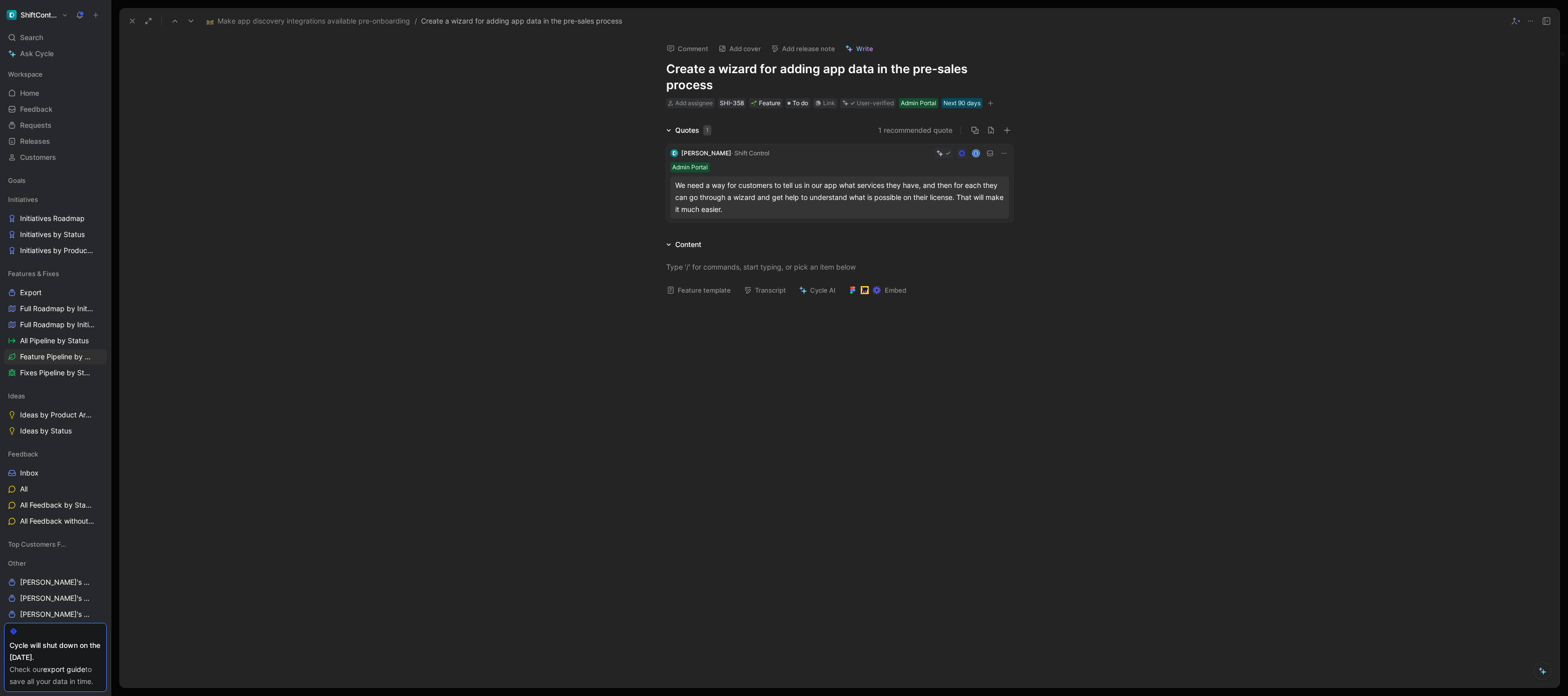
click at [906, 196] on div "We need a way for customers to tell us in our app what services they have, and …" at bounding box center [839, 197] width 329 height 36
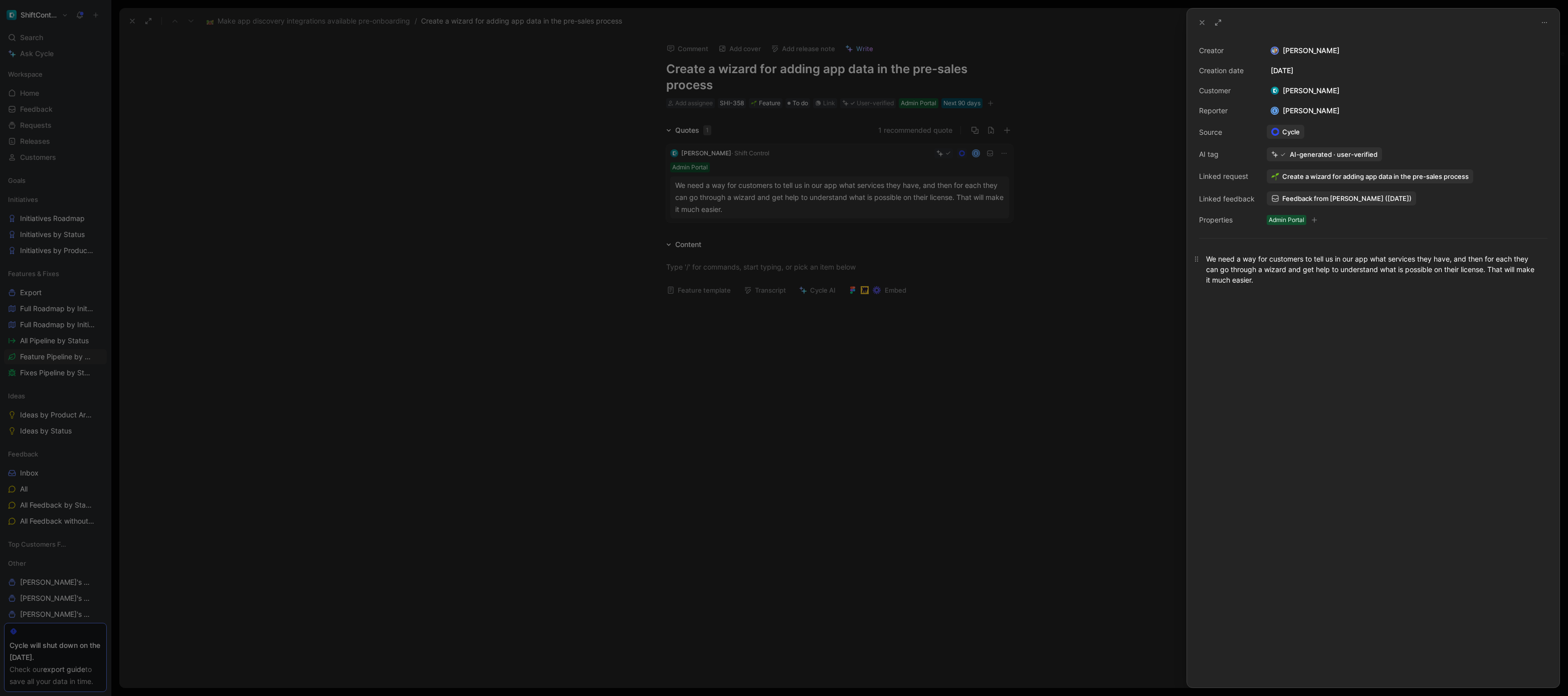
click at [1253, 276] on div "We need a way for customers to tell us in our app what services they have, and …" at bounding box center [1373, 269] width 335 height 31
drag, startPoint x: 1040, startPoint y: 235, endPoint x: 800, endPoint y: 251, distance: 240.5
click at [1039, 235] on div at bounding box center [784, 348] width 1568 height 696
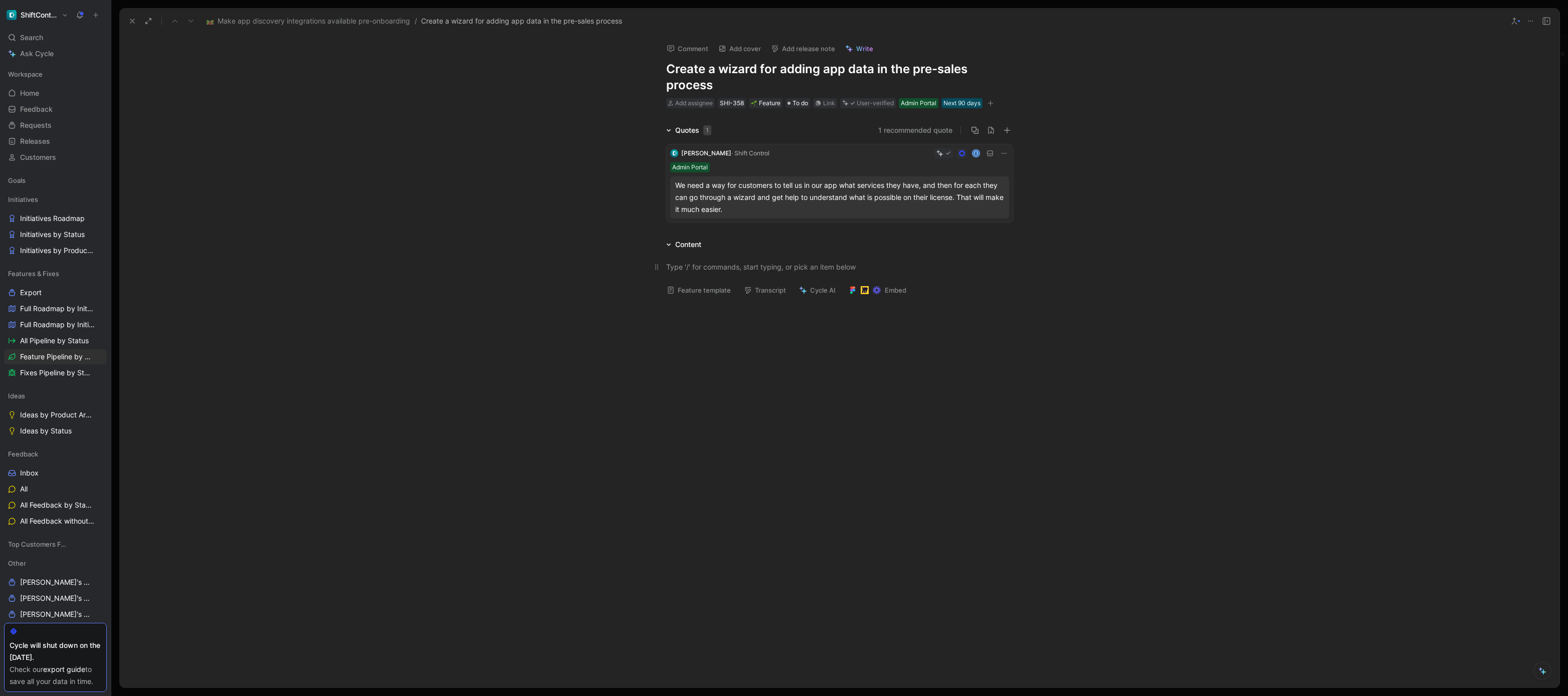
click at [761, 263] on div at bounding box center [840, 267] width 347 height 11
click at [1052, 315] on div at bounding box center [839, 409] width 1440 height 209
click at [828, 106] on div "Link" at bounding box center [829, 103] width 12 height 10
click at [831, 106] on div "Link" at bounding box center [829, 103] width 12 height 10
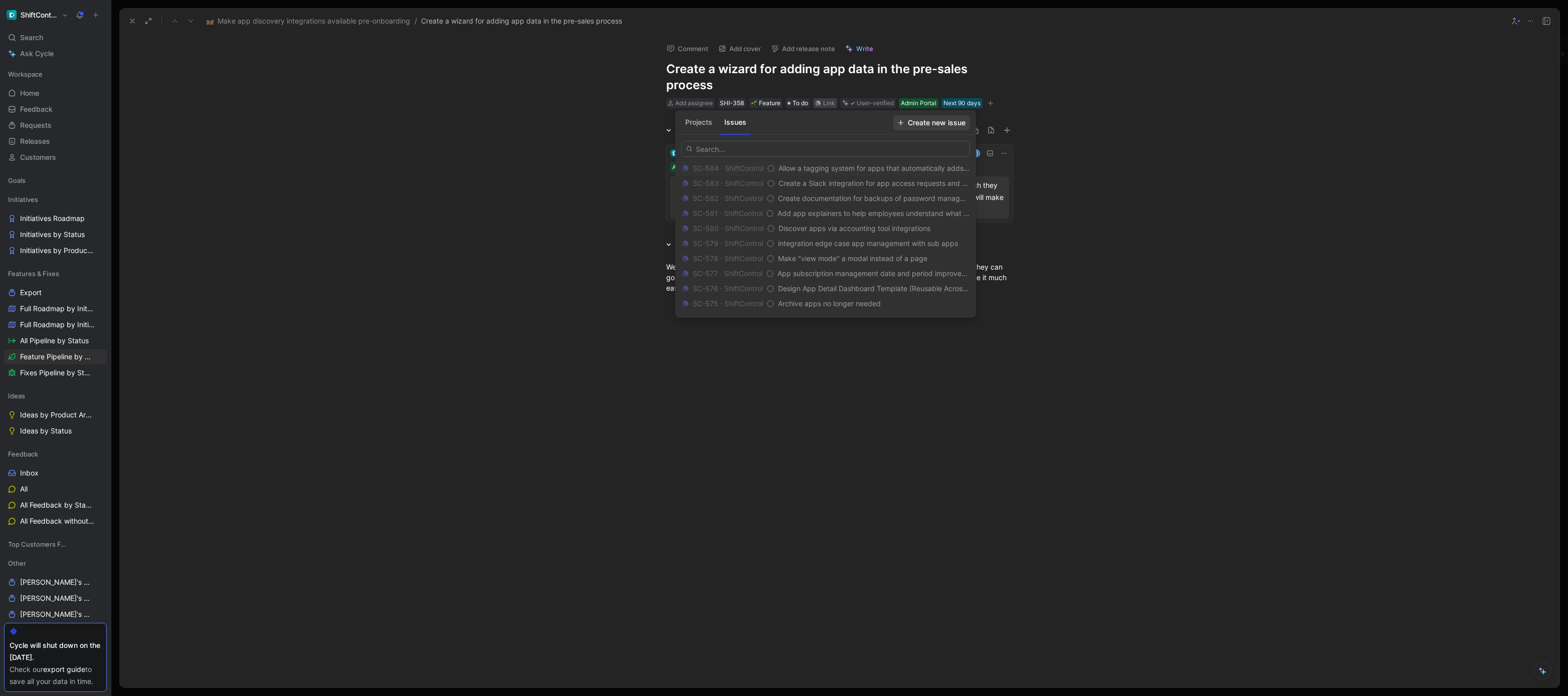
click at [936, 122] on span "Create new issue" at bounding box center [932, 123] width 68 height 12
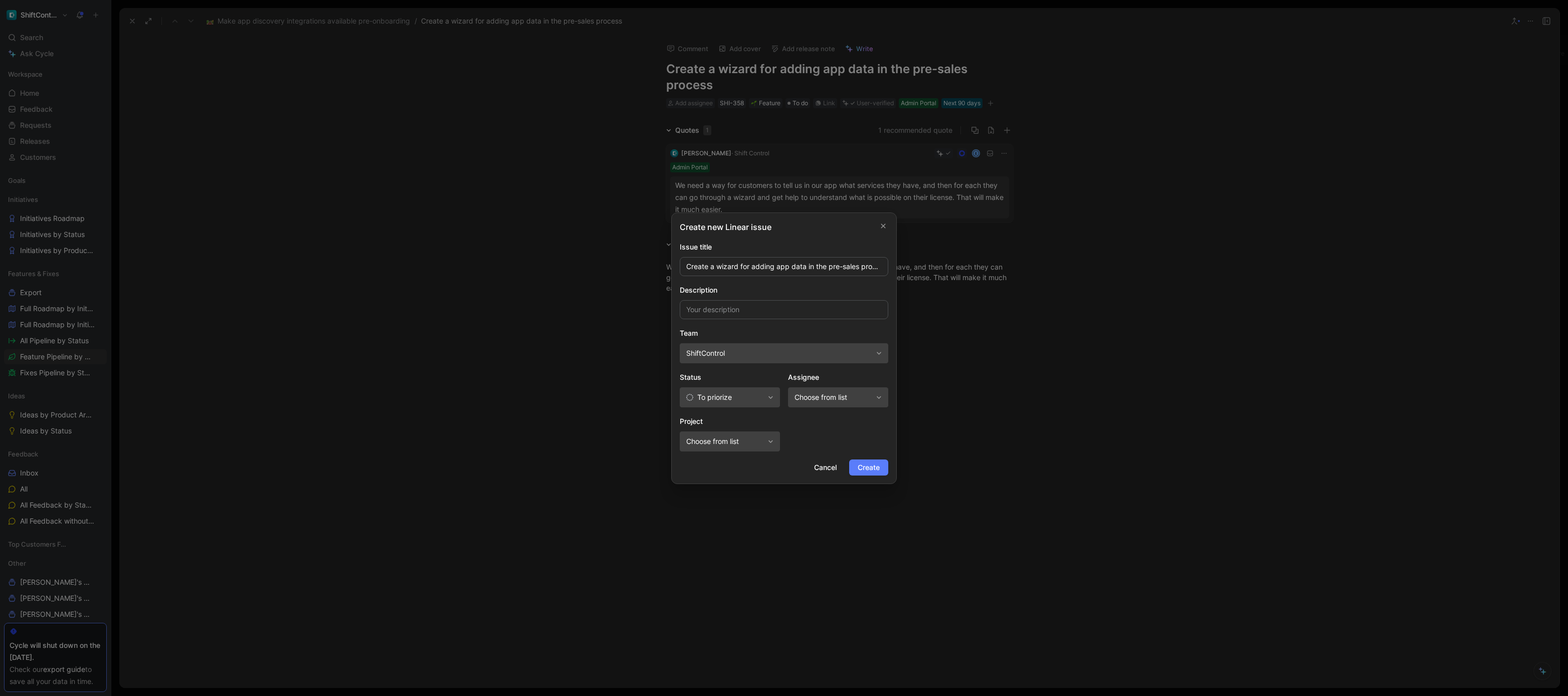
click at [874, 473] on span "Create" at bounding box center [869, 468] width 22 height 12
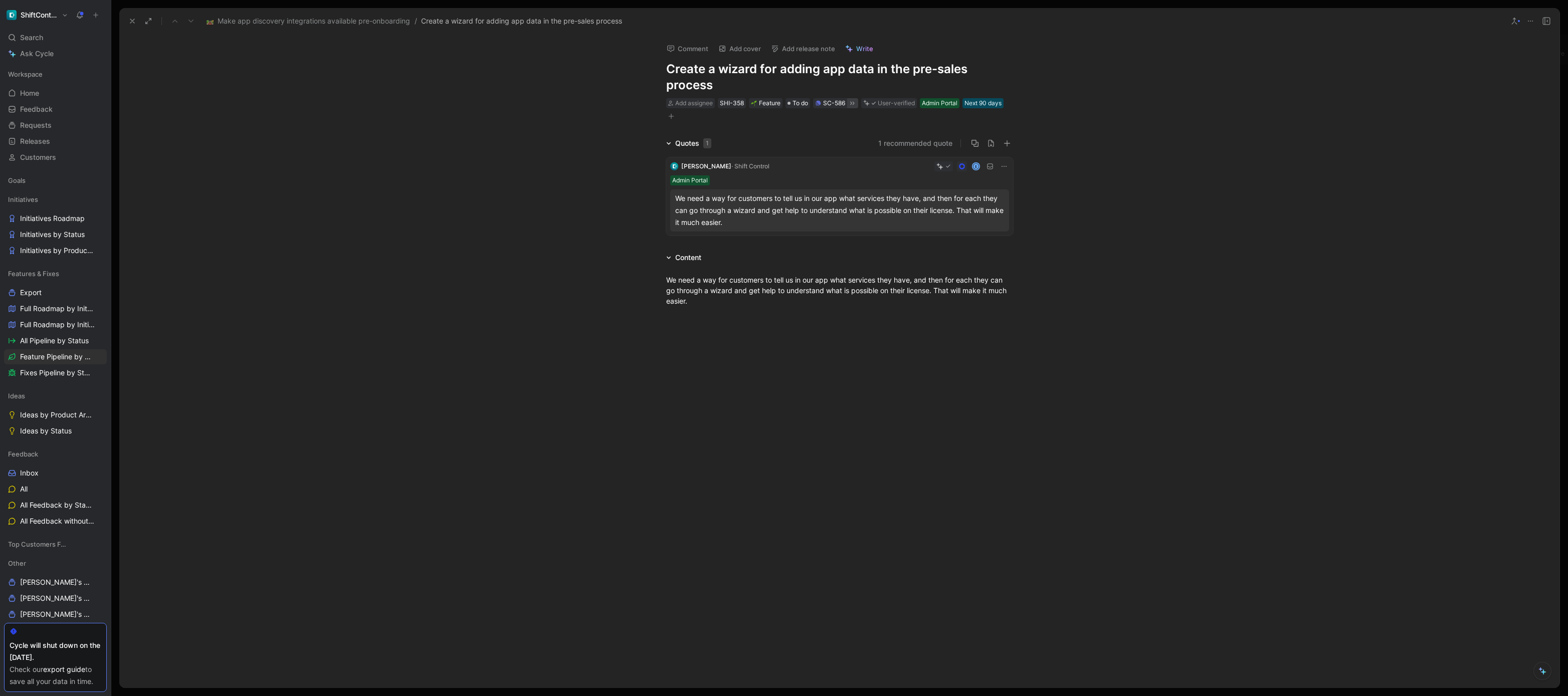
click at [857, 103] on button at bounding box center [853, 103] width 11 height 10
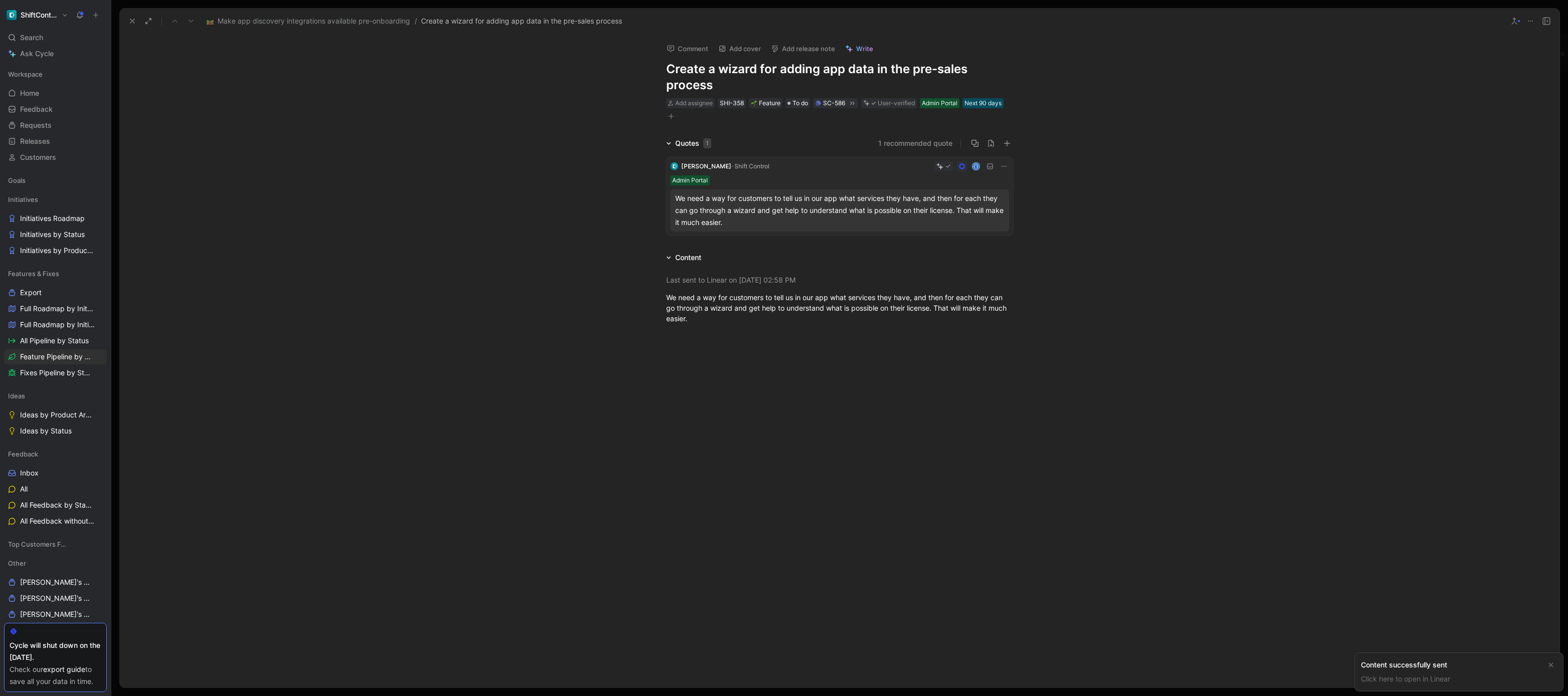
click at [133, 20] on use at bounding box center [133, 21] width 4 height 4
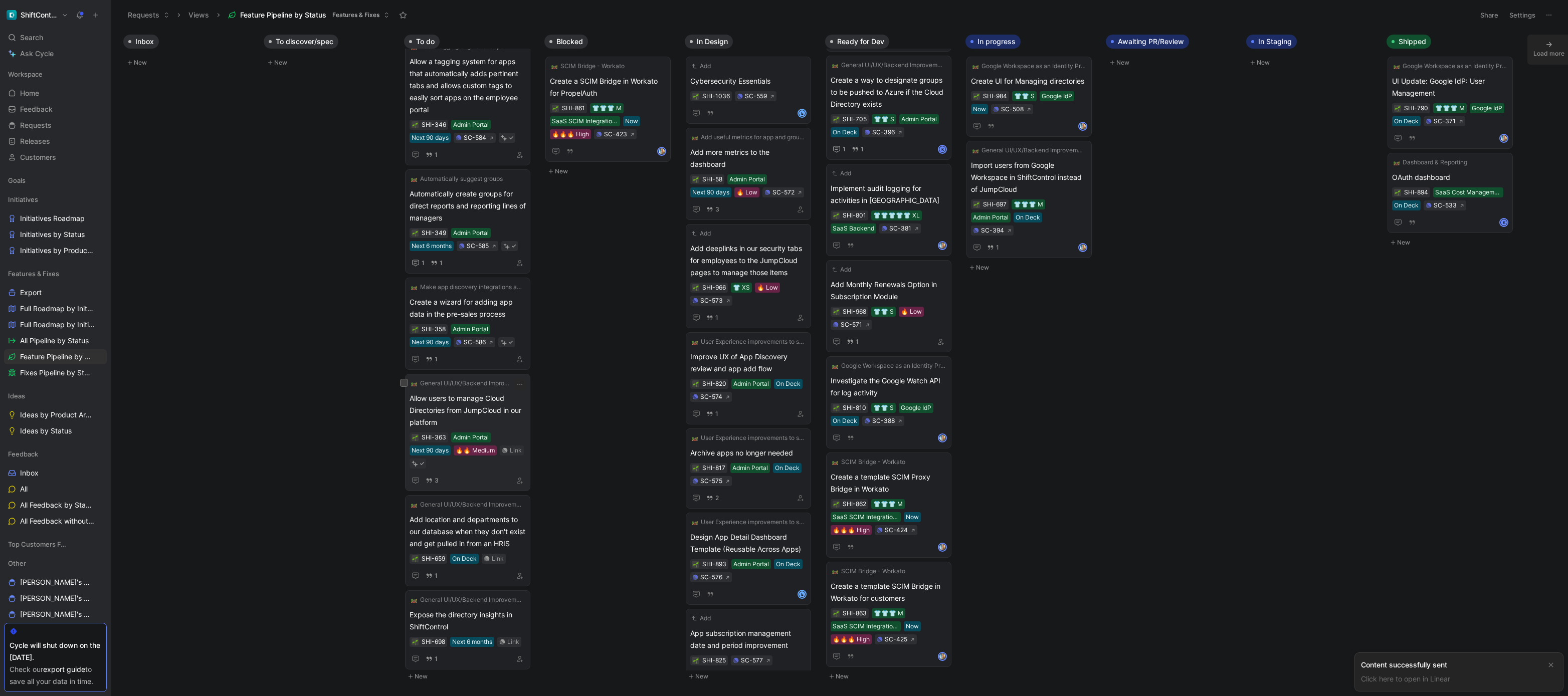
scroll to position [638, 0]
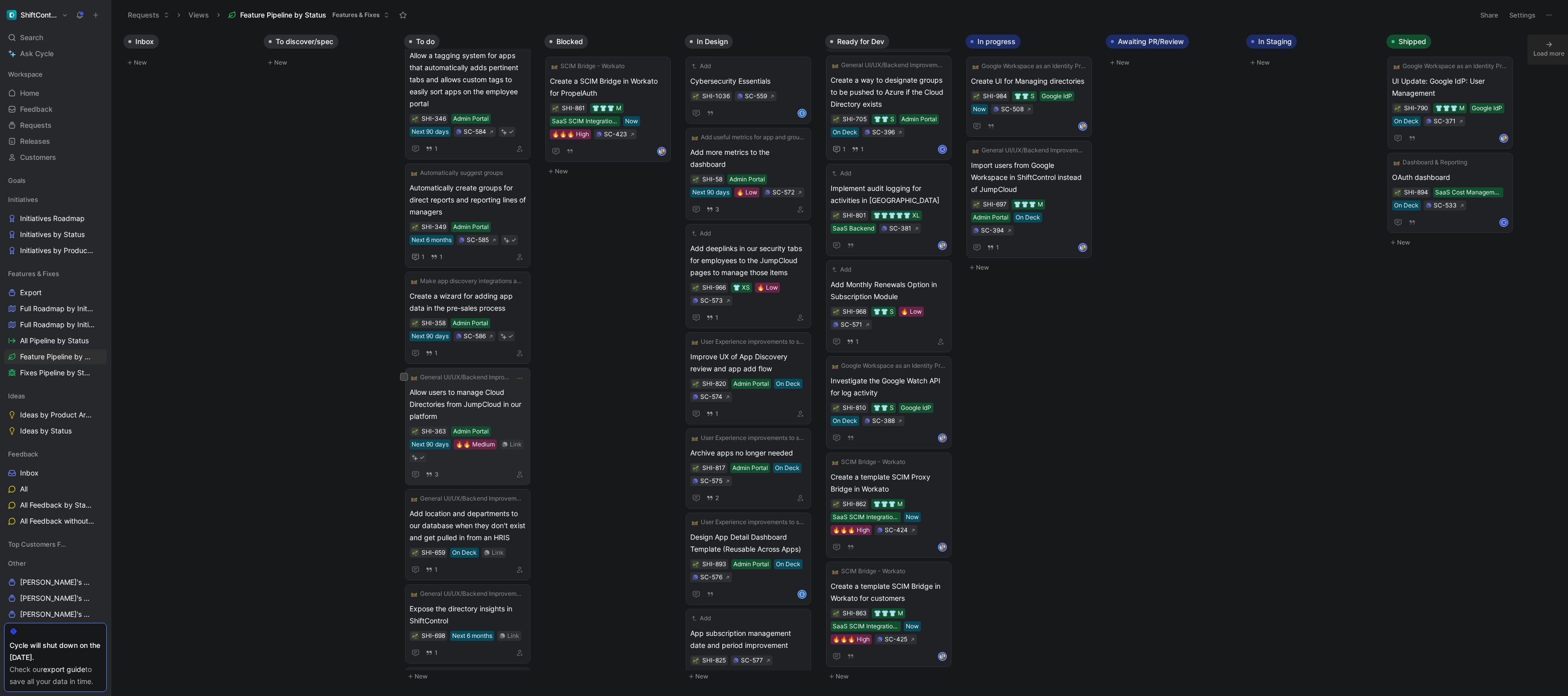
click at [512, 406] on span "Allow users to manage Cloud Directories from JumpCloud in our platform" at bounding box center [468, 405] width 116 height 36
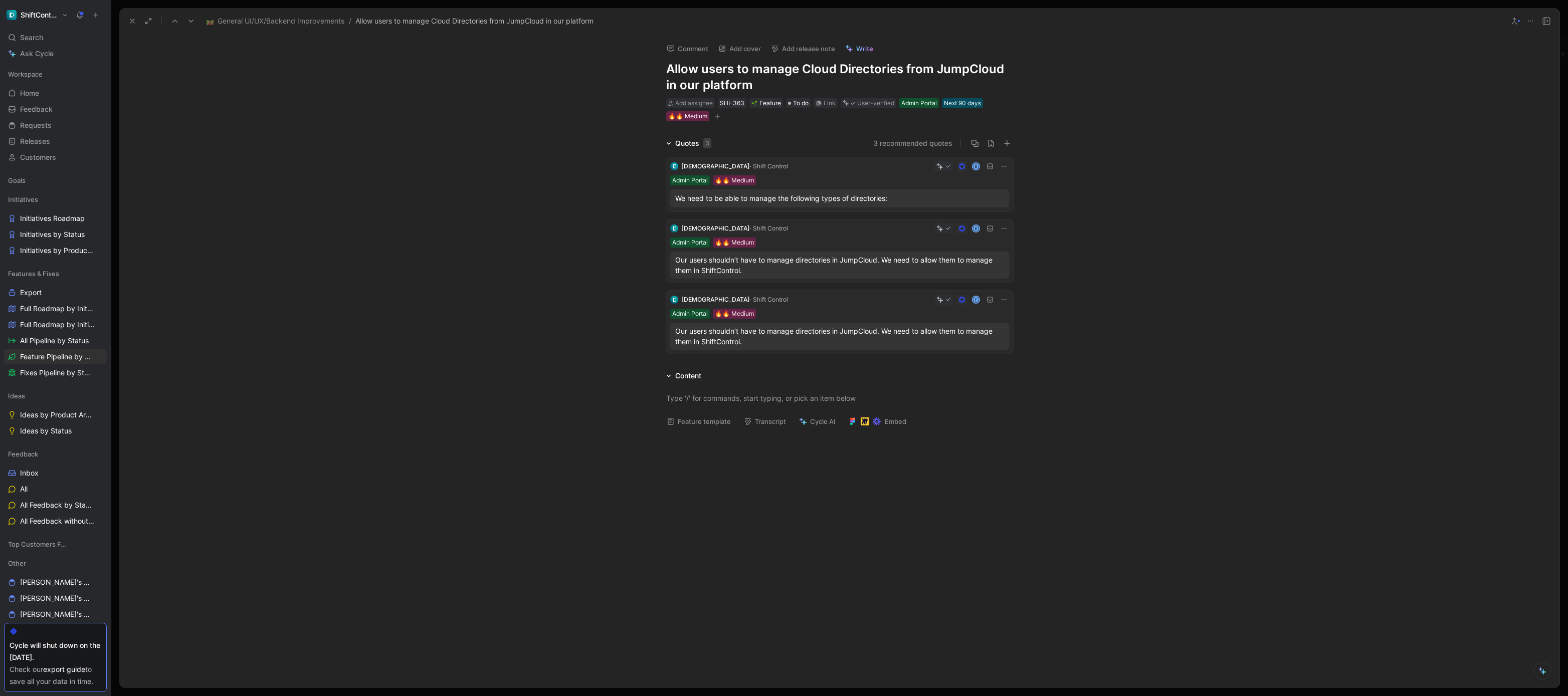
click at [816, 200] on div "We need to be able to manage the following types of directories:" at bounding box center [839, 199] width 329 height 12
click at [802, 104] on span "To do" at bounding box center [800, 103] width 15 height 10
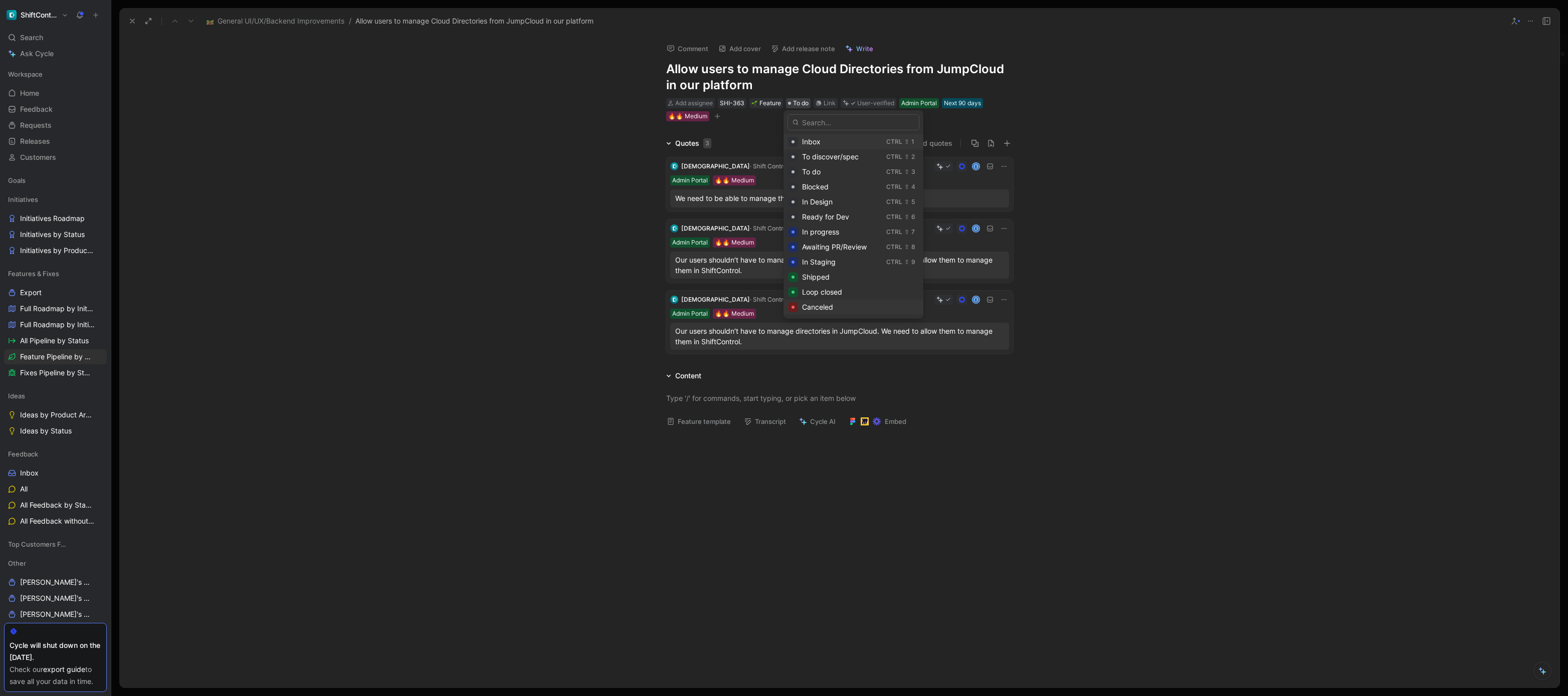
click at [848, 300] on div "Canceled" at bounding box center [853, 307] width 140 height 15
click at [428, 278] on div "Quotes 3 3 recommended quotes Efrim · Shift Control E Admin Portal 🔥🔥 Medium We…" at bounding box center [839, 248] width 1440 height 221
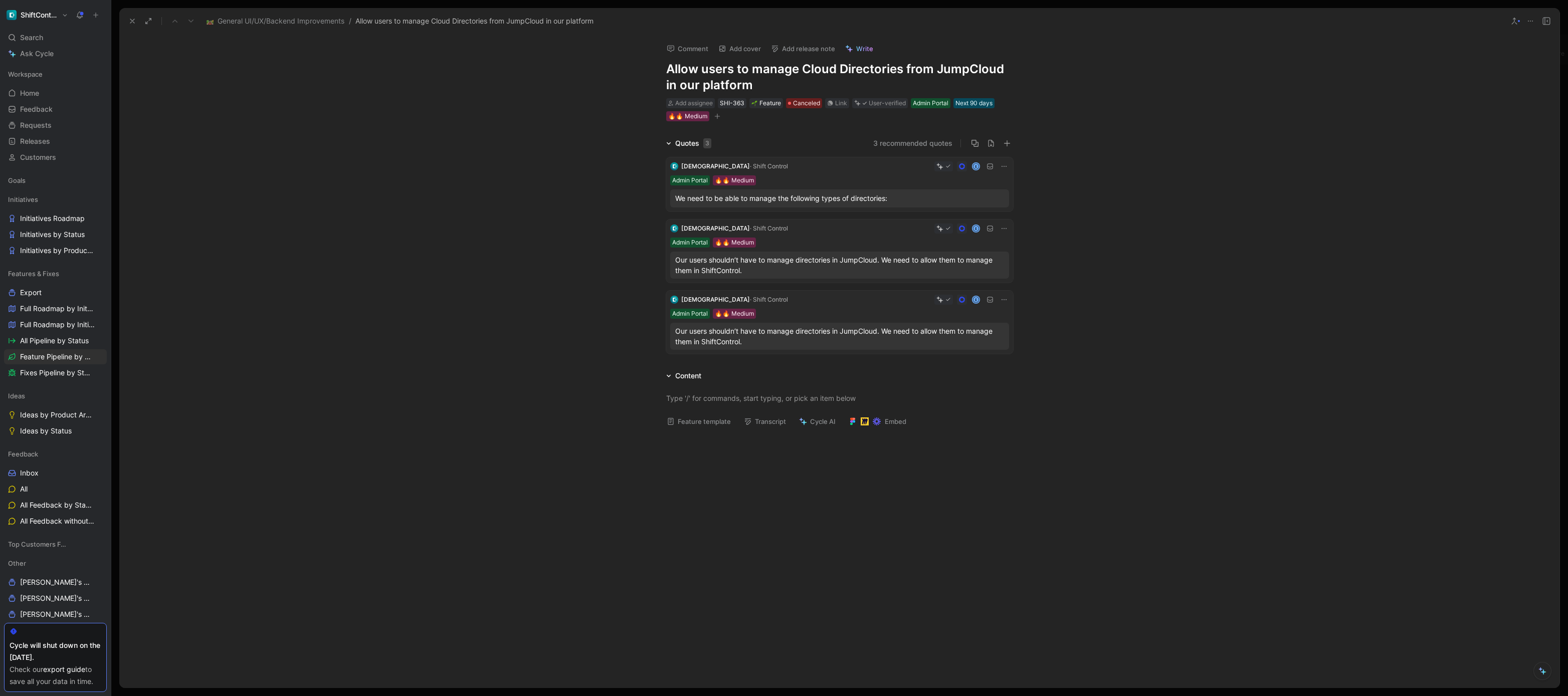
click at [131, 23] on icon at bounding box center [133, 21] width 8 height 8
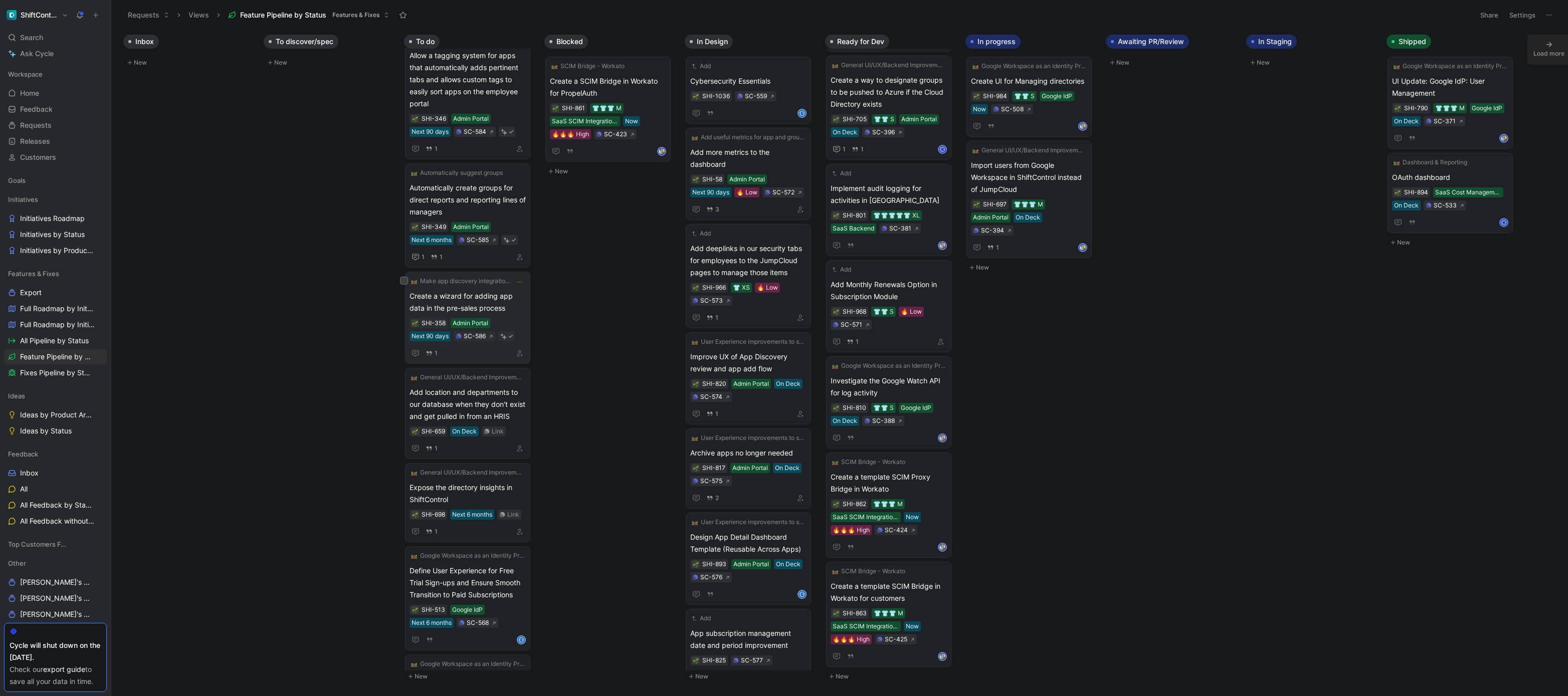
scroll to position [640, 0]
click at [497, 405] on span "Add location and departments to our database when they don't exist and get pull…" at bounding box center [468, 403] width 116 height 36
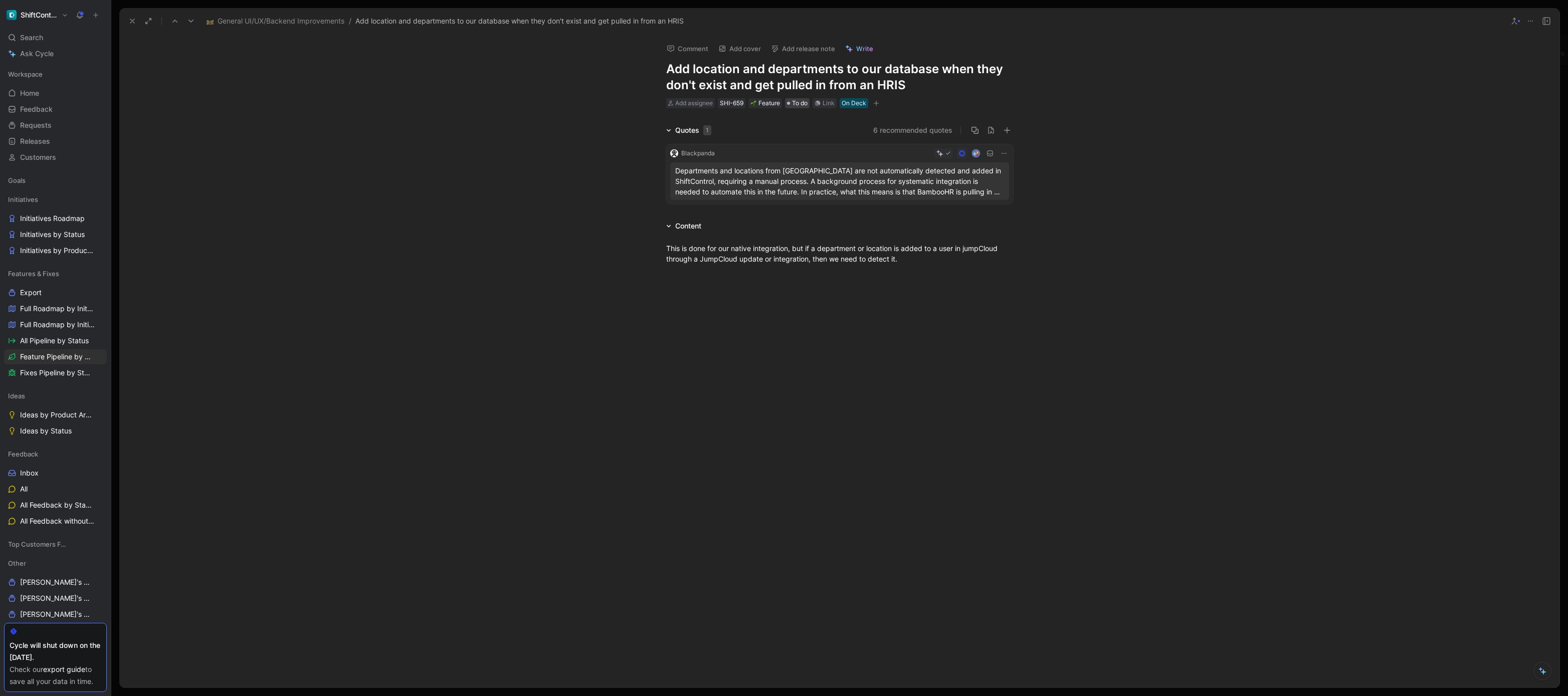
click at [804, 104] on span "To do" at bounding box center [800, 103] width 15 height 10
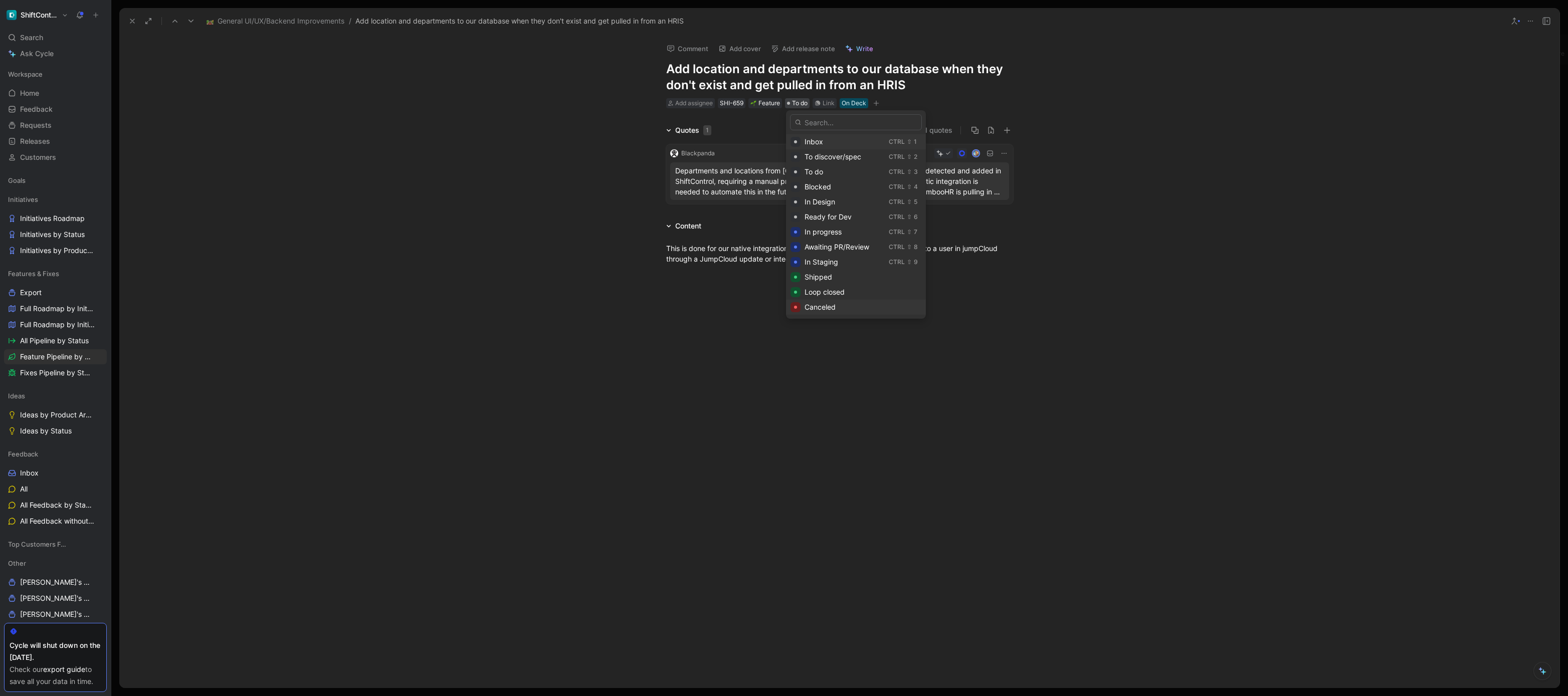
click at [819, 304] on span "Canceled" at bounding box center [820, 307] width 31 height 9
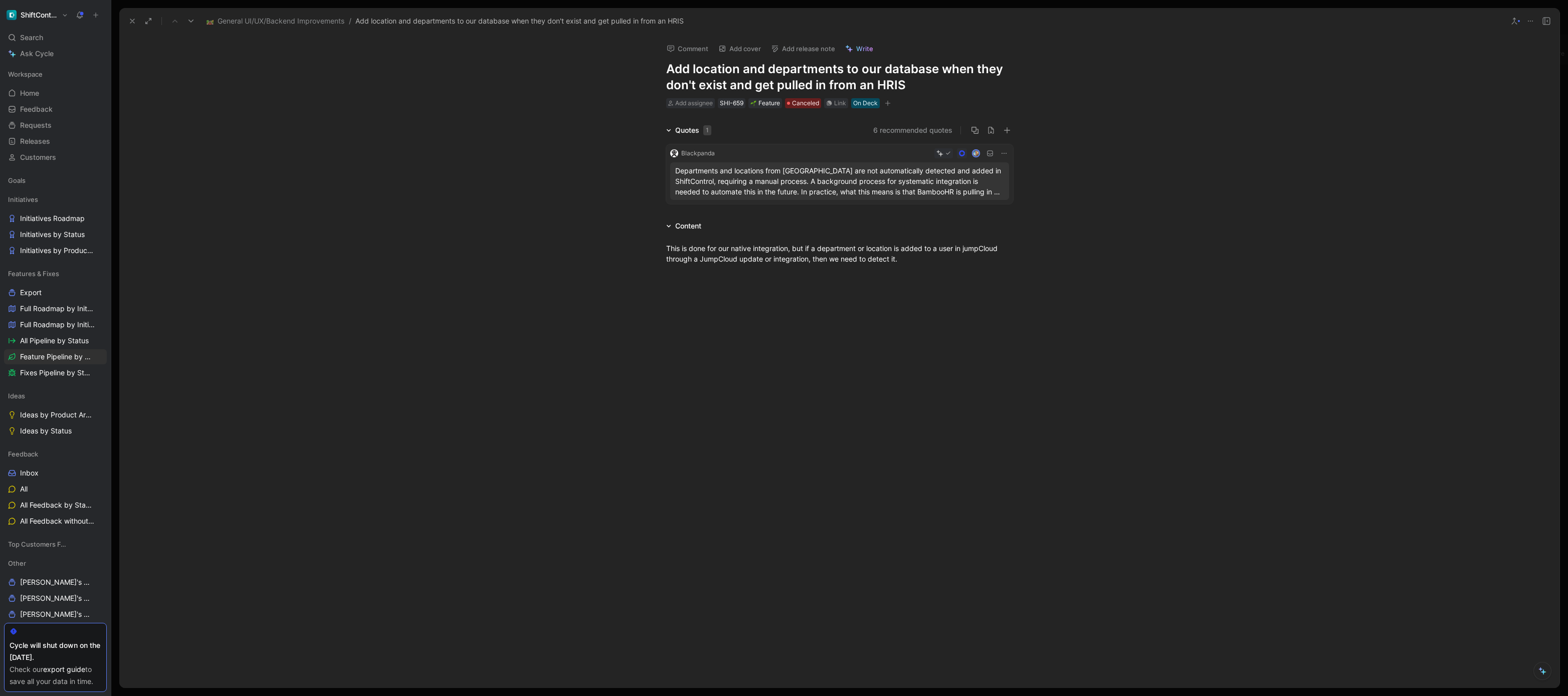
click at [132, 24] on icon at bounding box center [133, 21] width 8 height 8
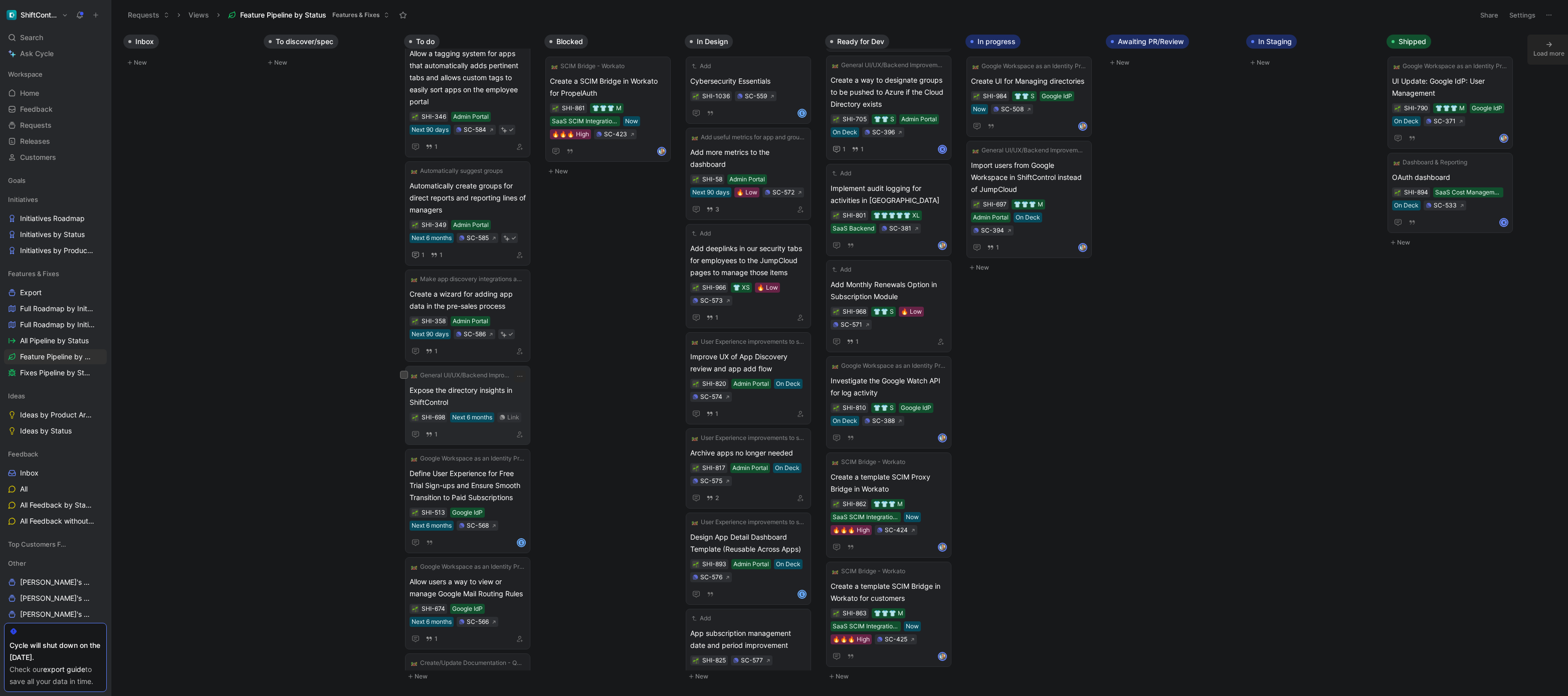
click at [515, 399] on span "Expose the directory insights in ShiftControl" at bounding box center [468, 397] width 116 height 24
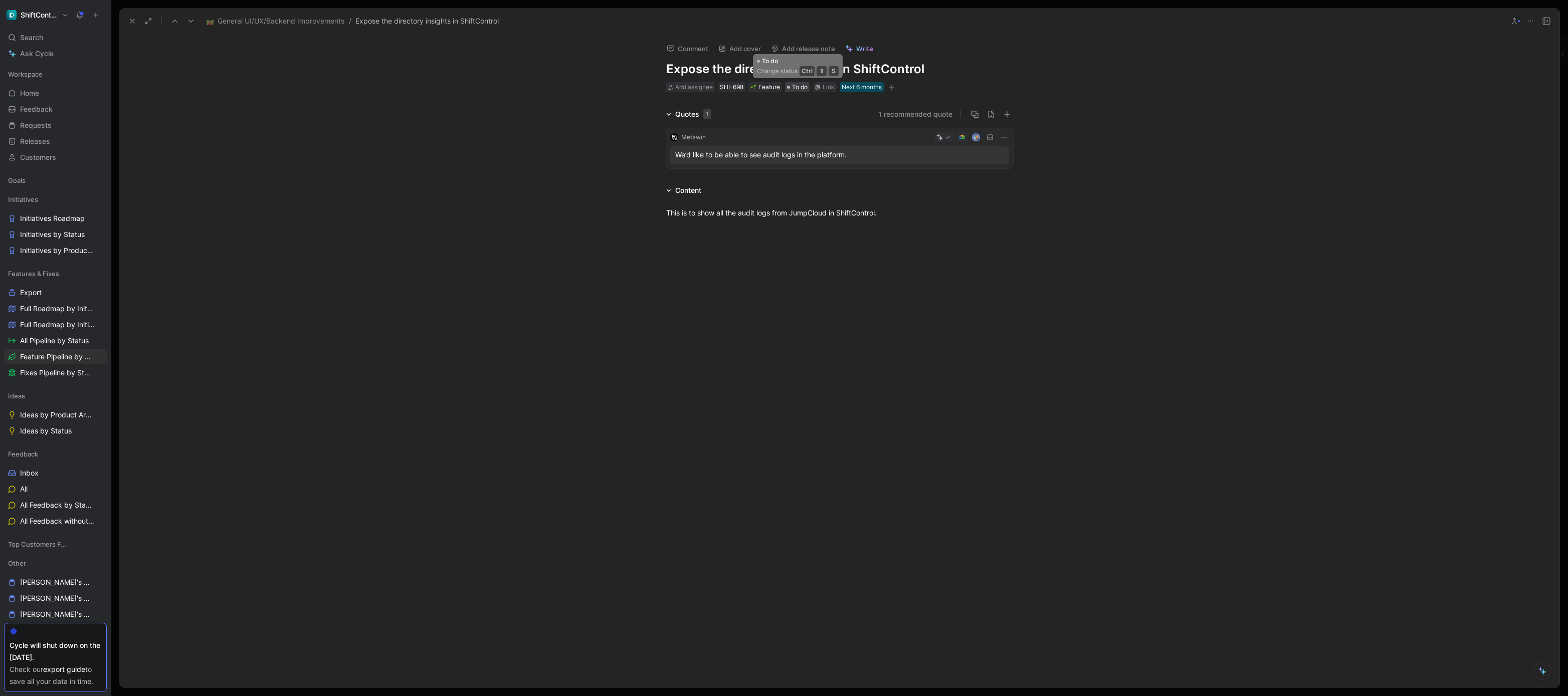
click at [804, 82] on span "To do" at bounding box center [800, 87] width 15 height 10
click at [818, 161] on div "We’d like to be able to see audit logs in the platform." at bounding box center [840, 155] width 339 height 18
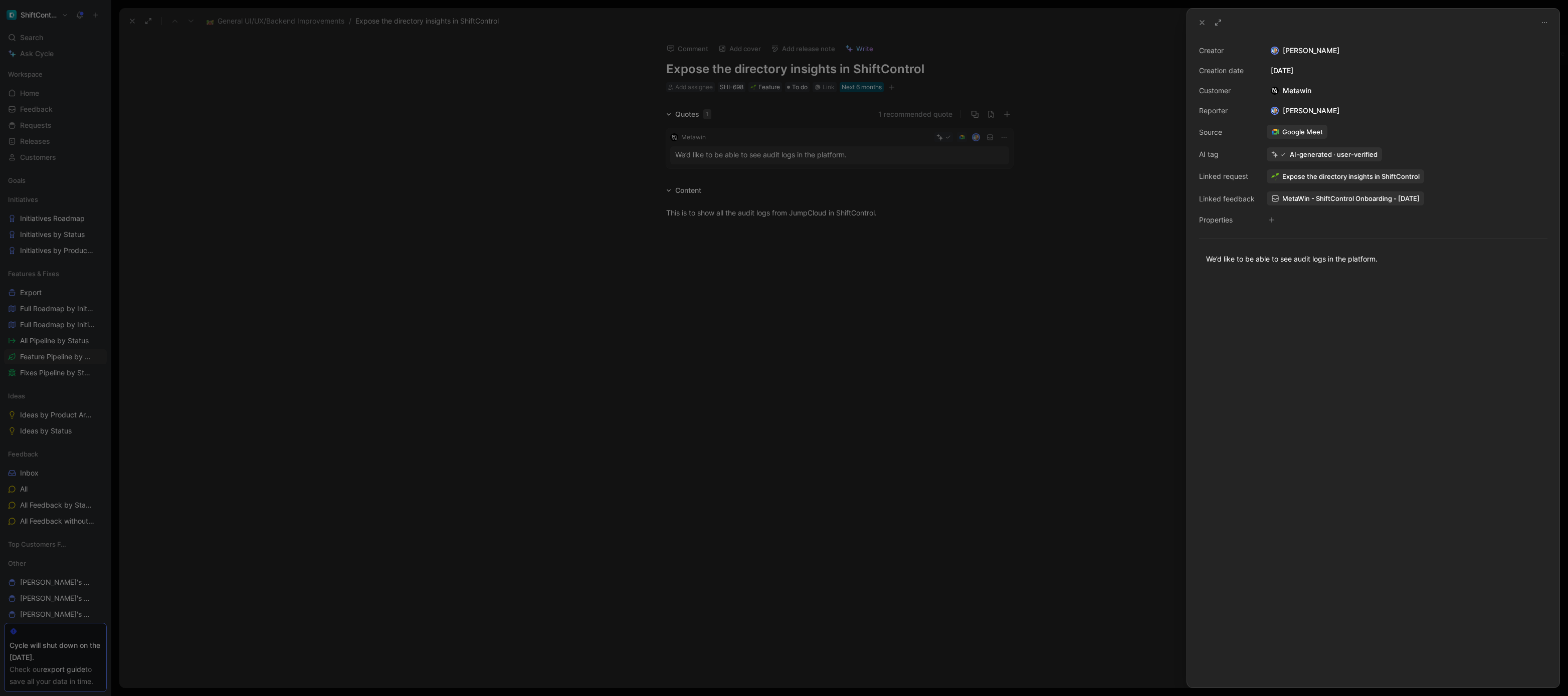
click at [1309, 274] on div "We’d like to be able to see audit logs in the platform." at bounding box center [1373, 259] width 373 height 33
click at [1305, 255] on div "We’d like to be able to see audit logs in the platform." at bounding box center [1373, 259] width 335 height 11
click at [960, 251] on div at bounding box center [784, 348] width 1568 height 696
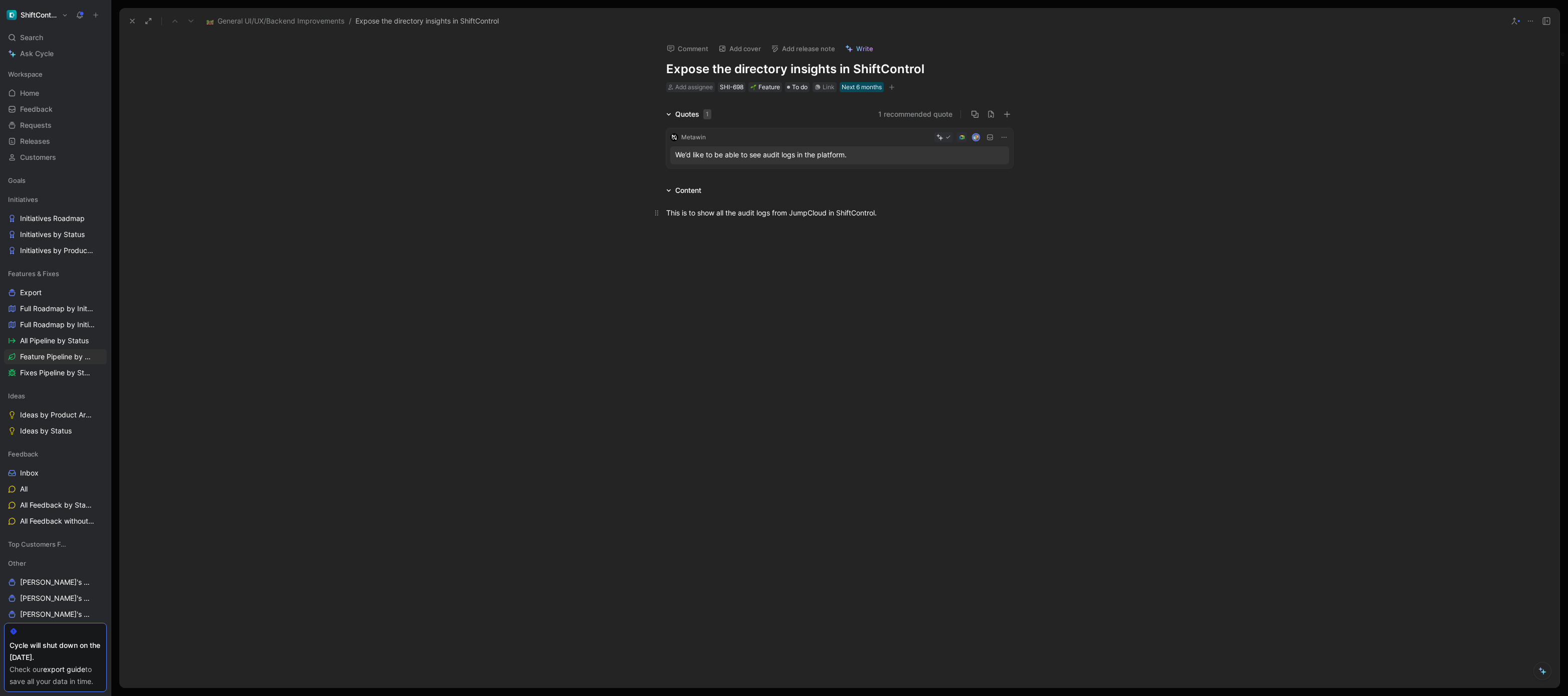
click at [907, 211] on div "This is to show all the audit logs from JumpCloud in ShiftControl." at bounding box center [840, 213] width 347 height 11
click at [829, 89] on div "Link" at bounding box center [829, 87] width 12 height 10
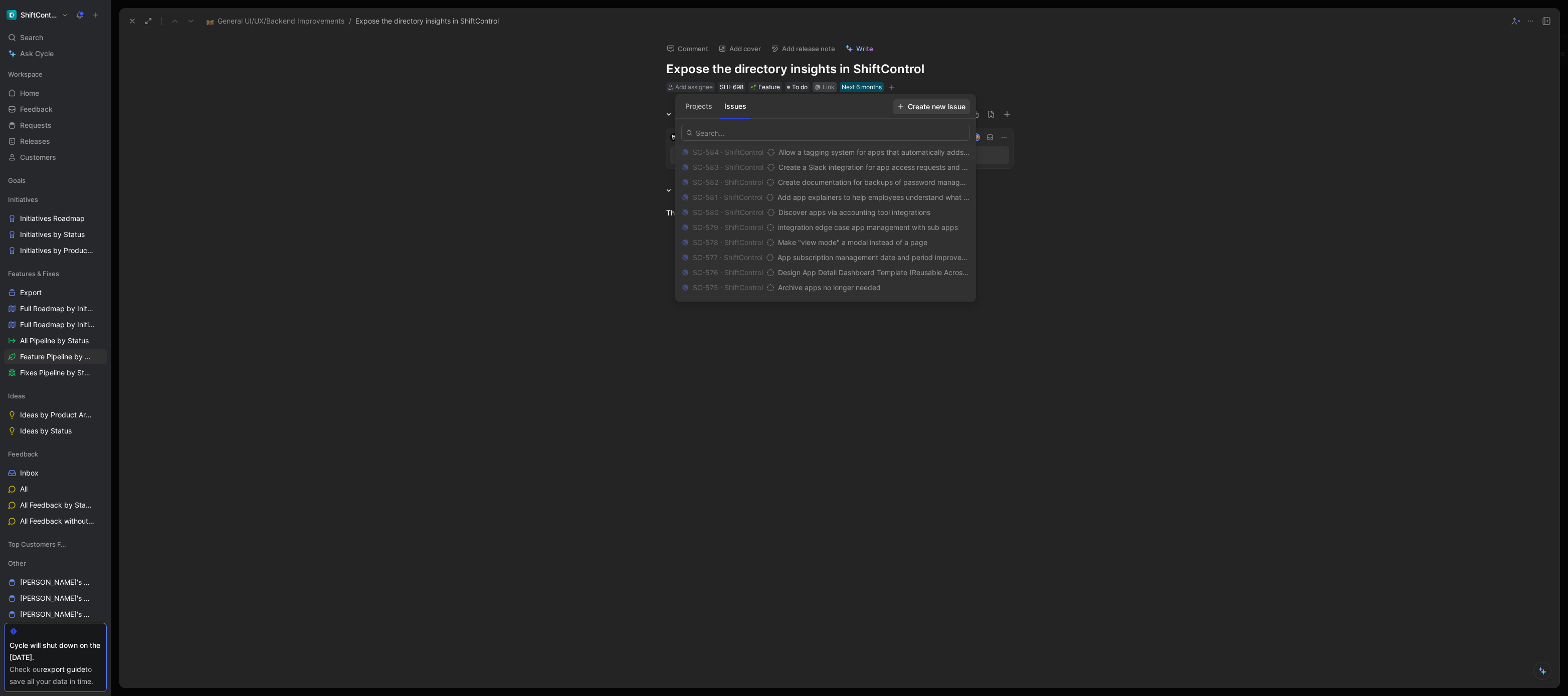
click at [938, 105] on span "Create new issue" at bounding box center [932, 107] width 68 height 12
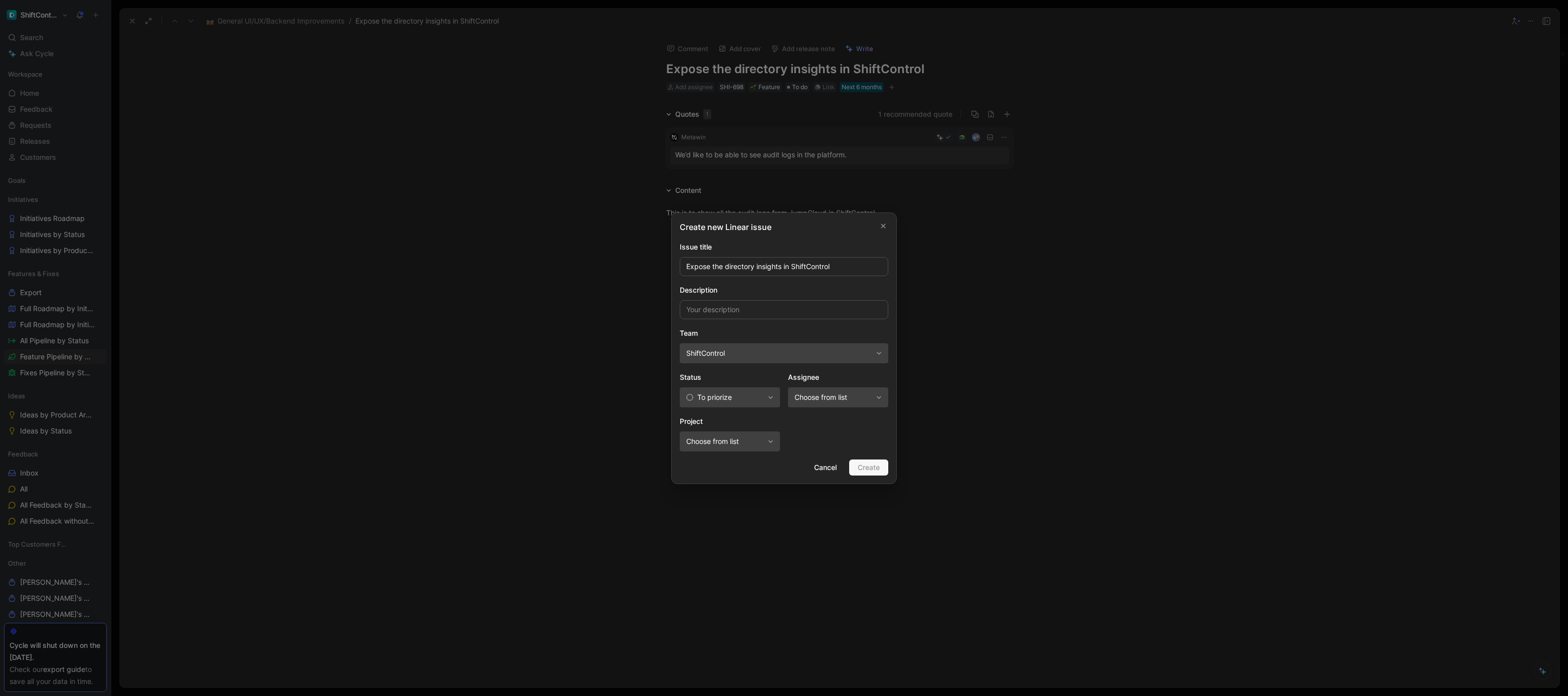
click at [842, 353] on span "ShiftControl" at bounding box center [779, 353] width 186 height 12
click at [870, 397] on span "Choose from list" at bounding box center [833, 398] width 78 height 12
click at [746, 398] on span "To priorize" at bounding box center [725, 398] width 78 height 12
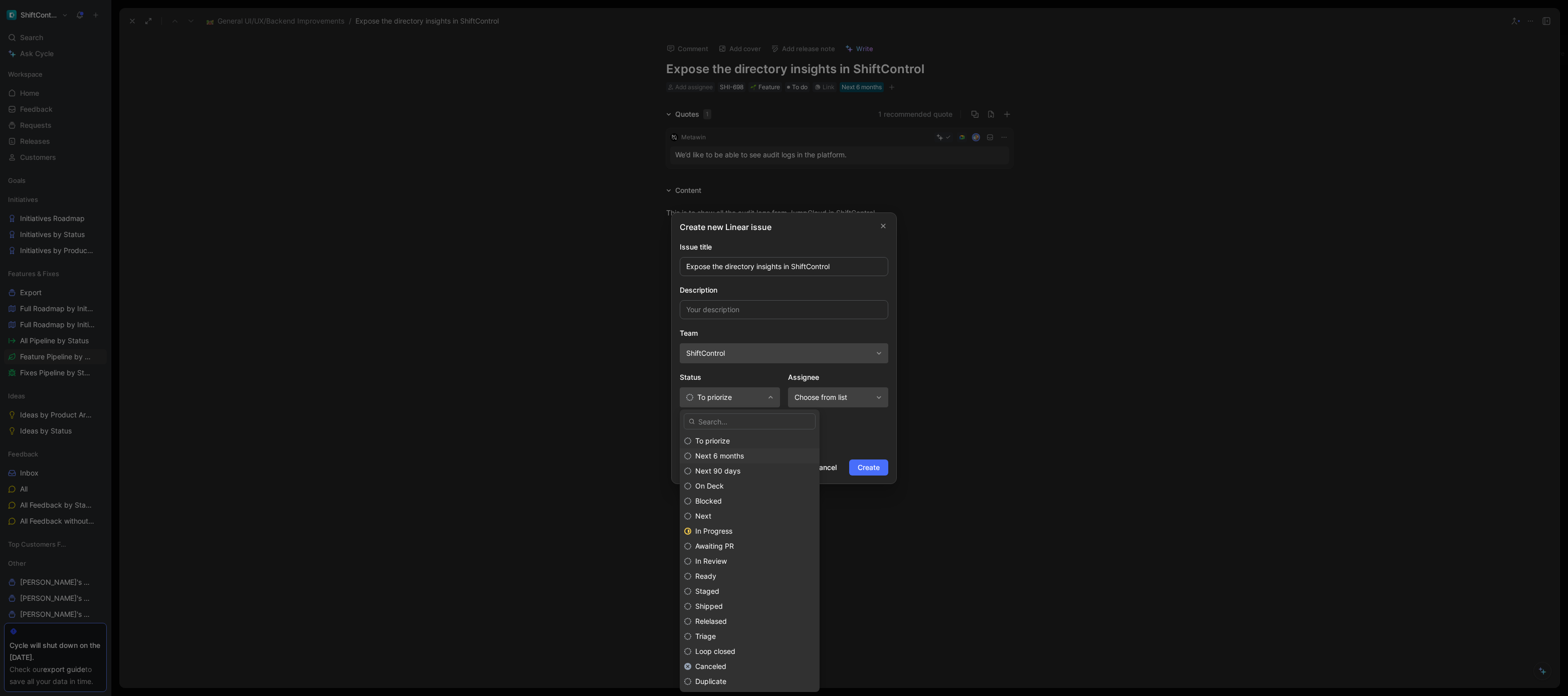
drag, startPoint x: 727, startPoint y: 457, endPoint x: 732, endPoint y: 456, distance: 5.1
click at [727, 456] on span "Next 6 months" at bounding box center [719, 456] width 49 height 9
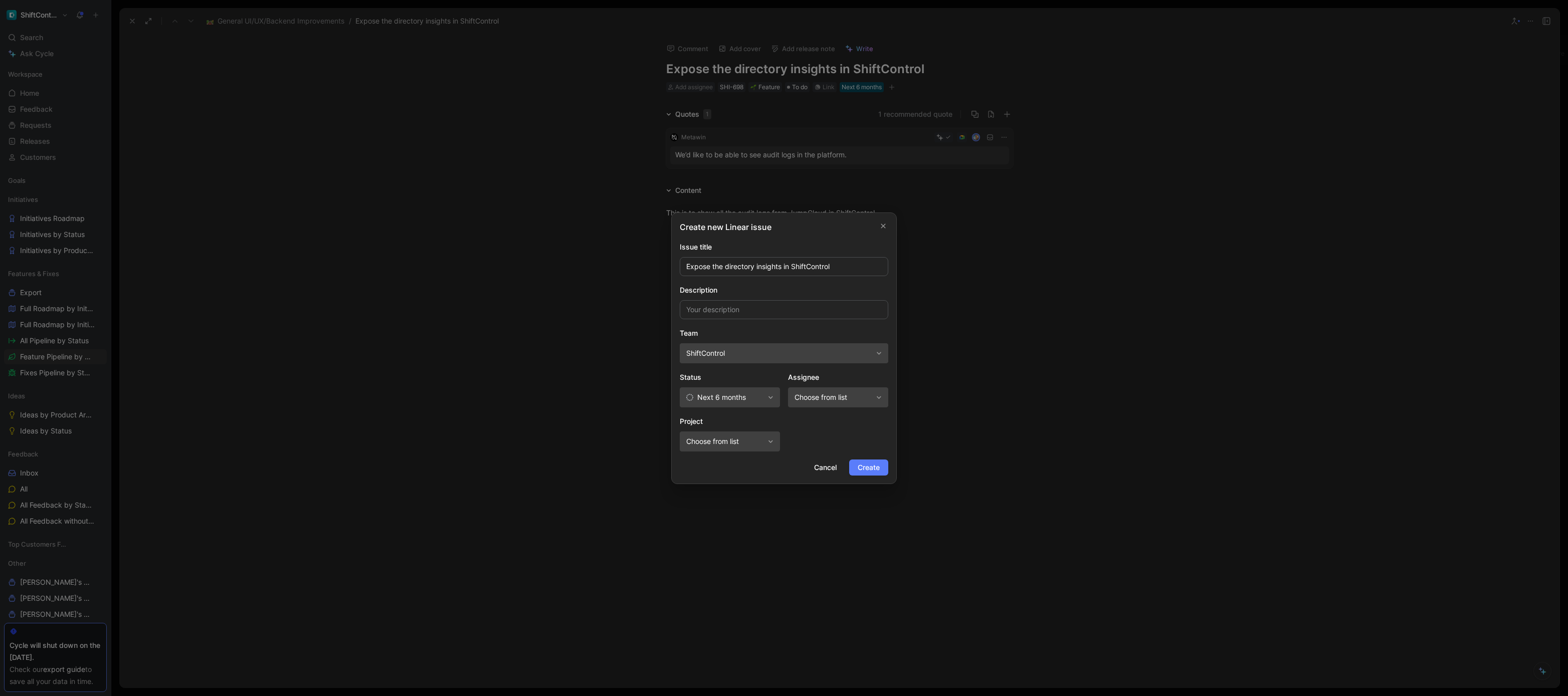
click at [858, 468] on span "Create" at bounding box center [869, 468] width 22 height 12
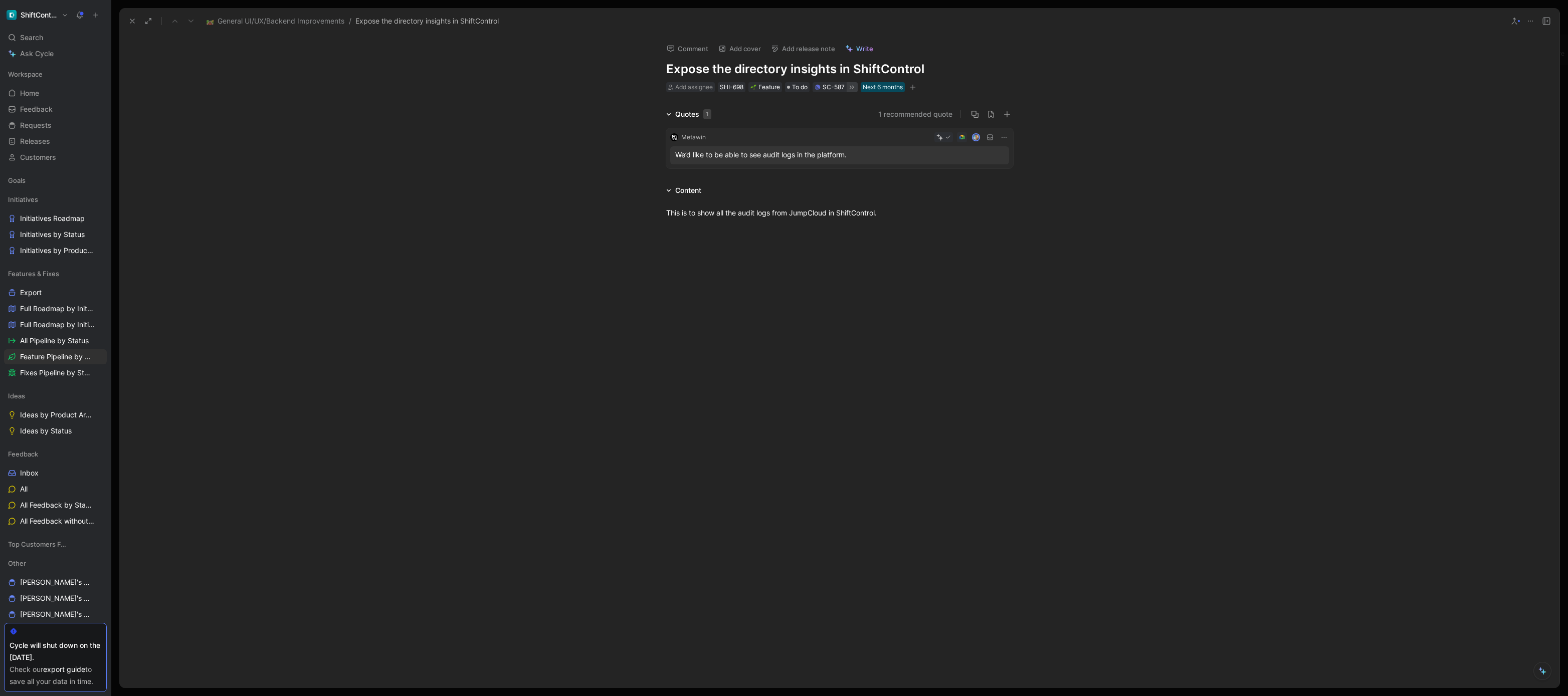
click at [852, 85] on icon at bounding box center [852, 87] width 8 height 8
click at [539, 159] on div "Quotes 1 1 recommended quote Metawin We’d like to be able to see audit logs in …" at bounding box center [839, 141] width 1440 height 64
click at [128, 22] on icon at bounding box center [133, 21] width 8 height 8
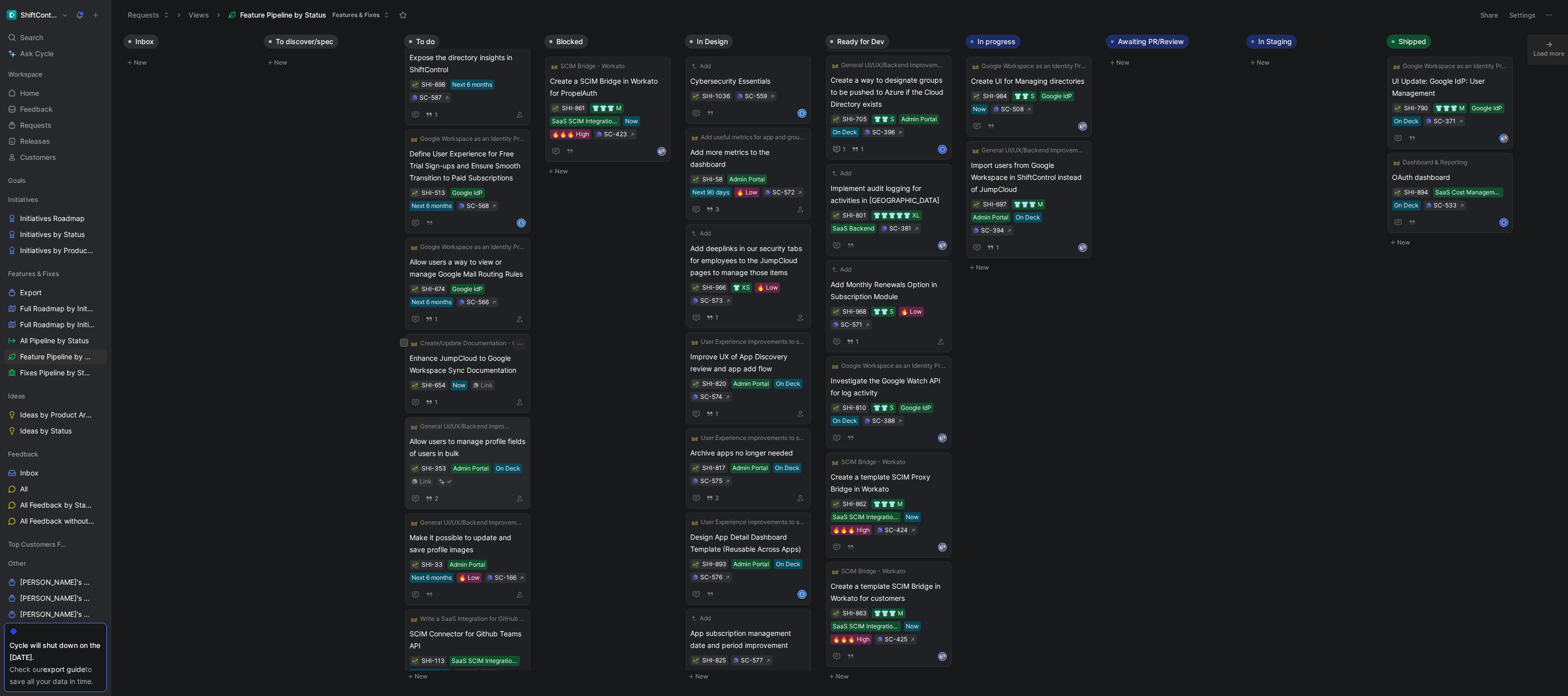
scroll to position [996, 0]
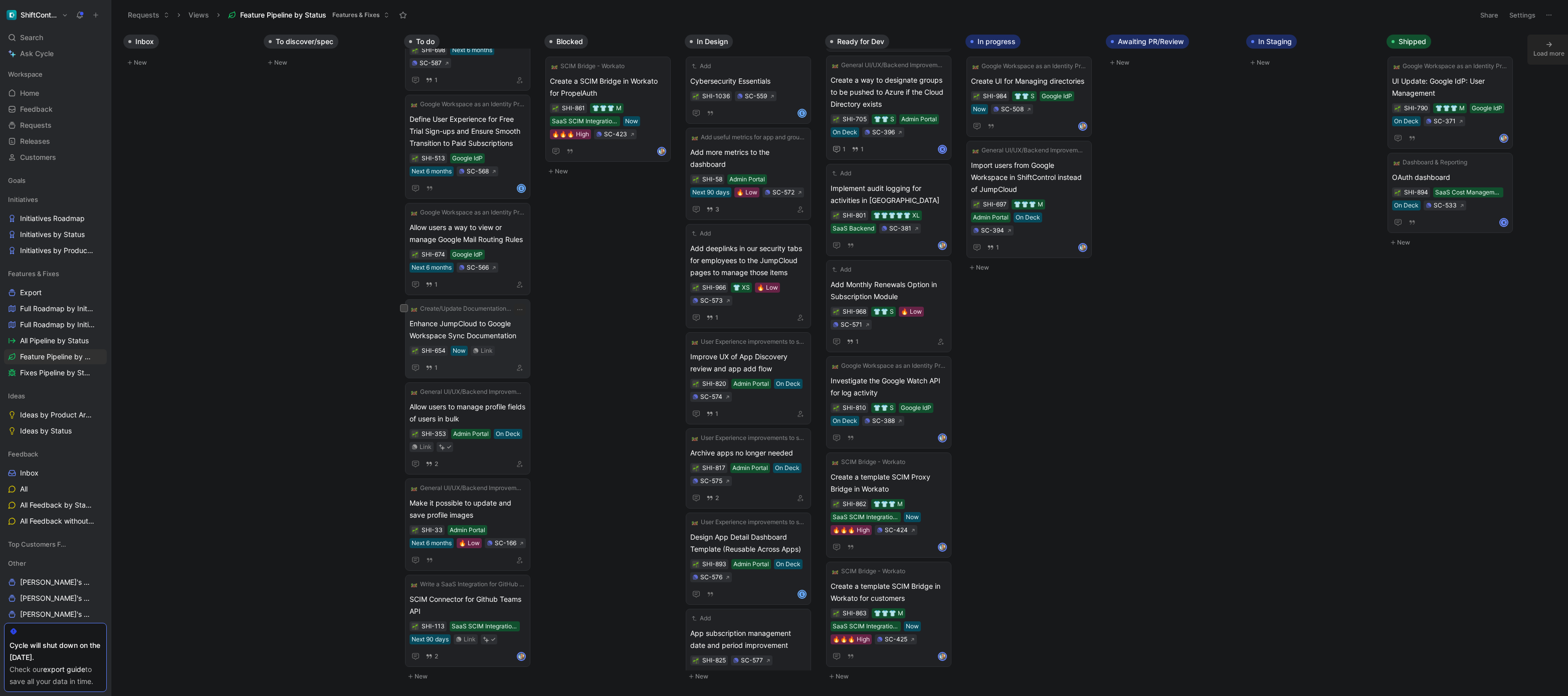
click at [505, 333] on span "Enhance JumpCloud to Google Workspace Sync Documentation" at bounding box center [468, 330] width 116 height 24
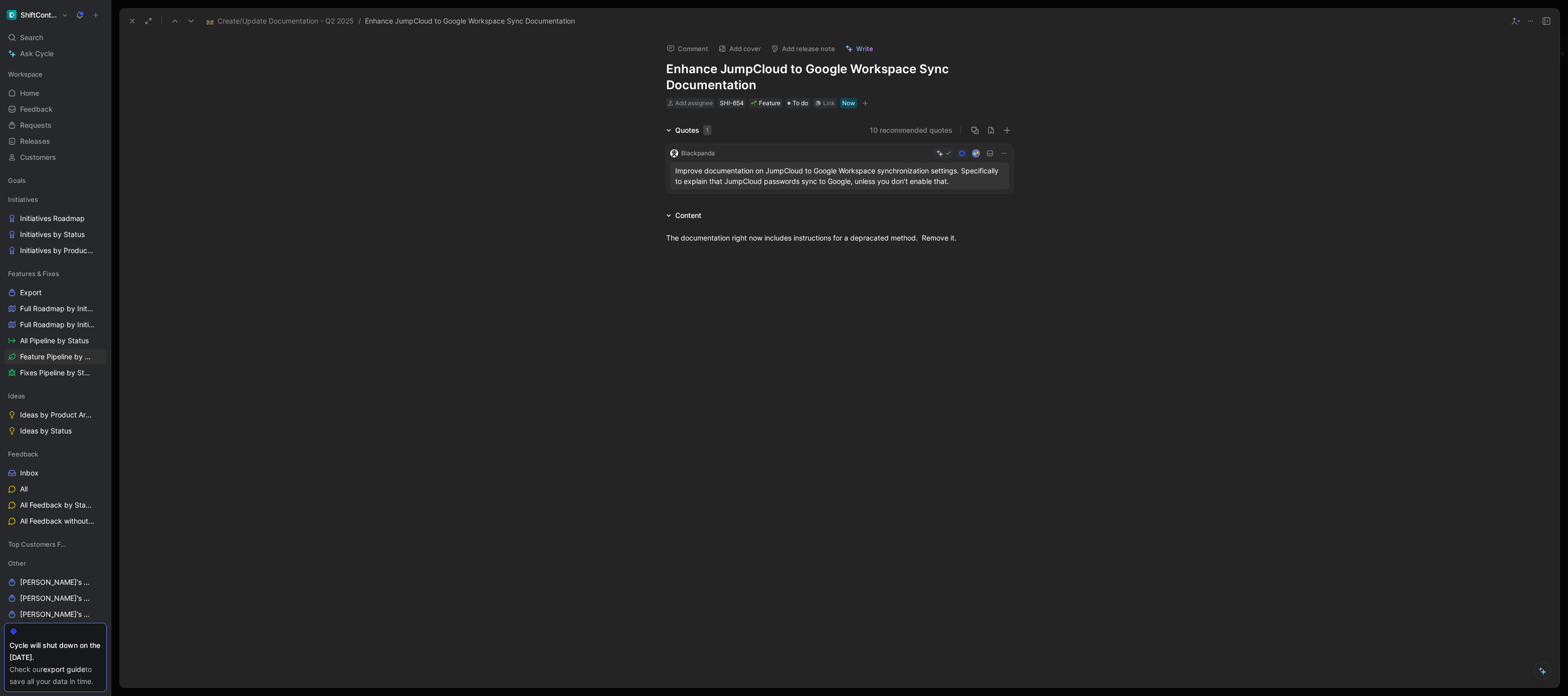
click at [822, 178] on p "Improve documentation on JumpCloud to Google Workspace synchronization settings…" at bounding box center [839, 175] width 329 height 21
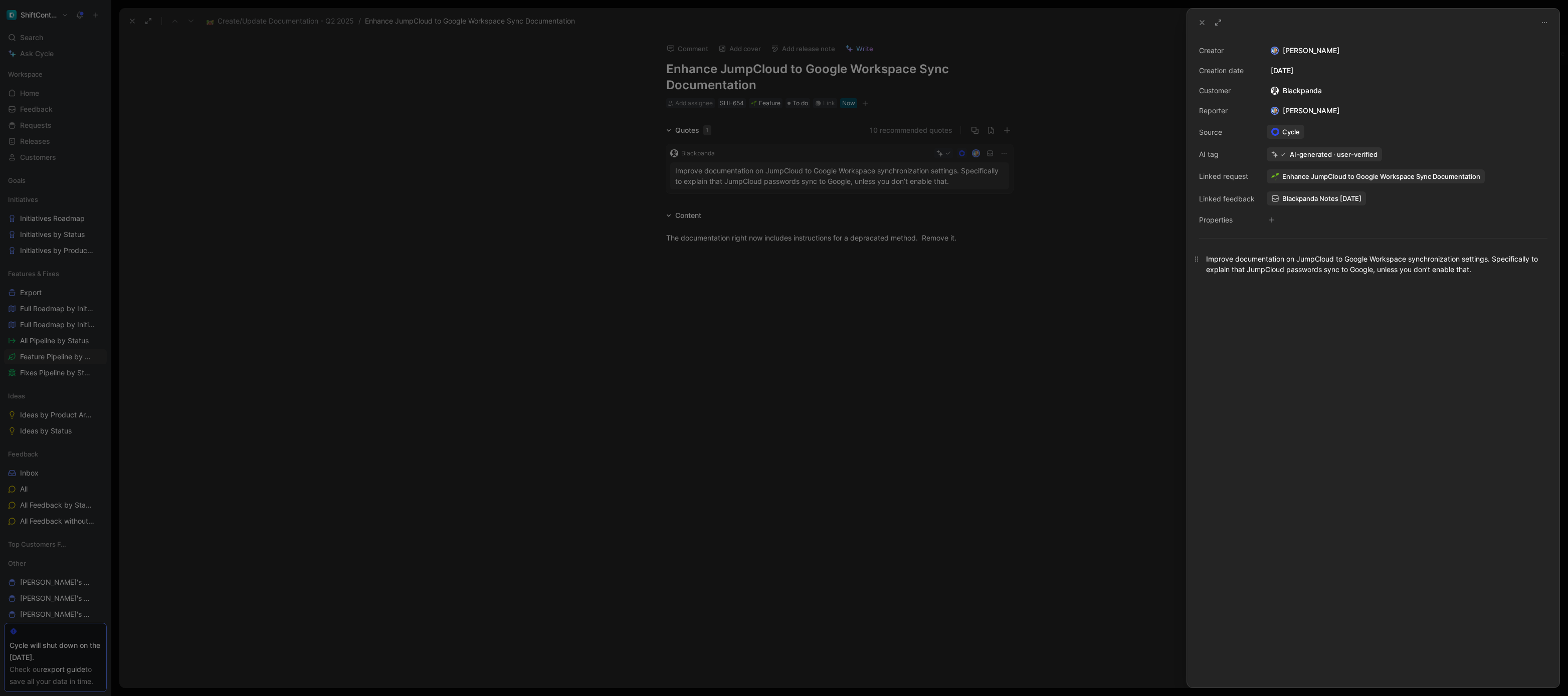
click at [1332, 257] on div "Improve documentation on JumpCloud to Google Workspace synchronization settings…" at bounding box center [1373, 264] width 335 height 21
click at [1071, 264] on div at bounding box center [784, 348] width 1568 height 696
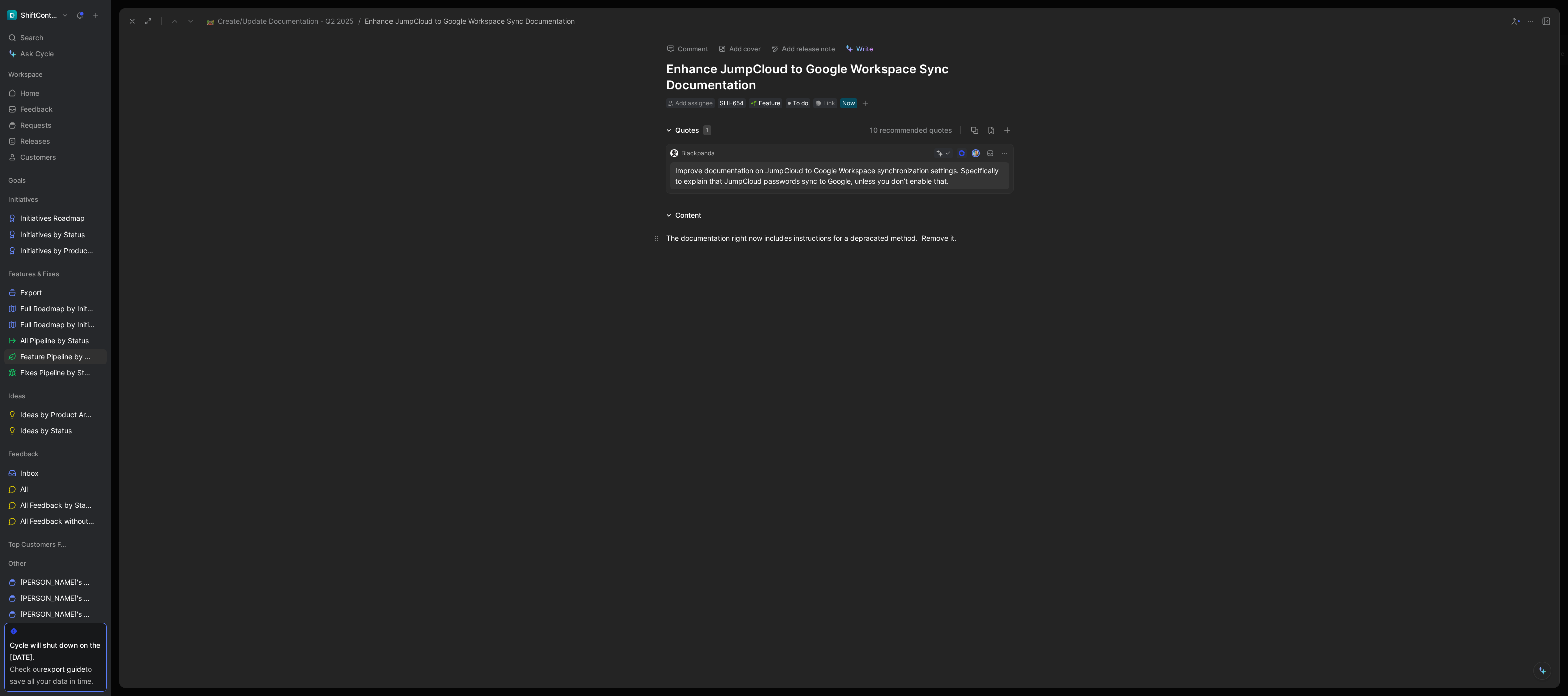
click at [978, 238] on div "The documentation right now includes instructions for a depracated method. Remo…" at bounding box center [840, 238] width 347 height 11
click at [892, 181] on p "Improve documentation on JumpCloud to Google Workspace synchronization settings…" at bounding box center [839, 175] width 329 height 21
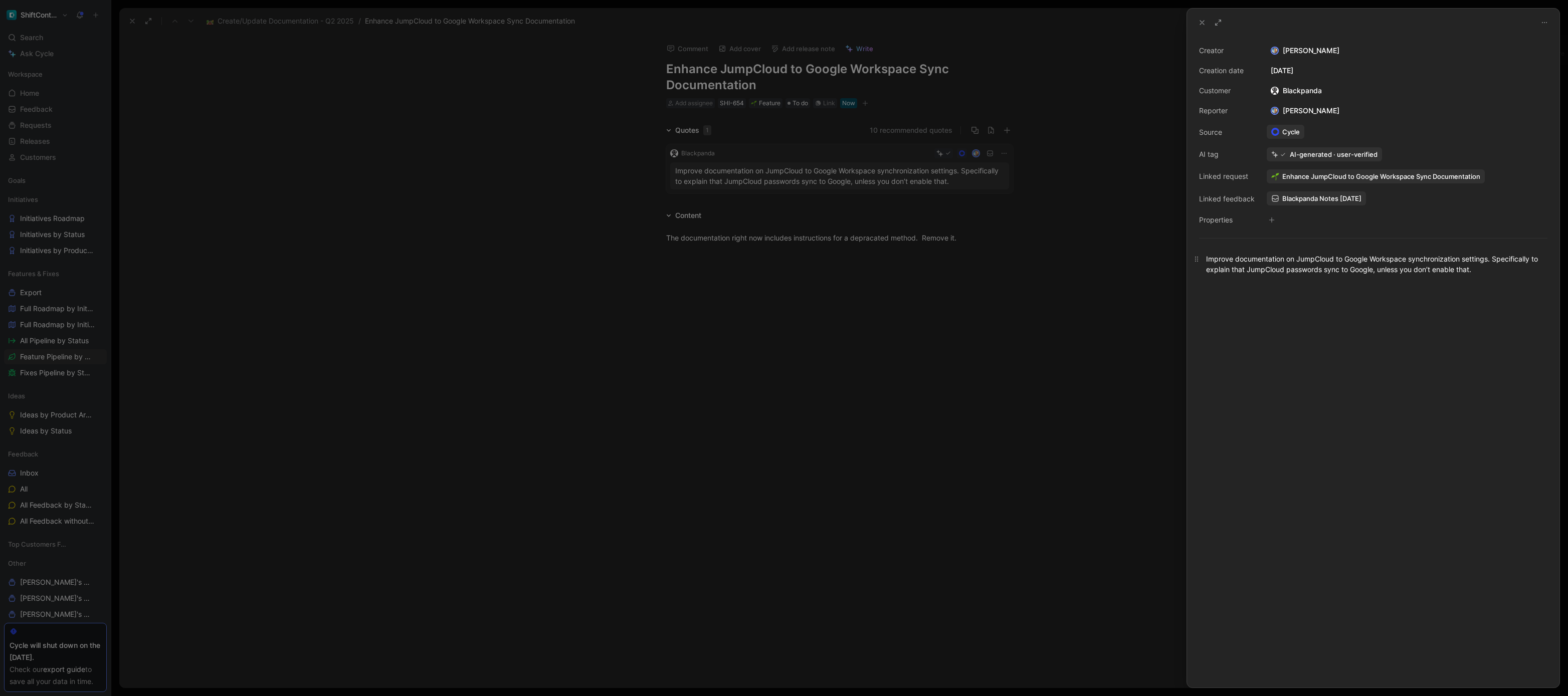
click at [1260, 260] on div "Improve documentation on JumpCloud to Google Workspace synchronization settings…" at bounding box center [1373, 264] width 335 height 21
click at [1055, 244] on div at bounding box center [784, 348] width 1568 height 696
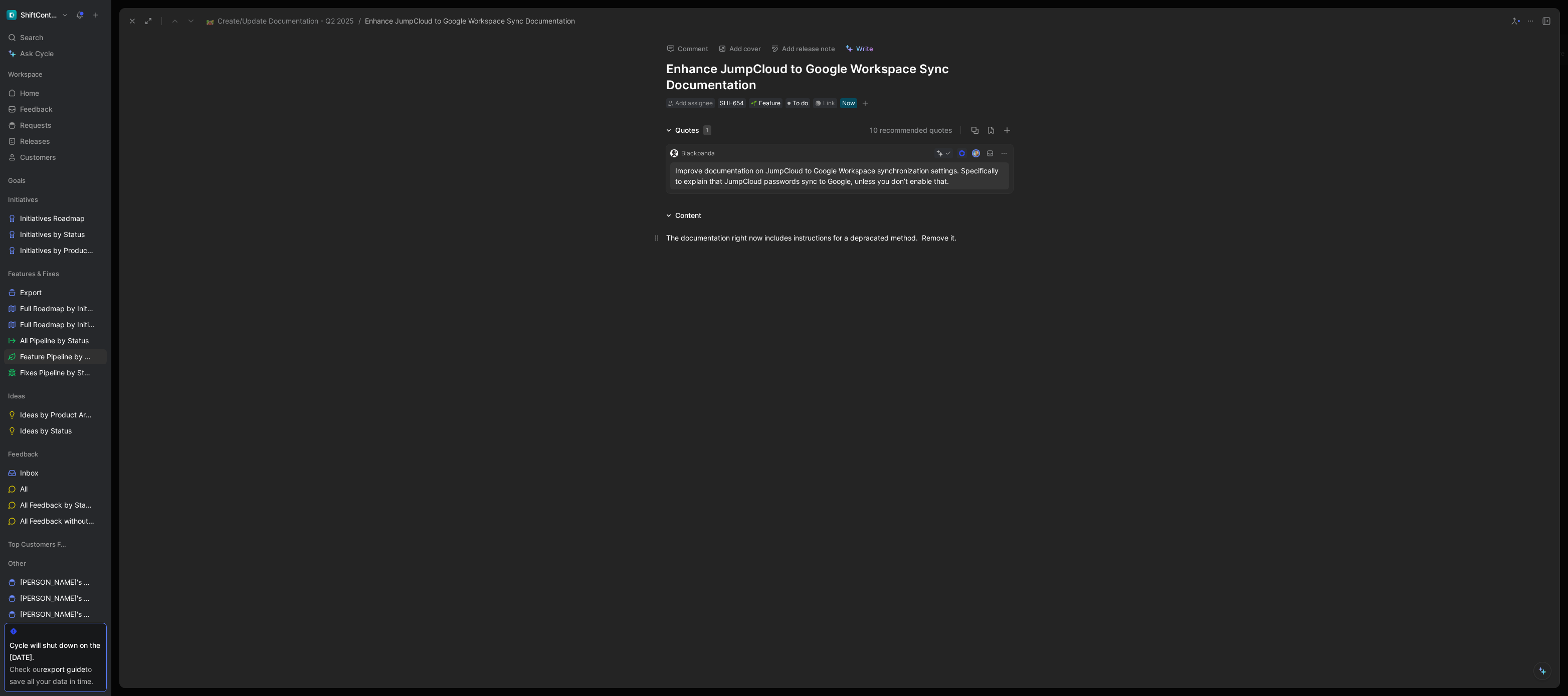
click at [1004, 230] on p "The documentation right now includes instructions for a depracated method. Remo…" at bounding box center [839, 238] width 385 height 17
click at [825, 101] on div "Link" at bounding box center [829, 103] width 12 height 10
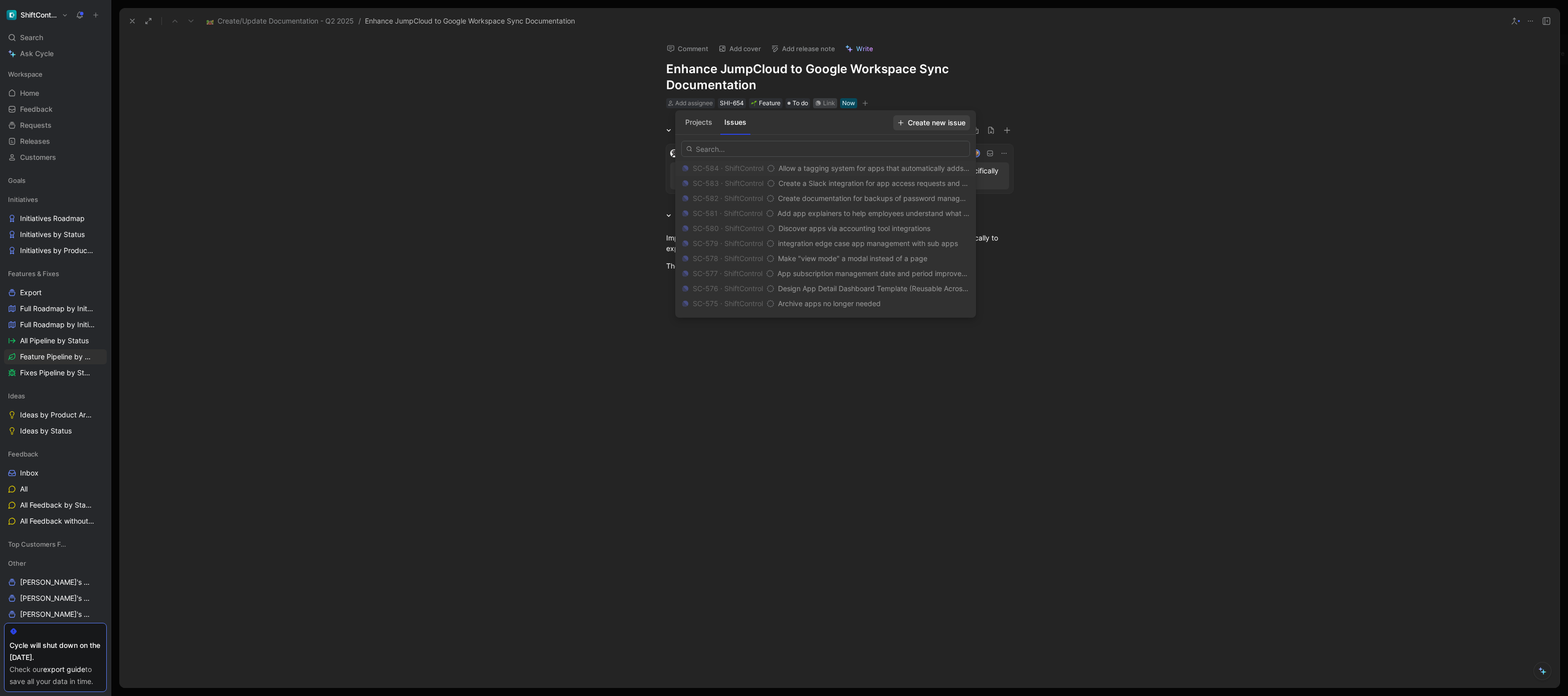
click at [950, 121] on span "Create new issue" at bounding box center [932, 123] width 68 height 12
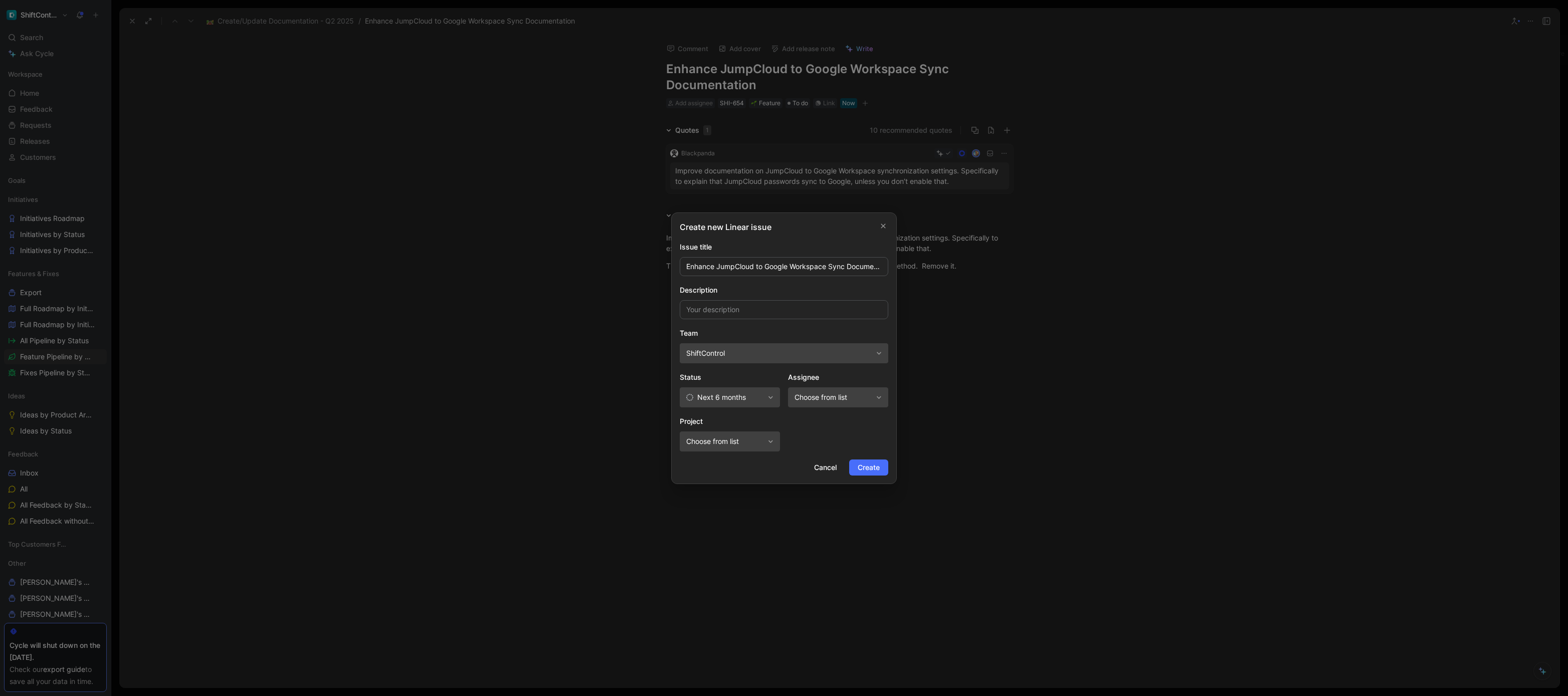
click at [752, 394] on span "Next 6 months" at bounding box center [725, 398] width 78 height 12
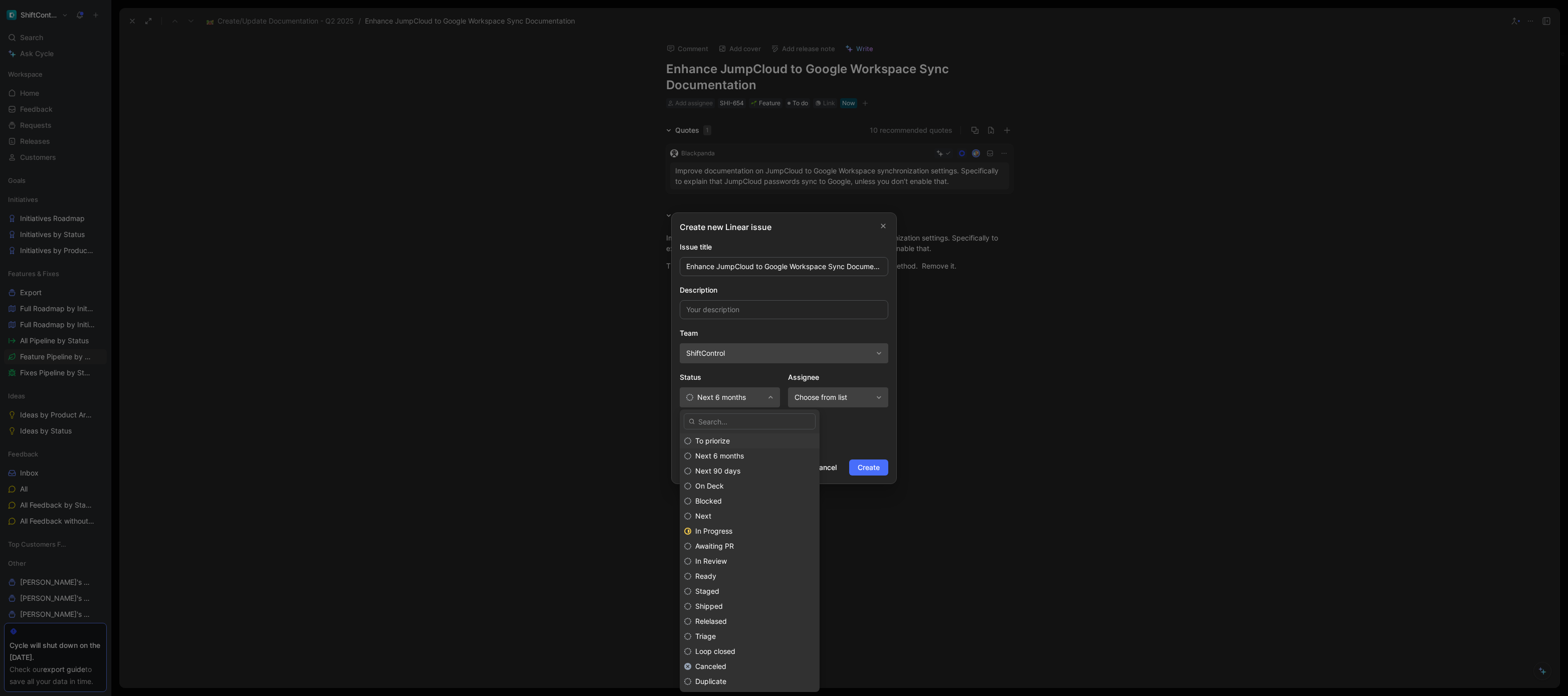
click at [737, 438] on div "To priorize" at bounding box center [755, 441] width 120 height 12
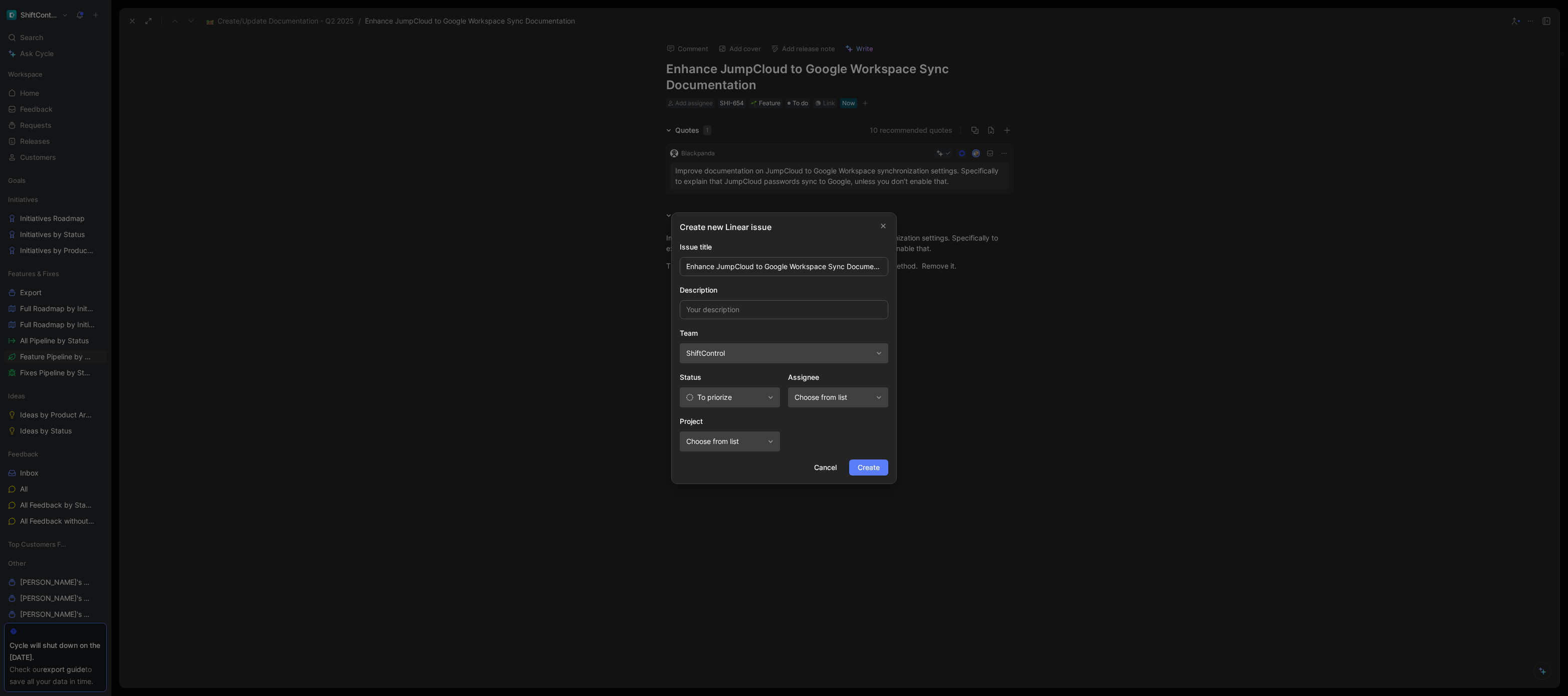
click at [876, 466] on span "Create" at bounding box center [869, 468] width 22 height 12
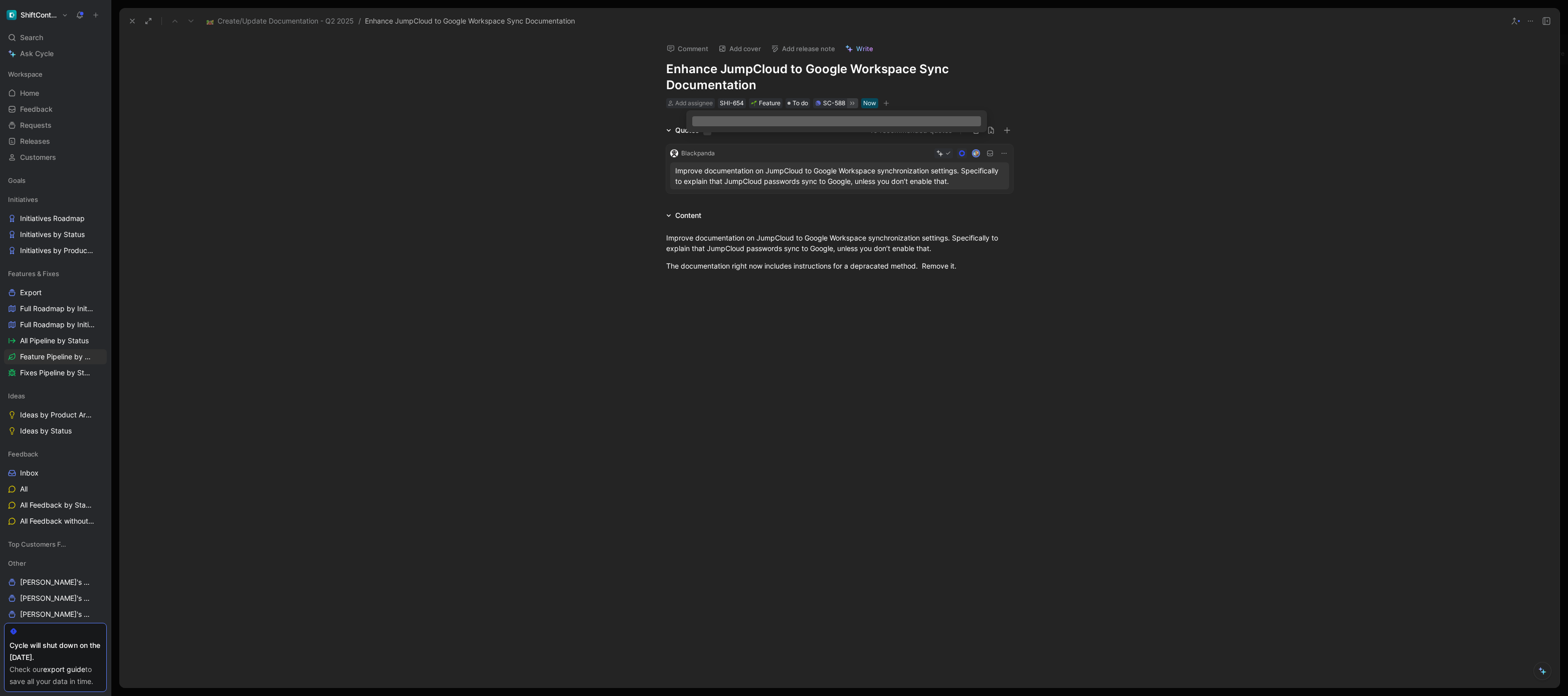
click at [851, 101] on icon at bounding box center [852, 103] width 8 height 8
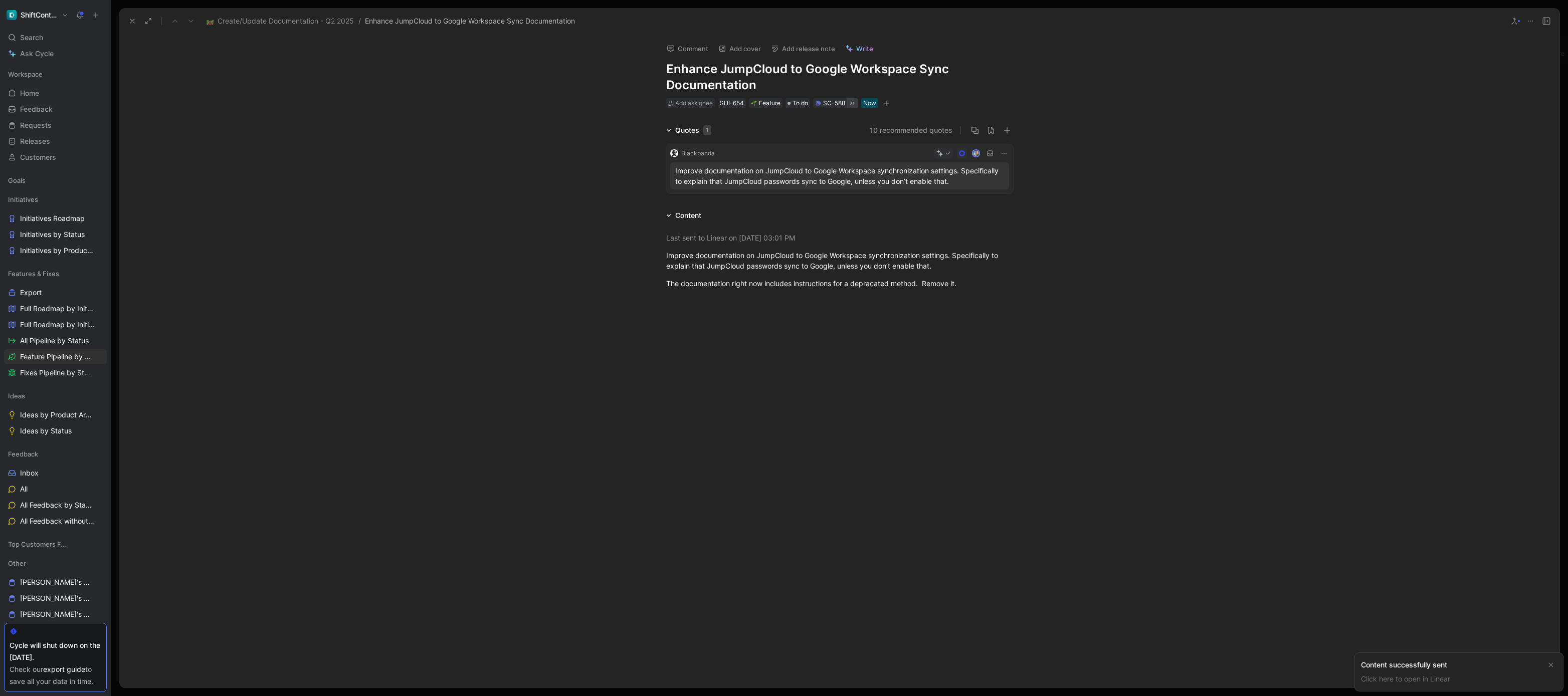
click at [133, 23] on use at bounding box center [133, 21] width 4 height 4
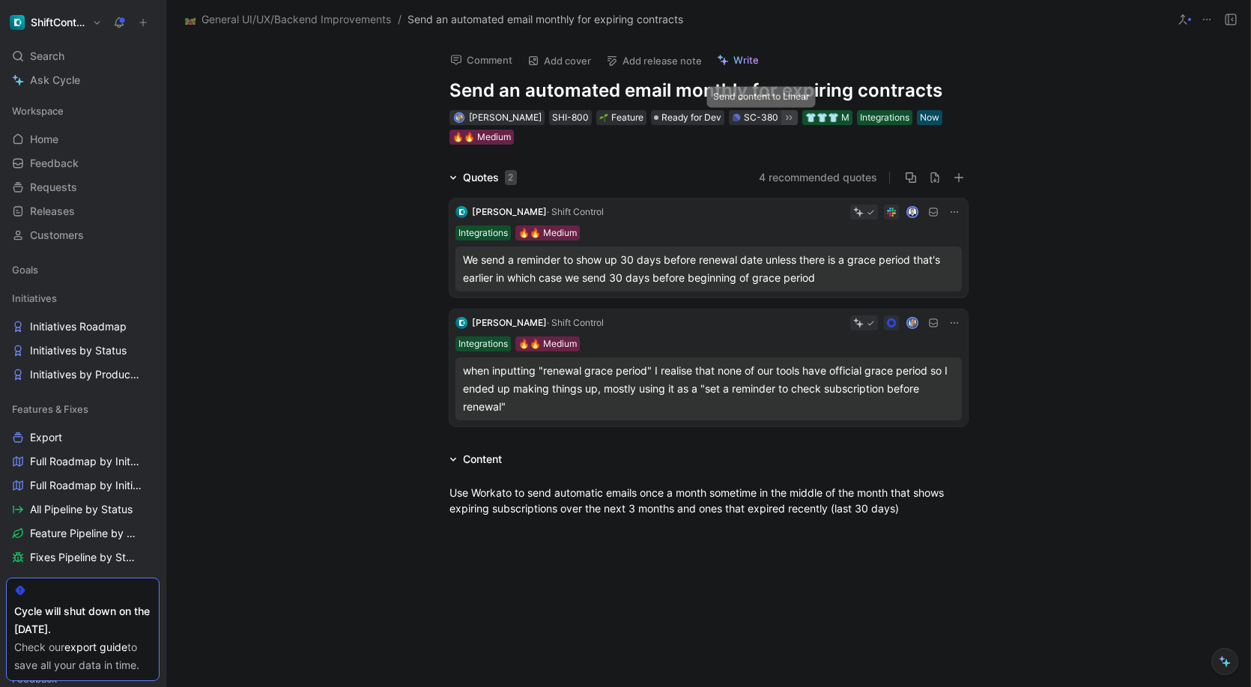
click at [783, 118] on icon at bounding box center [789, 118] width 12 height 12
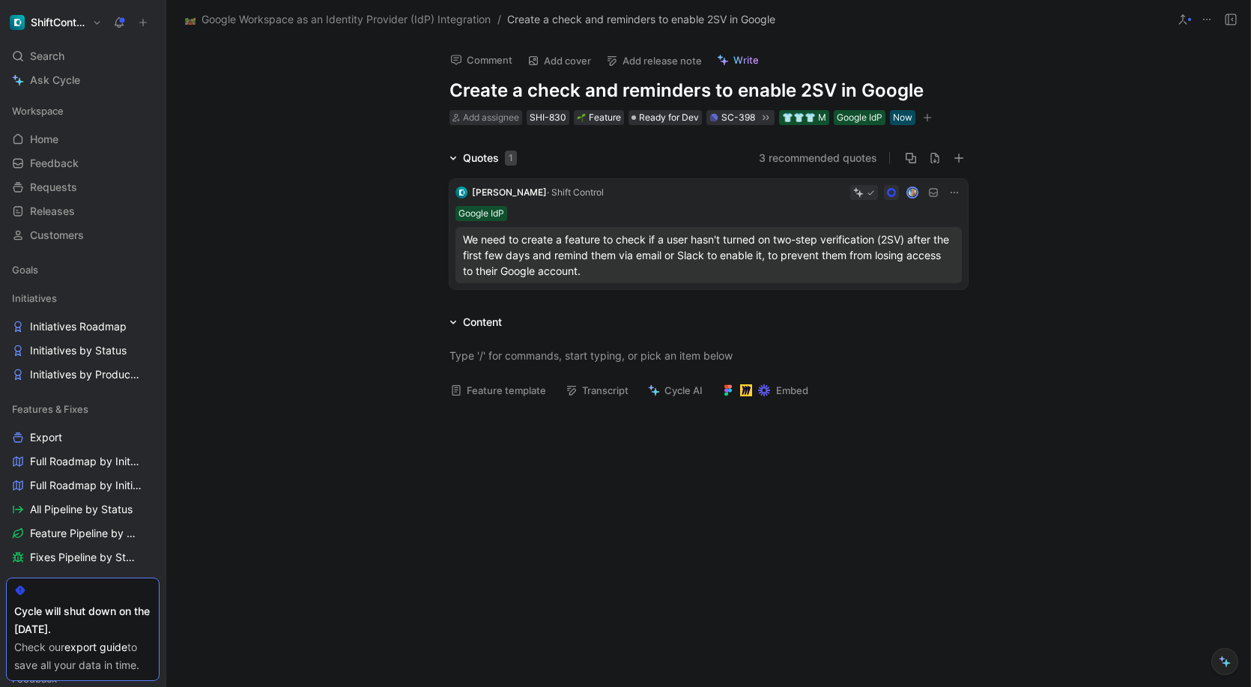
click at [951, 193] on icon at bounding box center [954, 192] width 7 height 1
click at [717, 251] on p "We need to create a feature to check if a user hasn't turned on two-step verifi…" at bounding box center [708, 254] width 491 height 47
click at [717, 251] on div "Creator Dan Gericke Creation date April 2, 2025 Customer Dan Reporter Dan Geric…" at bounding box center [966, 202] width 521 height 271
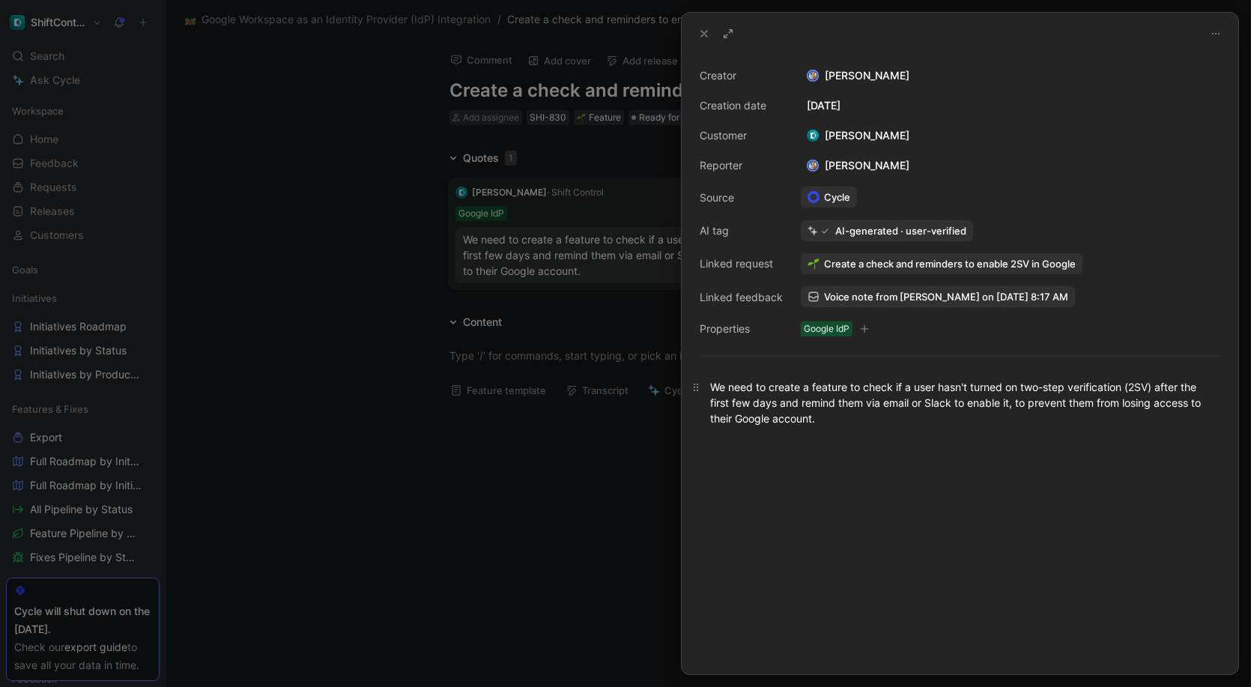
click at [866, 399] on div "We need to create a feature to check if a user hasn't turned on two-step verifi…" at bounding box center [960, 402] width 500 height 47
click at [865, 399] on div "We need to create a feature to check if a user hasn't turned on two-step verifi…" at bounding box center [960, 402] width 500 height 47
copy div "We need to create a feature to check if a user hasn't turned on two-step verifi…"
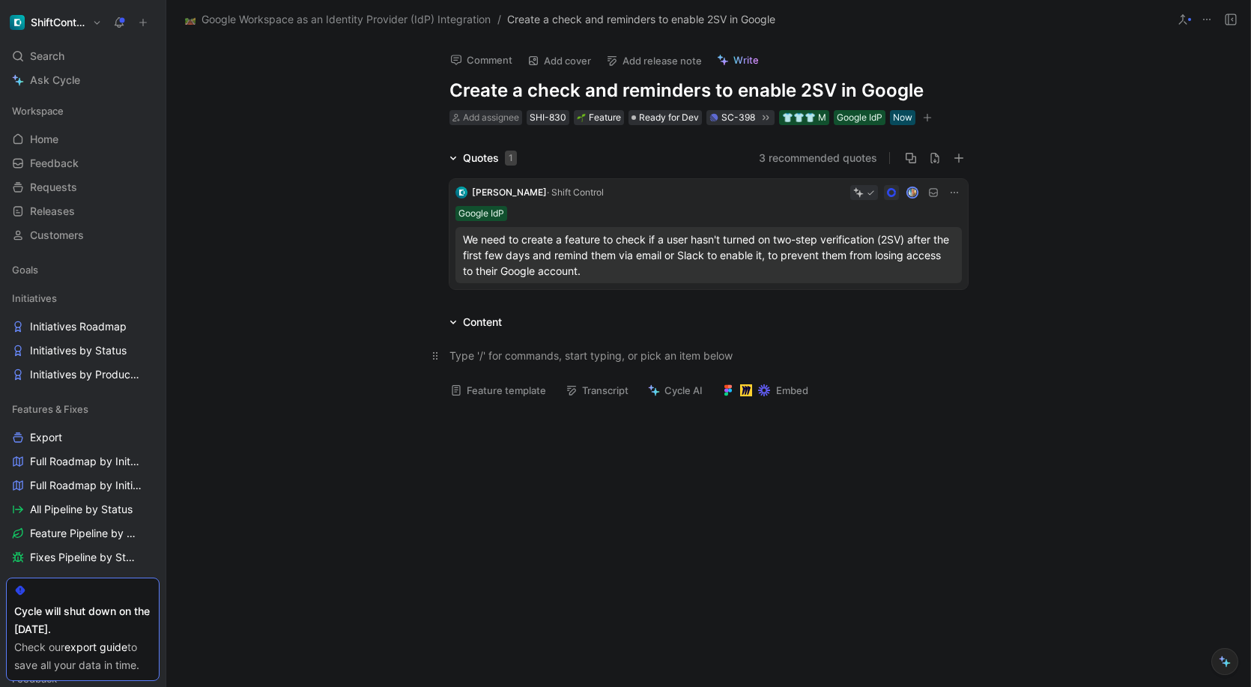
click at [670, 360] on div at bounding box center [708, 356] width 518 height 16
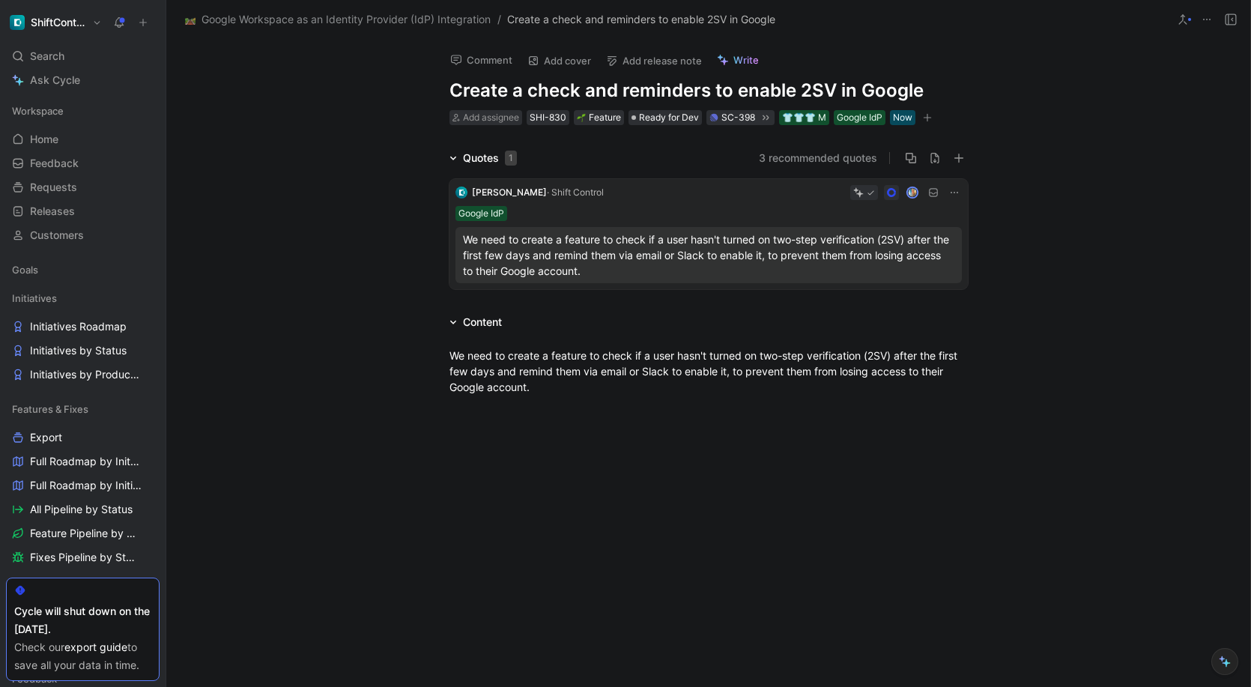
drag, startPoint x: 705, startPoint y: 461, endPoint x: 707, endPoint y: 443, distance: 17.4
click at [705, 461] on div at bounding box center [708, 514] width 1084 height 206
click at [760, 118] on icon at bounding box center [766, 118] width 12 height 12
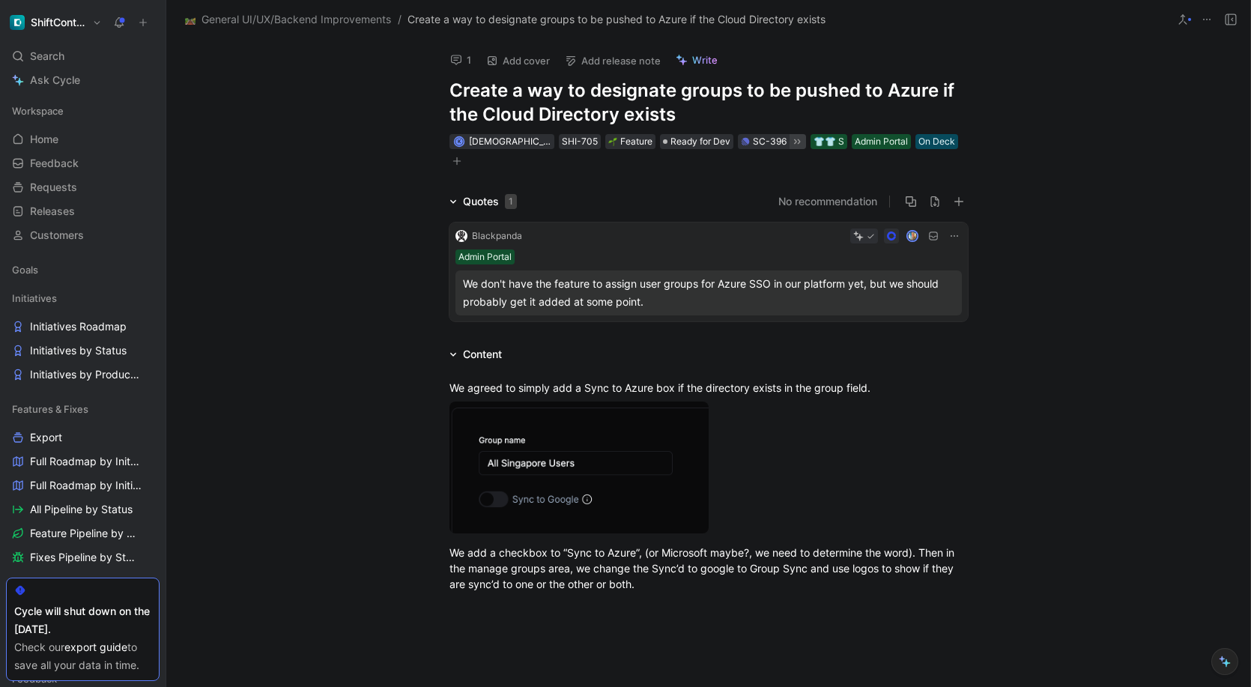
click at [791, 139] on icon at bounding box center [797, 142] width 12 height 12
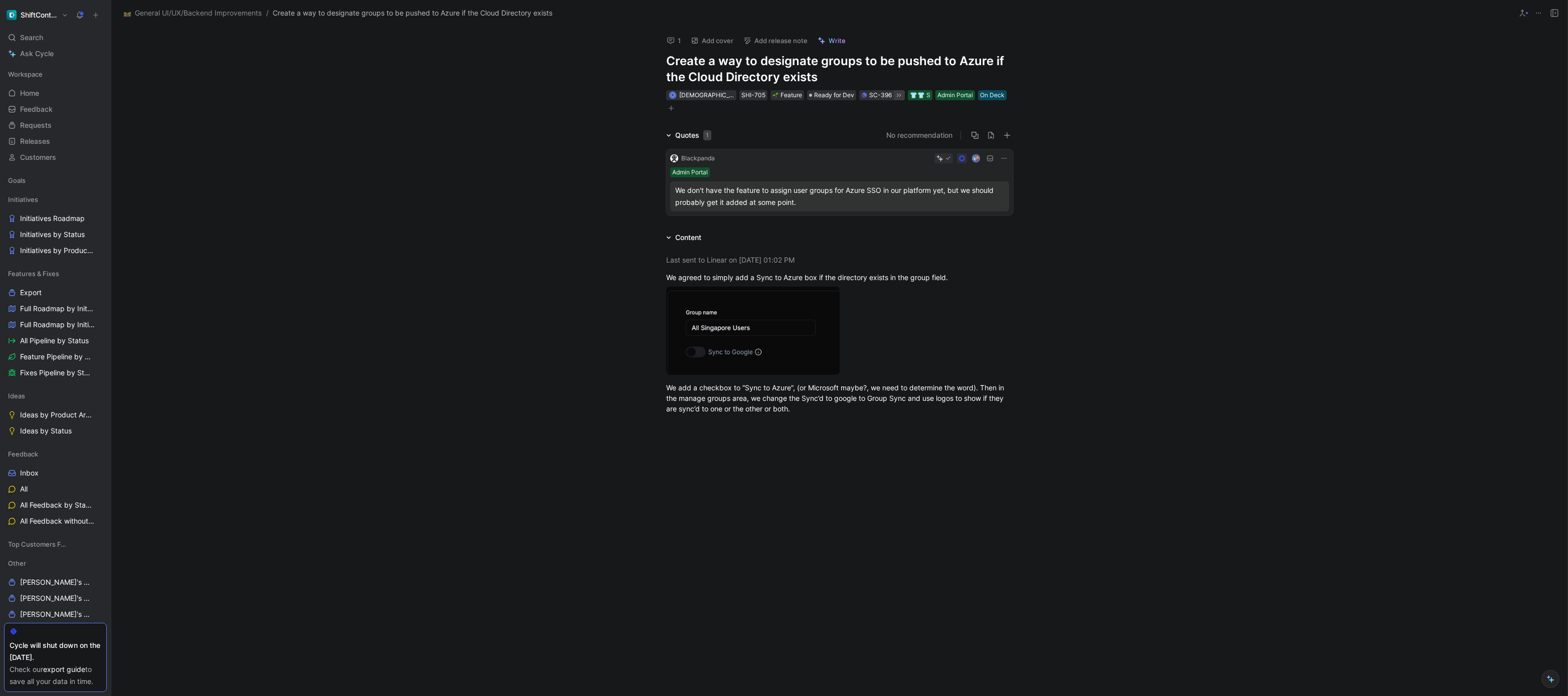
click at [763, 185] on div "We don't have the feature to assign user groups for Azure SSO in our platform y…" at bounding box center [839, 197] width 329 height 24
click at [763, 184] on div at bounding box center [784, 348] width 1568 height 696
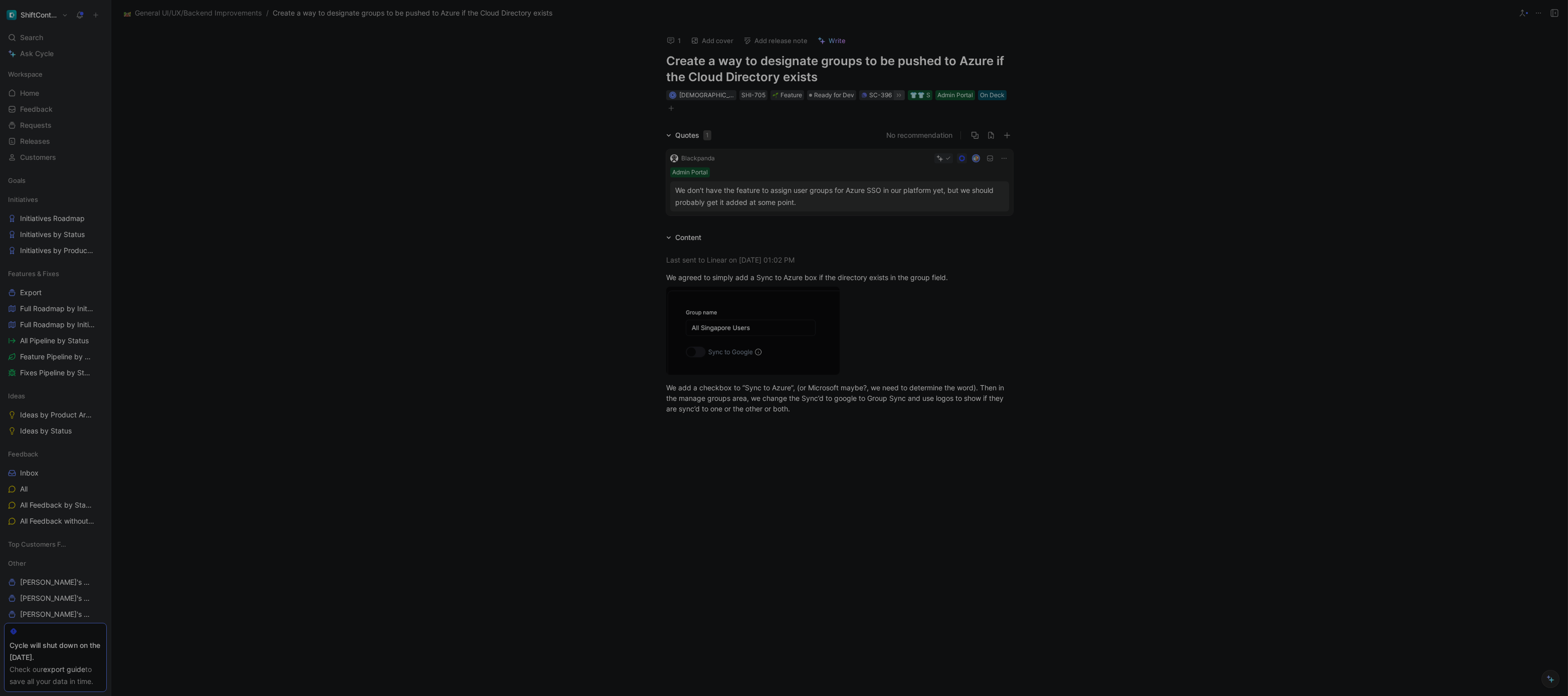
click at [763, 184] on div at bounding box center [784, 348] width 1568 height 696
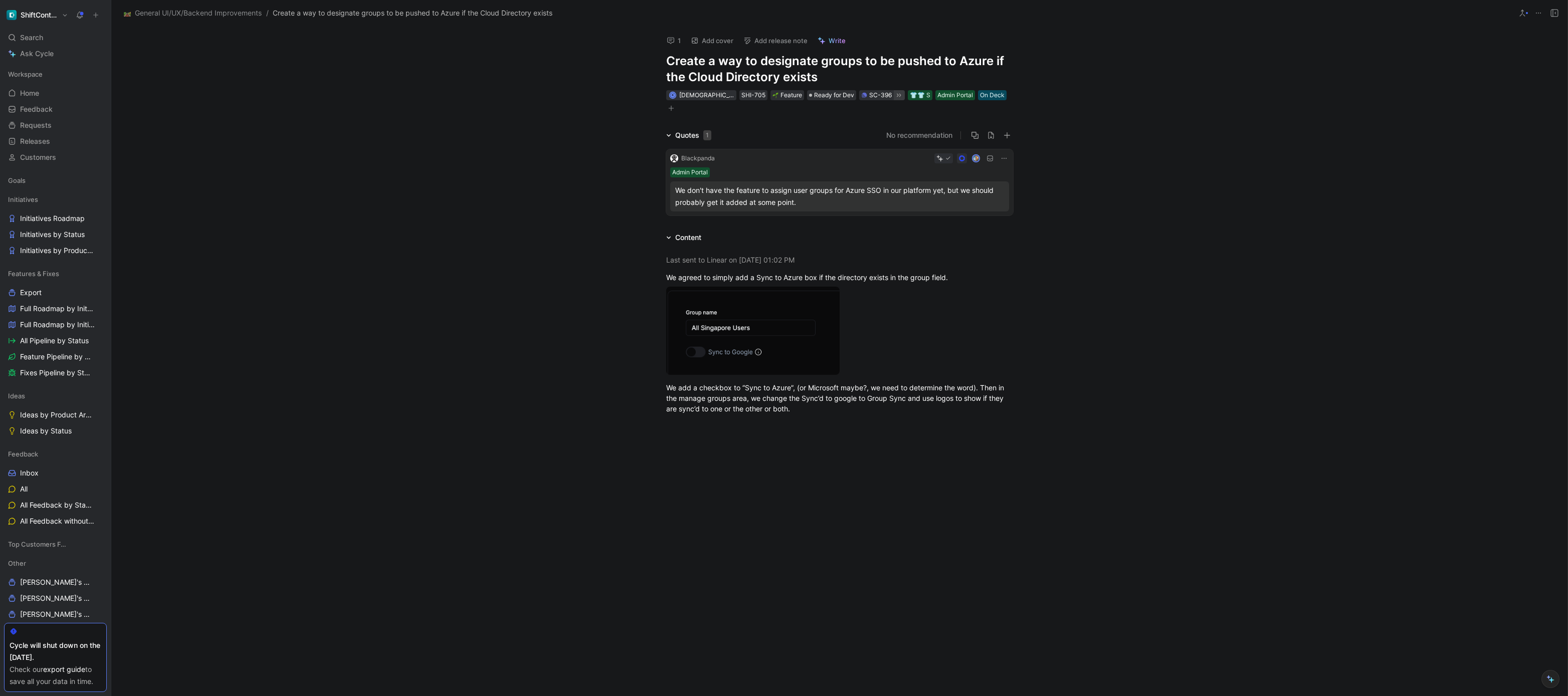
click at [763, 185] on div "We don't have the feature to assign user groups for Azure SSO in our platform y…" at bounding box center [839, 197] width 329 height 24
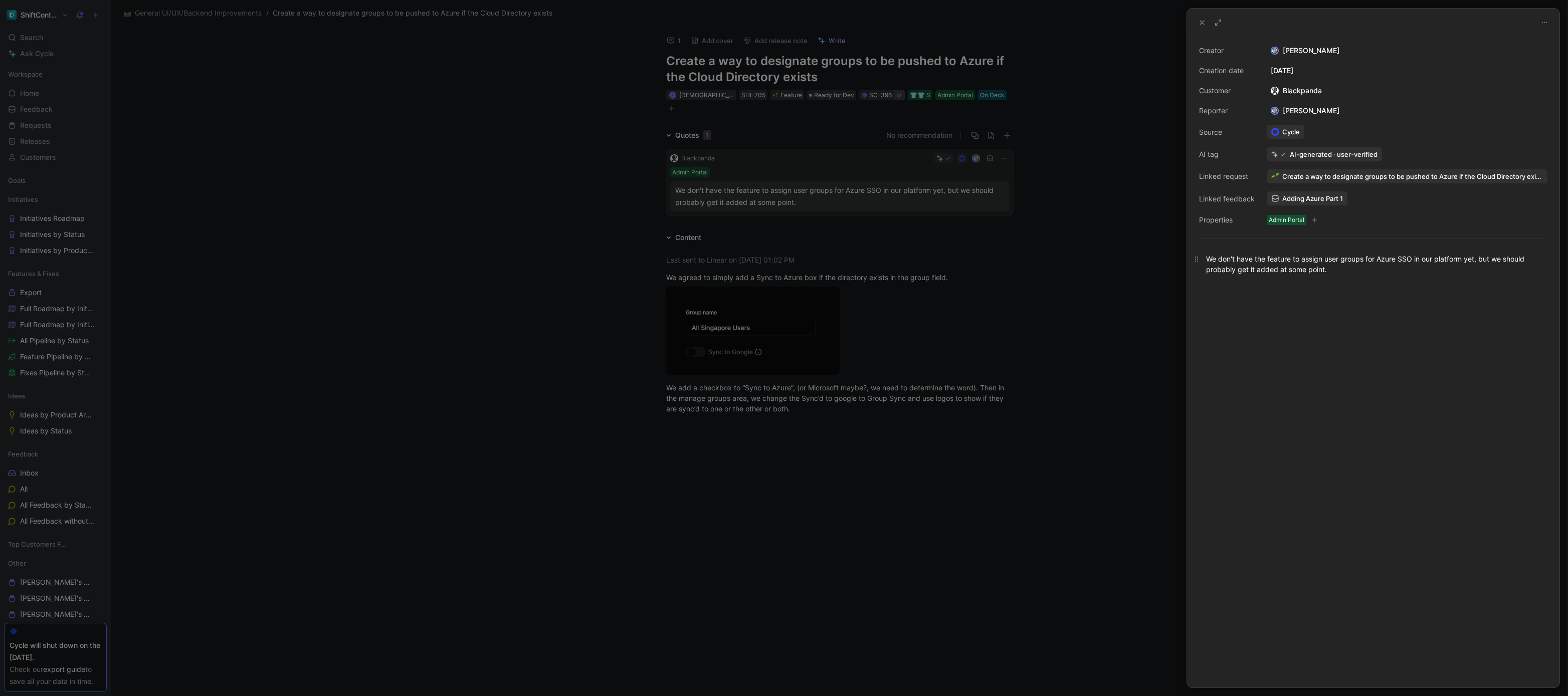
click at [837, 265] on div "We don't have the feature to assign user groups for Azure SSO in our platform y…" at bounding box center [1373, 264] width 335 height 21
copy div "We don't have the feature to assign user groups for Azure SSO in our platform y…"
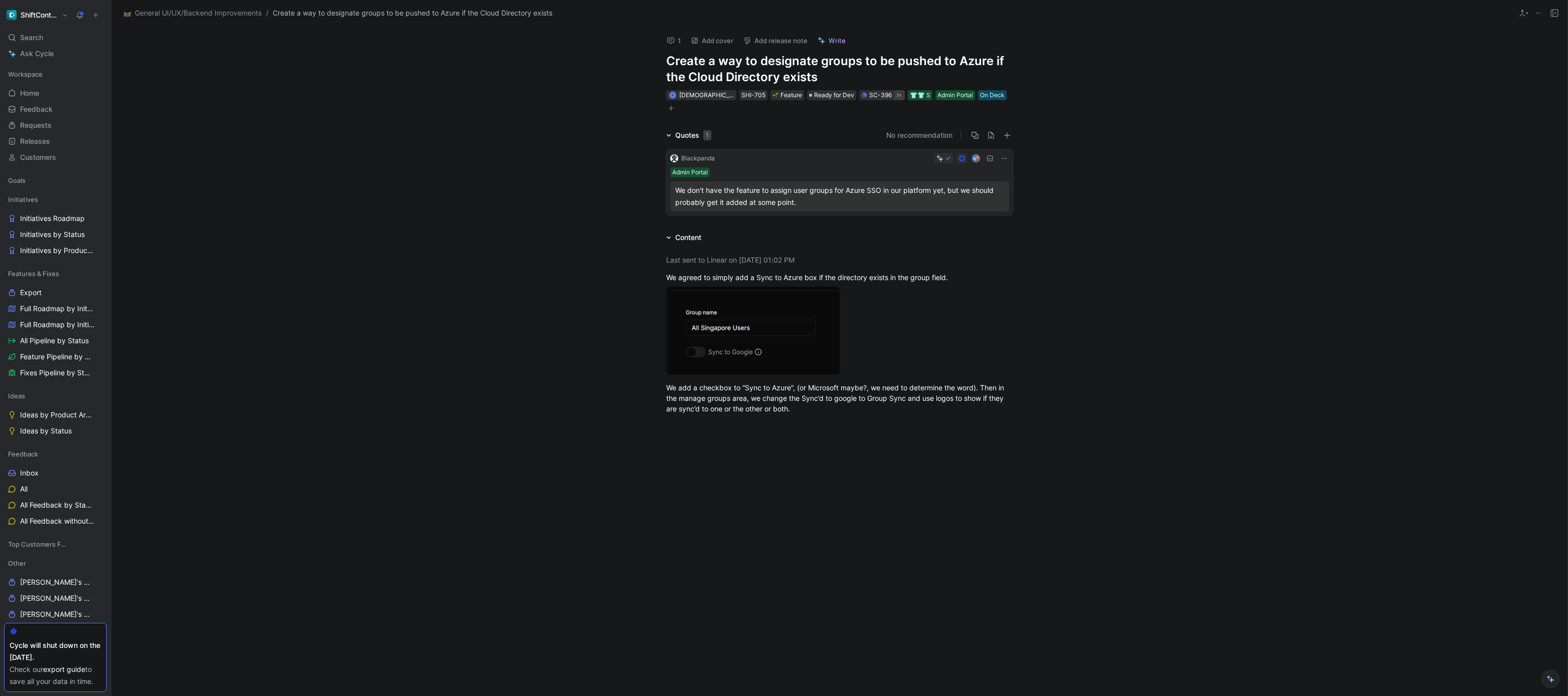
click at [590, 134] on div "Quotes 1 No recommendation Blackpanda Admin Portal We don't have the feature to…" at bounding box center [839, 174] width 1456 height 90
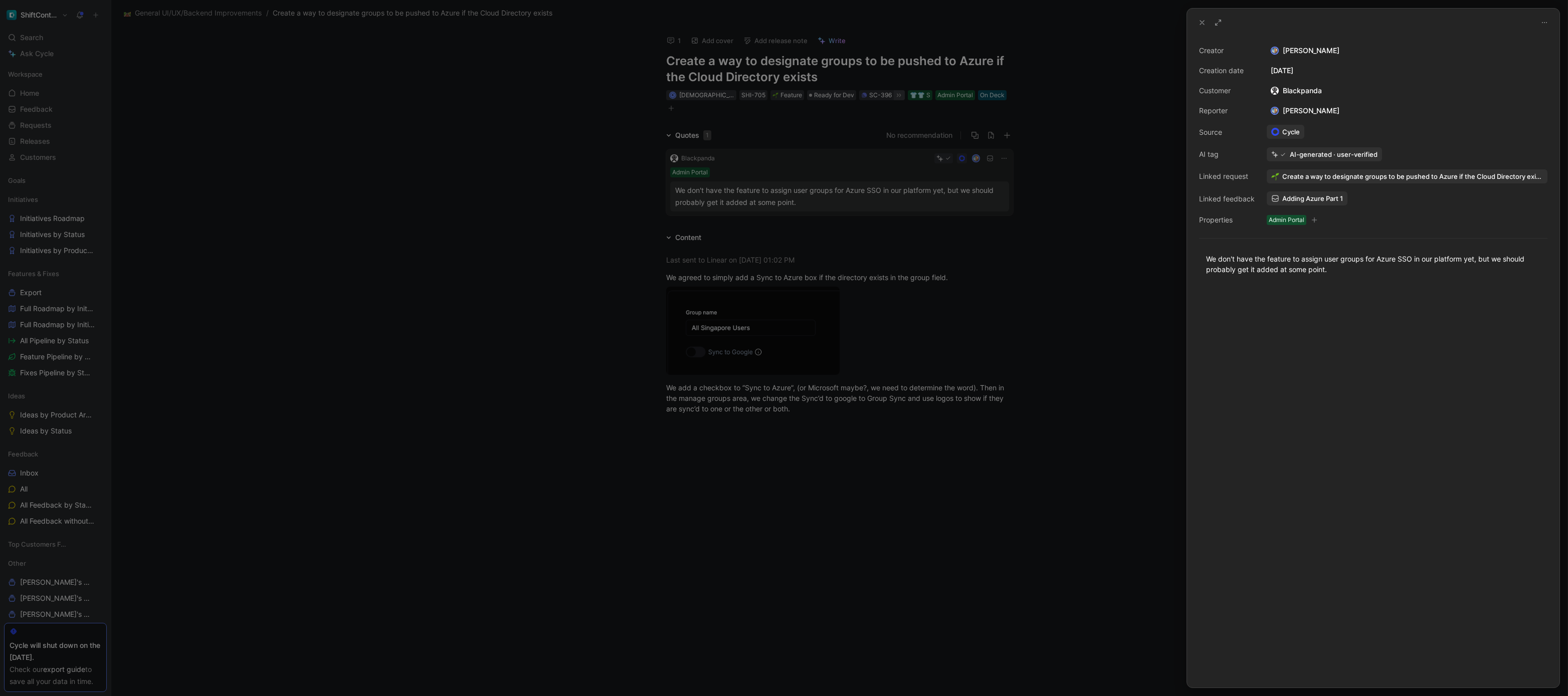
click at [837, 105] on div at bounding box center [784, 348] width 1568 height 696
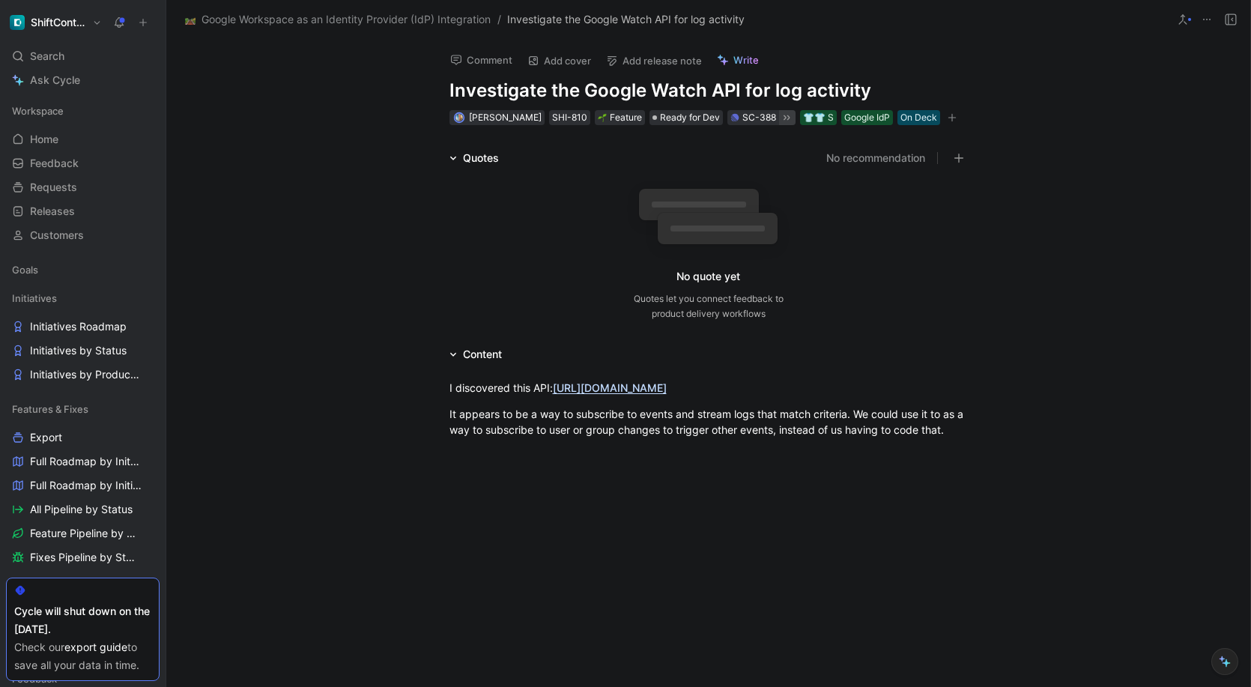
click at [781, 120] on icon at bounding box center [787, 118] width 12 height 12
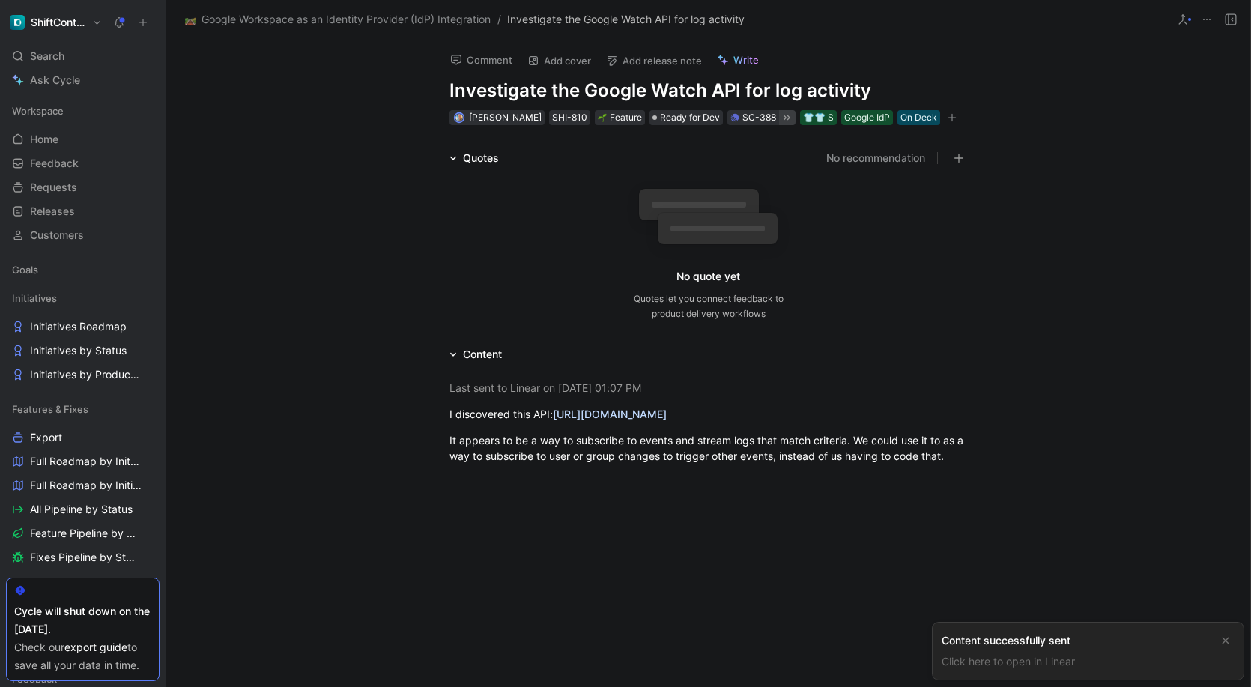
click at [309, 122] on div "Comment Add cover Add release note Write Investigate the Google Watch API for l…" at bounding box center [708, 363] width 1084 height 648
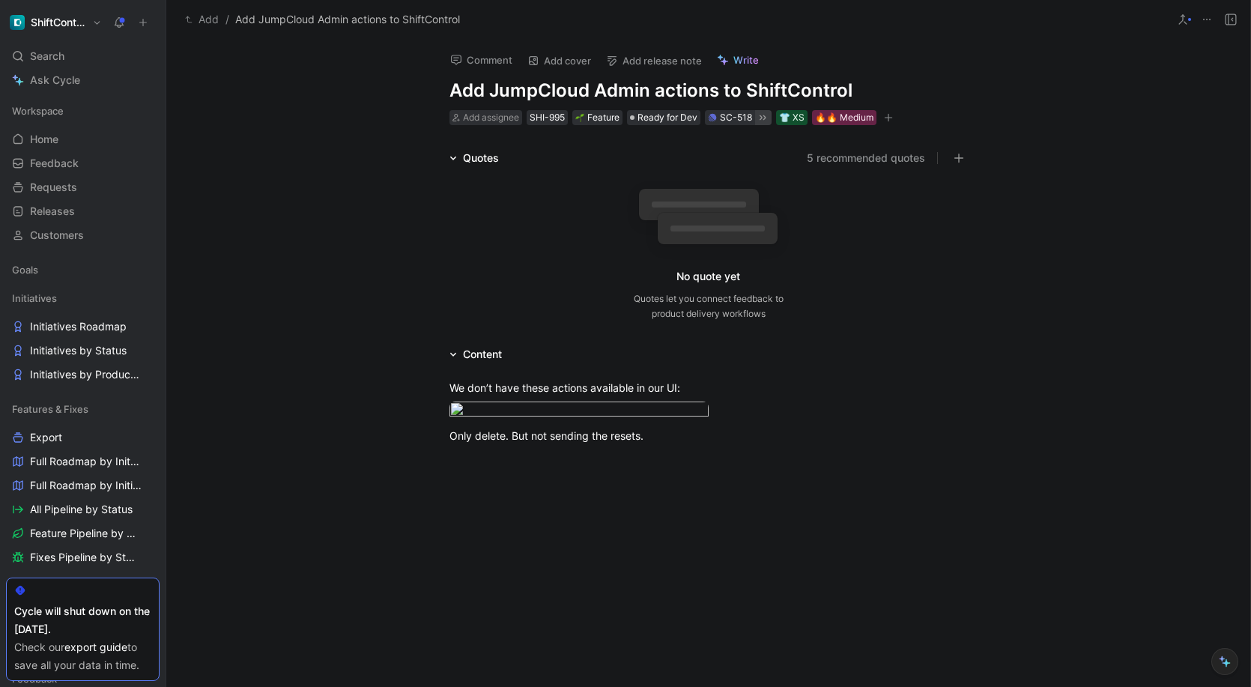
click at [760, 121] on icon at bounding box center [763, 118] width 12 height 12
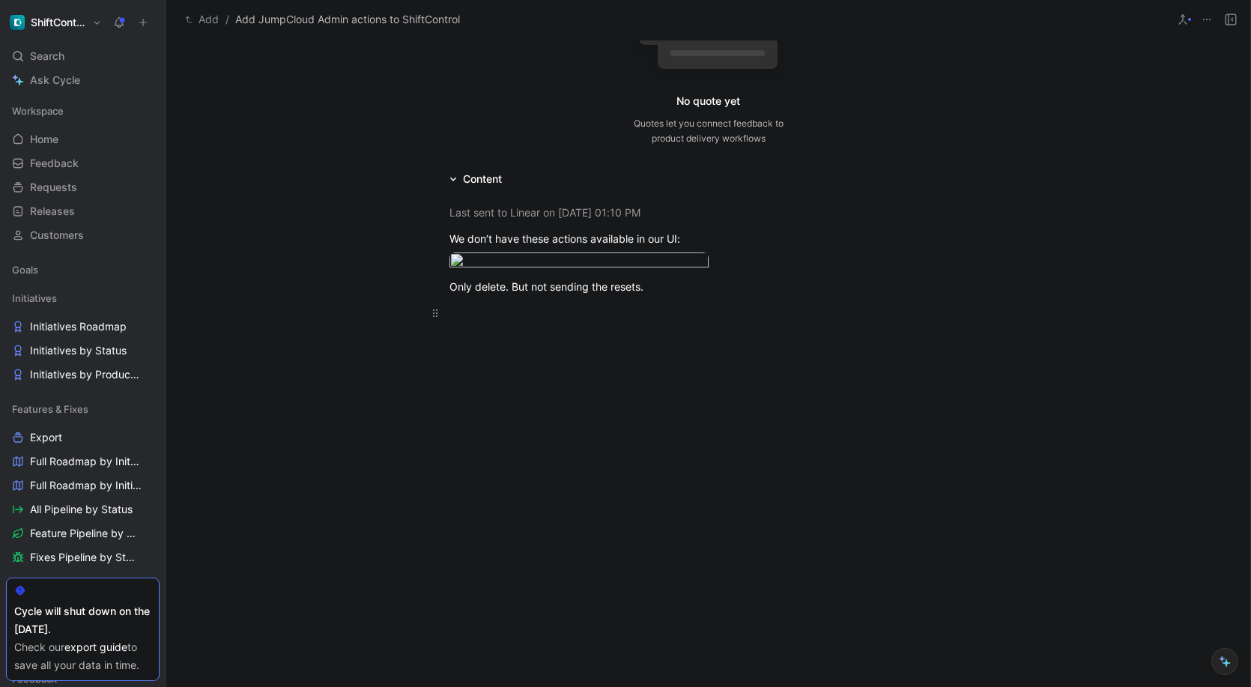
scroll to position [245, 0]
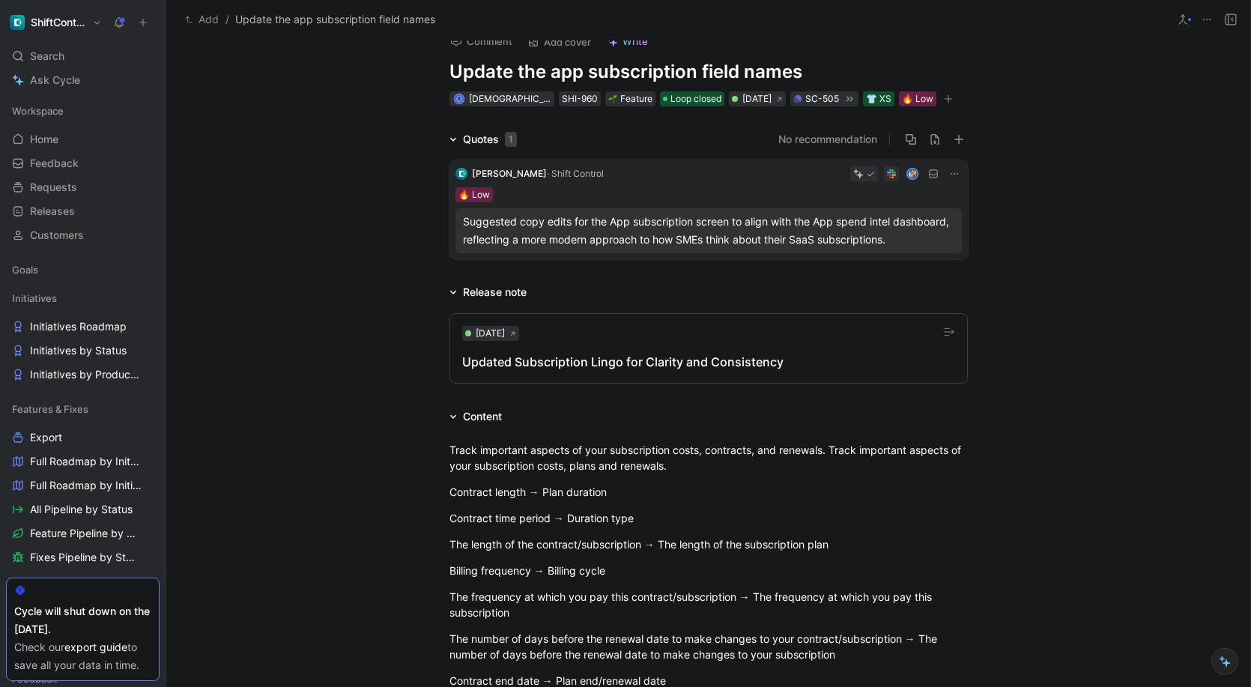
scroll to position [4, 0]
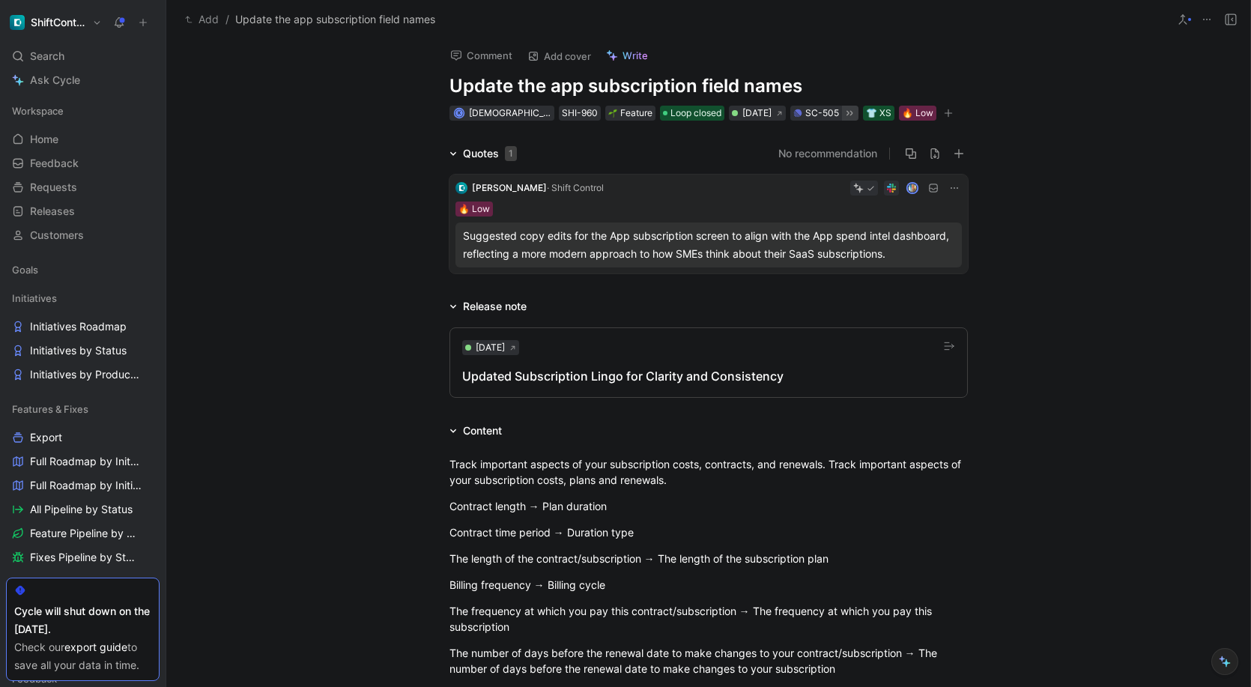
click at [843, 113] on icon at bounding box center [849, 113] width 12 height 12
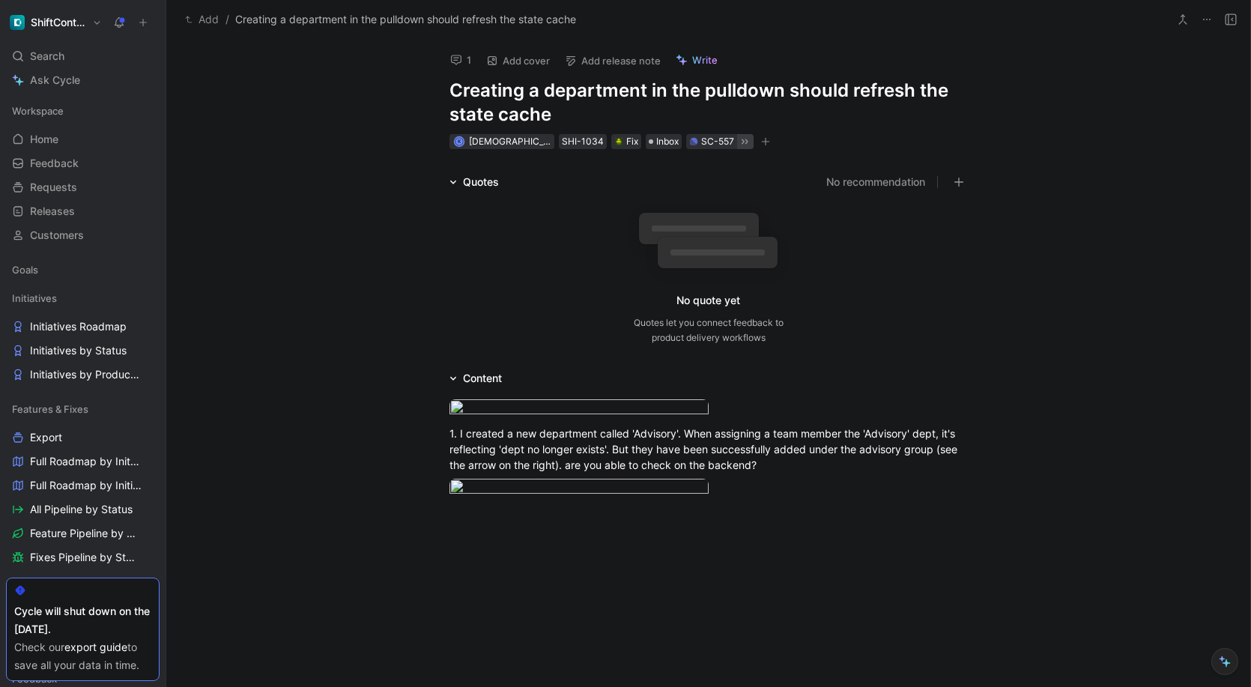
click at [739, 140] on icon at bounding box center [745, 142] width 12 height 12
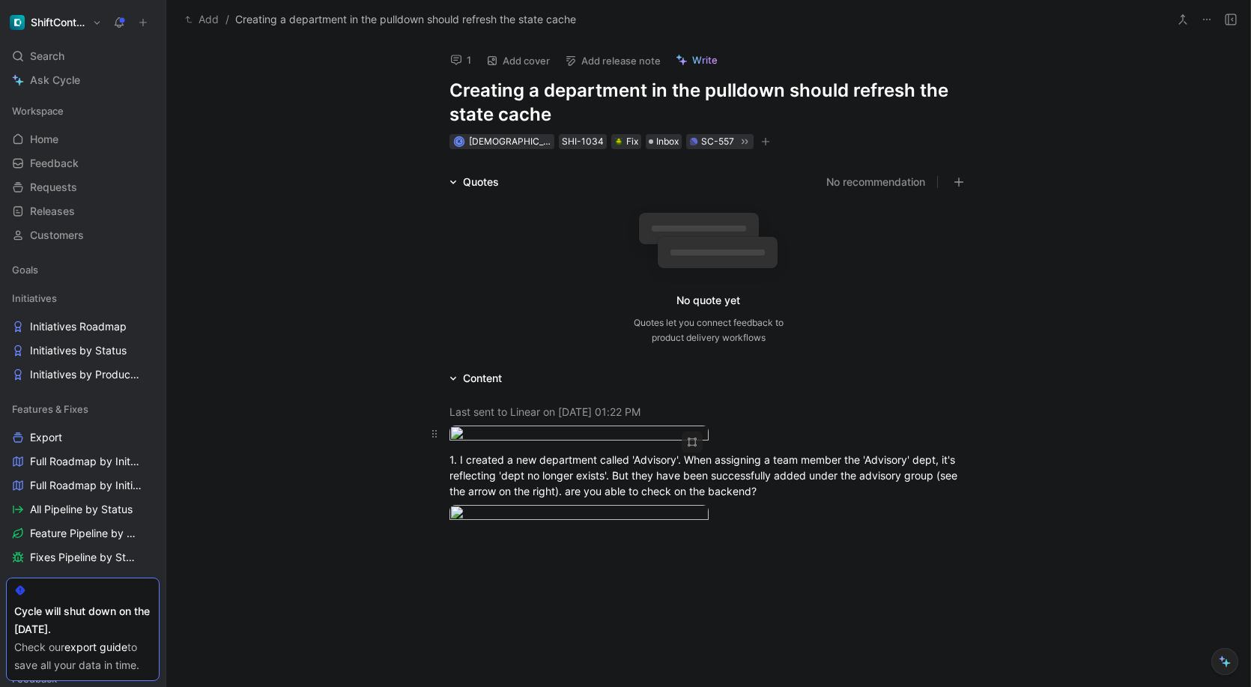
click at [630, 490] on body "ShiftControl Search ⌘ K Ask Cycle Workspace Home G then H Feedback G then F Req…" at bounding box center [625, 343] width 1251 height 687
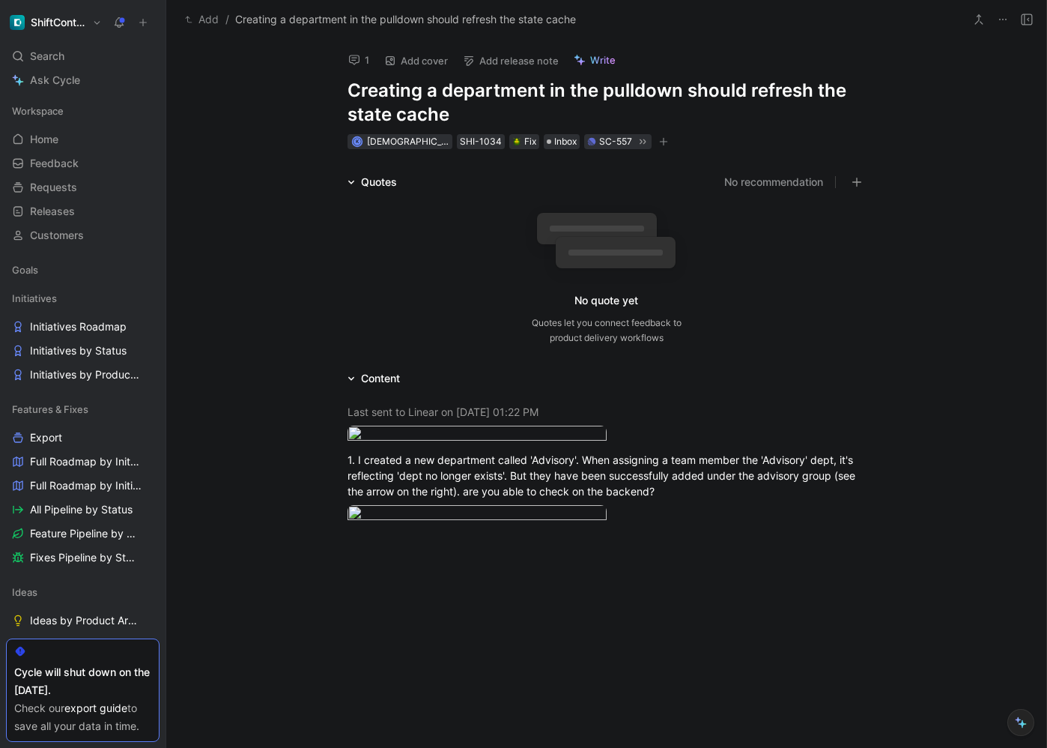
click at [512, 385] on img at bounding box center [523, 374] width 1047 height 748
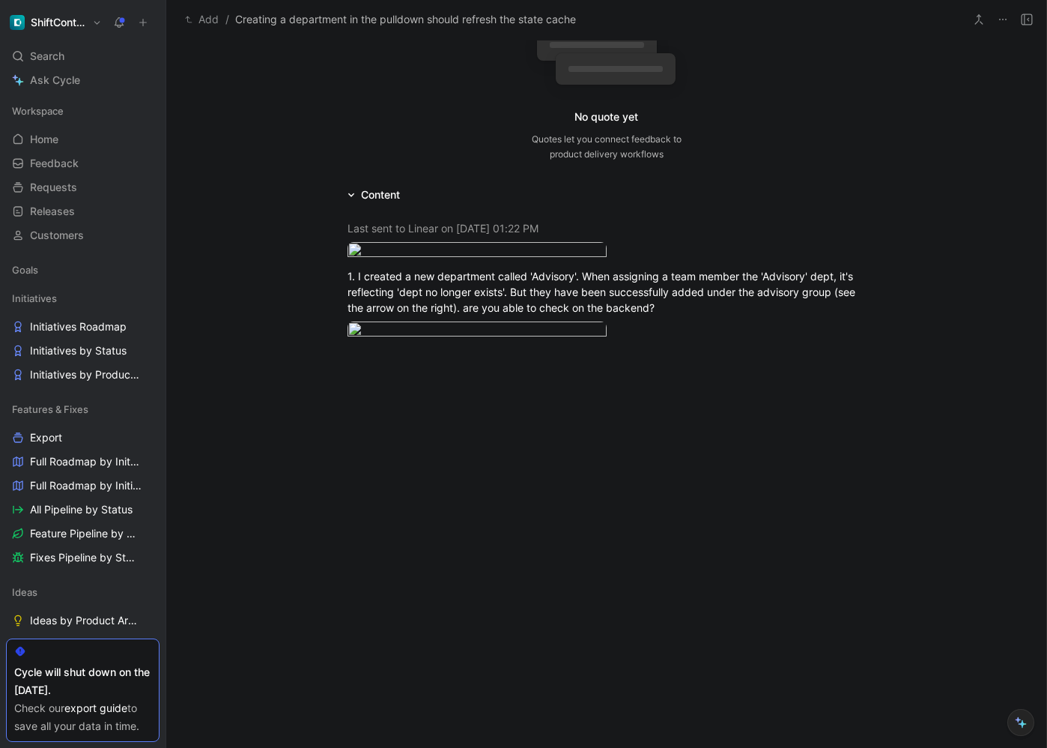
scroll to position [478, 0]
click at [485, 289] on body "ShiftControl Search ⌘ K Ask Cycle Workspace Home G then H Feedback G then F Req…" at bounding box center [523, 374] width 1047 height 748
click at [715, 321] on div at bounding box center [607, 331] width 518 height 20
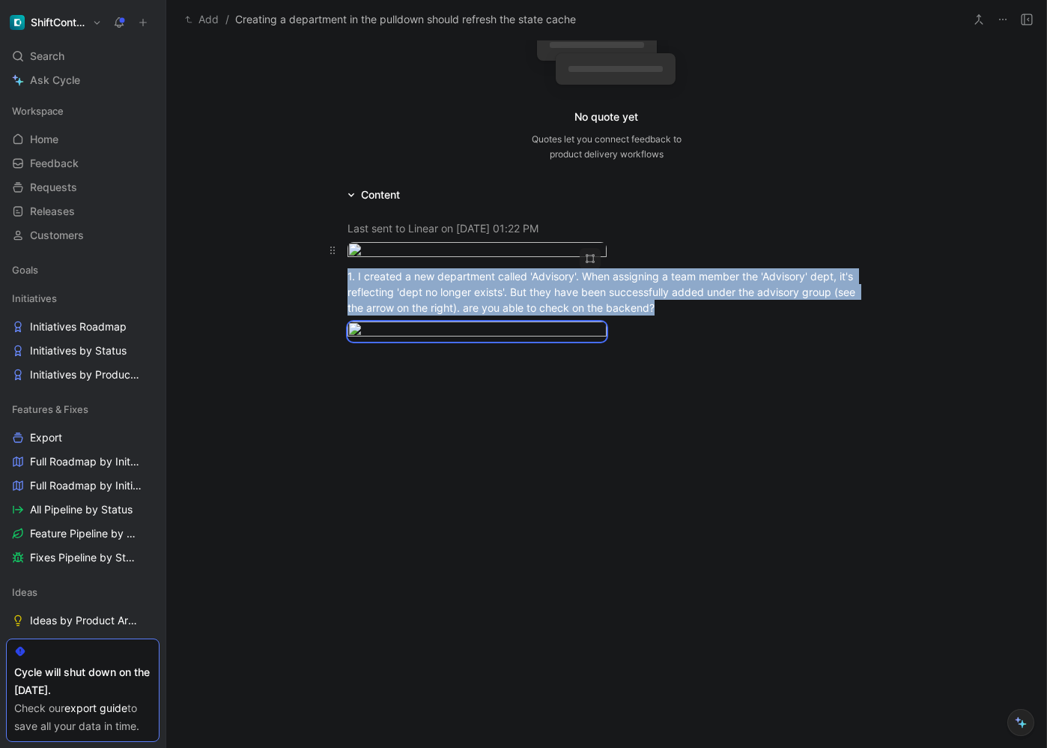
scroll to position [220, 0]
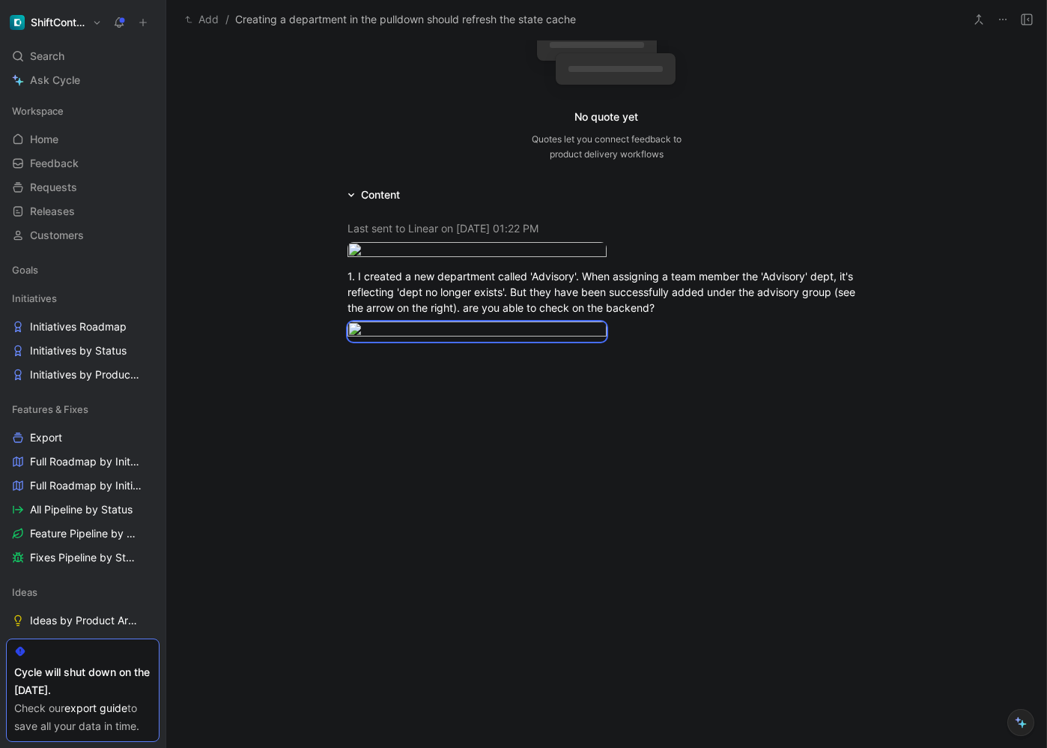
click at [306, 145] on div "Quotes No recommendation No quote yet Quotes let you connect feedback to produc…" at bounding box center [606, 297] width 880 height 614
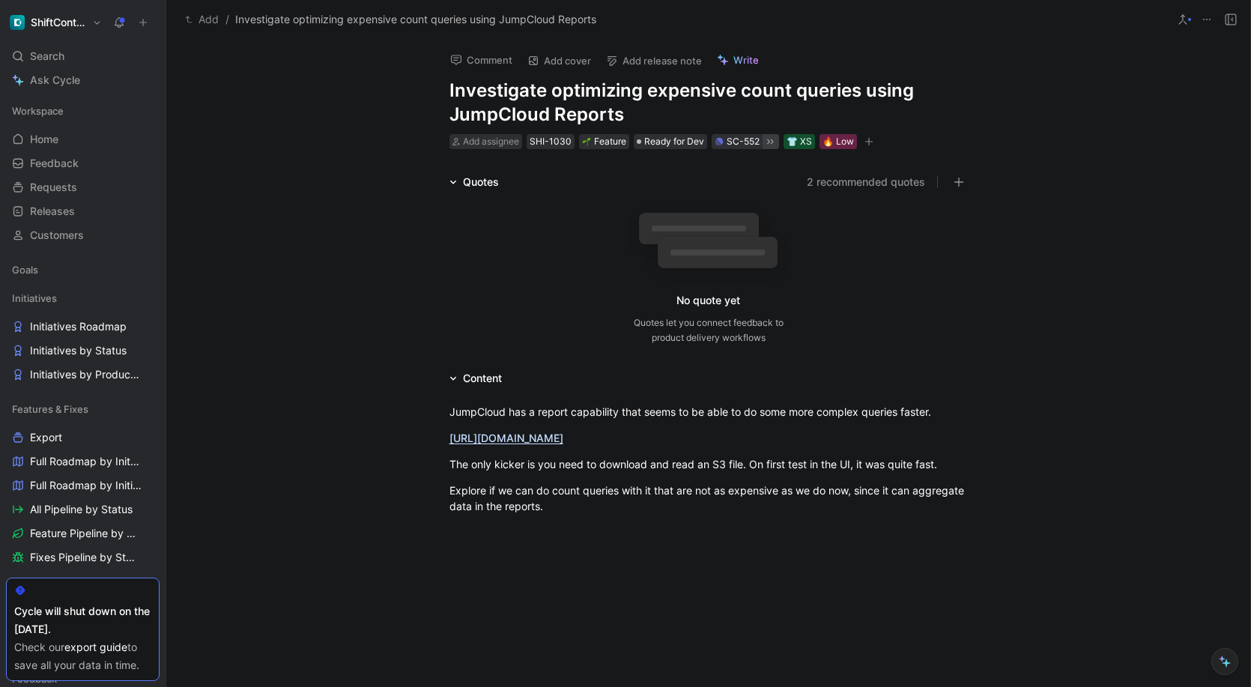
click at [766, 141] on icon at bounding box center [770, 142] width 12 height 12
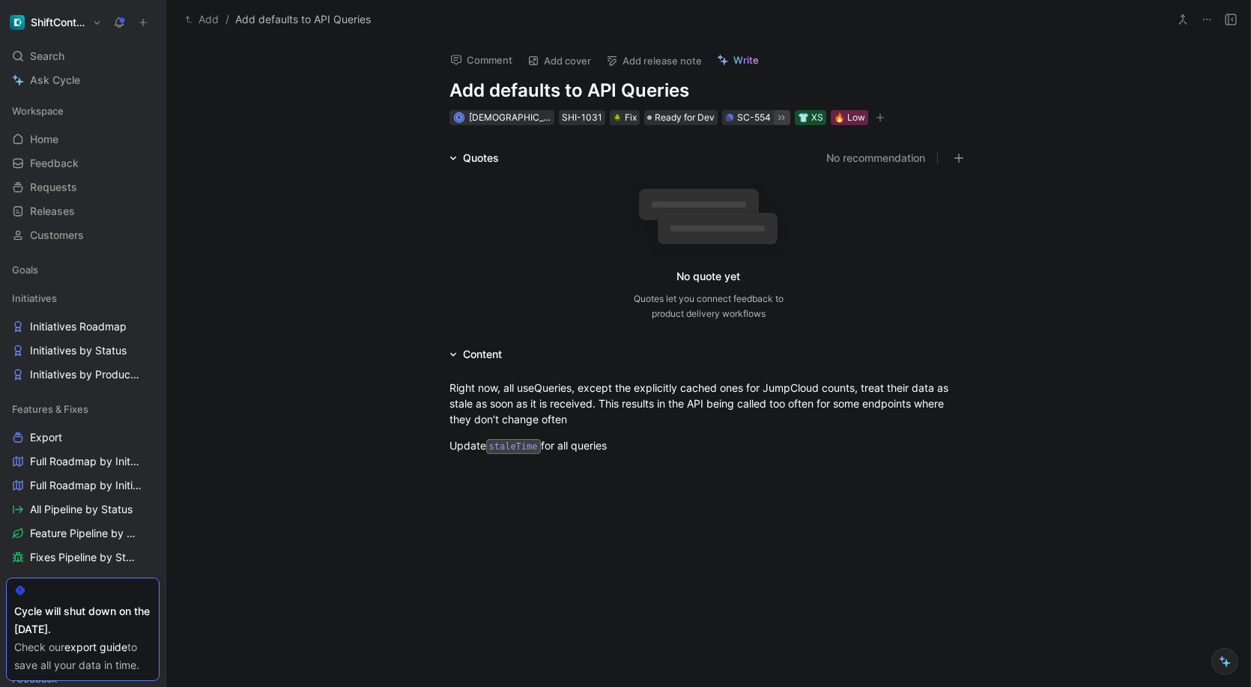
click at [775, 115] on icon at bounding box center [781, 118] width 12 height 12
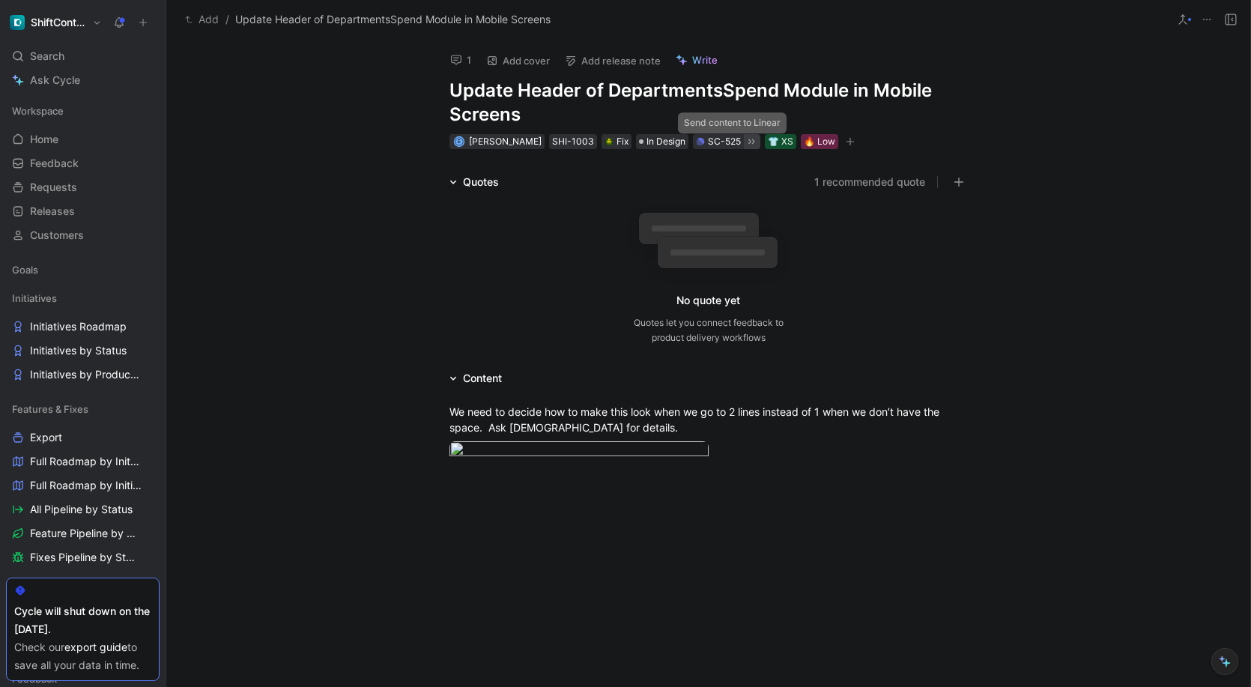
click at [745, 139] on icon at bounding box center [751, 142] width 12 height 12
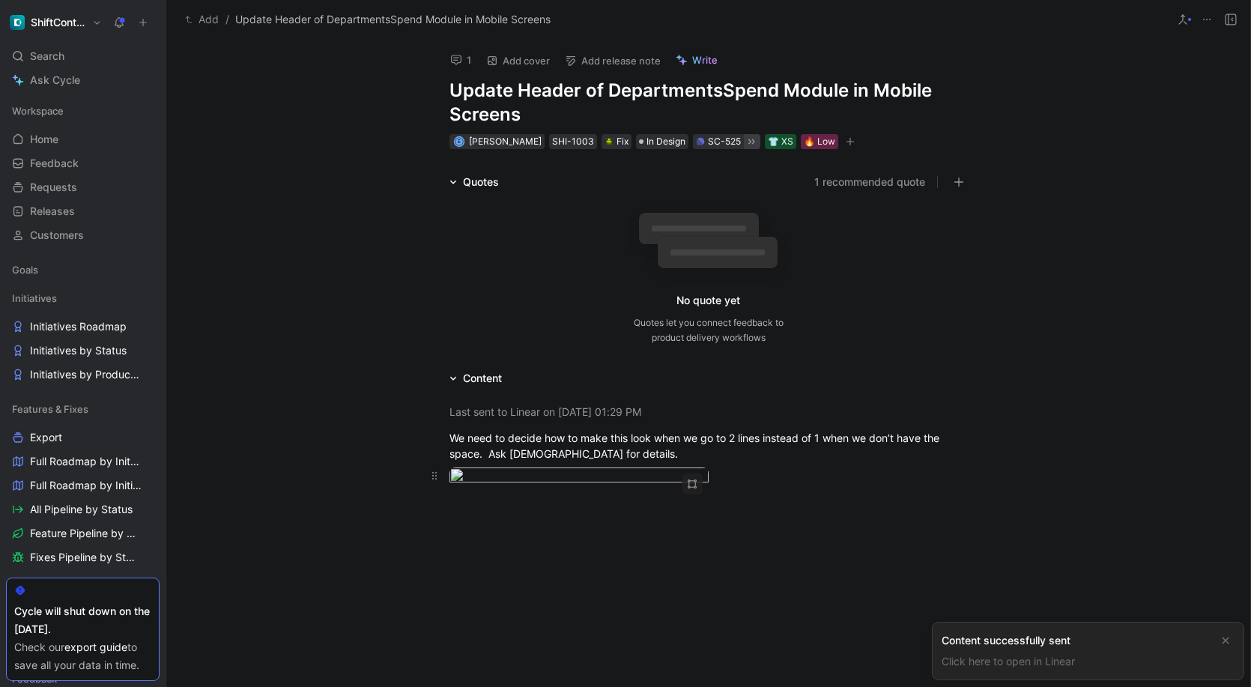
click at [643, 519] on body "ShiftControl Search ⌘ K Ask Cycle Workspace Home G then H Feedback G then F Req…" at bounding box center [625, 343] width 1251 height 687
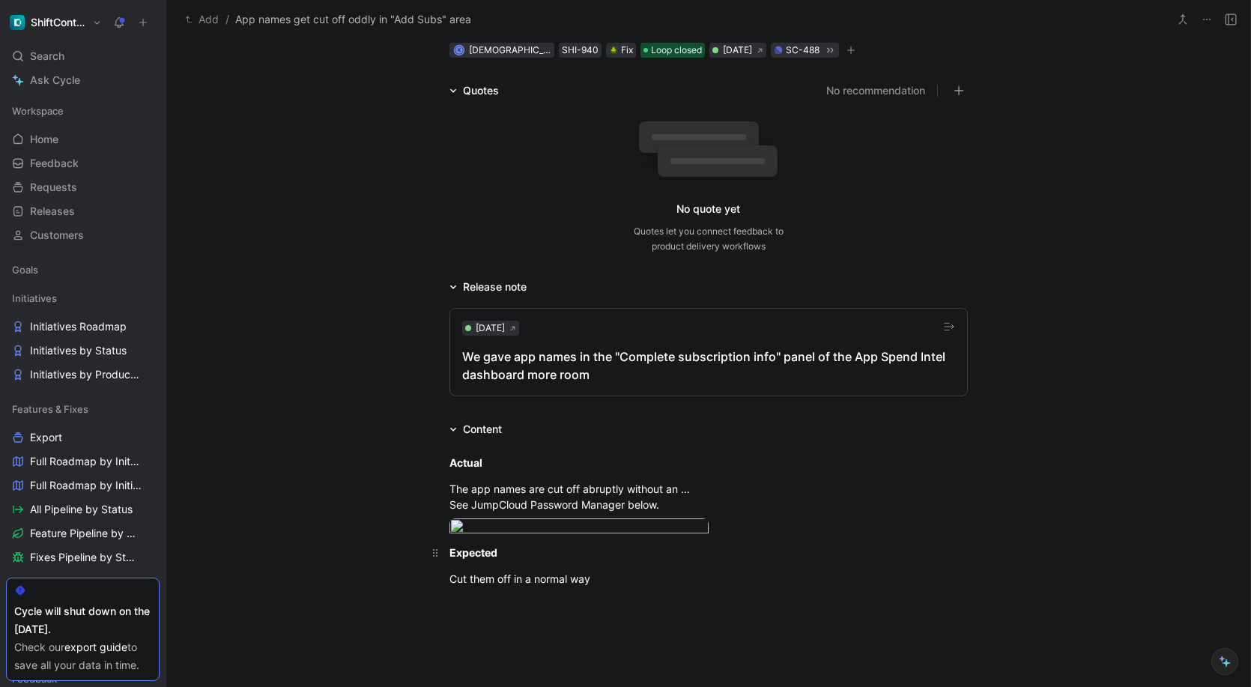
scroll to position [282, 0]
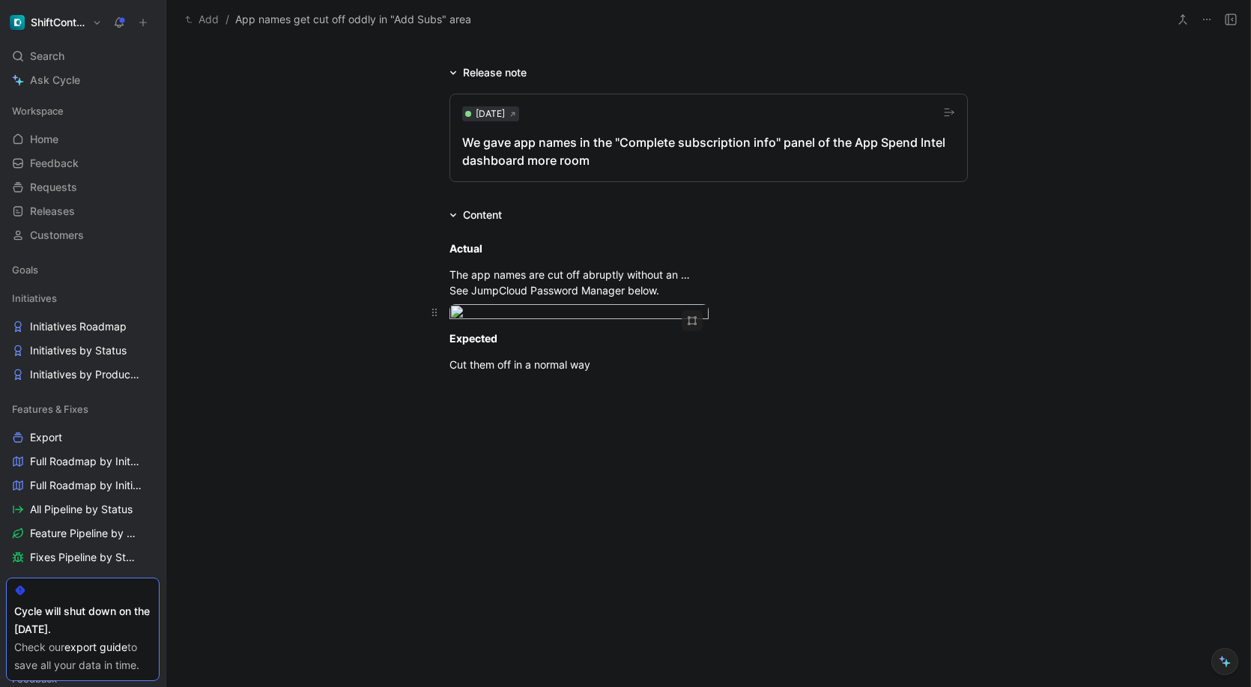
click at [582, 452] on body "ShiftControl Search ⌘ K Ask Cycle Workspace Home G then H Feedback G then F Req…" at bounding box center [625, 343] width 1251 height 687
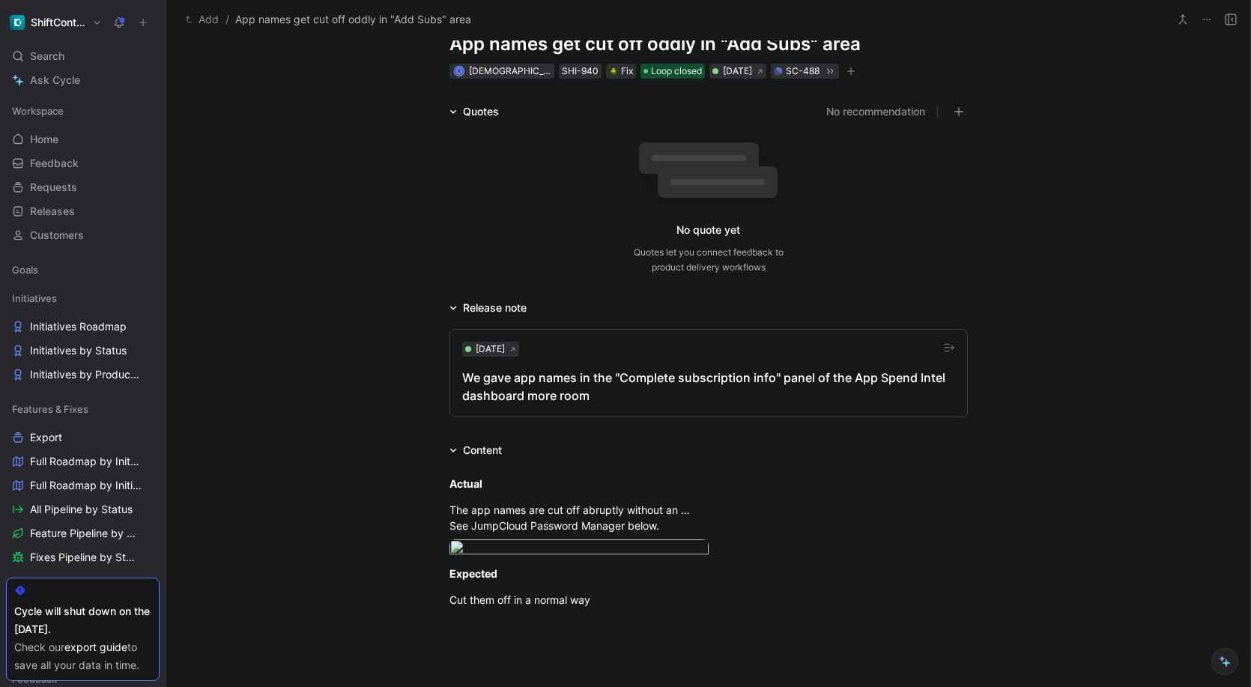
scroll to position [0, 0]
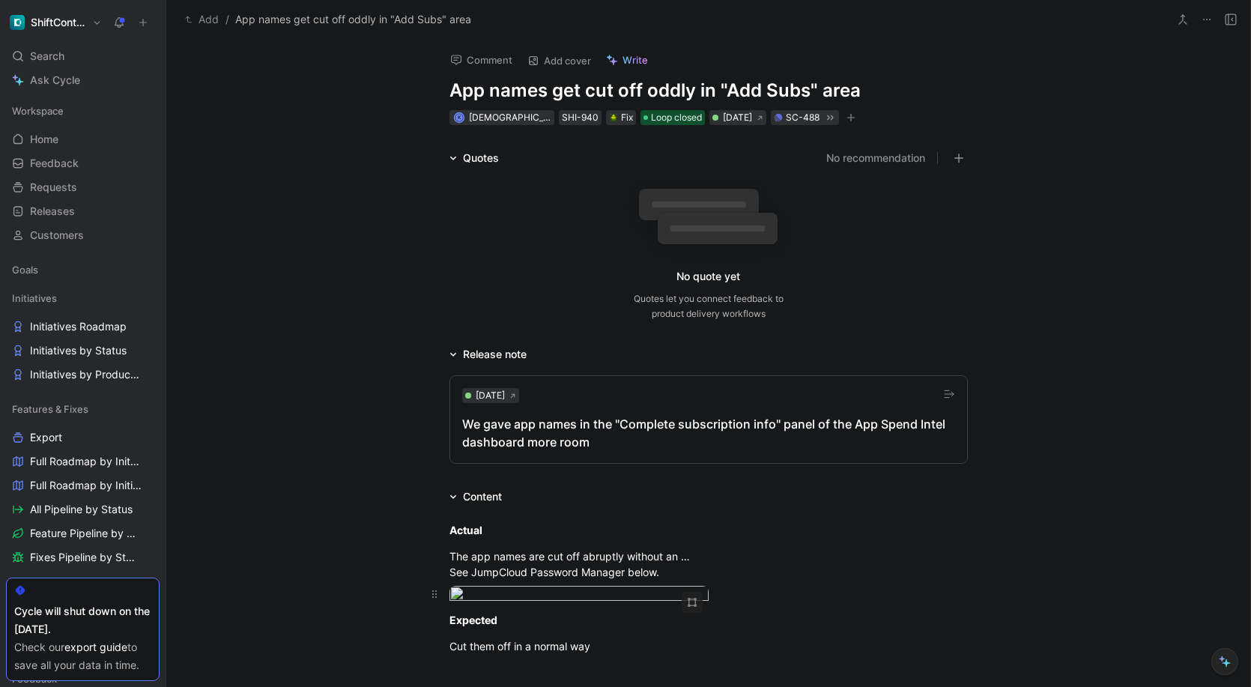
click at [575, 610] on body "ShiftControl Search ⌘ K Ask Cycle Workspace Home G then H Feedback G then F Req…" at bounding box center [625, 343] width 1251 height 687
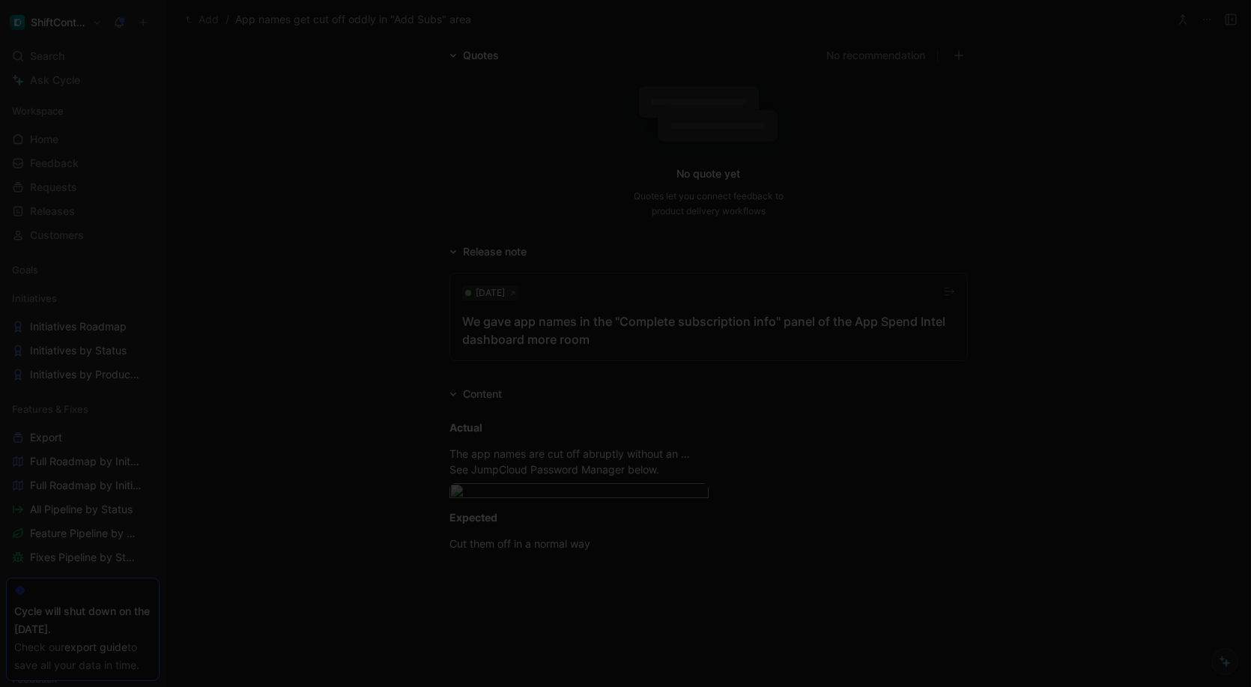
scroll to position [123, 0]
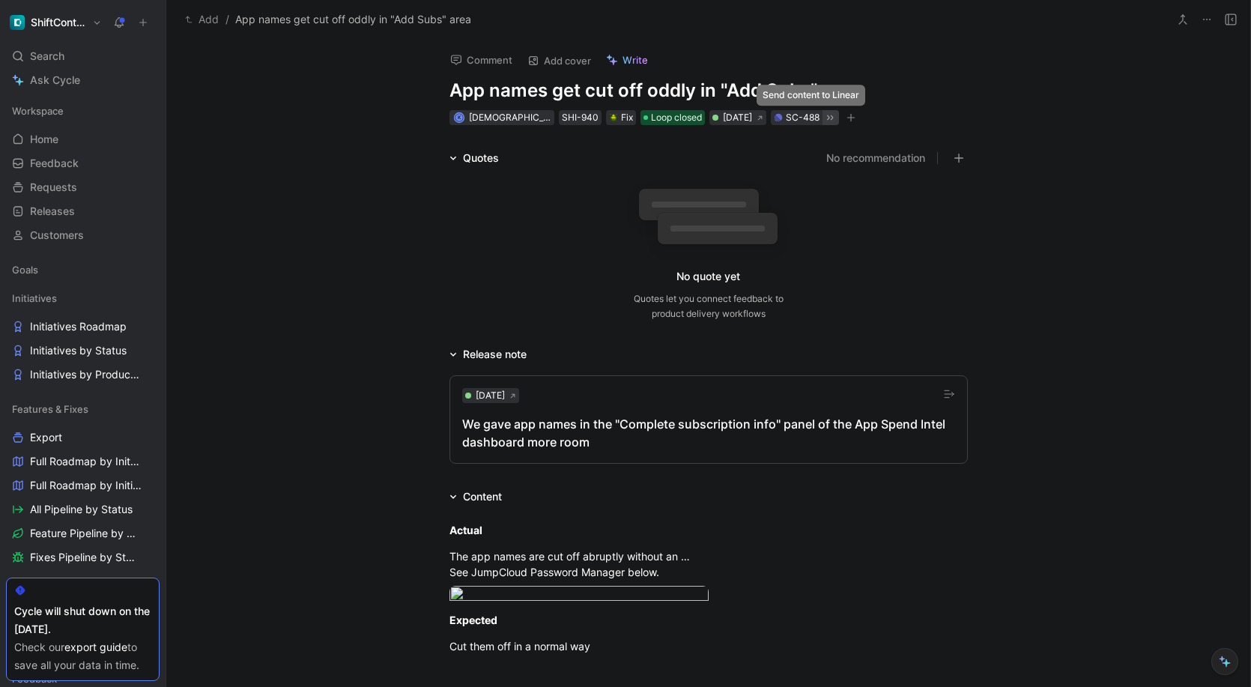
click at [824, 116] on icon at bounding box center [830, 118] width 12 height 12
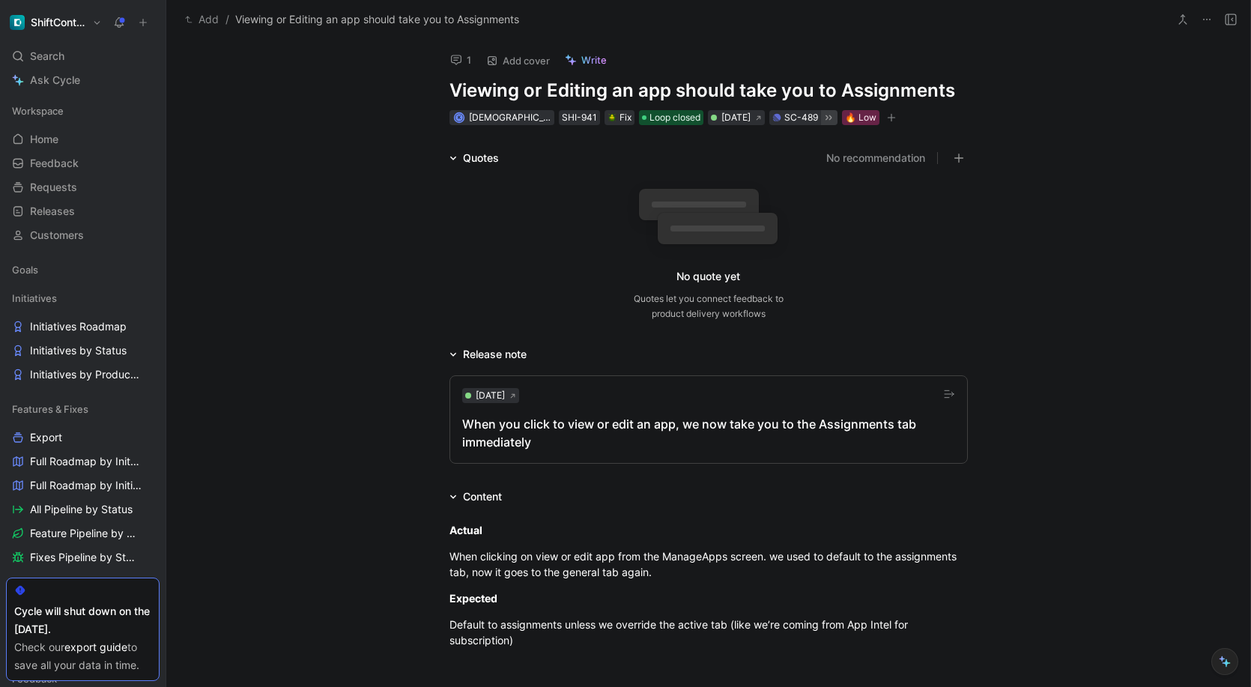
click at [822, 119] on icon at bounding box center [828, 118] width 12 height 12
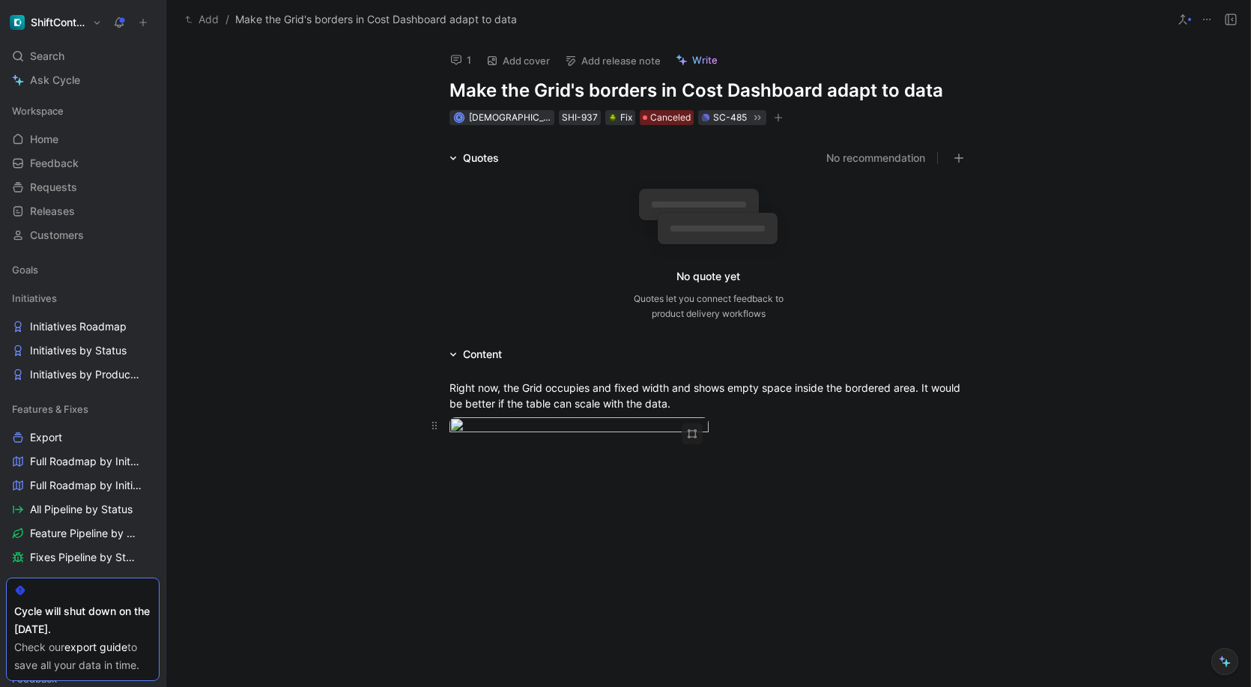
click at [584, 506] on body "ShiftControl Search ⌘ K Ask Cycle Workspace Home G then H Feedback G then F Req…" at bounding box center [625, 343] width 1251 height 687
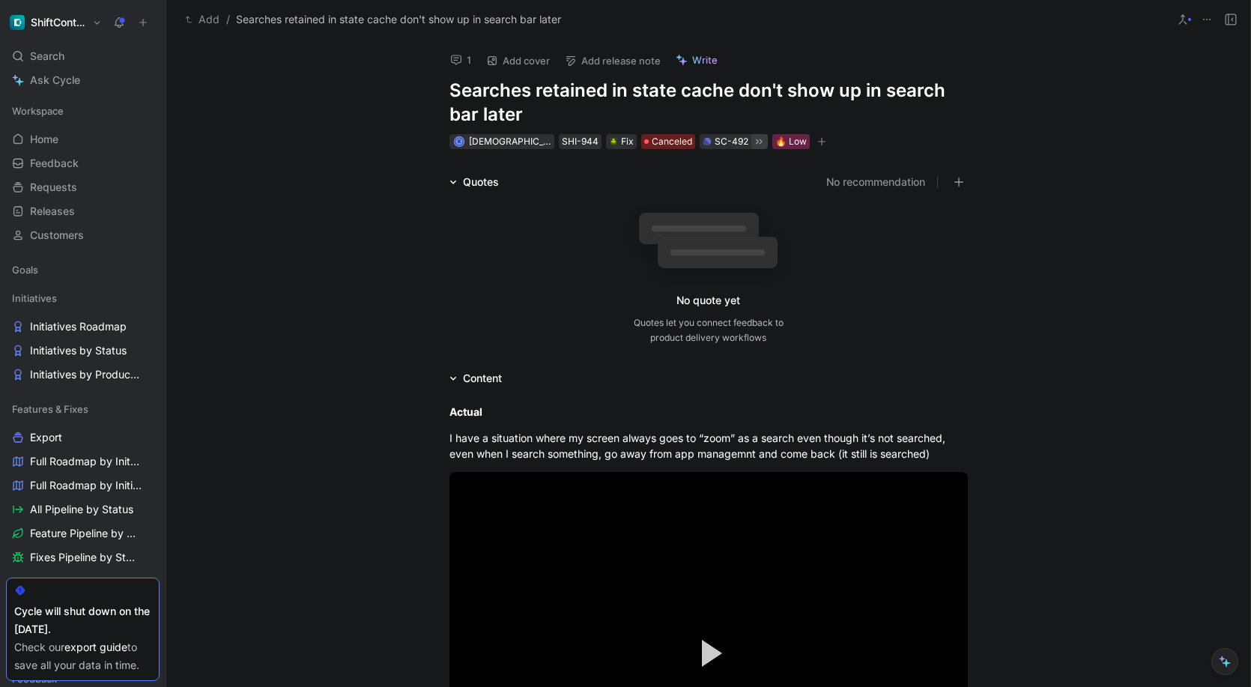
click at [753, 142] on icon at bounding box center [759, 142] width 12 height 12
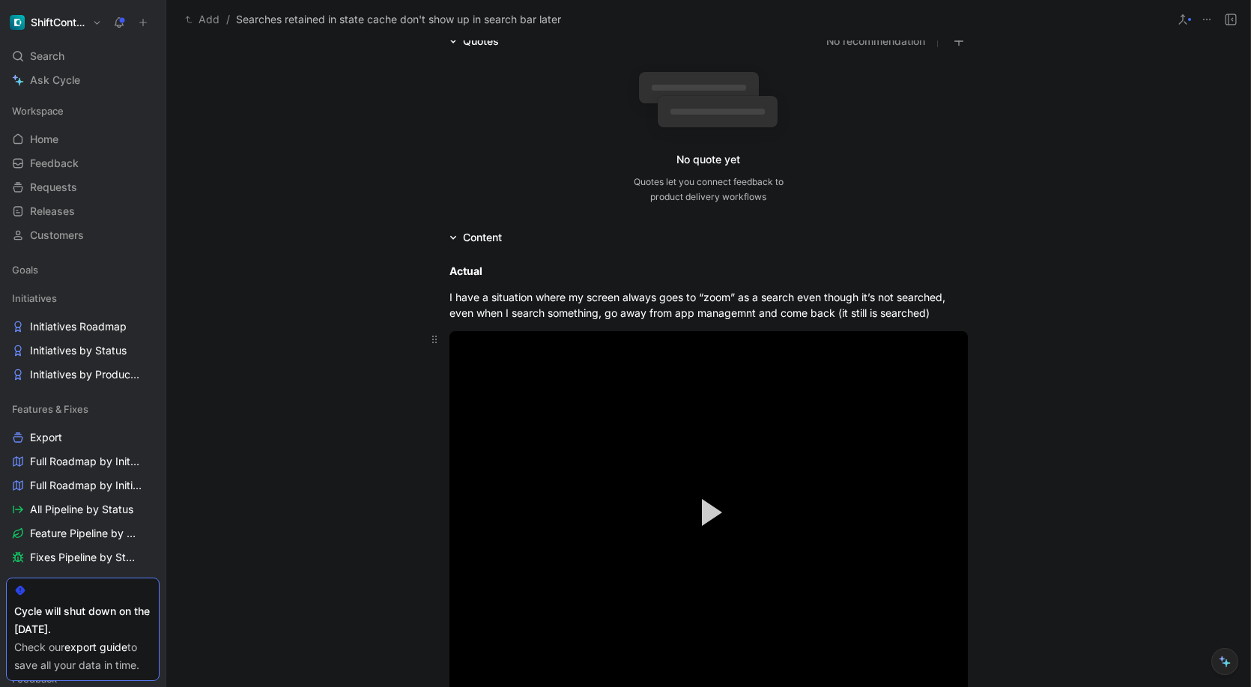
scroll to position [287, 0]
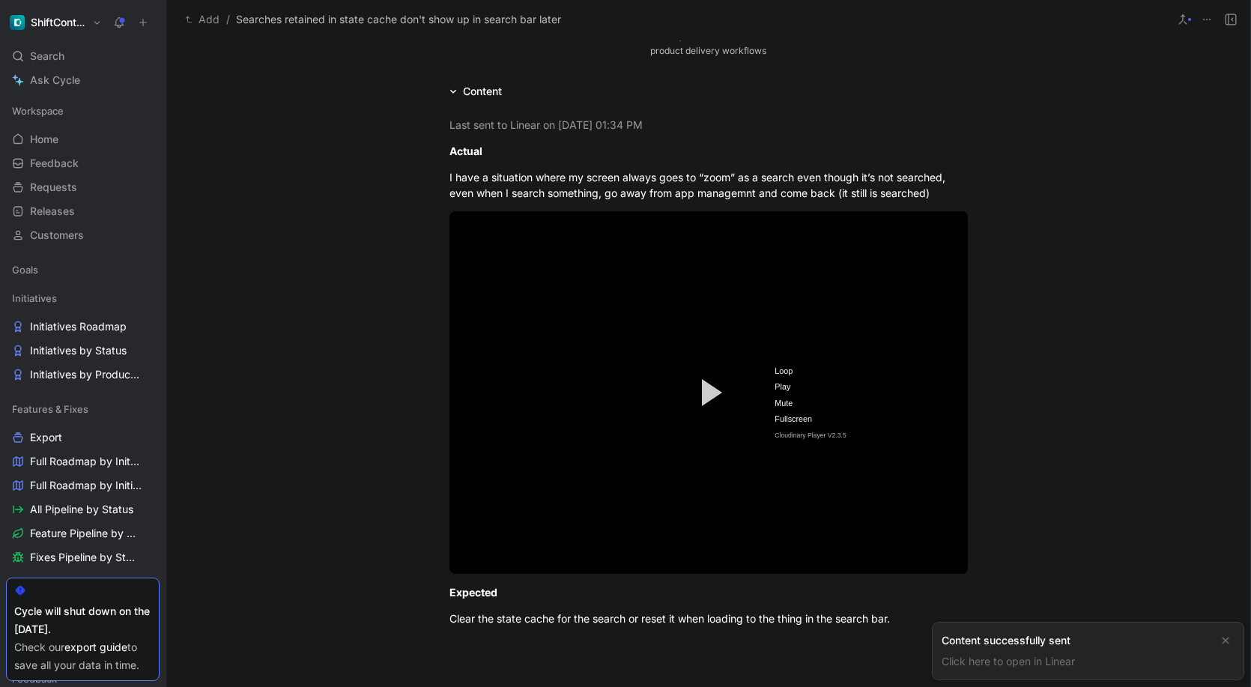
click at [1115, 394] on div "Last sent to Linear on October 03, 2025 - 01:34 PM Actual I have a situation wh…" at bounding box center [708, 371] width 1084 height 542
click at [873, 402] on video "Video Player" at bounding box center [708, 392] width 518 height 363
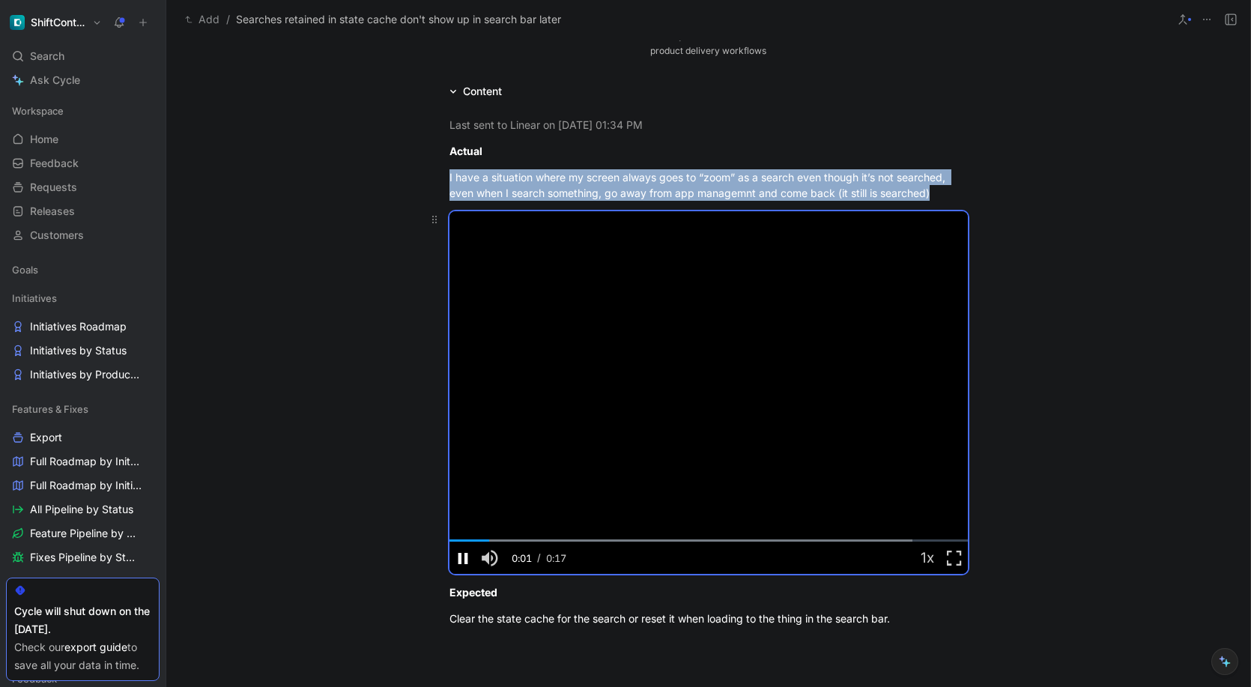
click at [462, 557] on span "Video Player" at bounding box center [462, 557] width 27 height 0
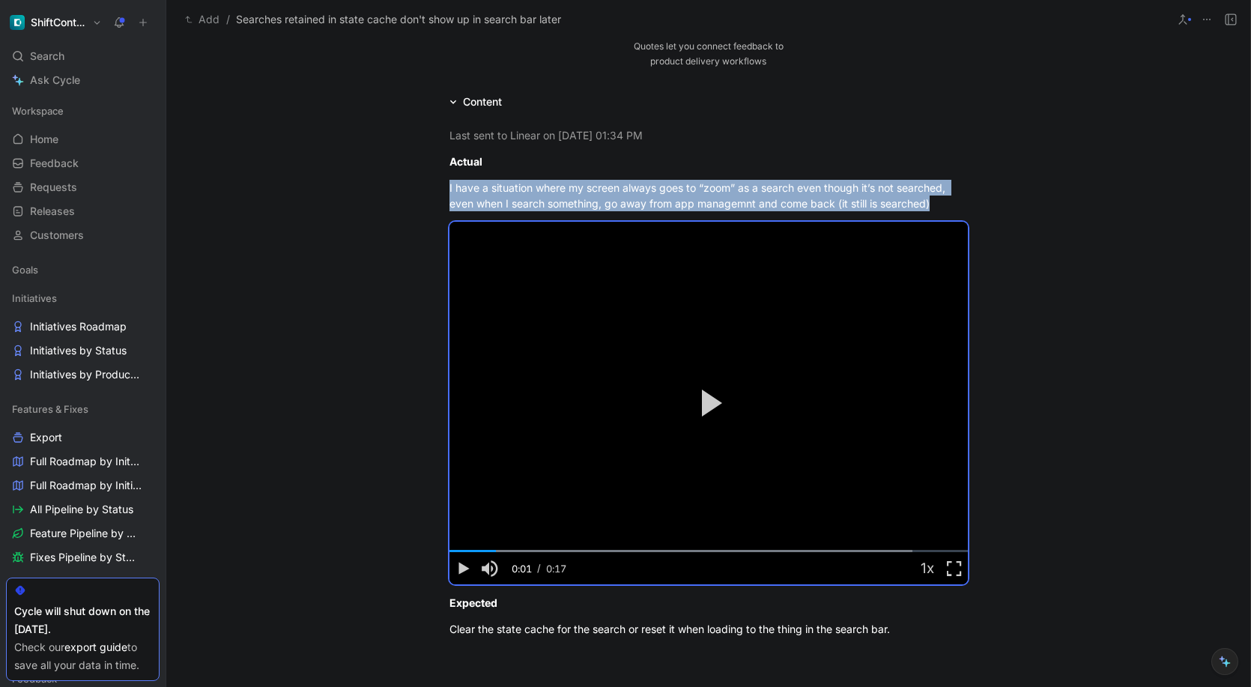
scroll to position [276, 0]
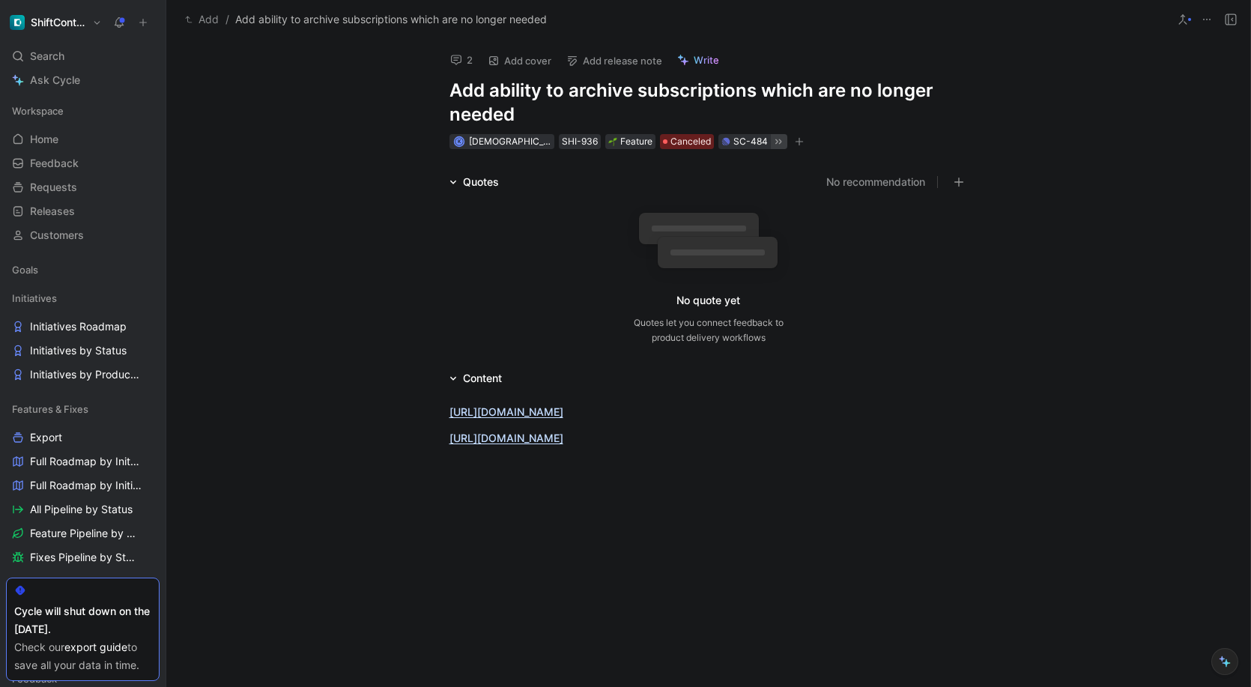
click at [772, 141] on icon at bounding box center [778, 142] width 12 height 12
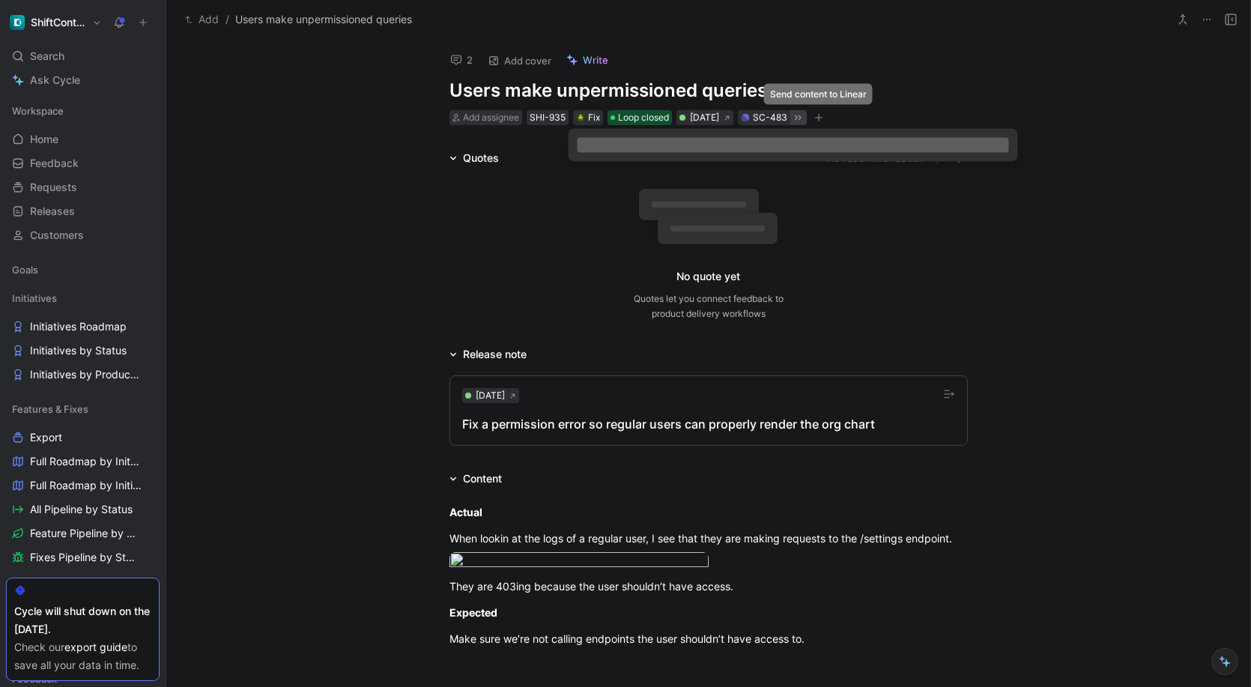
click at [804, 115] on icon at bounding box center [798, 118] width 12 height 12
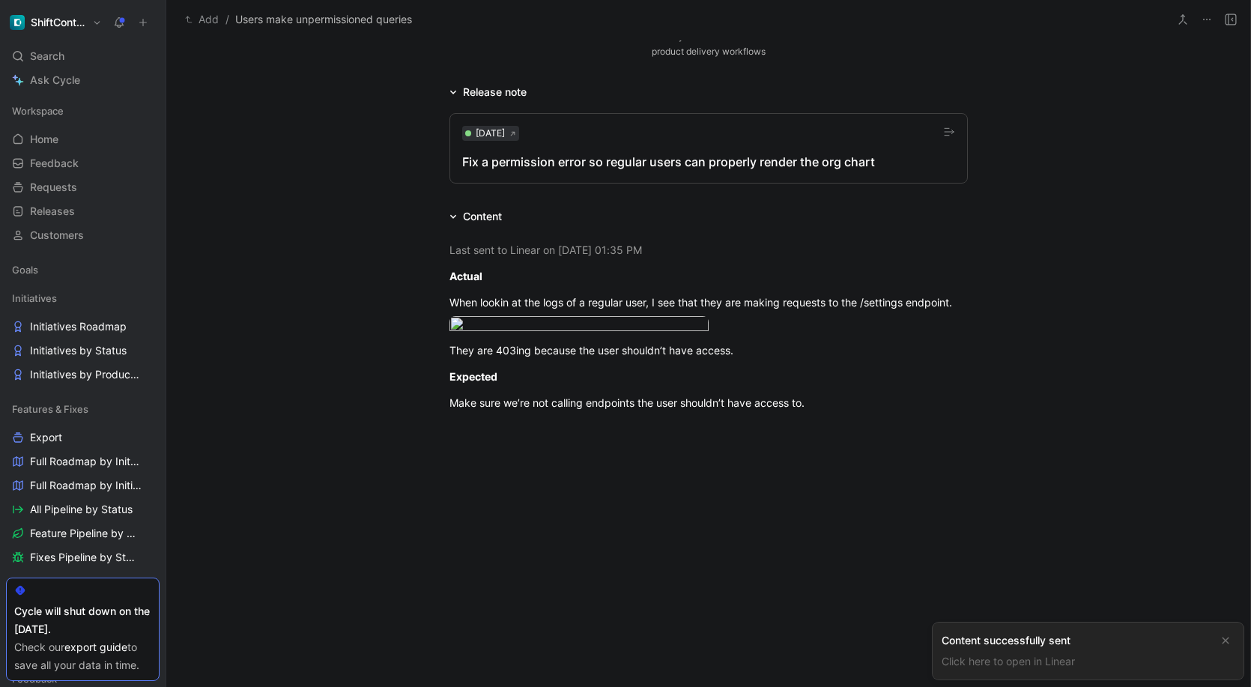
scroll to position [272, 0]
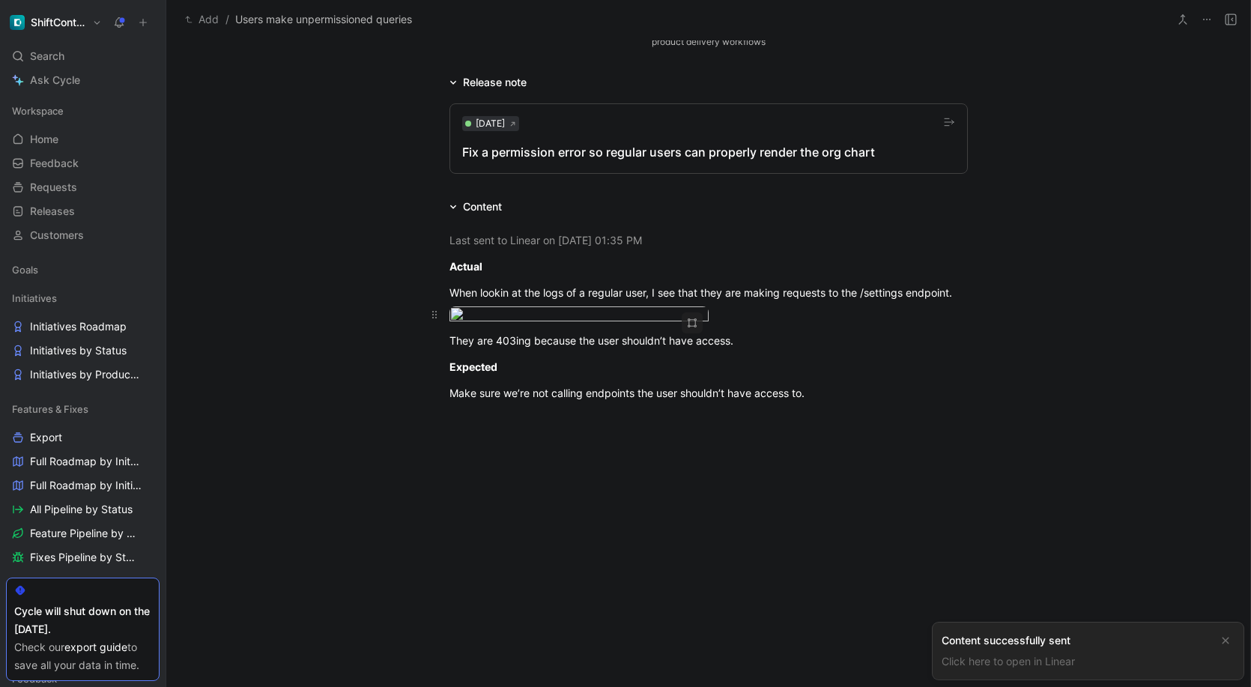
click at [615, 331] on body "ShiftControl Search ⌘ K Ask Cycle Workspace Home G then H Feedback G then F Req…" at bounding box center [625, 343] width 1251 height 687
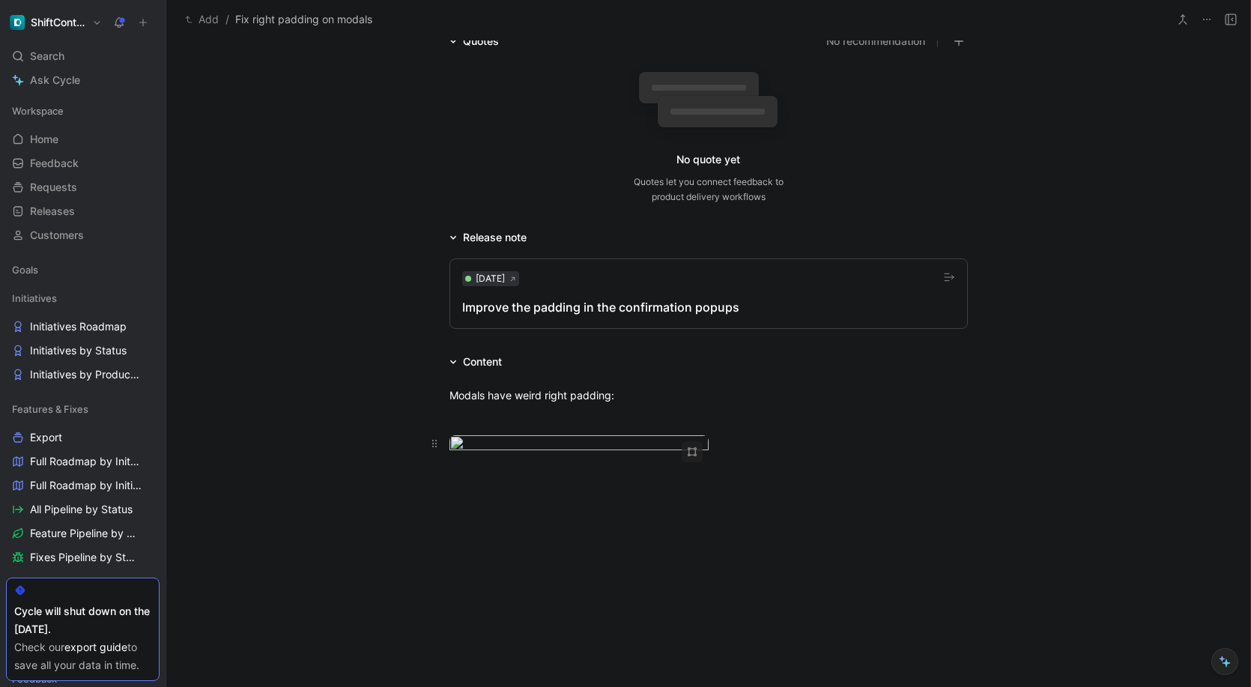
scroll to position [267, 0]
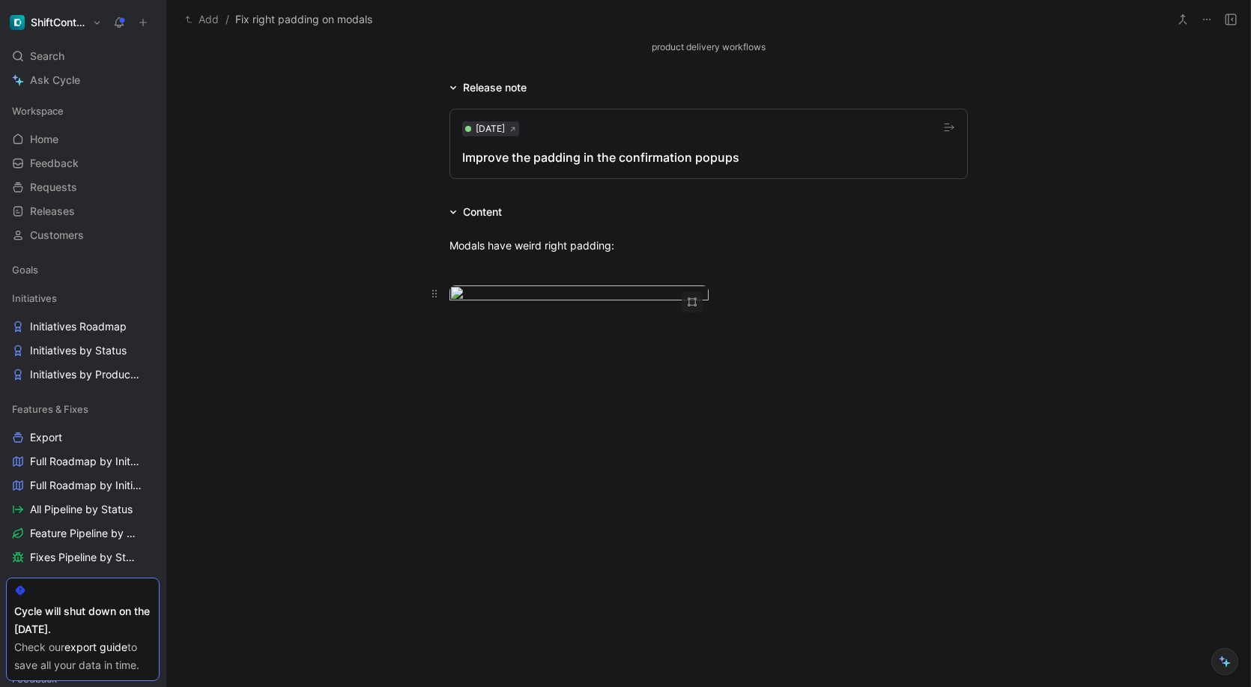
click at [594, 422] on body "ShiftControl Search ⌘ K Ask Cycle Workspace Home G then H Feedback G then F Req…" at bounding box center [625, 343] width 1251 height 687
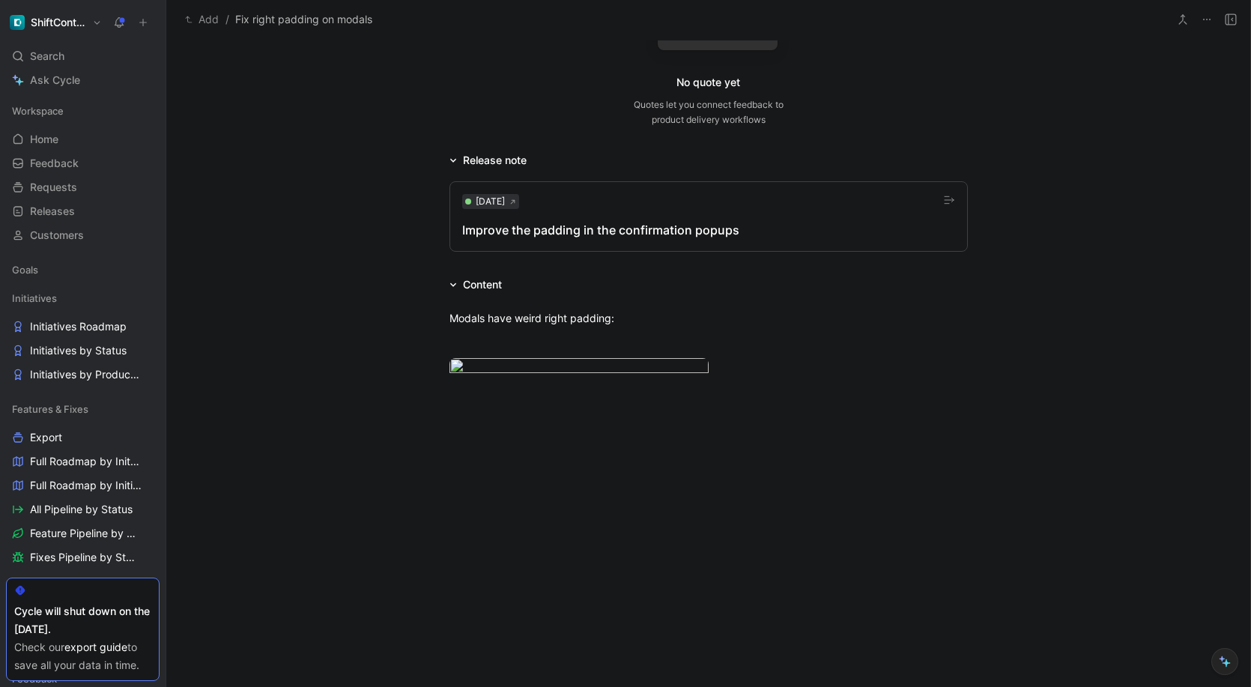
scroll to position [0, 0]
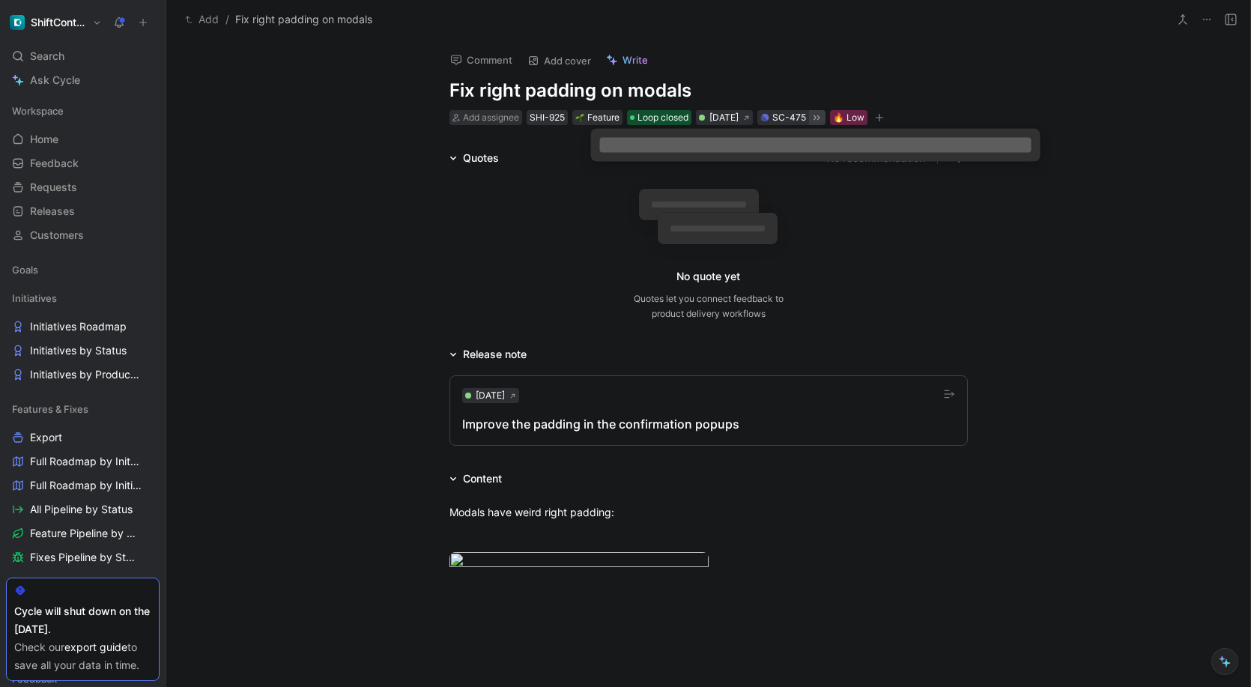
click at [822, 120] on icon at bounding box center [816, 118] width 12 height 12
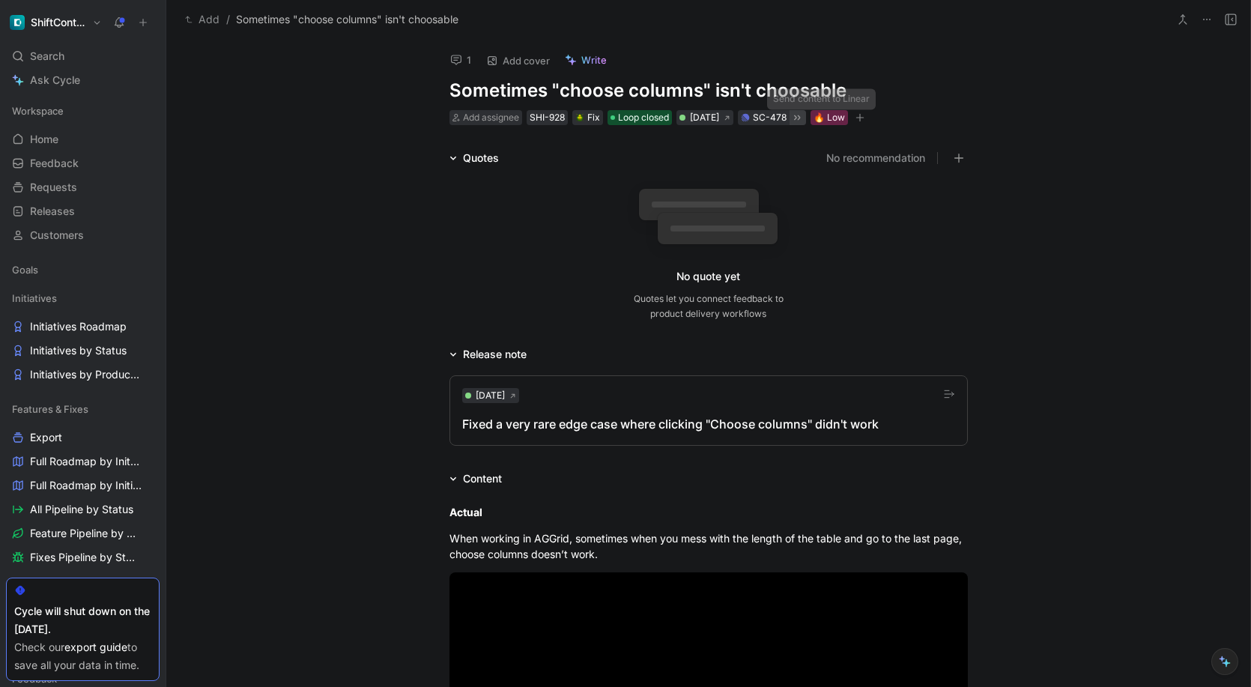
click at [803, 118] on icon at bounding box center [797, 118] width 12 height 12
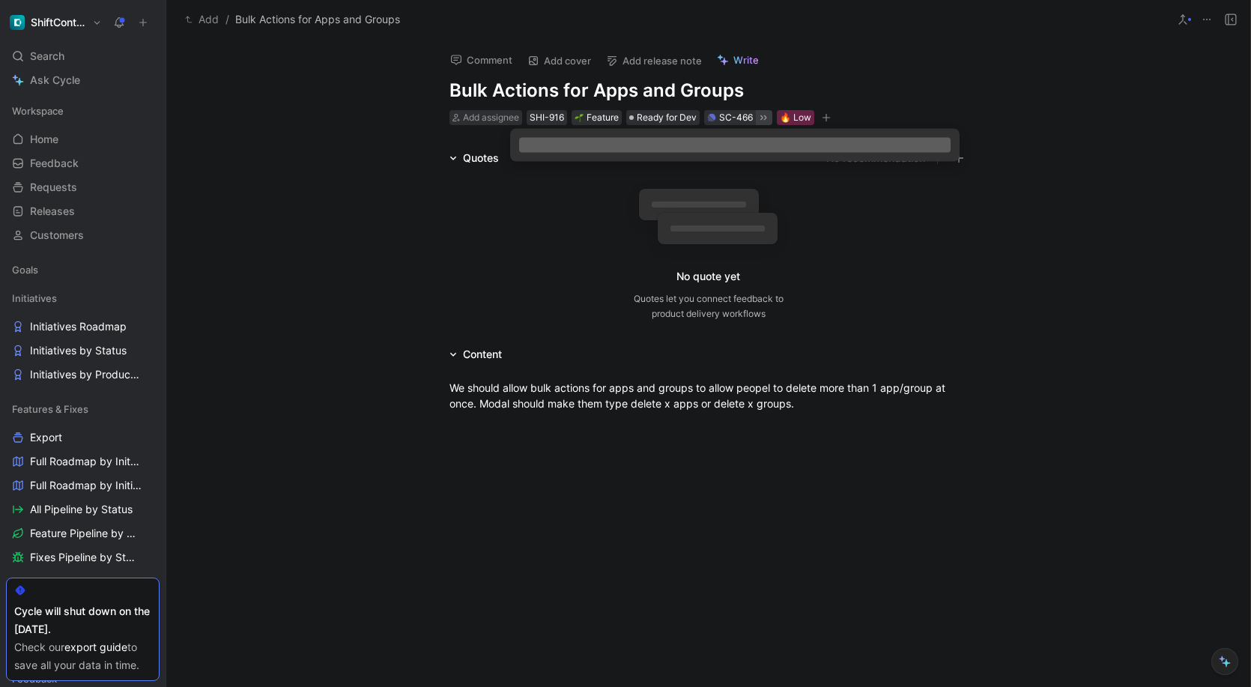
click at [760, 116] on icon at bounding box center [763, 117] width 6 height 5
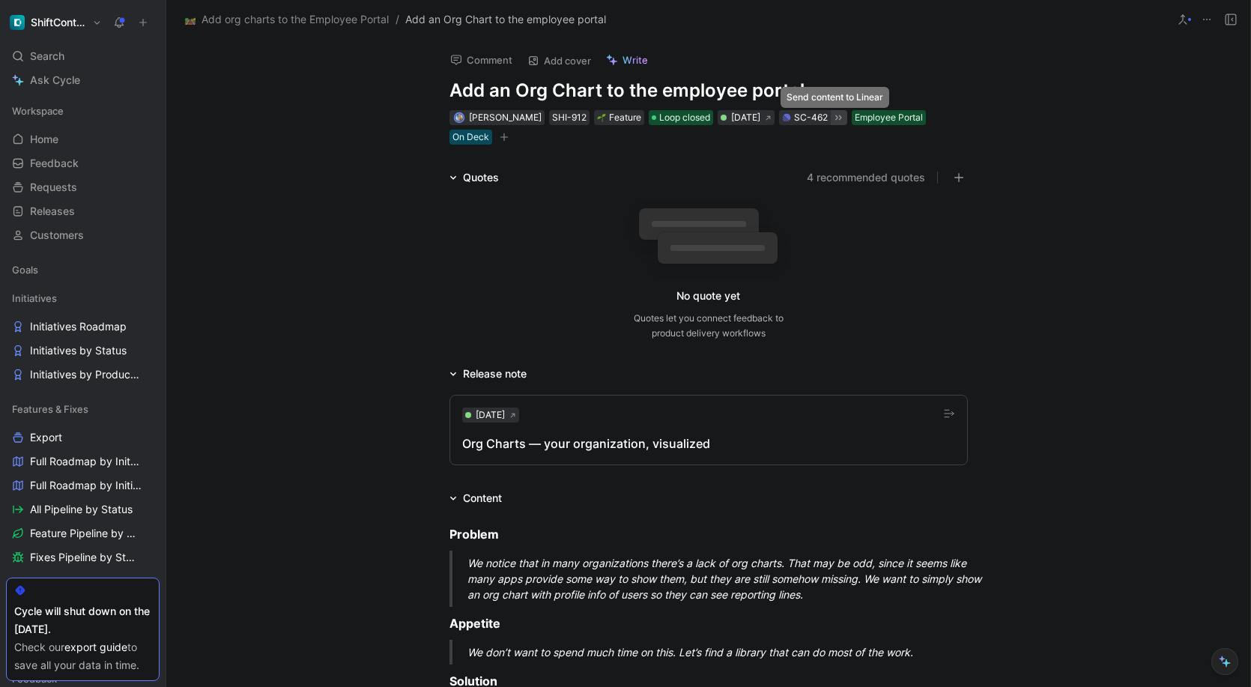
click at [836, 121] on icon at bounding box center [838, 118] width 12 height 12
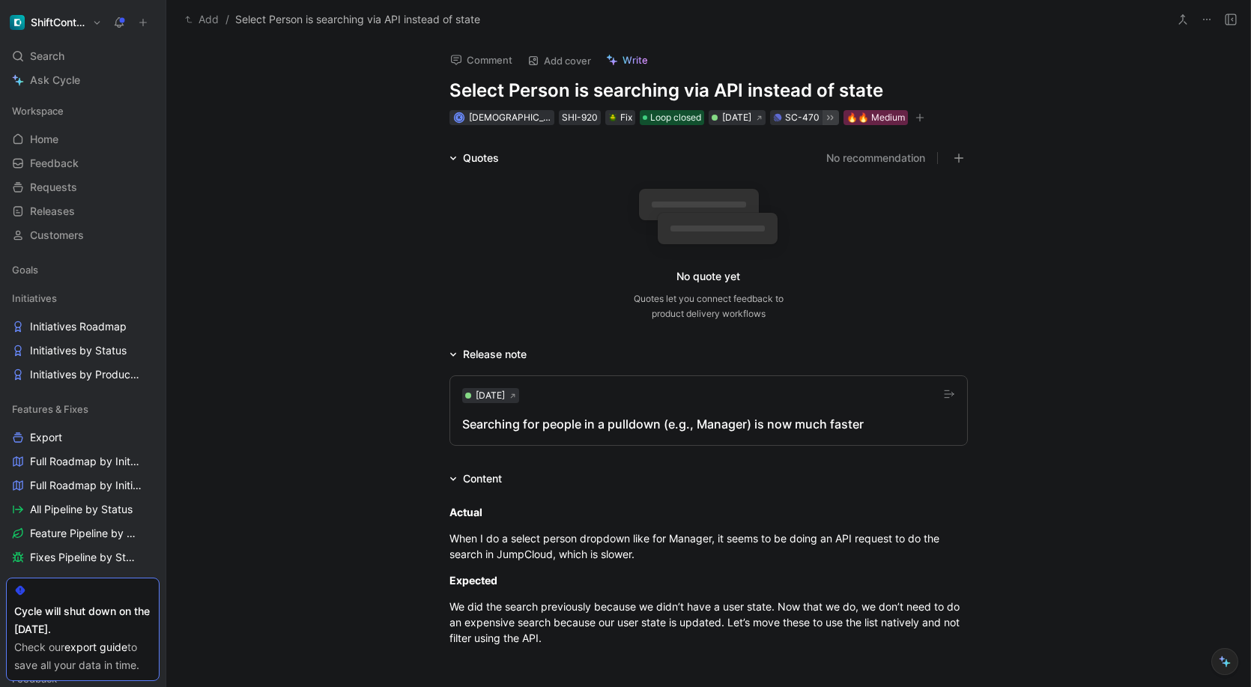
click at [822, 118] on button at bounding box center [830, 117] width 16 height 15
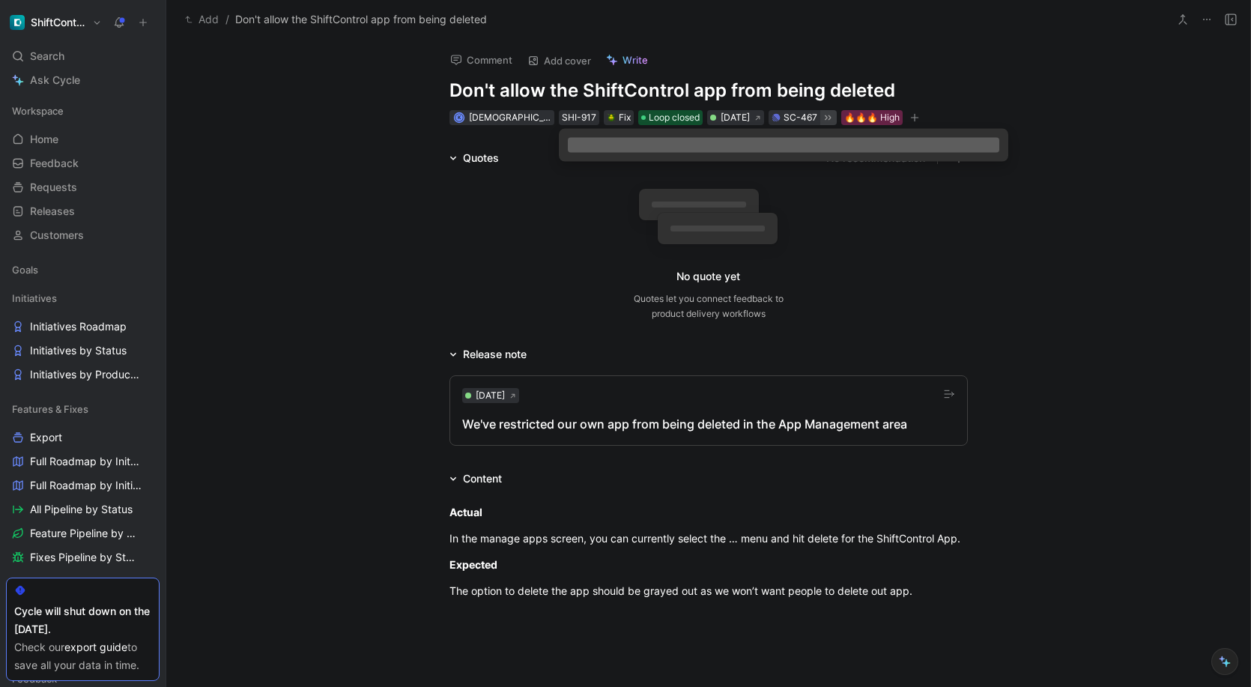
click at [822, 117] on icon at bounding box center [828, 118] width 12 height 12
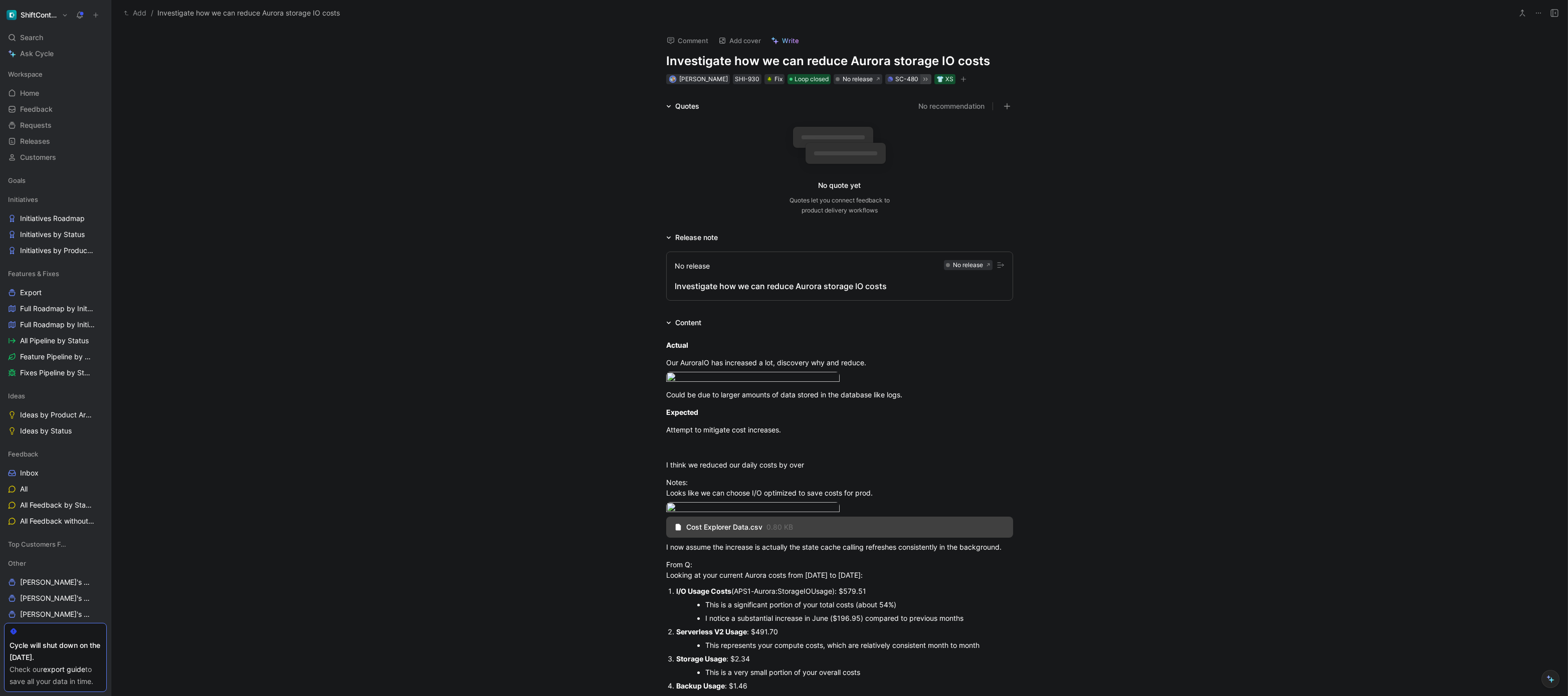
click at [837, 76] on icon at bounding box center [926, 79] width 8 height 8
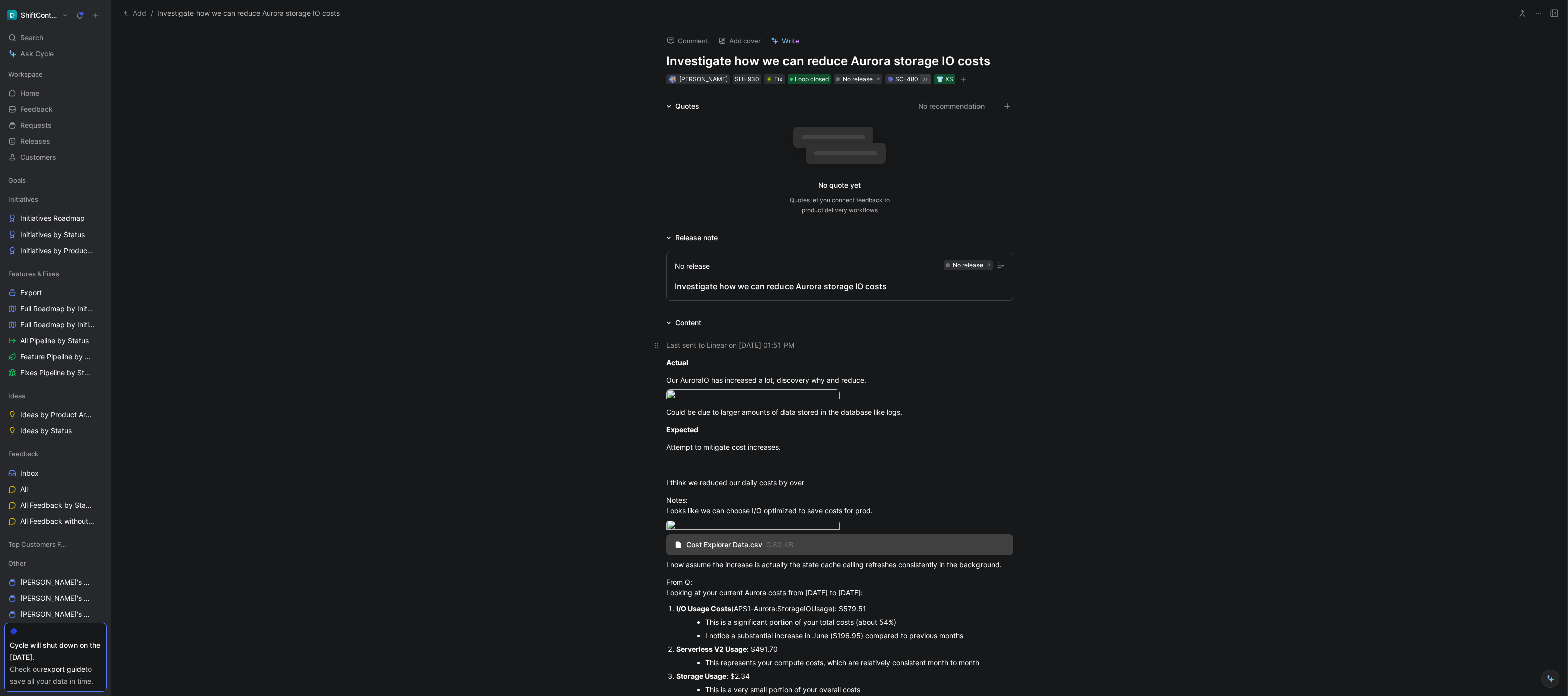
click at [801, 340] on div "Last sent to Linear on October 03, 2025 - 01:51 PM" at bounding box center [840, 345] width 347 height 11
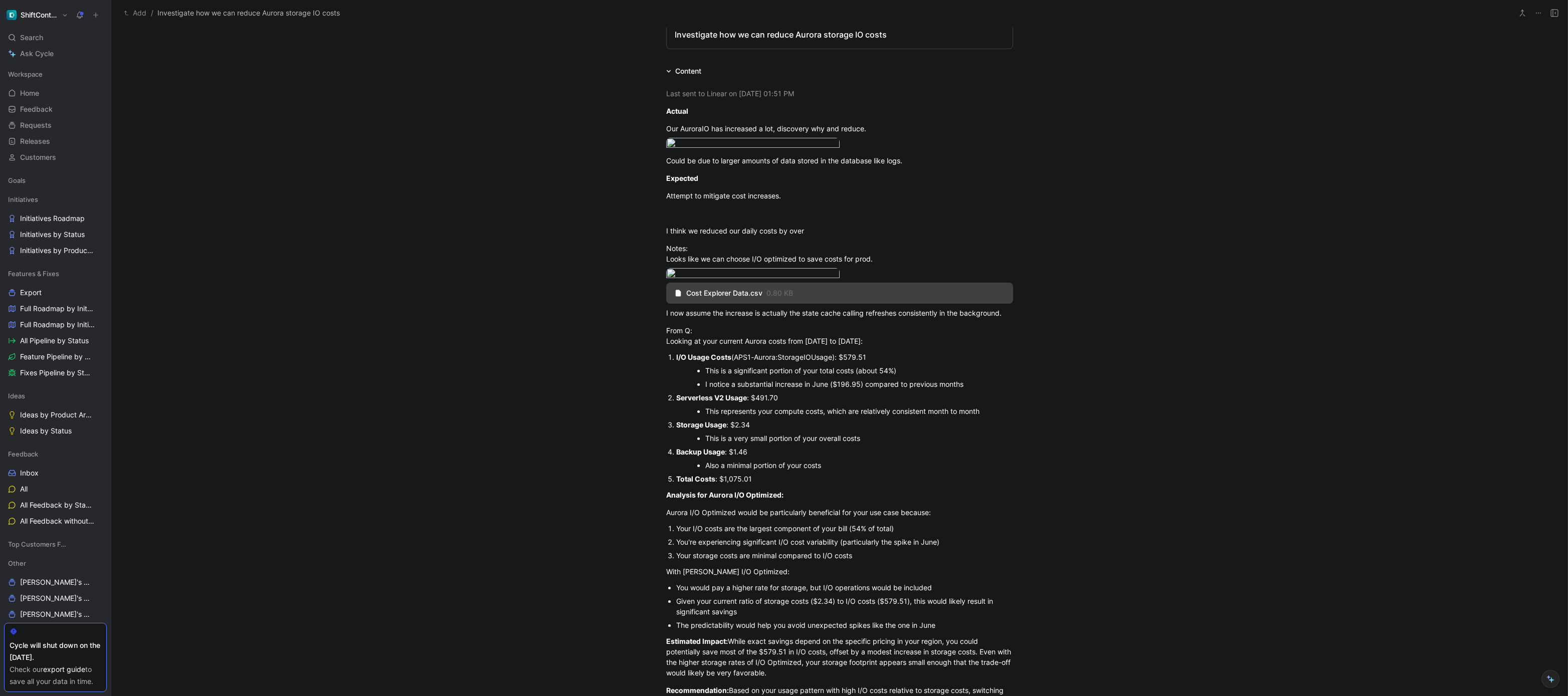
scroll to position [293, 0]
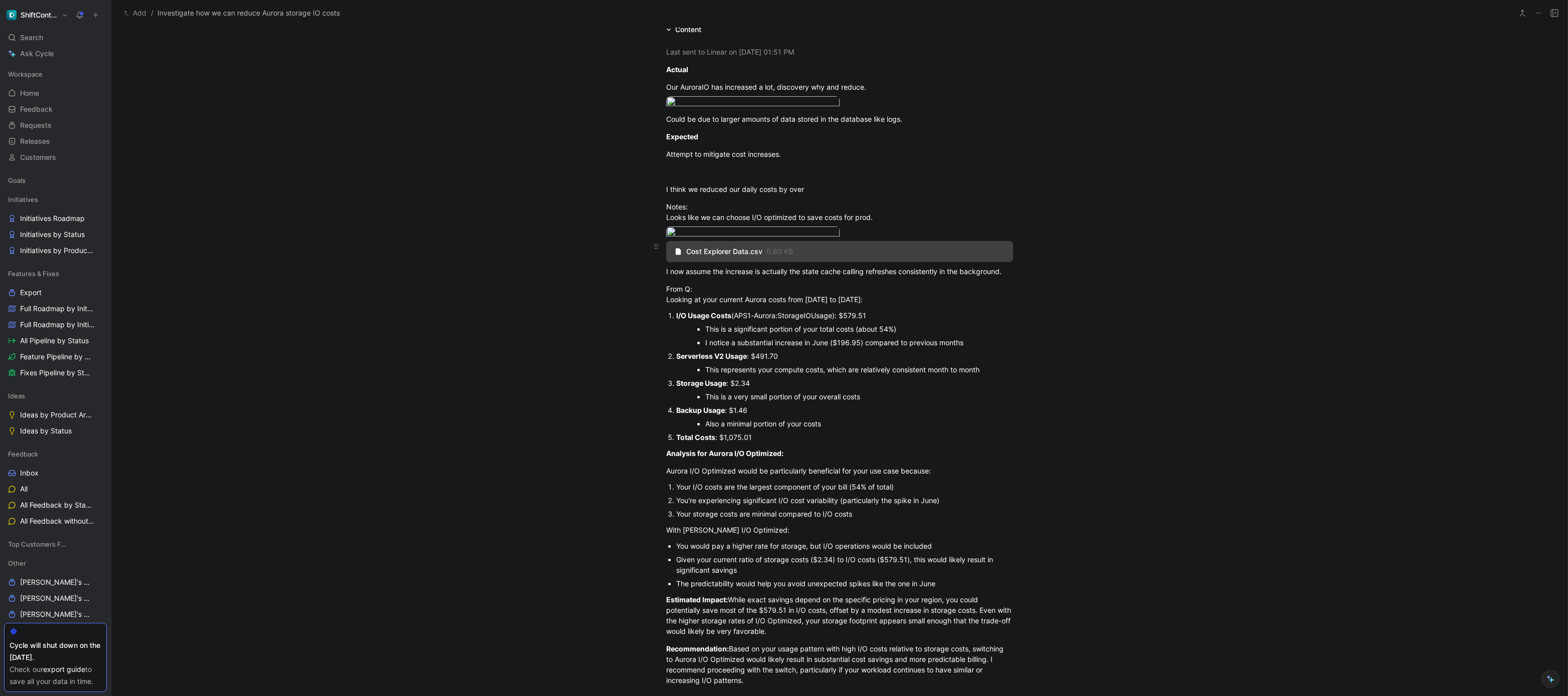
click at [667, 262] on div "Cost Explorer Data.csv 0.80 KB" at bounding box center [840, 251] width 347 height 21
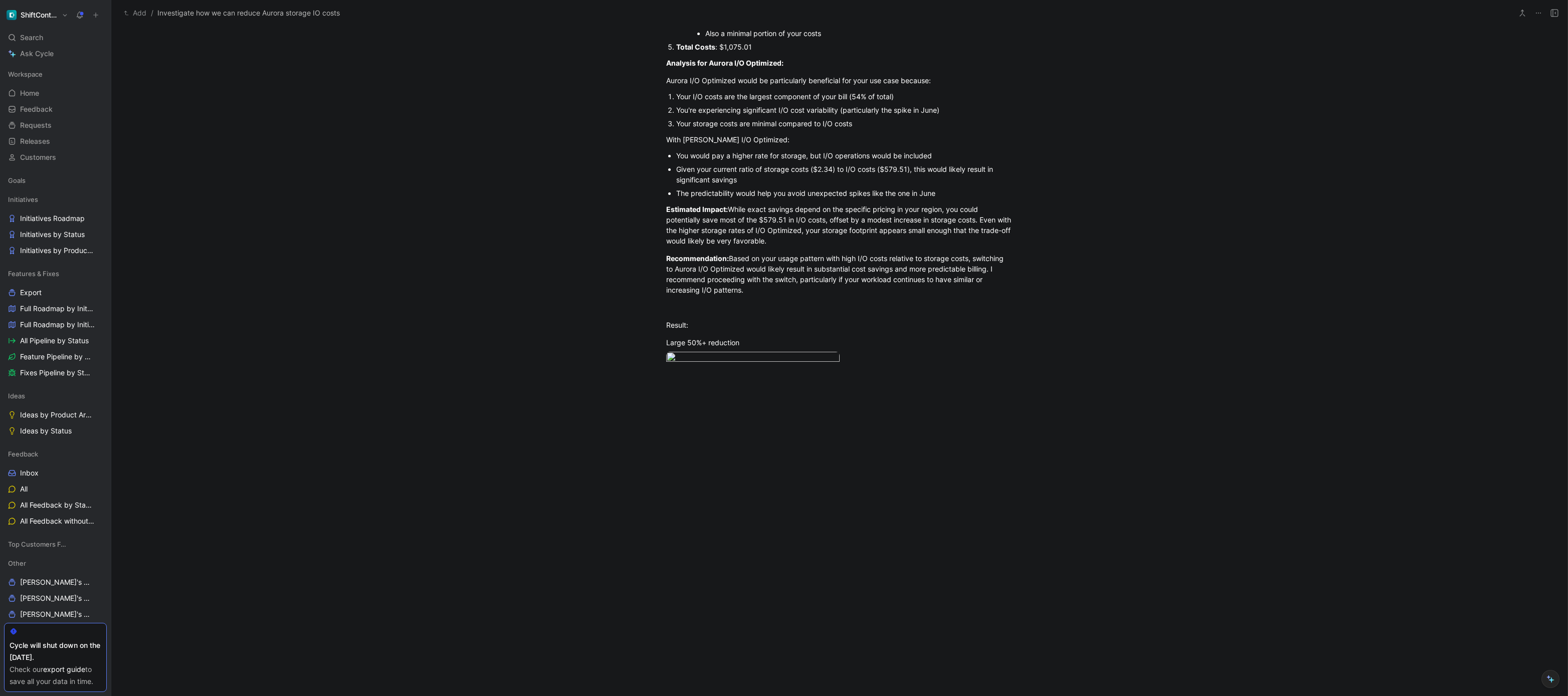
scroll to position [904, 0]
click at [759, 318] on body "ShiftControl Search ⌘ K Ask Cycle Workspace Home G then H Feedback G then F Req…" at bounding box center [784, 348] width 1568 height 696
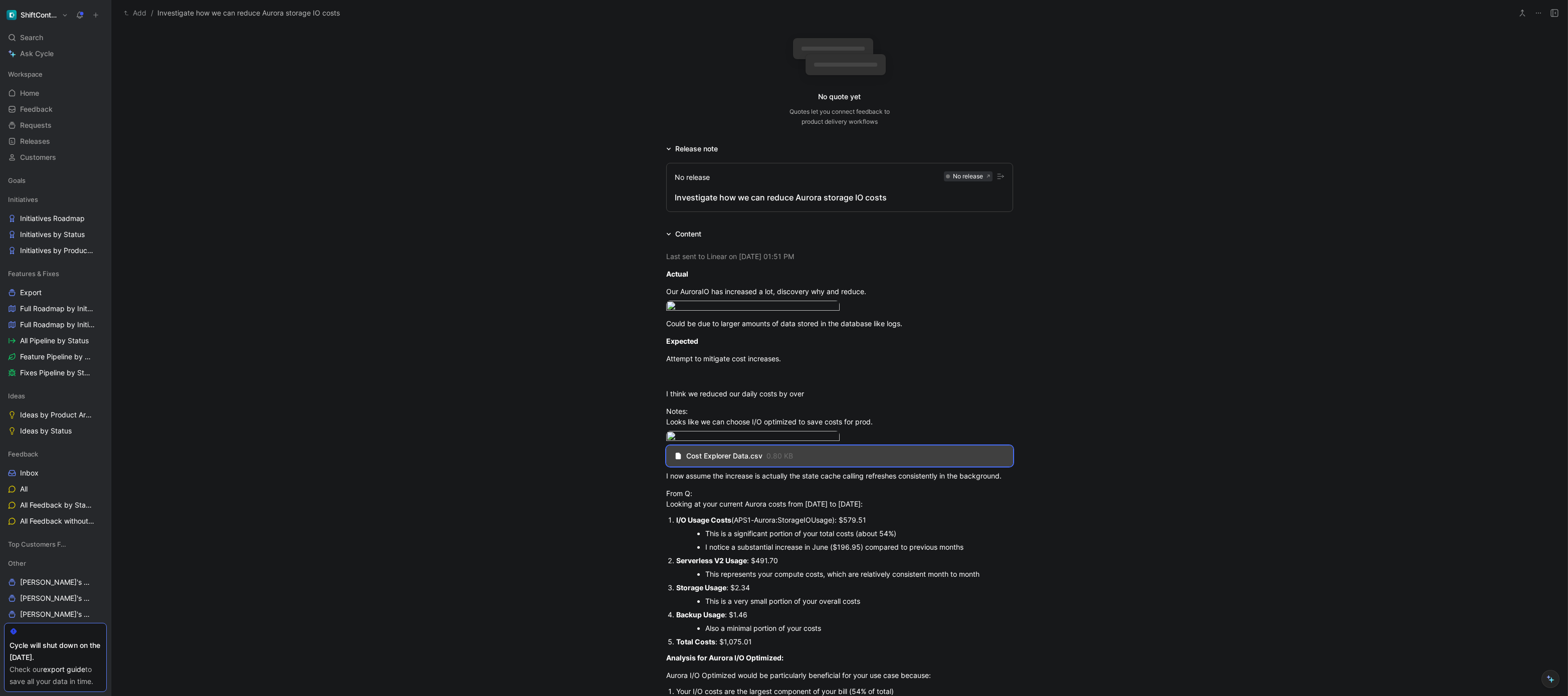
scroll to position [0, 0]
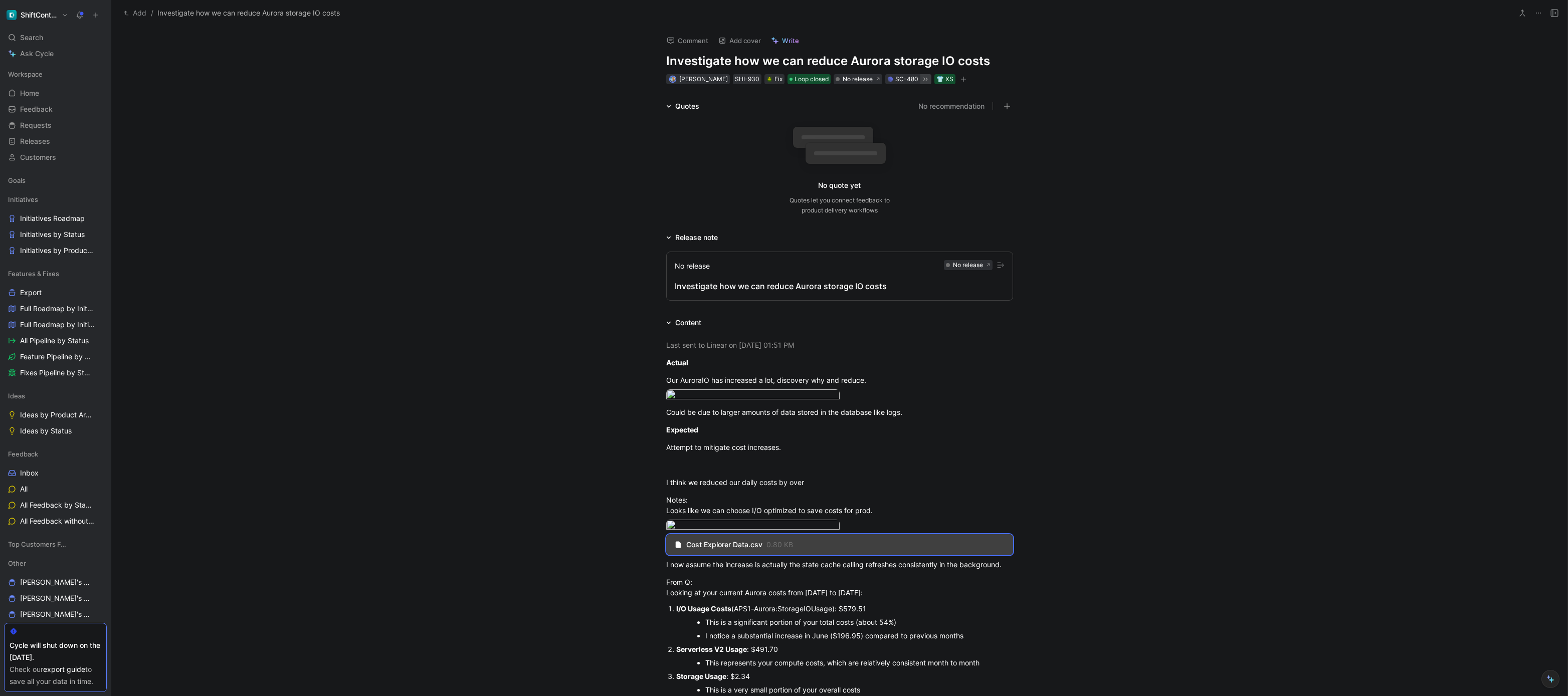
click at [584, 196] on div "Quotes No recommendation No quote yet Quotes let you connect feedback to produc…" at bounding box center [839, 160] width 1456 height 119
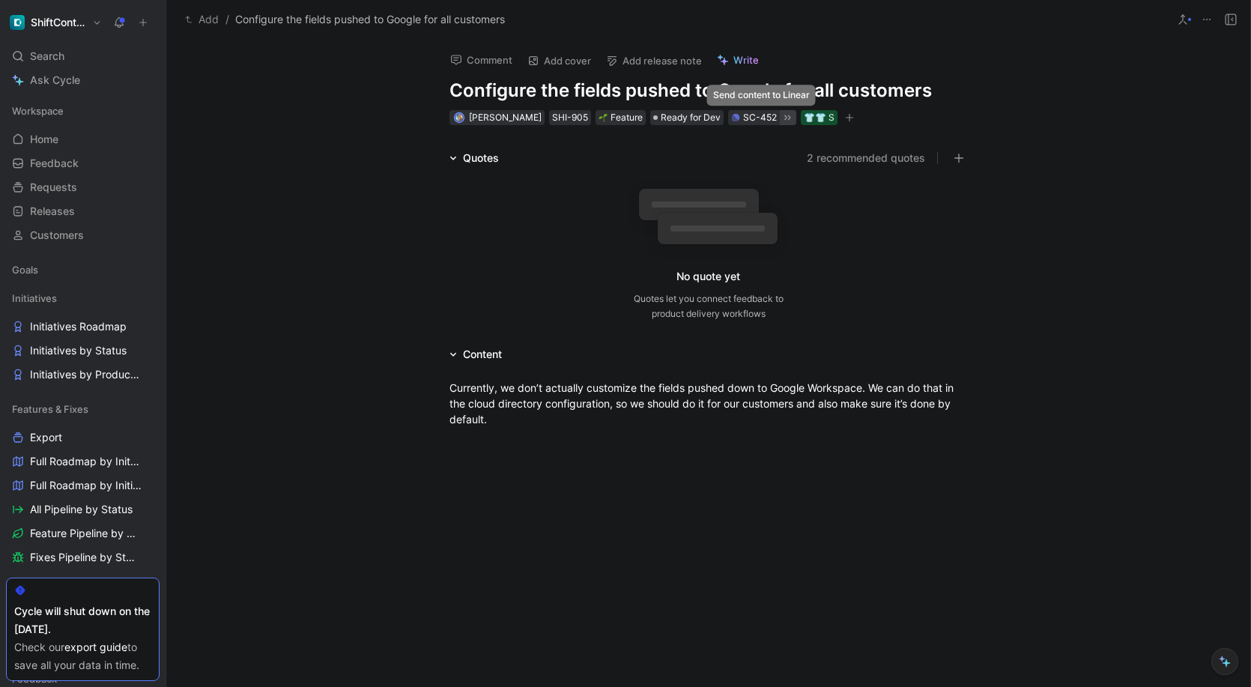
click at [781, 121] on icon at bounding box center [787, 118] width 12 height 12
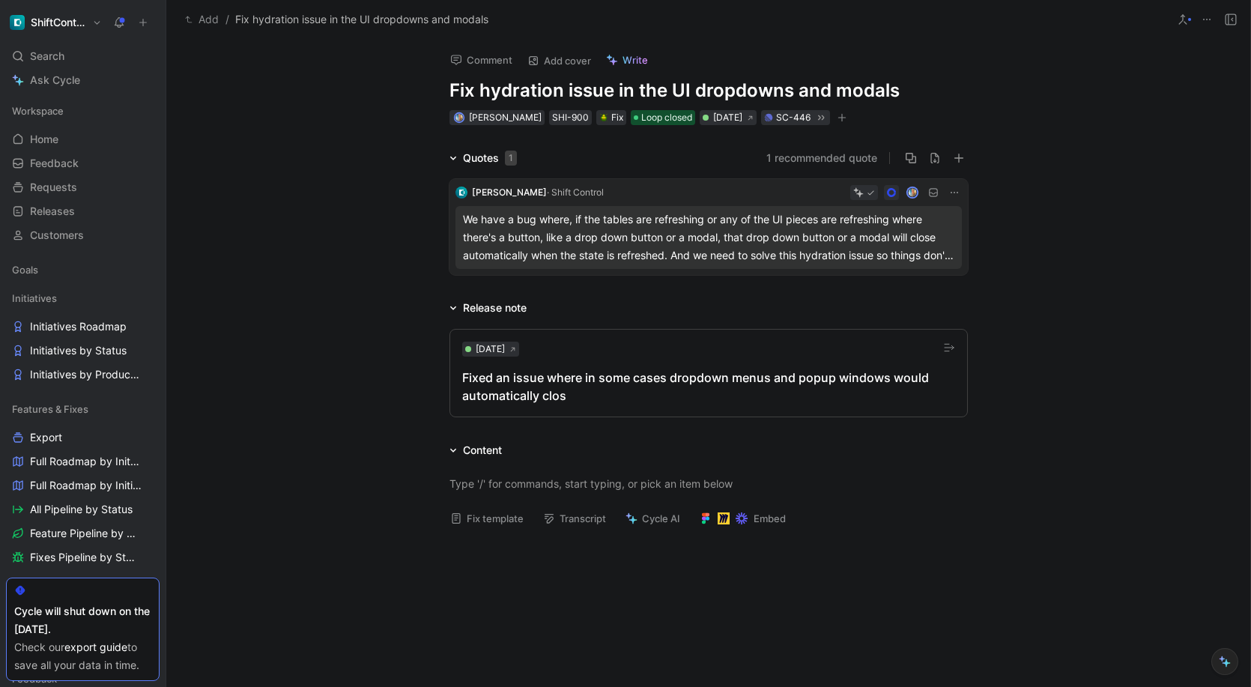
click at [672, 225] on div "We have a bug where, if the tables are refreshing or any of the UI pieces are r…" at bounding box center [708, 237] width 491 height 54
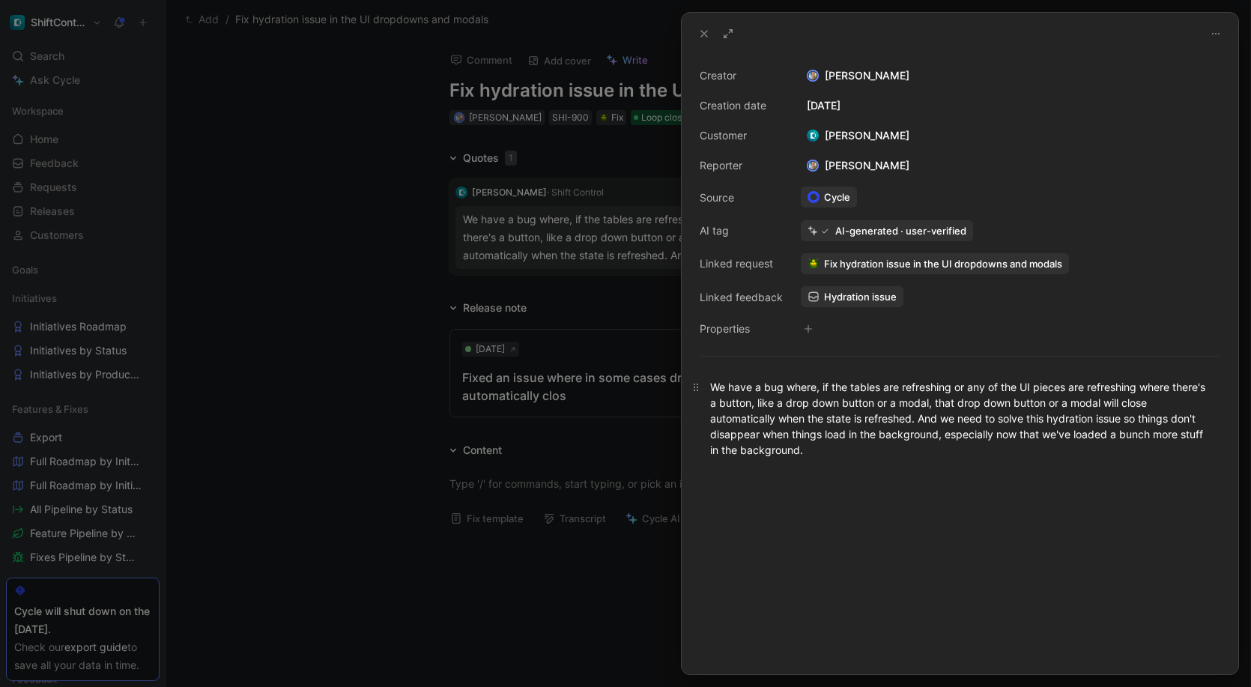
click at [825, 399] on div "We have a bug where, if the tables are refreshing or any of the UI pieces are r…" at bounding box center [960, 418] width 500 height 79
copy div "We have a bug where, if the tables are refreshing or any of the UI pieces are r…"
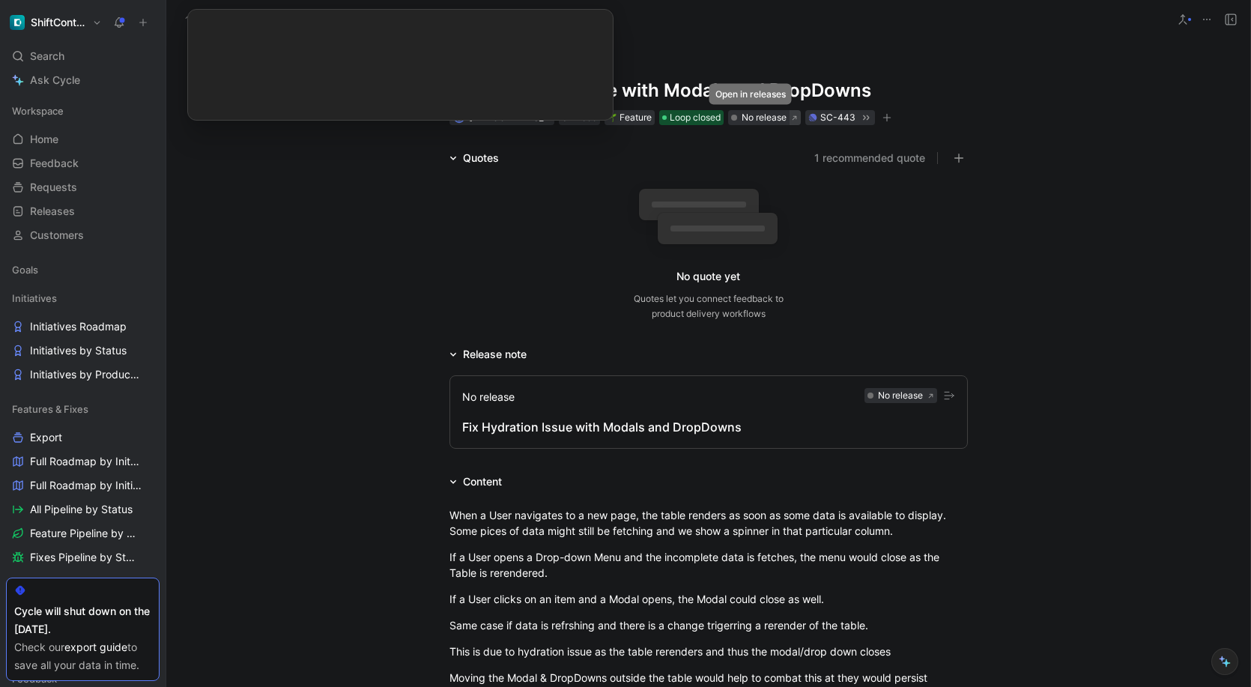
click at [791, 115] on icon at bounding box center [794, 118] width 7 height 7
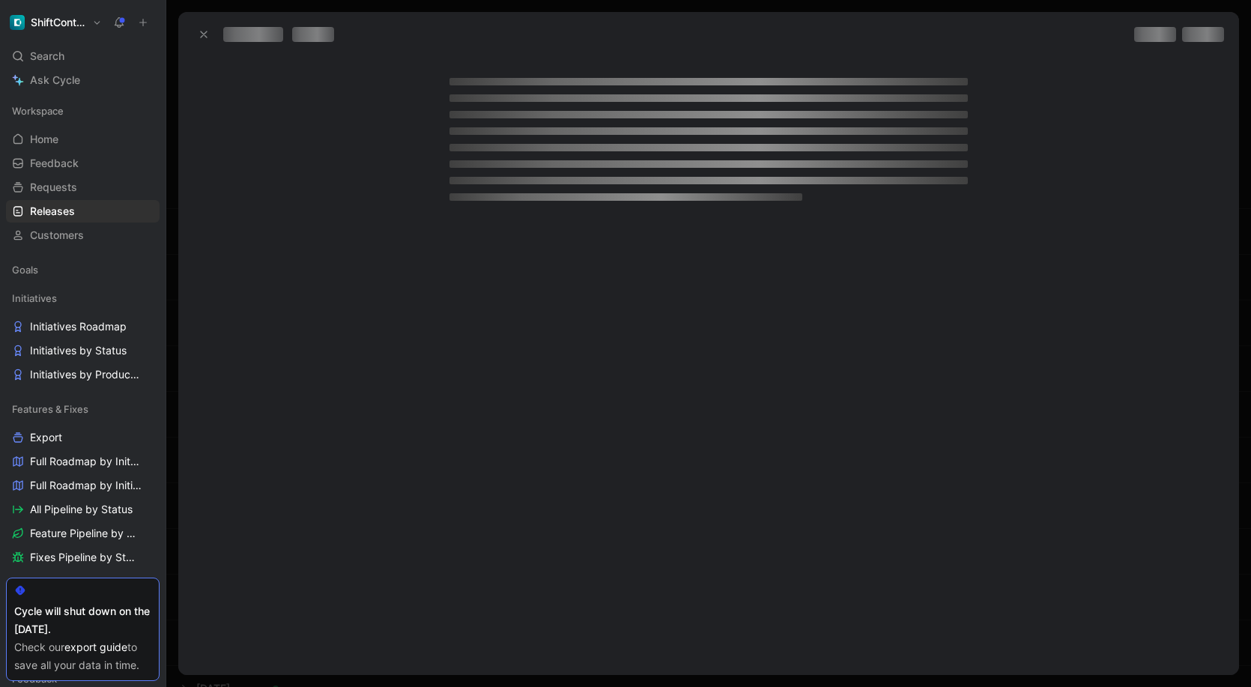
click at [753, 115] on div at bounding box center [708, 114] width 518 height 7
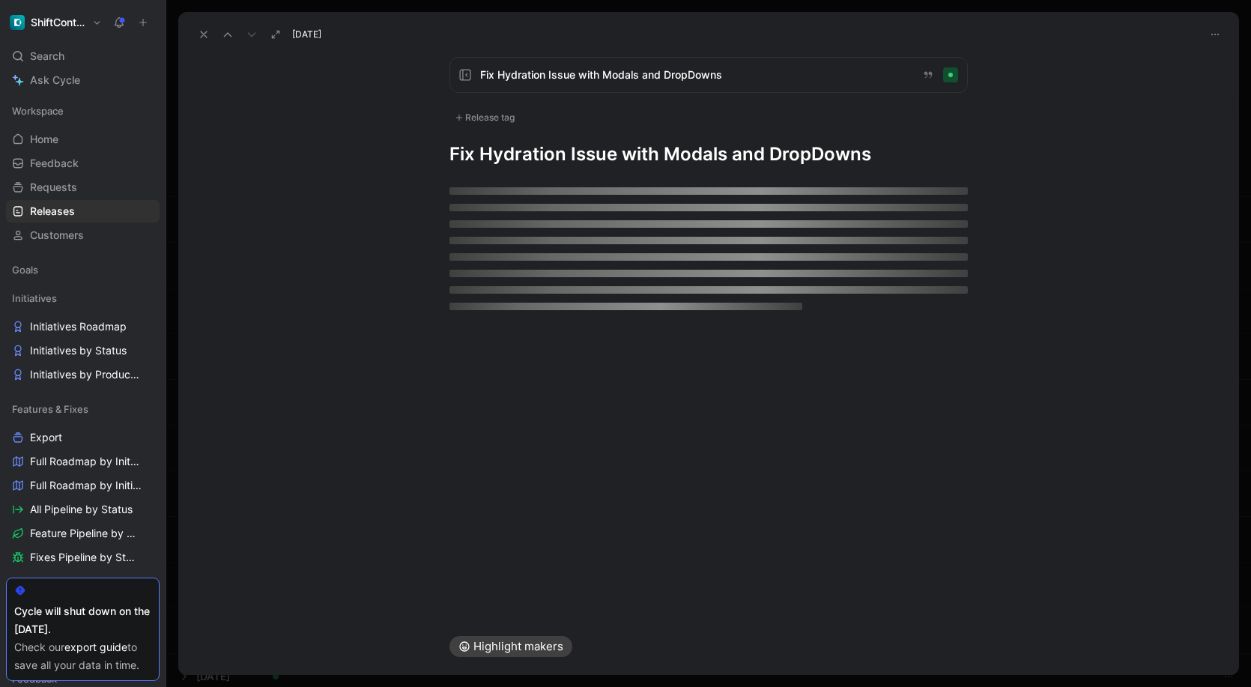
click at [203, 31] on icon at bounding box center [204, 34] width 12 height 12
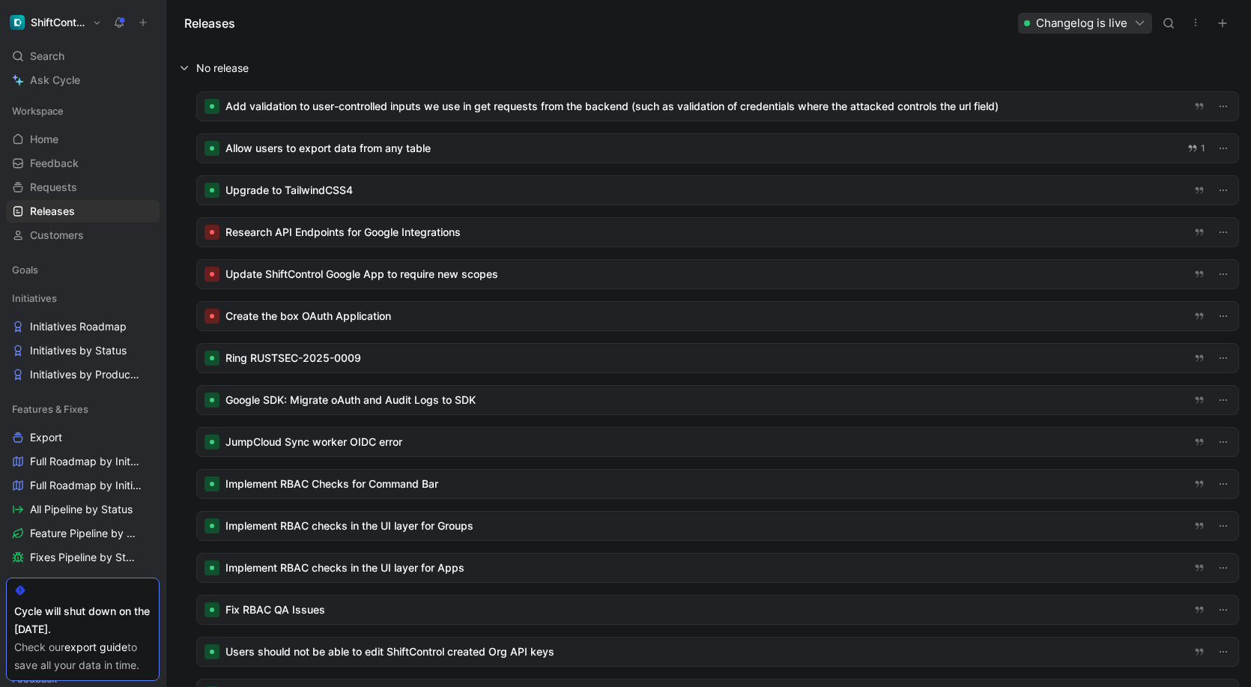
drag, startPoint x: 353, startPoint y: 110, endPoint x: 324, endPoint y: 108, distance: 28.6
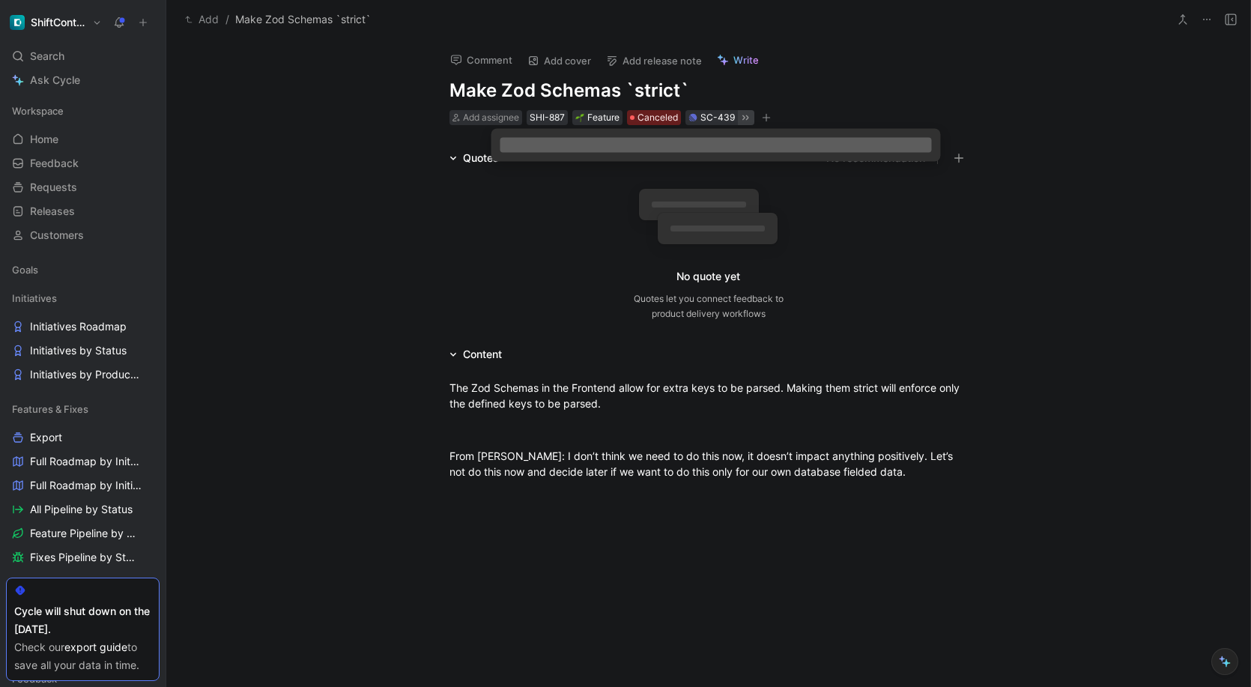
click at [742, 118] on icon at bounding box center [745, 117] width 6 height 5
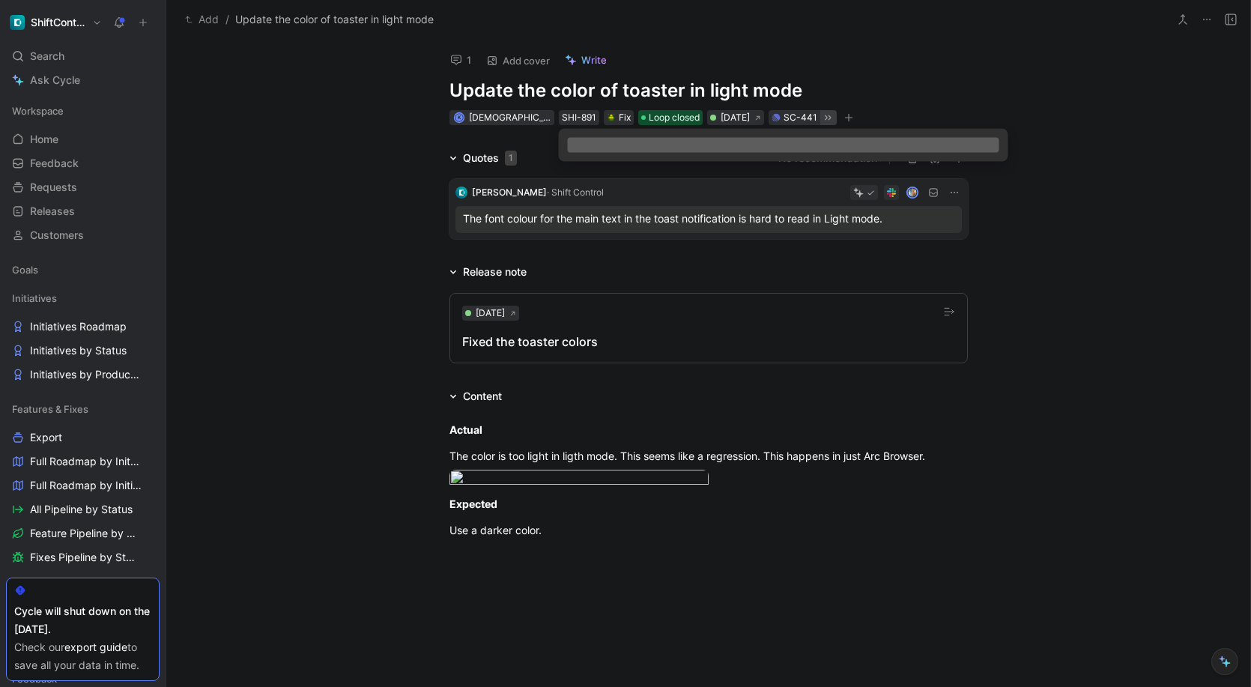
click at [822, 115] on icon at bounding box center [828, 118] width 12 height 12
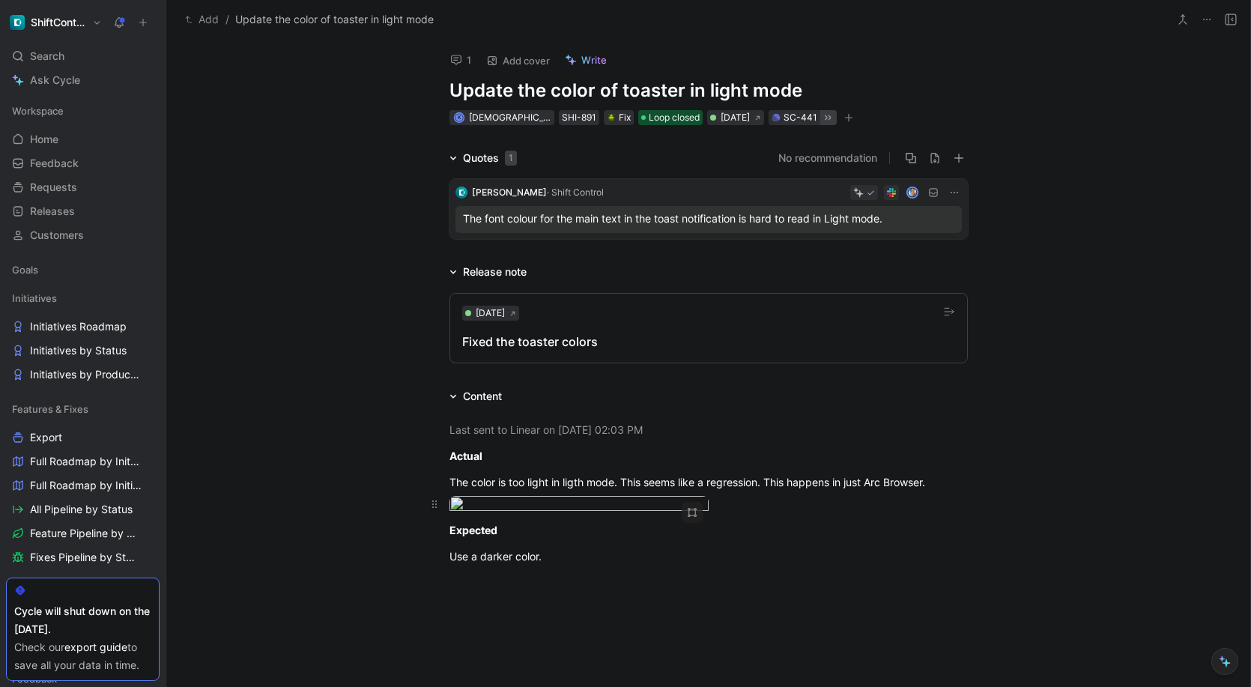
click at [599, 550] on body "ShiftControl Search ⌘ K Ask Cycle Workspace Home G then H Feedback G then F Req…" at bounding box center [625, 343] width 1251 height 687
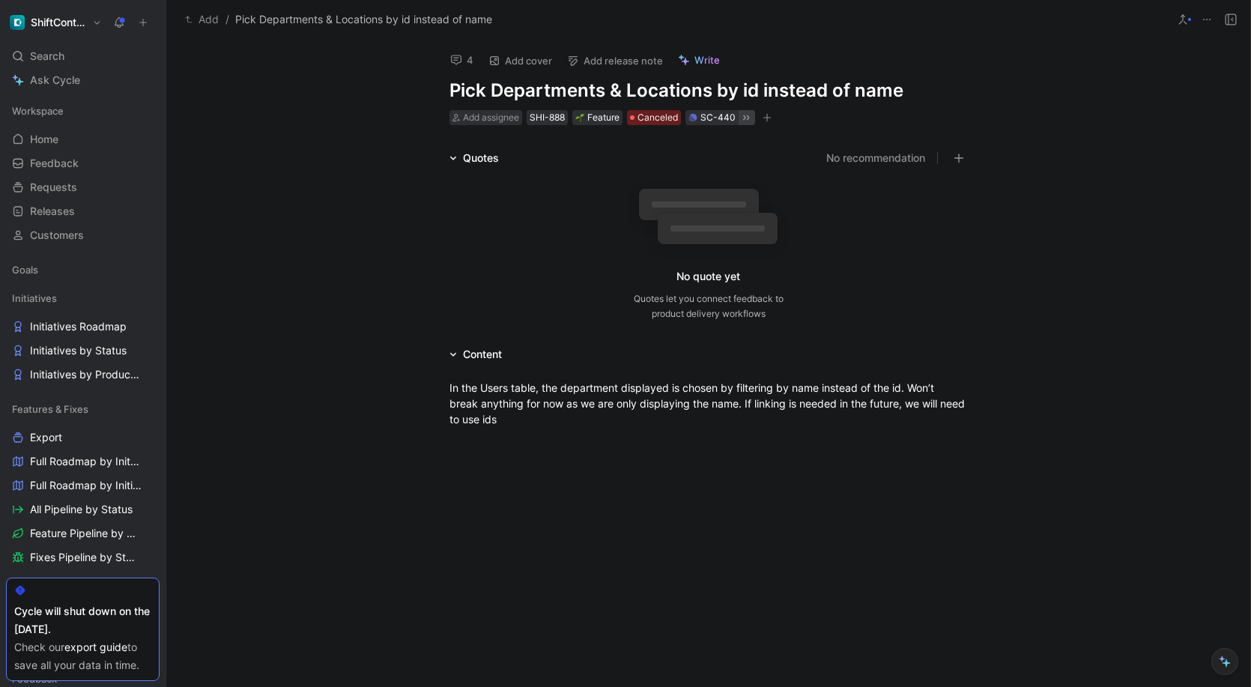
click at [742, 118] on icon at bounding box center [746, 118] width 12 height 12
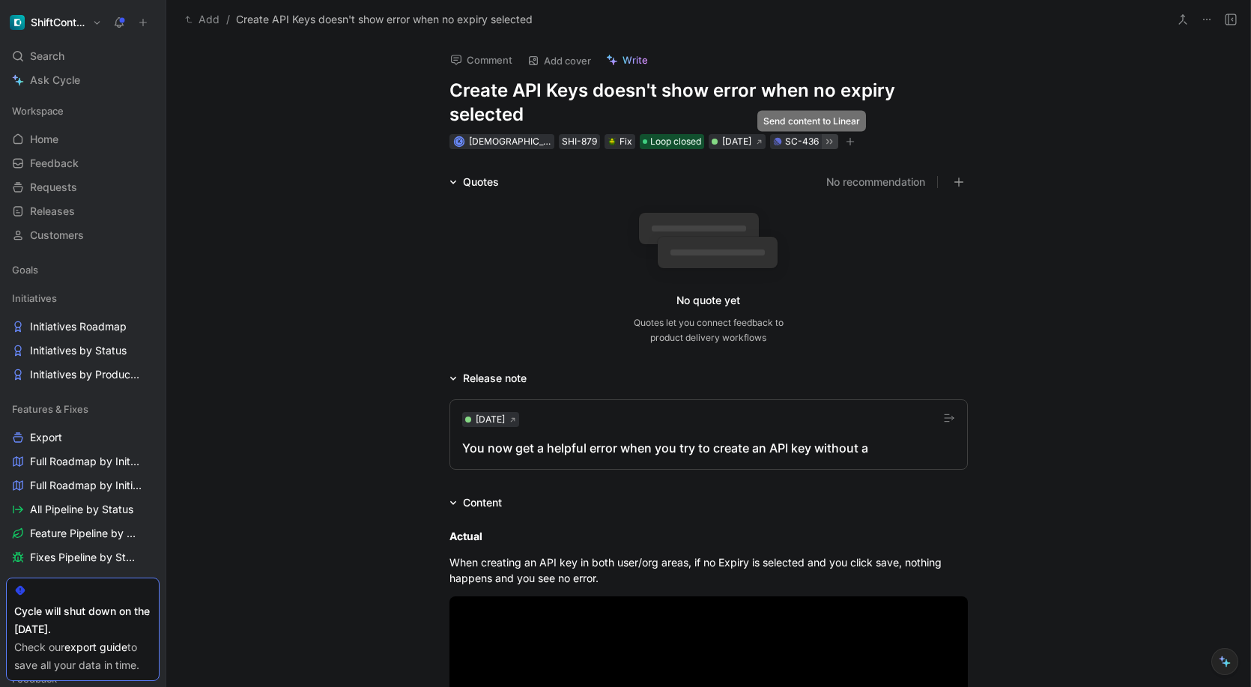
click at [823, 139] on icon at bounding box center [829, 142] width 12 height 12
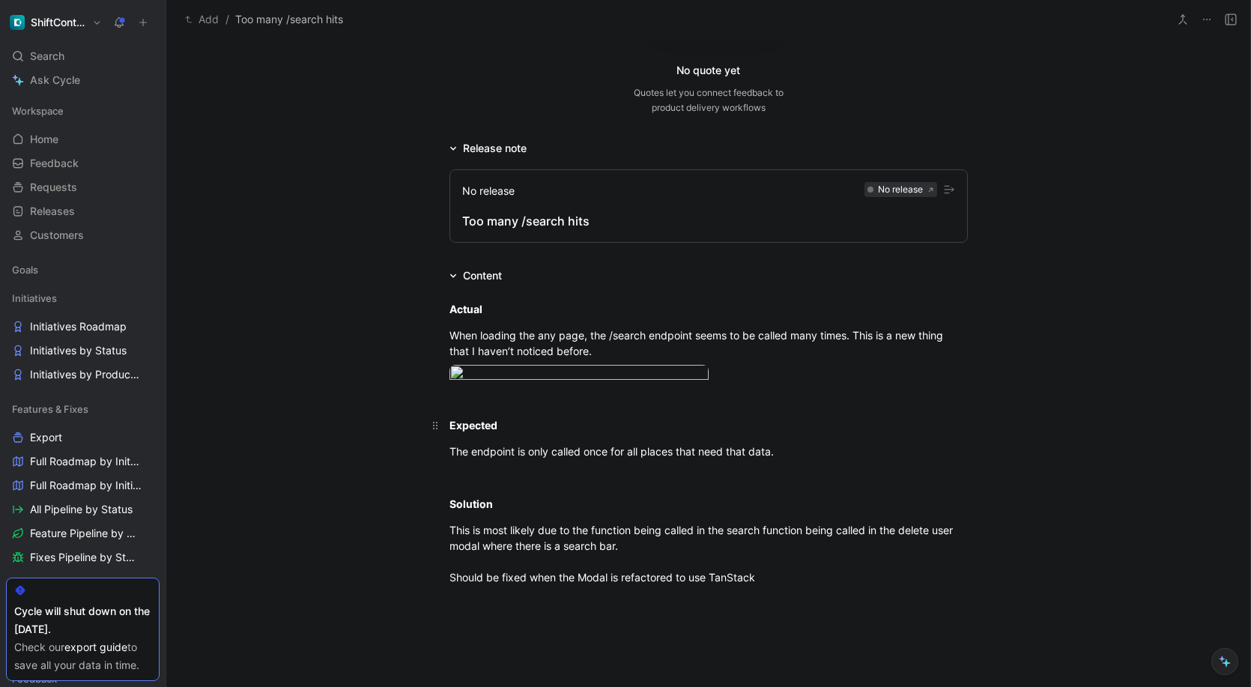
scroll to position [309, 0]
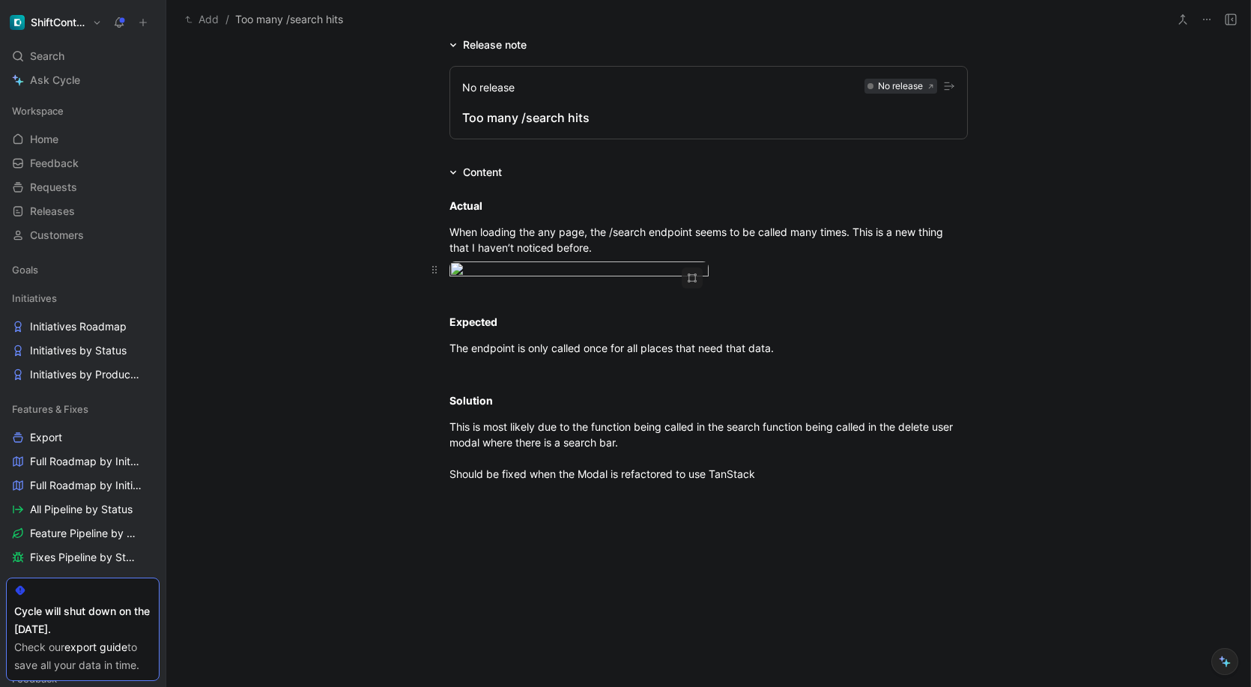
click at [609, 351] on body "ShiftControl Search ⌘ K Ask Cycle Workspace Home G then H Feedback G then F Req…" at bounding box center [625, 343] width 1251 height 687
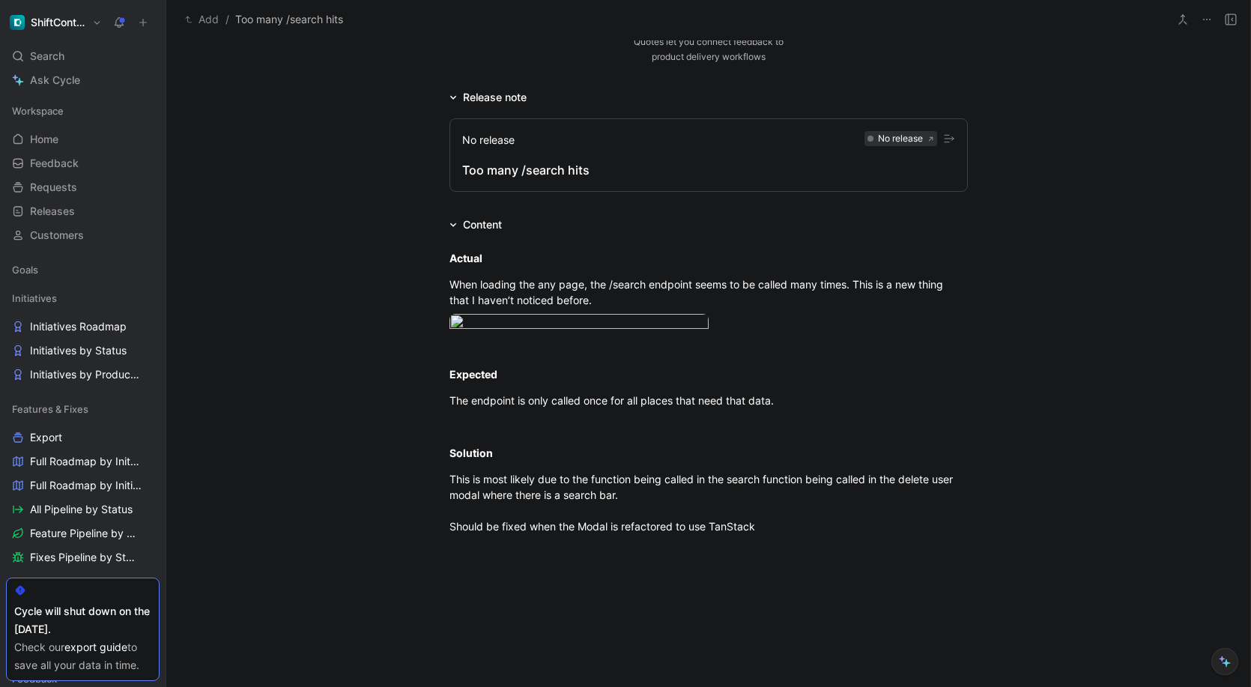
scroll to position [0, 0]
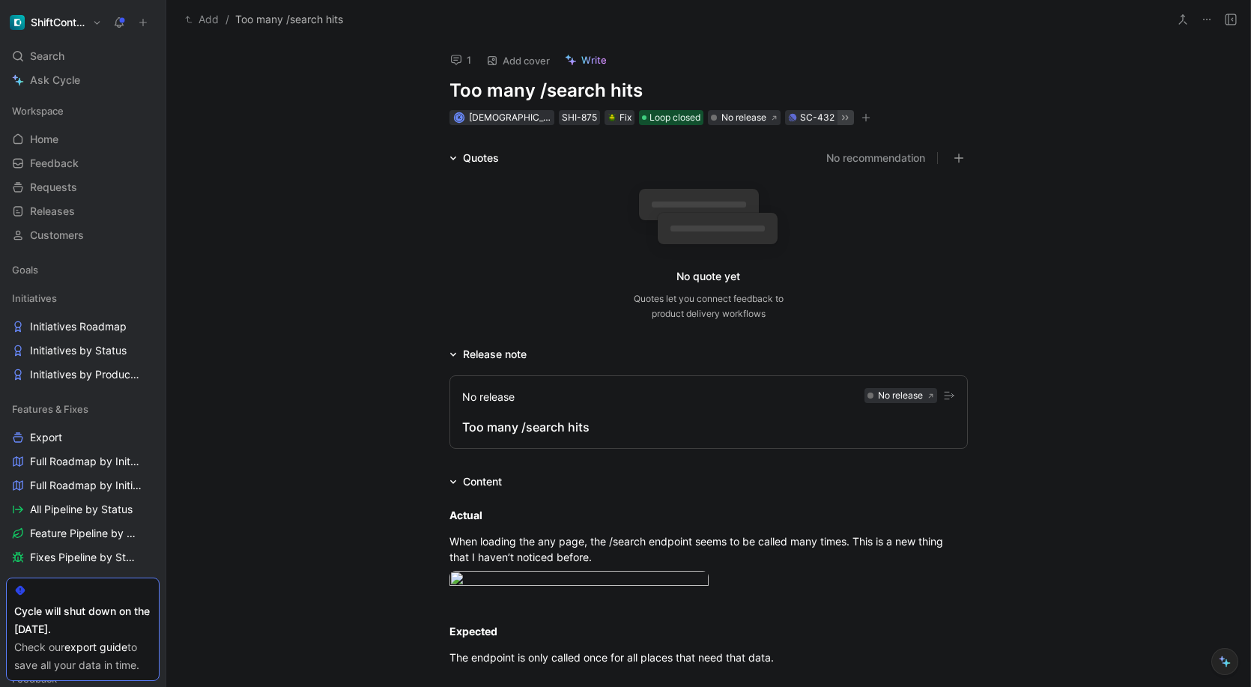
click at [839, 121] on icon at bounding box center [845, 118] width 12 height 12
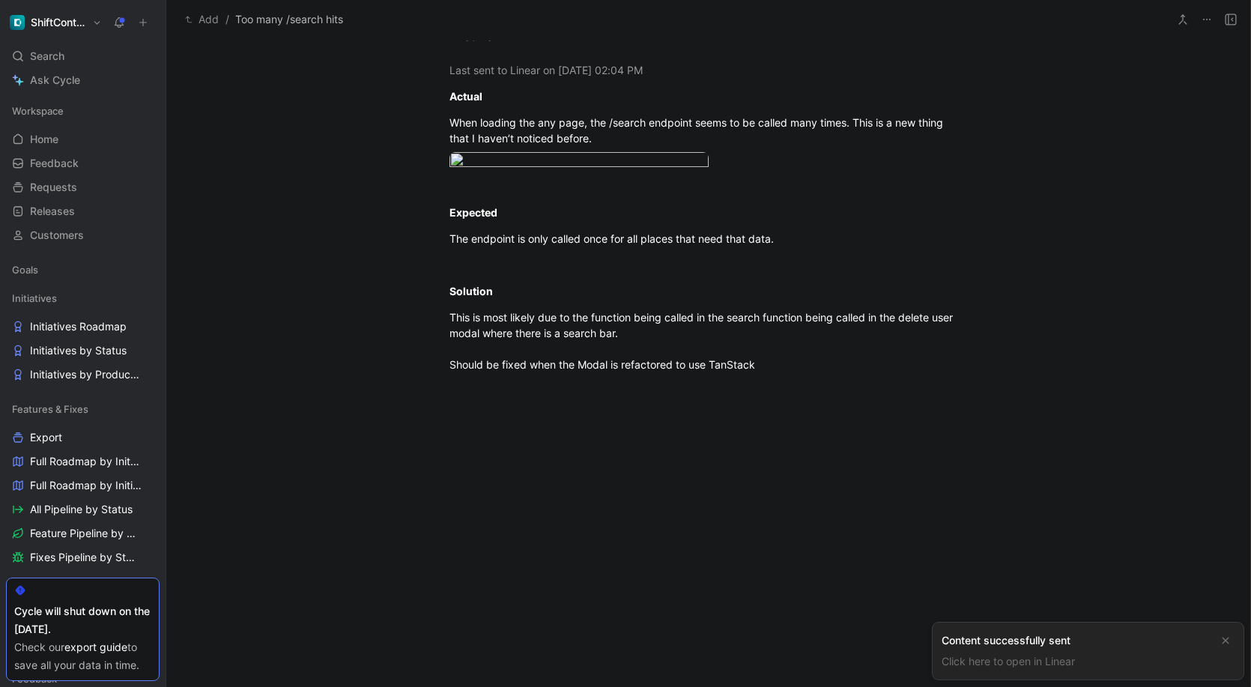
scroll to position [580, 0]
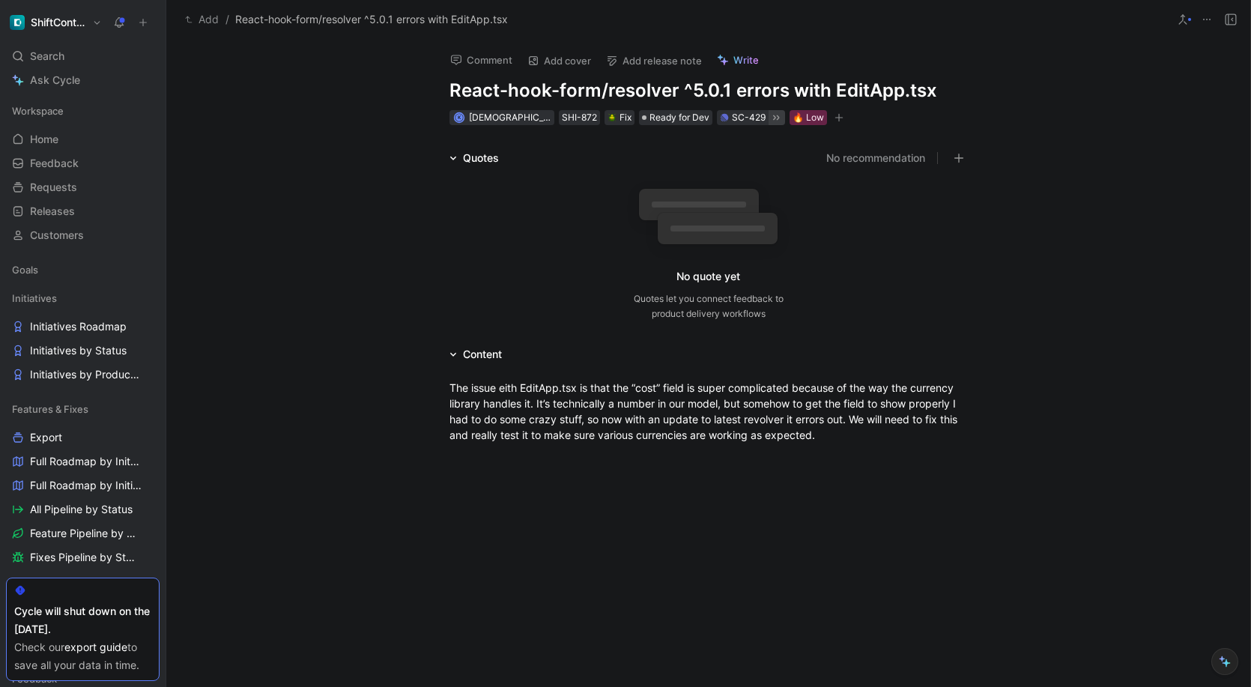
click at [770, 118] on icon at bounding box center [776, 118] width 12 height 12
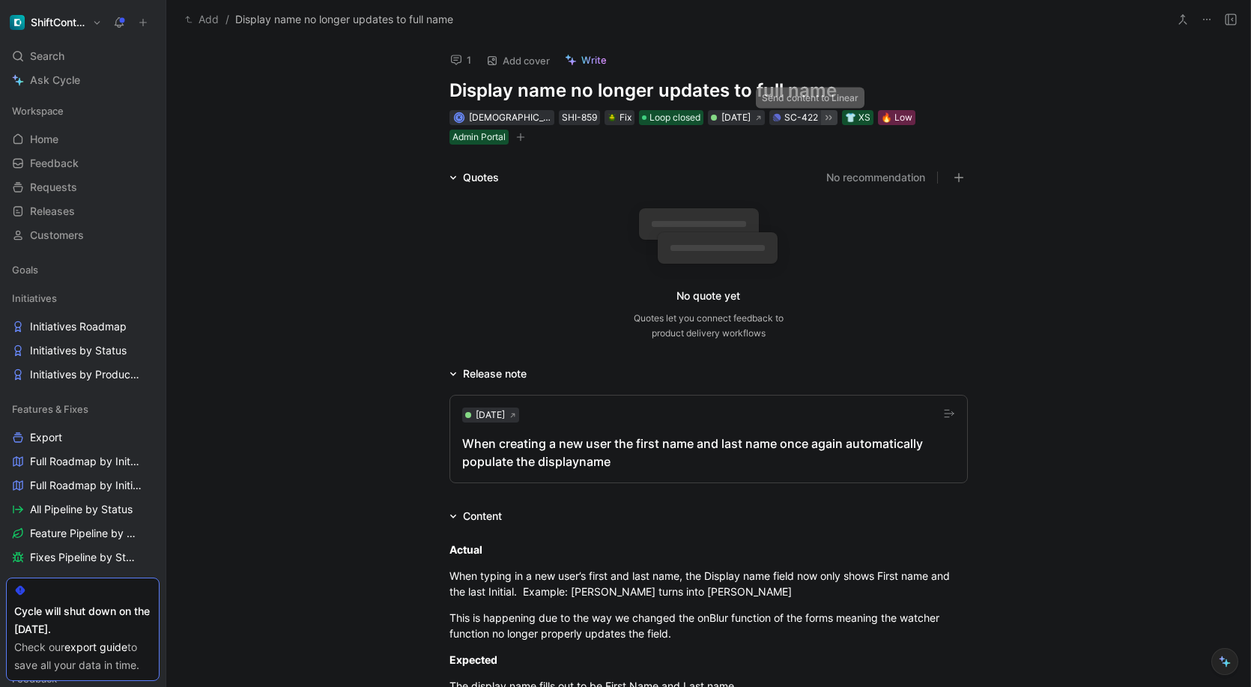
click at [822, 115] on icon at bounding box center [828, 118] width 12 height 12
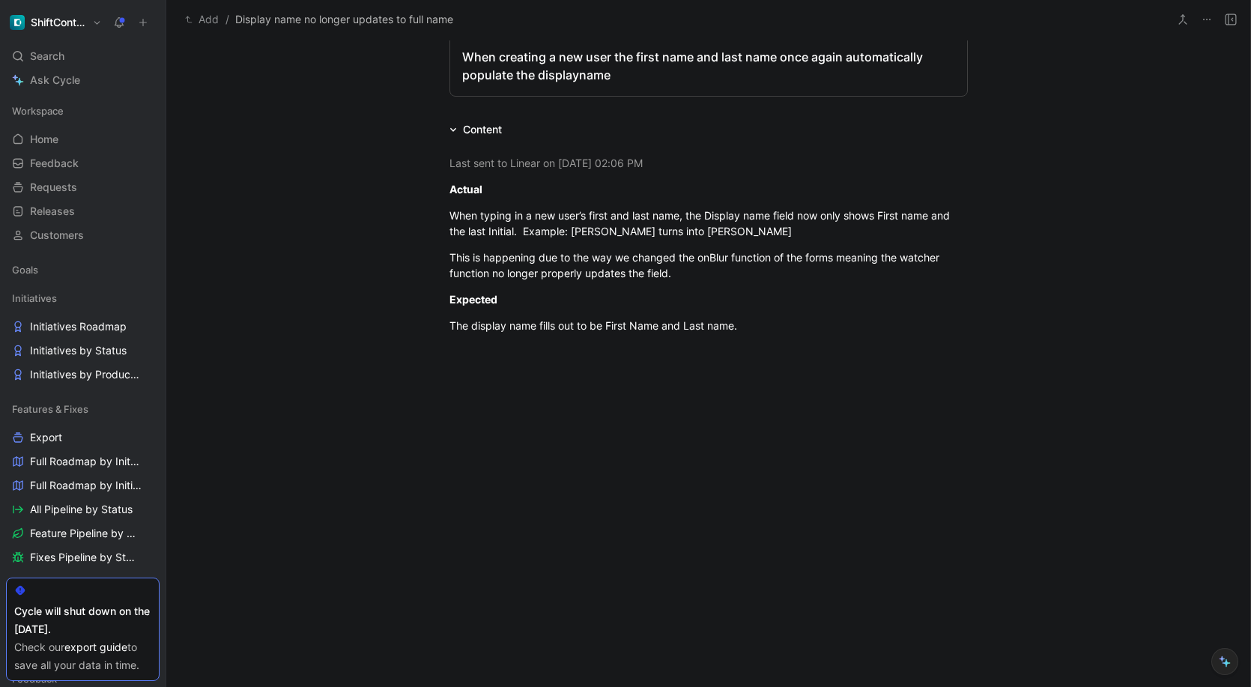
scroll to position [399, 0]
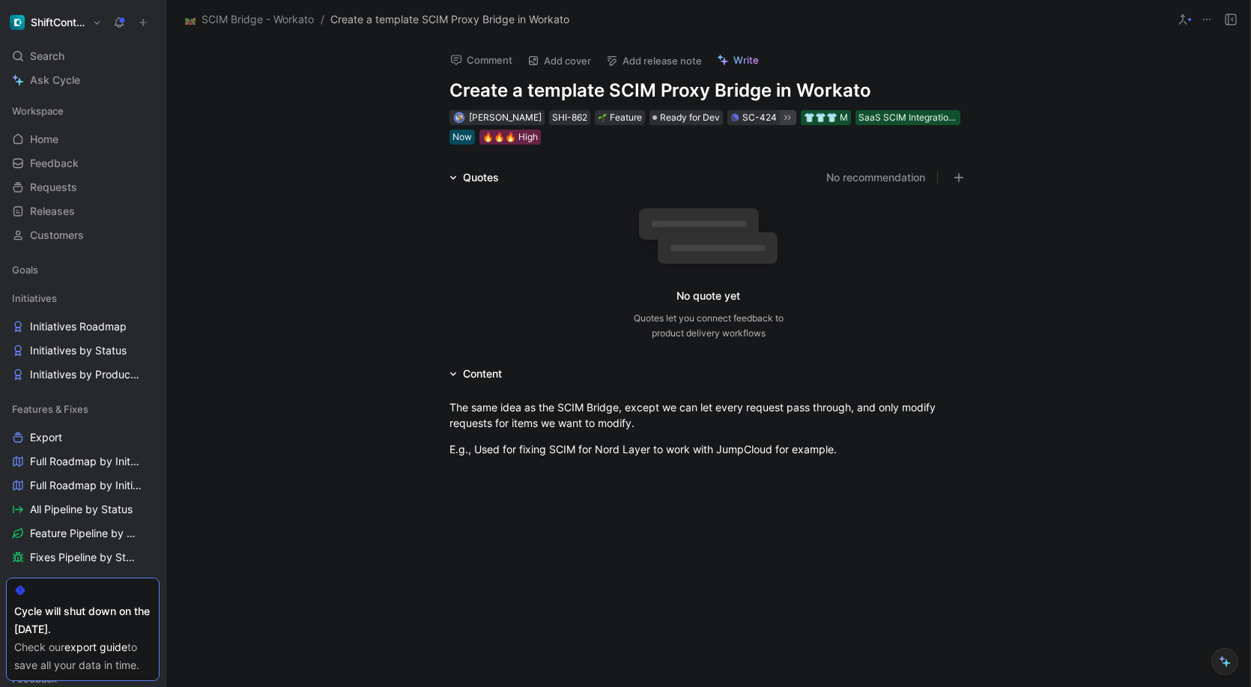
click at [781, 115] on icon at bounding box center [787, 118] width 12 height 12
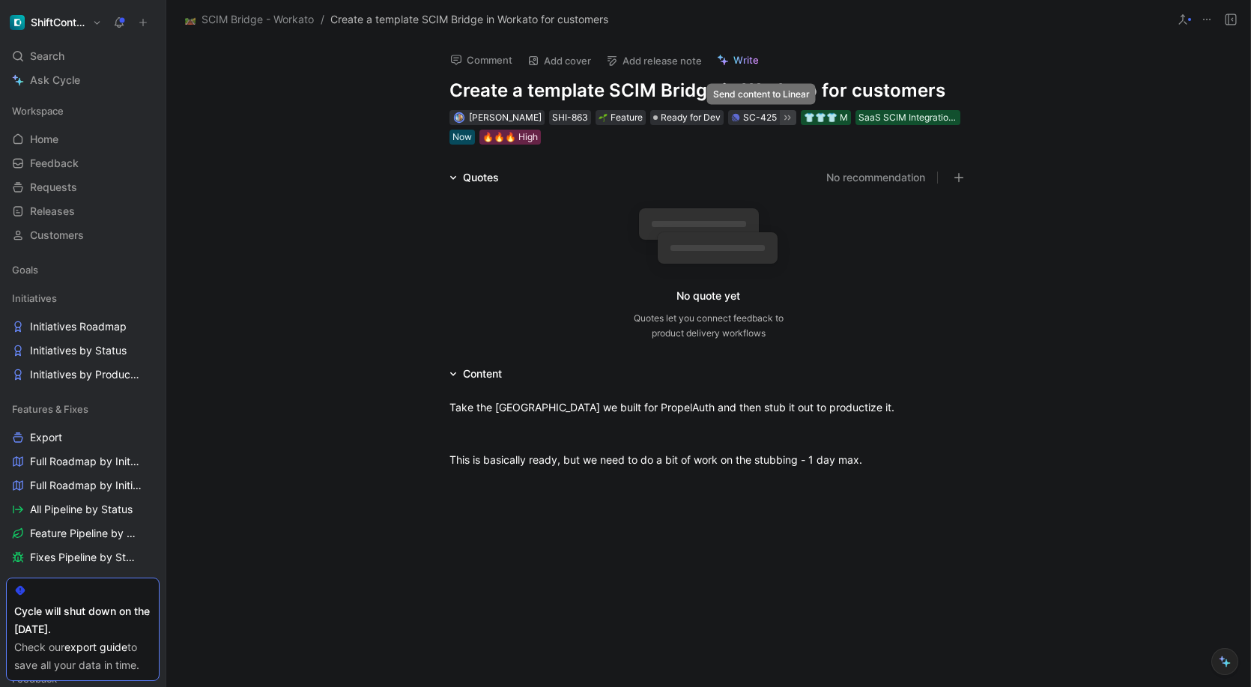
click at [781, 121] on icon at bounding box center [787, 118] width 12 height 12
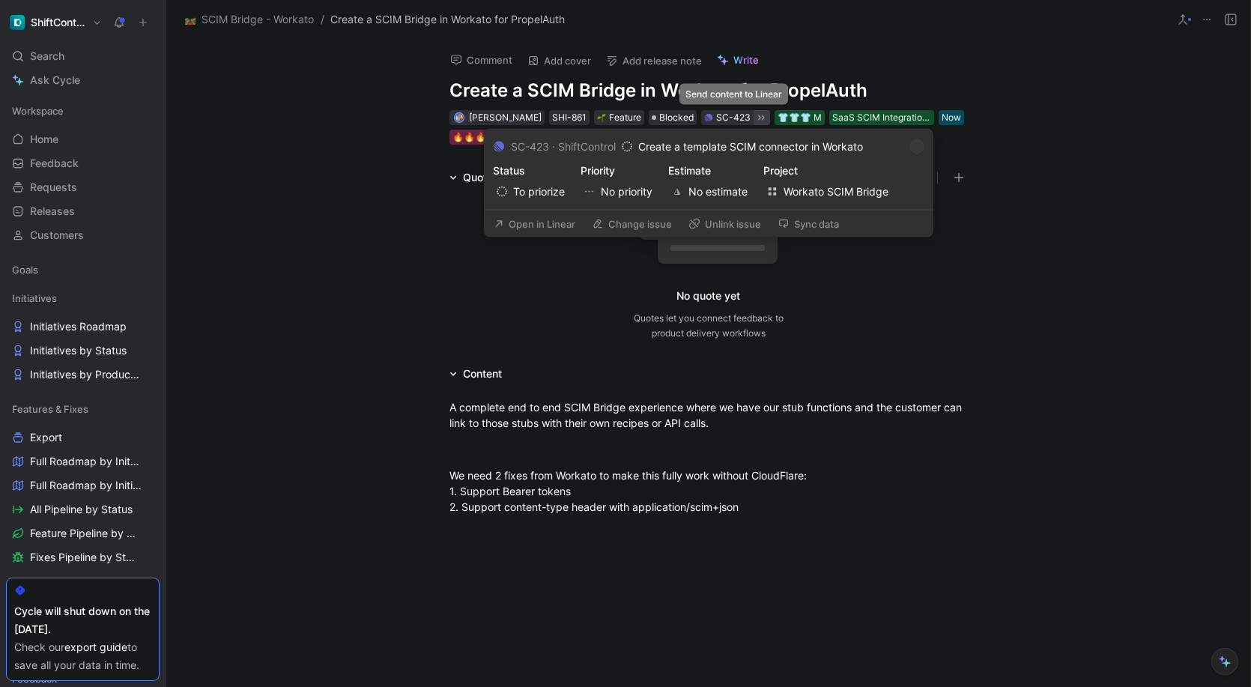
click at [755, 120] on icon at bounding box center [761, 118] width 12 height 12
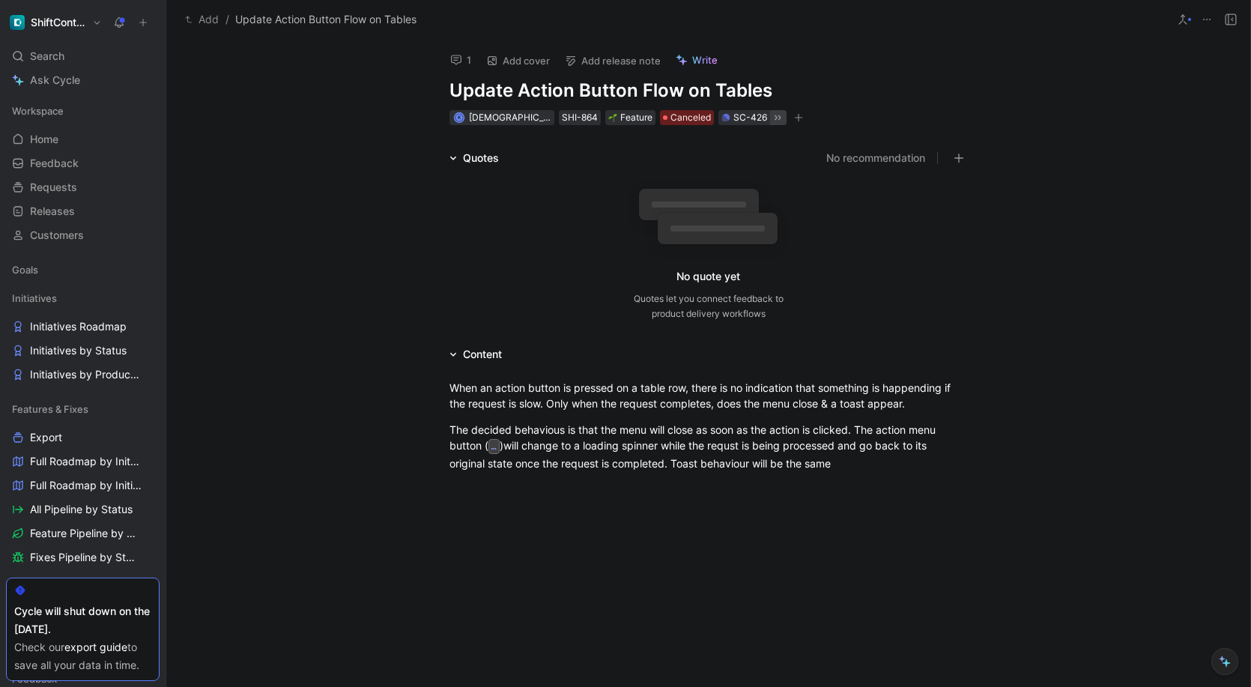
click at [772, 118] on icon at bounding box center [778, 118] width 12 height 12
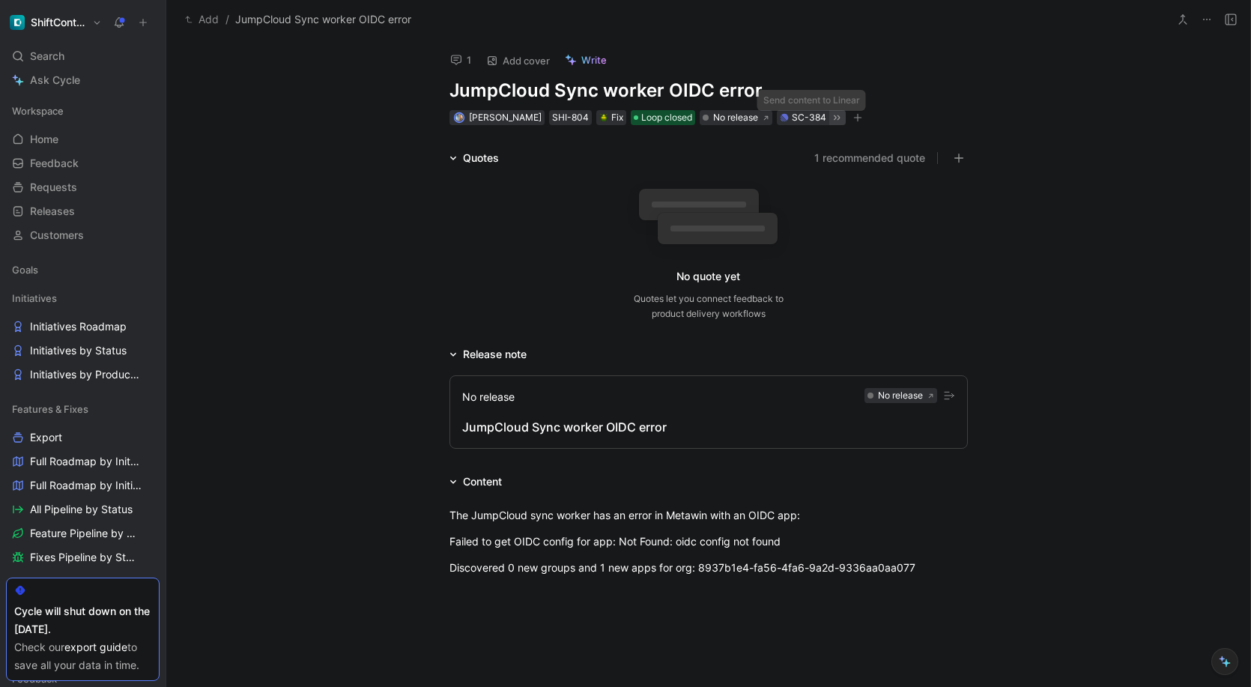
click at [831, 116] on icon at bounding box center [837, 118] width 12 height 12
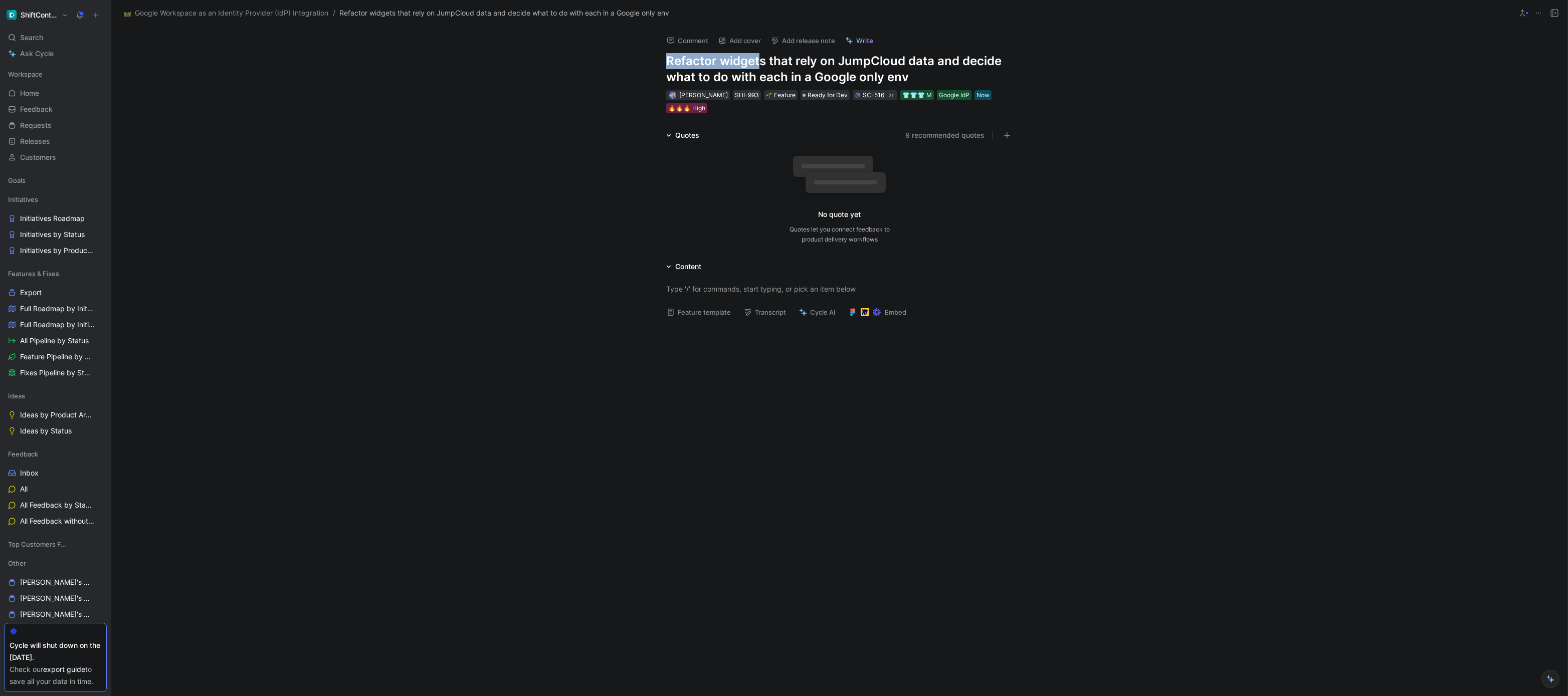
drag, startPoint x: 696, startPoint y: 64, endPoint x: 762, endPoint y: 67, distance: 66.1
click at [762, 67] on h1 "Refactor widgets that rely on JumpCloud data and decide what to do with each in…" at bounding box center [840, 69] width 347 height 32
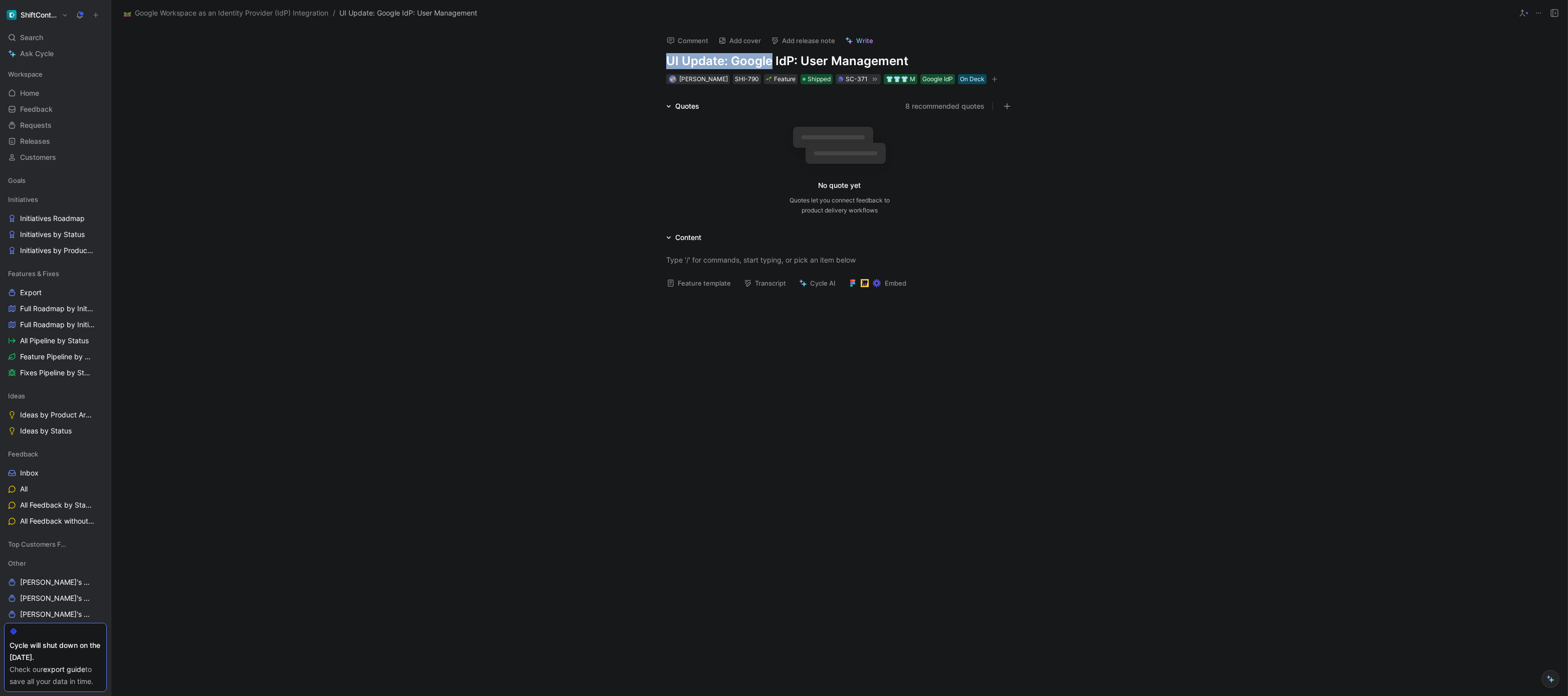
drag, startPoint x: 669, startPoint y: 62, endPoint x: 772, endPoint y: 62, distance: 103.0
click at [772, 62] on h1 "UI Update: Google IdP: User Management" at bounding box center [840, 61] width 347 height 16
copy h1 "UI Update: Google"
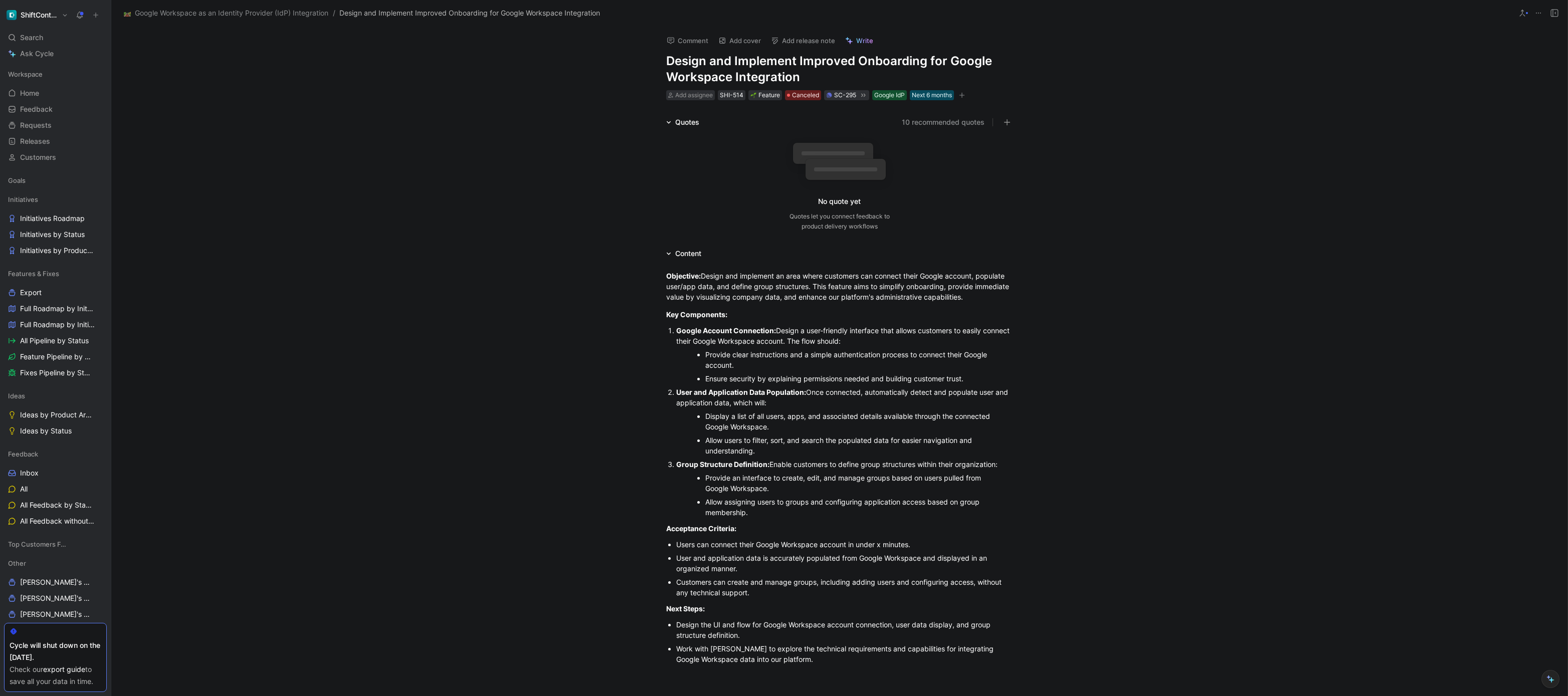
click at [662, 59] on div "Comment Add cover Add release note Write Design and Implement Improved Onboardi…" at bounding box center [839, 64] width 385 height 75
drag, startPoint x: 665, startPoint y: 59, endPoint x: 848, endPoint y: 56, distance: 183.0
click at [848, 56] on h1 "Design and Implement Improved Onboarding for Google Workspace Integration" at bounding box center [840, 69] width 347 height 32
copy h1 "Design and Implement Improved"
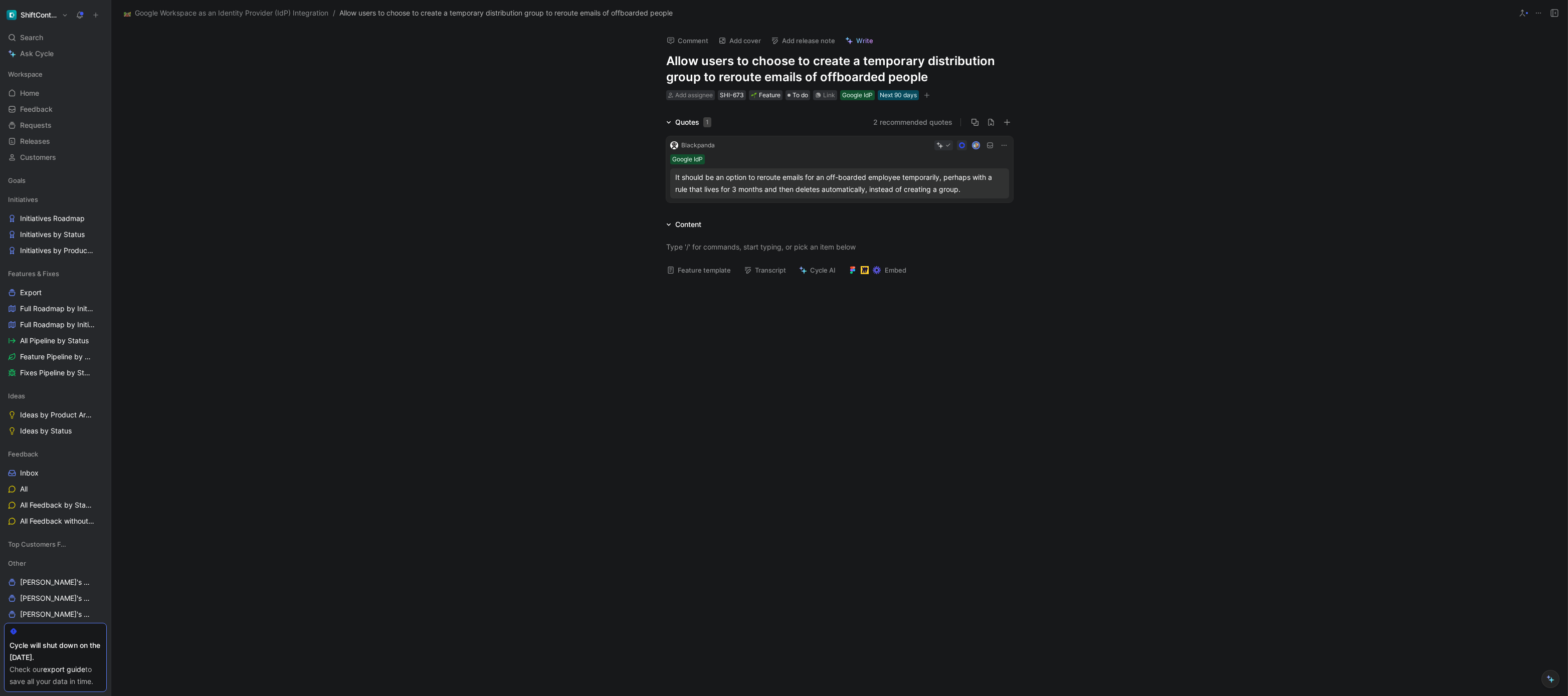
click at [842, 183] on div "It should be an option to reroute emails for an off-boarded employee temporaril…" at bounding box center [839, 183] width 329 height 24
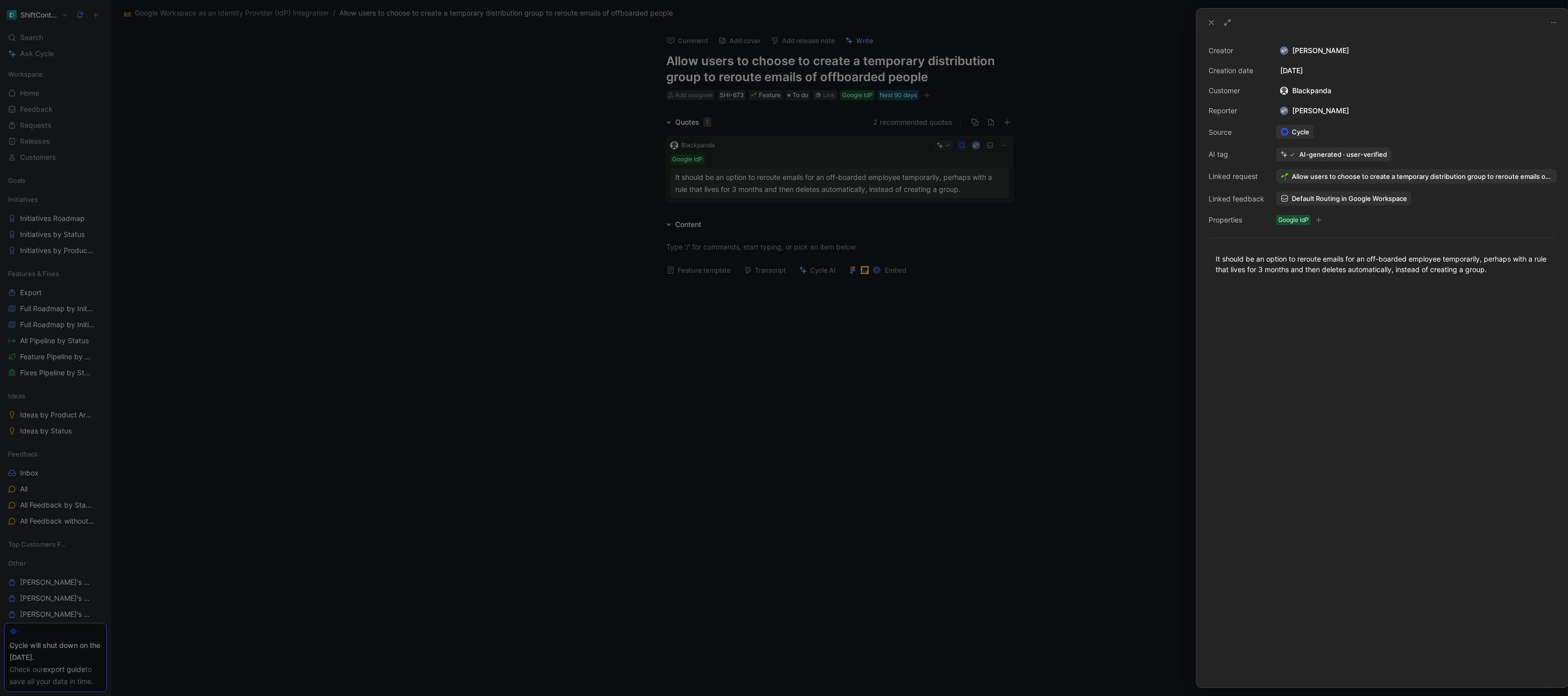
click at [842, 183] on div at bounding box center [784, 348] width 1568 height 696
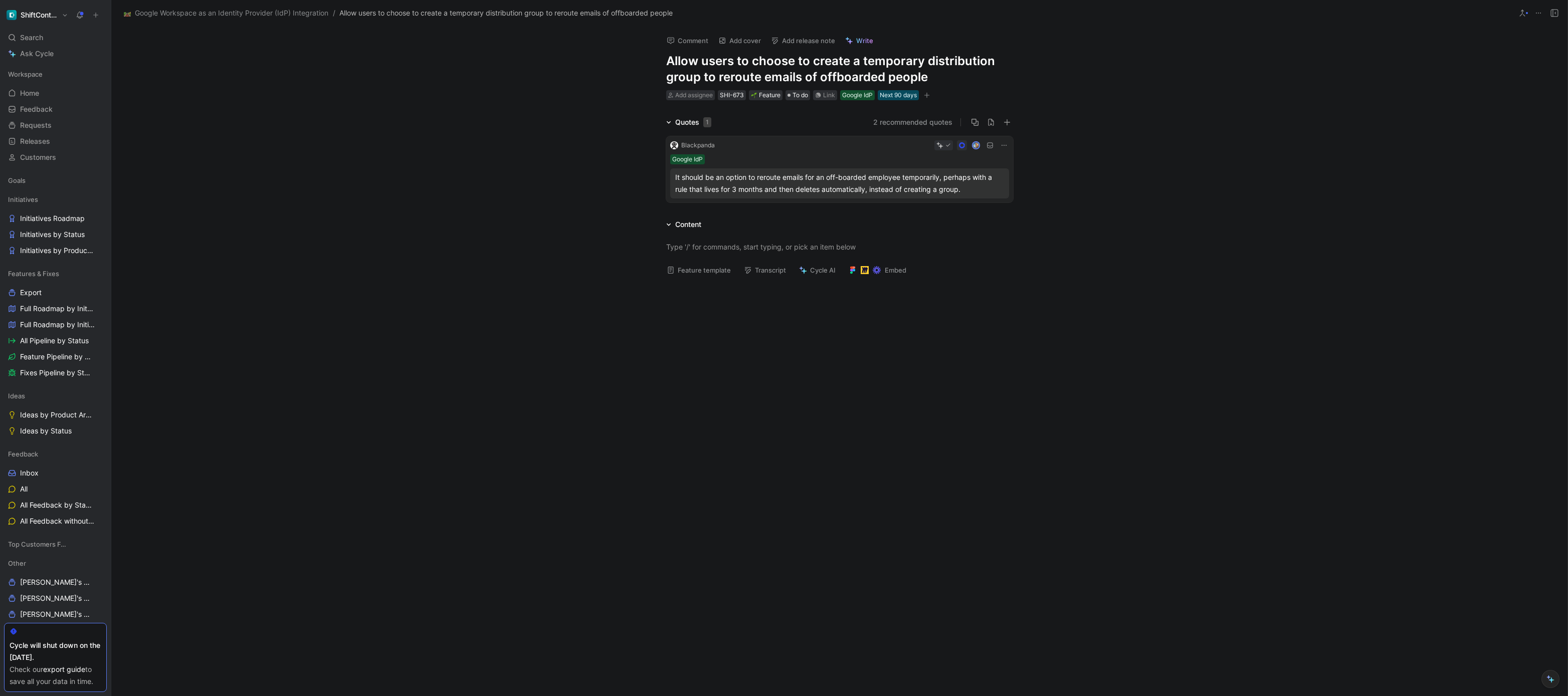
click at [1029, 171] on div "Blackpanda Google IdP It should be an option to reroute emails for an off-board…" at bounding box center [839, 167] width 385 height 78
click at [984, 183] on div "It should be an option to reroute emails for an off-boarded employee temporaril…" at bounding box center [839, 183] width 329 height 24
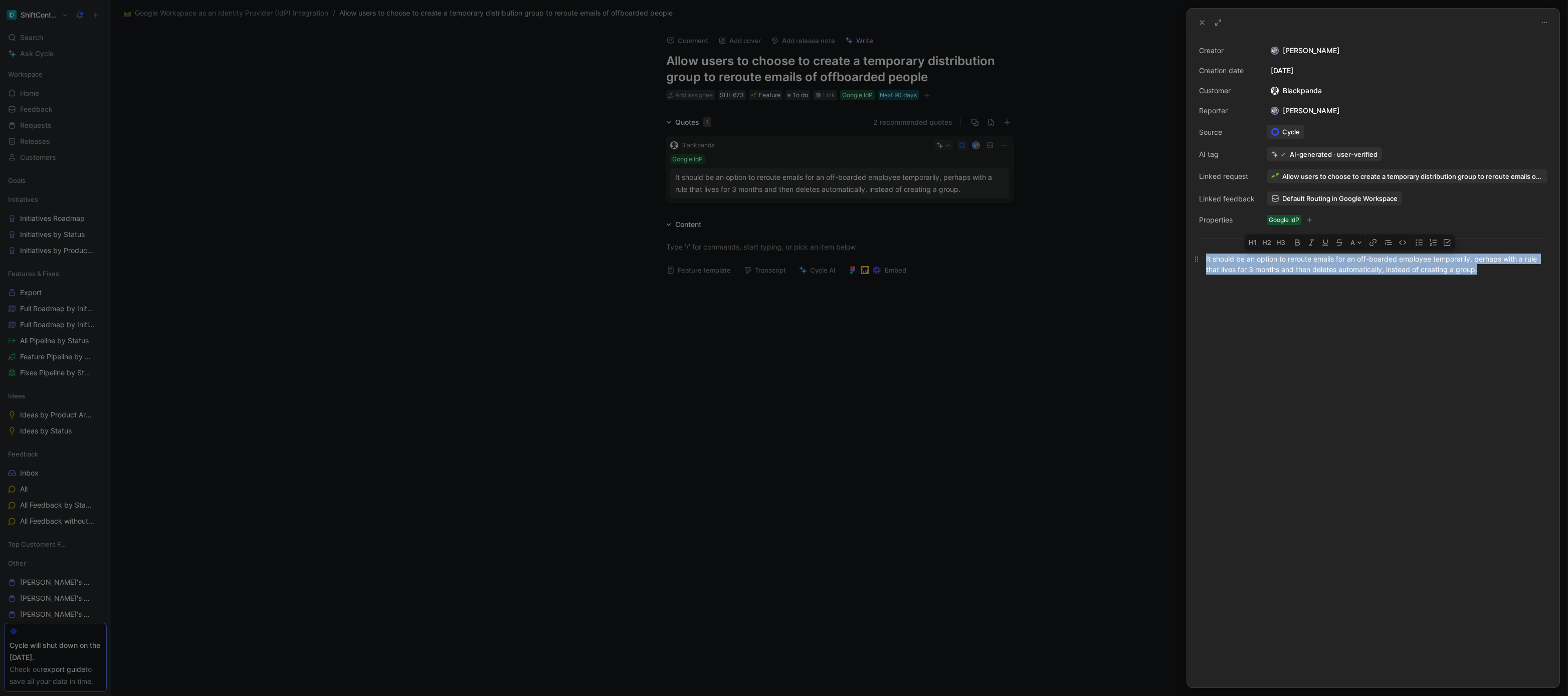
drag, startPoint x: 1506, startPoint y: 272, endPoint x: 1207, endPoint y: 257, distance: 299.4
click at [1207, 257] on div "It should be an option to reroute emails for an off-boarded employee temporaril…" at bounding box center [1373, 264] width 335 height 21
copy div "It should be an option to reroute emails for an off-boarded employee temporaril…"
click at [1168, 296] on div at bounding box center [784, 348] width 1568 height 696
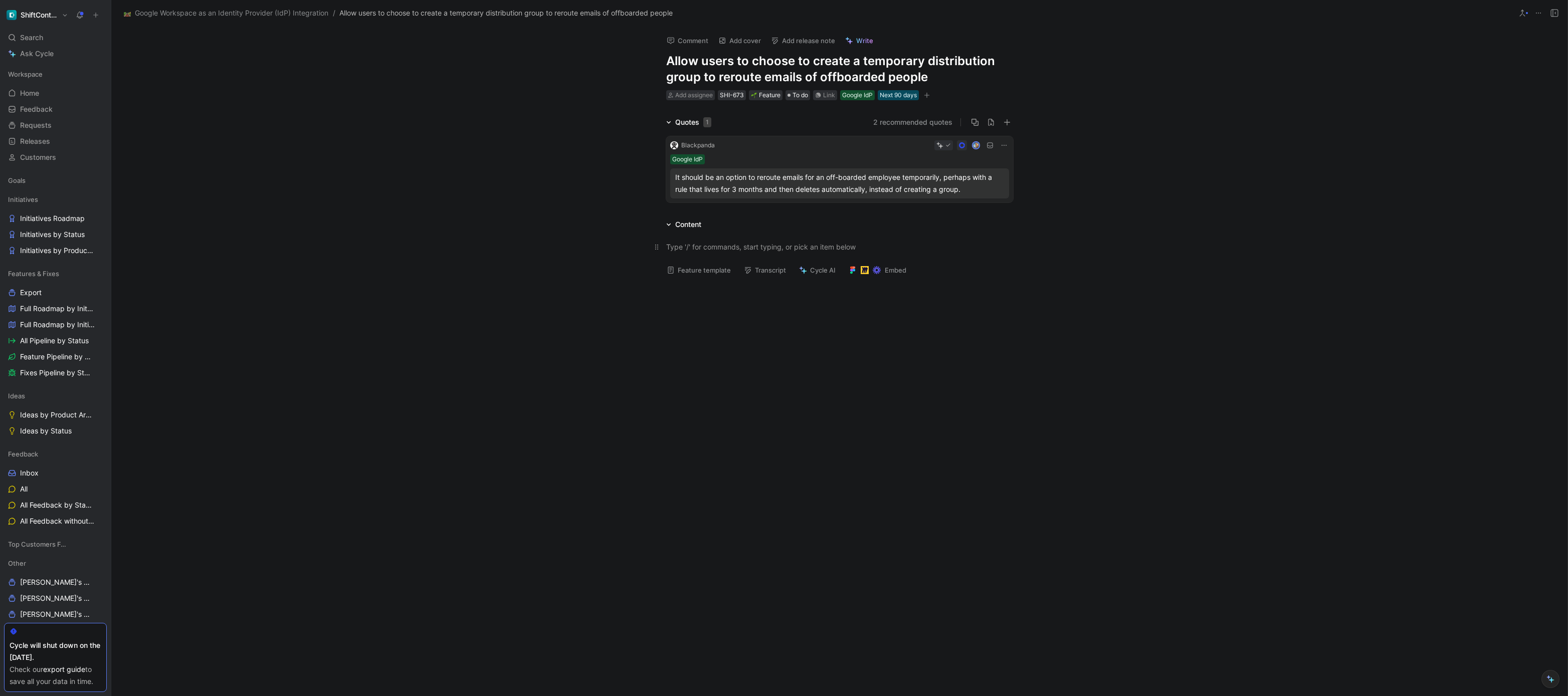
click at [818, 245] on div at bounding box center [840, 247] width 347 height 11
click at [837, 95] on div "Link" at bounding box center [825, 95] width 24 height 10
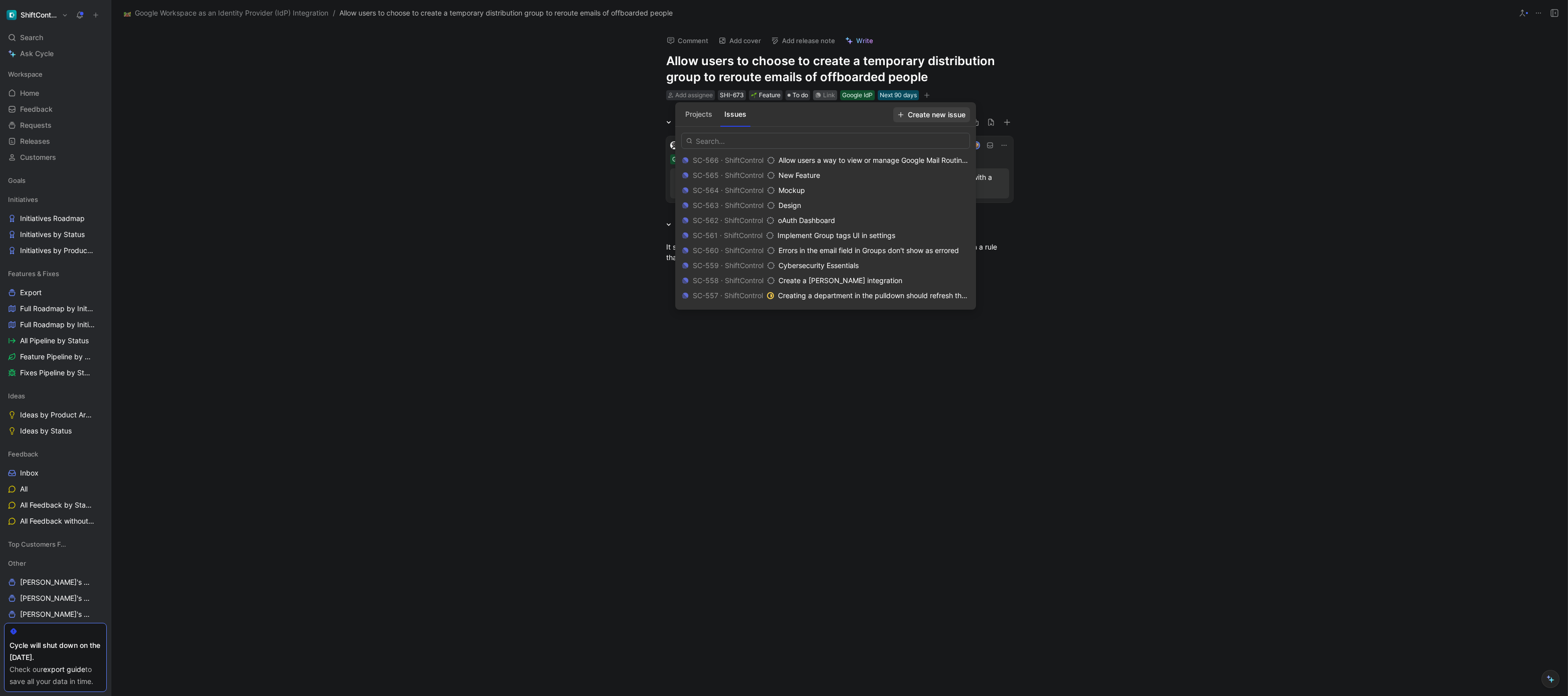
click at [922, 114] on span "Create new issue" at bounding box center [932, 115] width 68 height 12
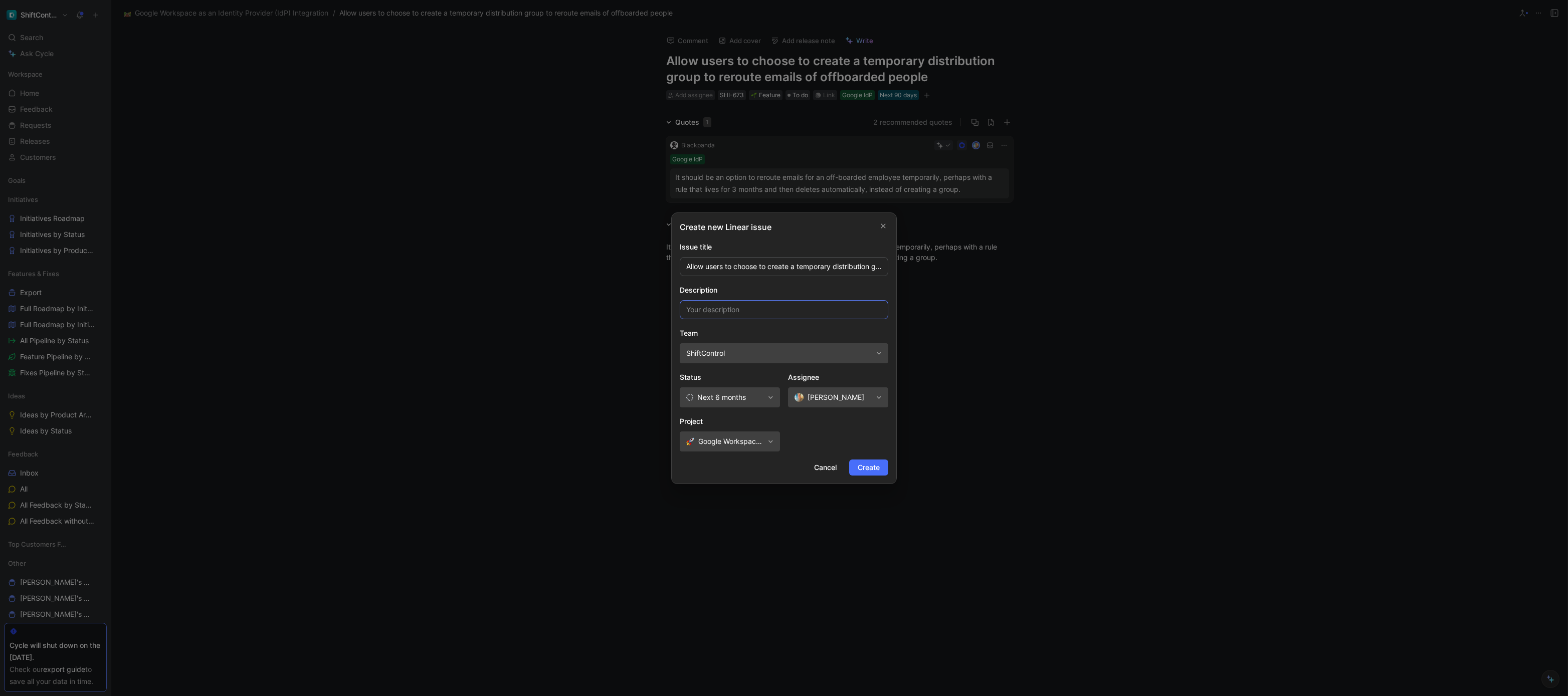
click at [788, 312] on input at bounding box center [784, 310] width 209 height 19
paste input "It should be an option to reroute emails for an off-boarded employee temporaril…"
type input "It should be an option to reroute emails for an off-boarded employee temporaril…"
click at [870, 470] on span "Create" at bounding box center [869, 468] width 22 height 12
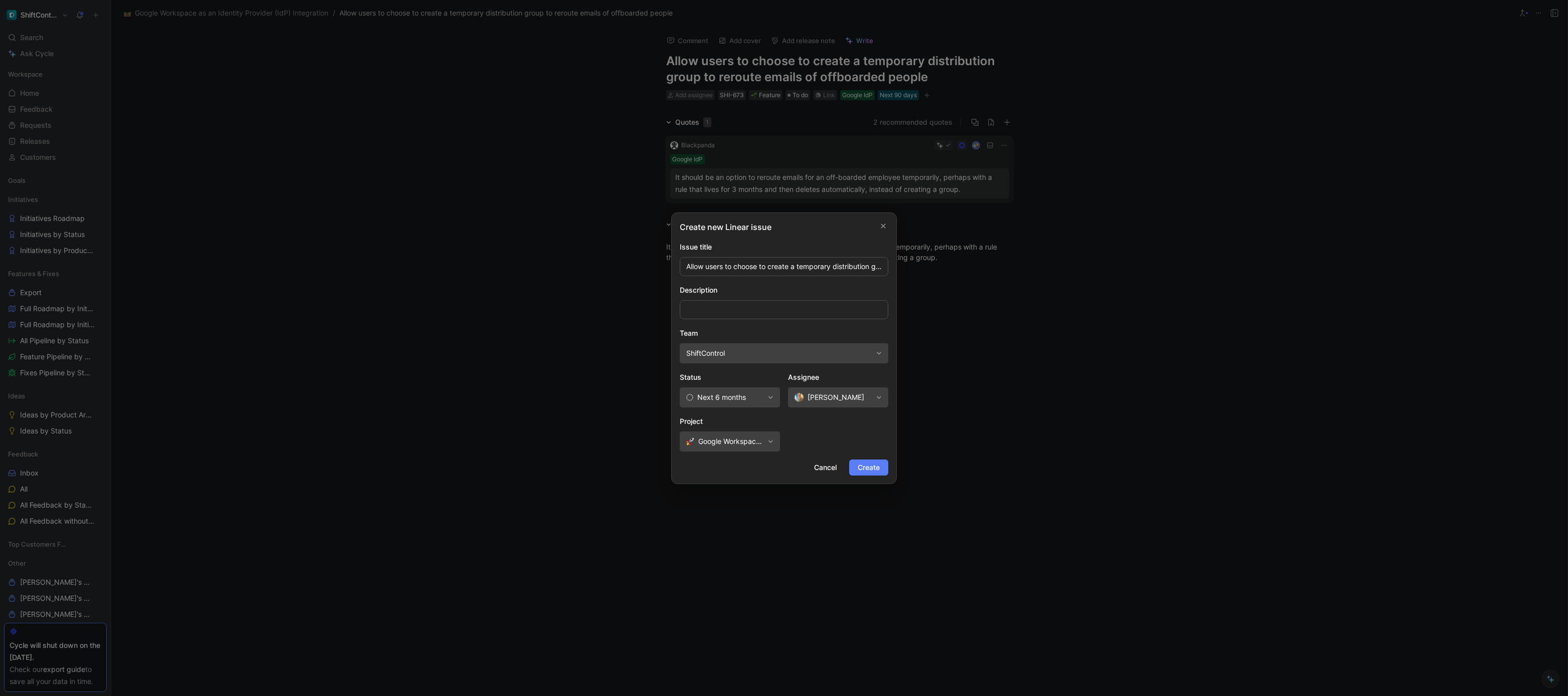
scroll to position [0, 0]
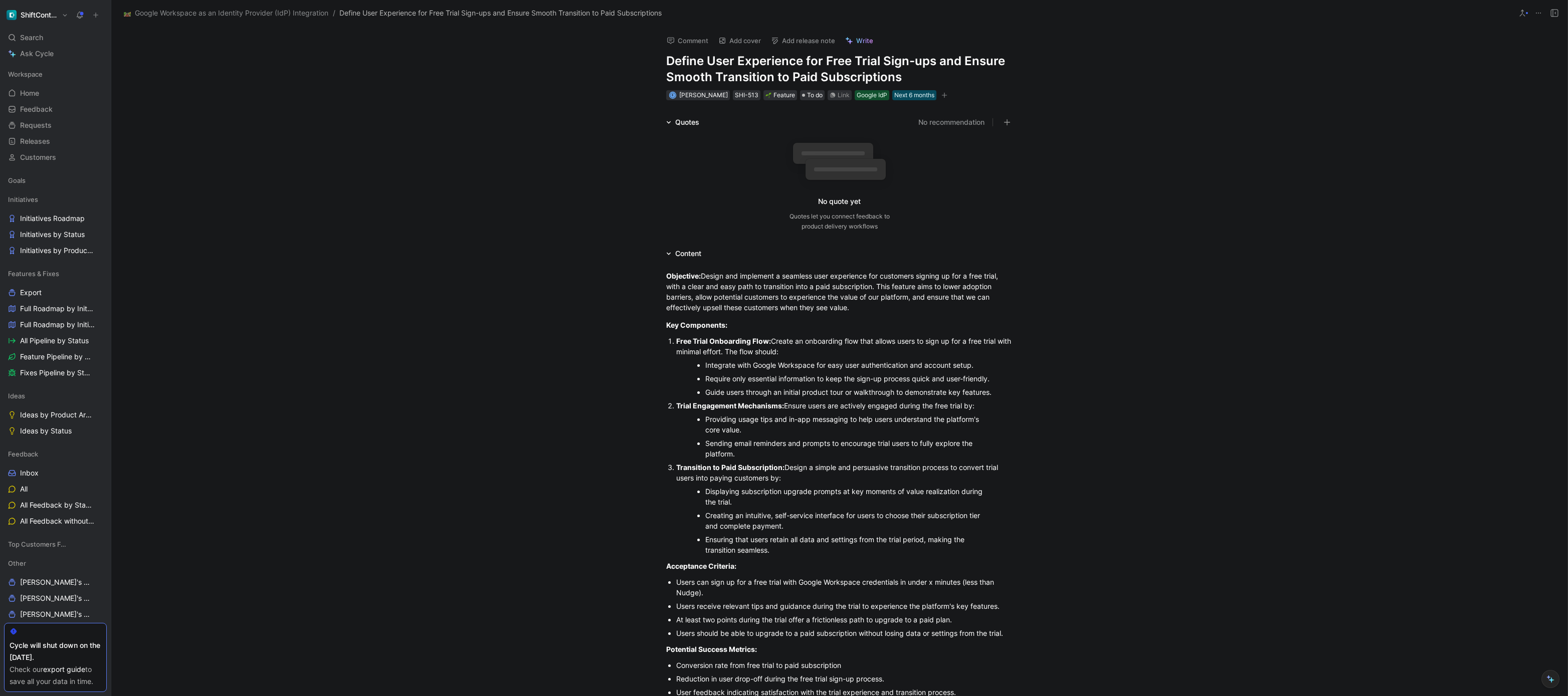
drag, startPoint x: 692, startPoint y: 61, endPoint x: 764, endPoint y: 59, distance: 72.0
click at [764, 59] on h1 "Define User Experience for Free Trial Sign-ups and Ensure Smooth Transition to …" at bounding box center [840, 69] width 347 height 32
drag, startPoint x: 687, startPoint y: 61, endPoint x: 681, endPoint y: 62, distance: 6.1
click at [687, 61] on h1 "Define User Experience for Free Trial Sign-ups and Ensure Smooth Transition to …" at bounding box center [840, 69] width 347 height 32
drag, startPoint x: 665, startPoint y: 62, endPoint x: 732, endPoint y: 59, distance: 67.1
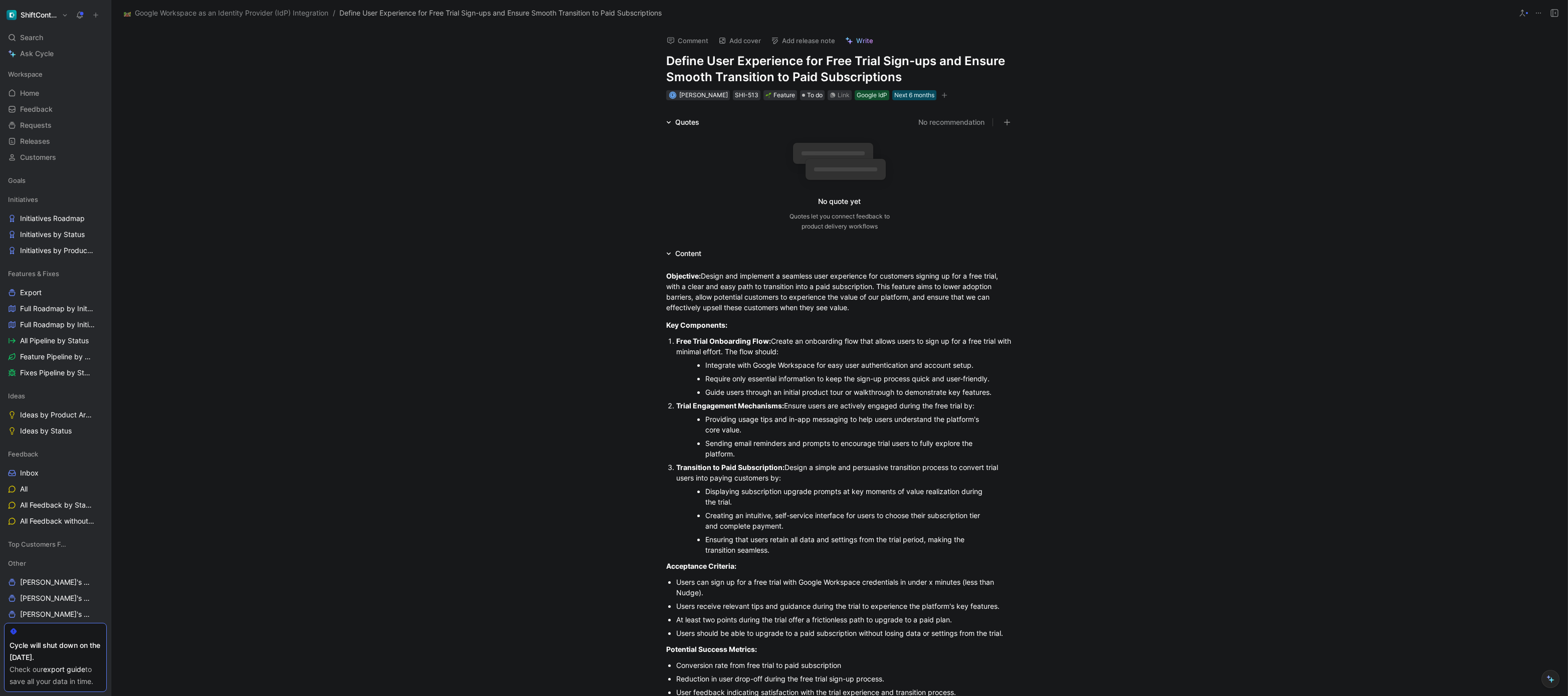
click at [719, 58] on h1 "Define User Experience for Free Trial Sign-ups and Ensure Smooth Transition to …" at bounding box center [840, 69] width 347 height 32
click at [736, 76] on h1 "Define User Experience for Free Trial Sign-ups and Ensure Smooth Transition to …" at bounding box center [840, 69] width 347 height 32
click at [736, 76] on h1 "Define User Experience for Free Trial Sign-ups and Ensure Smooth Transition to …" at bounding box center [840, 69] width 347 height 32
click at [838, 96] on div "Link" at bounding box center [844, 95] width 12 height 10
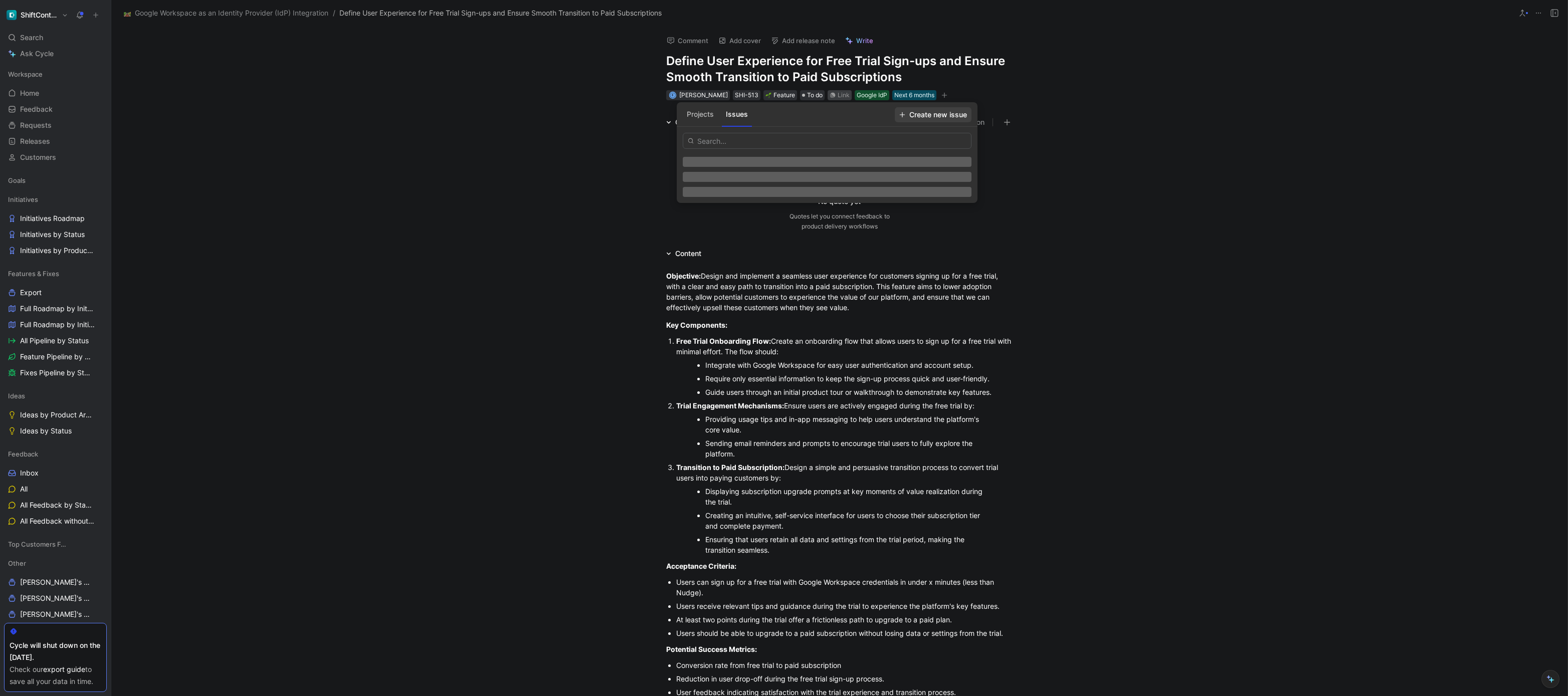
click at [946, 115] on span "Create new issue" at bounding box center [933, 115] width 68 height 12
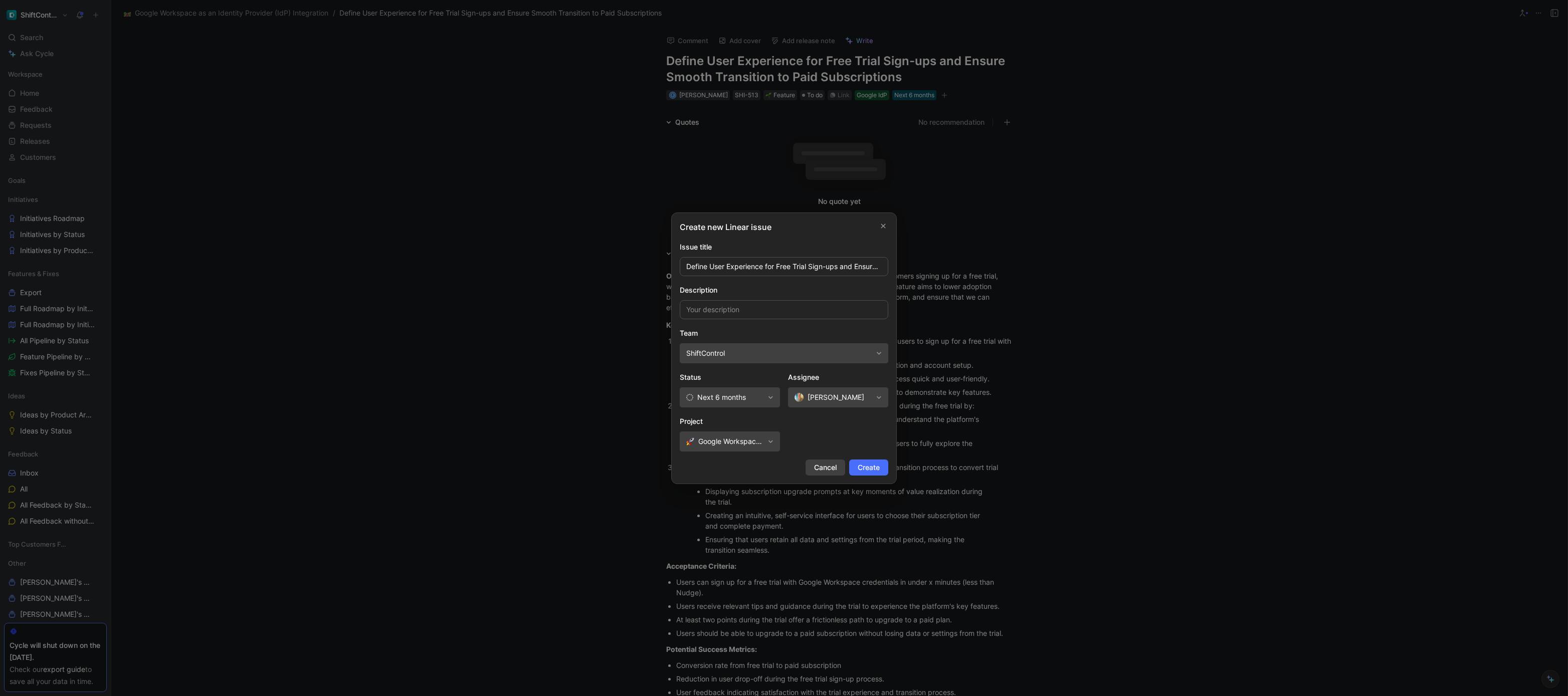
click at [817, 464] on span "Cancel" at bounding box center [825, 468] width 23 height 12
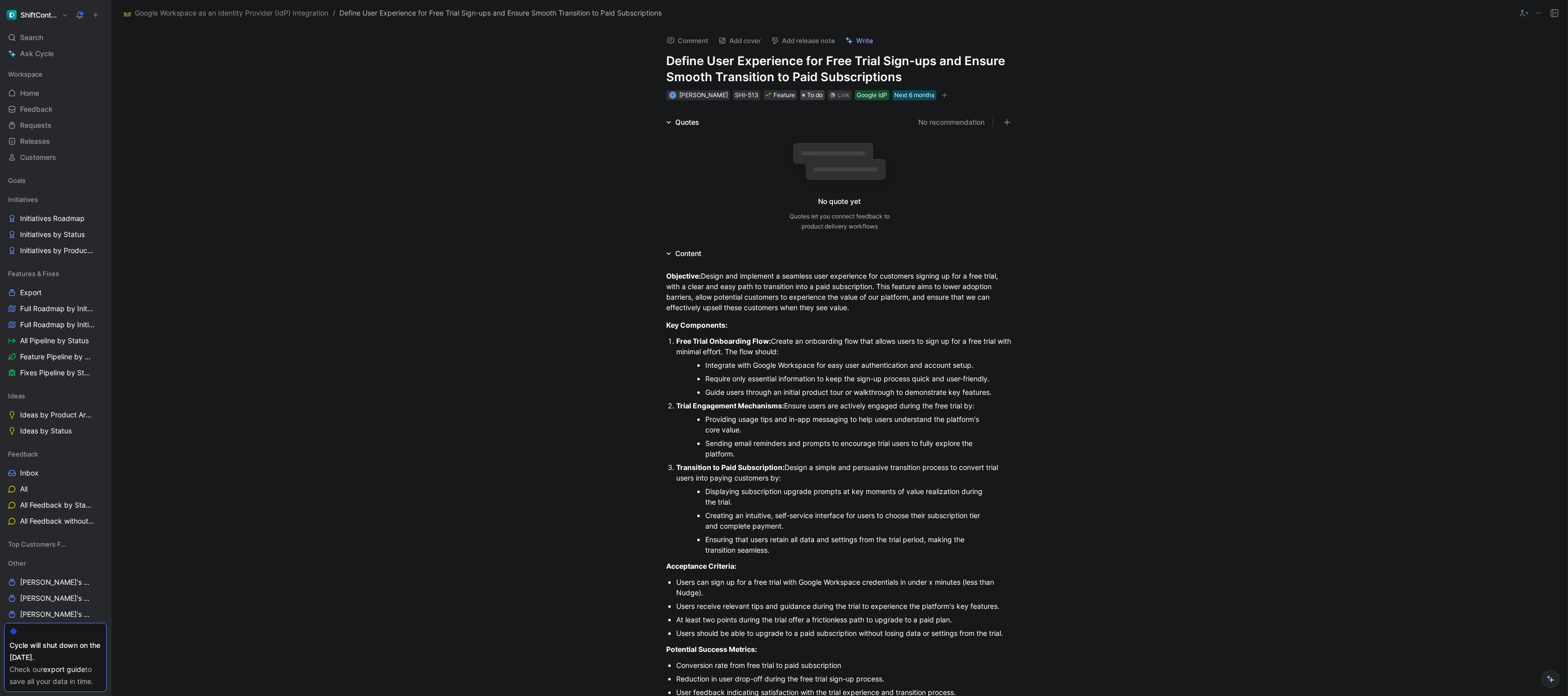
click at [808, 97] on span "To do" at bounding box center [814, 95] width 15 height 10
click at [838, 96] on div "Link" at bounding box center [844, 95] width 12 height 10
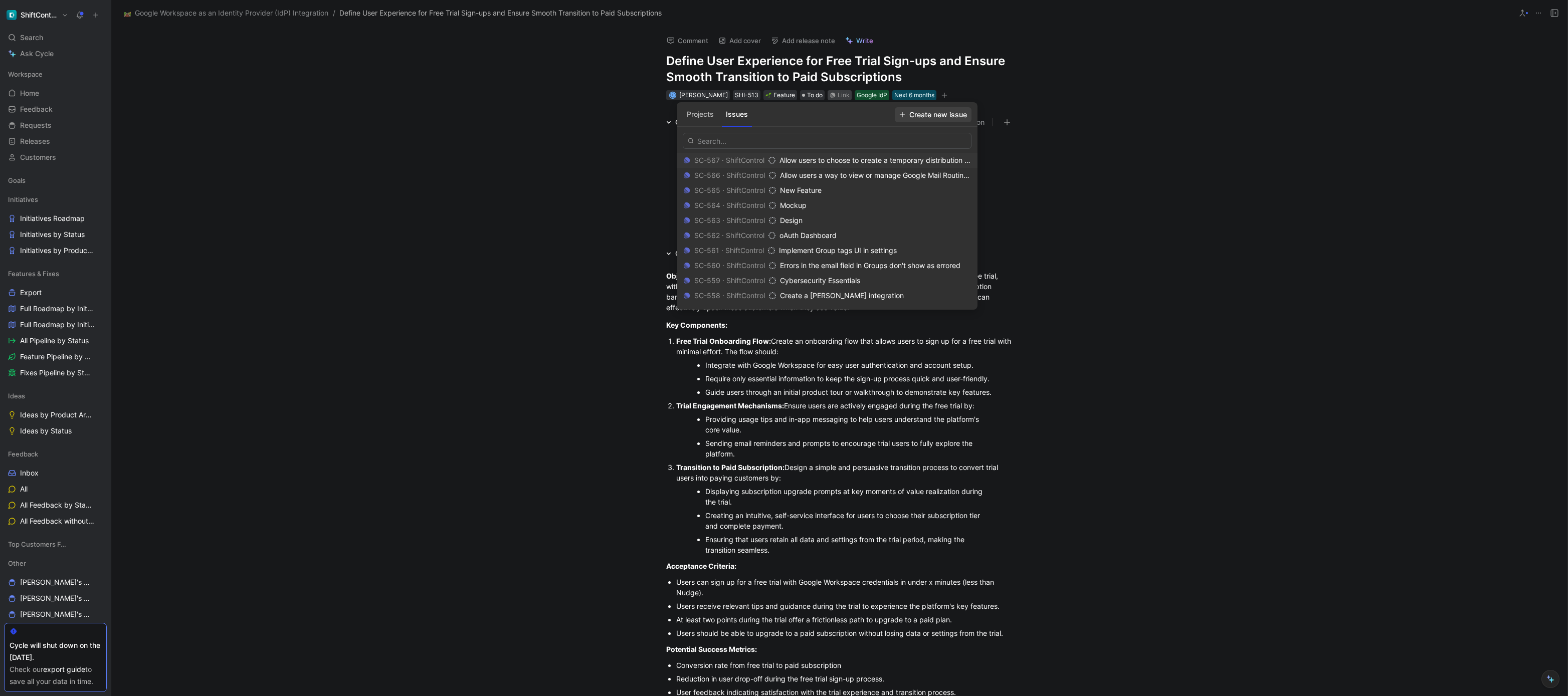
click at [931, 115] on span "Create new issue" at bounding box center [933, 115] width 68 height 12
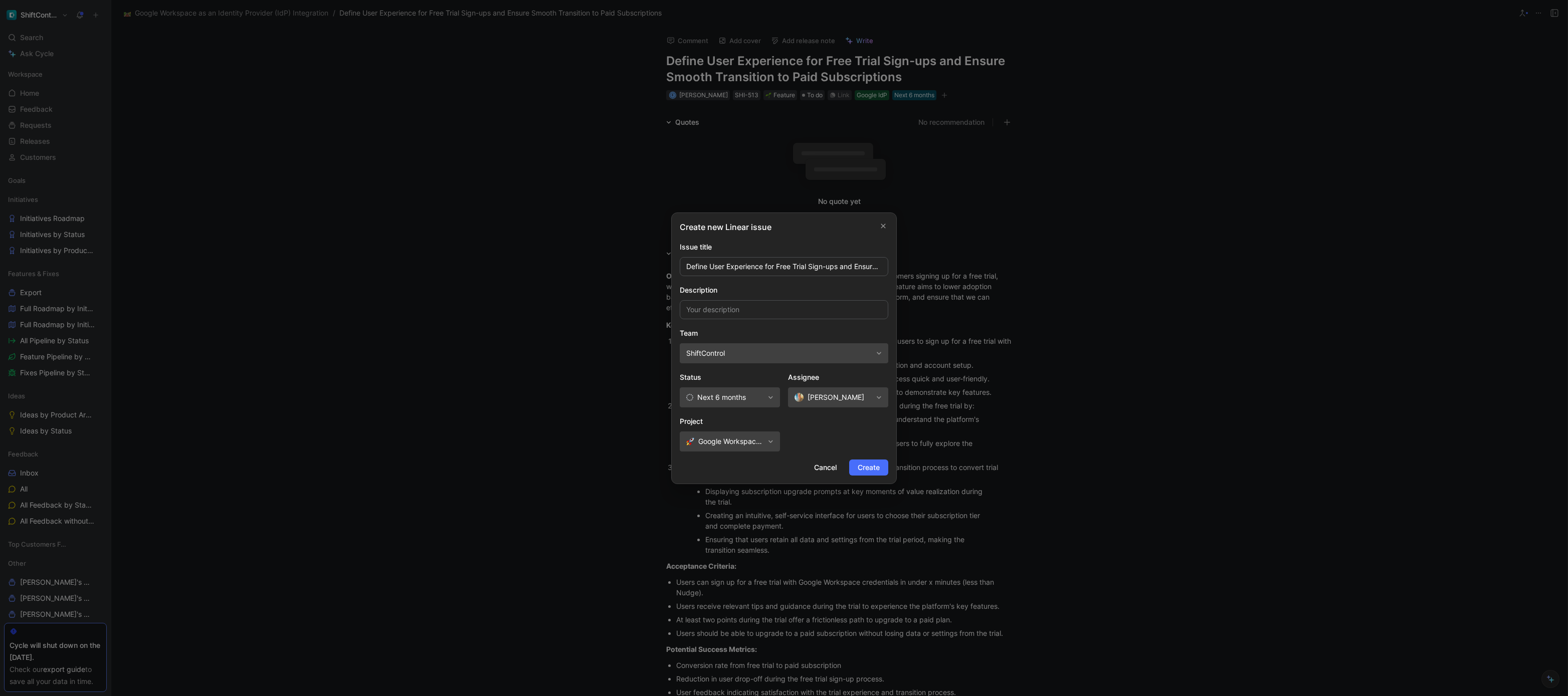
click at [744, 400] on span "Next 6 months" at bounding box center [721, 398] width 49 height 12
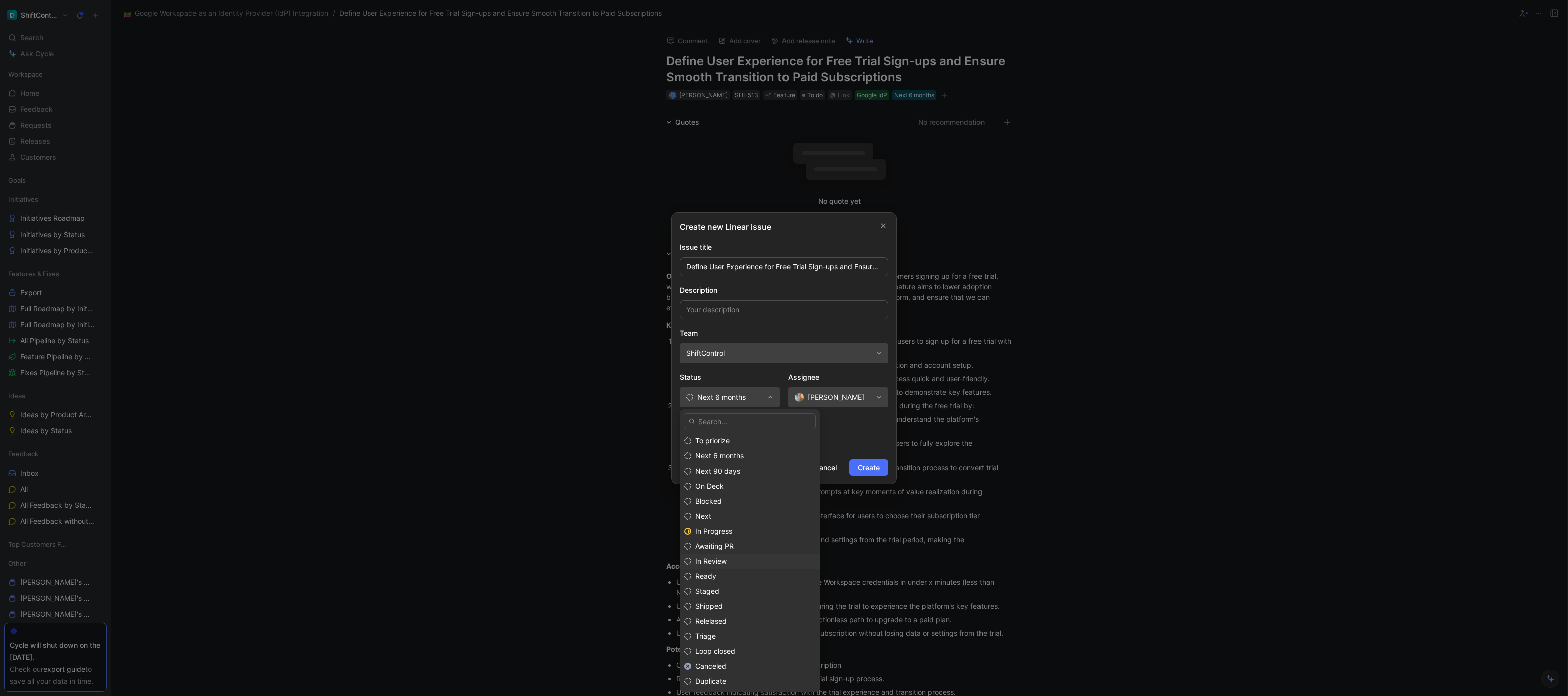
scroll to position [1, 0]
click at [733, 636] on div "Triage" at bounding box center [755, 636] width 120 height 12
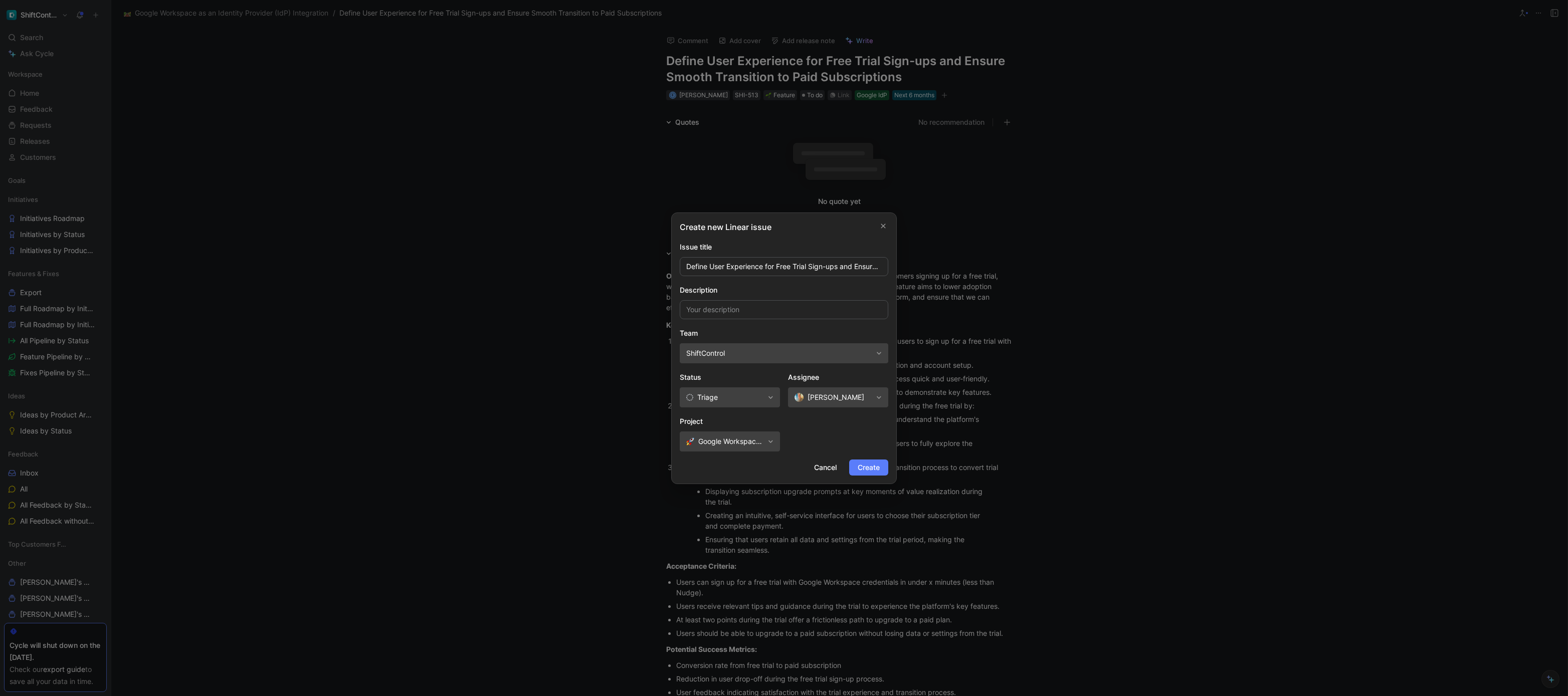
click at [880, 474] on button "Create" at bounding box center [869, 468] width 39 height 16
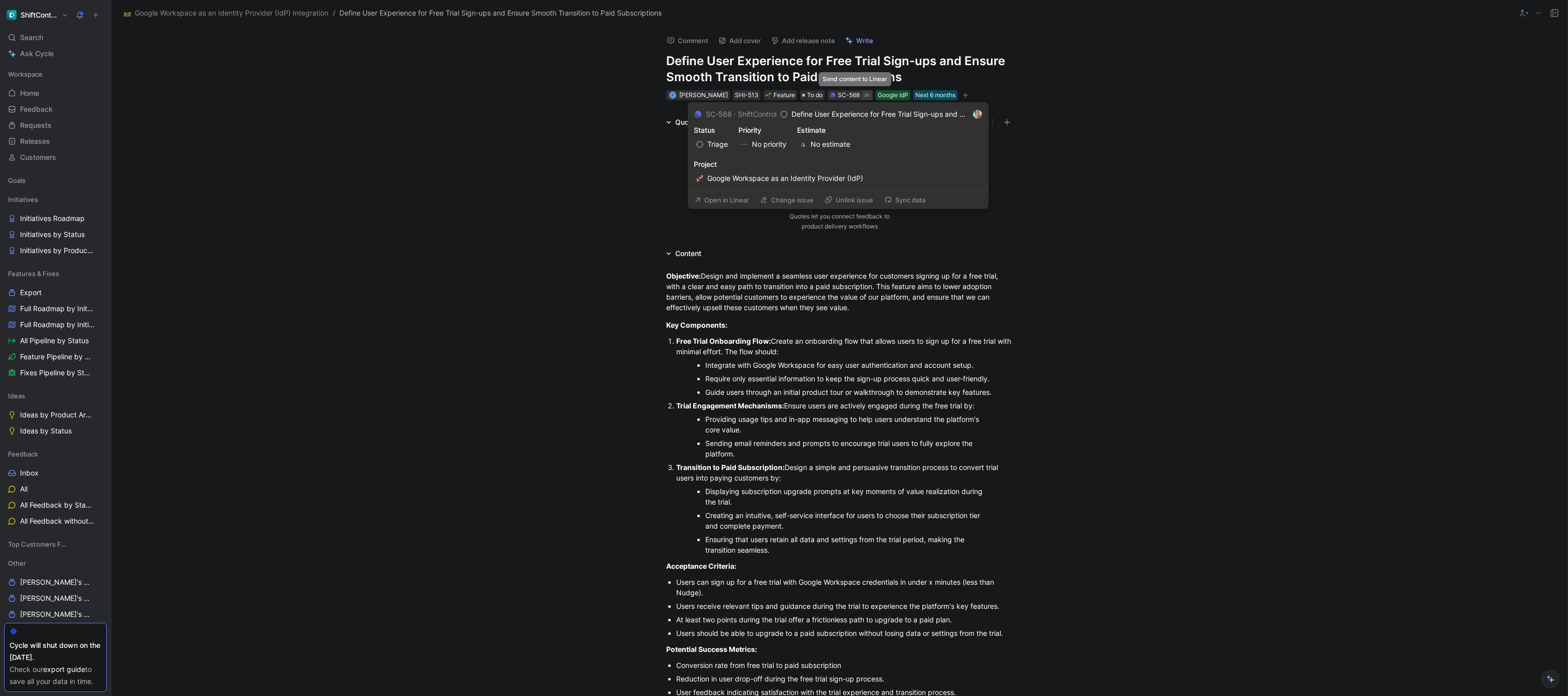
click at [863, 98] on icon at bounding box center [867, 95] width 8 height 8
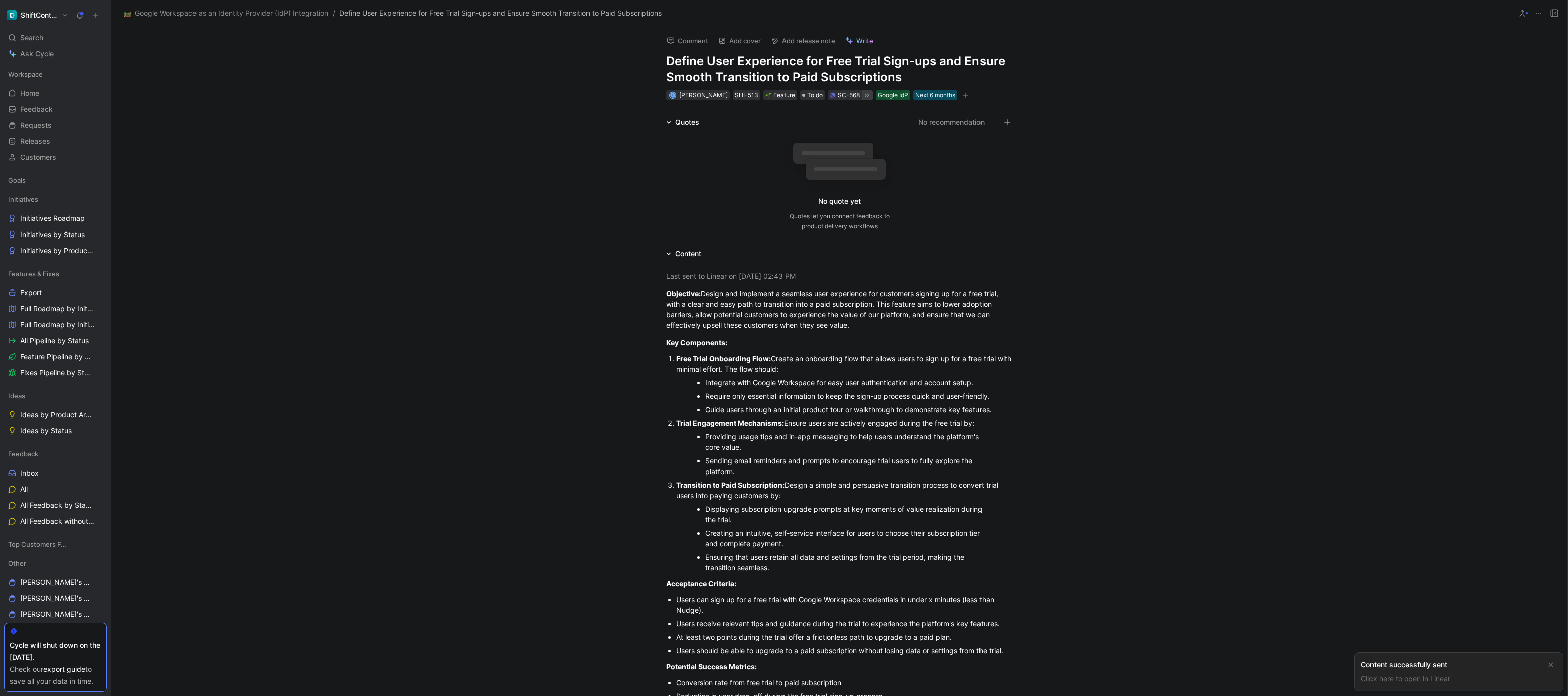
click at [593, 278] on div "Last sent to Linear on October 03, 2025 - 02:43 PM Objective: Design and implem…" at bounding box center [839, 520] width 1456 height 521
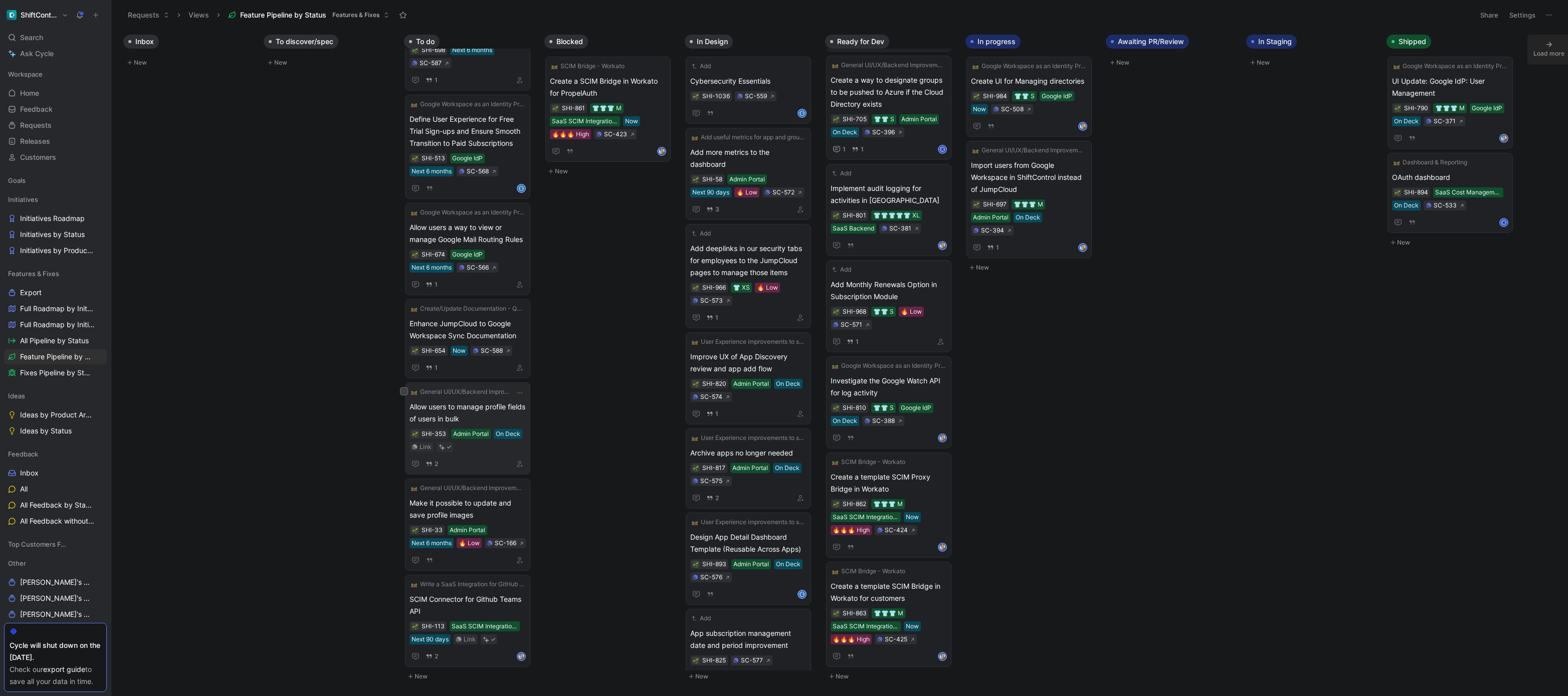
scroll to position [1008, 0]
click at [501, 401] on span "Allow users to manage profile fields of users in bulk" at bounding box center [468, 413] width 116 height 24
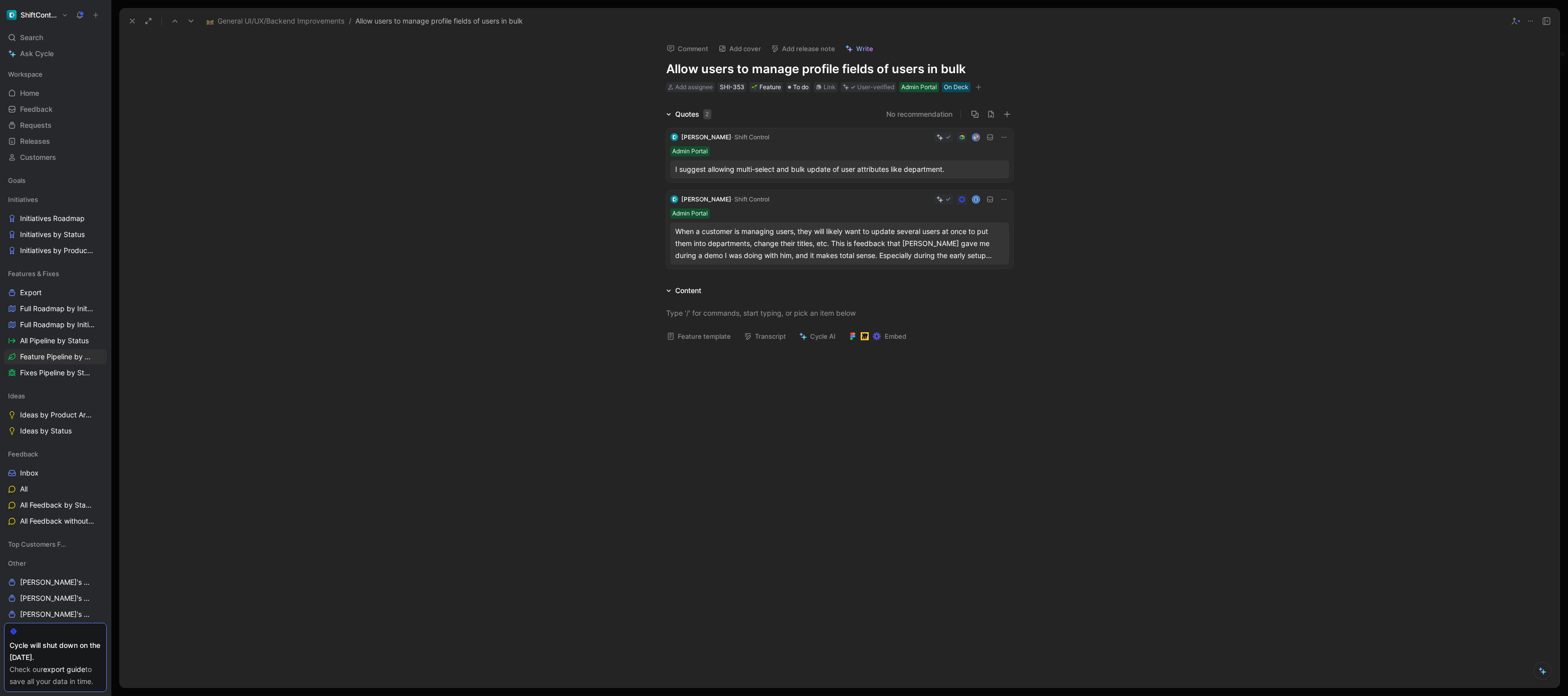
click at [870, 233] on div "When a customer is managing users, they will likely want to update several user…" at bounding box center [839, 244] width 329 height 36
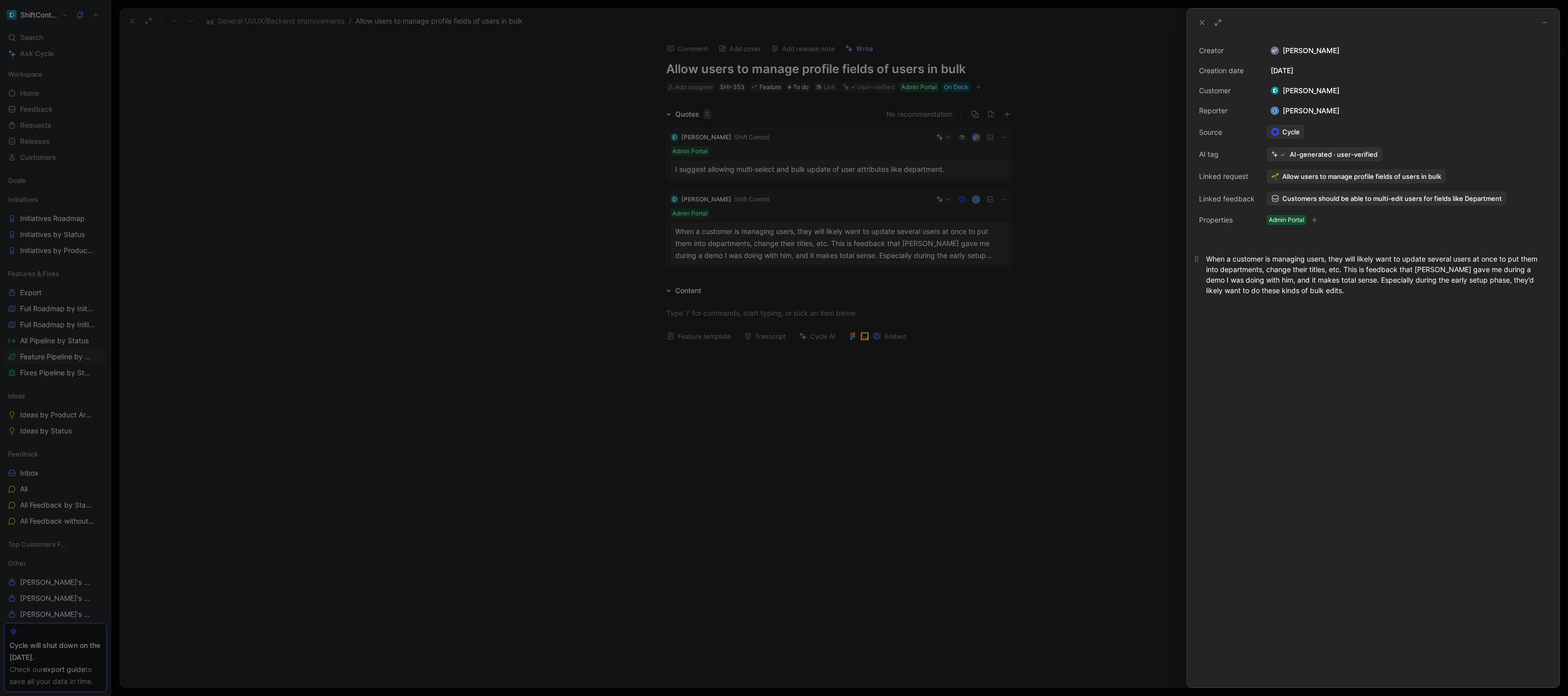
click at [1311, 292] on div "When a customer is managing users, they will likely want to update several user…" at bounding box center [1373, 274] width 335 height 42
copy div "When a customer is managing users, they will likely want to update several user…"
click at [889, 319] on div at bounding box center [784, 348] width 1568 height 696
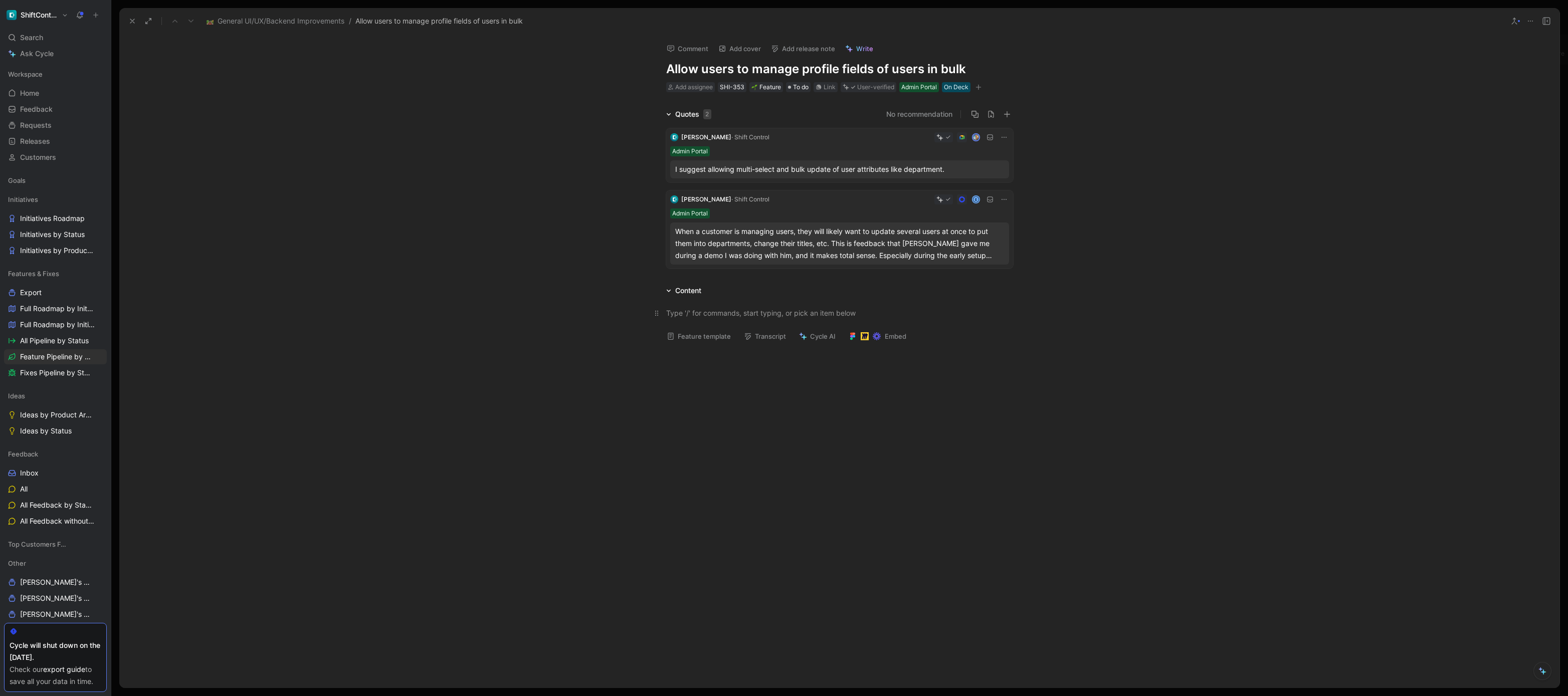
click at [870, 311] on div at bounding box center [840, 313] width 347 height 11
click at [809, 169] on div "I suggest allowing multi-select and bulk update of user attributes like departm…" at bounding box center [839, 169] width 329 height 12
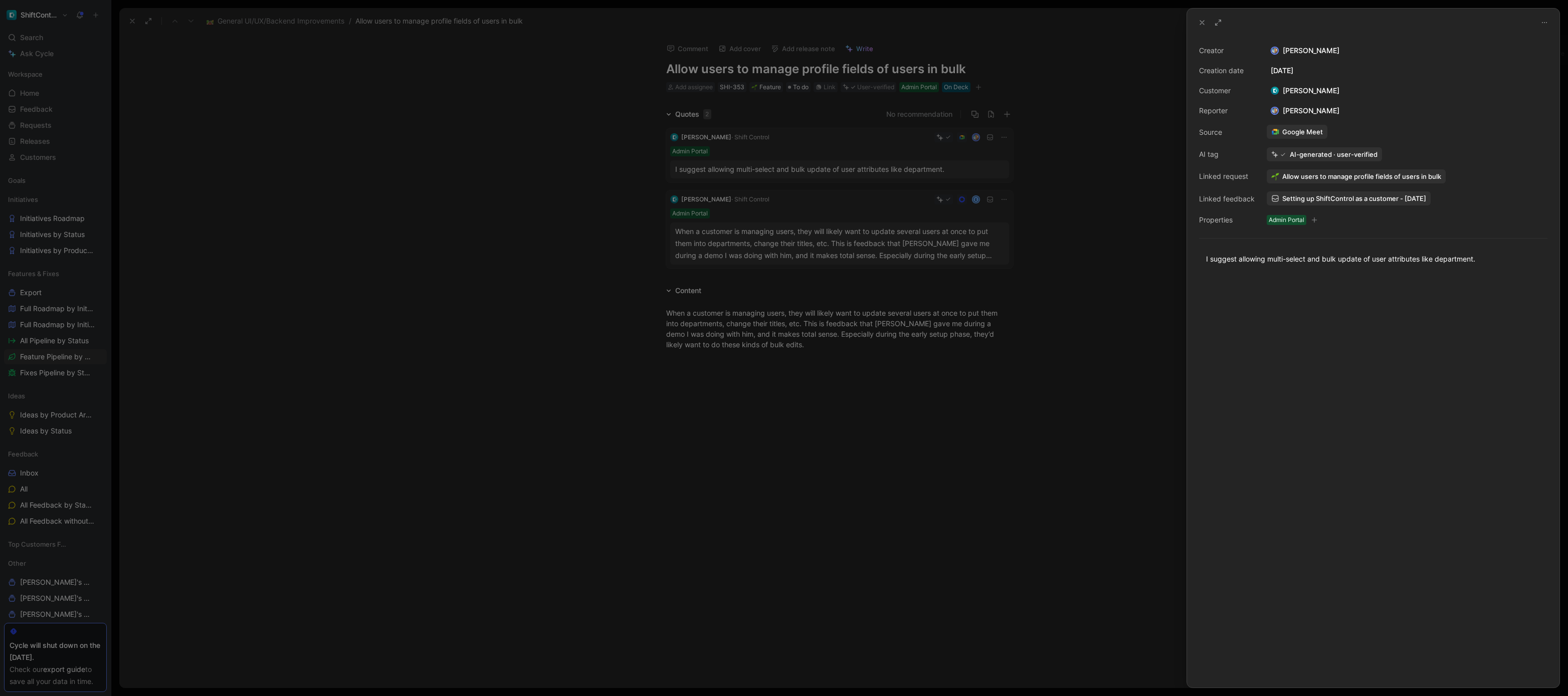
click at [1298, 274] on div "I suggest allowing multi-select and bulk update of user attributes like departm…" at bounding box center [1373, 259] width 373 height 33
click at [1297, 265] on p "I suggest allowing multi-select and bulk update of user attributes like departm…" at bounding box center [1373, 259] width 373 height 17
copy div "I suggest allowing multi-select and bulk update of user attributes like departm…"
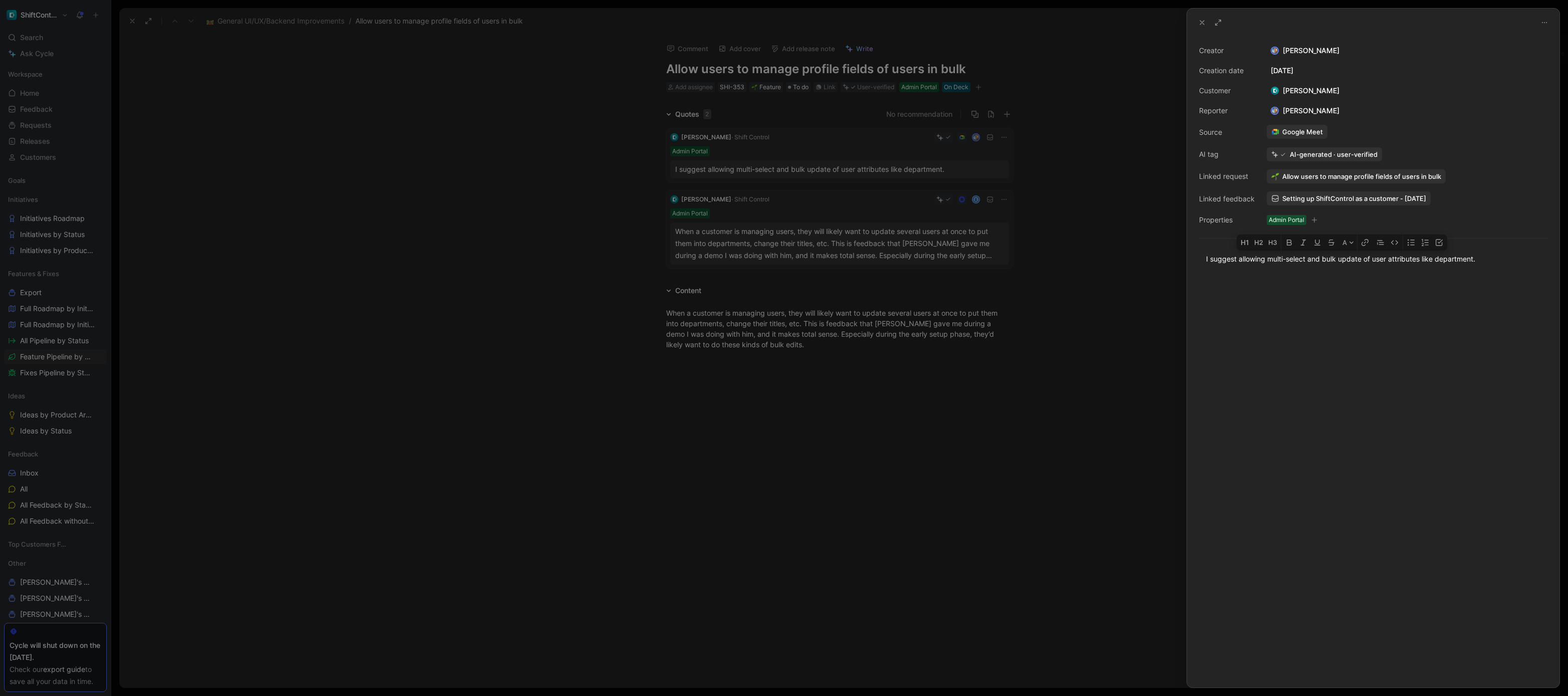
click at [883, 325] on div at bounding box center [784, 348] width 1568 height 696
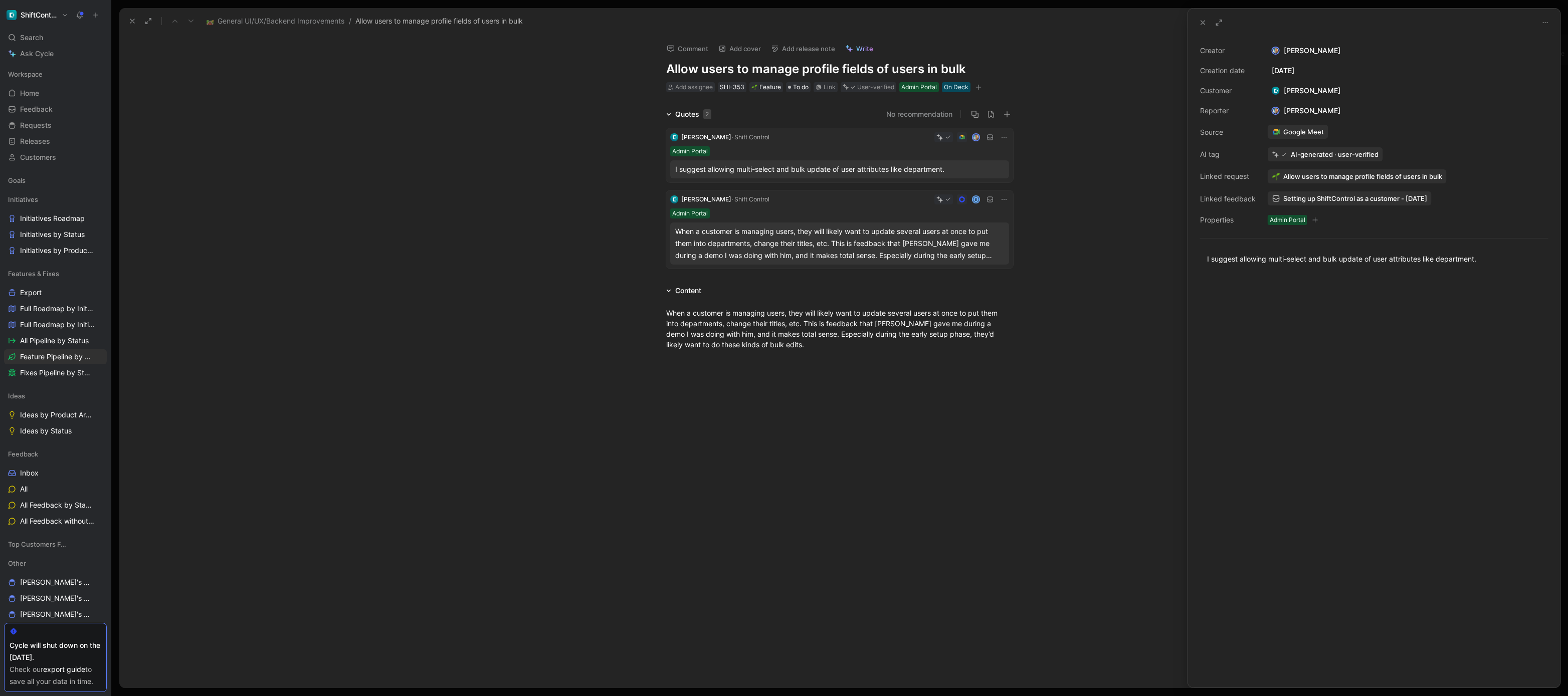
click at [881, 324] on div at bounding box center [784, 348] width 1568 height 696
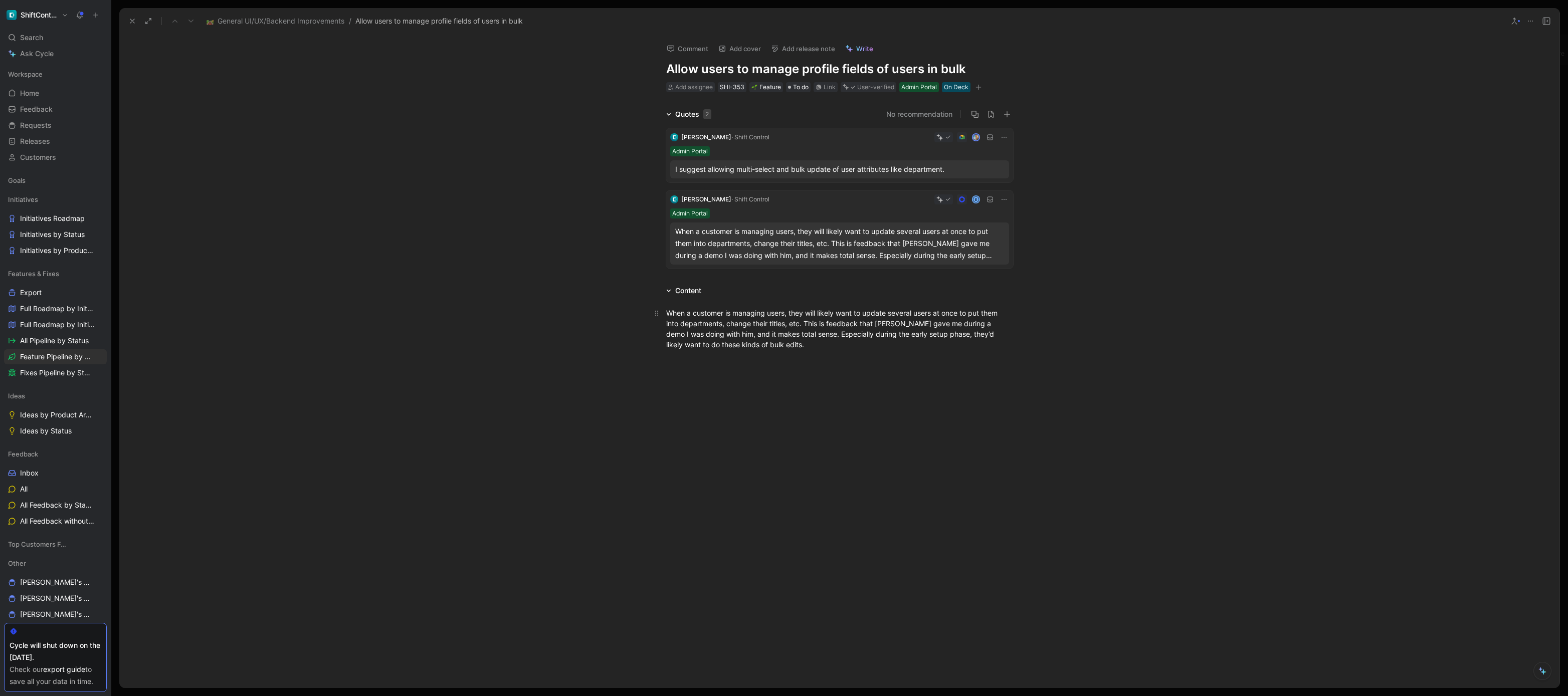
click at [806, 305] on p "When a customer is managing users, they will likely want to update several user…" at bounding box center [839, 329] width 385 height 48
click at [866, 88] on div "User-verified" at bounding box center [875, 87] width 37 height 10
click at [835, 86] on div "Link" at bounding box center [830, 87] width 12 height 10
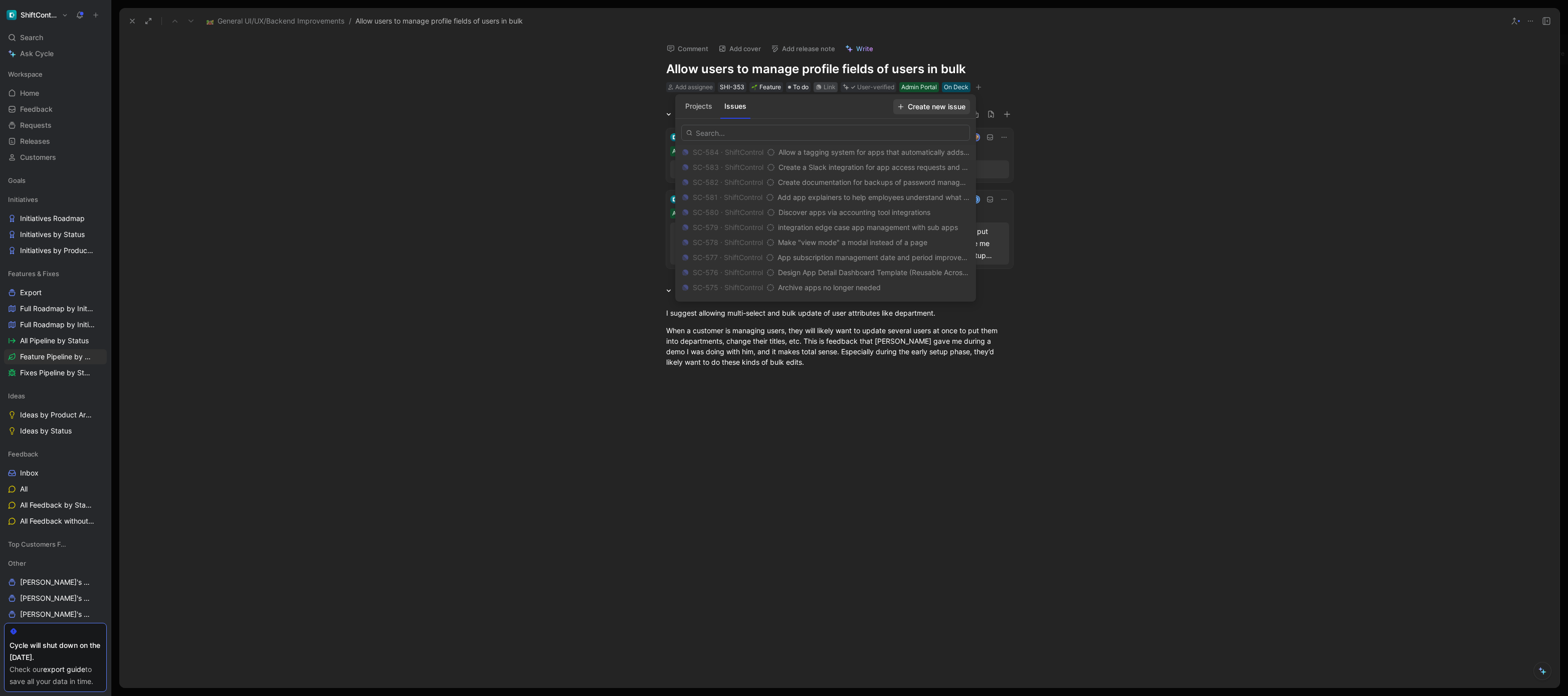
click at [942, 106] on span "Create new issue" at bounding box center [932, 107] width 68 height 12
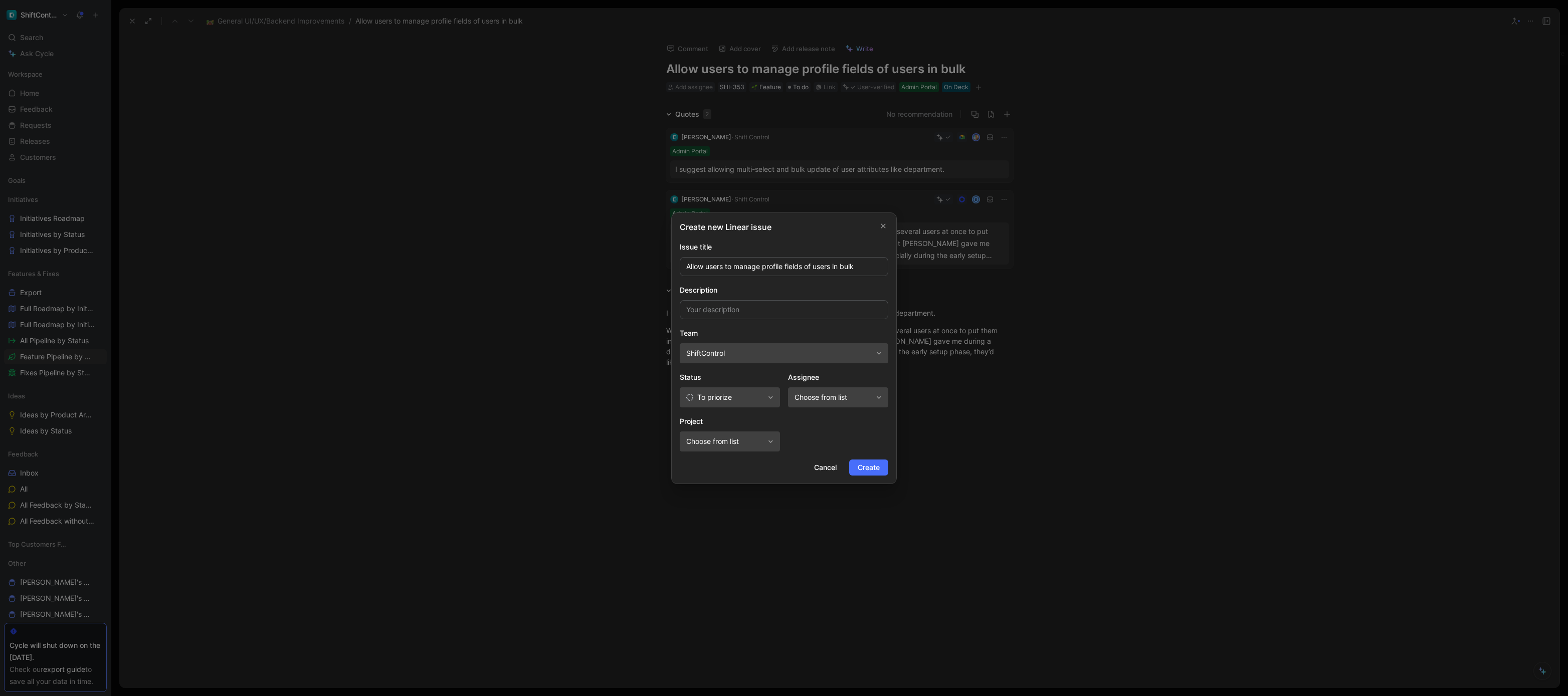
click at [847, 397] on span "Choose from list" at bounding box center [833, 398] width 78 height 12
click at [738, 397] on span "To priorize" at bounding box center [725, 398] width 78 height 12
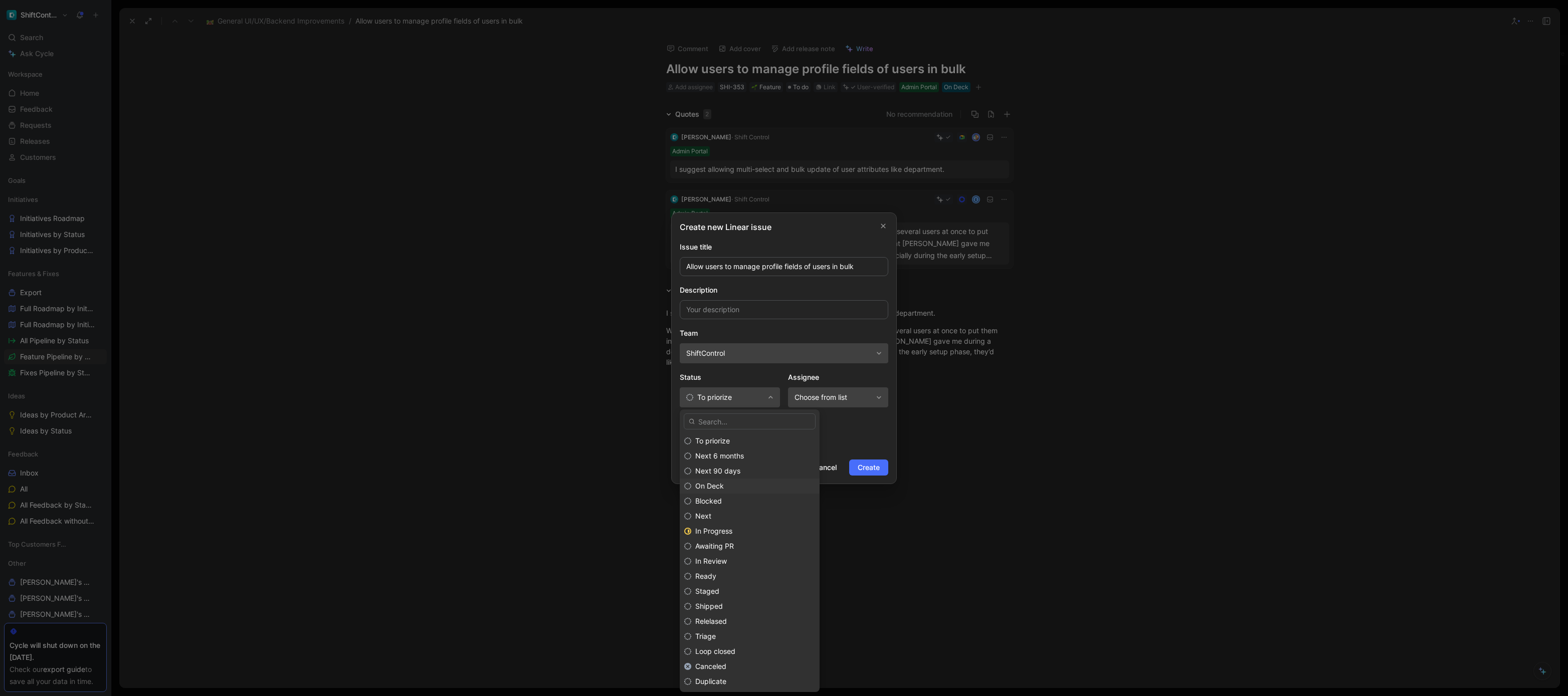
click at [734, 485] on div "On Deck" at bounding box center [755, 487] width 120 height 12
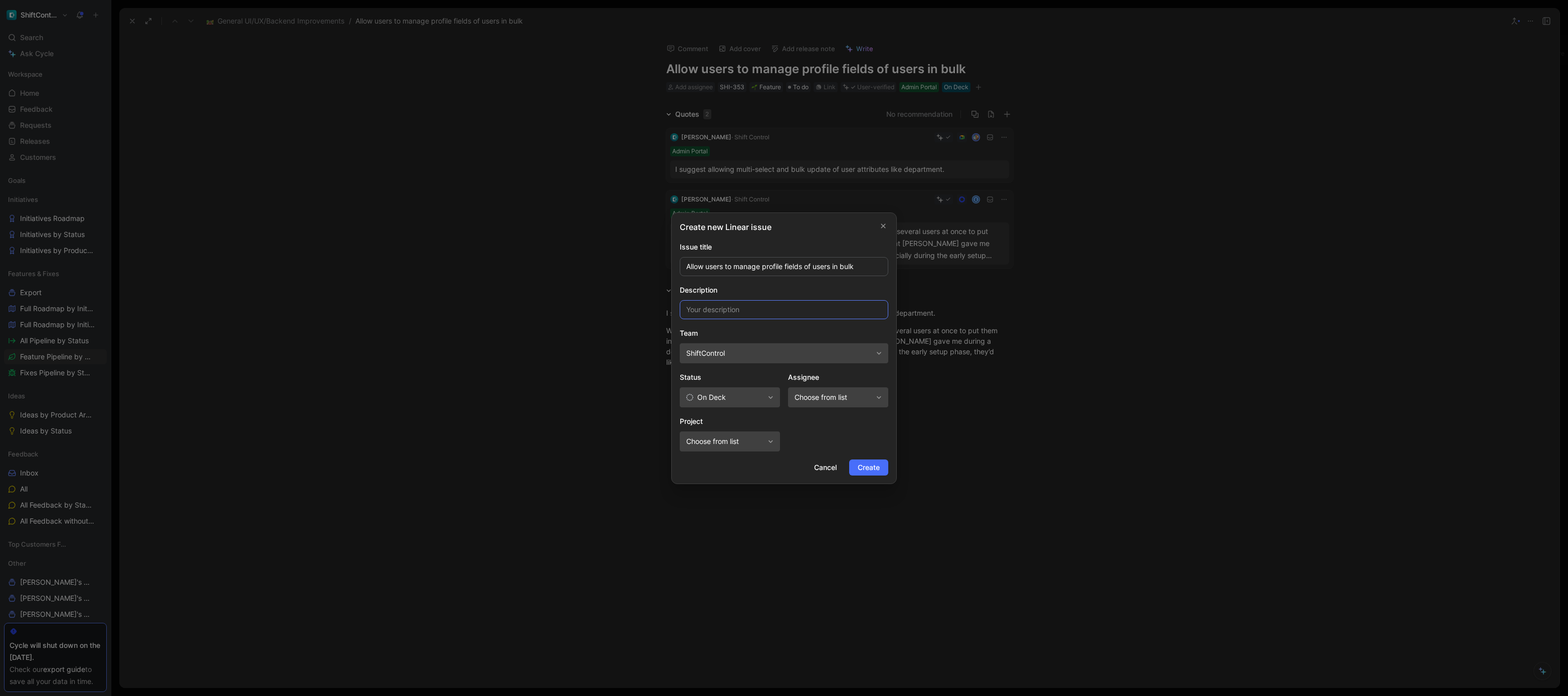
click at [787, 307] on input at bounding box center [784, 310] width 209 height 19
click at [856, 460] on button "Create" at bounding box center [869, 468] width 39 height 16
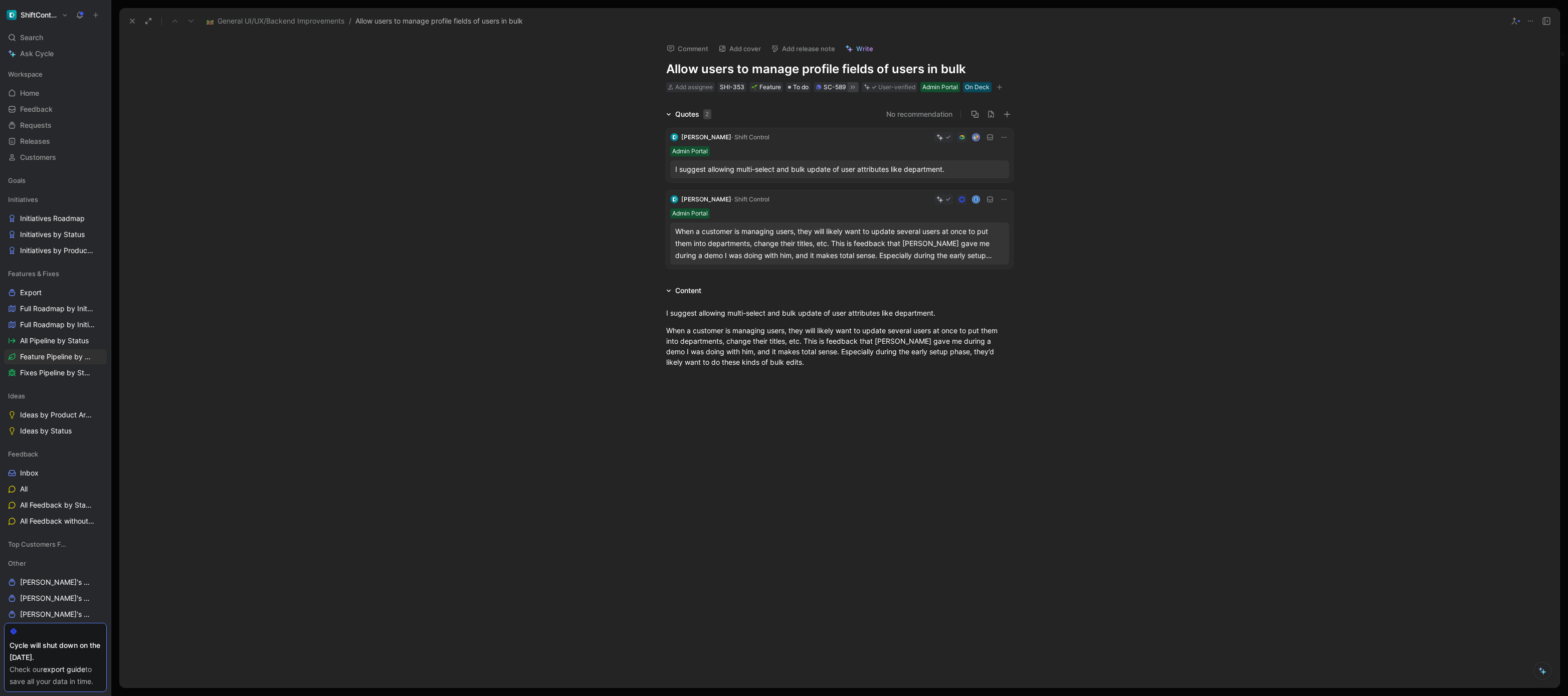
click at [856, 89] on icon at bounding box center [853, 87] width 8 height 8
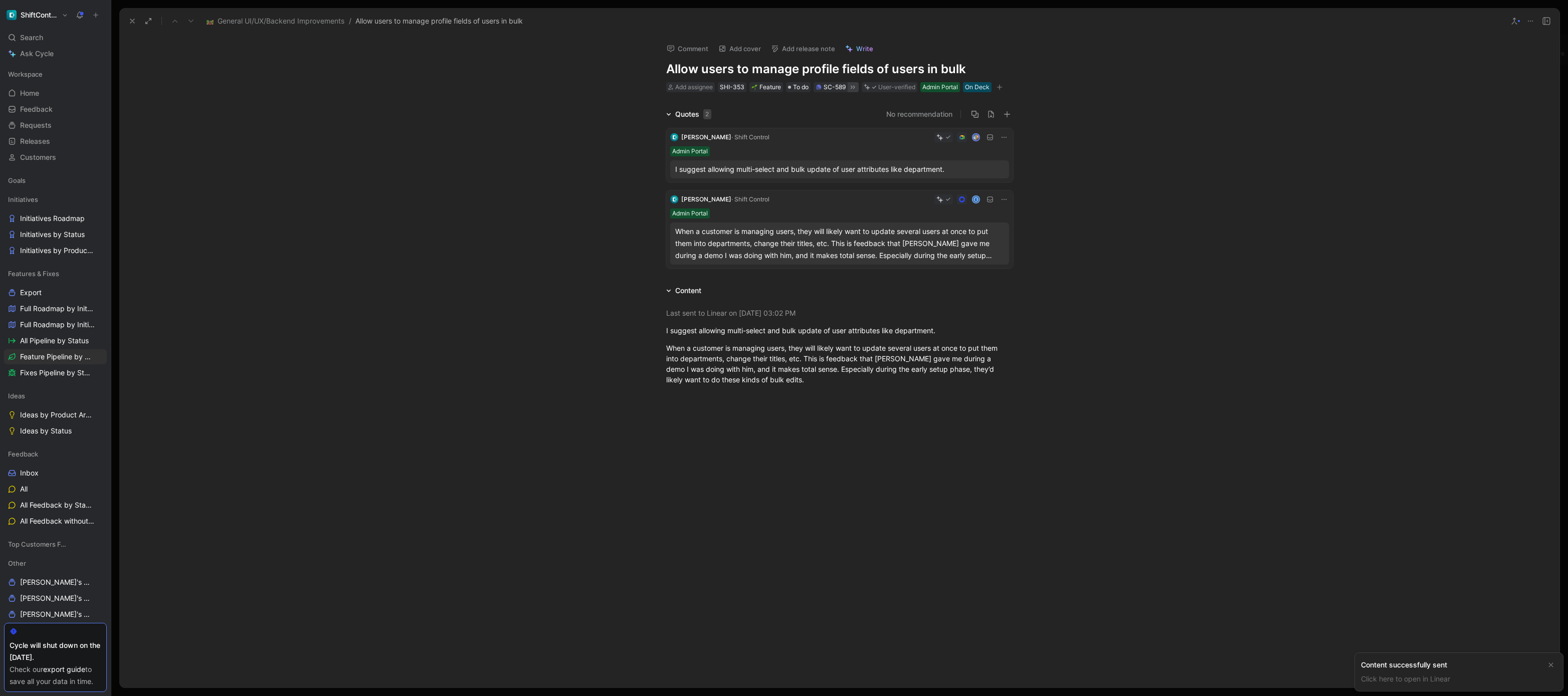
click at [128, 22] on icon at bounding box center [133, 21] width 8 height 8
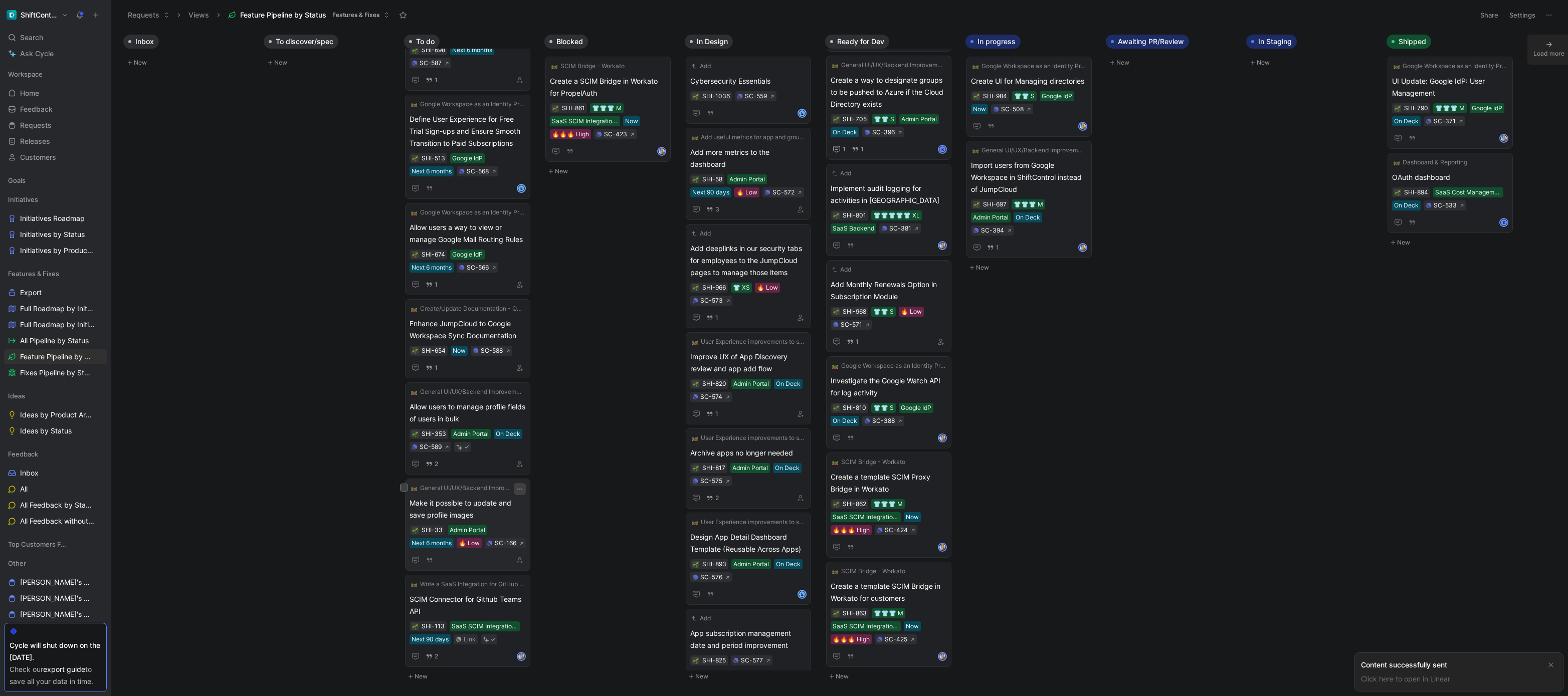
scroll to position [1013, 0]
click at [508, 595] on span "SCIM Connector for Github Teams API" at bounding box center [468, 606] width 116 height 24
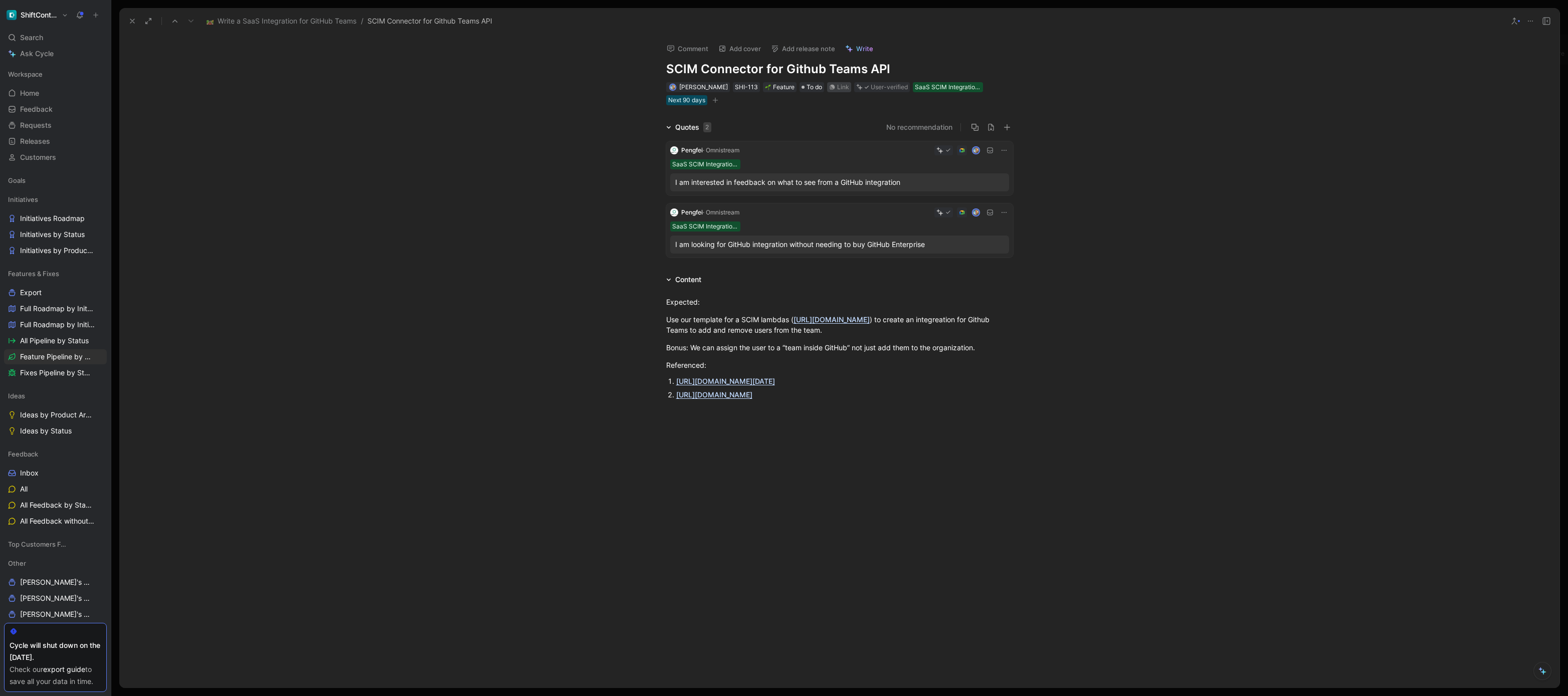
click at [832, 88] on div "Link" at bounding box center [839, 87] width 24 height 10
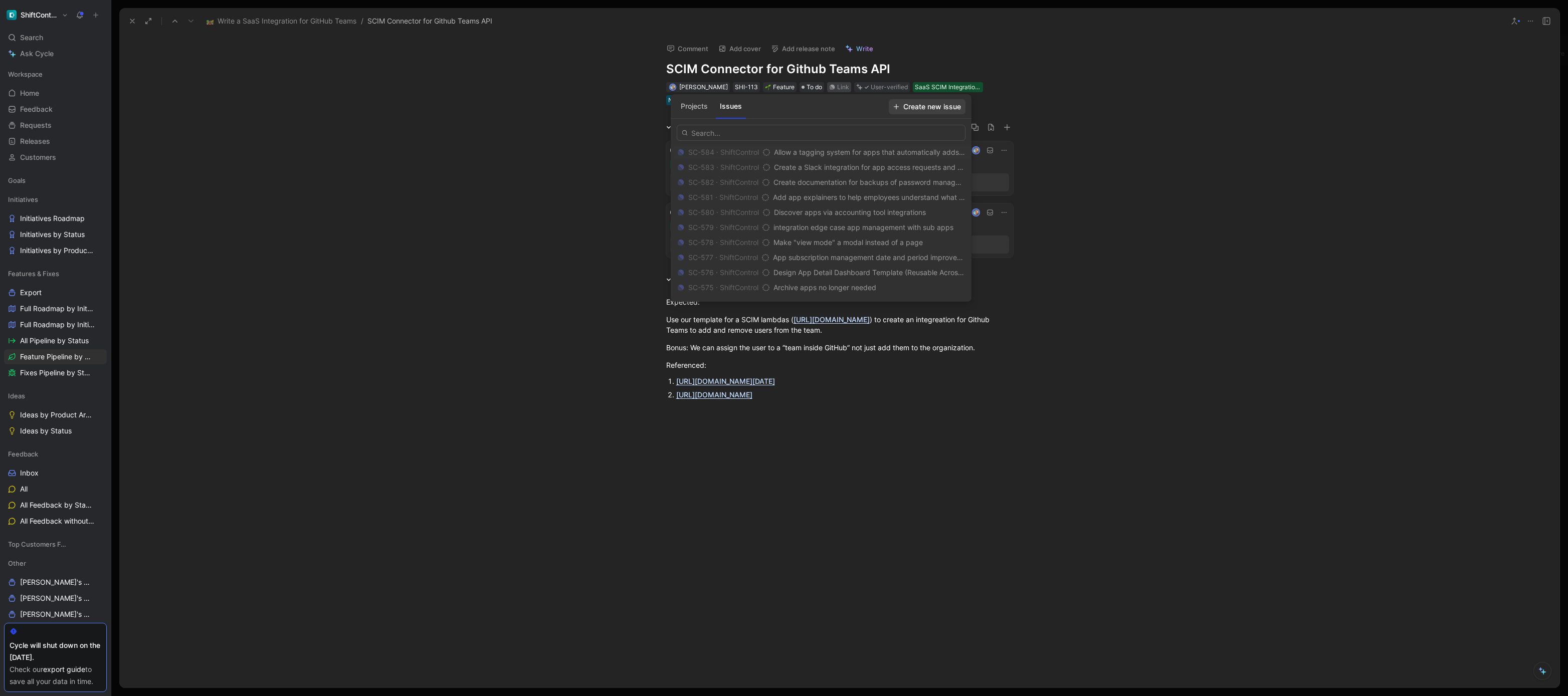
click at [928, 104] on span "Create new issue" at bounding box center [927, 107] width 68 height 12
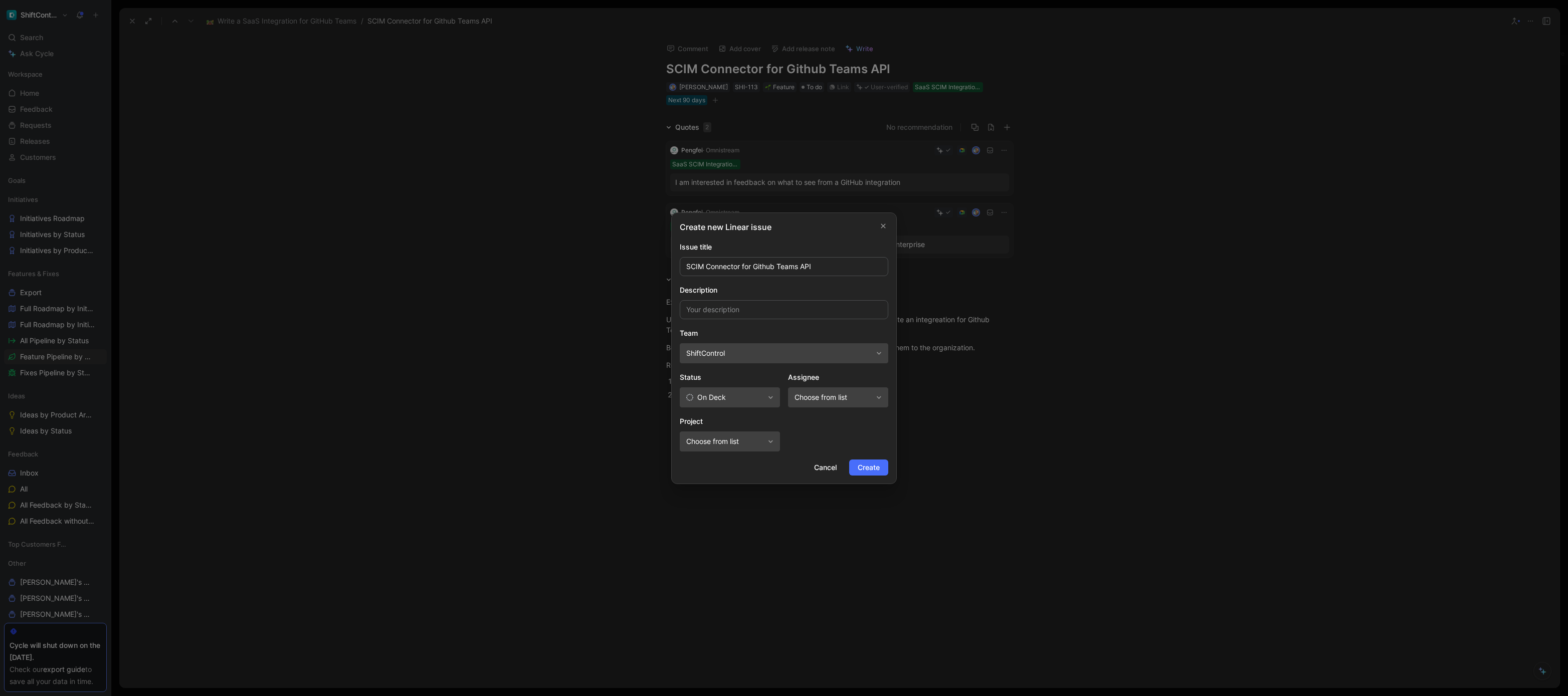
click at [742, 396] on span "On Deck" at bounding box center [725, 398] width 78 height 12
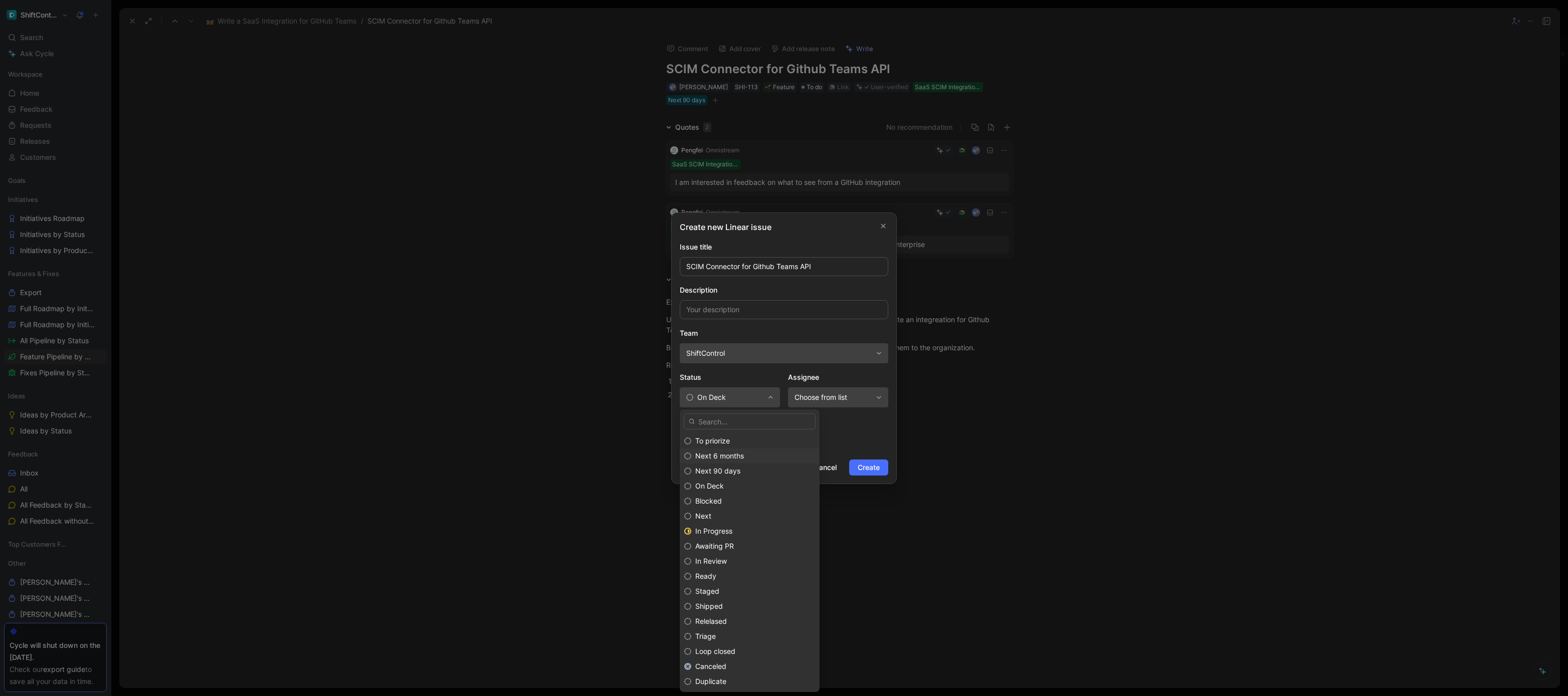
click at [740, 454] on span "Next 6 months" at bounding box center [719, 456] width 49 height 9
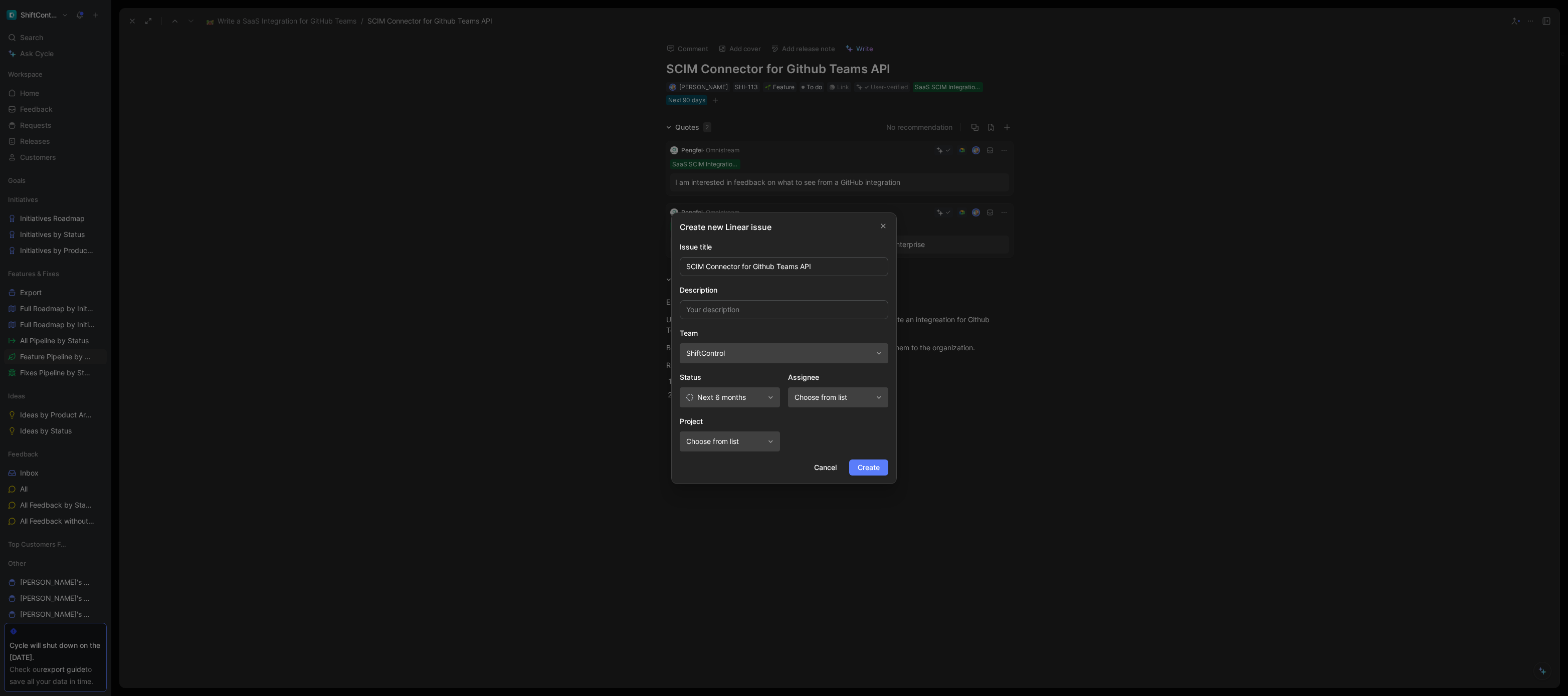
click at [879, 465] on span "Create" at bounding box center [869, 468] width 22 height 12
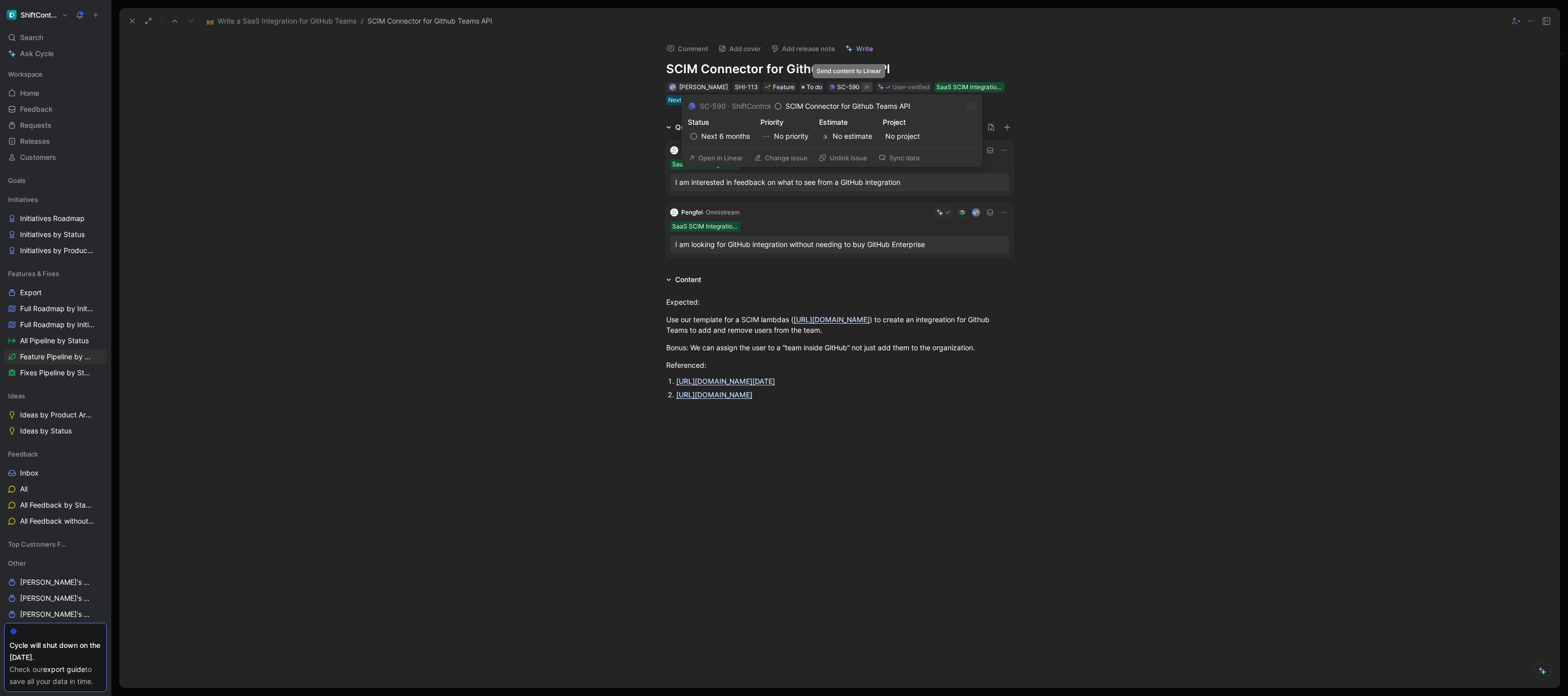
click at [863, 85] on icon at bounding box center [867, 87] width 8 height 8
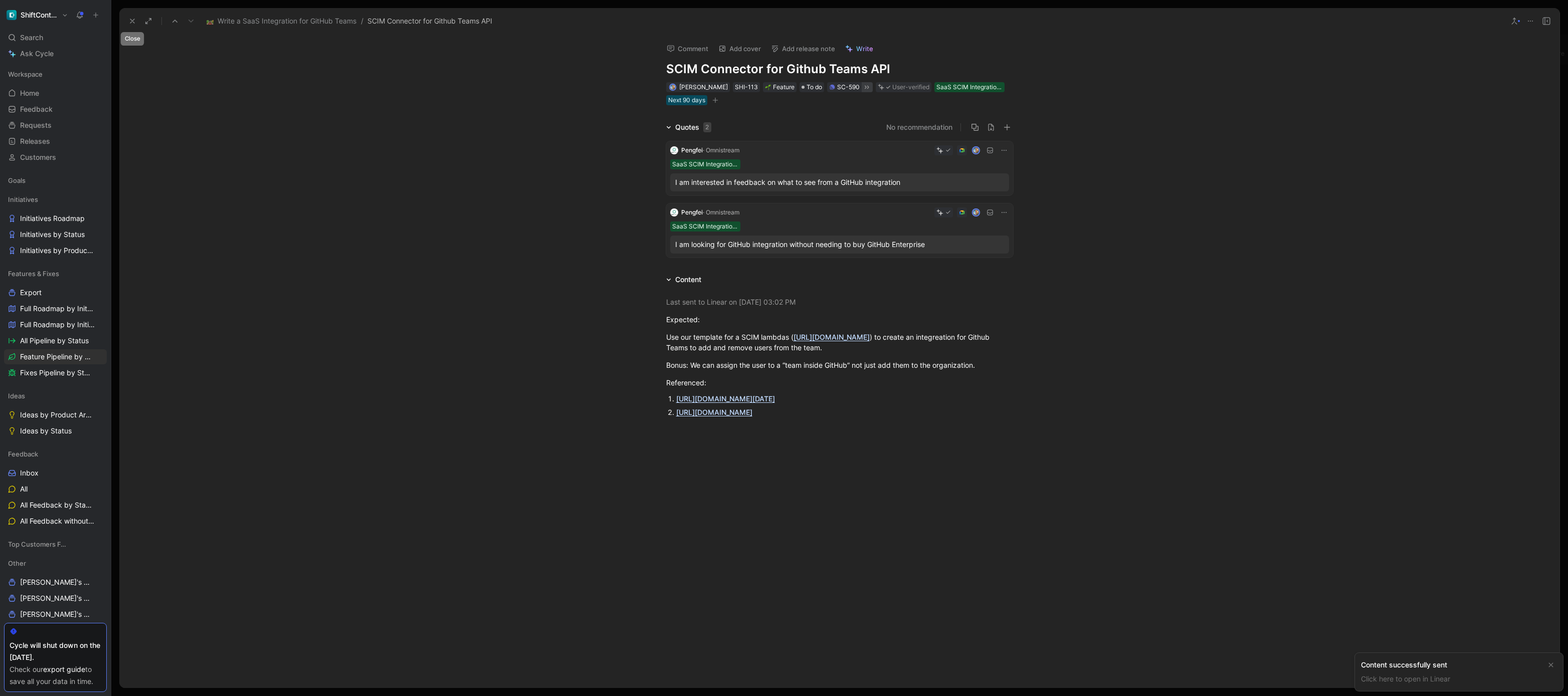
click at [136, 21] on icon at bounding box center [133, 21] width 8 height 8
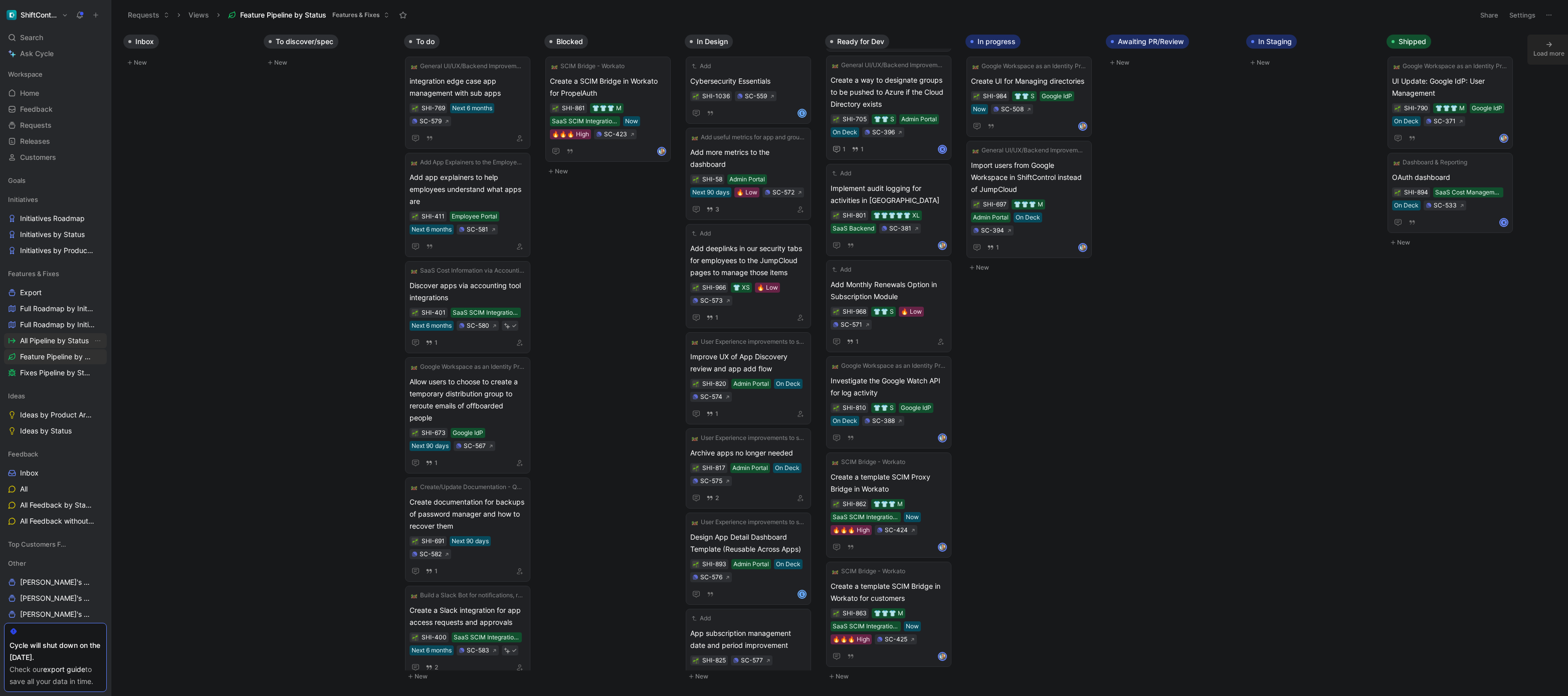
click at [60, 344] on span "All Pipeline by Status" at bounding box center [54, 341] width 69 height 10
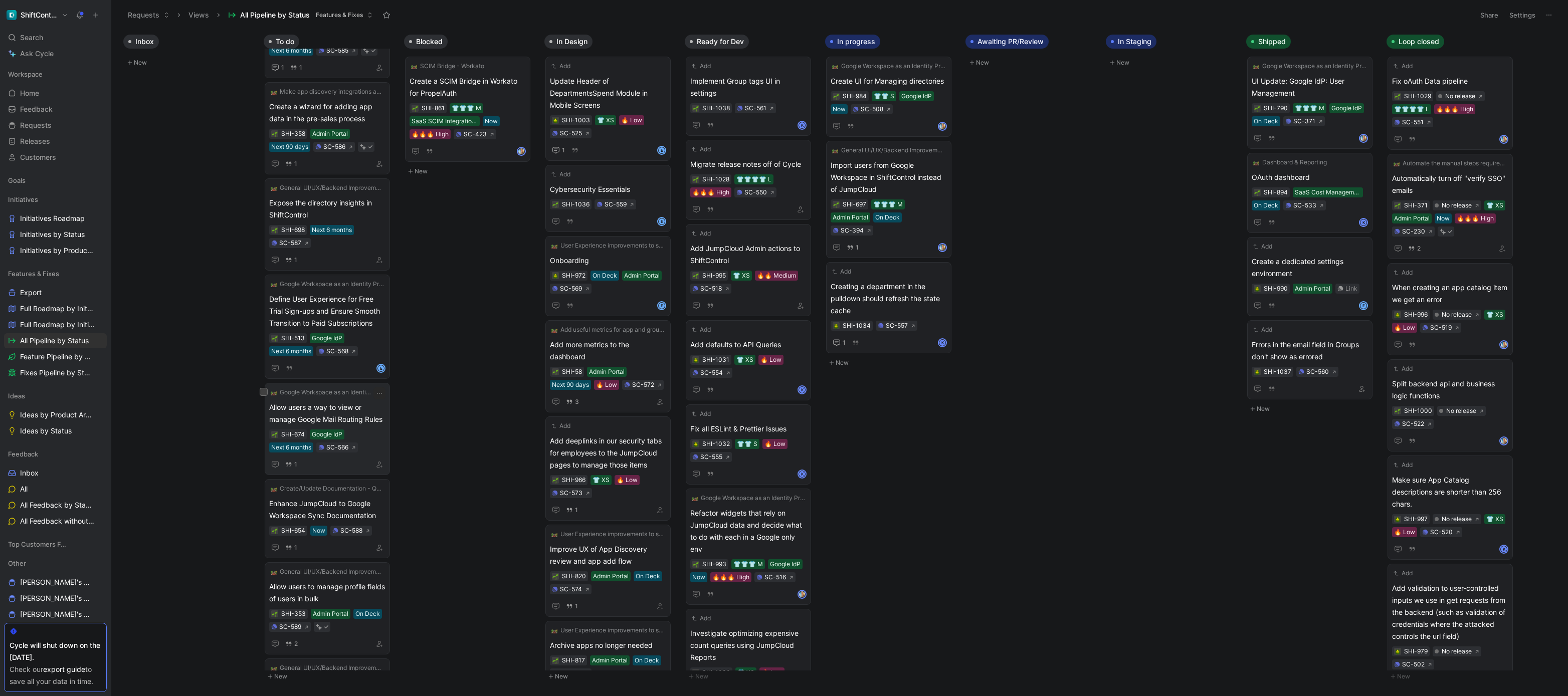
scroll to position [1034, 0]
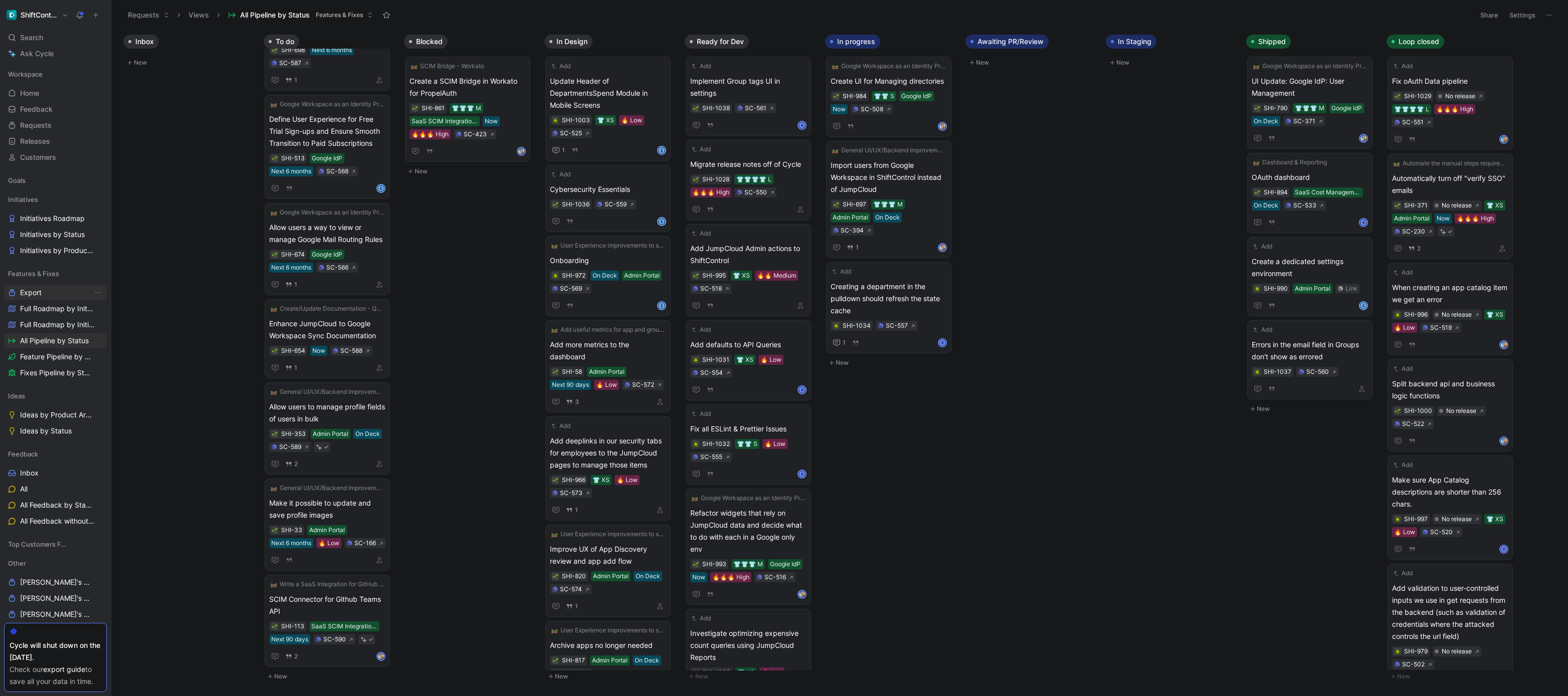
click at [53, 294] on link "Export" at bounding box center [56, 292] width 103 height 15
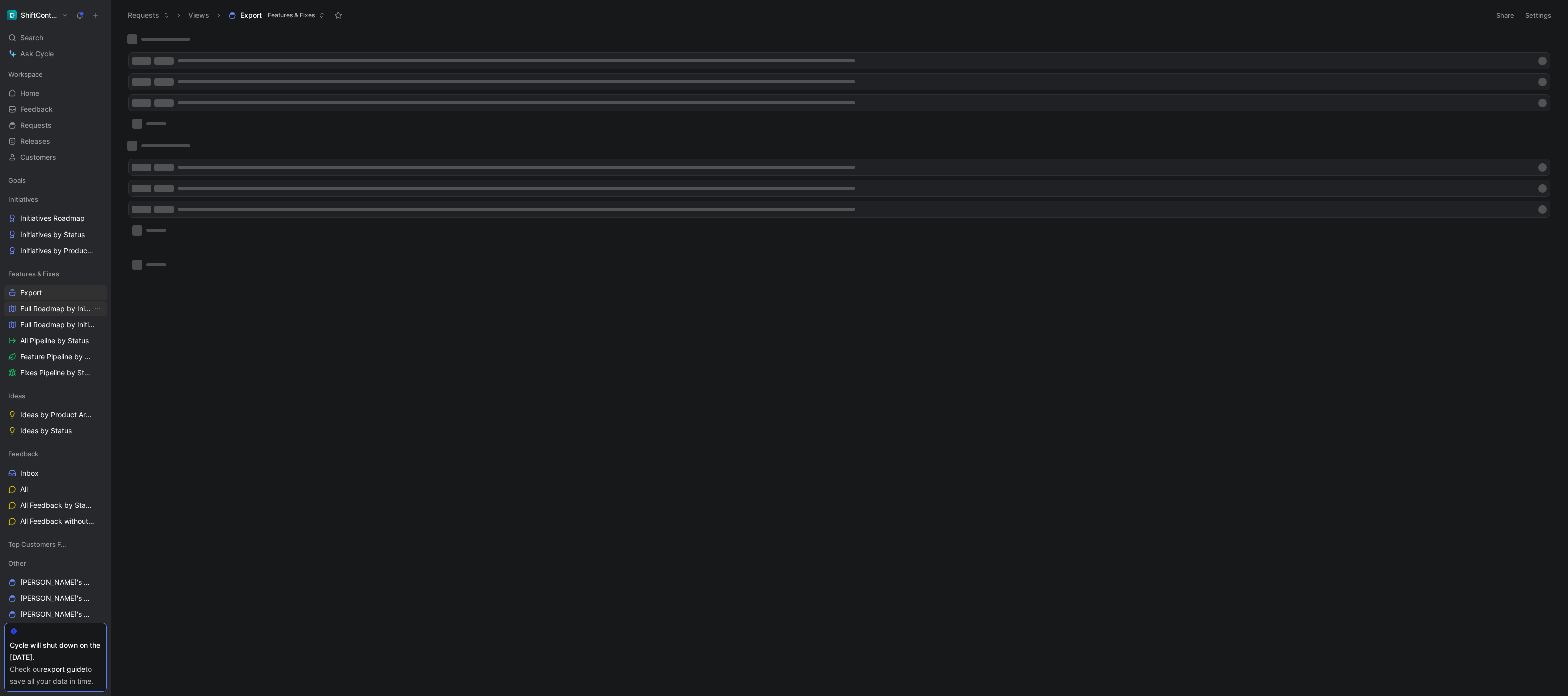
click at [54, 311] on span "Full Roadmap by Initiatives" at bounding box center [56, 309] width 73 height 10
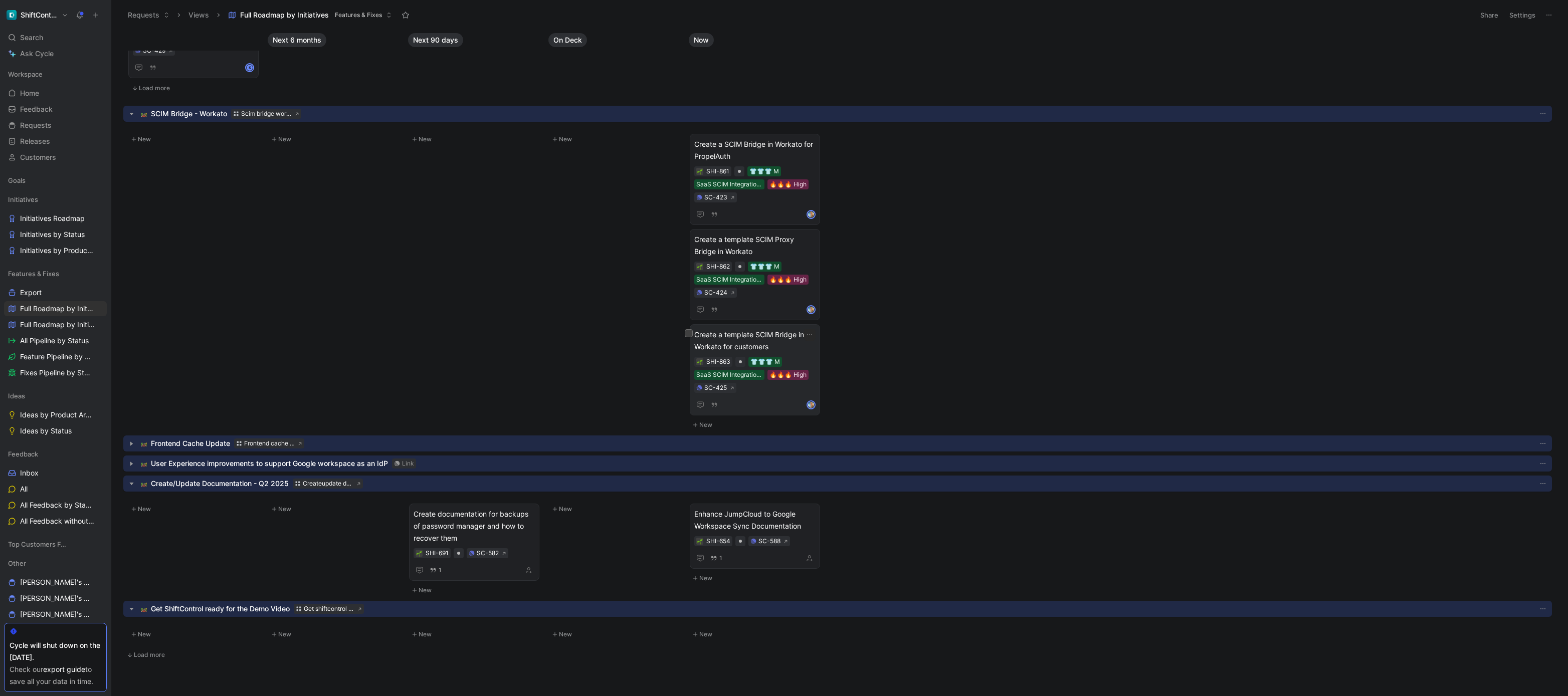
scroll to position [766, 0]
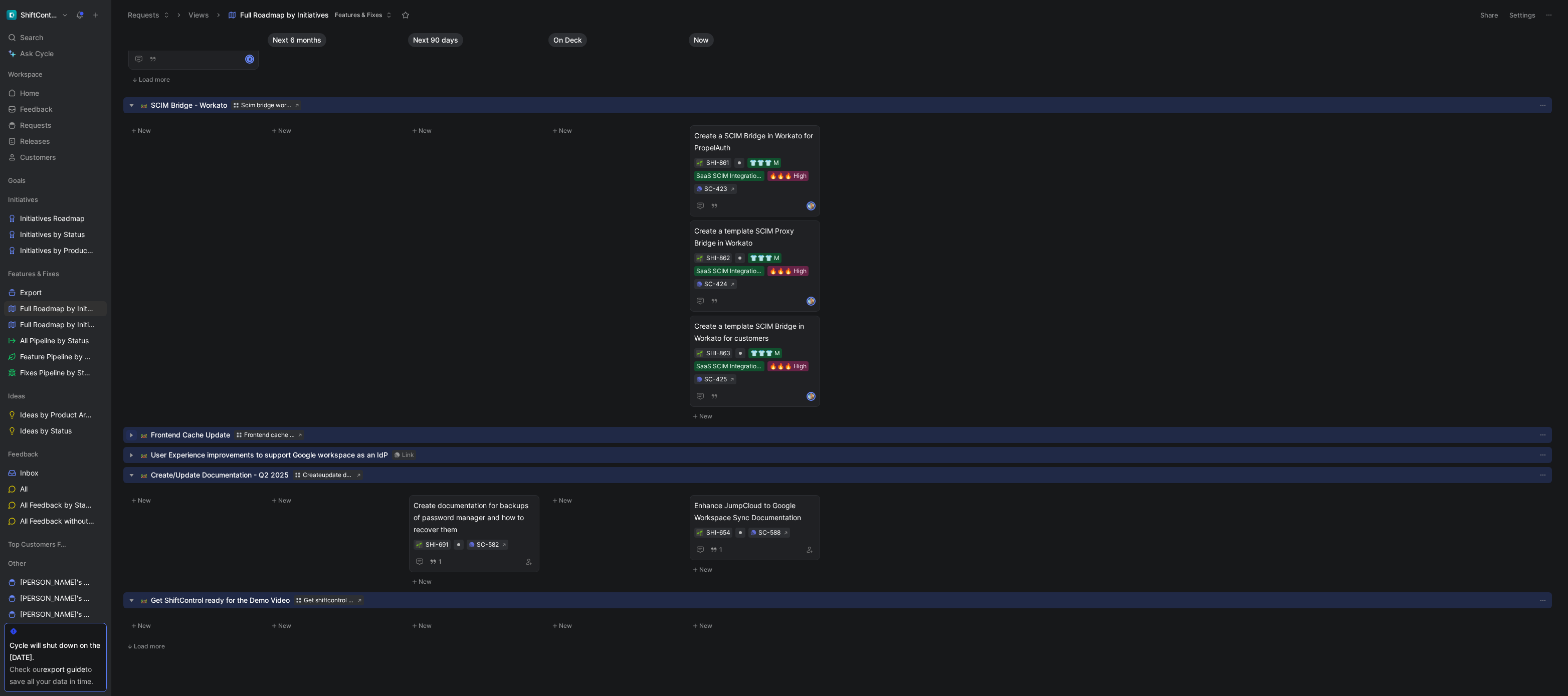
click at [128, 437] on icon "button" at bounding box center [132, 436] width 11 height 11
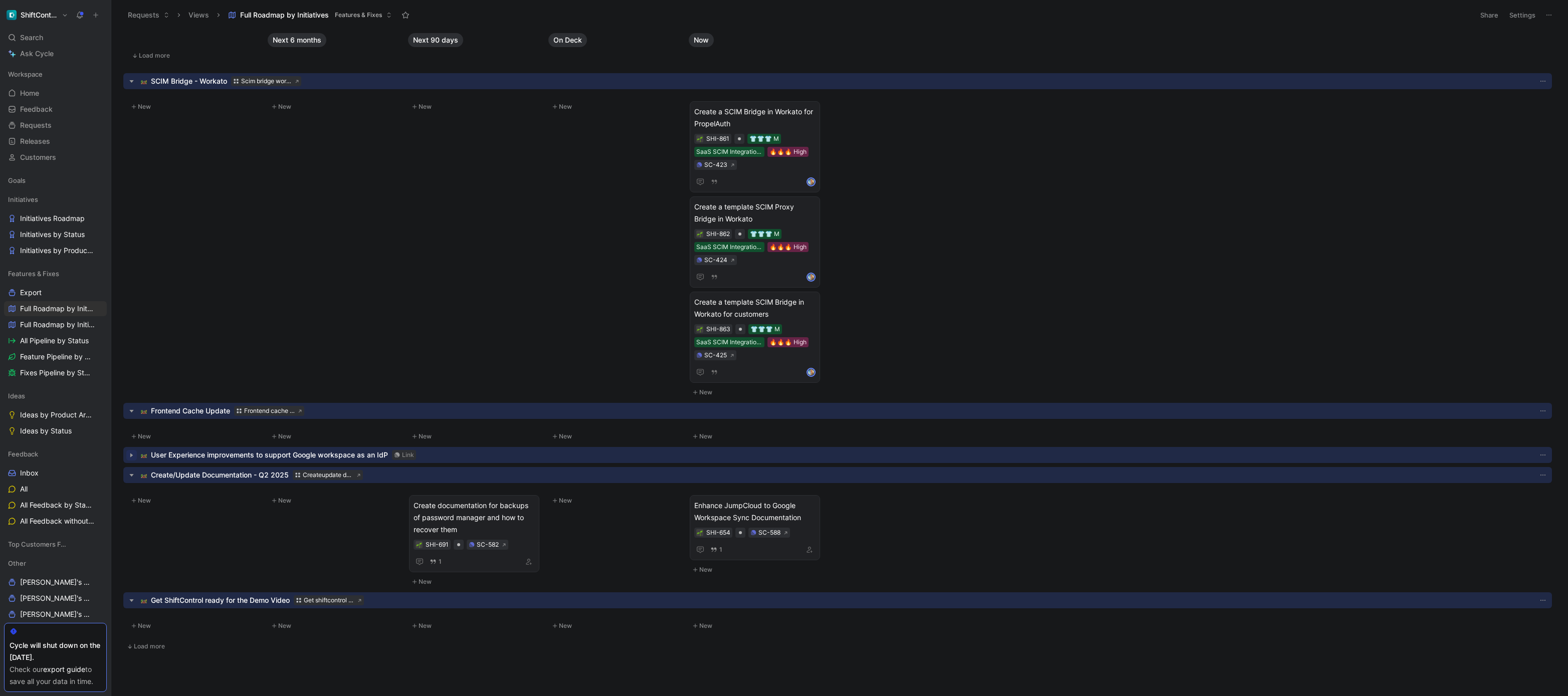
click at [128, 460] on icon "button" at bounding box center [132, 456] width 11 height 11
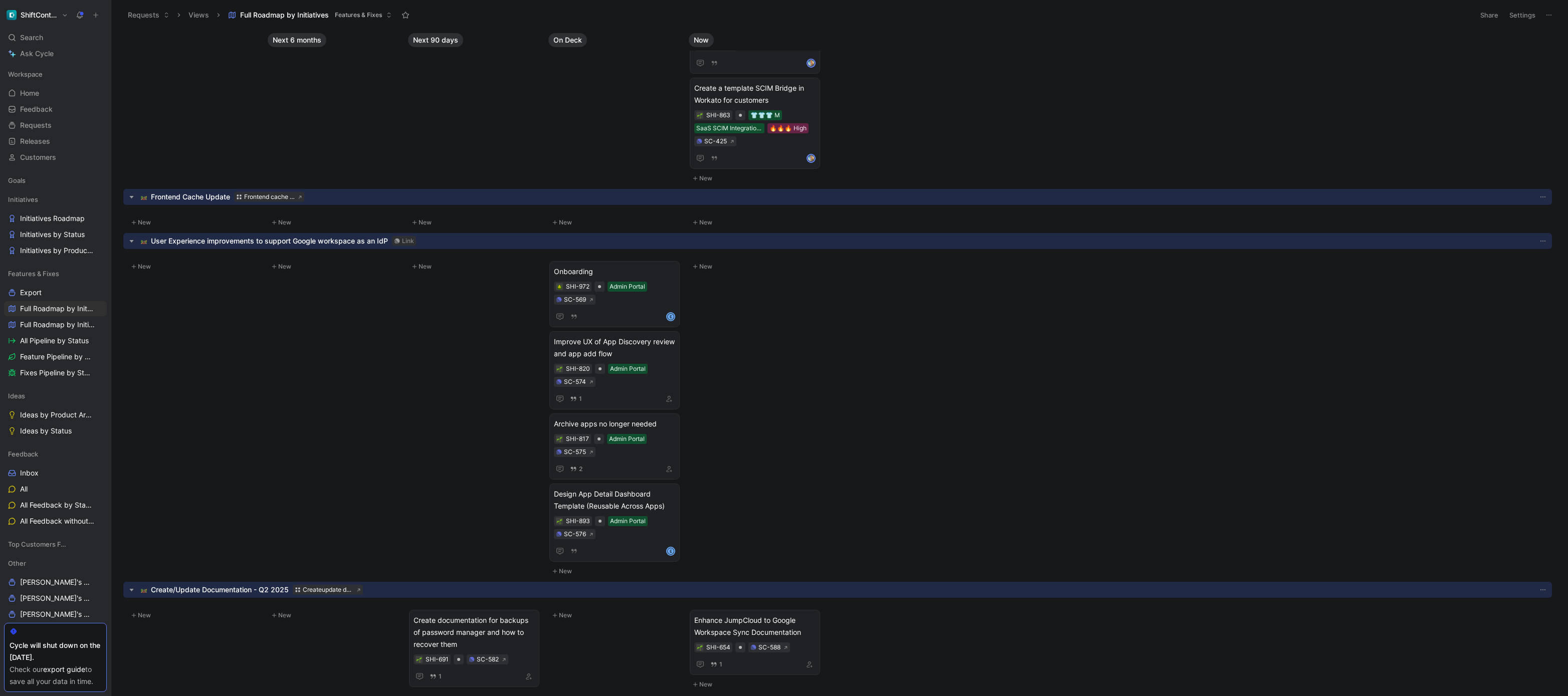
scroll to position [1120, 0]
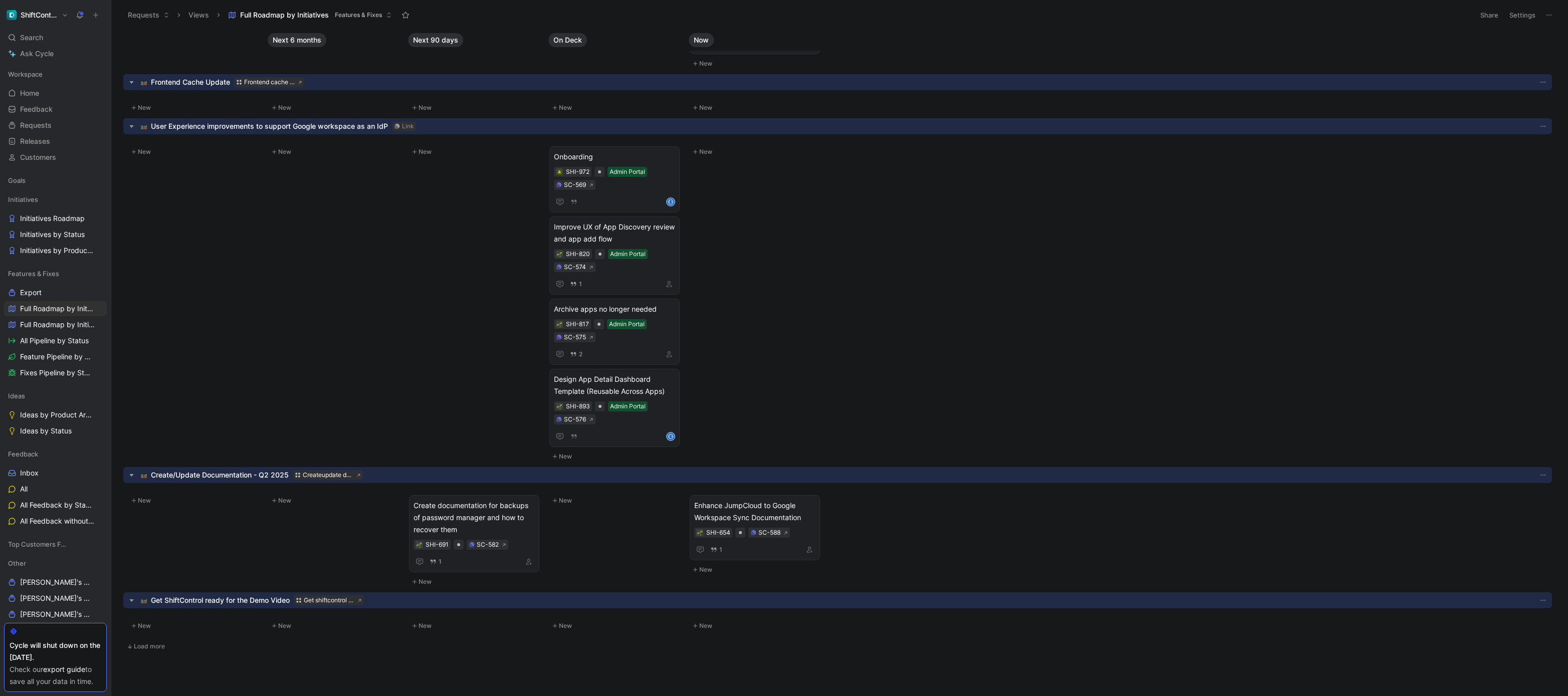
click at [142, 646] on span "Load more" at bounding box center [149, 646] width 31 height 8
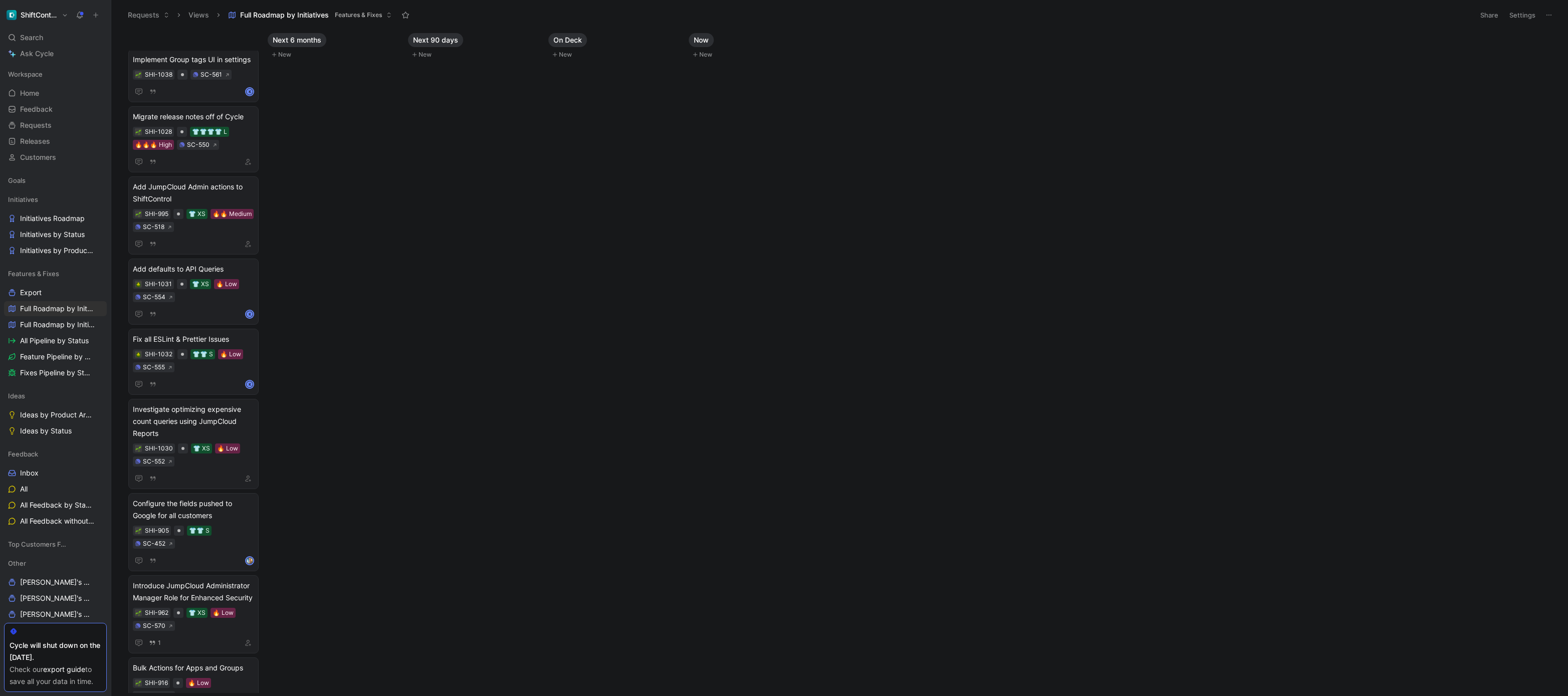
scroll to position [0, 0]
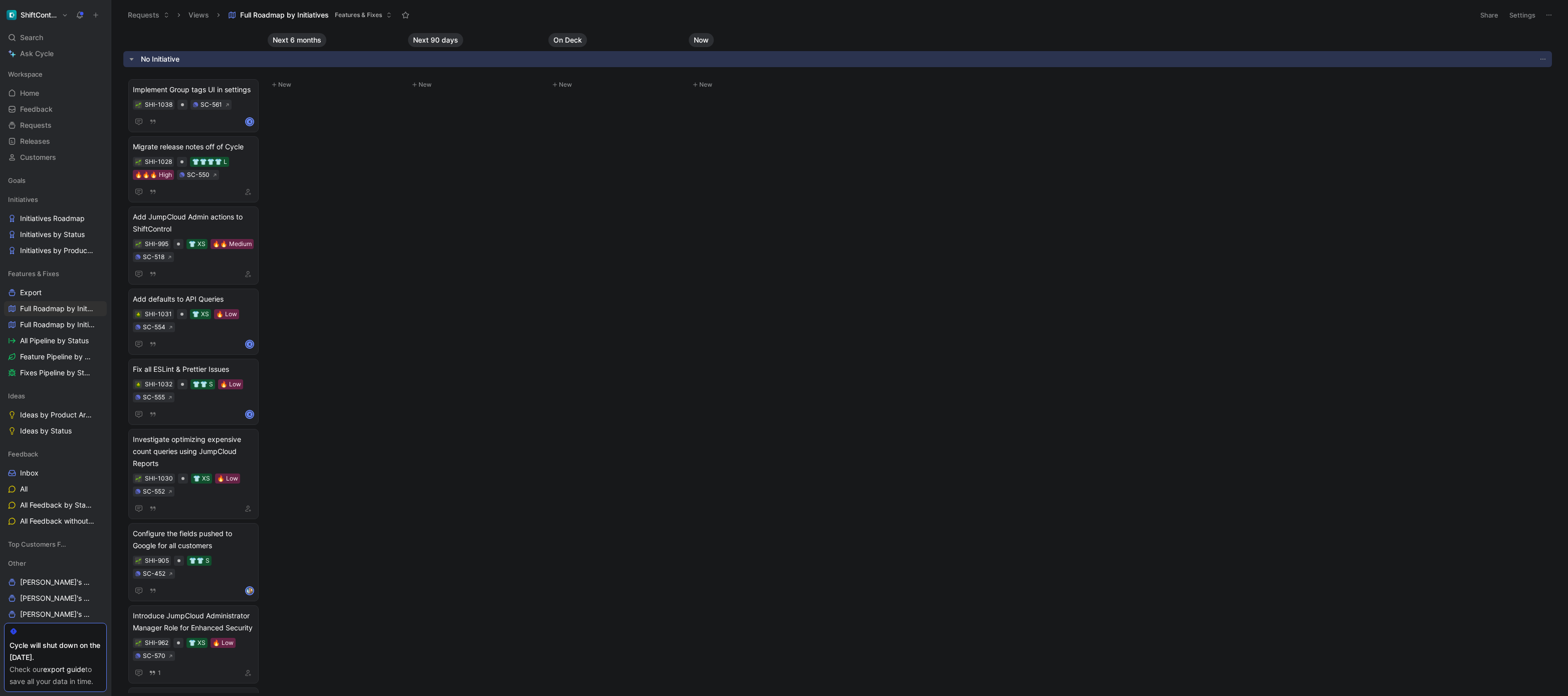
click at [1526, 15] on button "Settings" at bounding box center [1522, 15] width 35 height 14
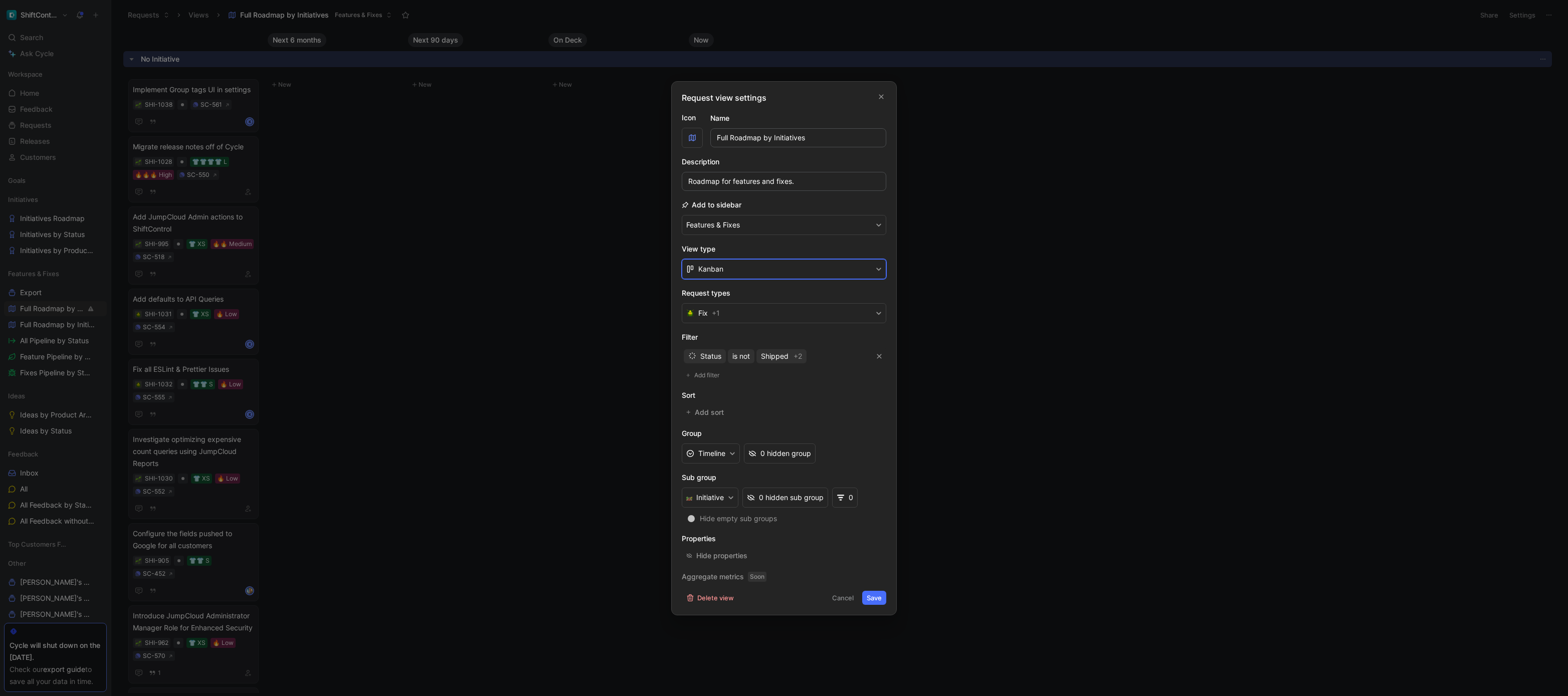
click at [755, 270] on button "Kanban" at bounding box center [784, 269] width 205 height 20
click at [744, 309] on div "List" at bounding box center [790, 308] width 183 height 12
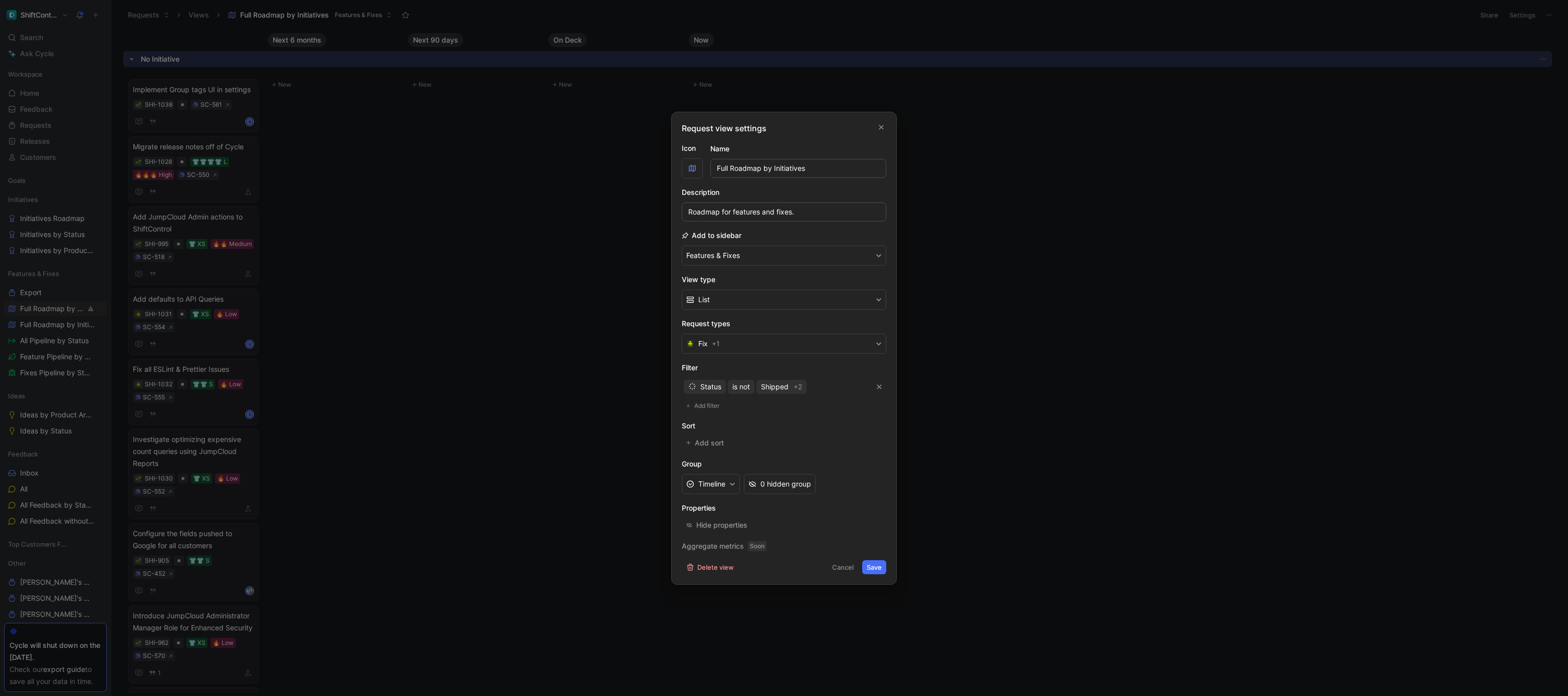
click at [874, 566] on button "Save" at bounding box center [874, 567] width 24 height 14
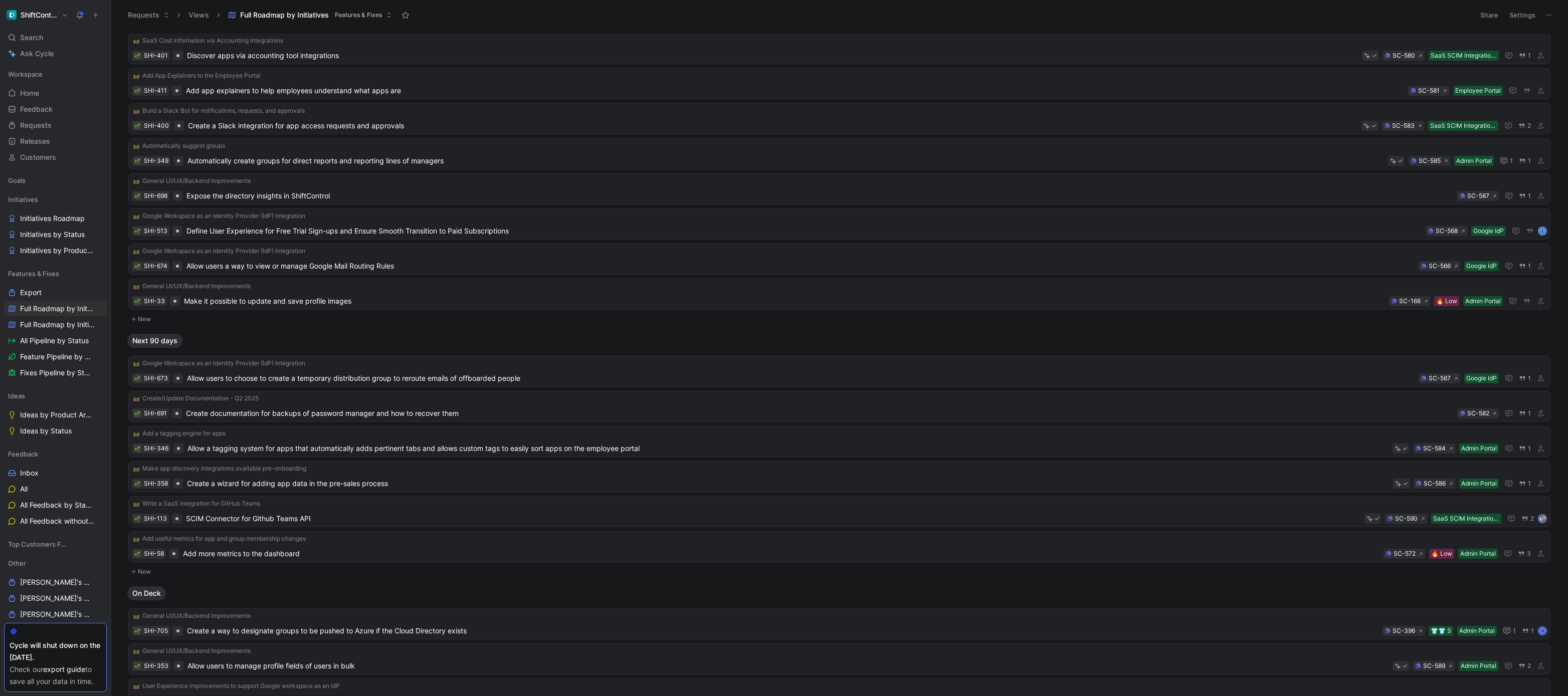
scroll to position [412, 0]
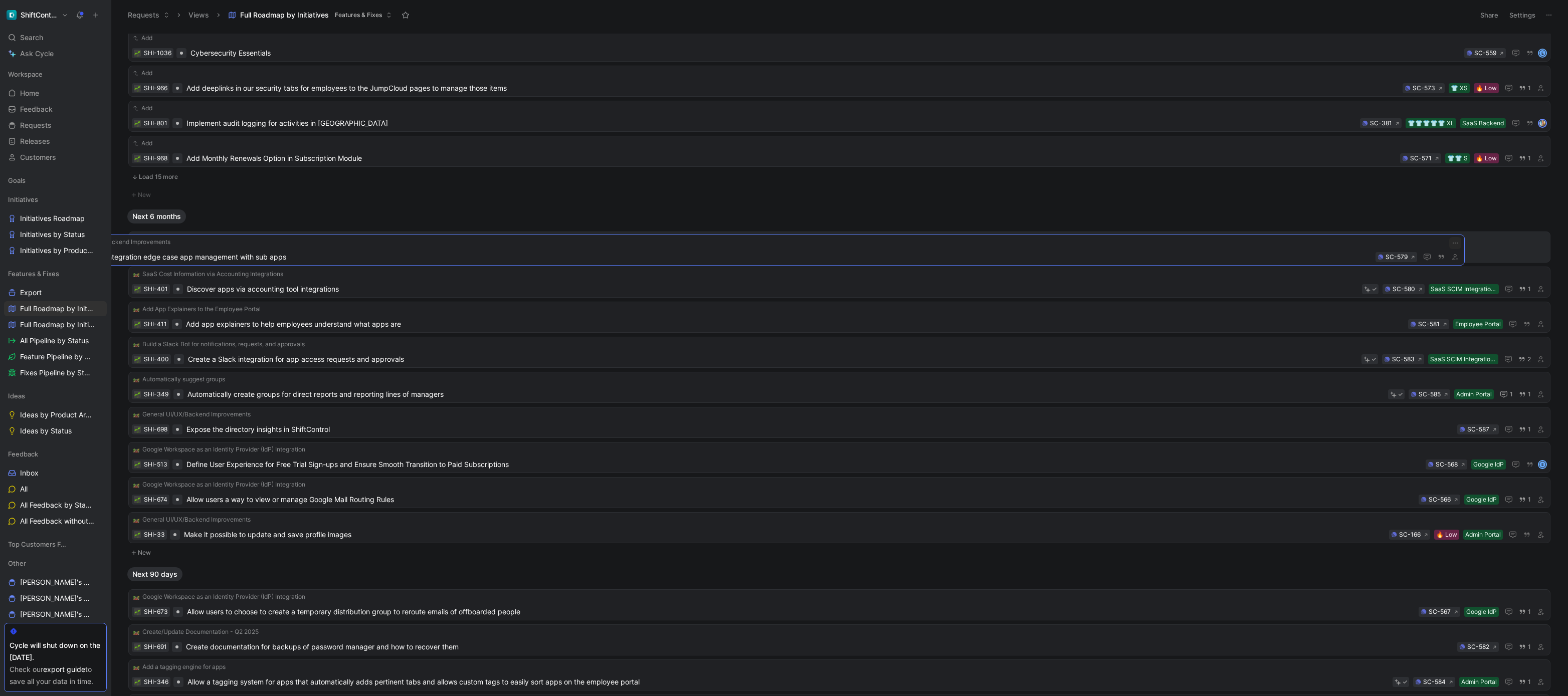
drag, startPoint x: 363, startPoint y: 253, endPoint x: 307, endPoint y: 253, distance: 56.0
click at [294, 255] on span "integration edge case app management with sub apps" at bounding box center [822, 254] width 1271 height 12
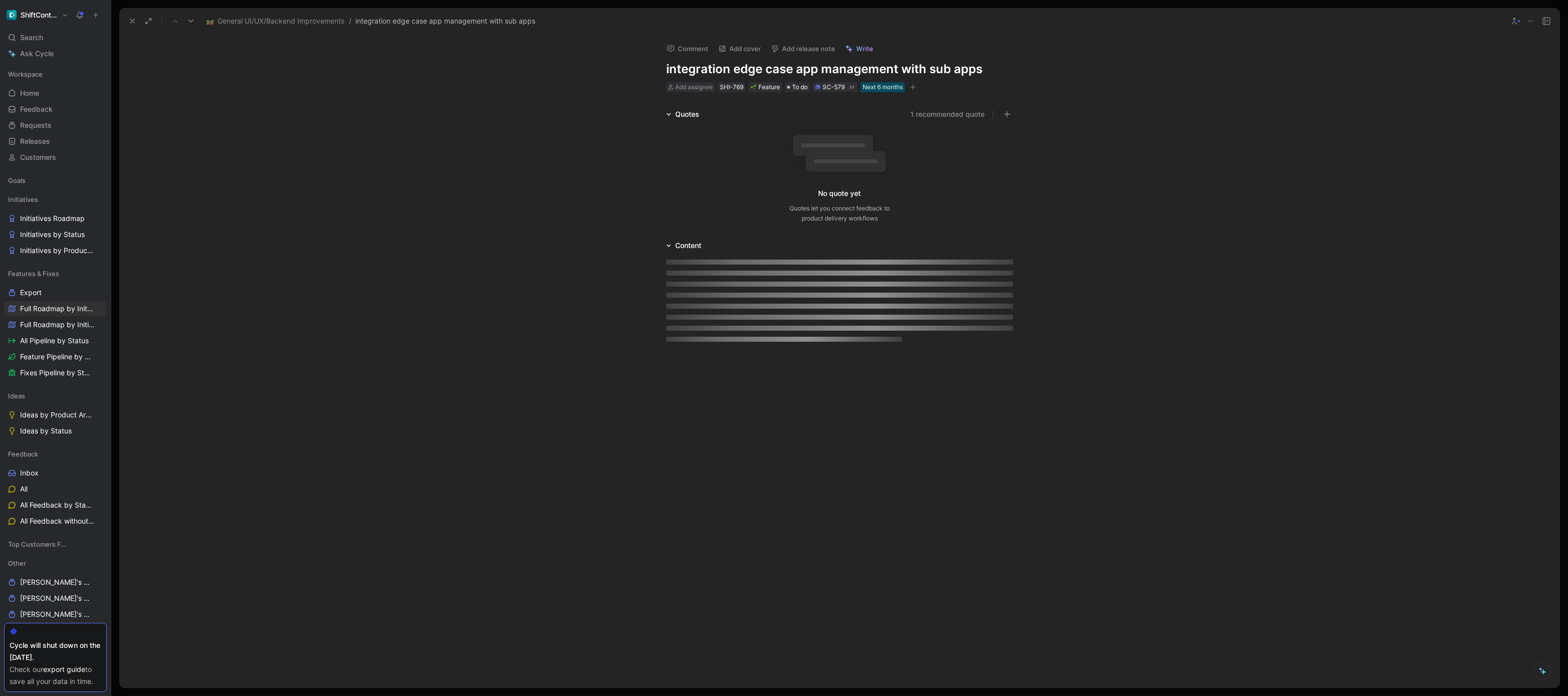
click at [742, 70] on h1 "integration edge case app management with sub apps" at bounding box center [840, 69] width 347 height 16
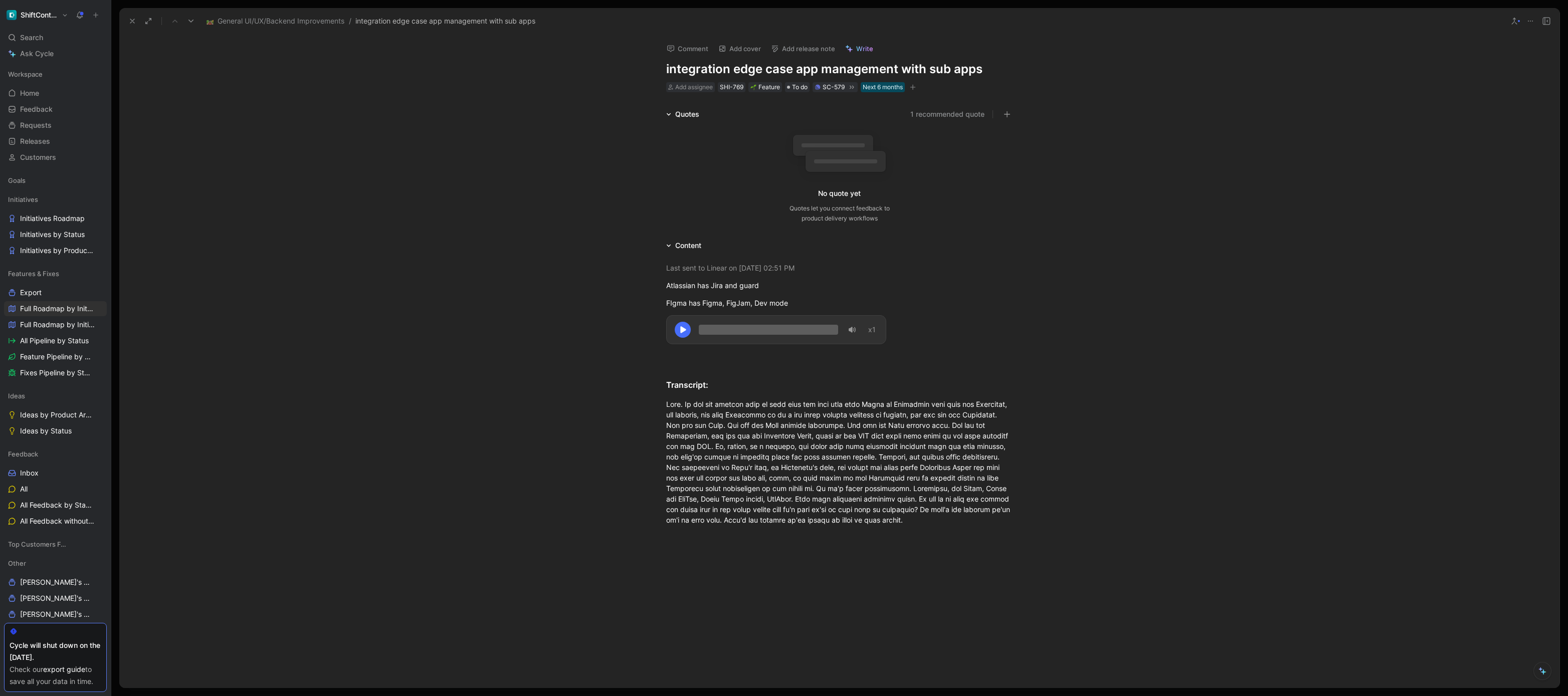
click at [742, 70] on h1 "integration edge case app management with sub apps" at bounding box center [840, 69] width 347 height 16
drag, startPoint x: 659, startPoint y: 68, endPoint x: 802, endPoint y: 71, distance: 143.0
click at [798, 71] on div "Comment Add cover Add release note Write integration edge case app management w…" at bounding box center [839, 64] width 385 height 59
click at [811, 69] on h1 "integration edge case app management with sub apps" at bounding box center [840, 69] width 347 height 16
drag, startPoint x: 818, startPoint y: 69, endPoint x: 647, endPoint y: 68, distance: 171.0
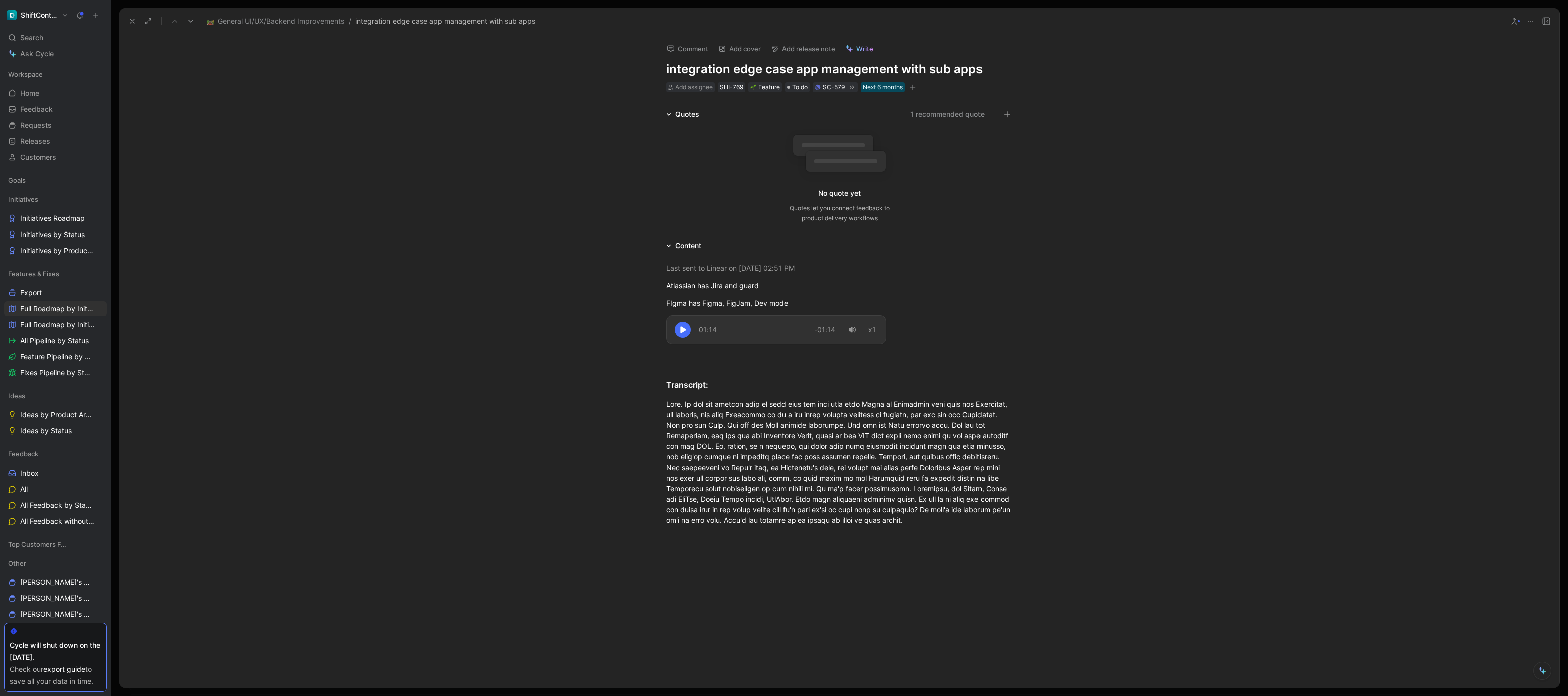
click at [647, 68] on div "Comment Add cover Add release note Write integration edge case app management w…" at bounding box center [839, 64] width 385 height 59
copy h1 "integration edge case app"
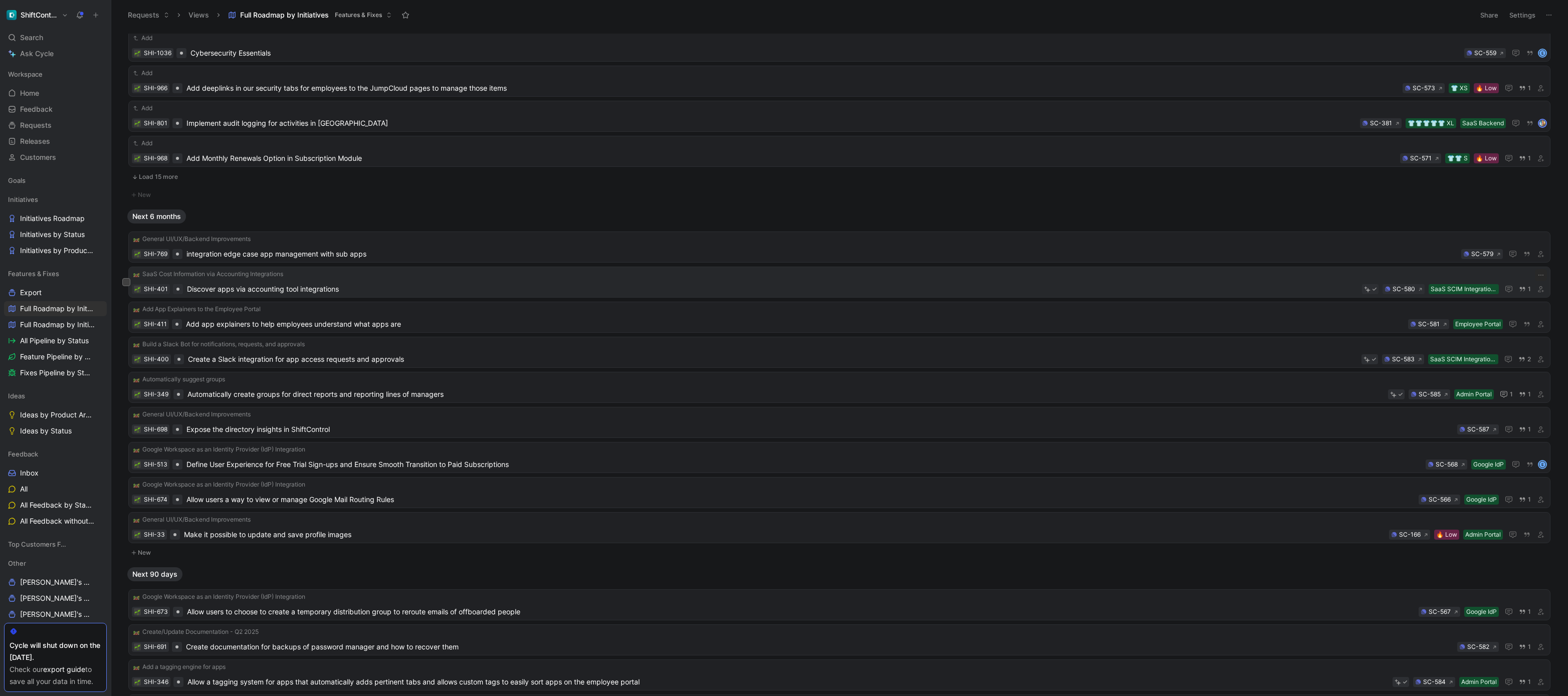
click at [319, 288] on span "Discover apps via accounting tool integrations" at bounding box center [772, 289] width 1171 height 12
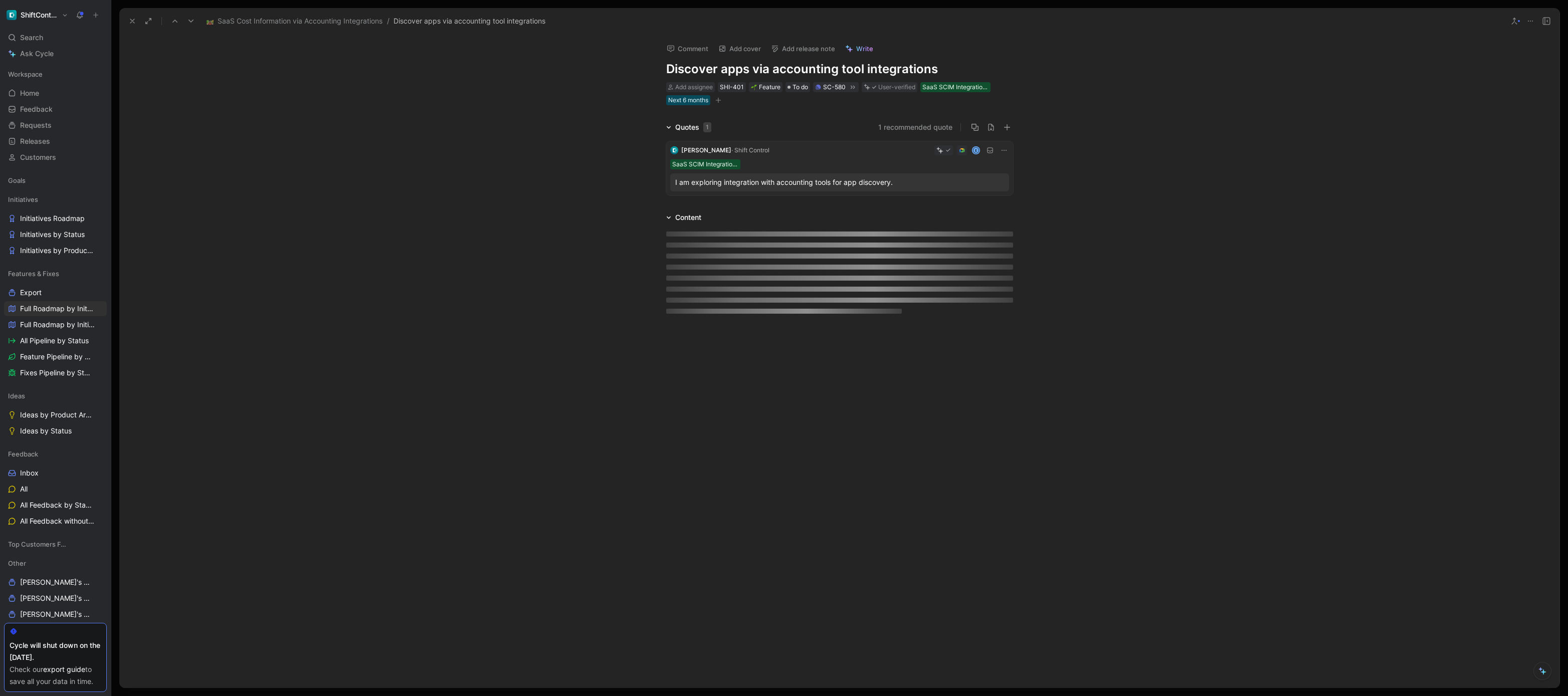
click at [706, 72] on h1 "Discover apps via accounting tool integrations" at bounding box center [840, 69] width 347 height 16
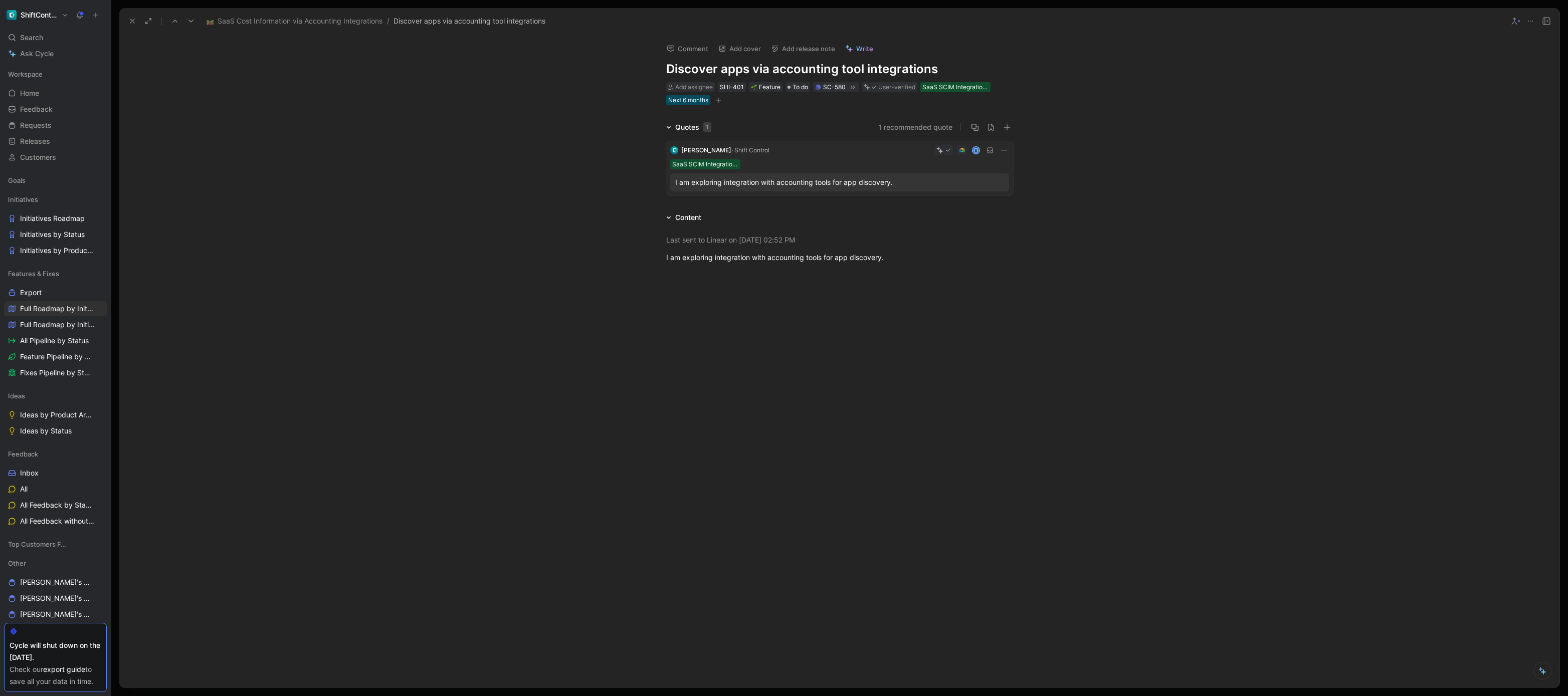
click at [706, 72] on h1 "Discover apps via accounting tool integrations" at bounding box center [840, 69] width 347 height 16
copy h1 "Discover apps via accounting tool integrations"
click at [448, 133] on div "Quotes 1 1 recommended quote Julien · Shift Control E SaaS SCIM Integrations I …" at bounding box center [839, 160] width 1440 height 78
click at [134, 19] on icon at bounding box center [133, 21] width 8 height 8
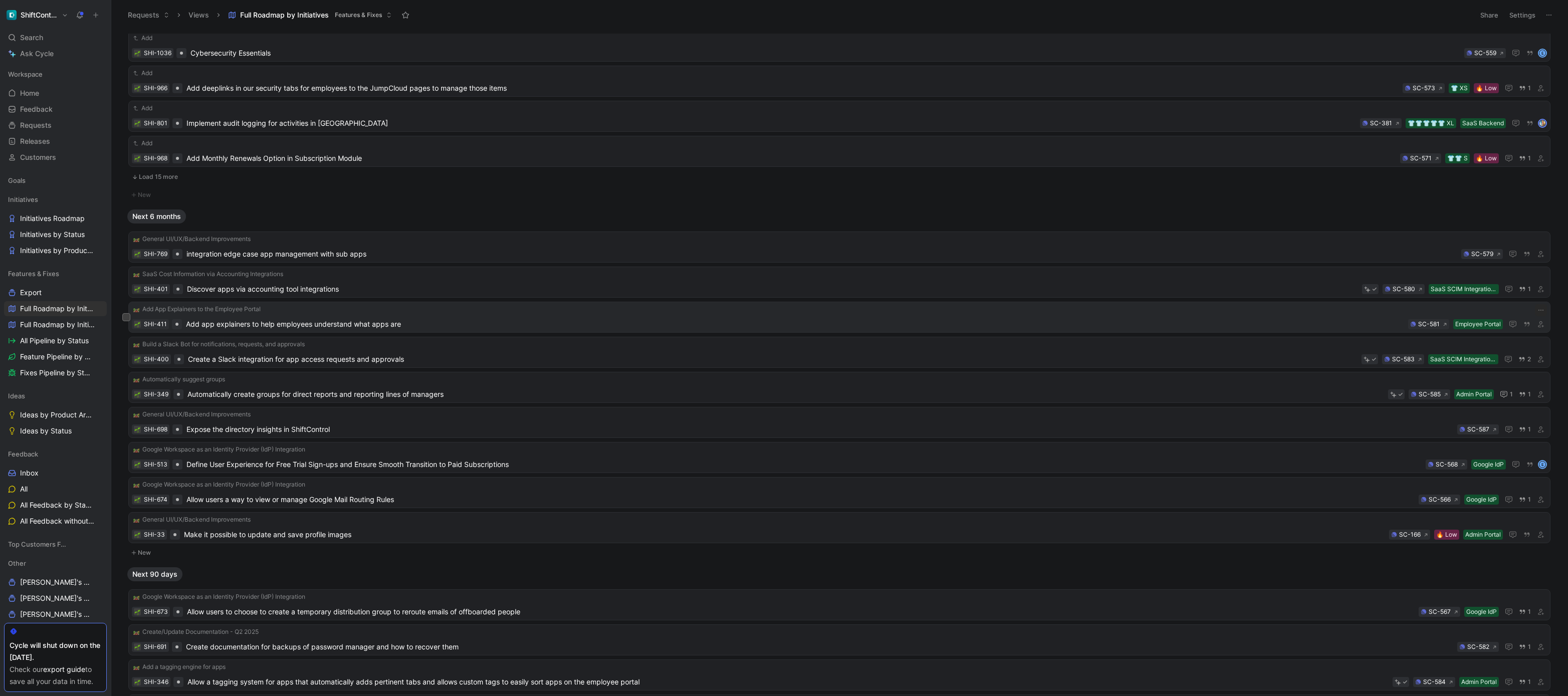
click at [267, 327] on span "Add app explainers to help employees understand what apps are" at bounding box center [795, 325] width 1218 height 12
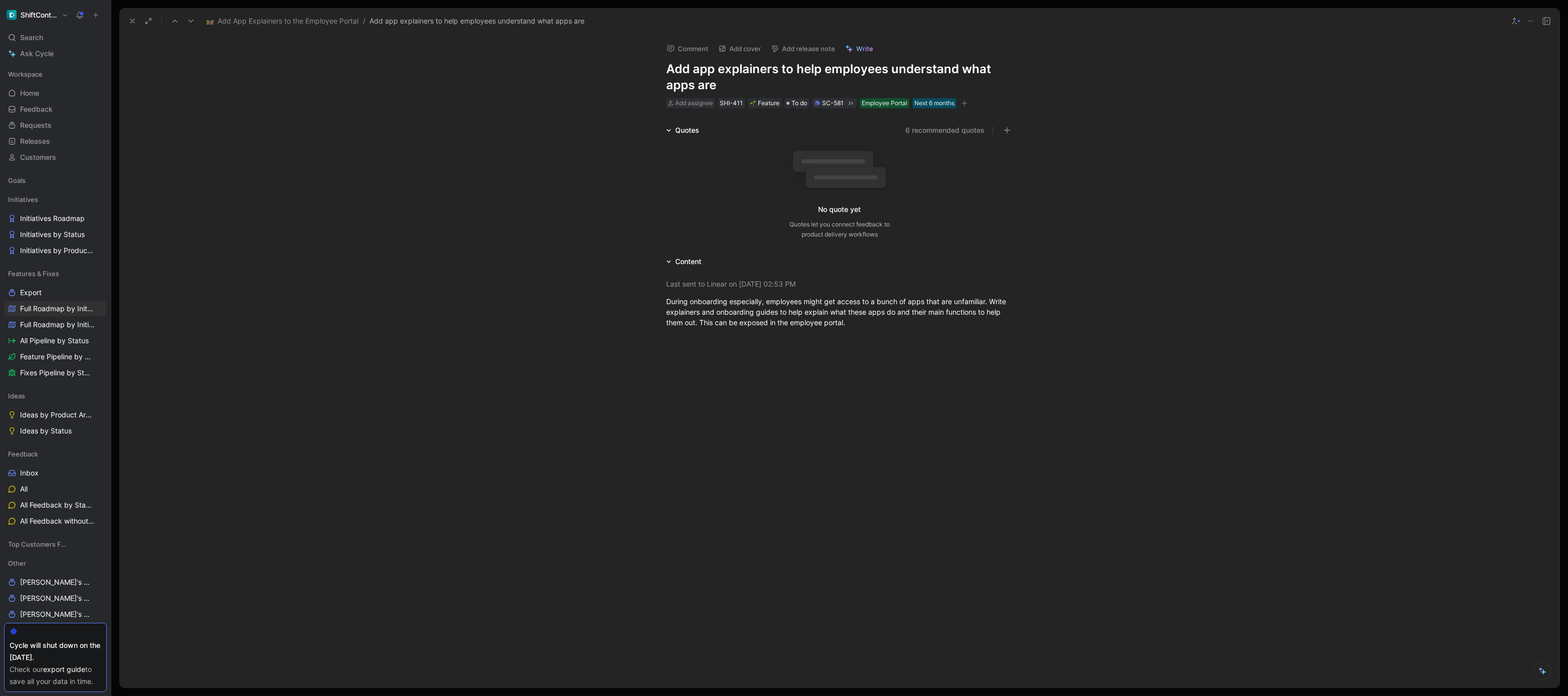
click at [742, 72] on h1 "Add app explainers to help employees understand what apps are" at bounding box center [840, 77] width 347 height 32
copy h1 "explainers"
click at [745, 76] on h1 "Add app explainers to help employees understand what apps are" at bounding box center [840, 77] width 347 height 32
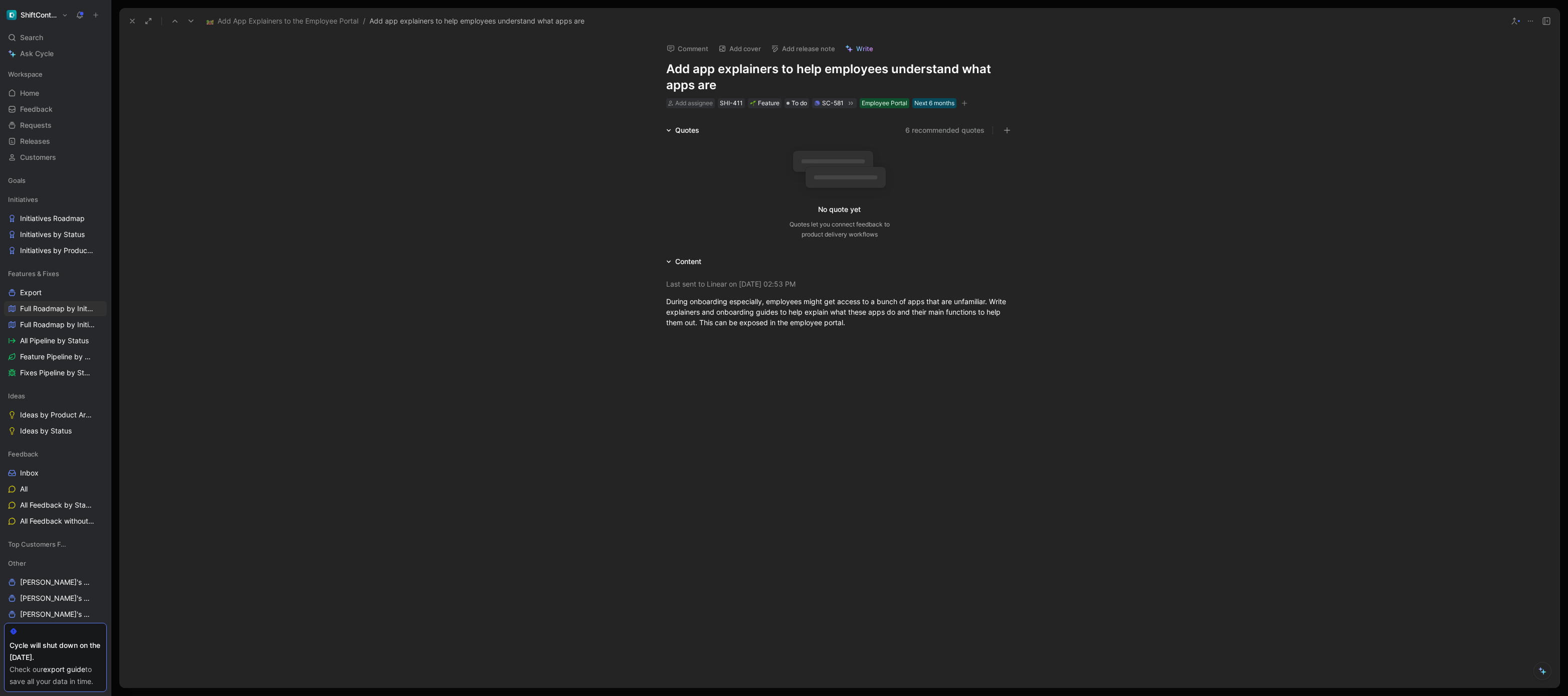
click at [745, 76] on h1 "Add app explainers to help employees understand what apps are" at bounding box center [840, 77] width 347 height 32
copy h1 "Add app explainers to help employees understand what apps are"
